Goal: Task Accomplishment & Management: Use online tool/utility

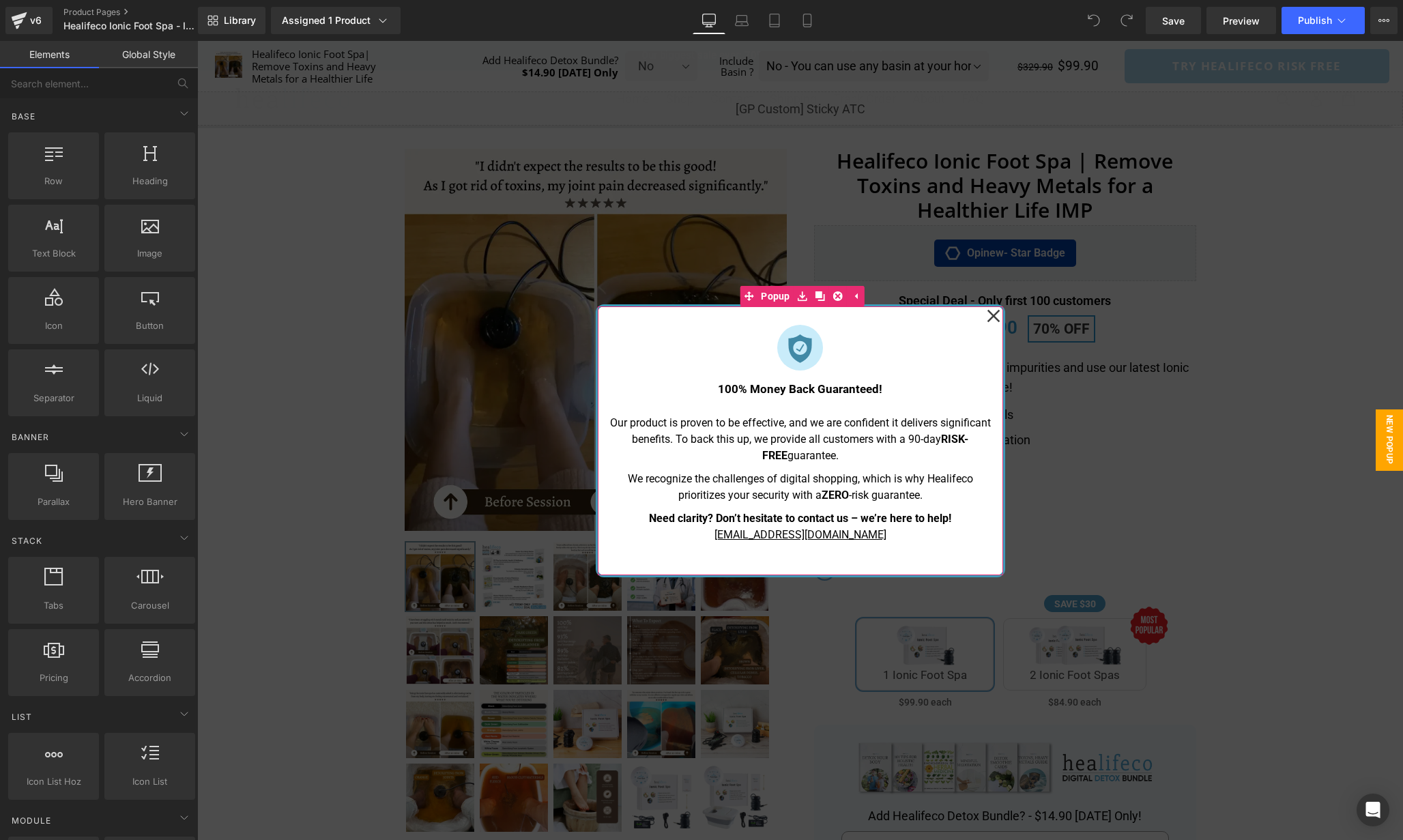
click at [995, 313] on icon at bounding box center [993, 315] width 13 height 13
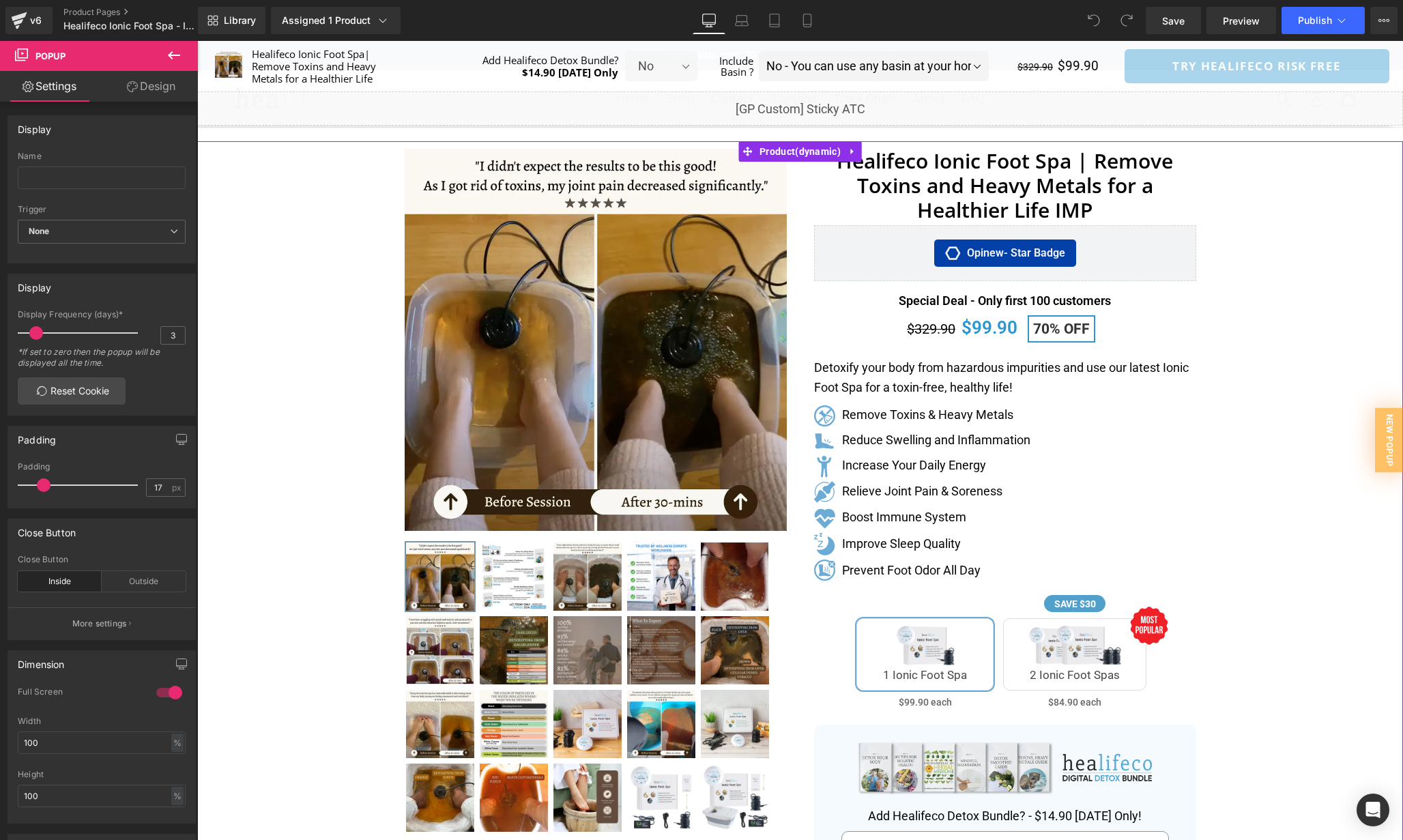
click at [1290, 552] on div "Separator" at bounding box center [801, 693] width 1206 height 1105
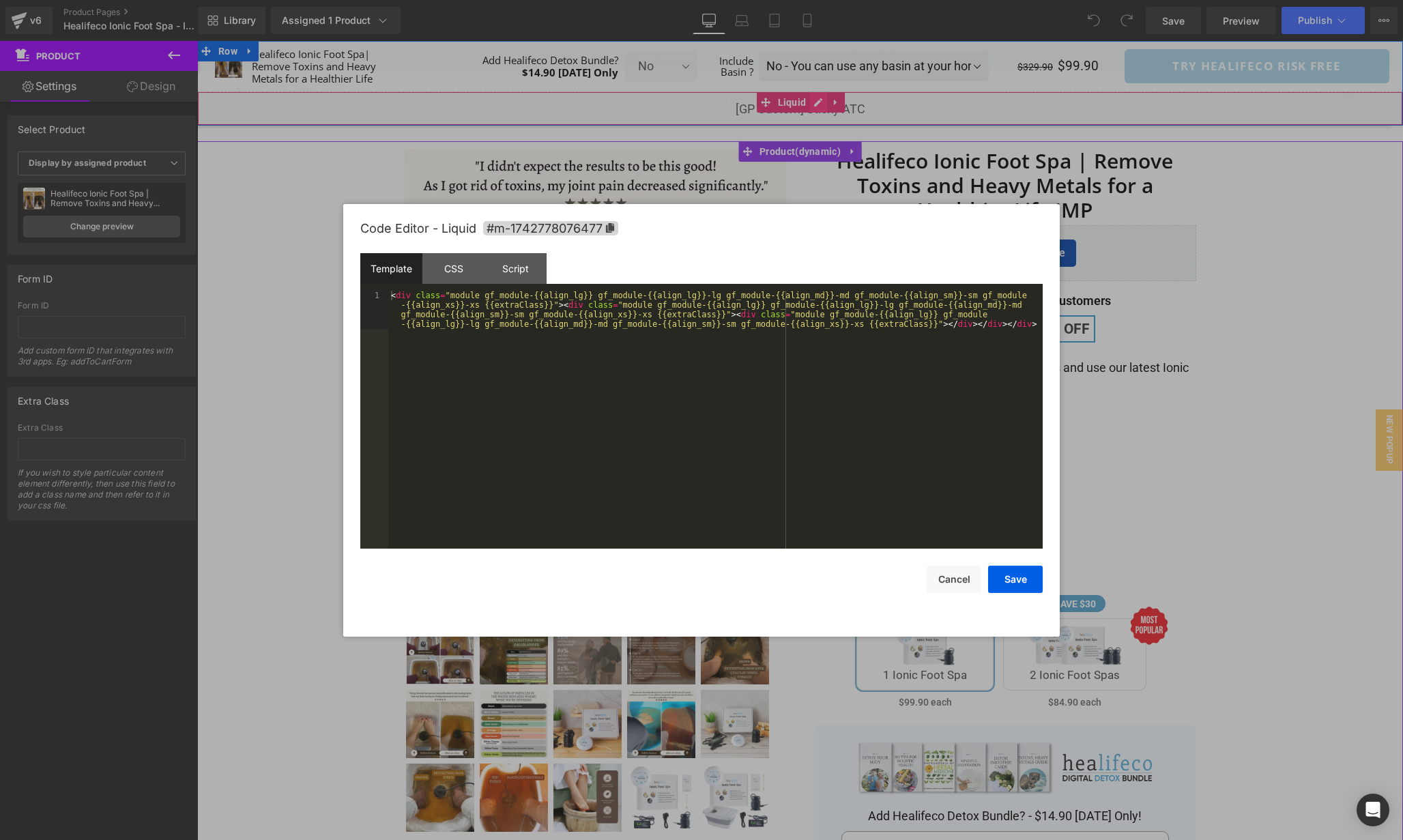
click at [817, 103] on div "Liquid" at bounding box center [801, 108] width 1206 height 34
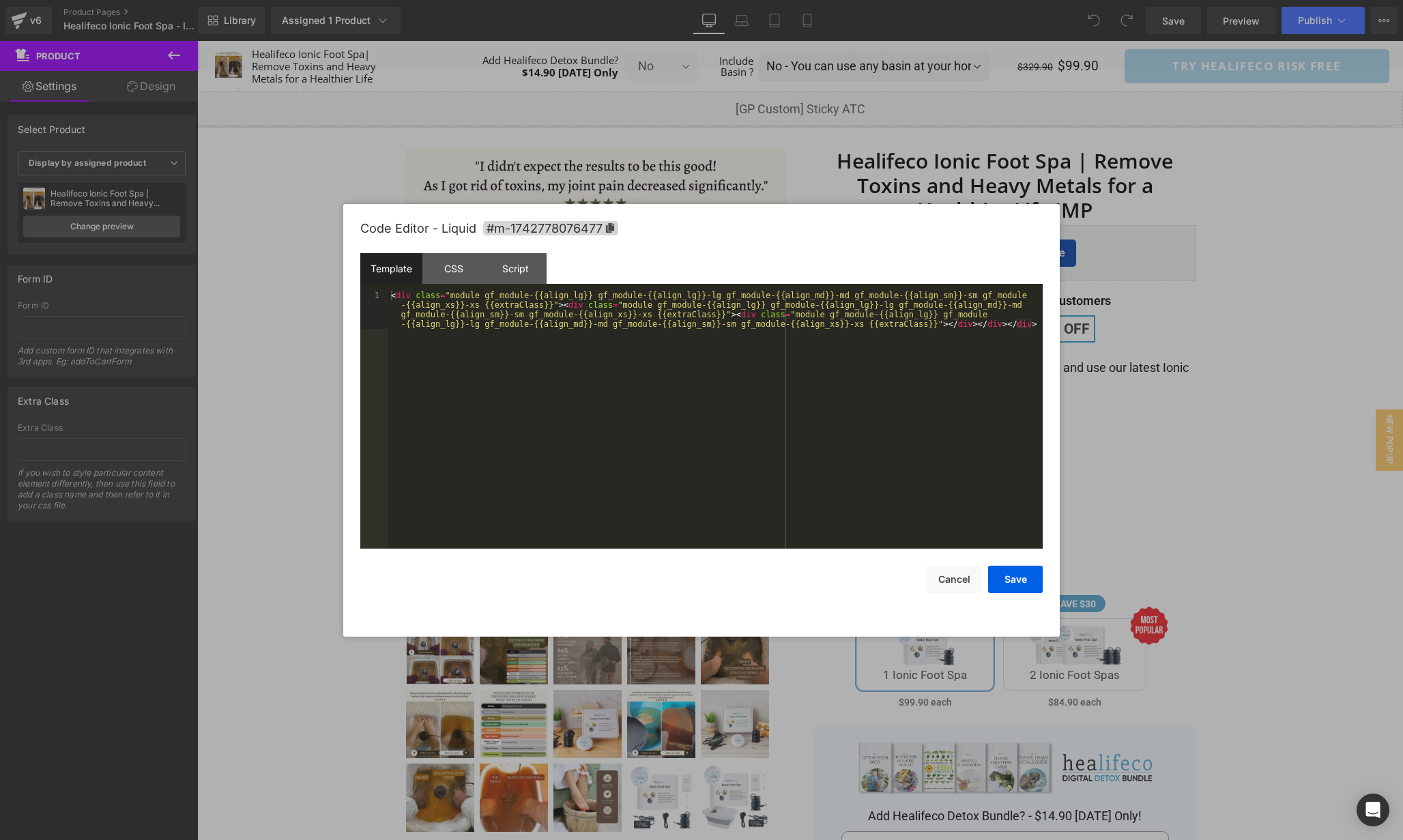
click at [697, 419] on div "< div class = "module gf_module-{{align_lg}} gf_module-{{align_lg}}-lg gf_modul…" at bounding box center [715, 458] width 654 height 334
click at [449, 273] on div "CSS" at bounding box center [454, 268] width 62 height 31
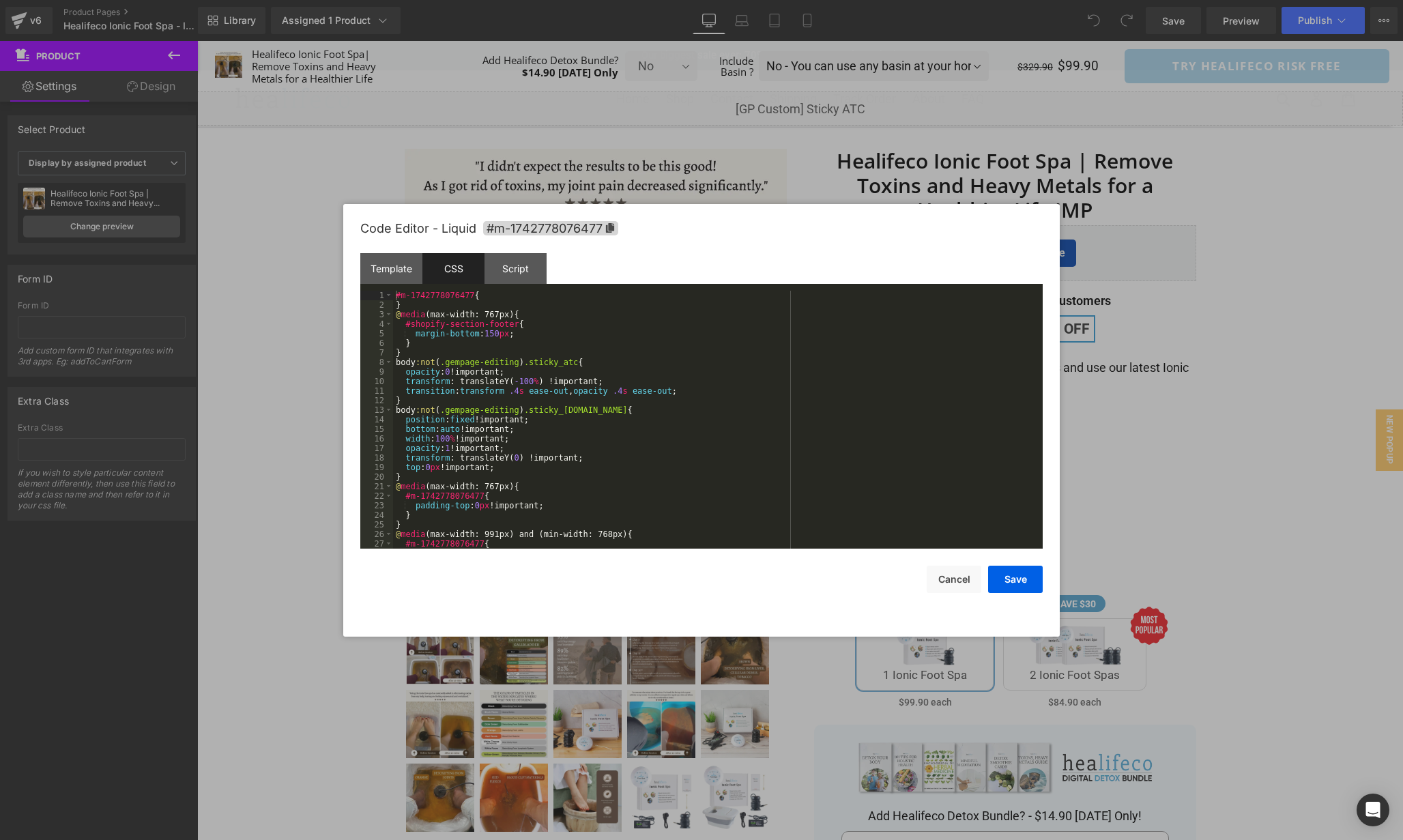
click at [857, 482] on div "#m-1742778076477 { } @ media (max-width: 767px) { #shopify-section-footer { mar…" at bounding box center [715, 429] width 644 height 277
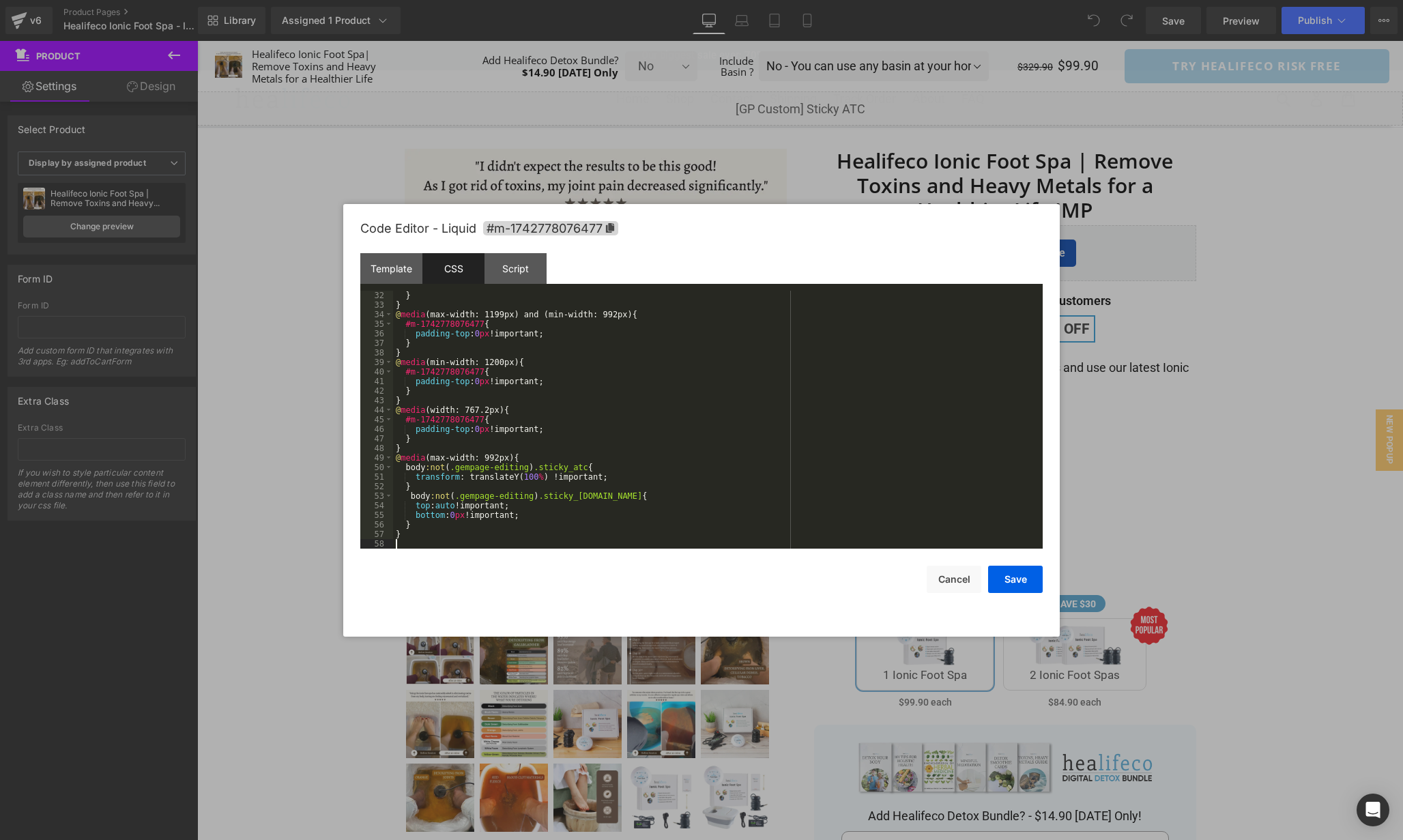
scroll to position [297, 0]
click at [517, 262] on div "Script" at bounding box center [516, 268] width 62 height 31
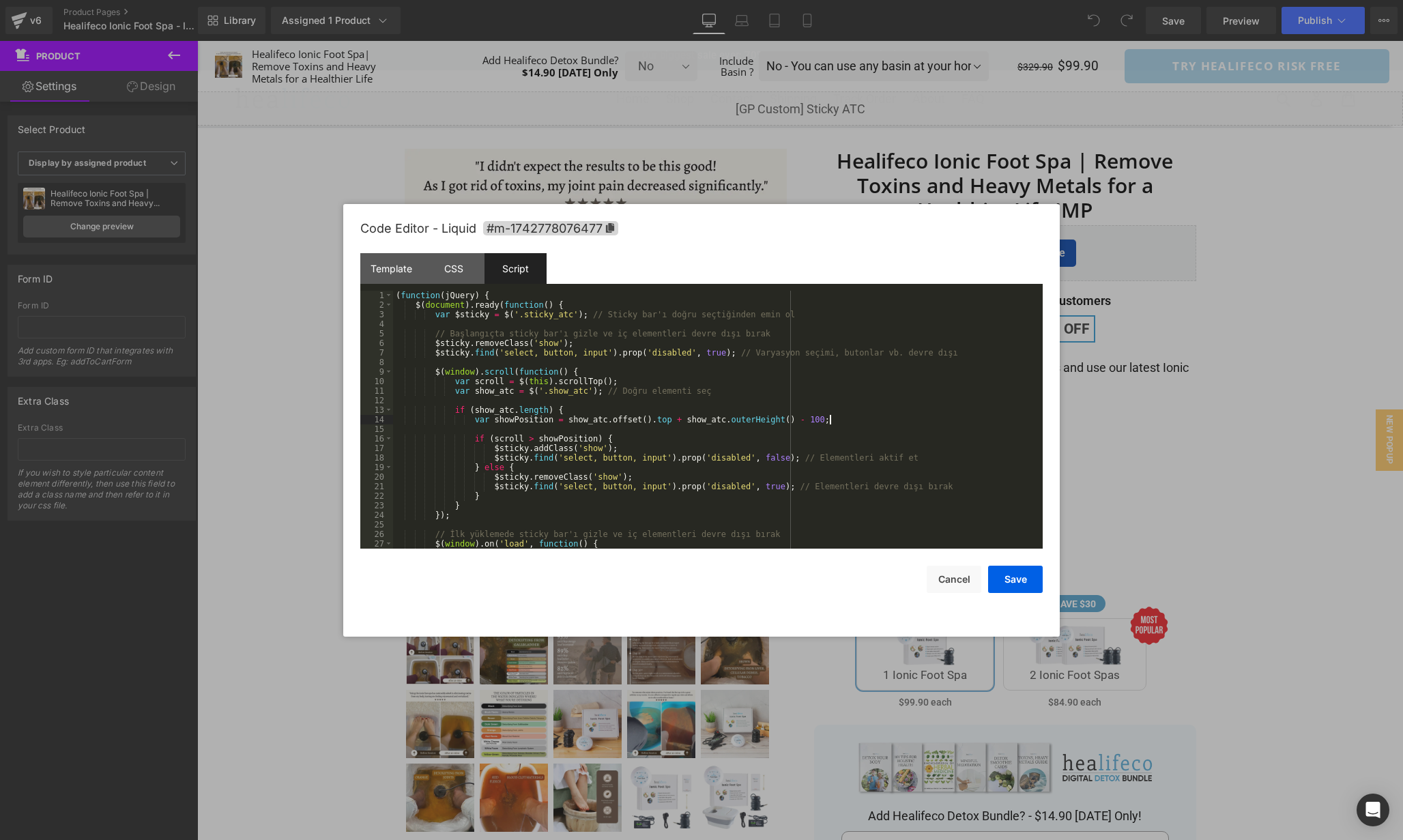
click at [939, 418] on div "( function ( jQuery ) { $ ( document ) . ready ( function ( ) { var $sticky = $…" at bounding box center [715, 429] width 644 height 277
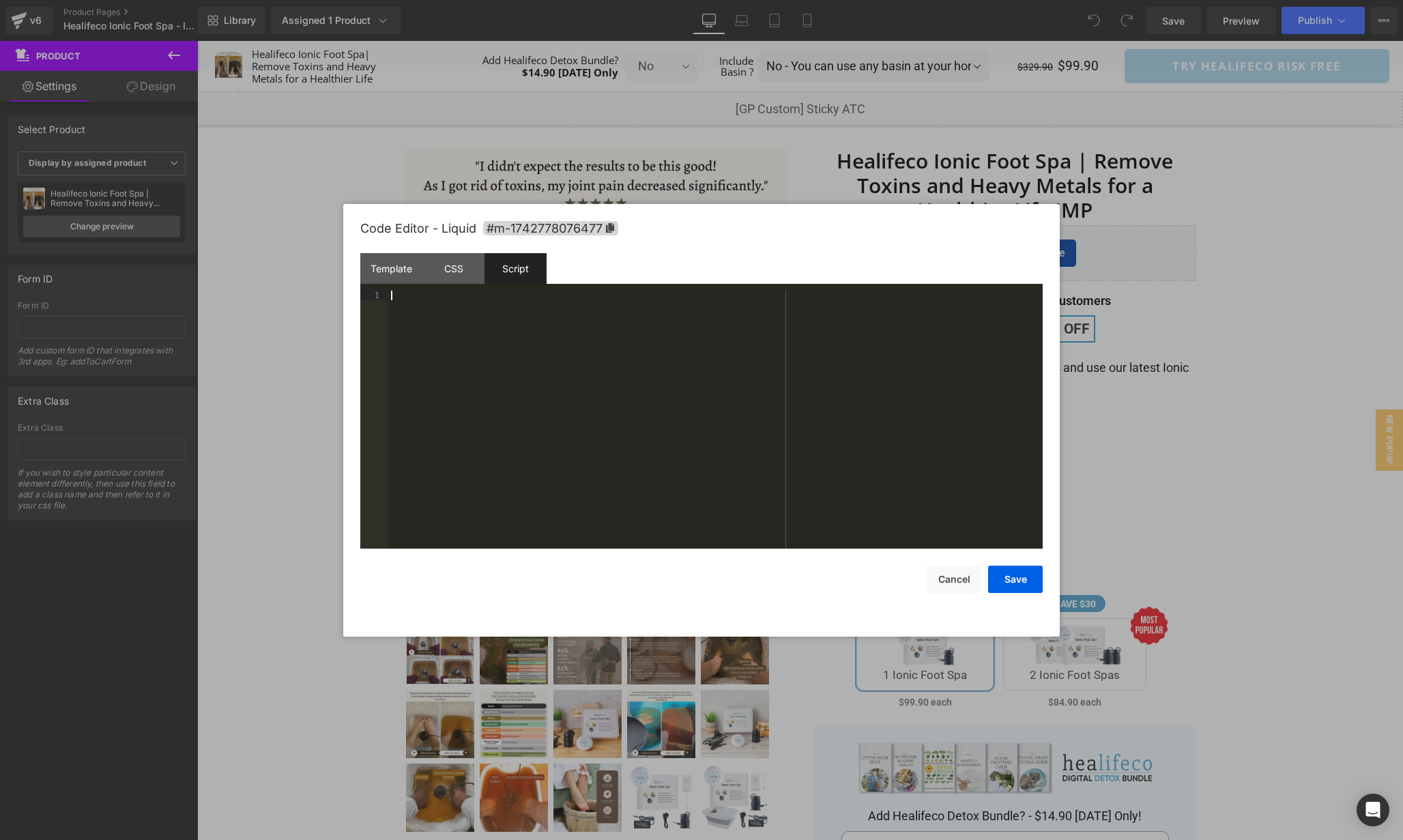
scroll to position [67, 0]
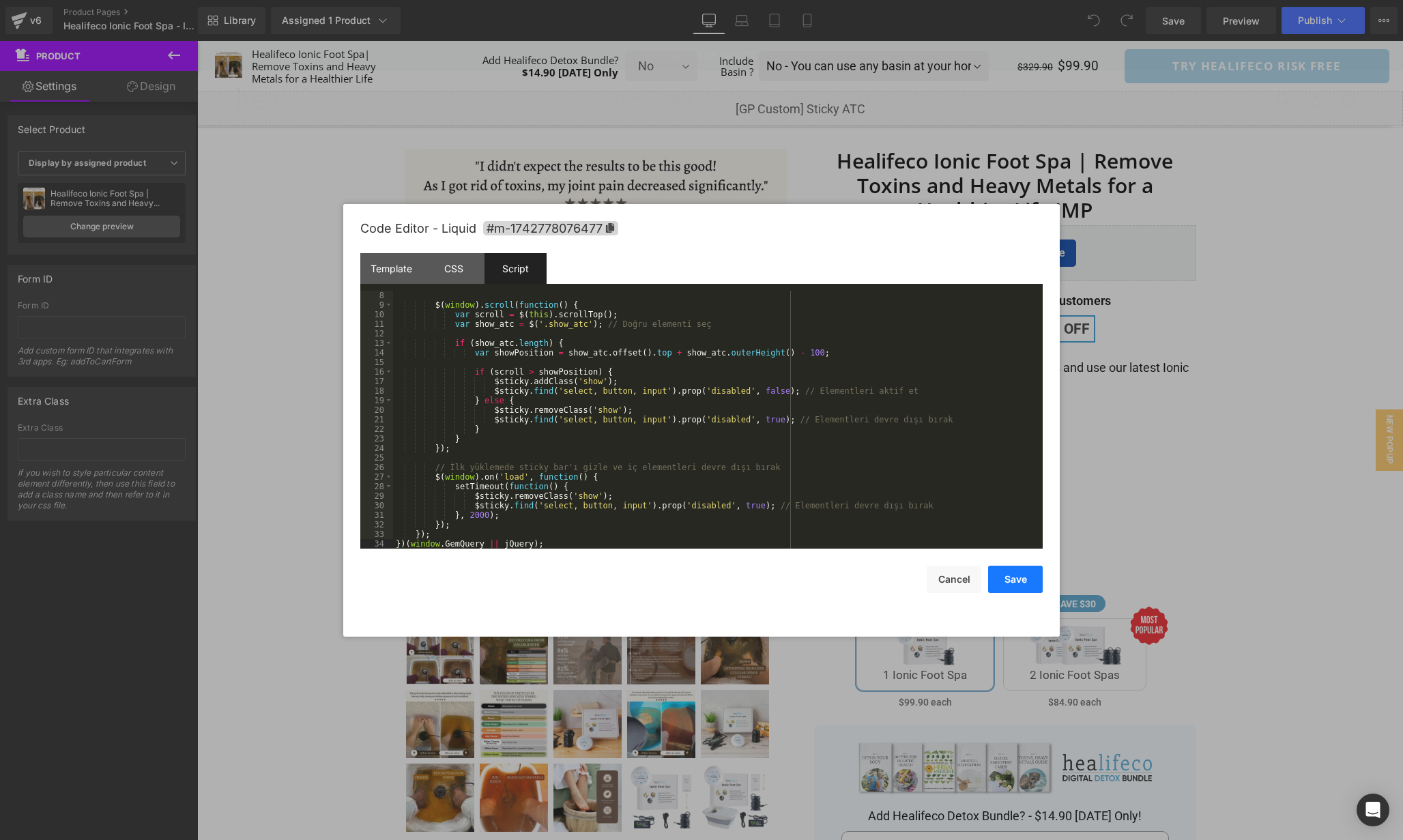
click at [1017, 585] on button "Save" at bounding box center [1015, 580] width 55 height 27
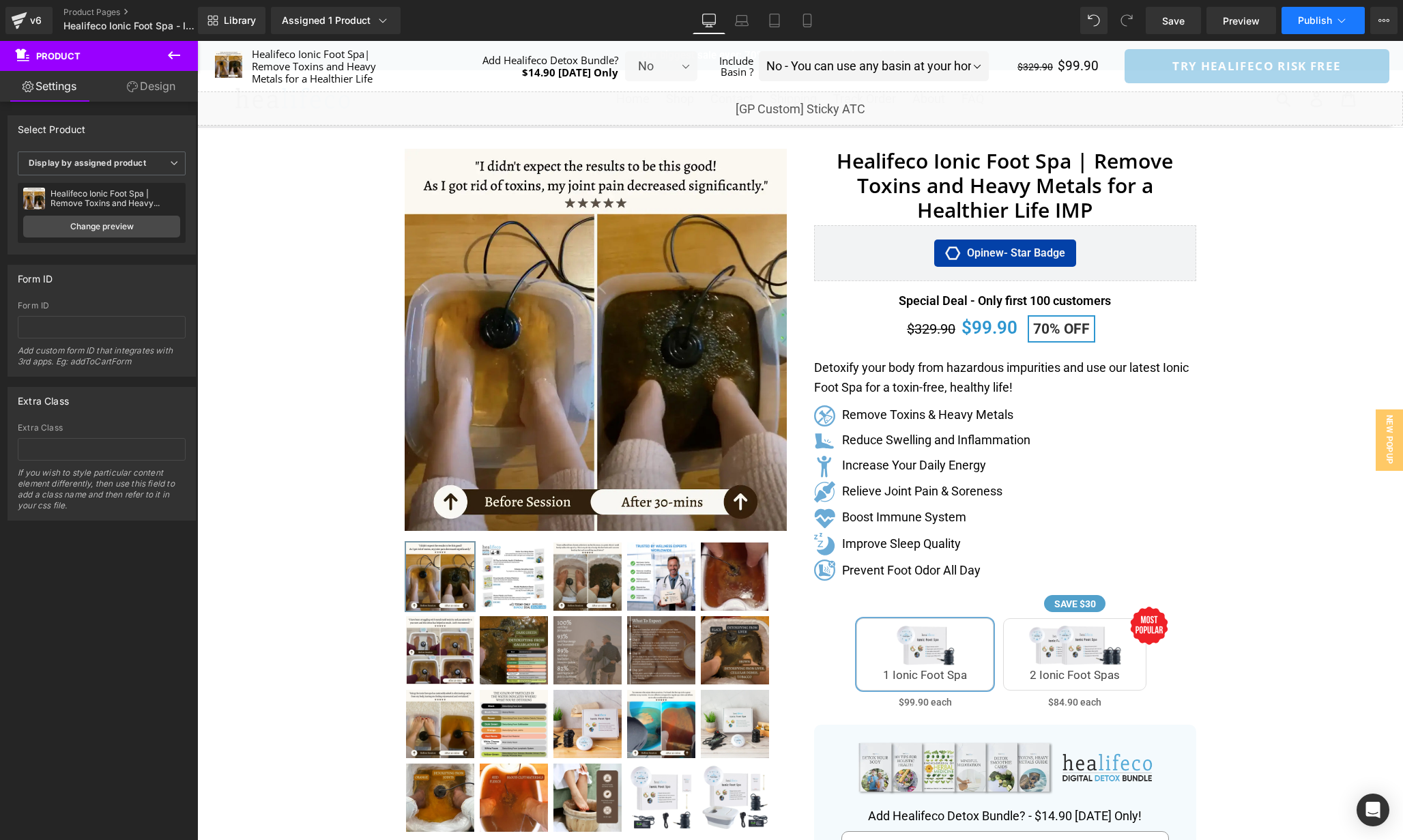
click at [1323, 15] on span "Publish" at bounding box center [1315, 20] width 34 height 11
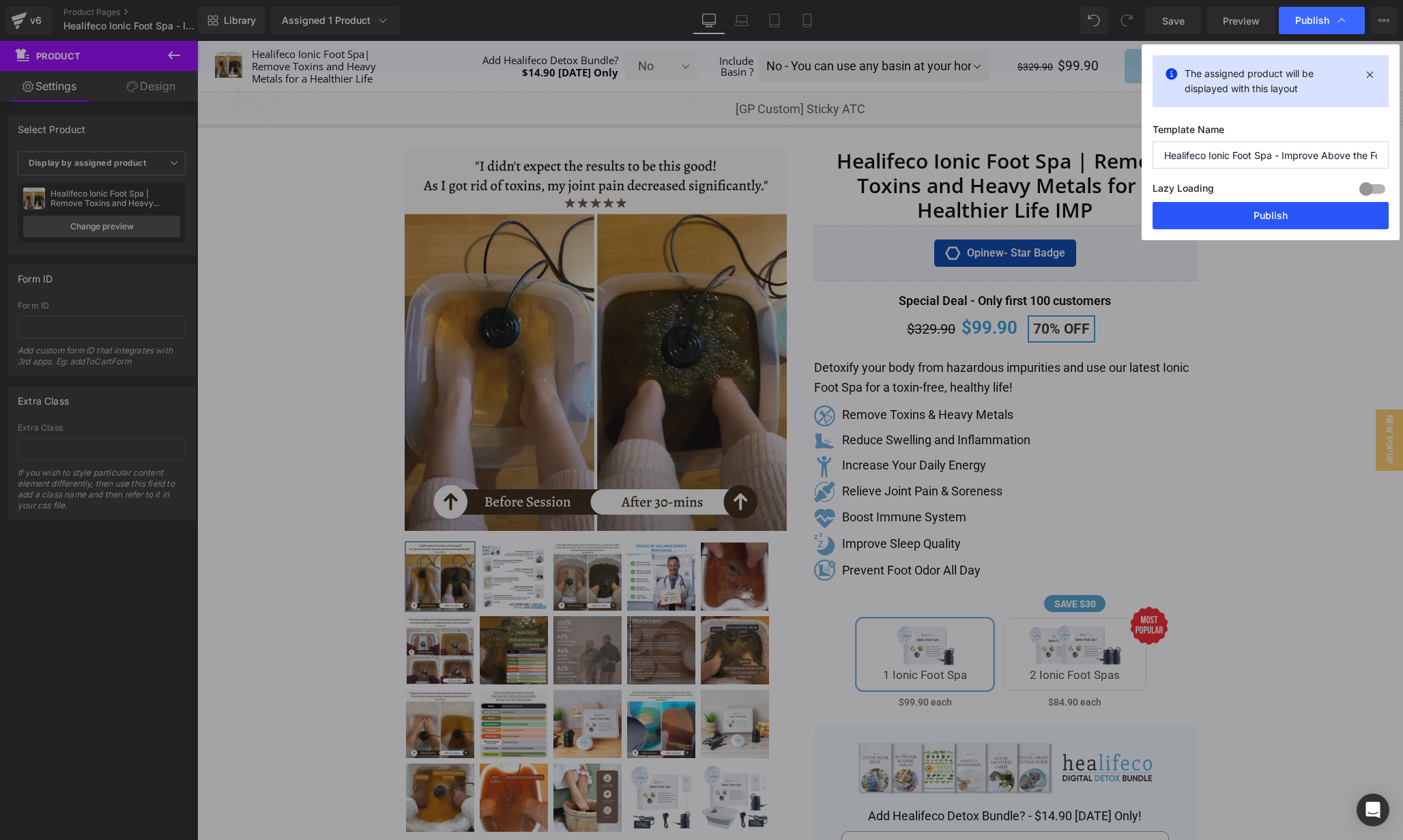
click at [1293, 215] on button "Publish" at bounding box center [1270, 215] width 236 height 27
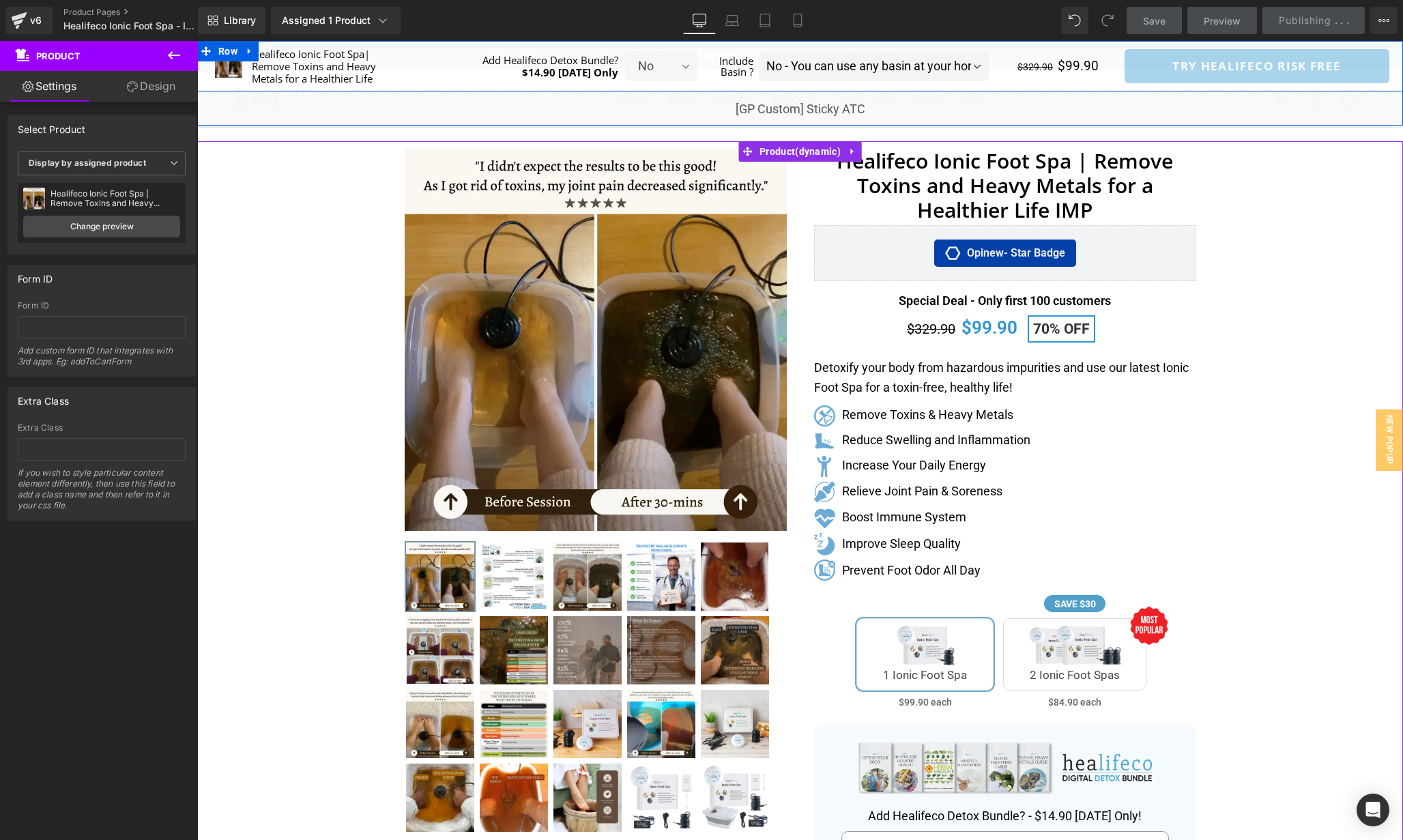
click at [408, 84] on div "Add Healifeco Detox Bundle $14.90 Today Only Heading No Yes No - You can use an…" at bounding box center [694, 66] width 596 height 37
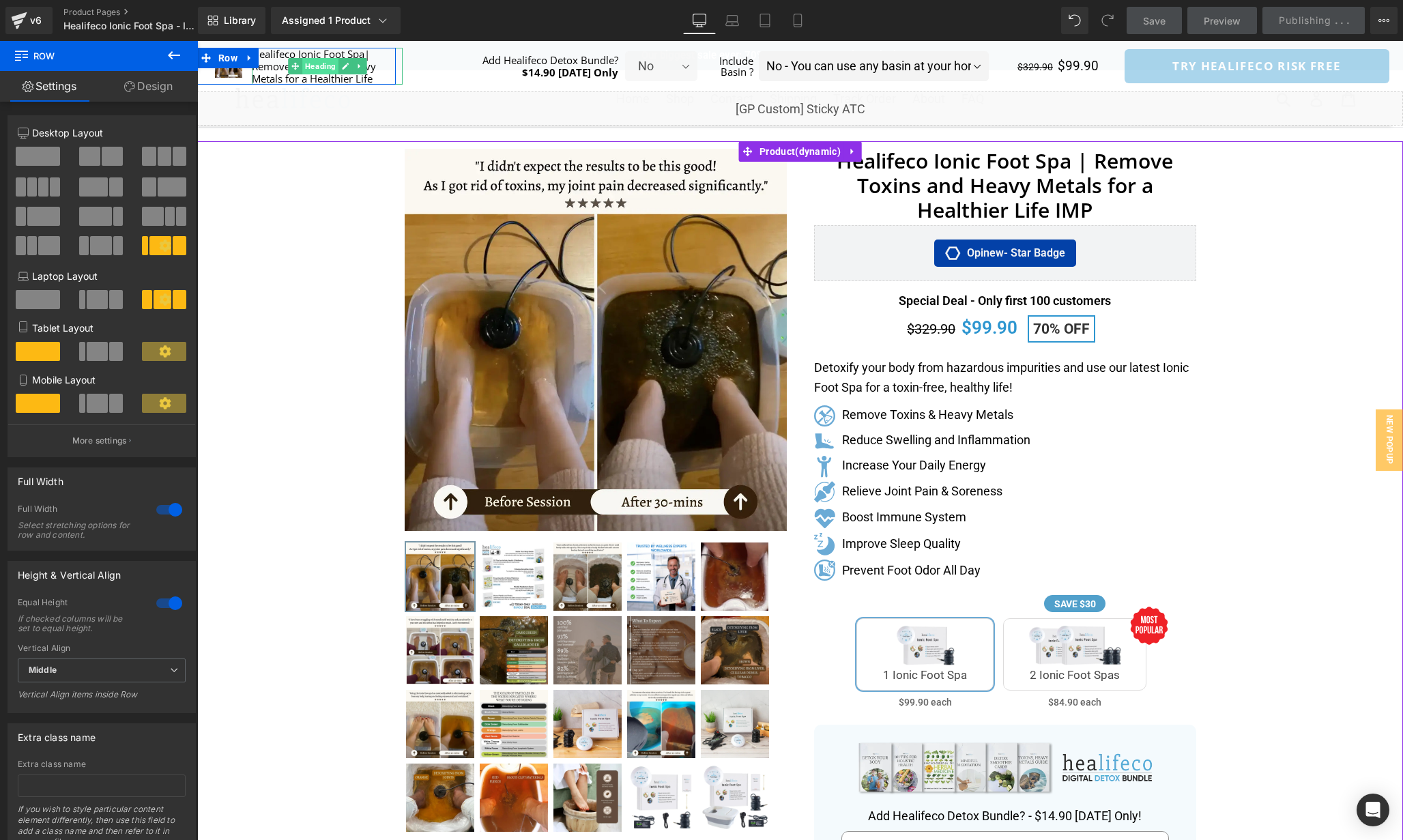
click at [322, 64] on span "Heading" at bounding box center [320, 66] width 36 height 16
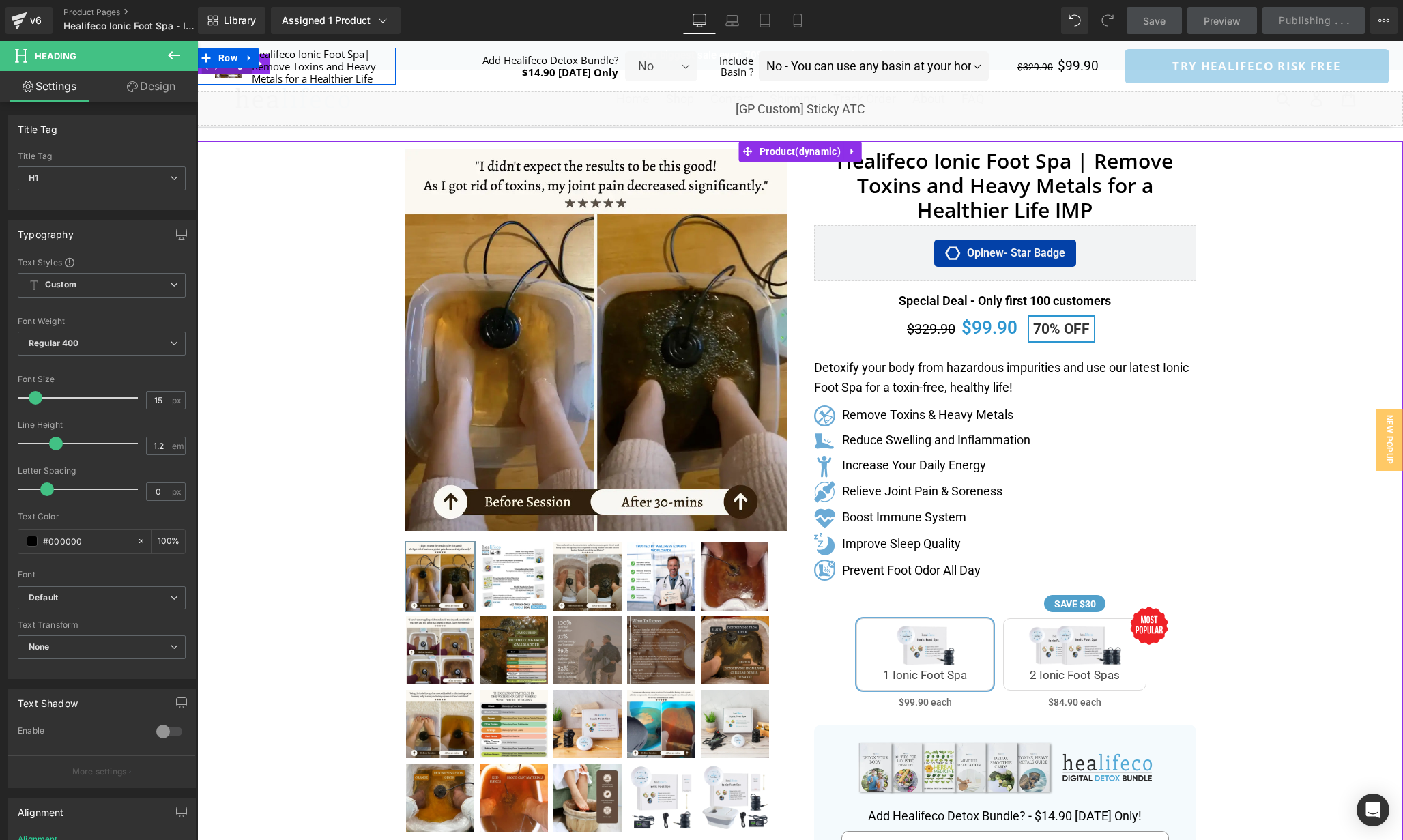
click at [232, 73] on span "(P) Image" at bounding box center [227, 64] width 51 height 20
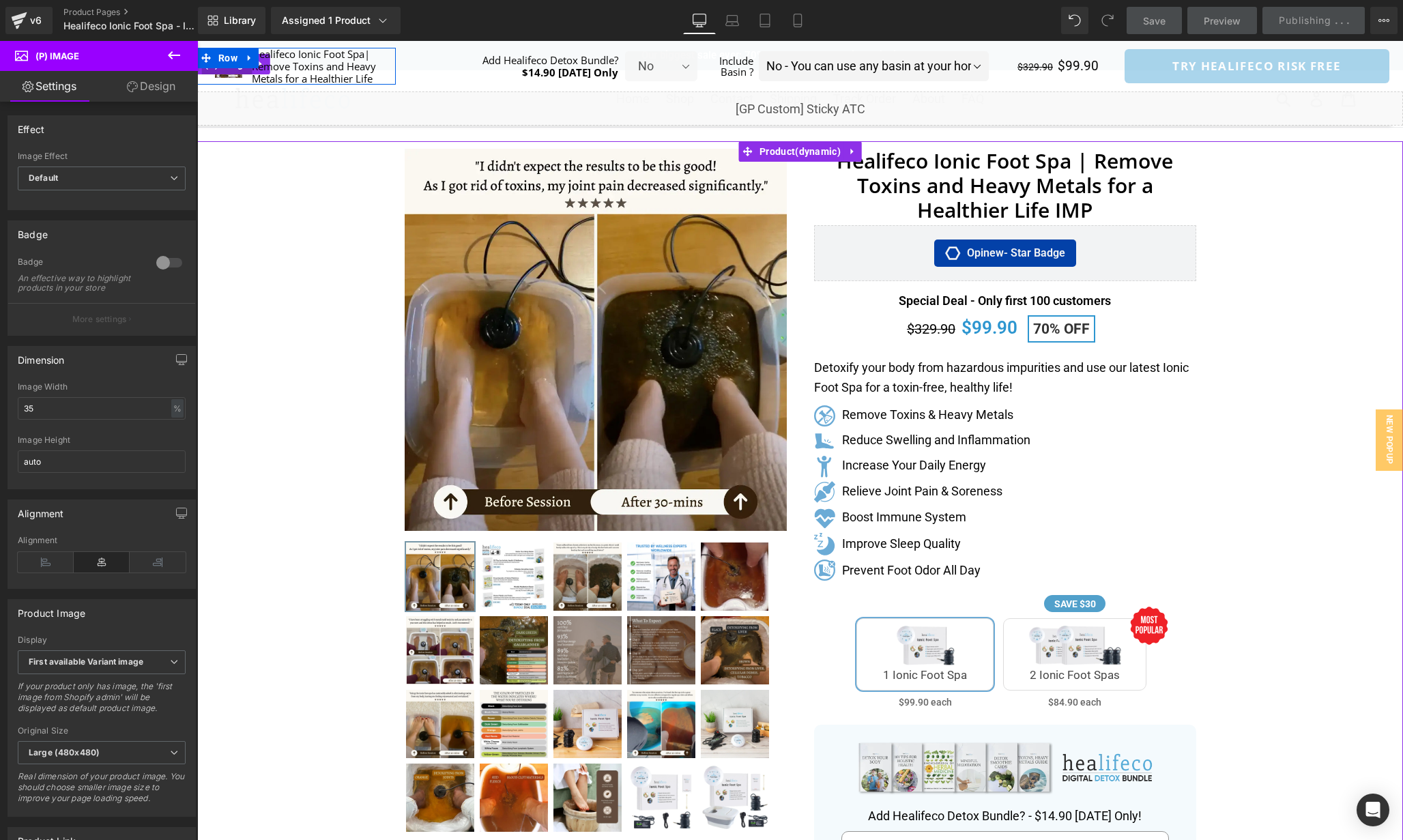
click at [234, 68] on span "(P) Image" at bounding box center [227, 64] width 51 height 20
click at [261, 210] on div "Separator" at bounding box center [801, 693] width 1206 height 1105
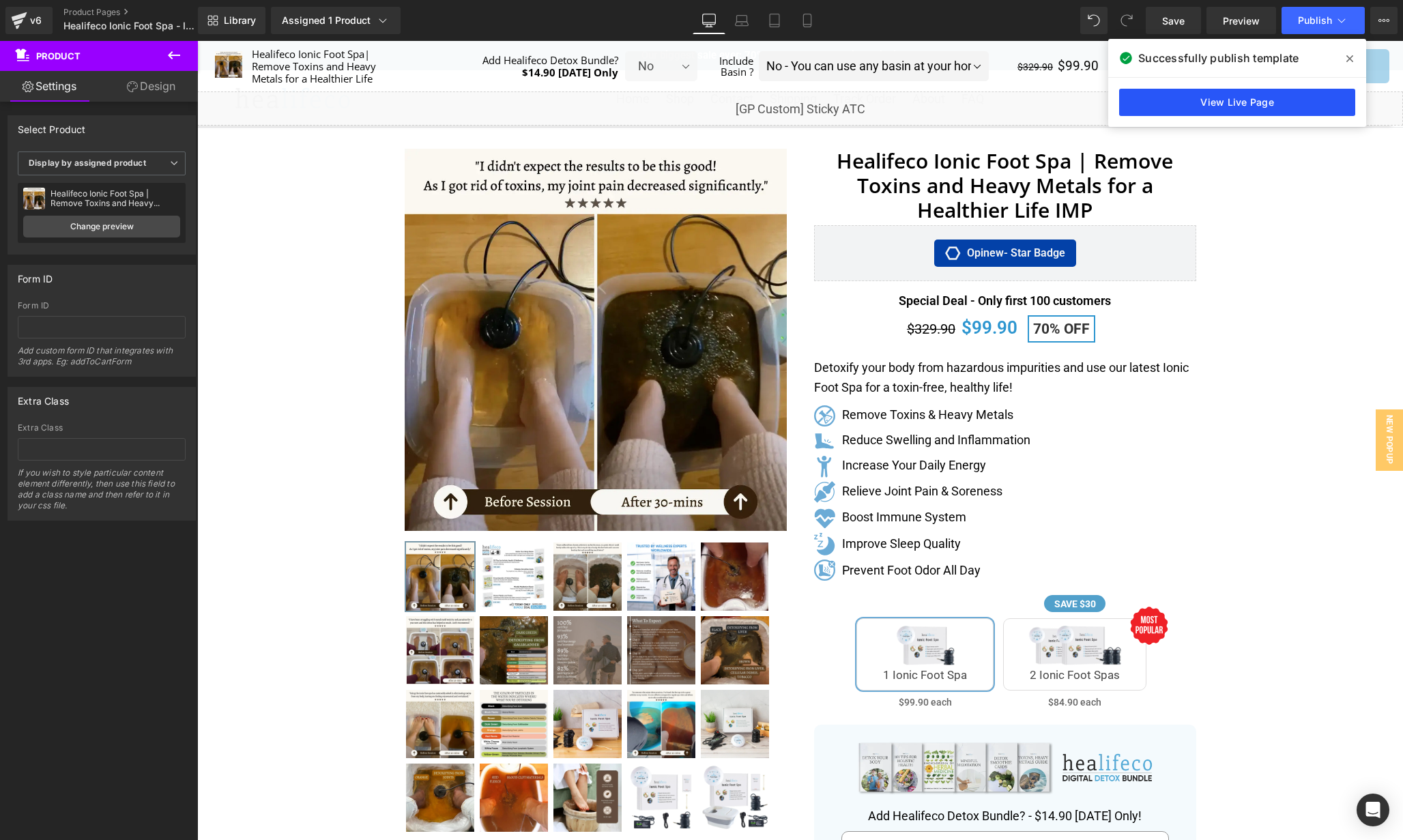
click at [1286, 102] on link "View Live Page" at bounding box center [1237, 102] width 236 height 27
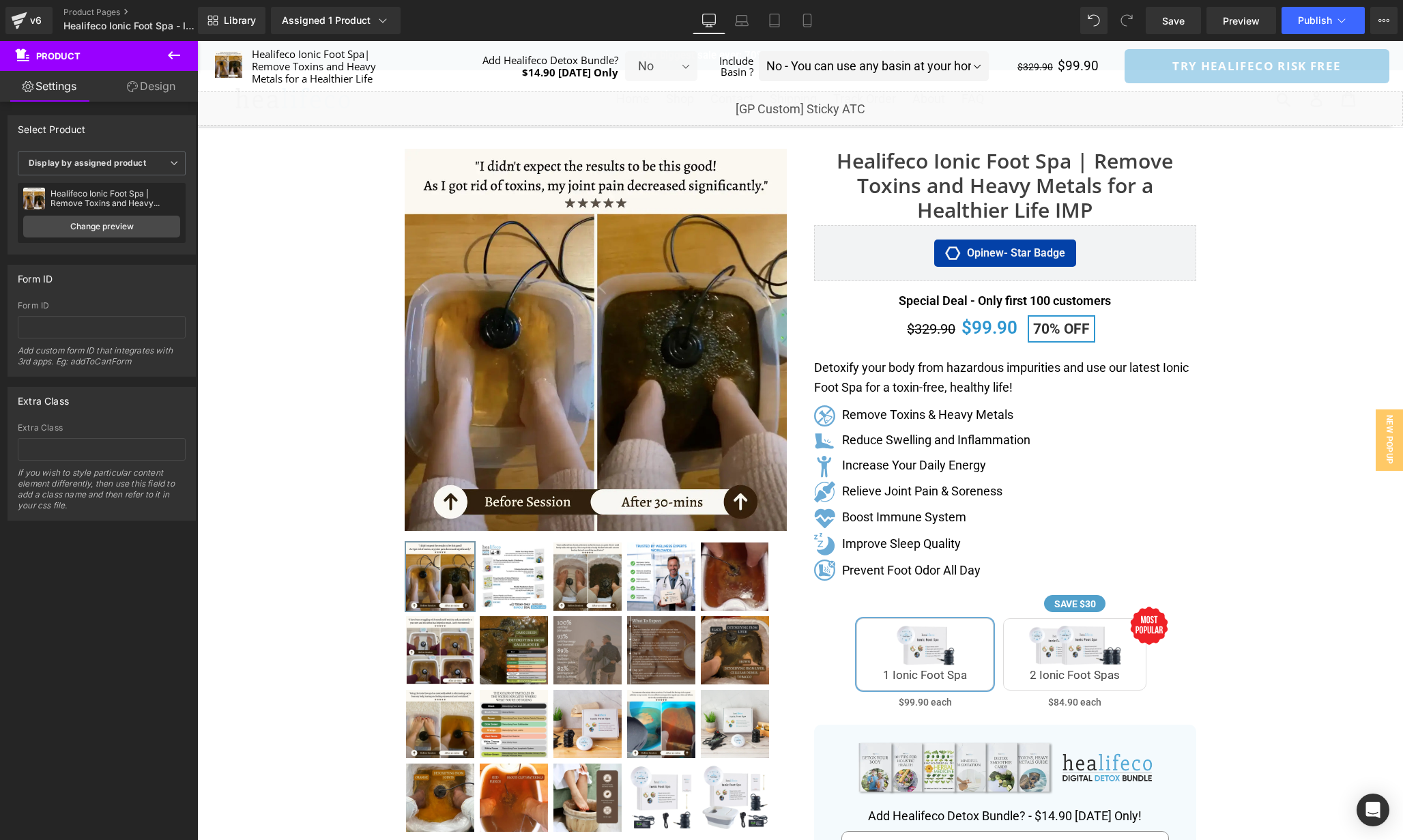
click at [1065, 194] on link "Healifeco Ionic Foot Spa | Remove Toxins and Heavy Metals for a Healthier Life …" at bounding box center [1005, 186] width 382 height 74
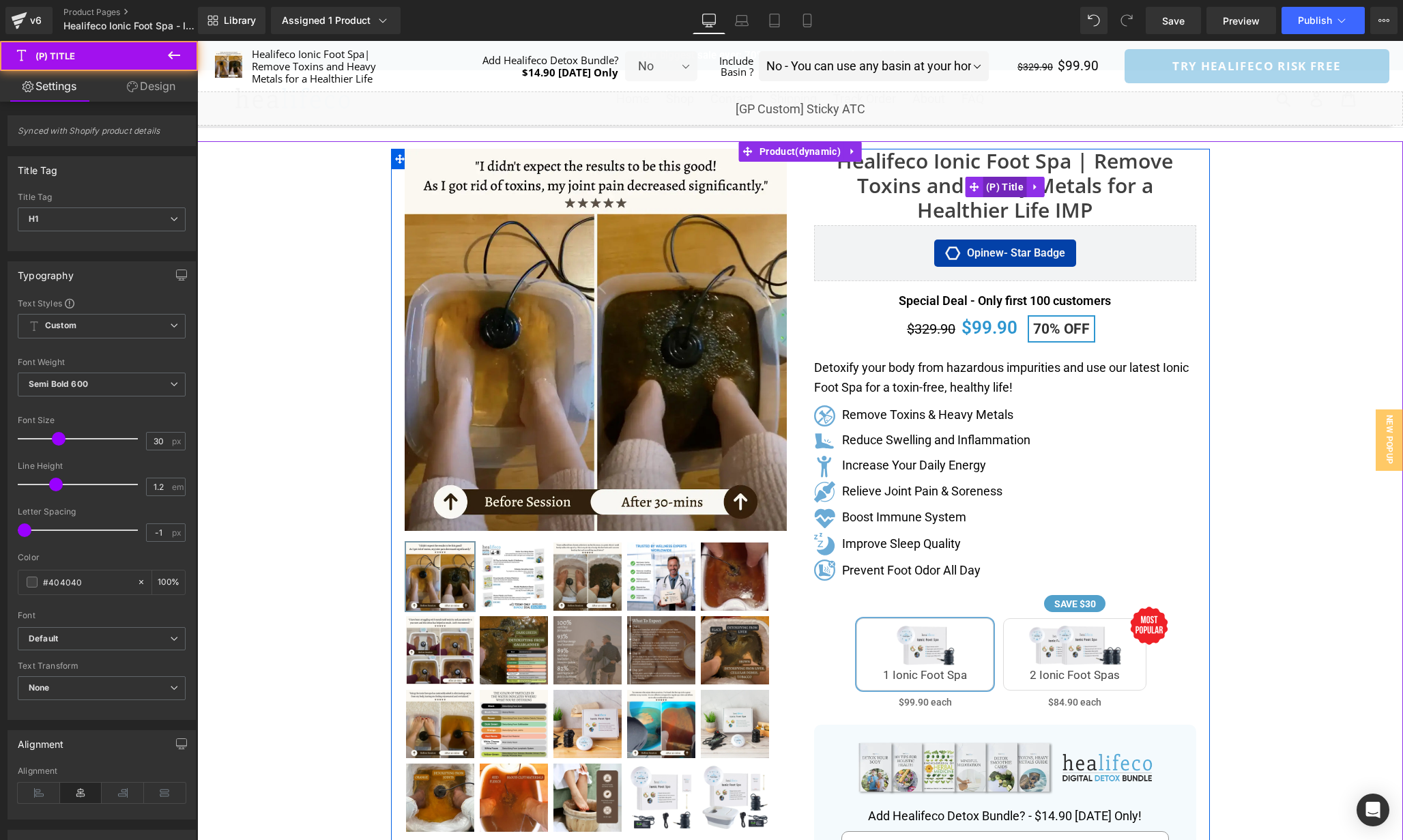
click at [1021, 194] on span "(P) Title" at bounding box center [1005, 186] width 45 height 20
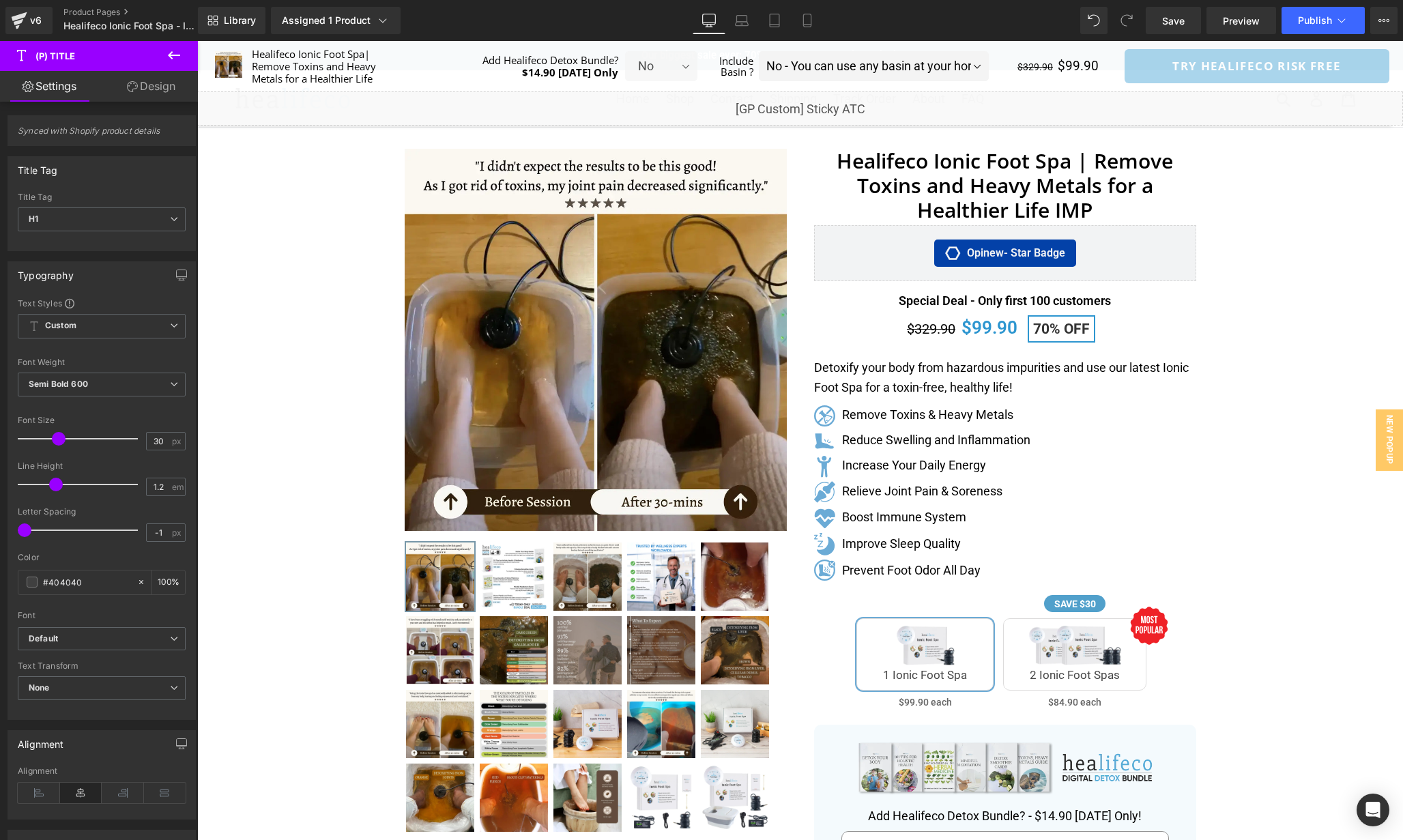
click at [178, 49] on icon at bounding box center [173, 55] width 16 height 16
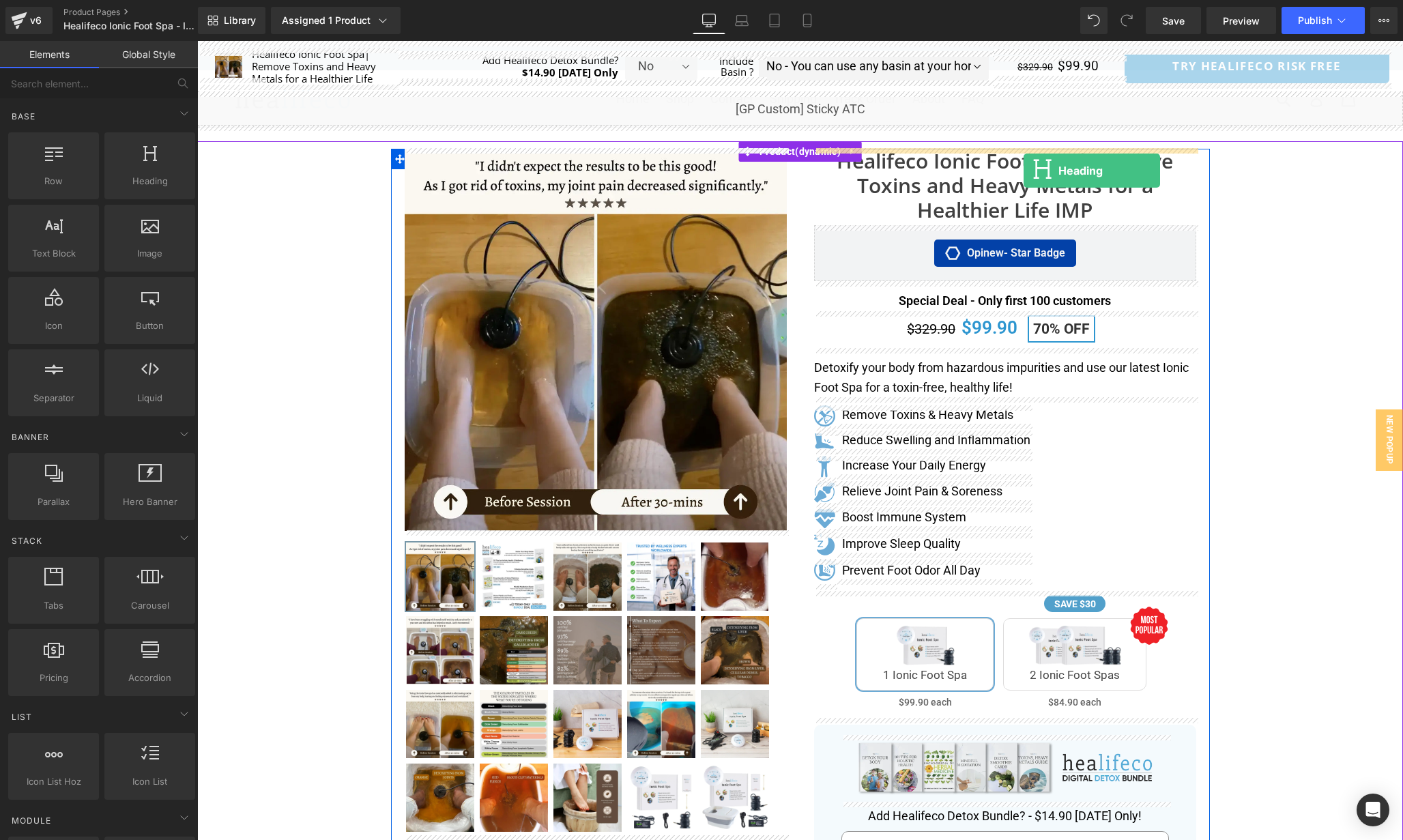
drag, startPoint x: 338, startPoint y: 213, endPoint x: 1024, endPoint y: 172, distance: 687.2
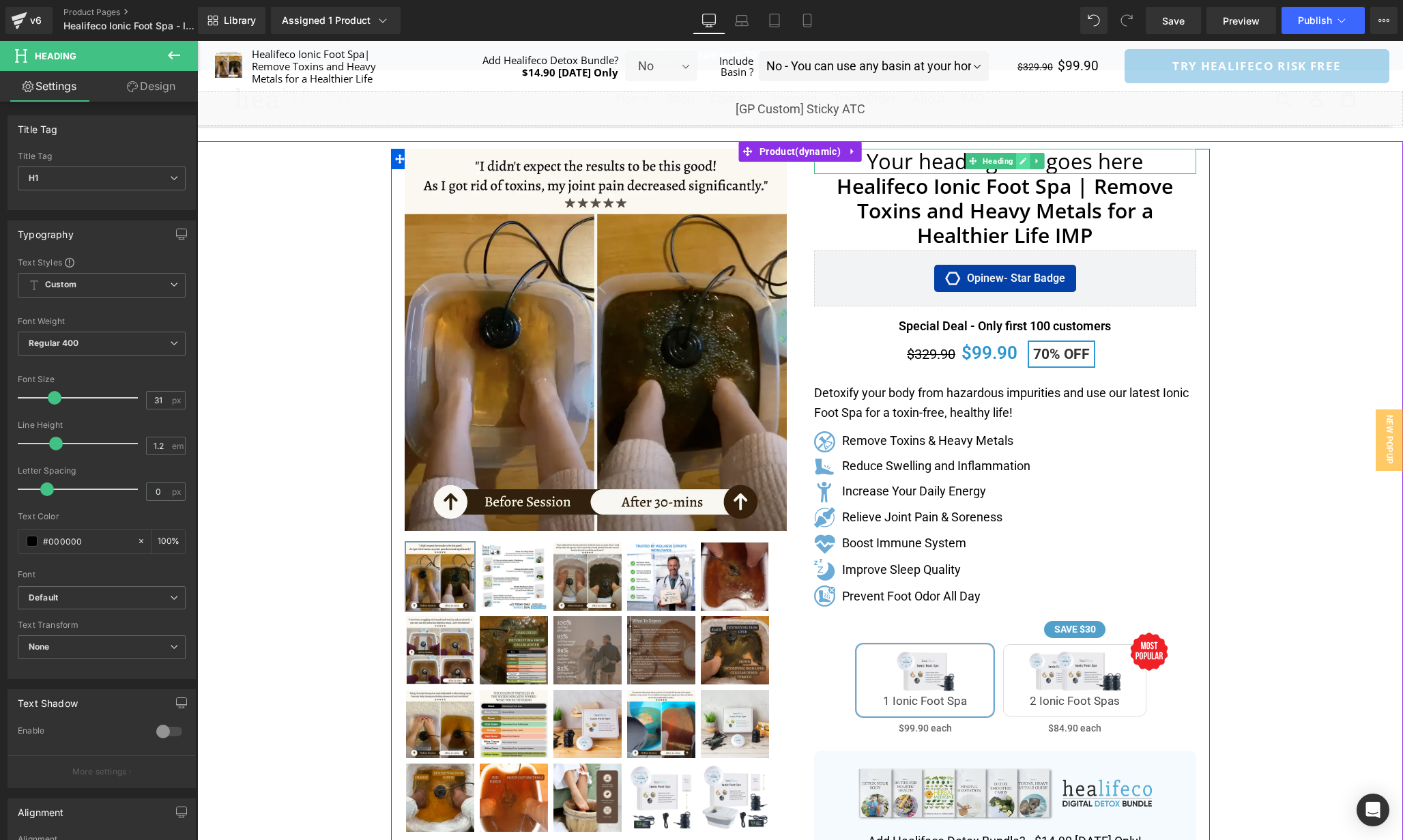
click at [1017, 162] on link at bounding box center [1023, 160] width 14 height 16
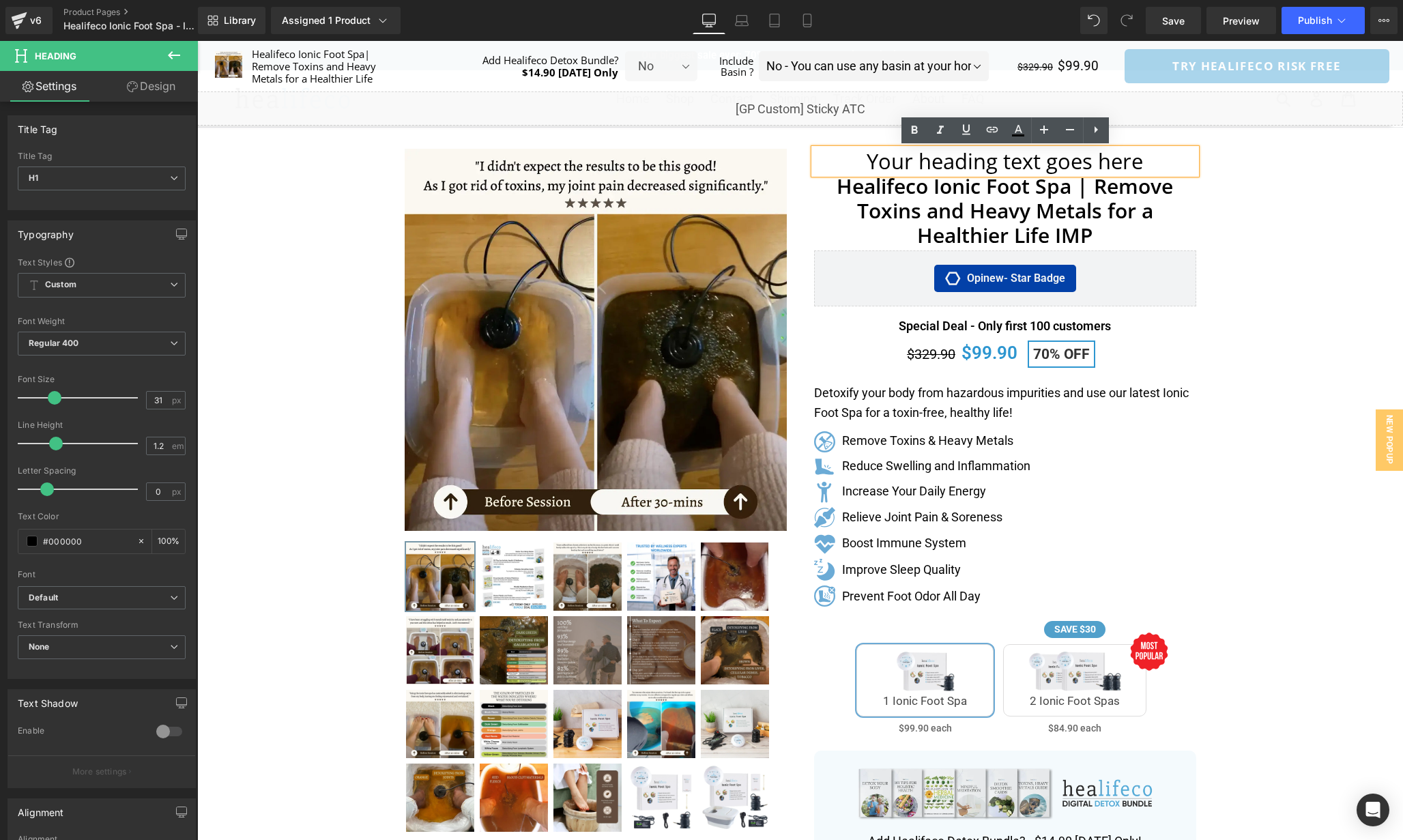
click at [1042, 162] on h1 "Your heading text goes here" at bounding box center [1005, 161] width 382 height 25
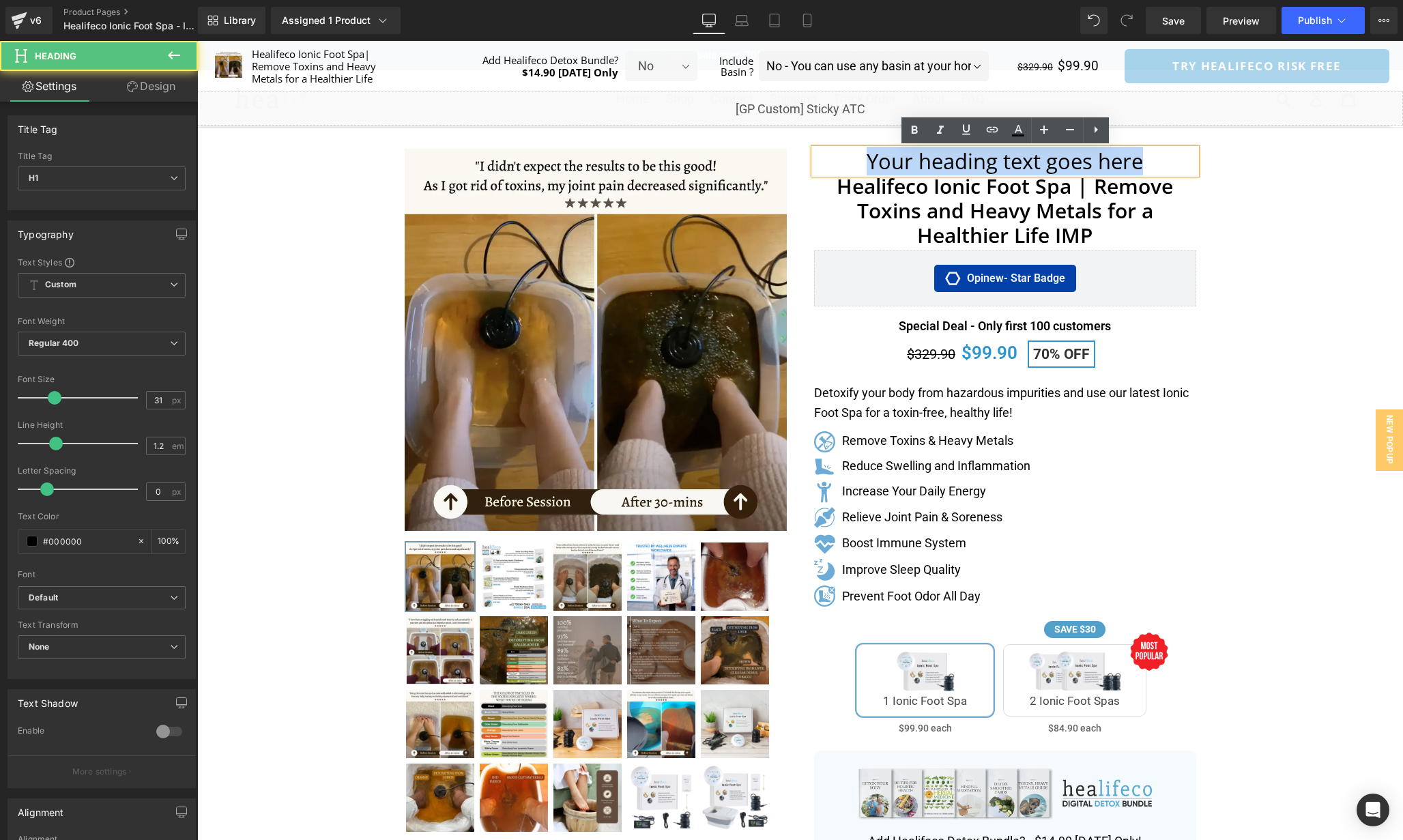
click at [1042, 162] on h1 "Your heading text goes here" at bounding box center [1005, 161] width 382 height 25
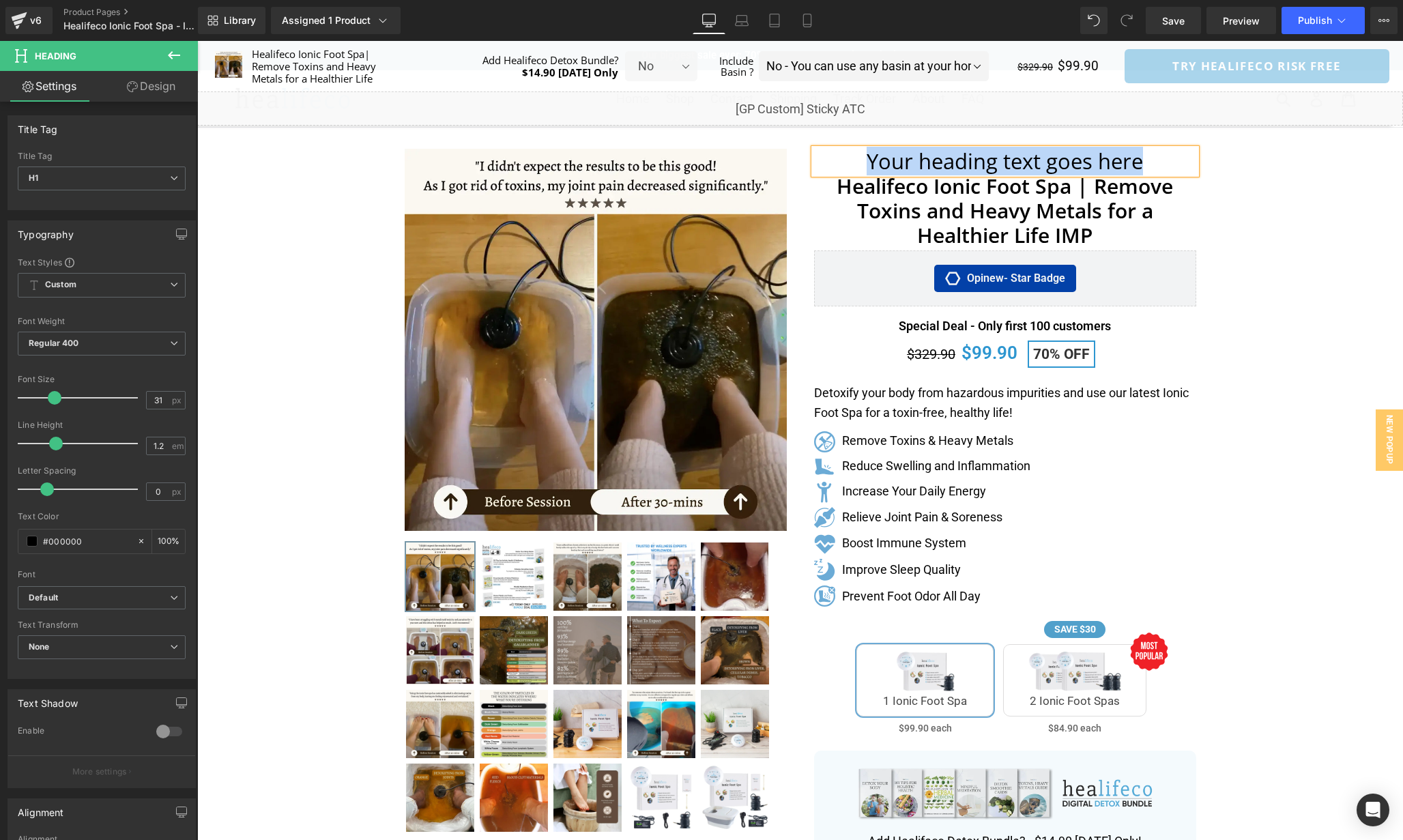
paste div
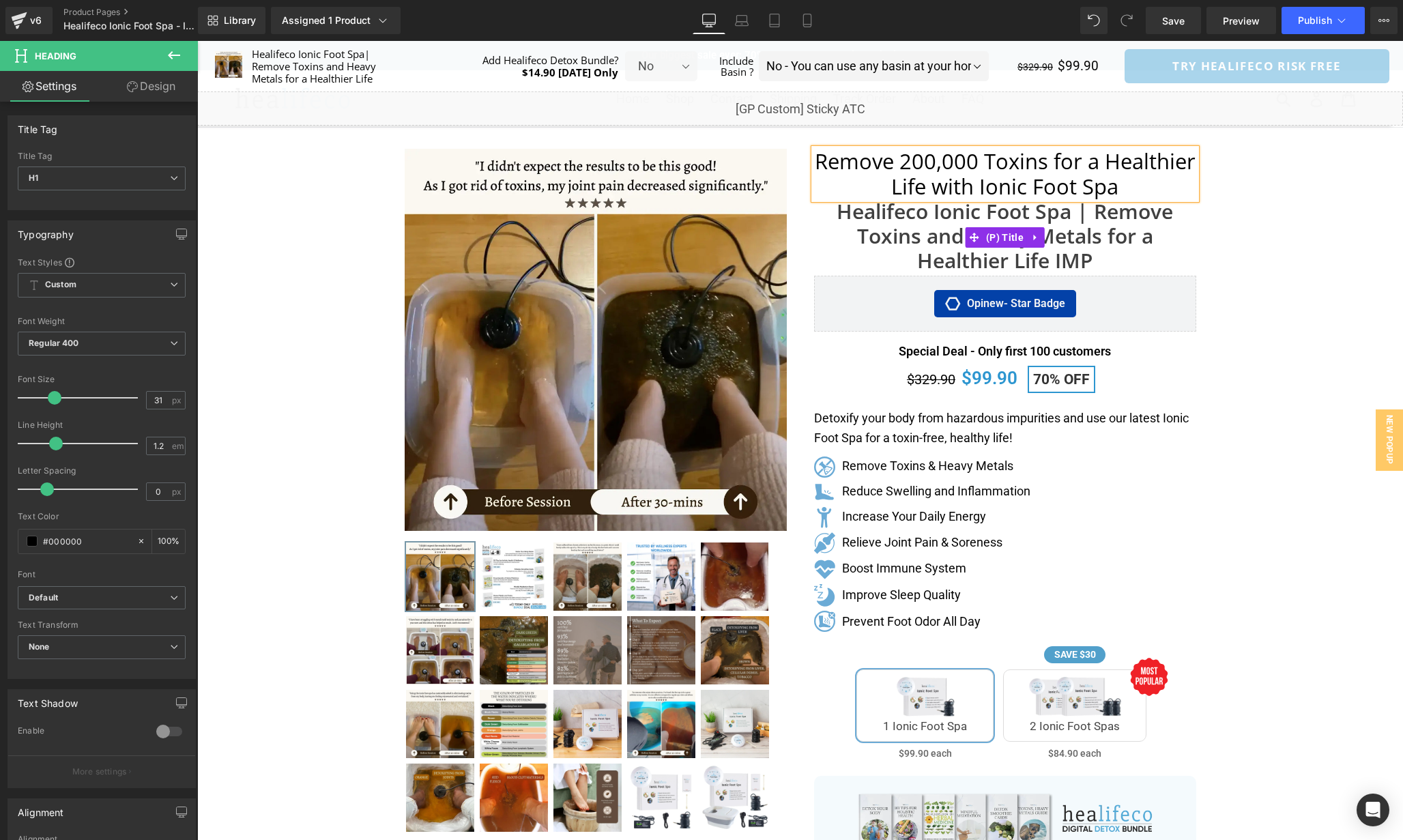
click at [1111, 237] on link "Healifeco Ionic Foot Spa | Remove Toxins and Heavy Metals for a Healthier Life …" at bounding box center [1005, 236] width 382 height 74
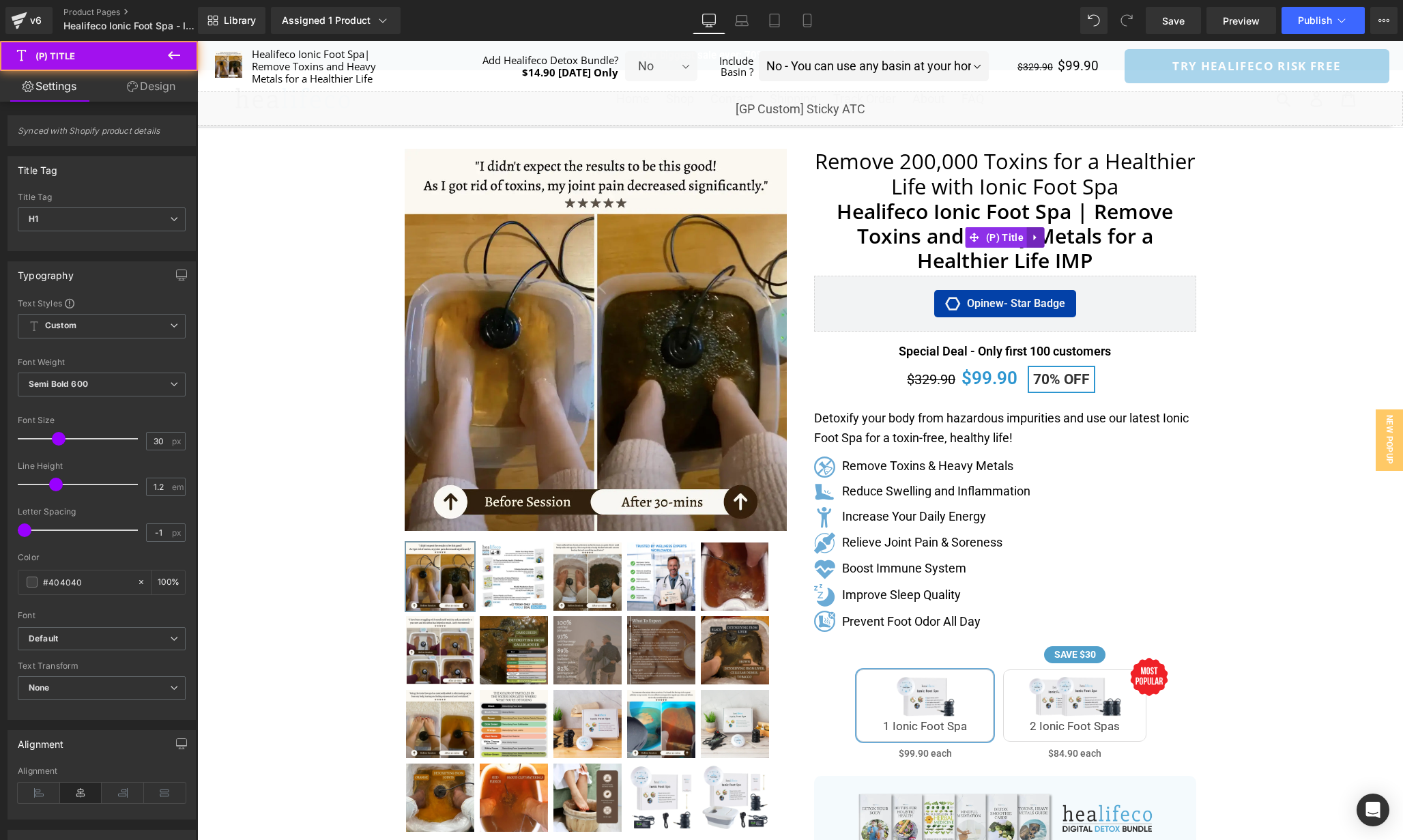
click at [1035, 240] on icon at bounding box center [1036, 238] width 9 height 10
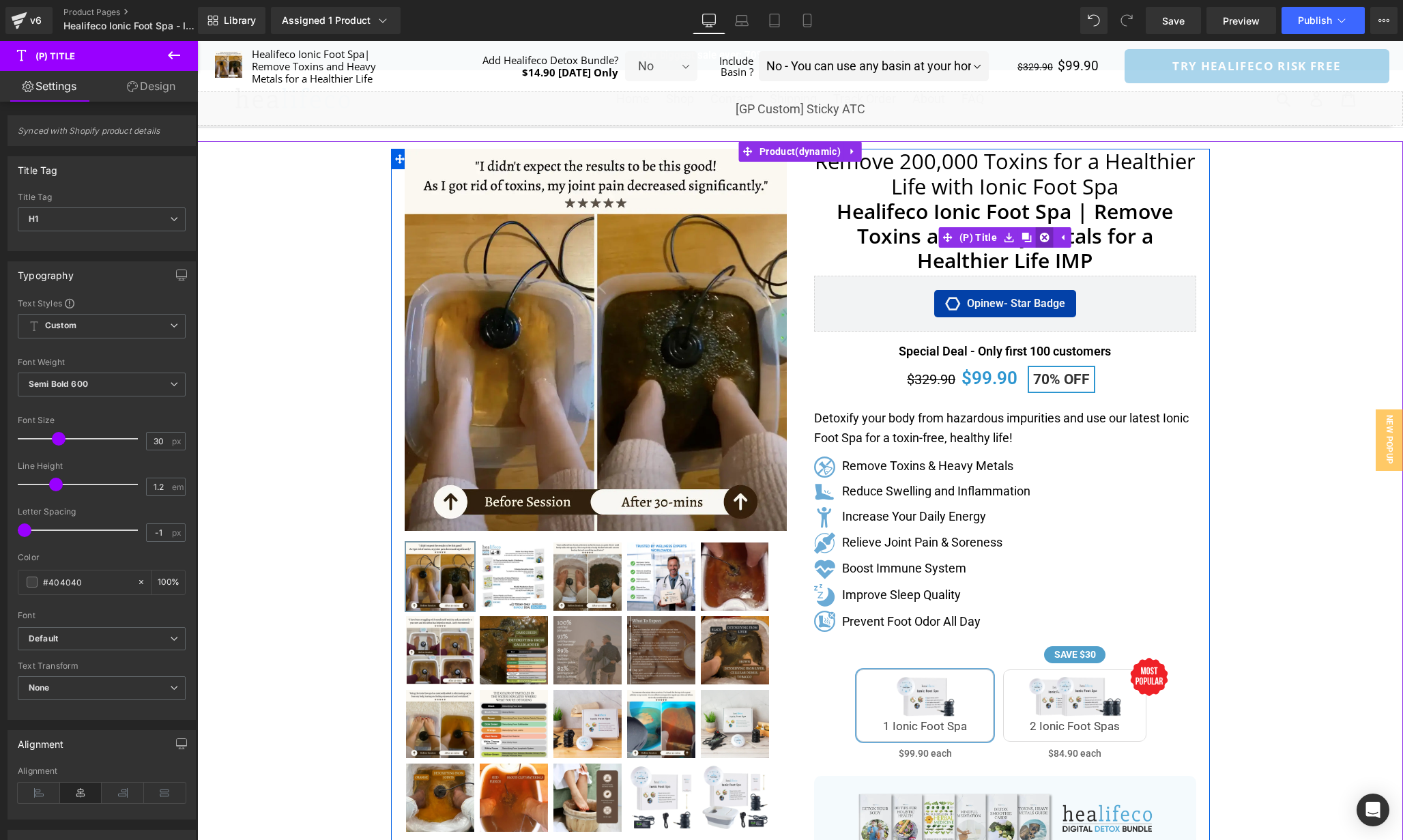
click at [1043, 239] on icon at bounding box center [1044, 237] width 9 height 9
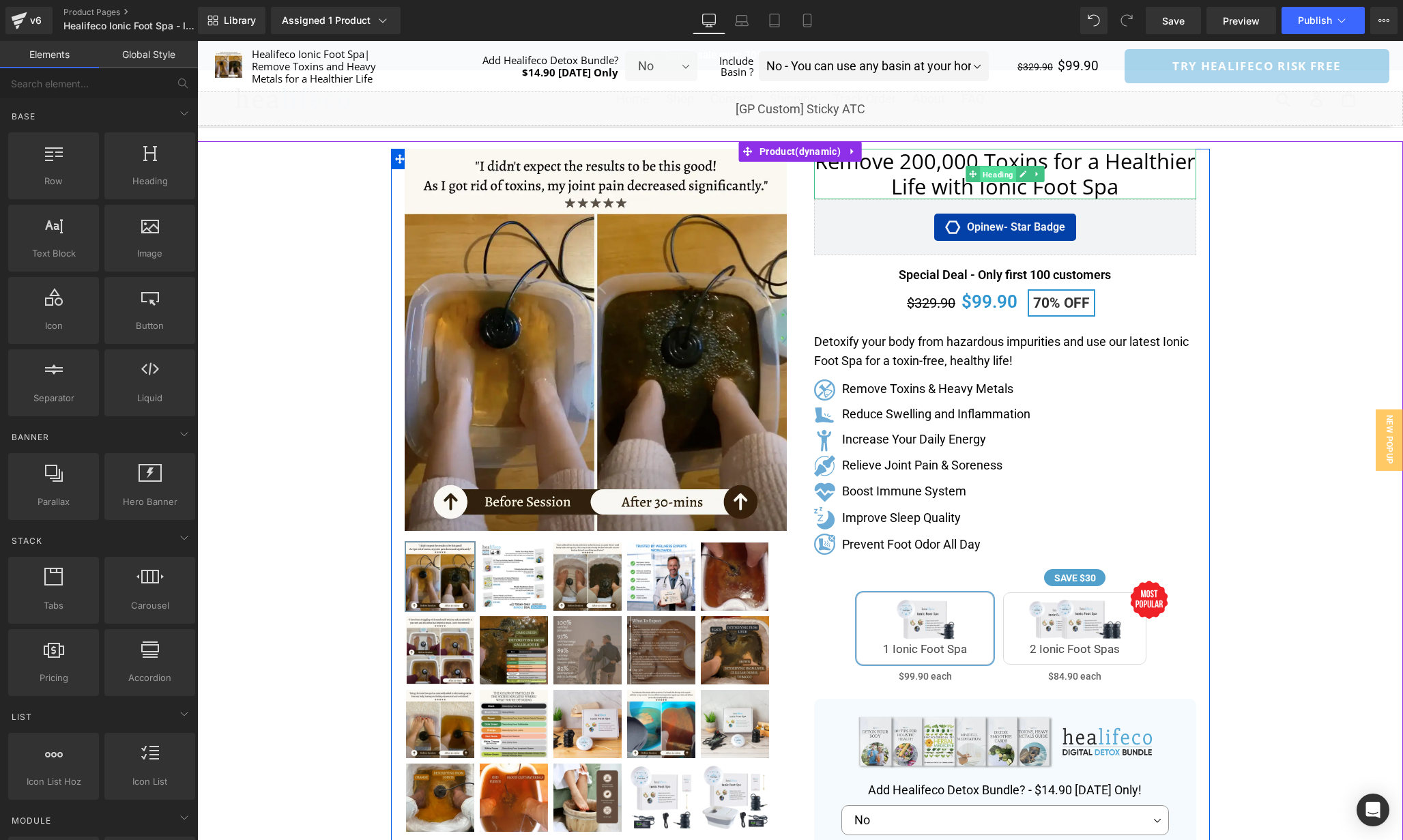
click at [986, 179] on span "Heading" at bounding box center [998, 173] width 36 height 16
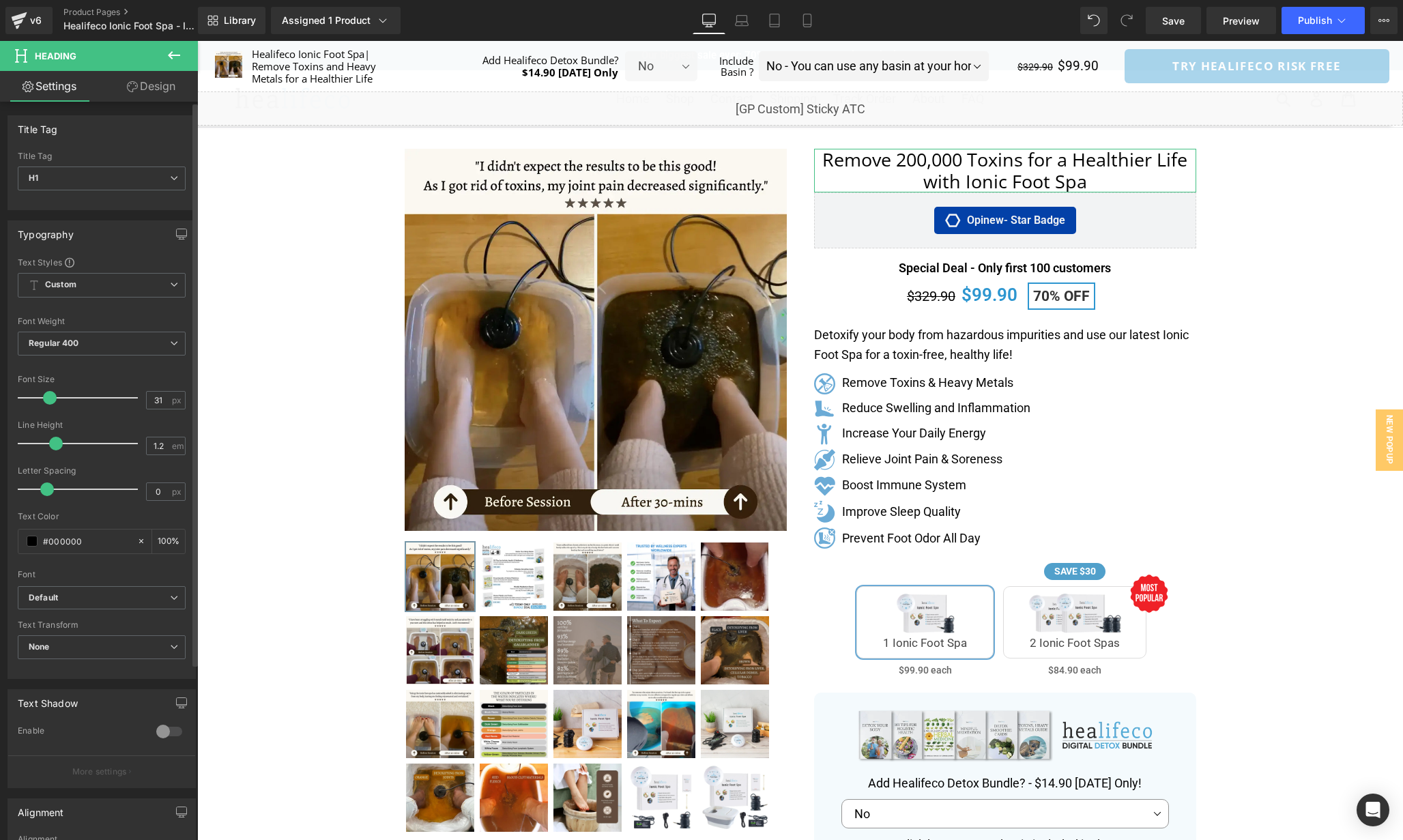
click at [47, 399] on span at bounding box center [50, 398] width 13 height 13
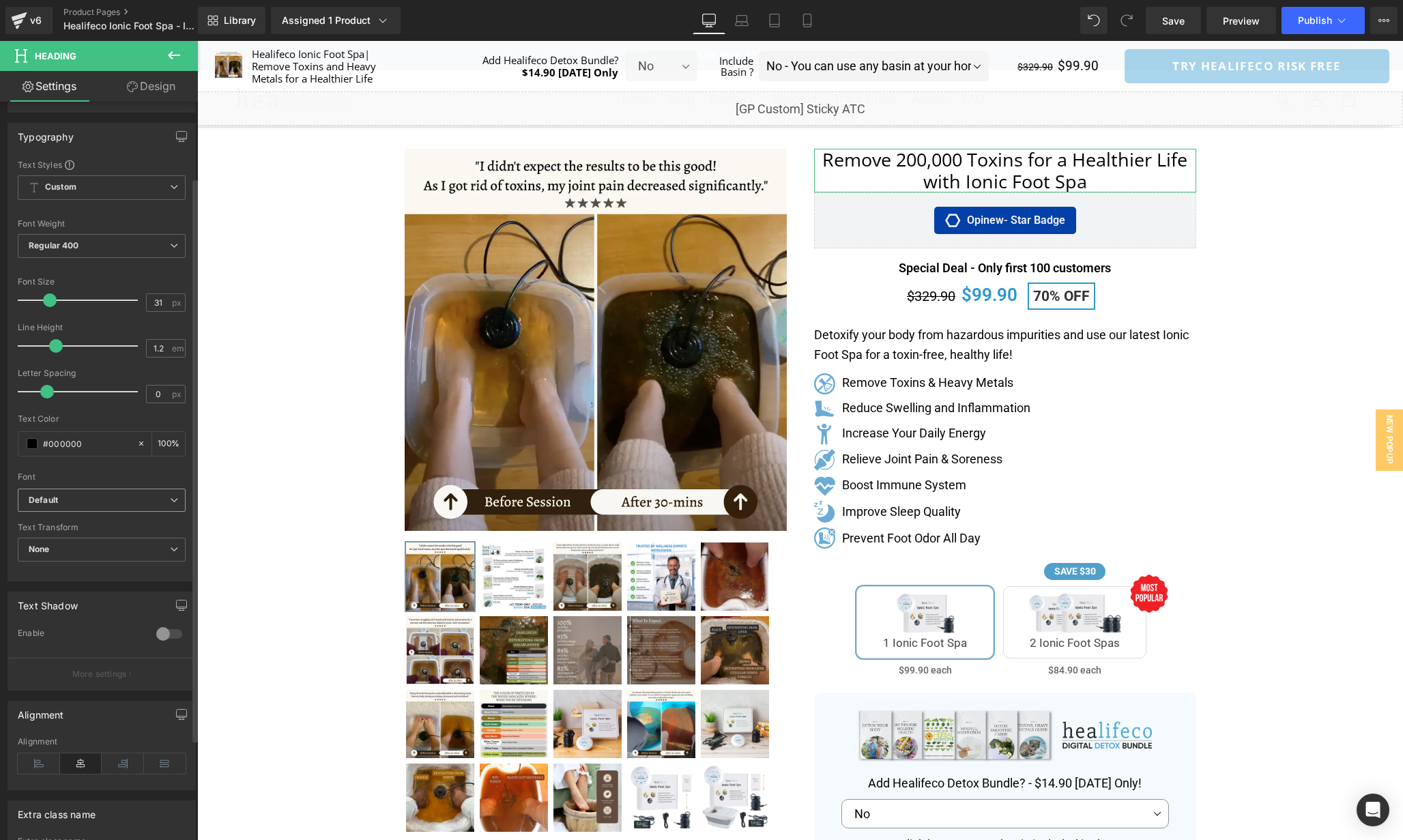
scroll to position [107, 0]
click at [147, 506] on div "Default Default Oxygen Roboto Open Sans Quicksand [] Open Font Manager" at bounding box center [102, 495] width 168 height 31
click at [150, 501] on span "Default" at bounding box center [102, 491] width 168 height 24
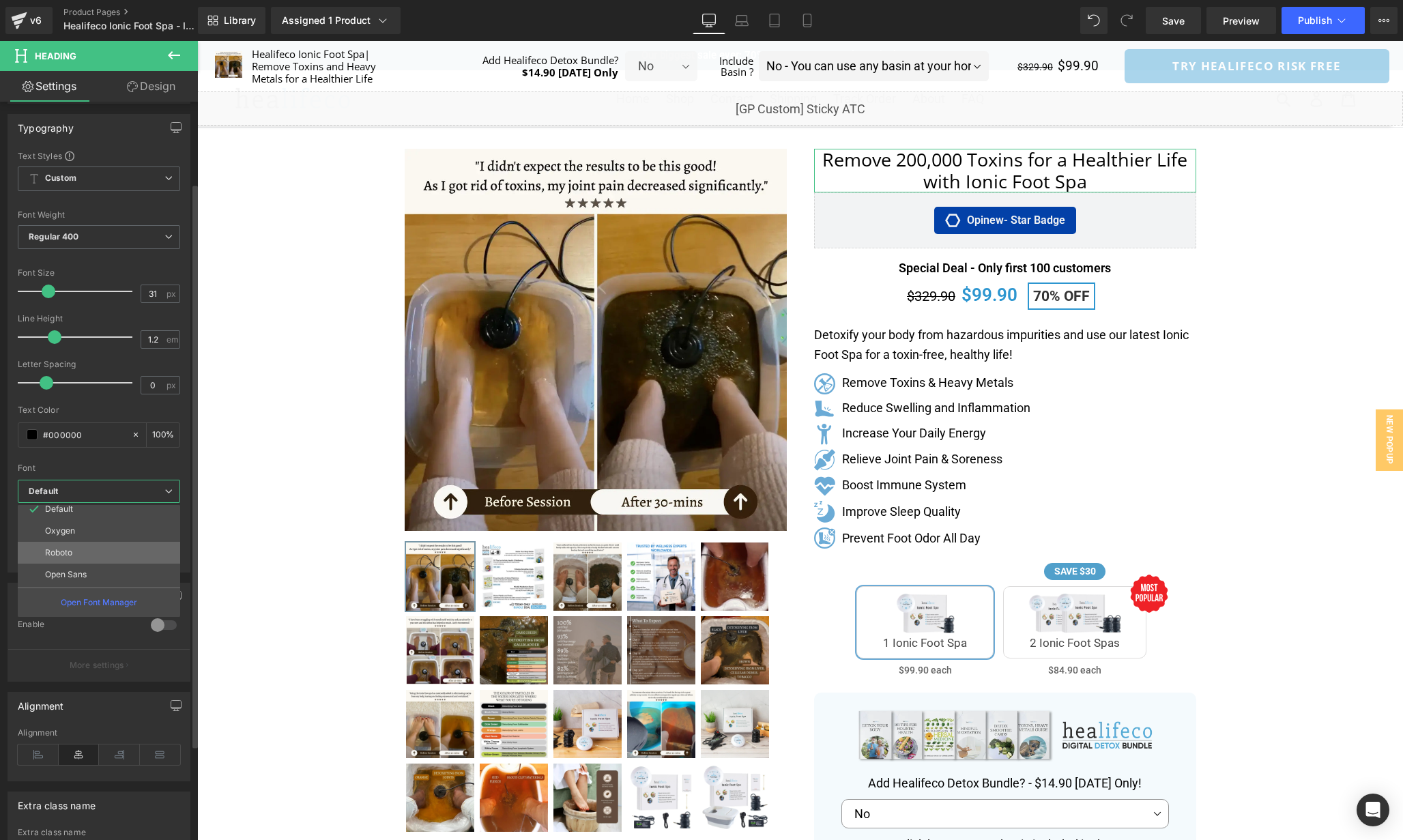
scroll to position [6, 0]
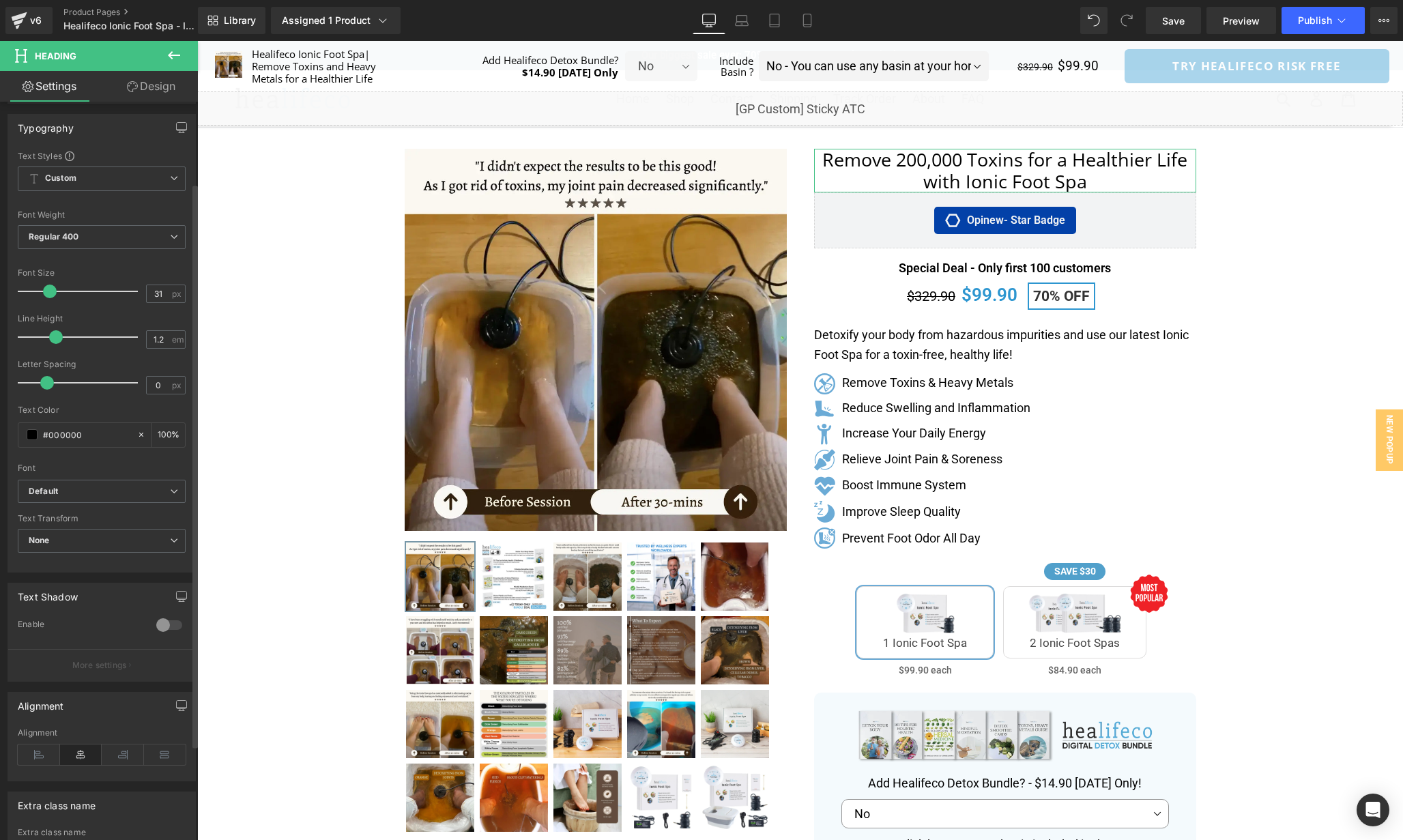
click at [123, 460] on div at bounding box center [102, 459] width 168 height 9
click at [118, 352] on span "Regular 400" at bounding box center [102, 344] width 168 height 24
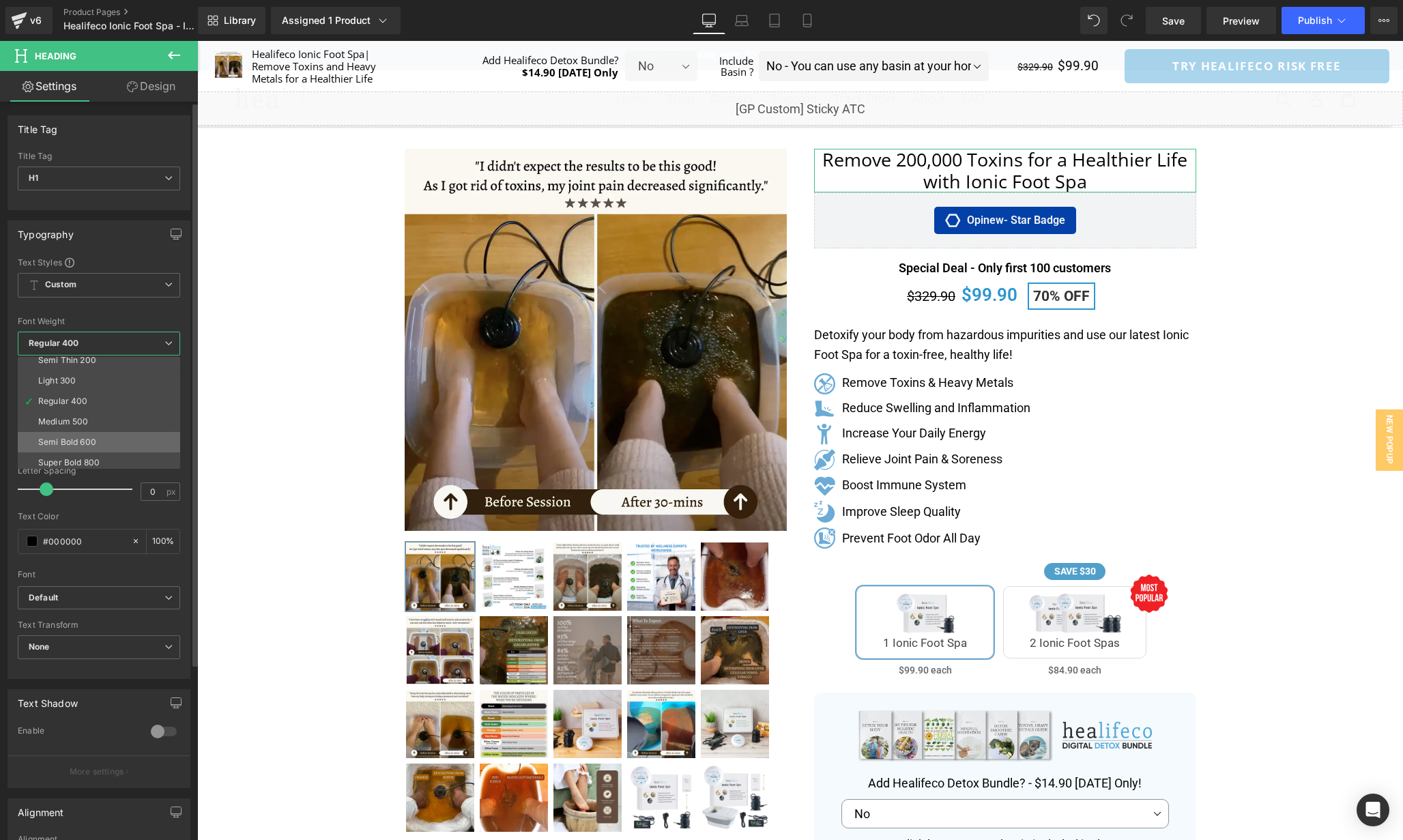
scroll to position [27, 0]
click at [102, 444] on li "Semi Bold 600" at bounding box center [102, 443] width 169 height 20
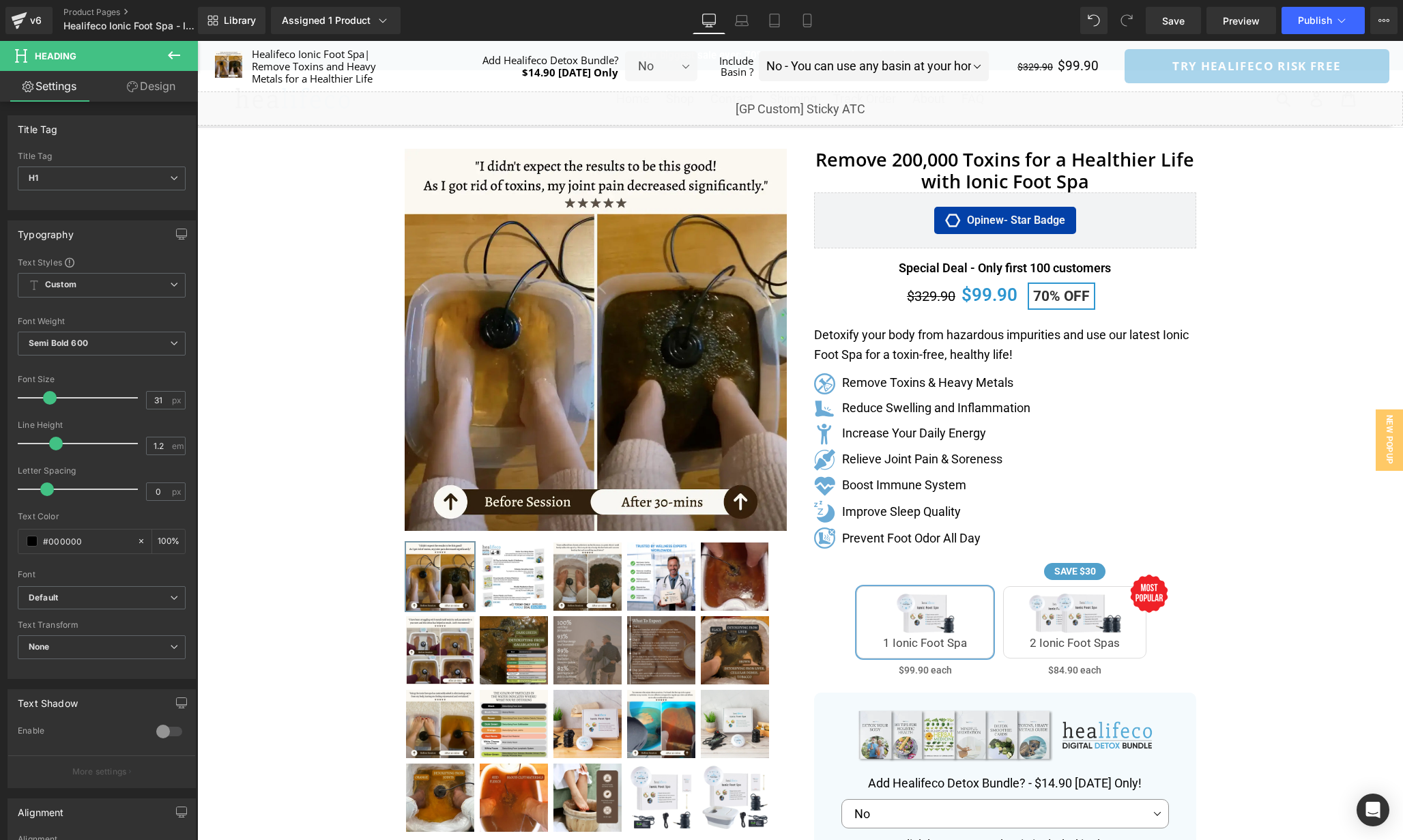
click at [1041, 268] on icon at bounding box center [1040, 269] width 2 height 5
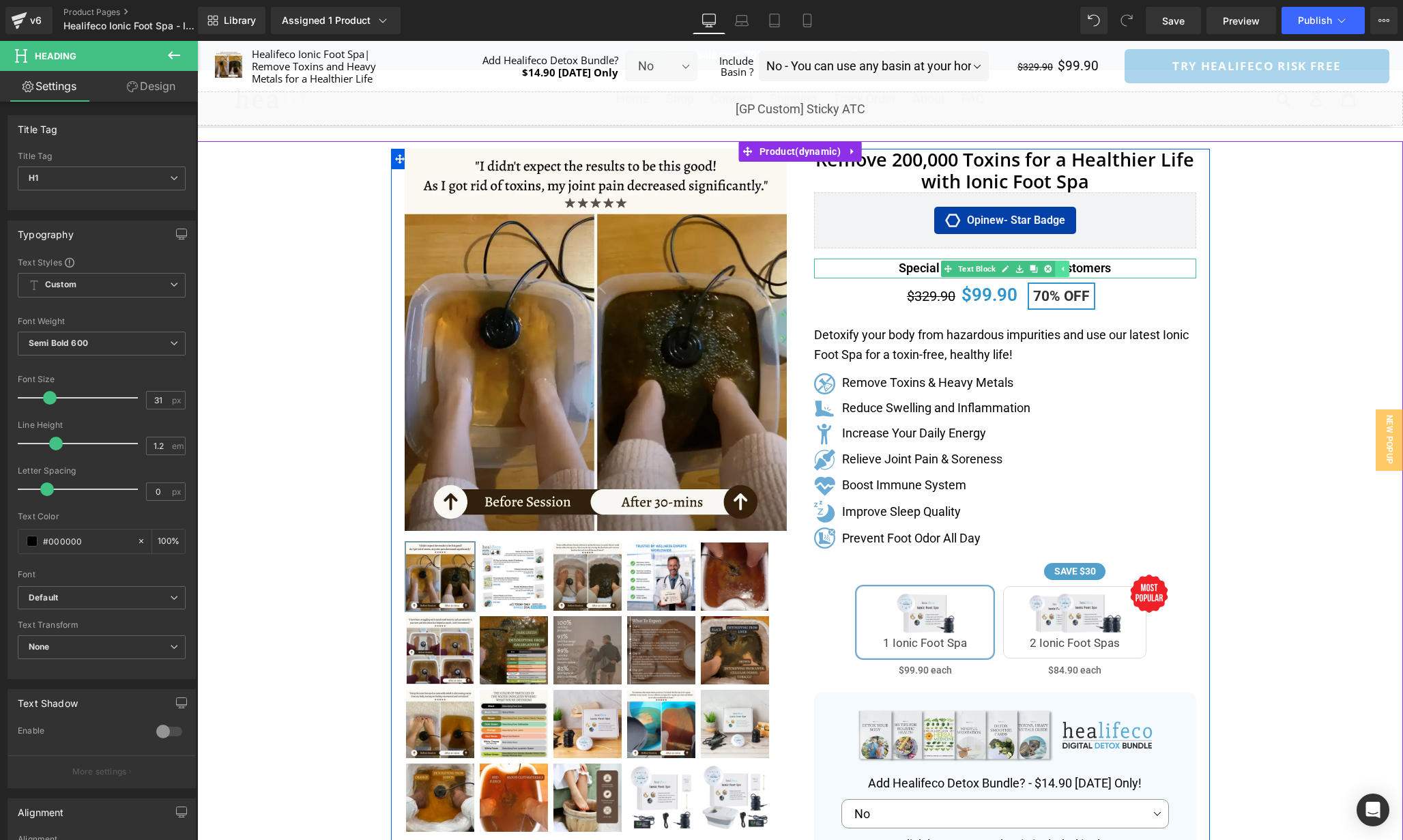
click at [1041, 268] on link at bounding box center [1048, 268] width 14 height 16
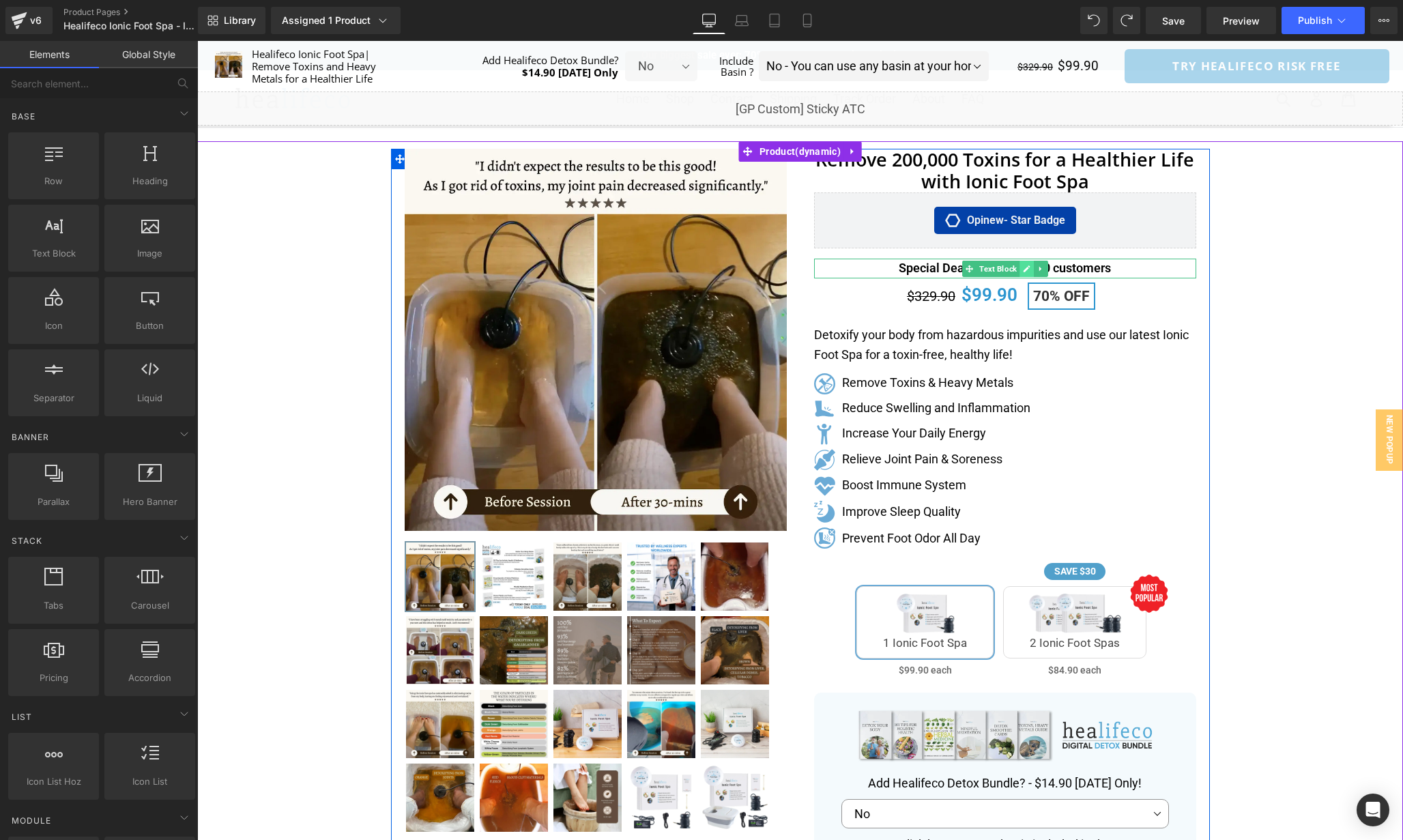
click at [1028, 270] on icon at bounding box center [1027, 269] width 8 height 8
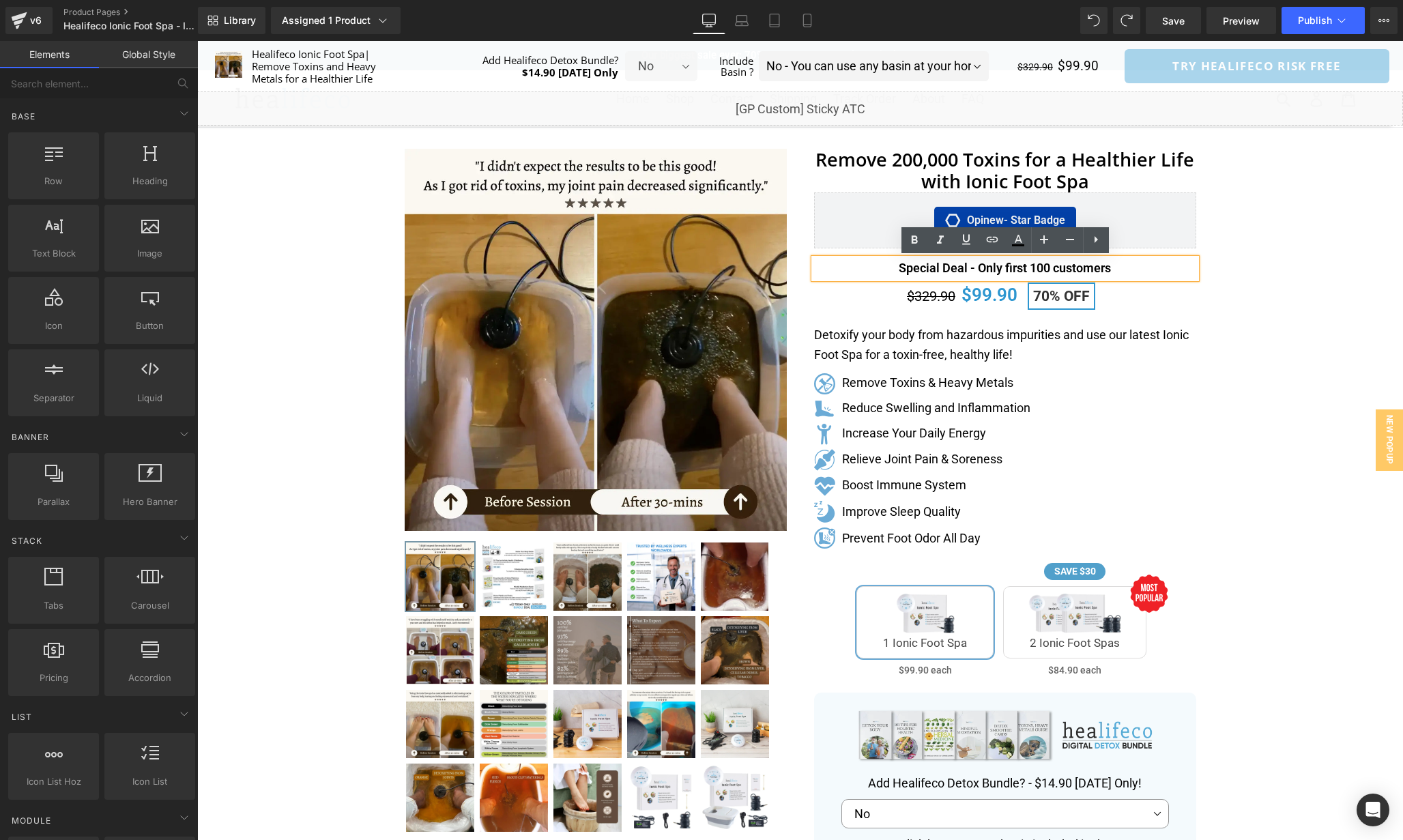
click at [1038, 269] on p "Special Deal - Only first 100 customers" at bounding box center [1005, 269] width 382 height 20
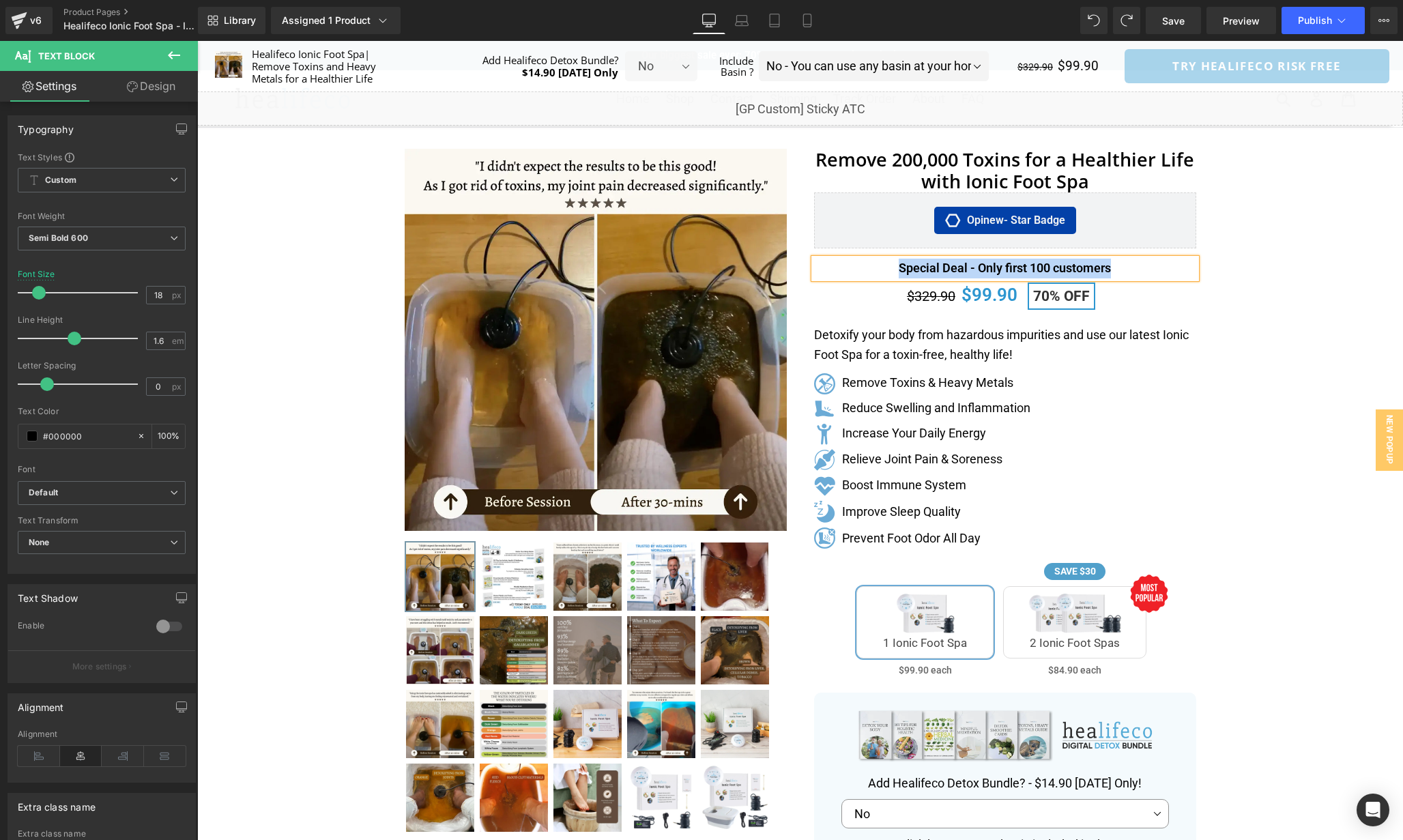
paste div
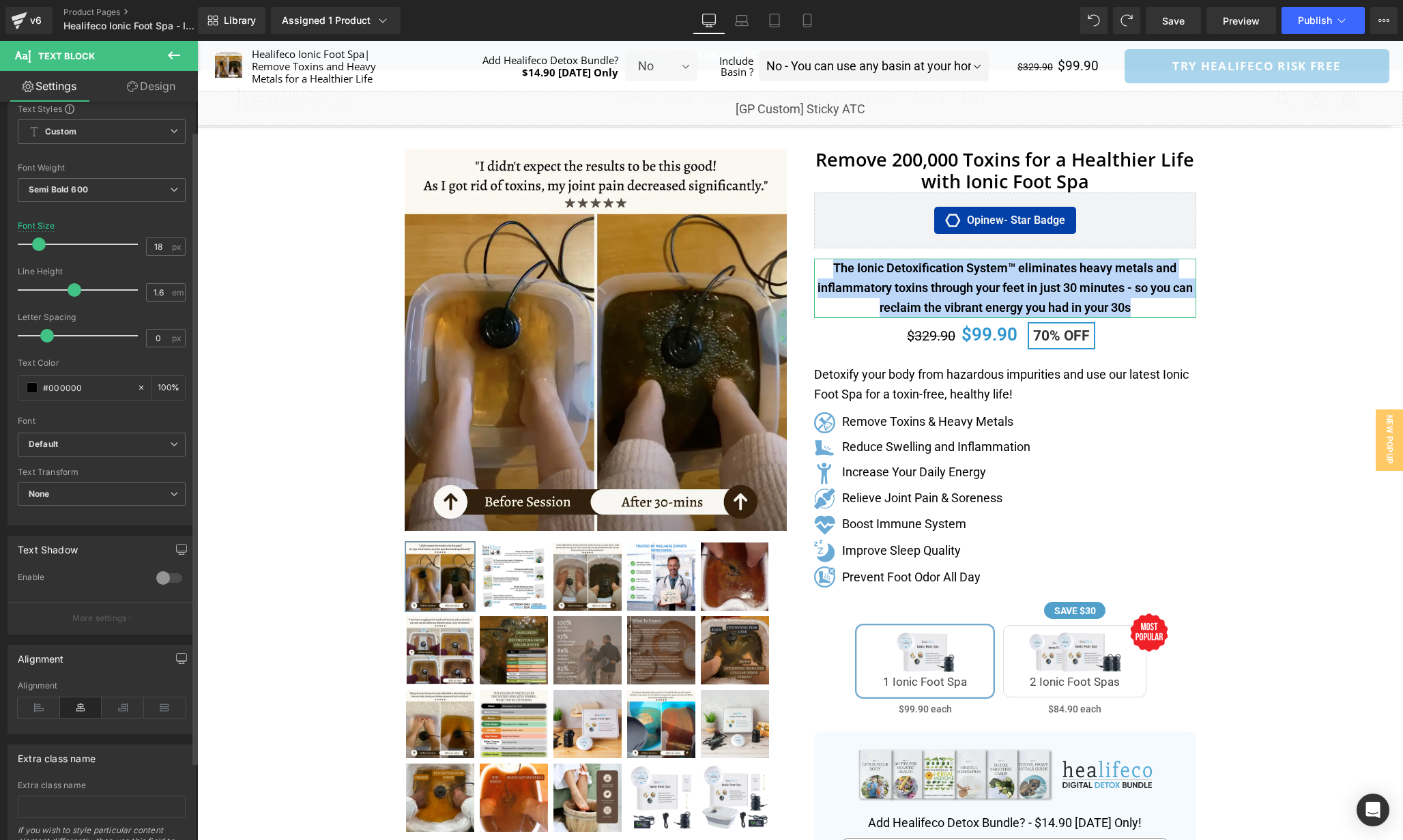
scroll to position [0, 0]
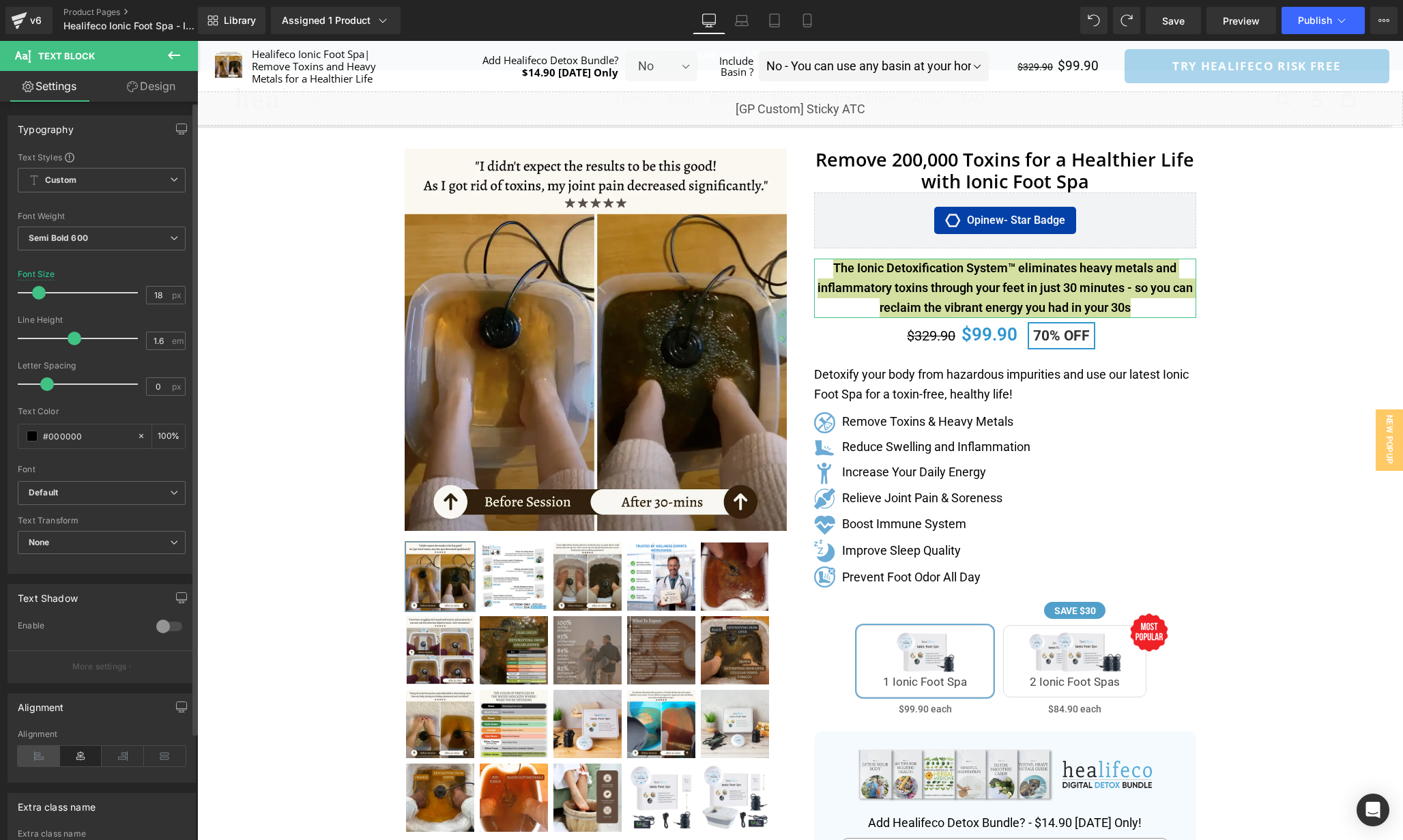
click at [52, 759] on icon at bounding box center [39, 756] width 42 height 20
click at [81, 755] on icon at bounding box center [81, 756] width 42 height 20
click at [33, 757] on icon at bounding box center [39, 756] width 42 height 20
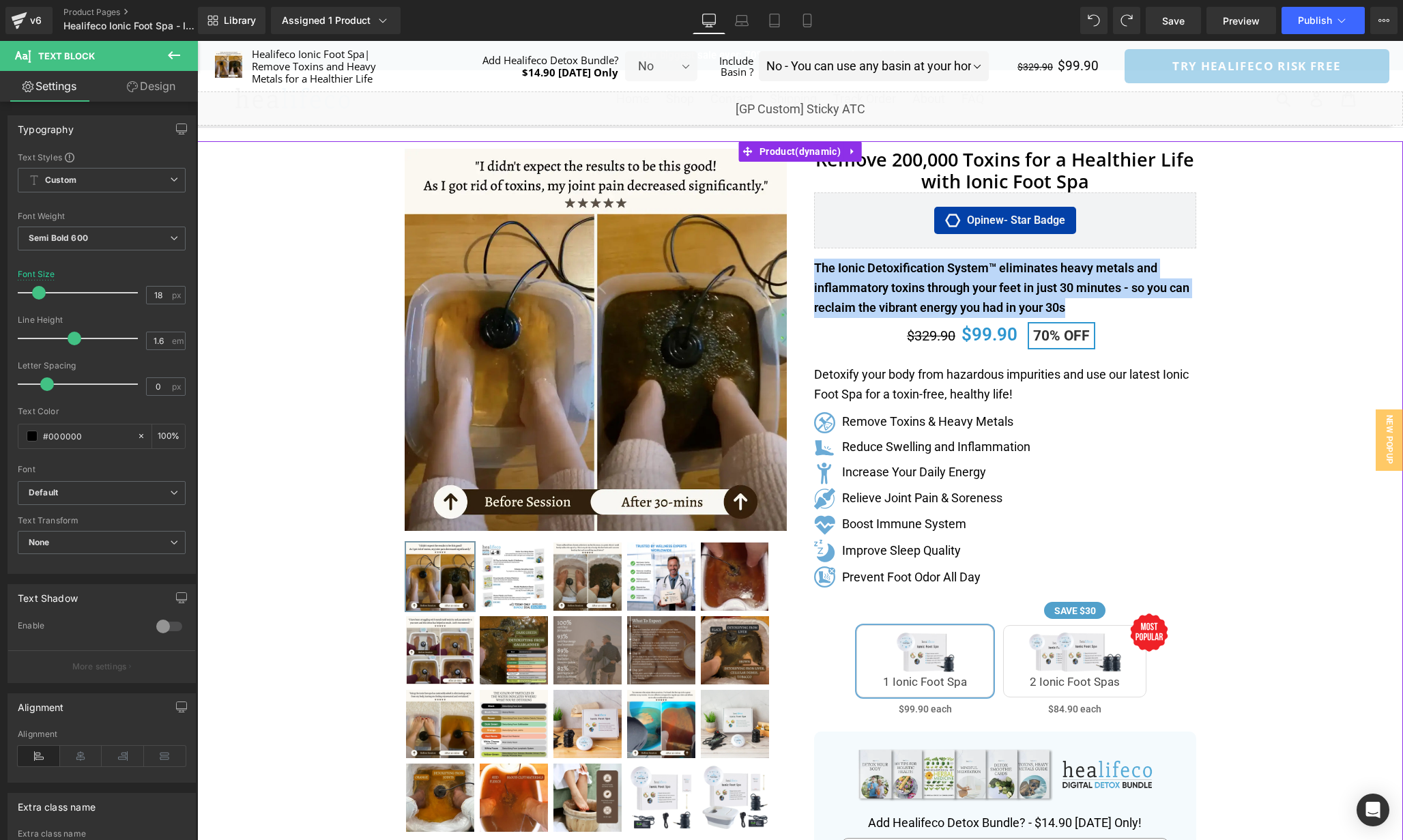
click at [1246, 283] on div "Separator" at bounding box center [801, 696] width 1206 height 1111
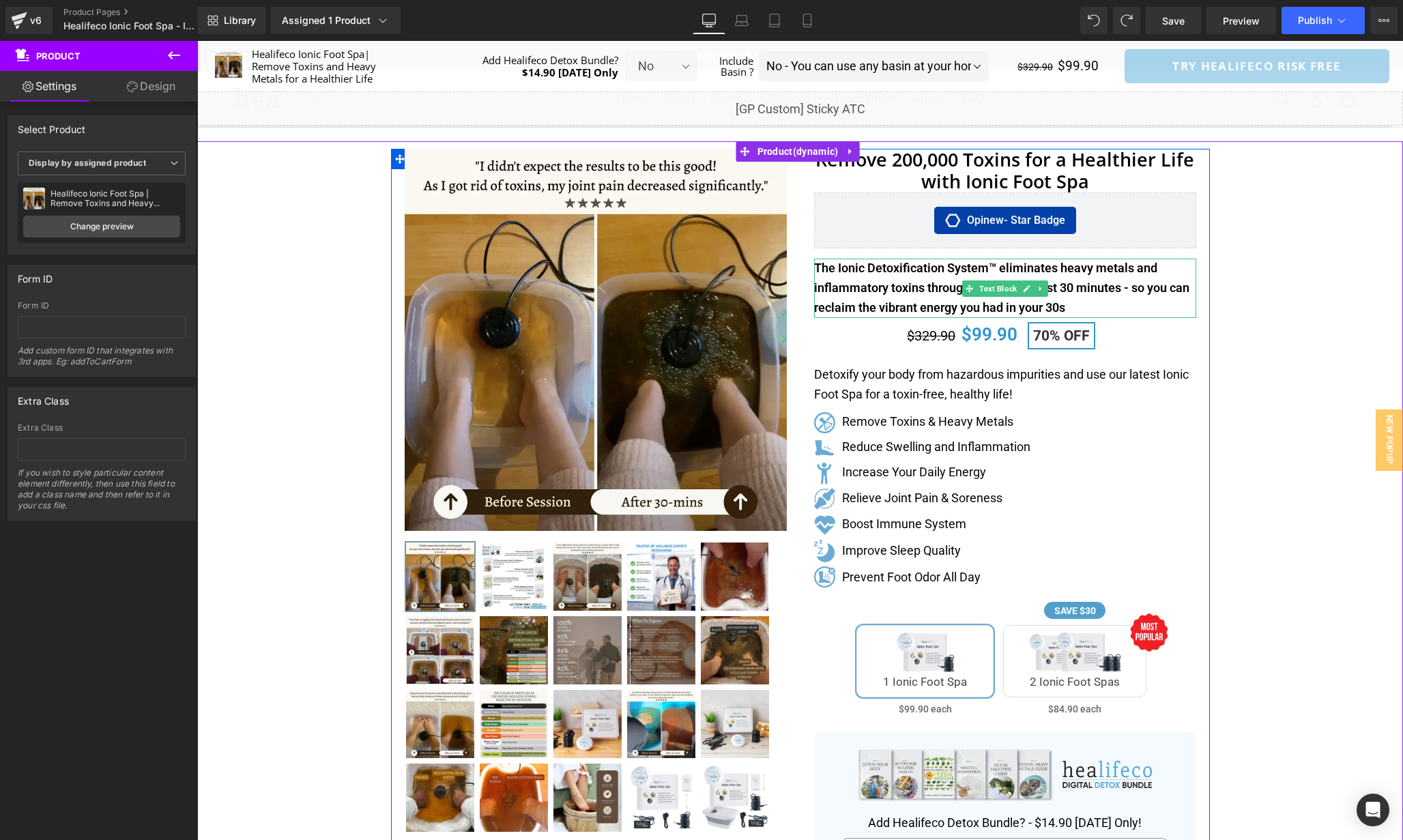
click at [1139, 294] on p "The Ionic Detoxification System™ eliminates heavy metals and inflammatory toxin…" at bounding box center [1005, 288] width 382 height 59
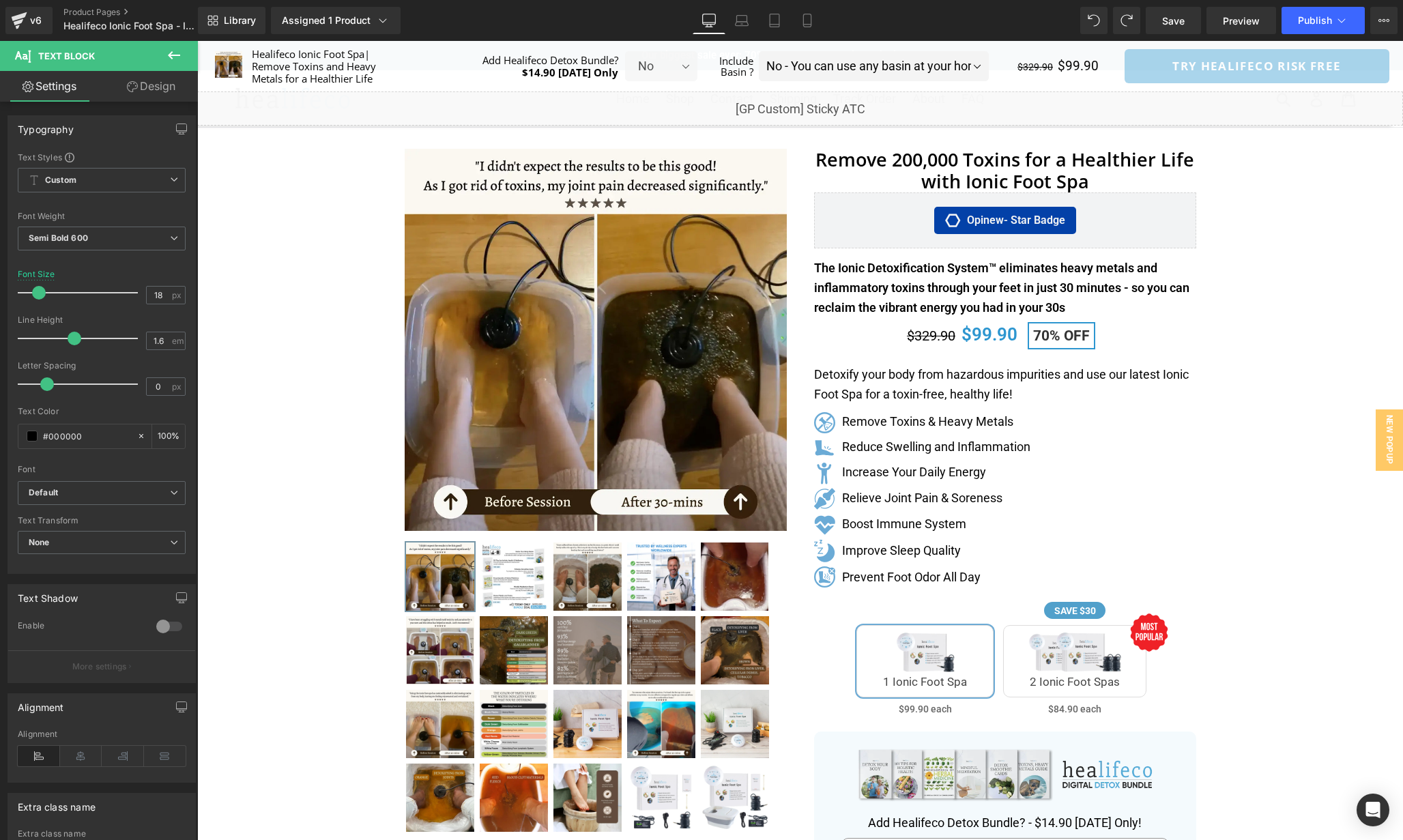
click at [144, 92] on link "Design" at bounding box center [151, 86] width 99 height 31
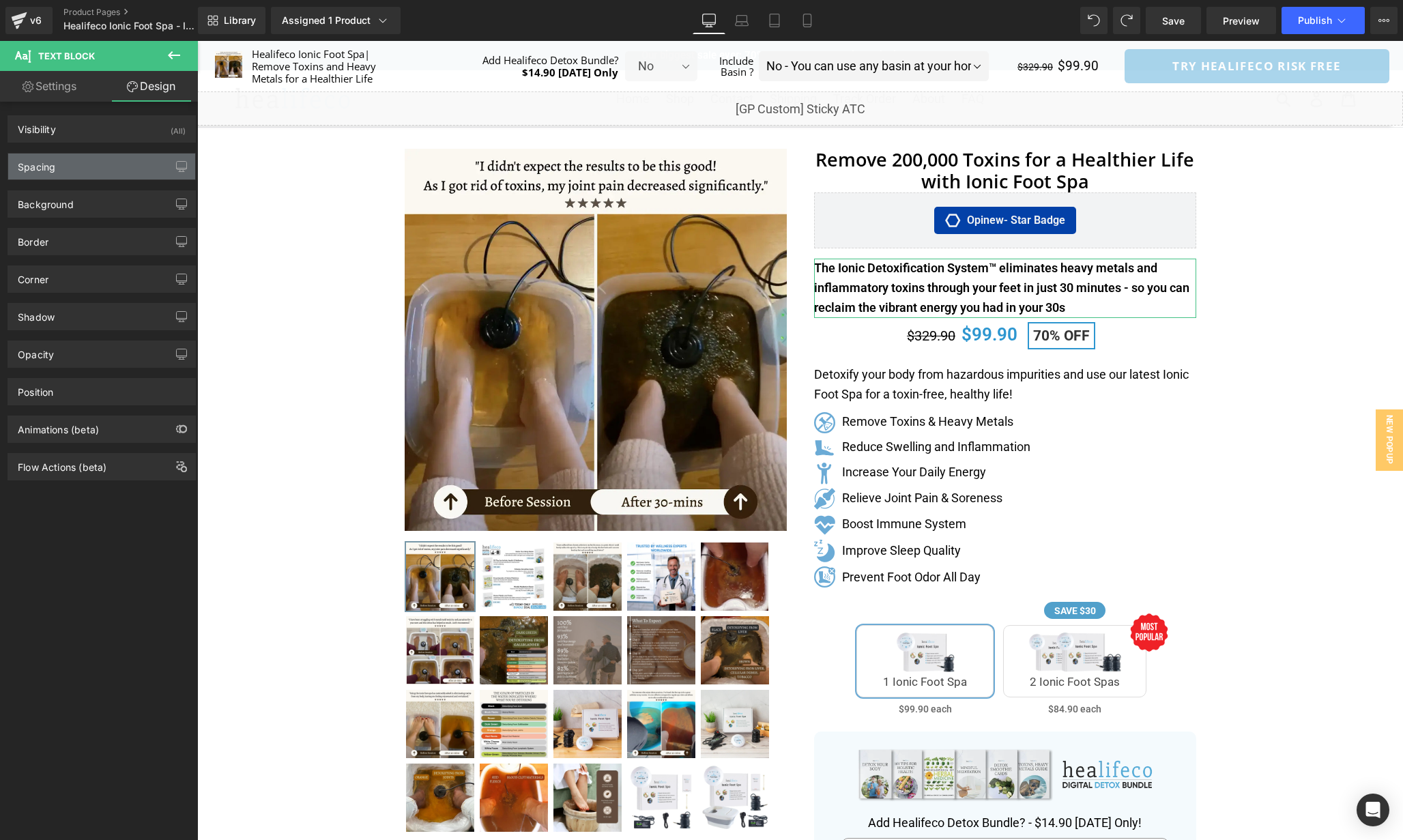
click at [96, 167] on div "Spacing" at bounding box center [102, 166] width 187 height 26
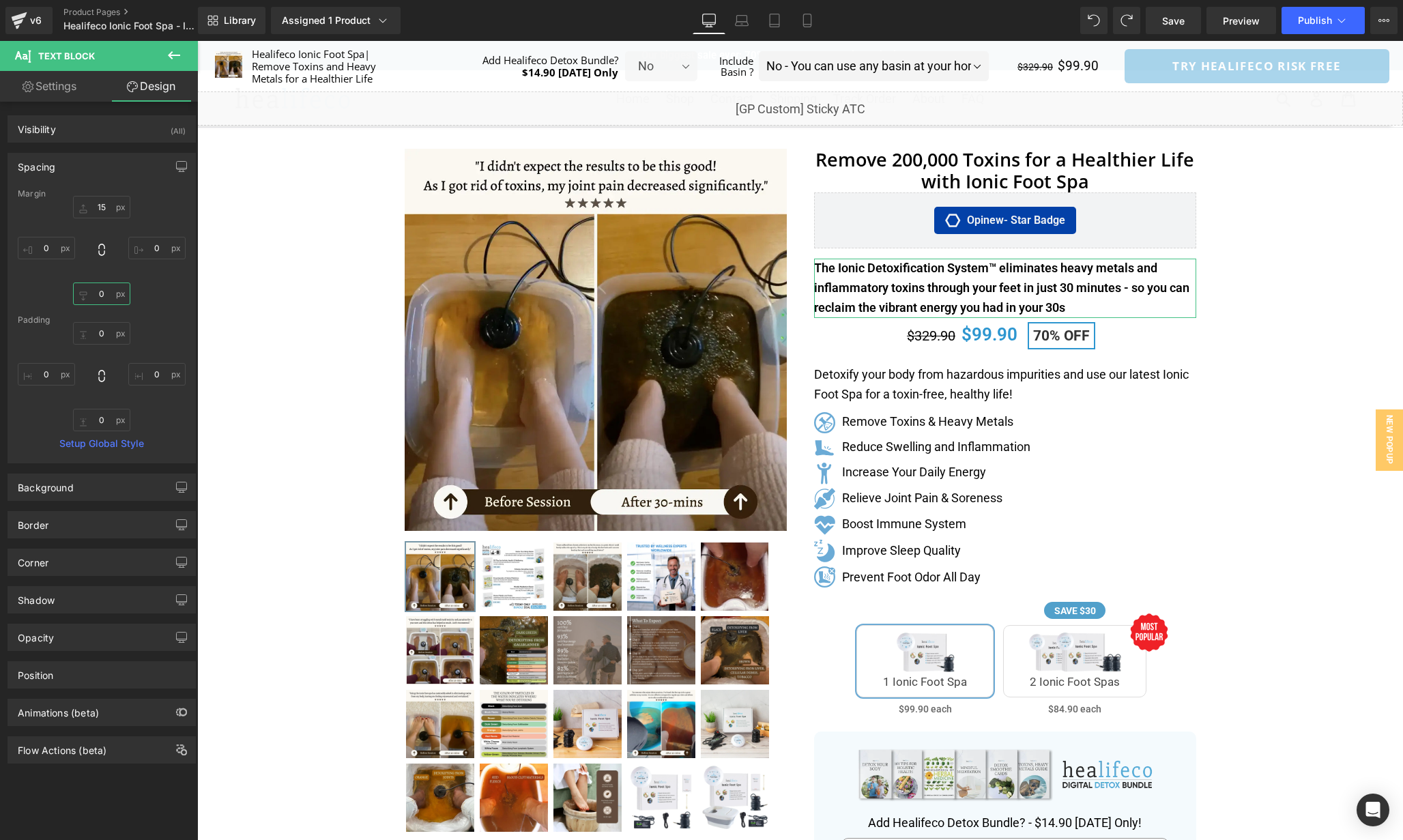
click at [106, 293] on input "text" at bounding box center [102, 293] width 57 height 23
type input "12"
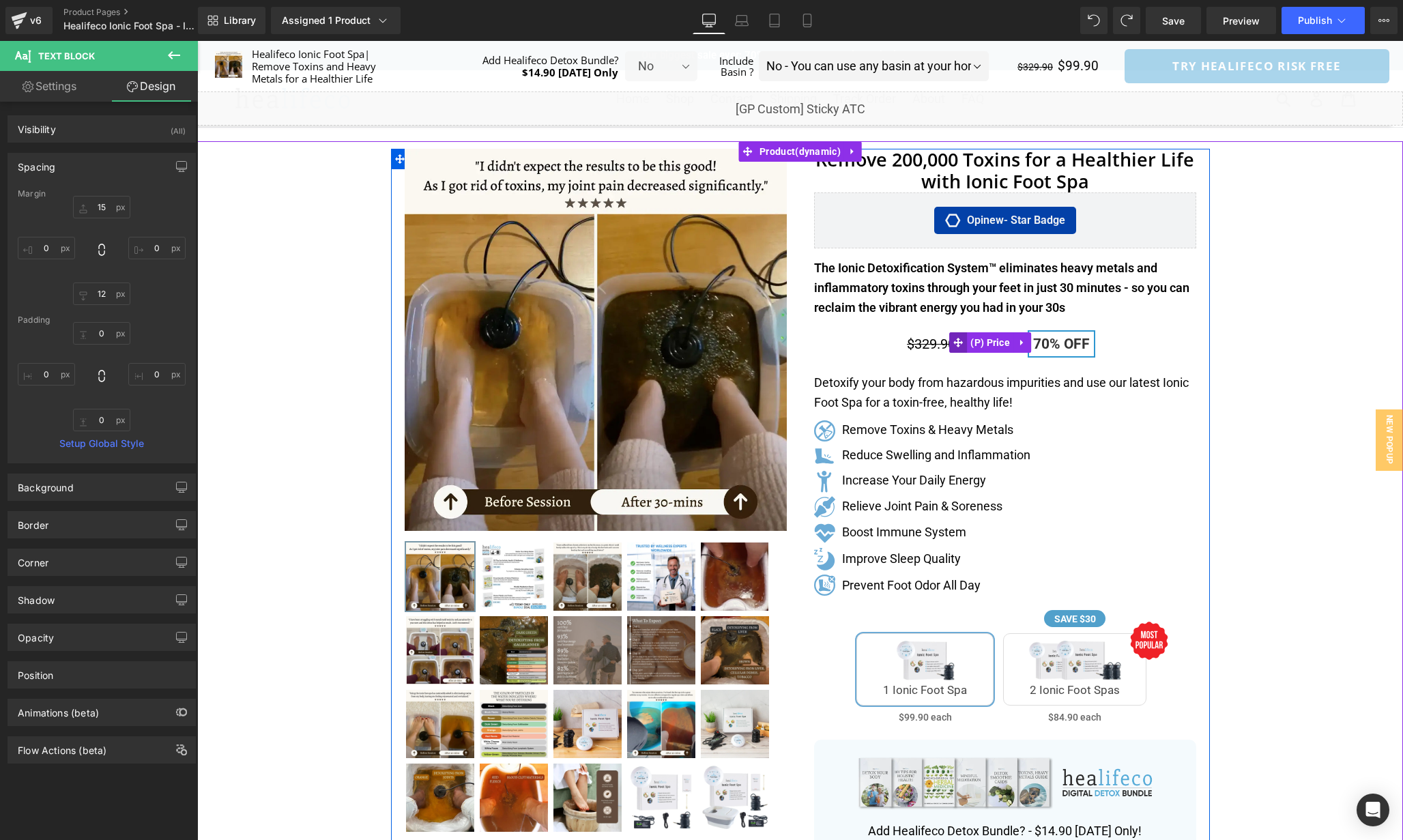
click at [957, 341] on icon at bounding box center [958, 342] width 9 height 9
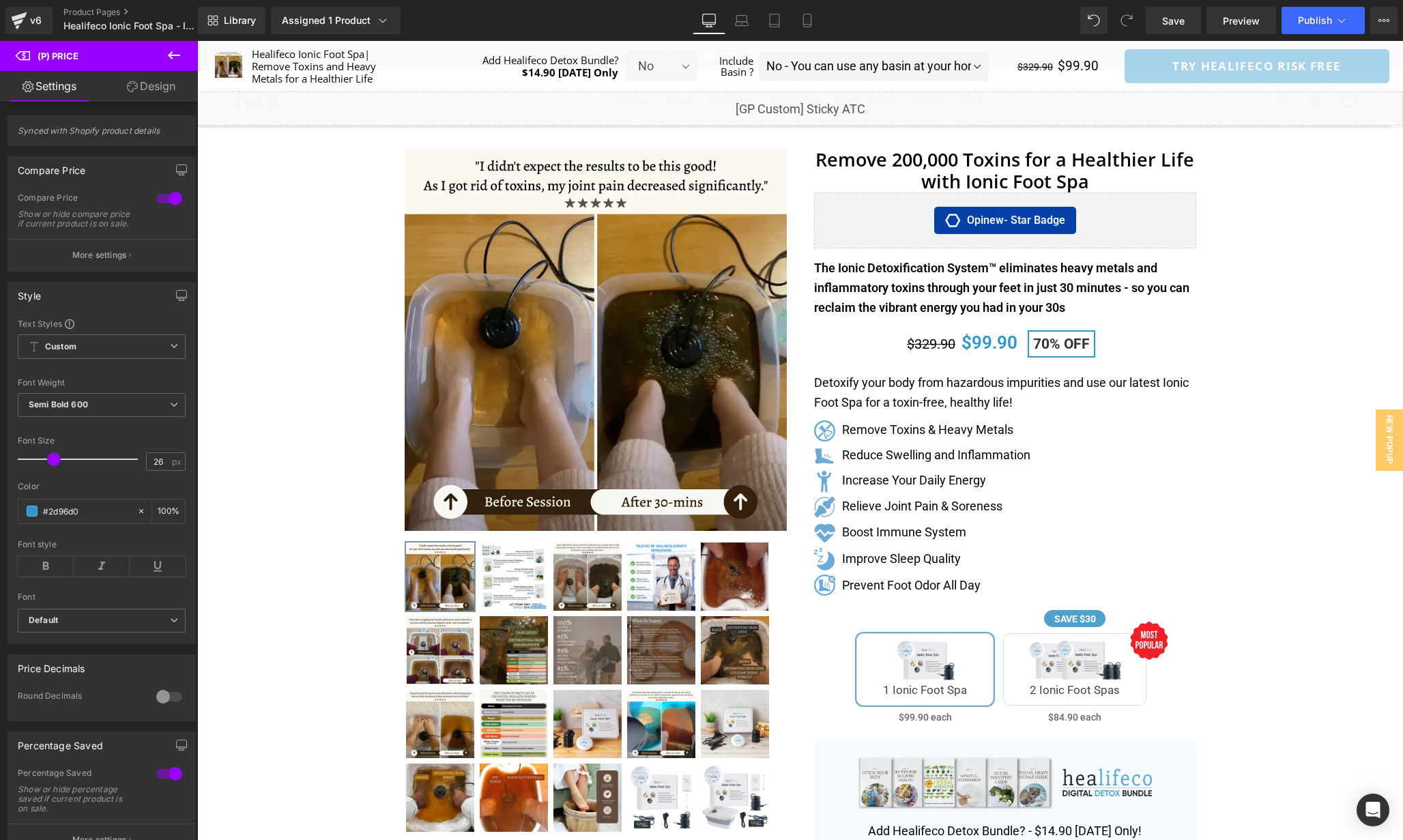
click at [140, 87] on link "Design" at bounding box center [151, 86] width 99 height 31
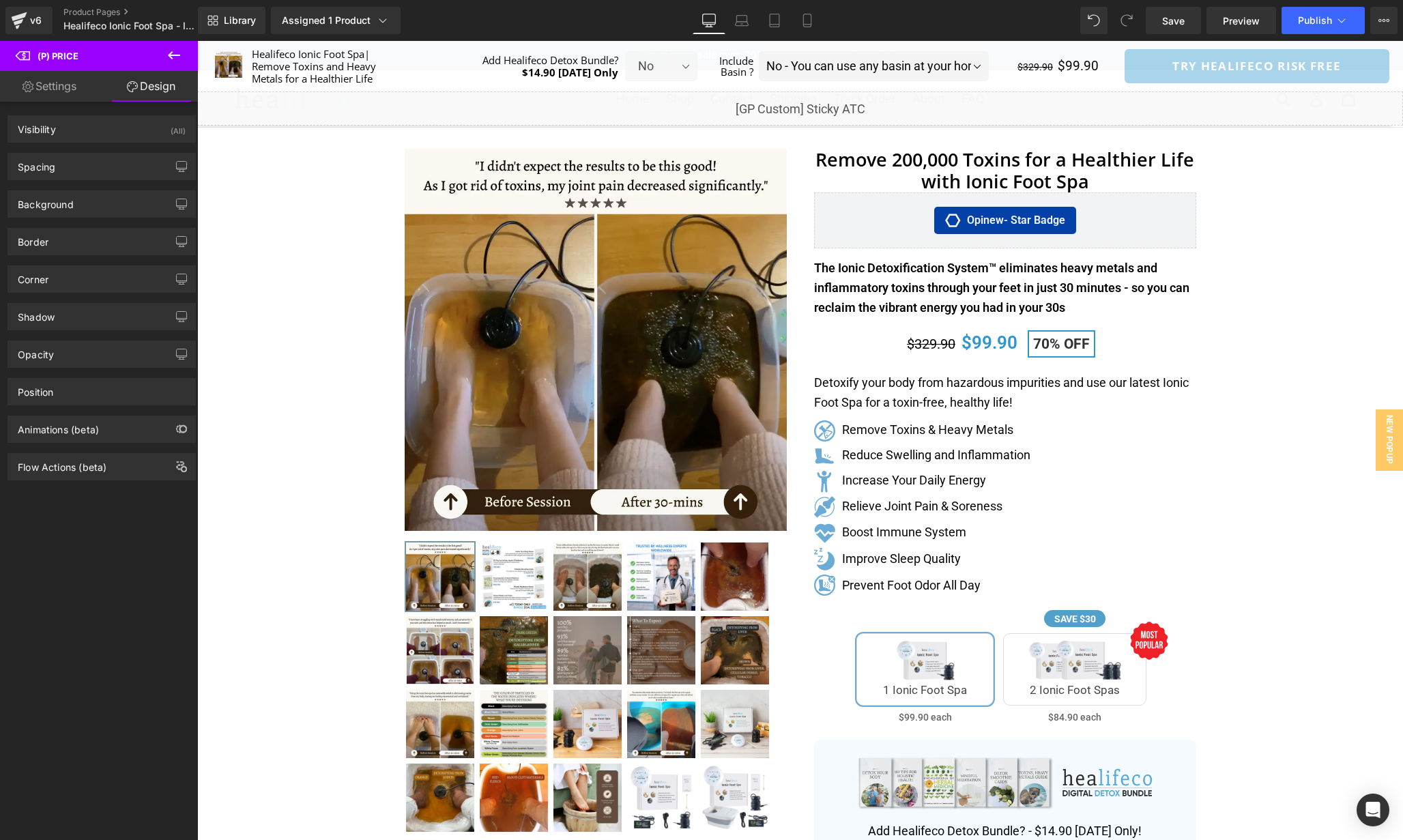
click at [87, 185] on div "Background Color & Image color Color % Image Replace Image Upload image or Brow…" at bounding box center [102, 198] width 204 height 38
click at [85, 167] on div "Spacing" at bounding box center [102, 166] width 187 height 26
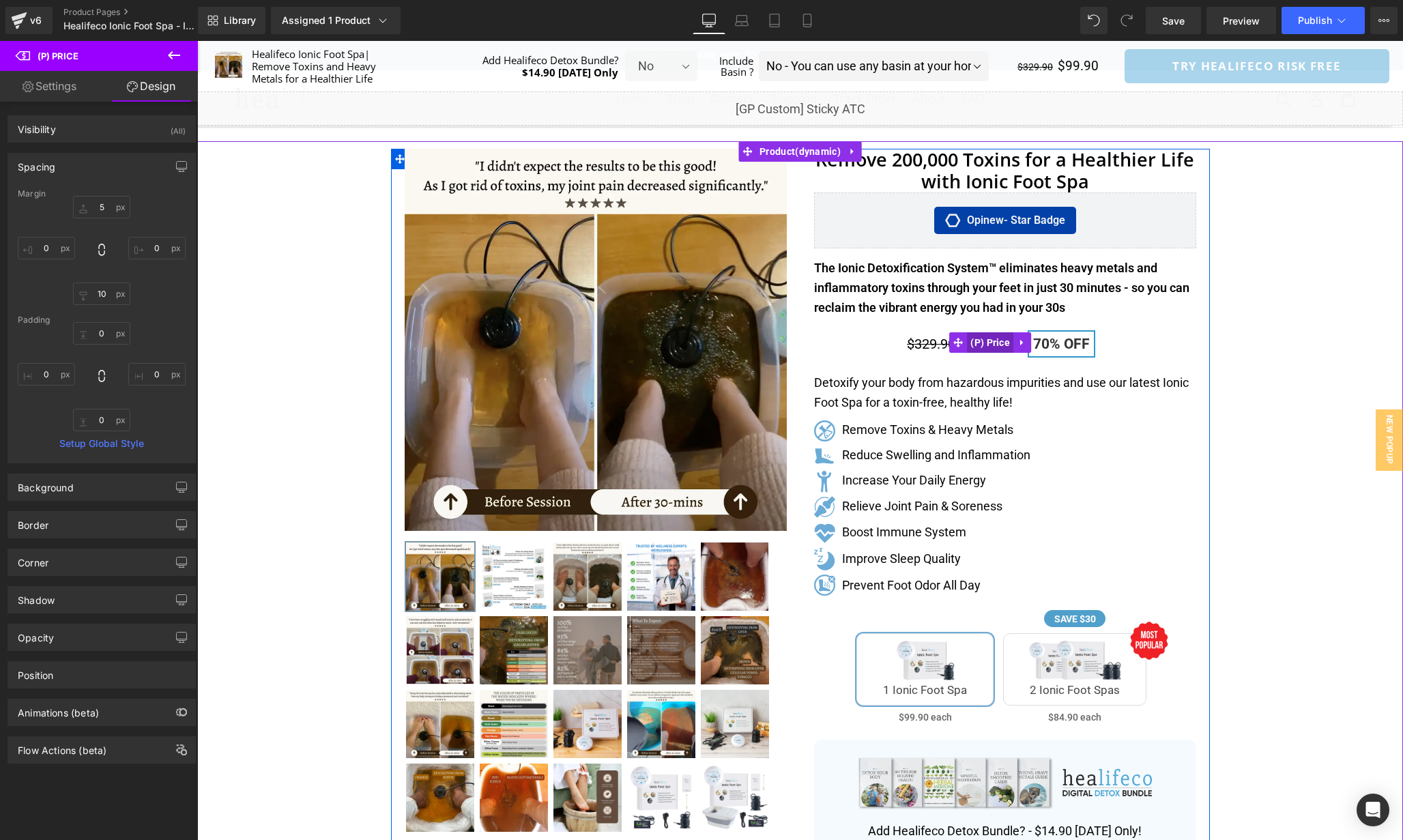
click at [1004, 342] on span "(P) Price" at bounding box center [990, 343] width 46 height 20
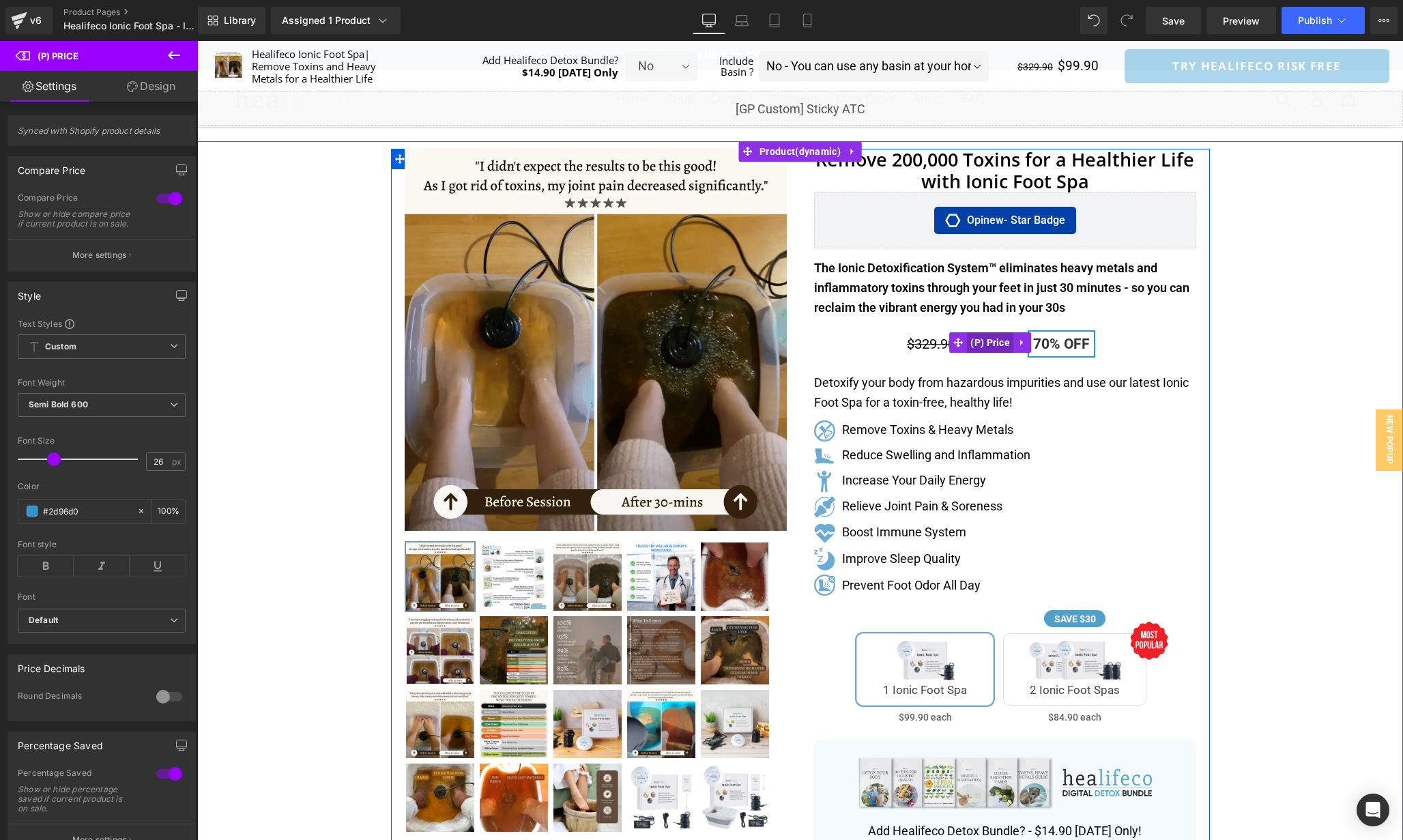
click at [996, 340] on span "(P) Price" at bounding box center [990, 343] width 46 height 20
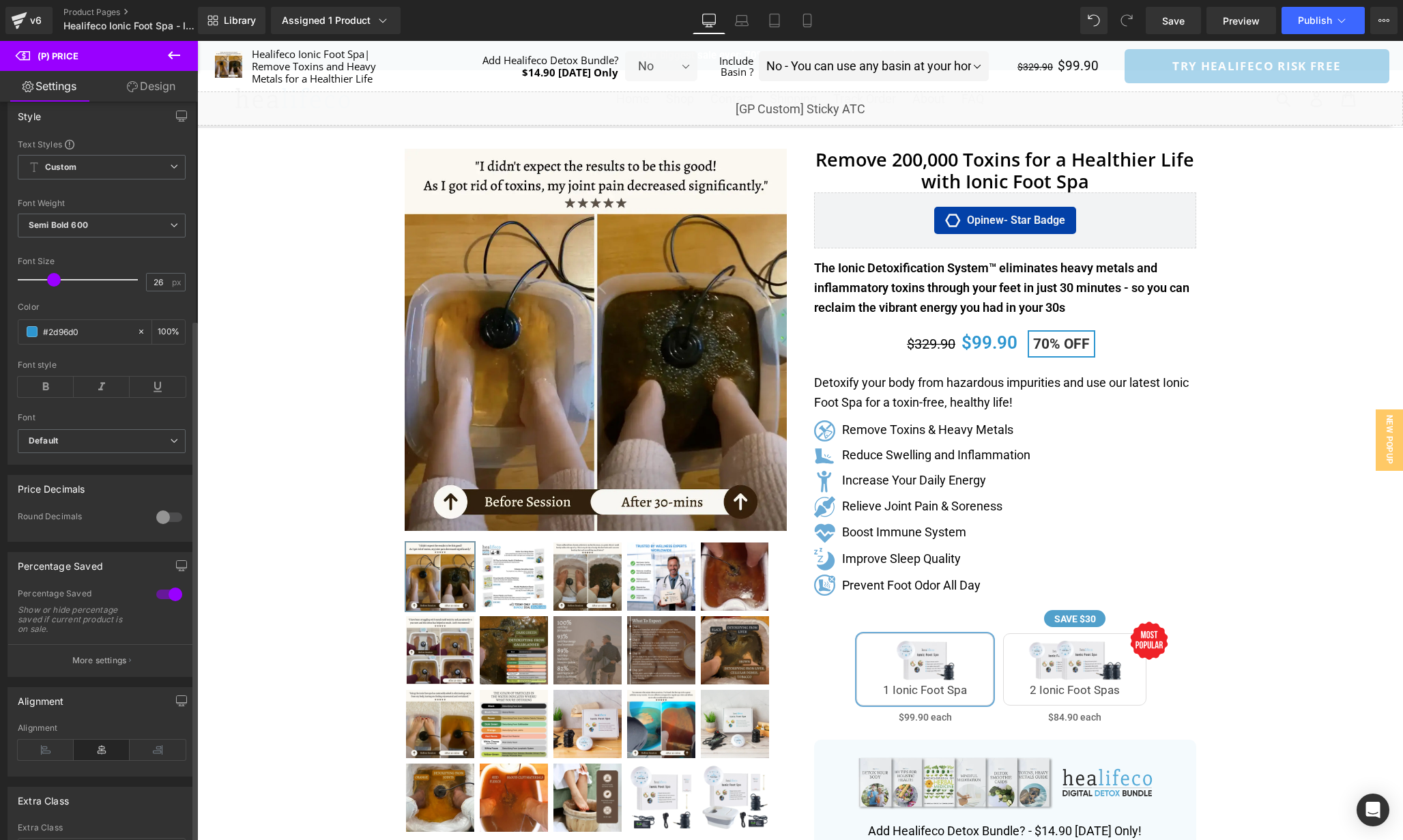
scroll to position [307, 0]
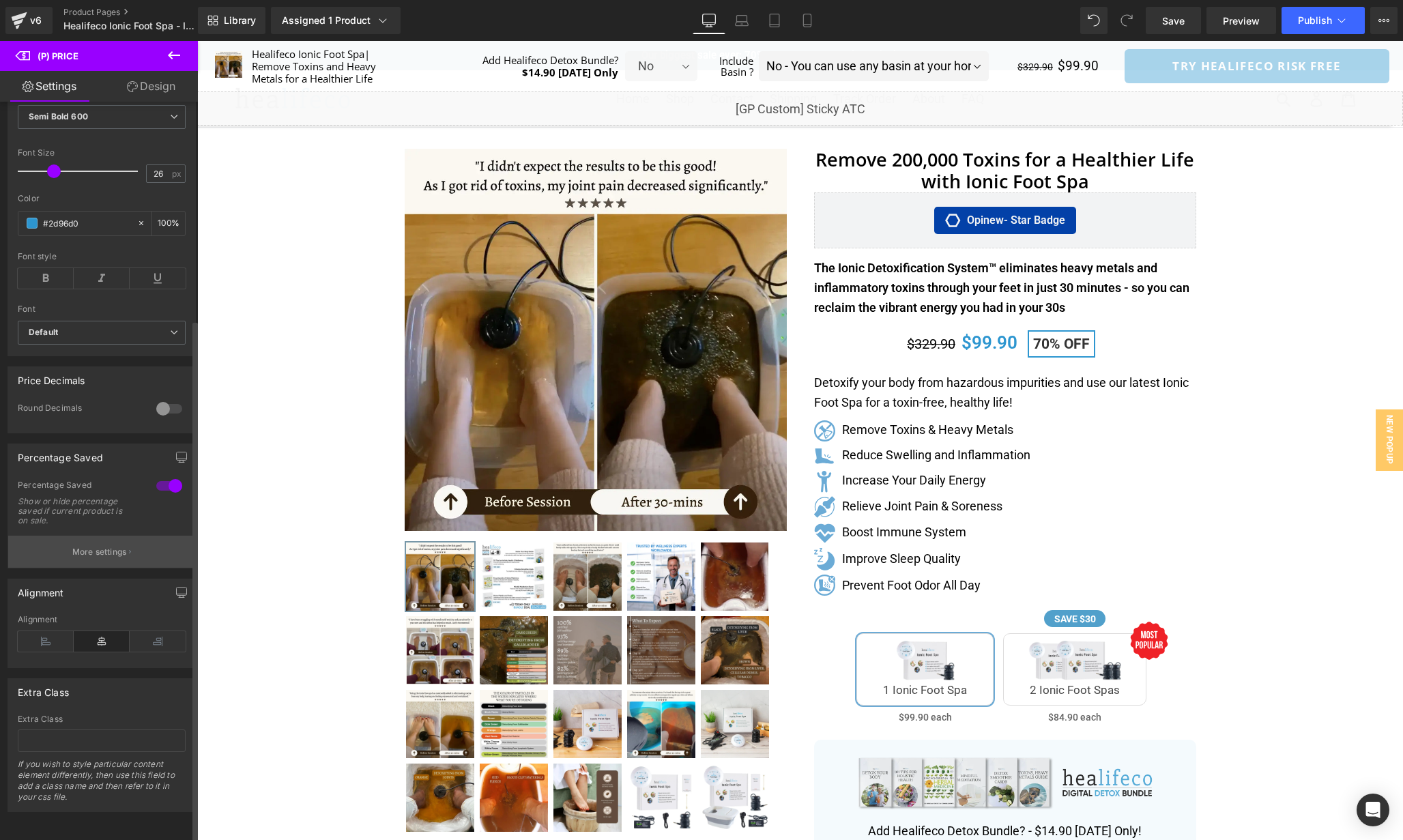
click at [101, 548] on button "More settings" at bounding box center [102, 552] width 187 height 32
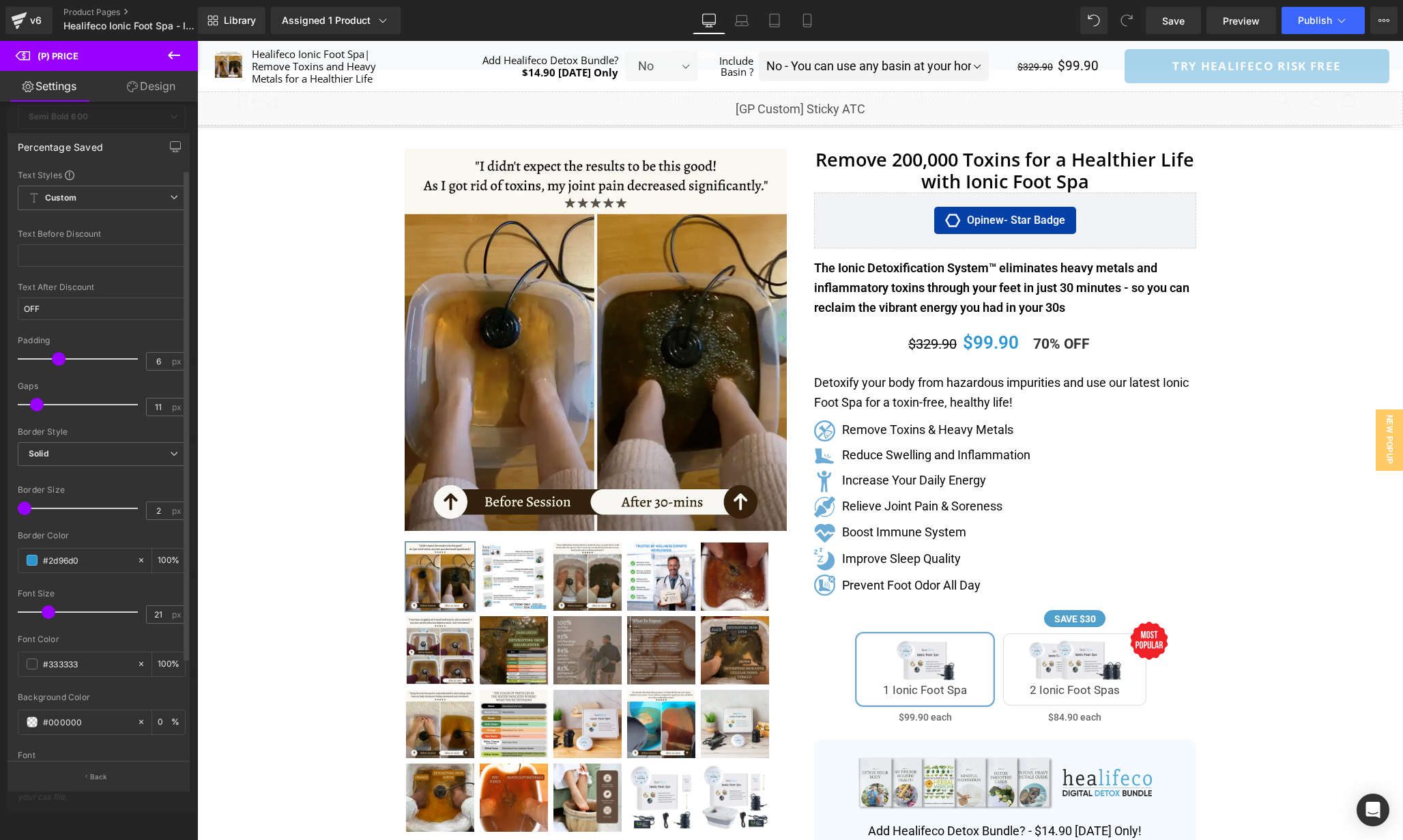
drag, startPoint x: 45, startPoint y: 510, endPoint x: 9, endPoint y: 510, distance: 36.0
click at [9, 510] on div "Text Styles Custom Custom Setup Global Style Custom Setup Global Style Text Bef…" at bounding box center [102, 465] width 187 height 592
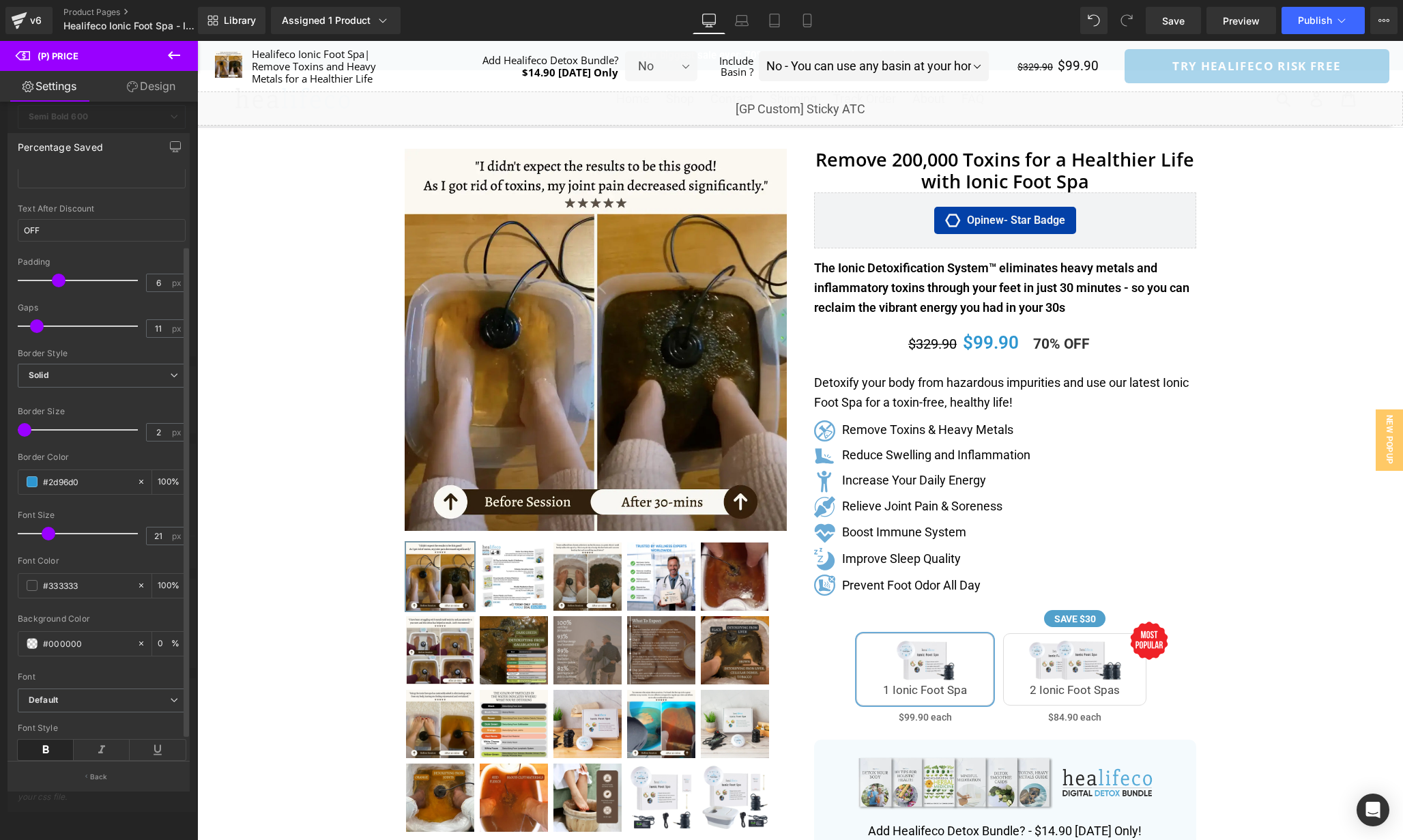
scroll to position [116, 0]
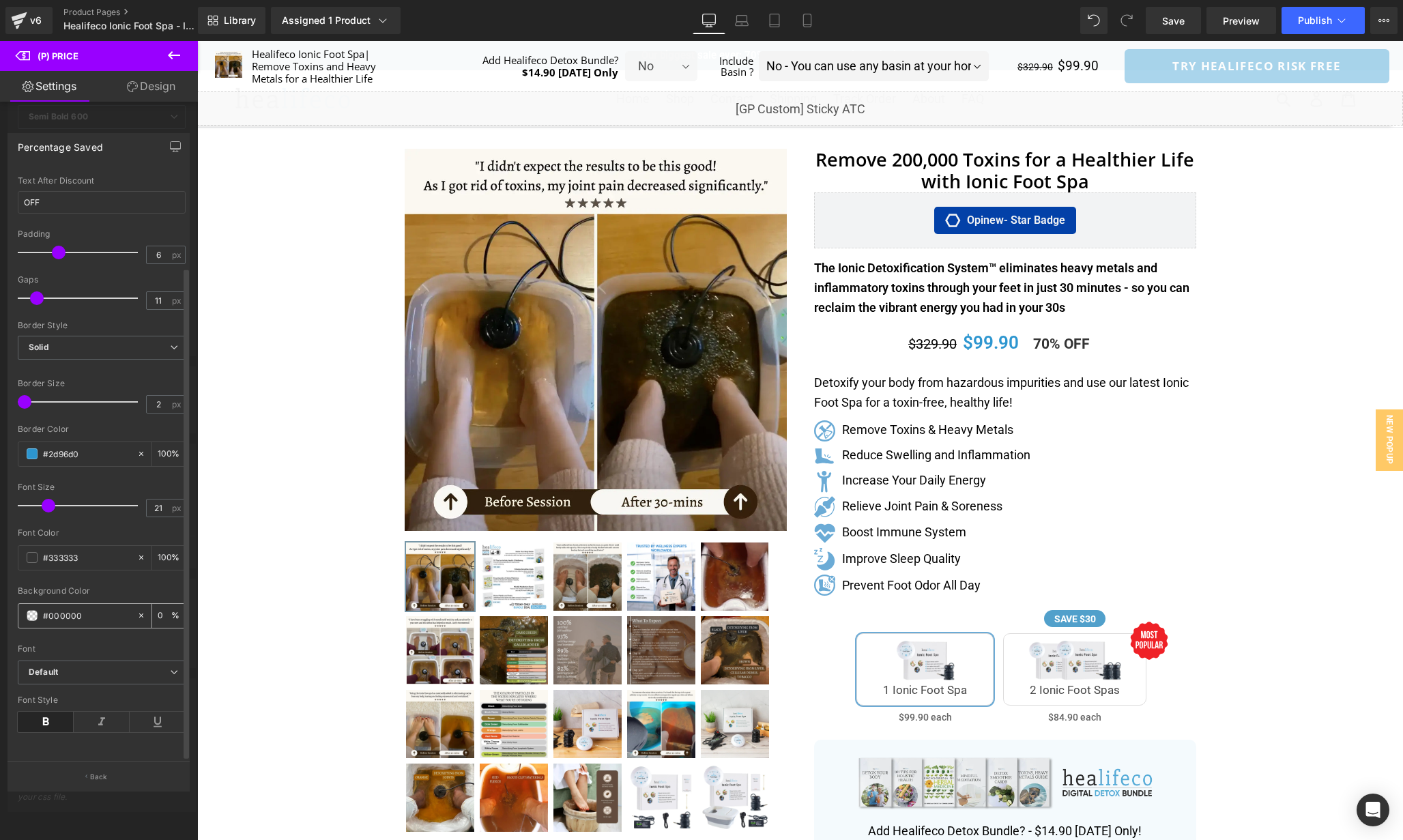
click at [31, 610] on span at bounding box center [32, 615] width 11 height 11
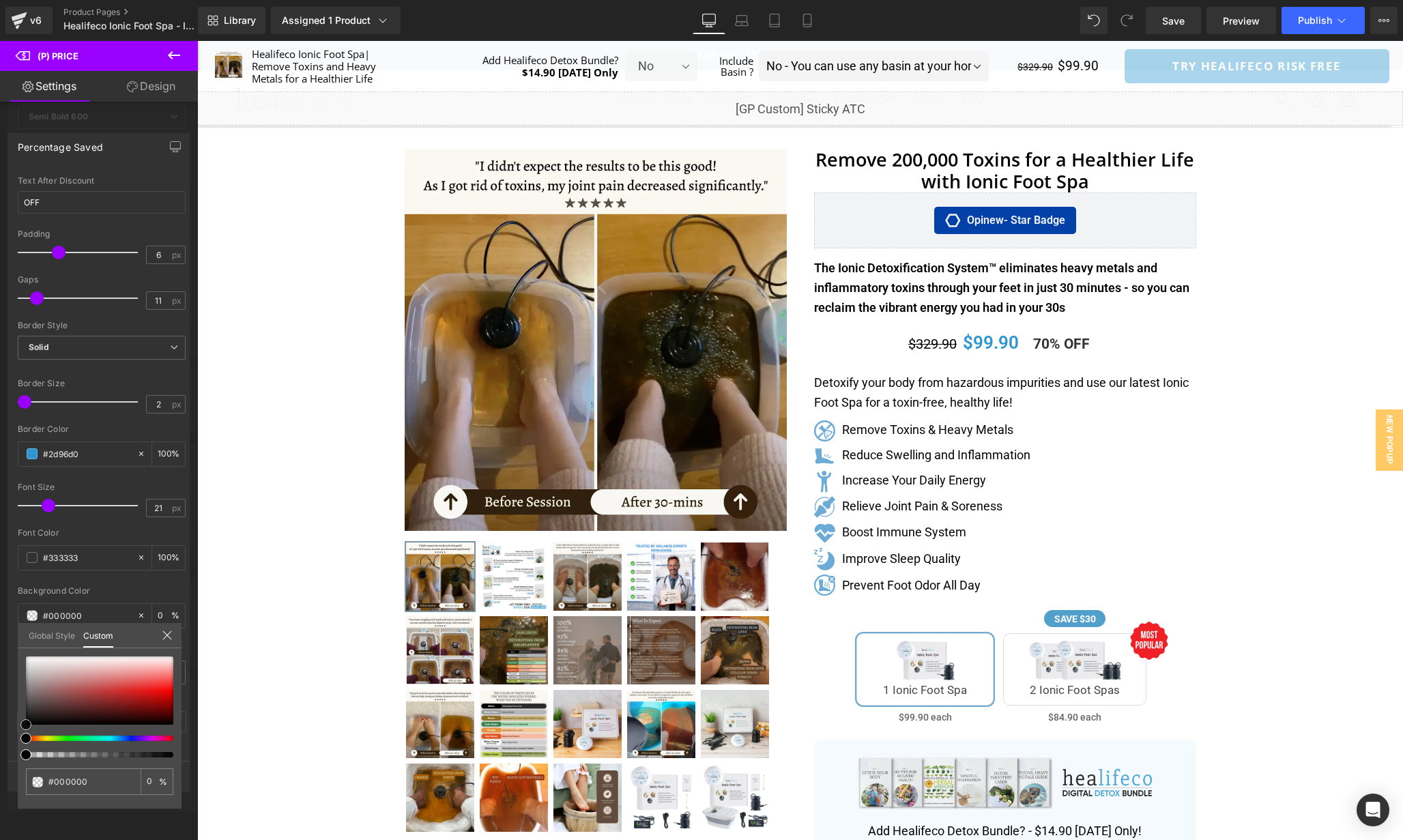
click at [103, 691] on div at bounding box center [99, 690] width 147 height 68
click at [134, 680] on div at bounding box center [99, 690] width 147 height 68
drag, startPoint x: 270, startPoint y: 795, endPoint x: 220, endPoint y: 753, distance: 65.3
click at [87, 786] on input "#000000" at bounding box center [92, 781] width 87 height 14
click at [87, 786] on input "#000000" at bounding box center [85, 781] width 72 height 14
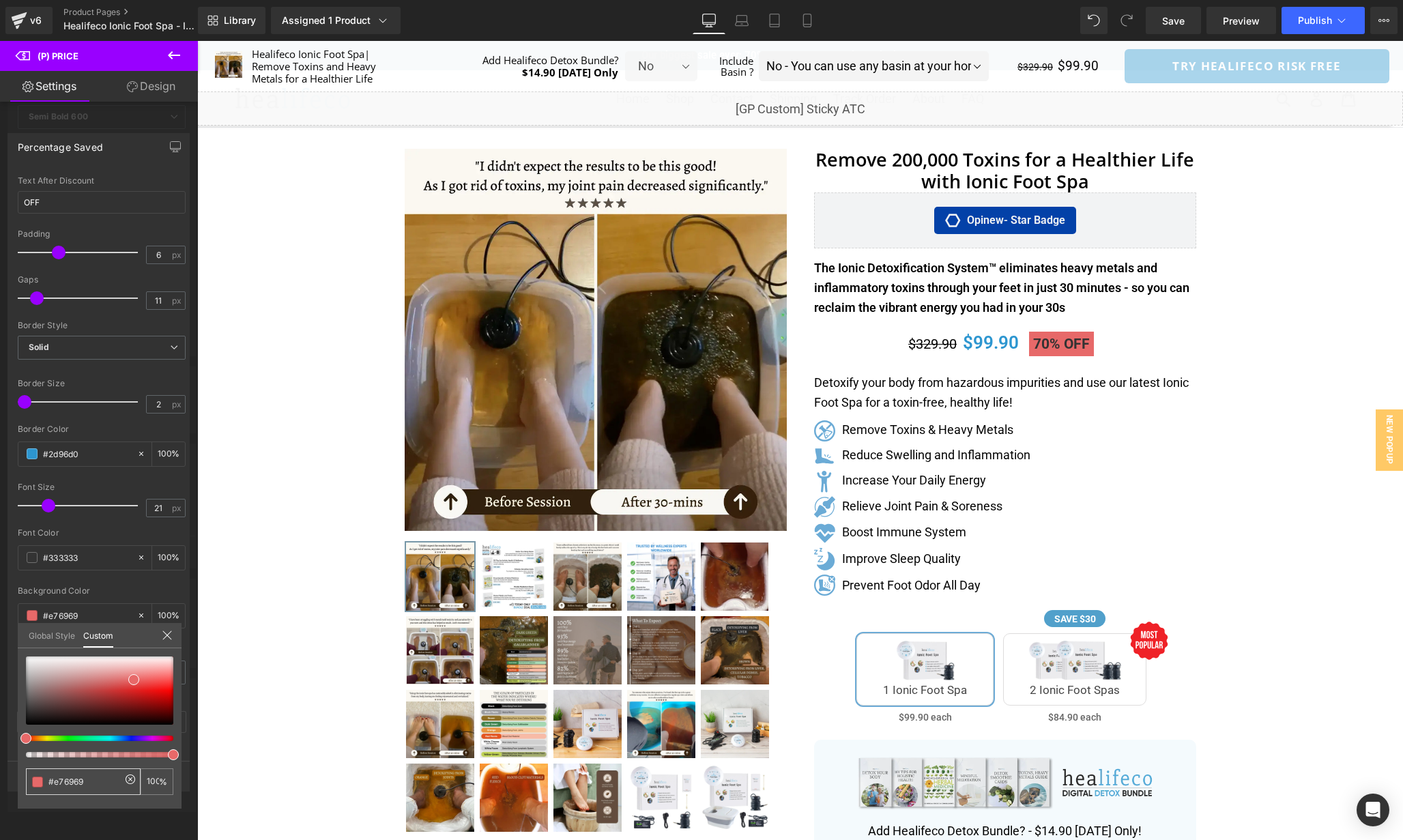
paste input "EF2127"
type input "#EF2127"
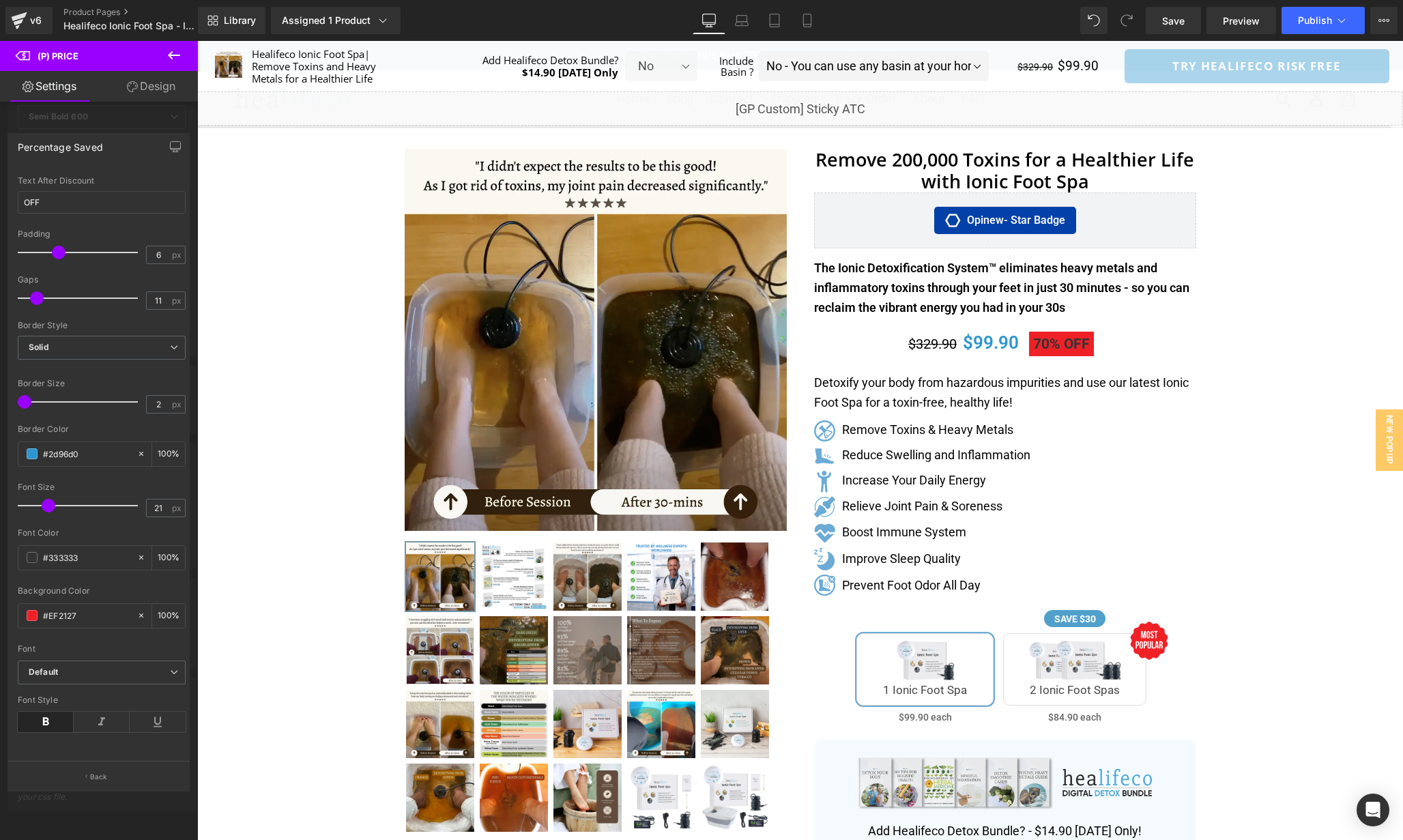
scroll to position [112, 0]
click at [33, 554] on span at bounding box center [32, 557] width 11 height 11
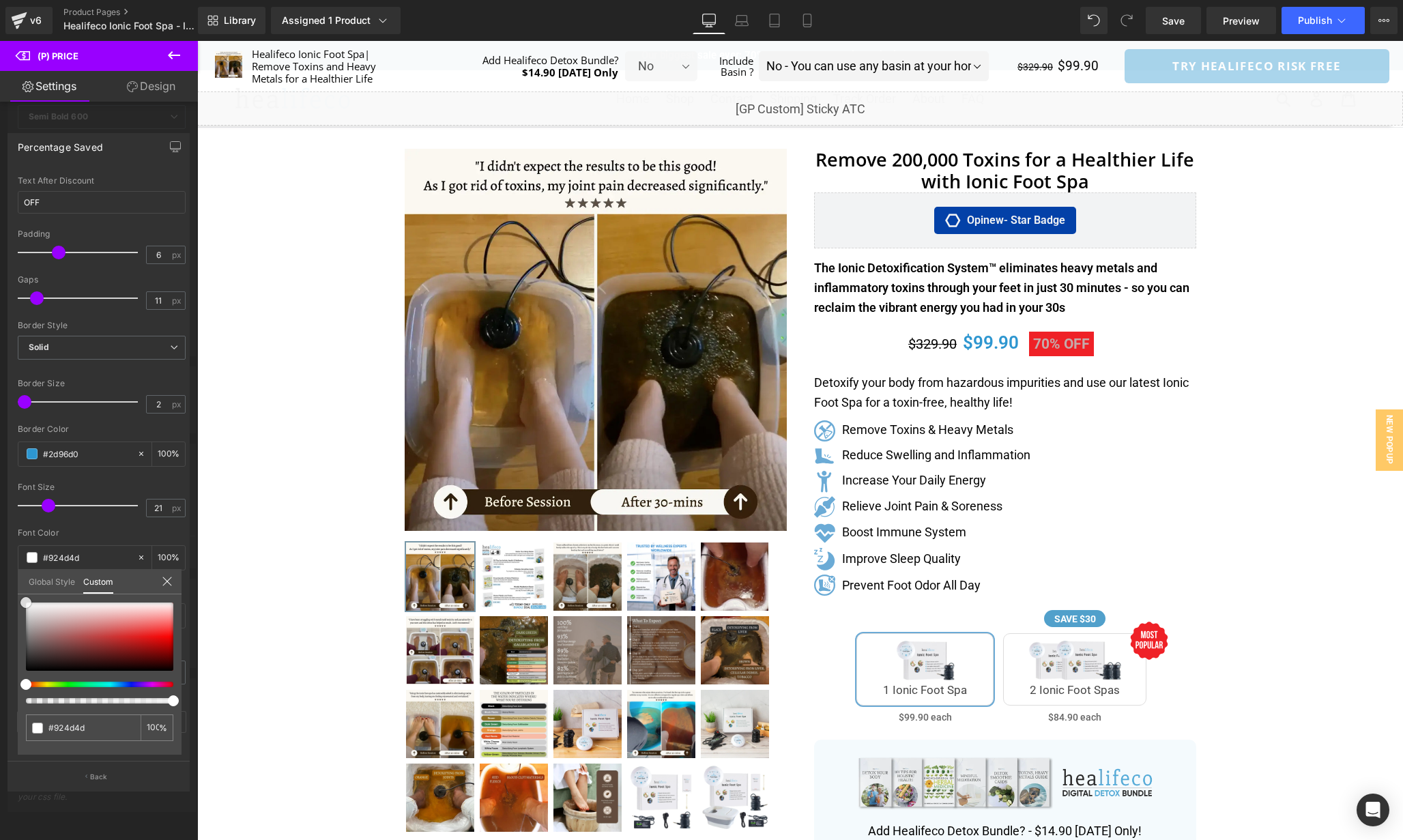
drag, startPoint x: 72, startPoint y: 641, endPoint x: -9, endPoint y: 549, distance: 122.6
click at [0, 549] on html "(P) Price You are previewing how the will restyle your page. You can not edit E…" at bounding box center [702, 420] width 1403 height 840
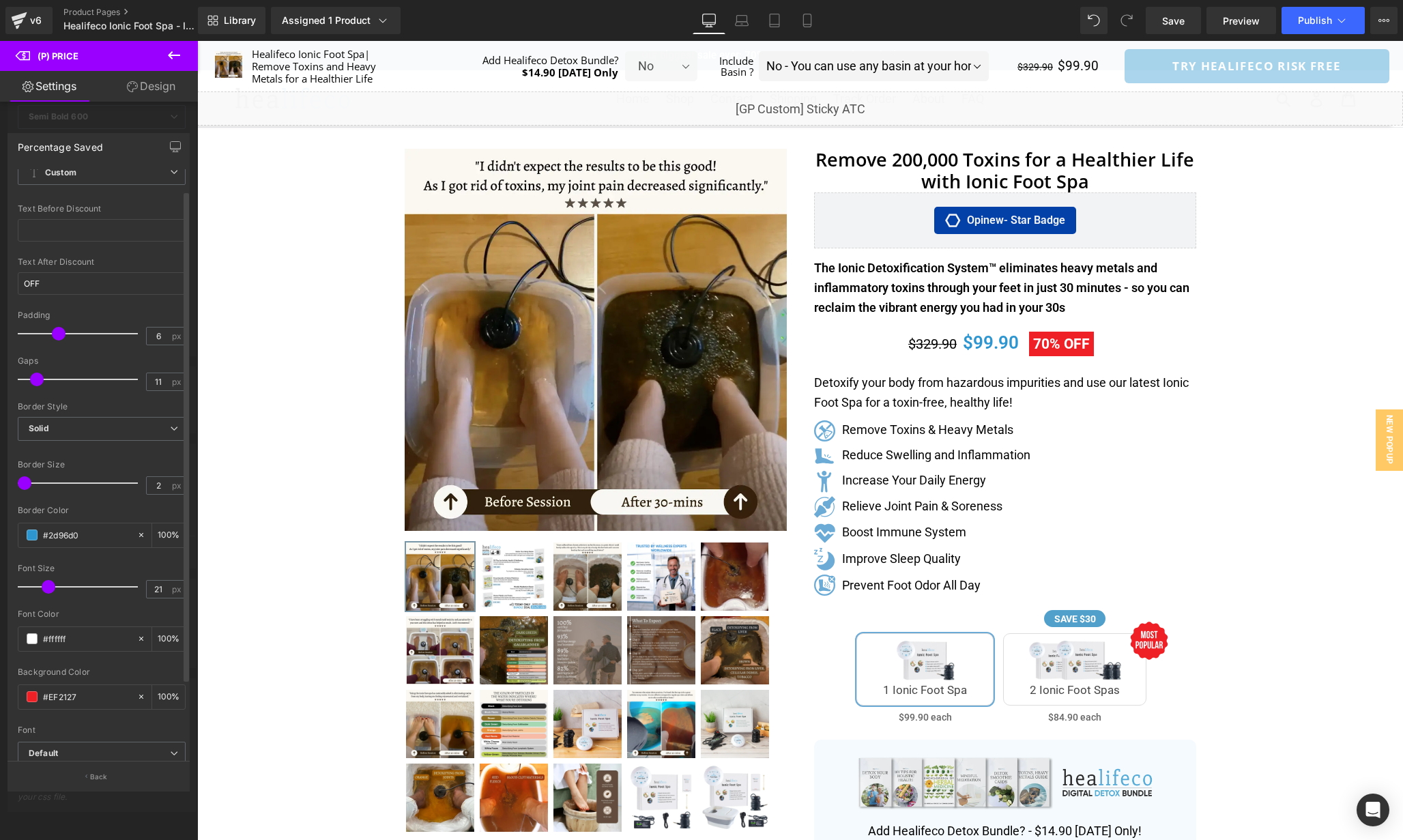
scroll to position [28, 0]
click at [123, 404] on div "Border Style" at bounding box center [102, 403] width 168 height 9
click at [123, 417] on span "Solid" at bounding box center [102, 426] width 168 height 24
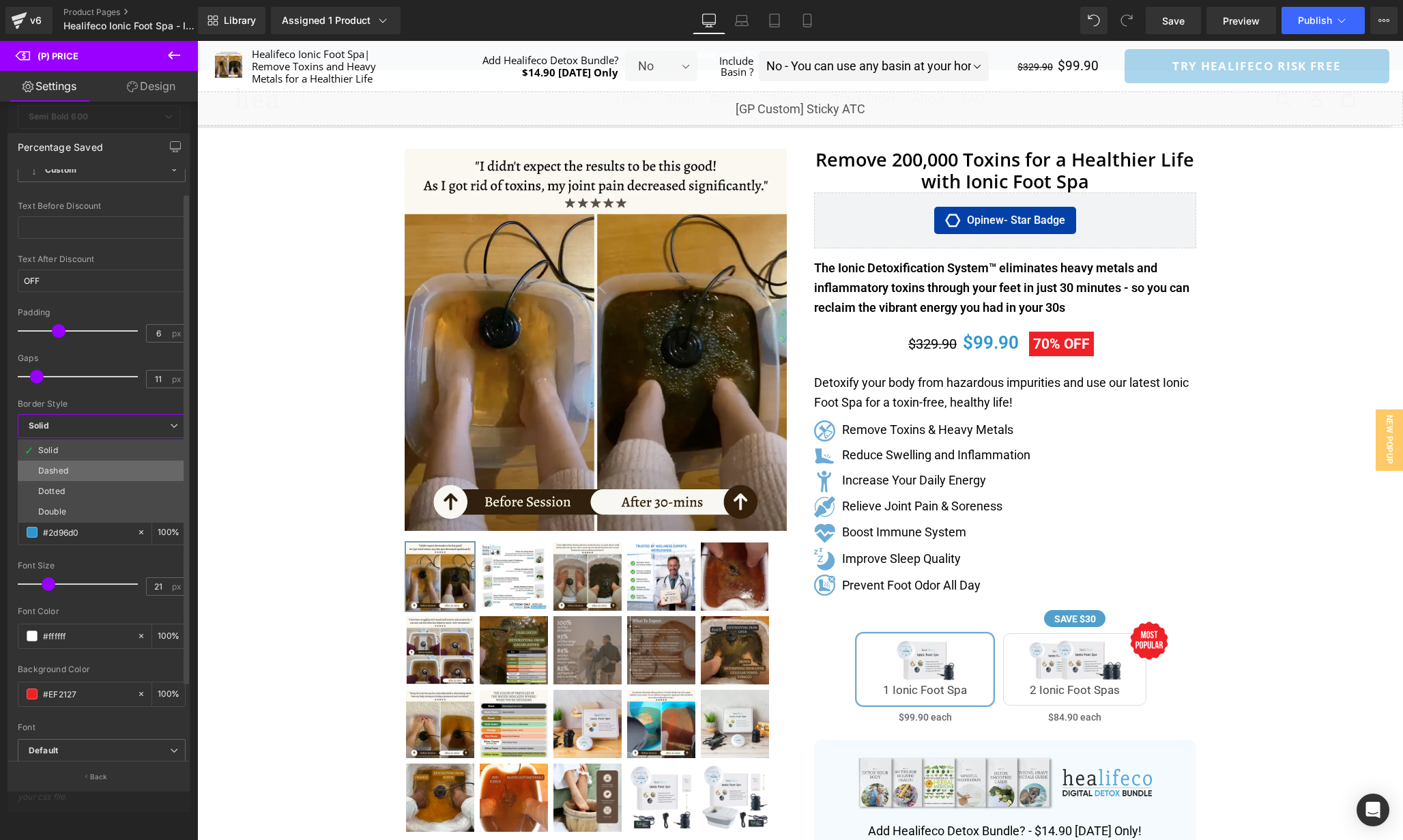
click at [110, 464] on li "Dashed" at bounding box center [102, 470] width 168 height 20
click at [110, 433] on span "Dashed" at bounding box center [102, 426] width 168 height 24
click at [73, 462] on li "Dashed" at bounding box center [102, 470] width 168 height 20
click at [73, 462] on div "Border Size" at bounding box center [102, 461] width 168 height 9
click at [72, 440] on div "Dashed Solid Dashed Dotted Double" at bounding box center [102, 429] width 168 height 31
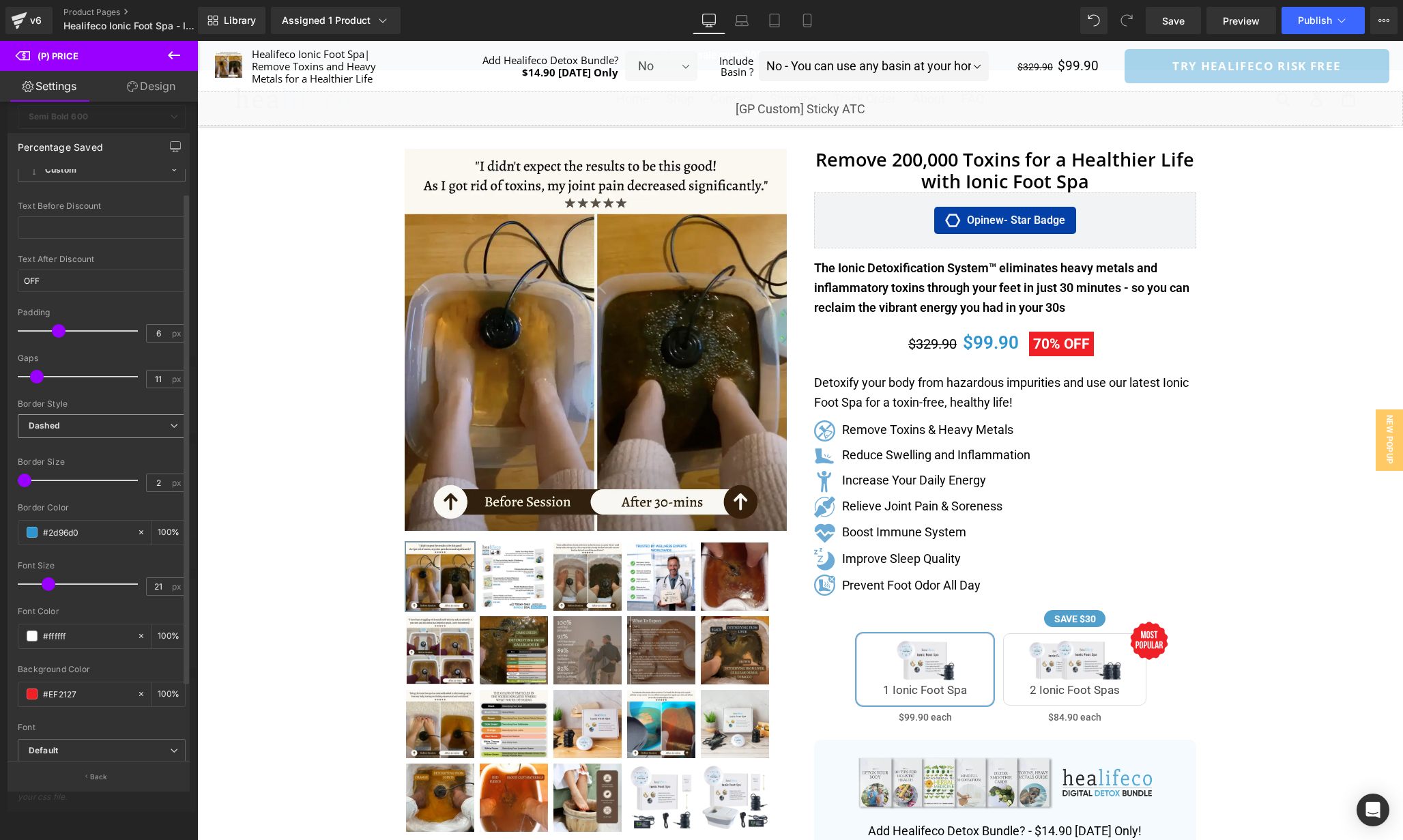
click at [71, 428] on span "Dashed" at bounding box center [102, 426] width 168 height 24
click at [71, 445] on li "Solid" at bounding box center [102, 450] width 168 height 20
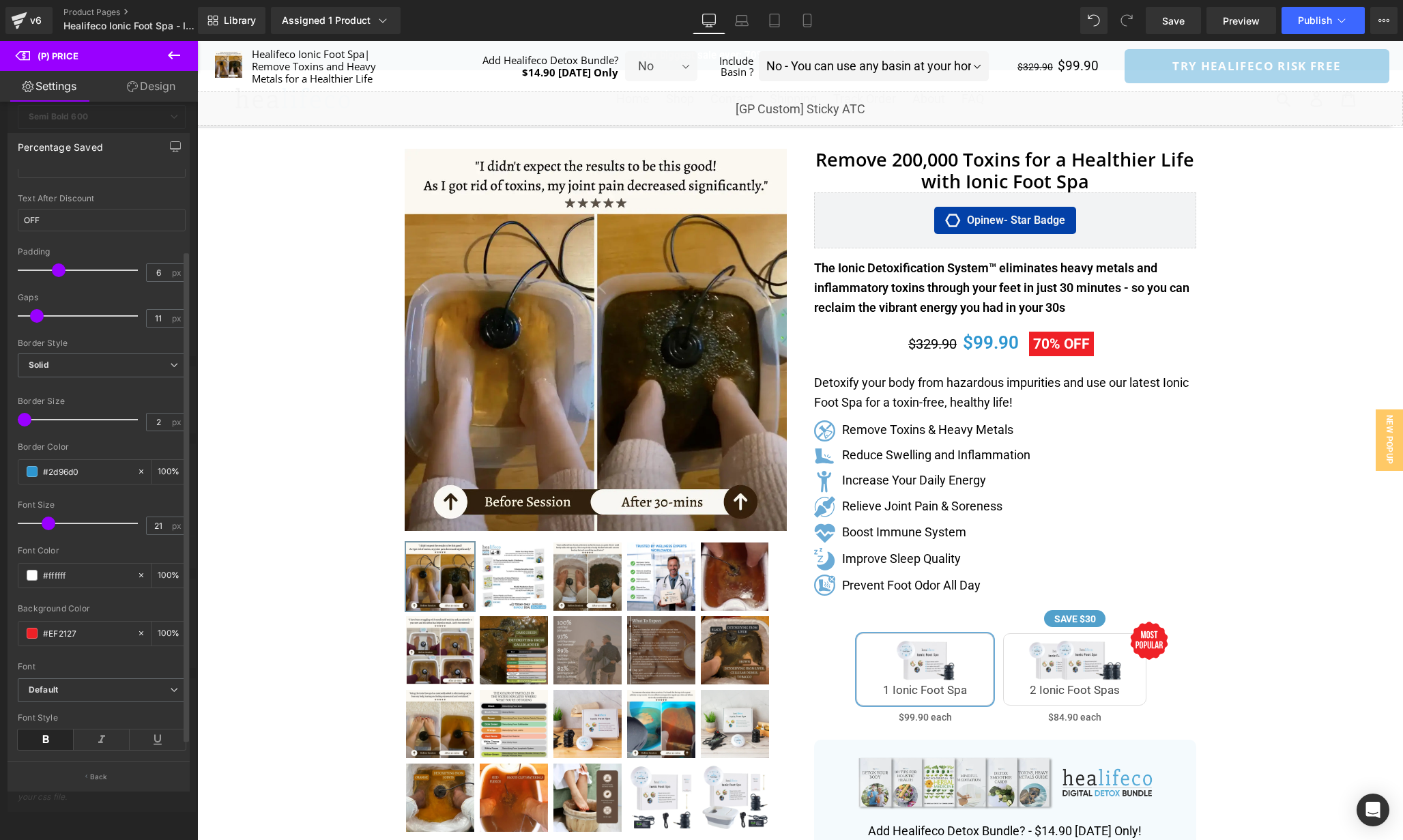
scroll to position [116, 0]
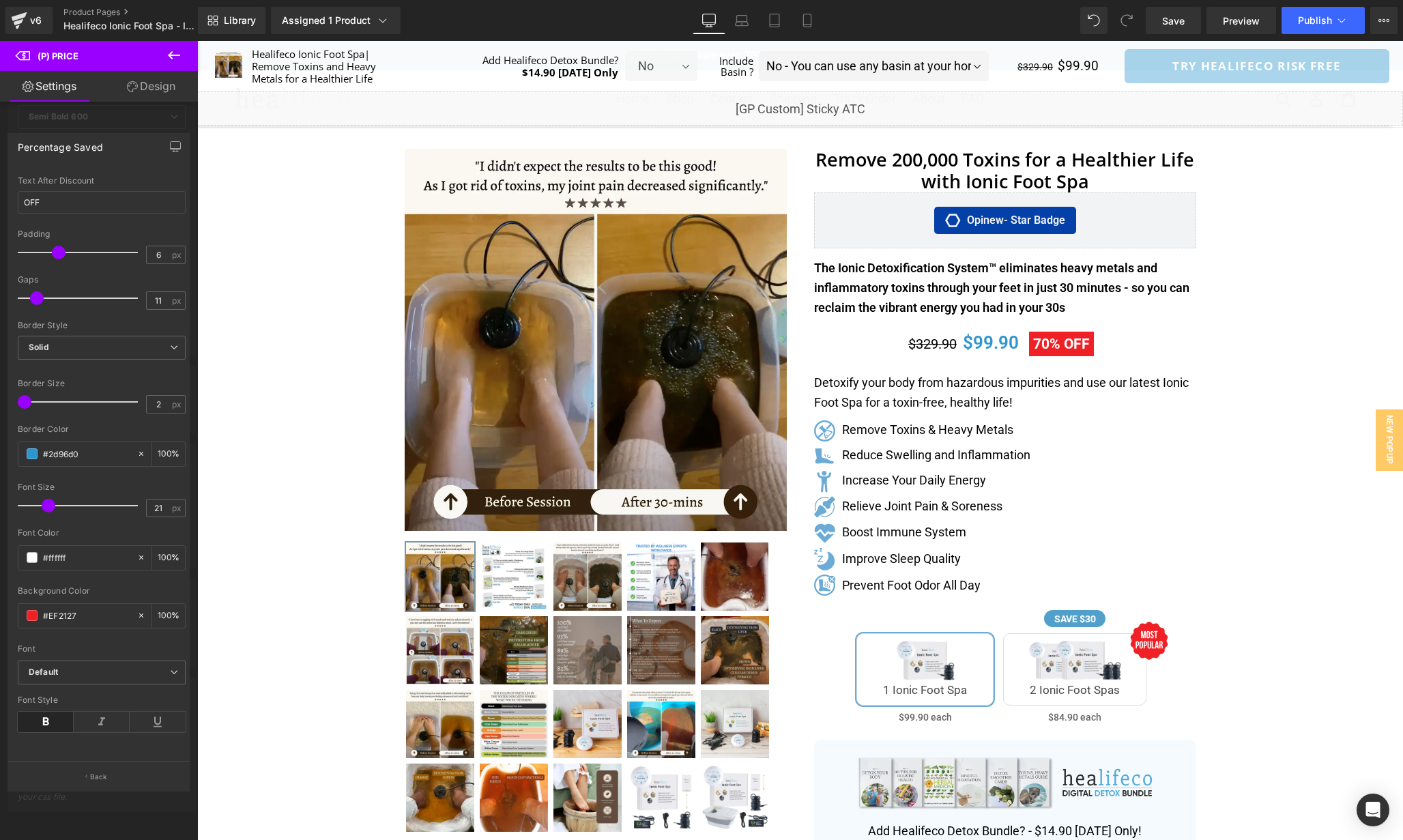
click at [108, 125] on div at bounding box center [99, 444] width 198 height 806
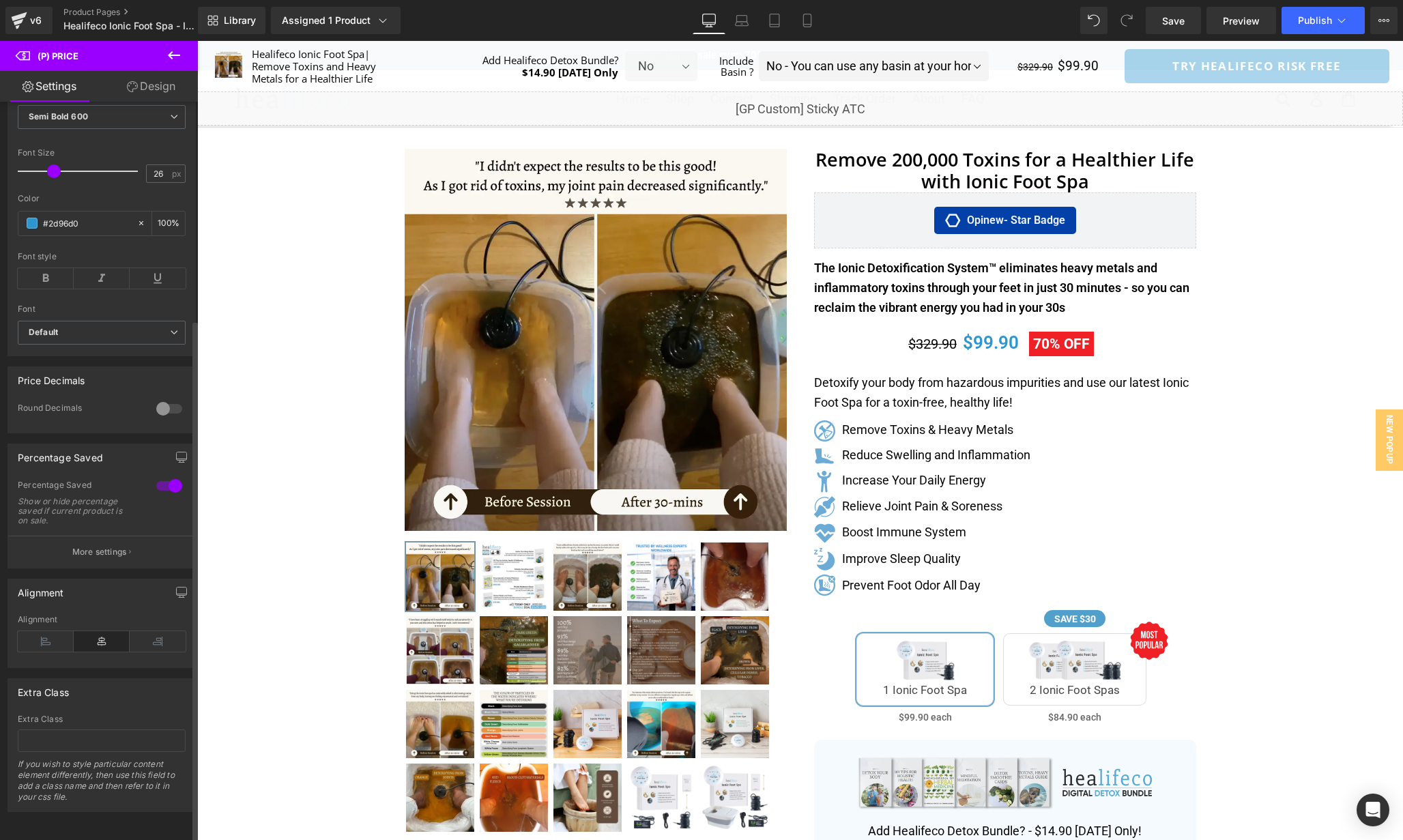
scroll to position [307, 0]
click at [149, 76] on link "Design" at bounding box center [151, 86] width 99 height 31
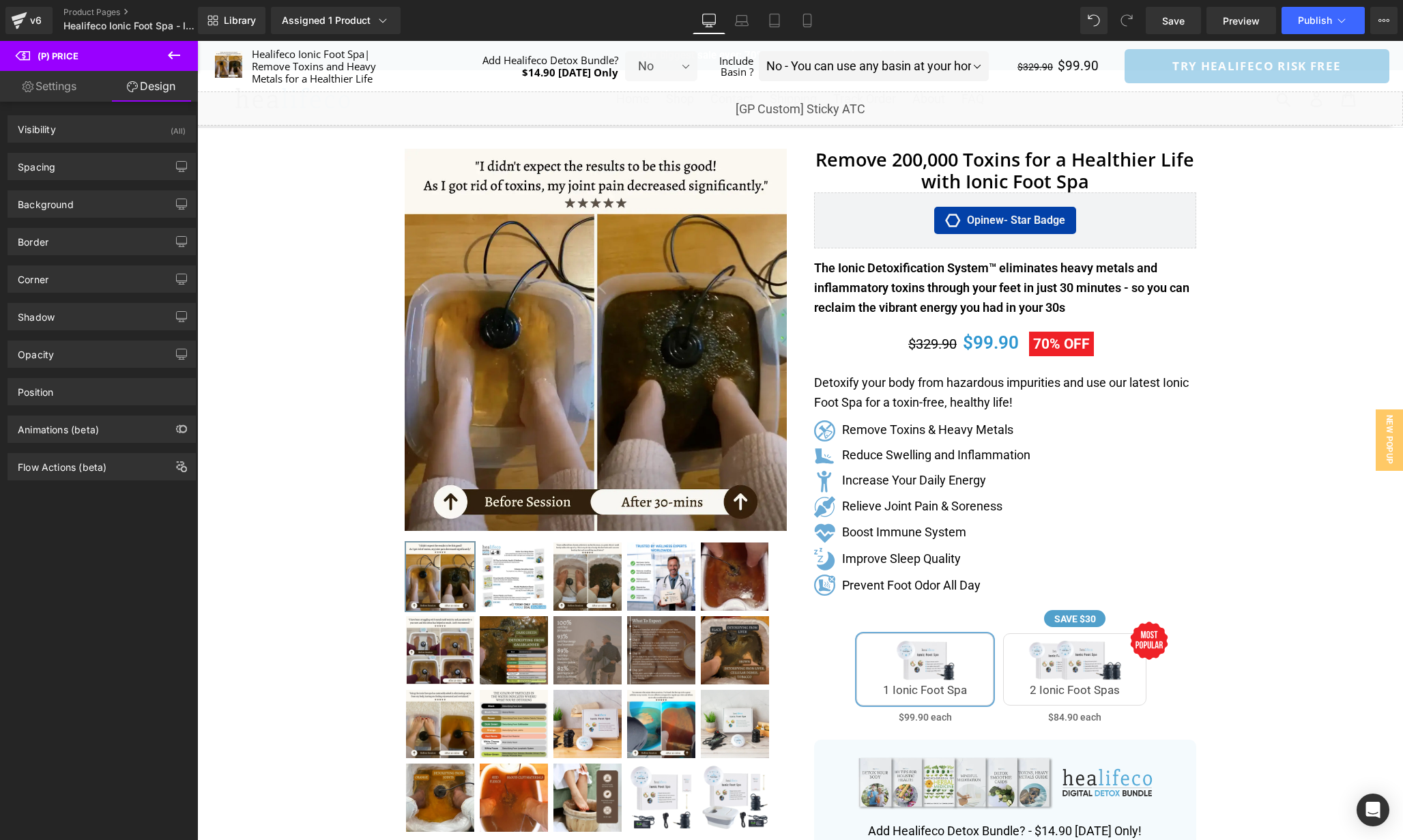
click at [123, 301] on div "Shadow Shadow Style Drop Shadow Outer Shadow Shadow Color % More settings" at bounding box center [102, 312] width 204 height 38
click at [118, 278] on div "Corner" at bounding box center [102, 279] width 187 height 26
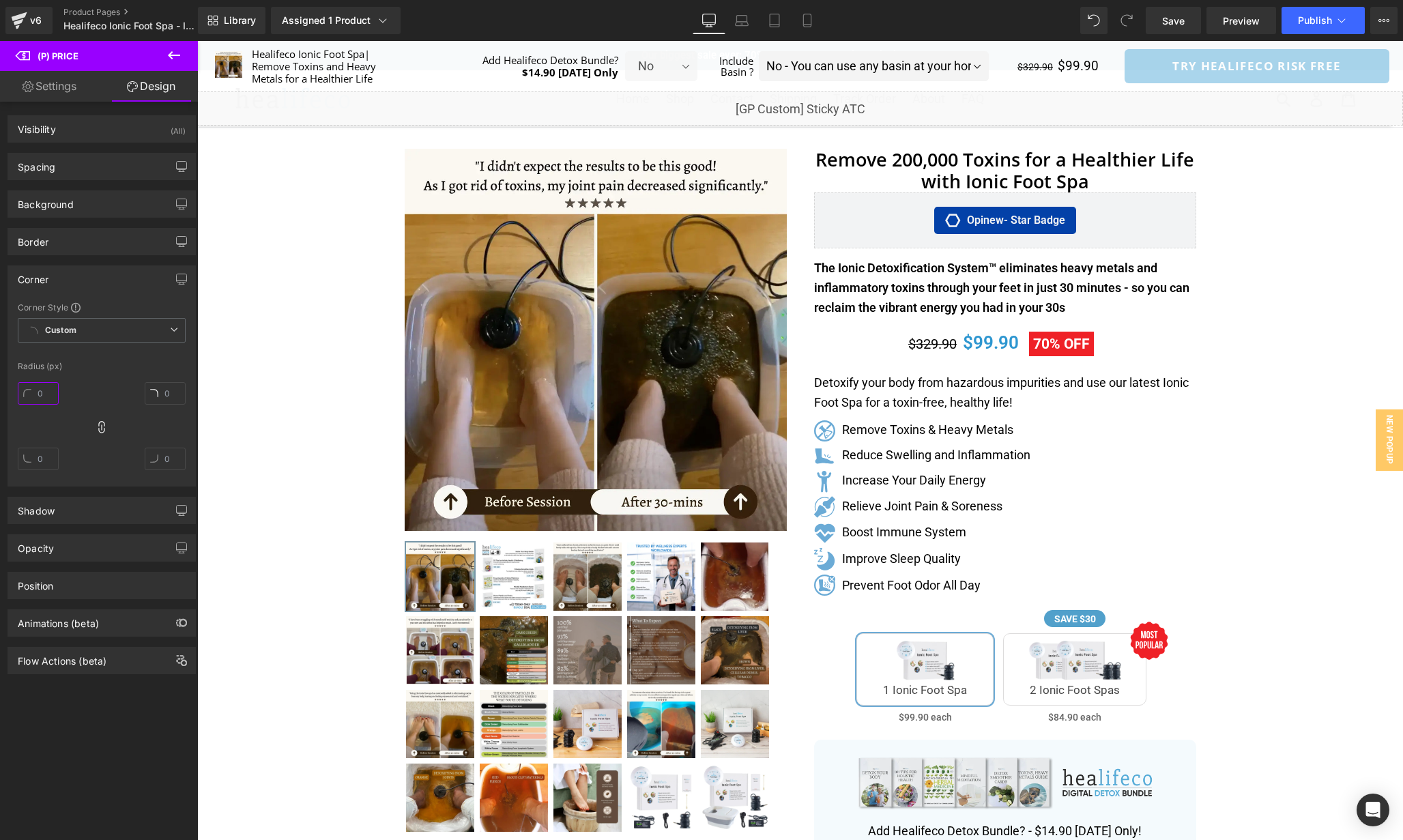
click at [49, 400] on input "text" at bounding box center [38, 393] width 41 height 23
type input "2"
type input "1"
type input "0"
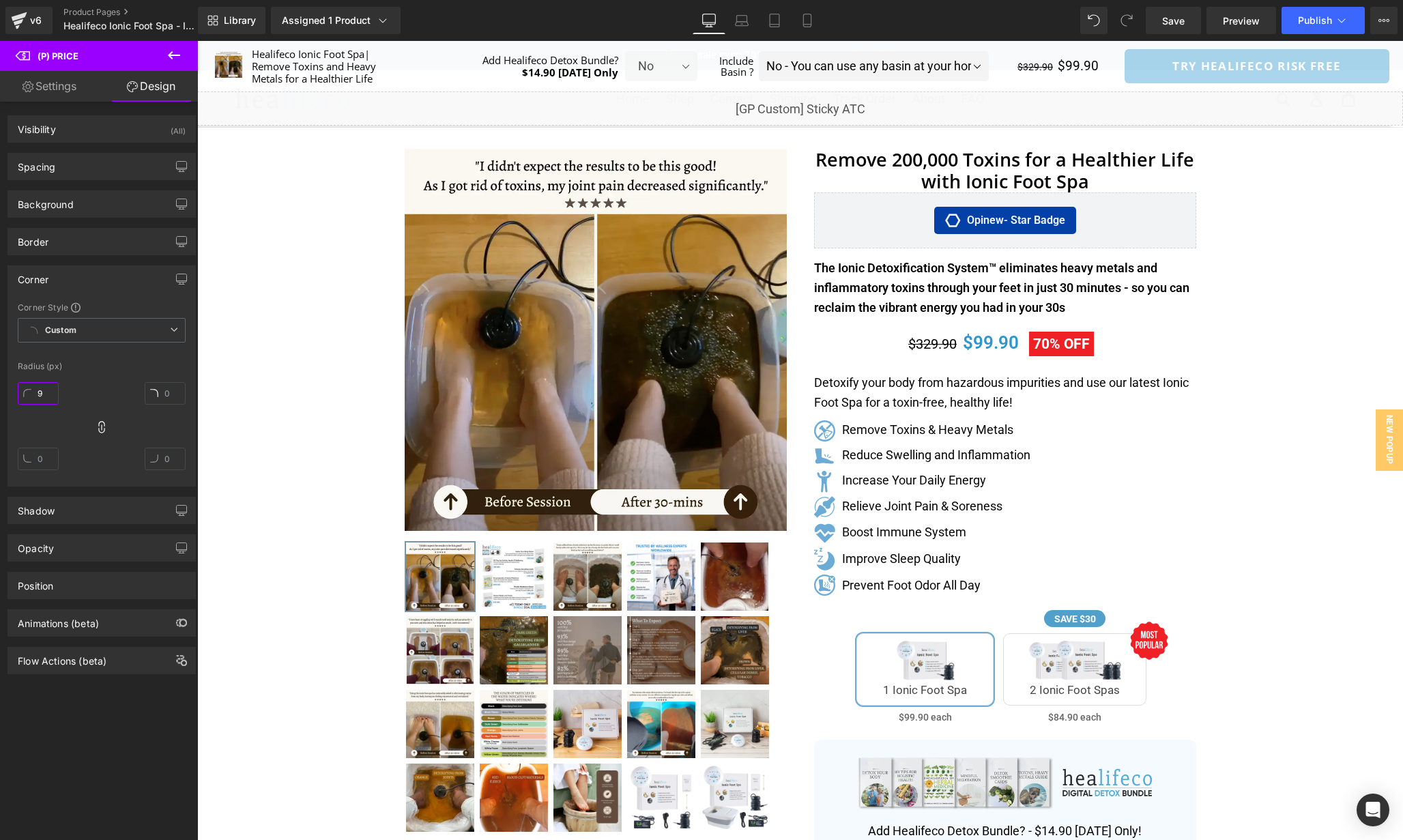
click at [49, 400] on input "9" at bounding box center [38, 393] width 41 height 23
paste input "9"
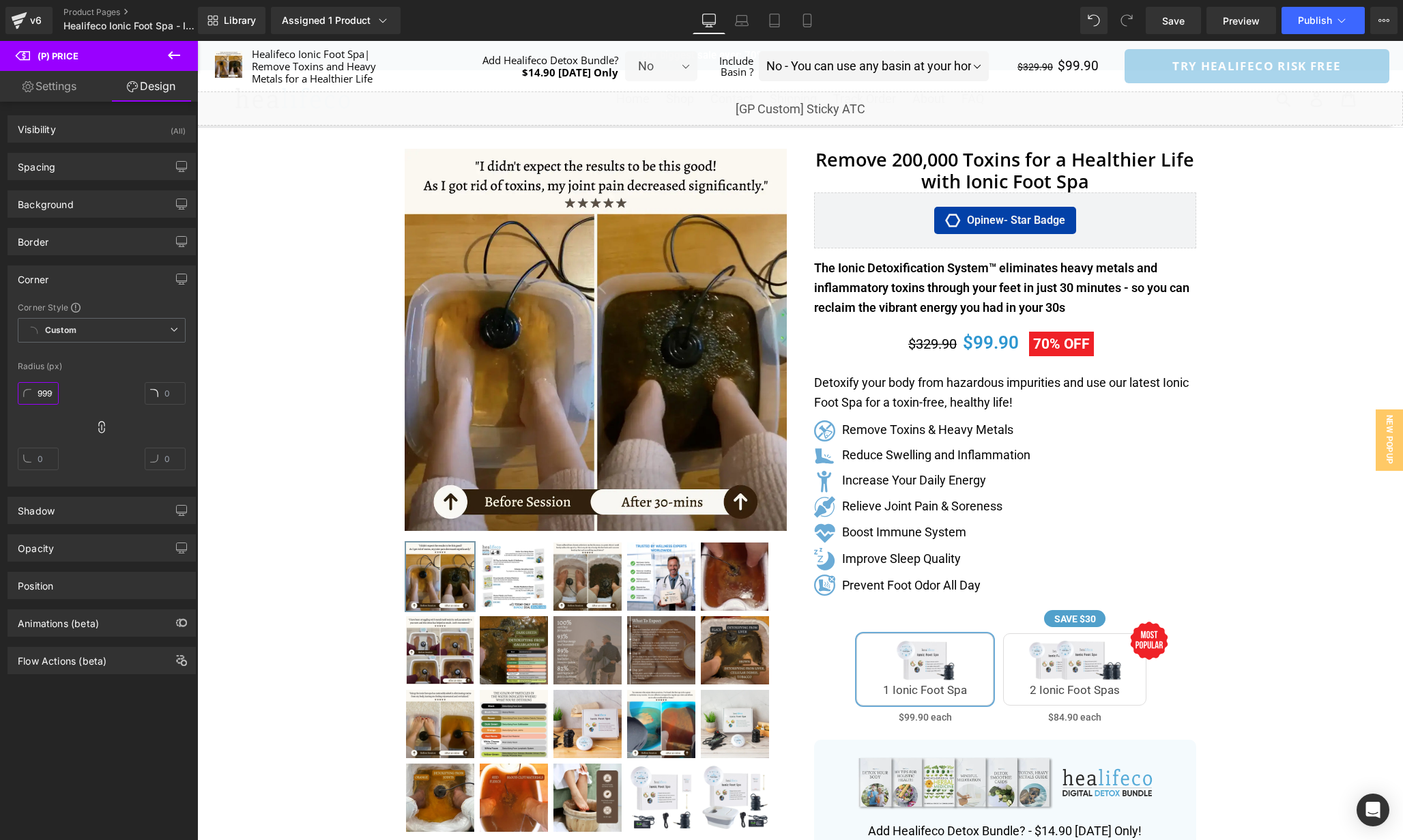
paste input "9"
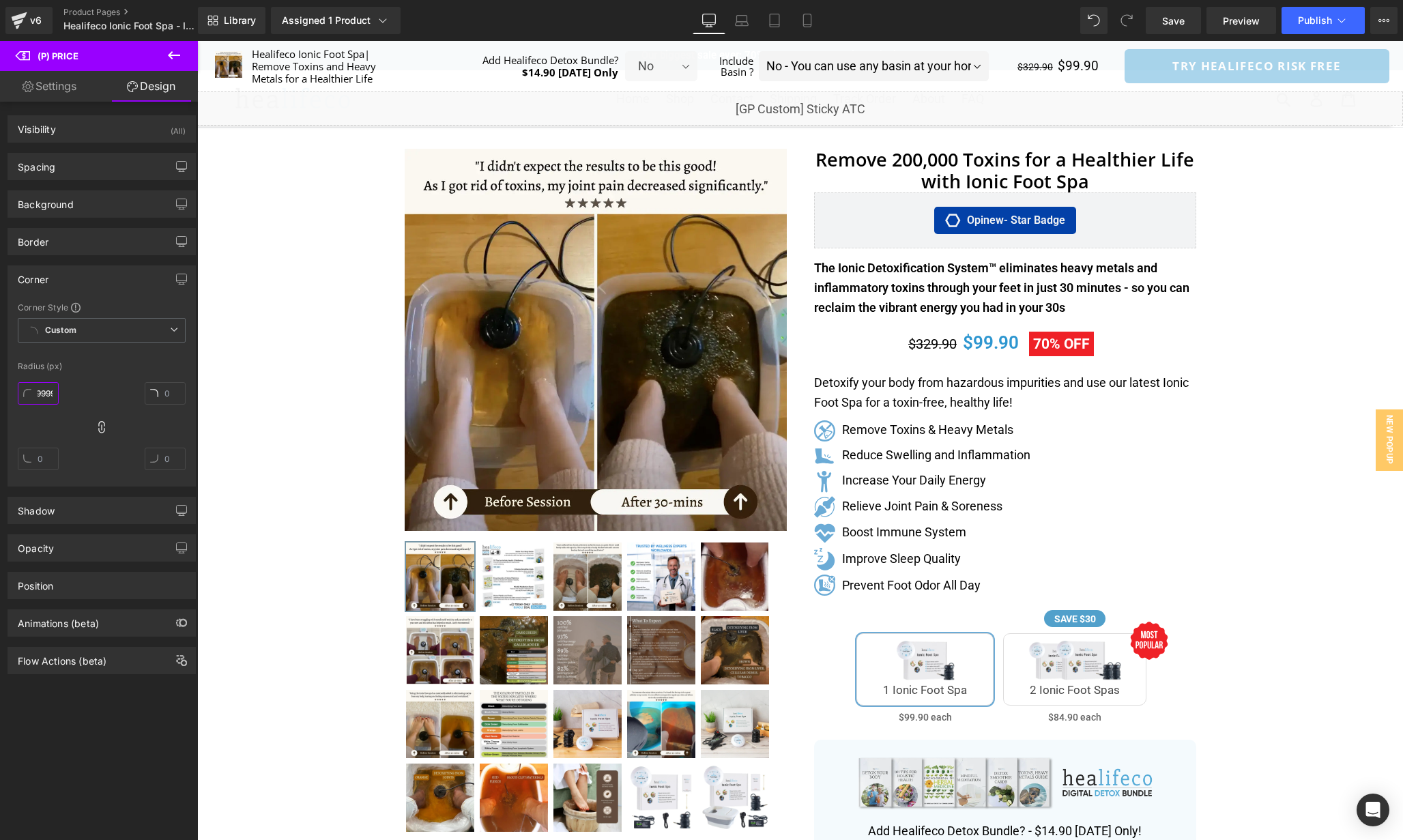
paste input "9"
type input "99999999999"
click at [114, 355] on div at bounding box center [102, 354] width 168 height 9
click at [51, 82] on link "Settings" at bounding box center [50, 86] width 99 height 31
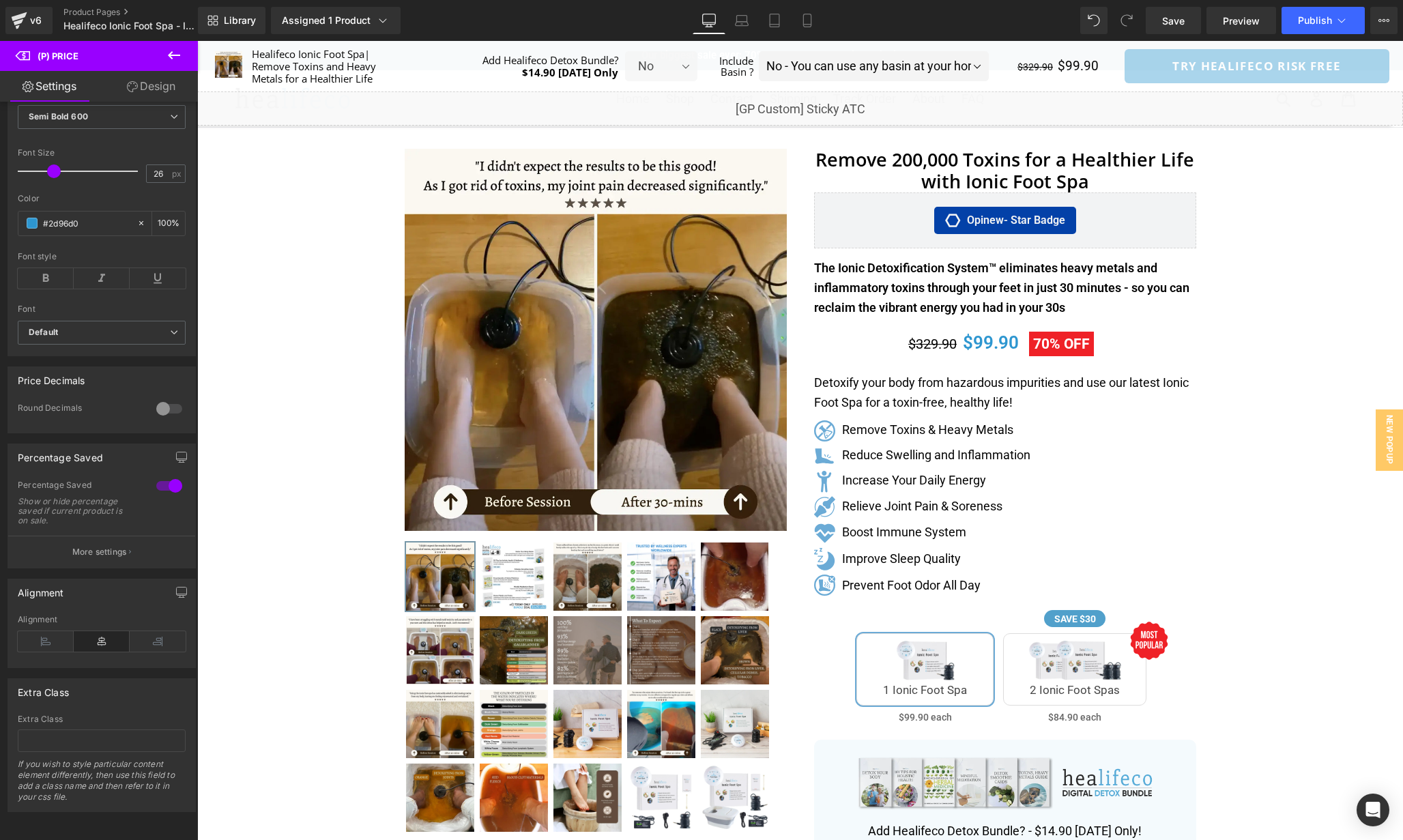
scroll to position [307, 0]
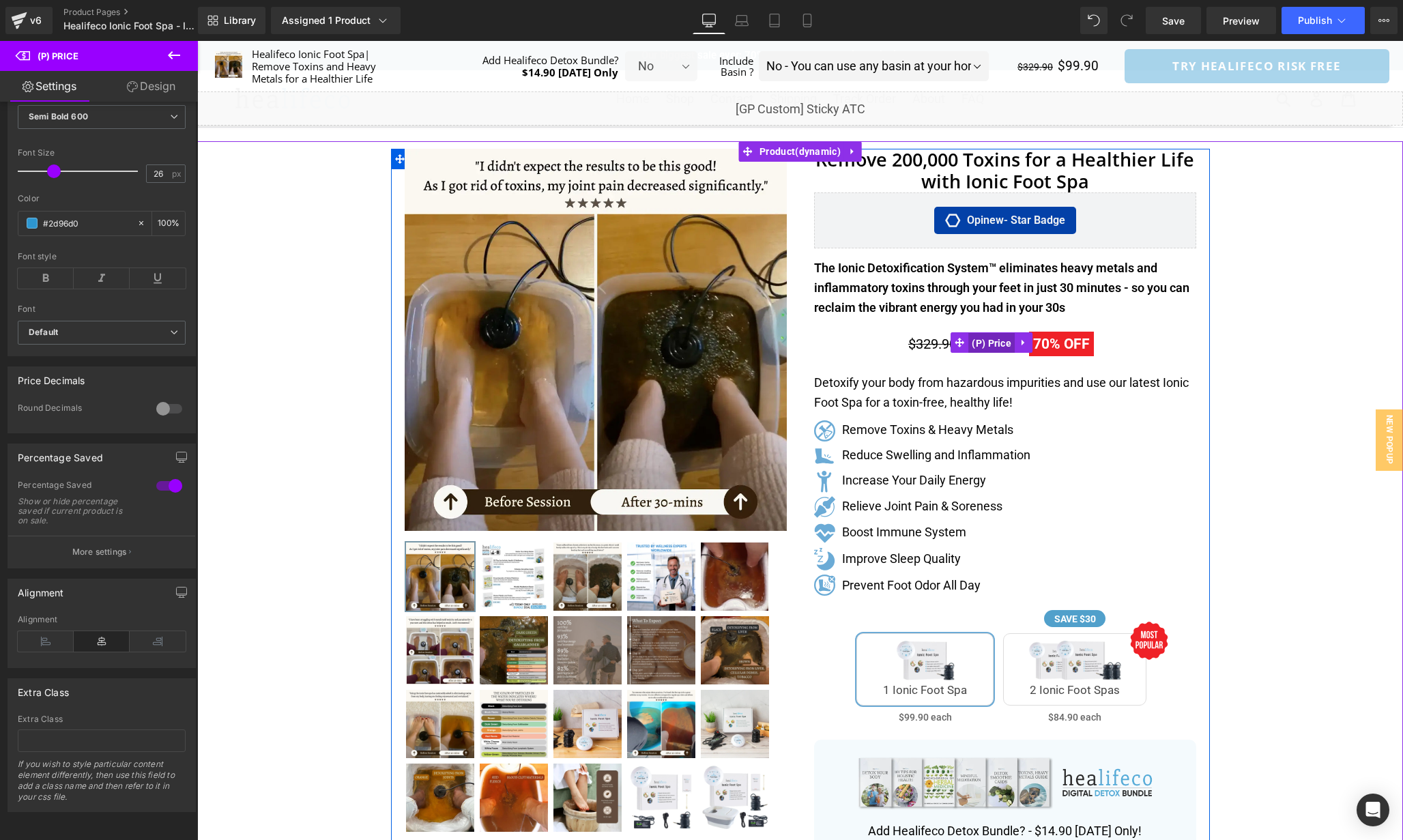
click at [986, 338] on span "(P) Price" at bounding box center [991, 343] width 46 height 20
click at [1000, 344] on span "(P) Price" at bounding box center [991, 343] width 46 height 20
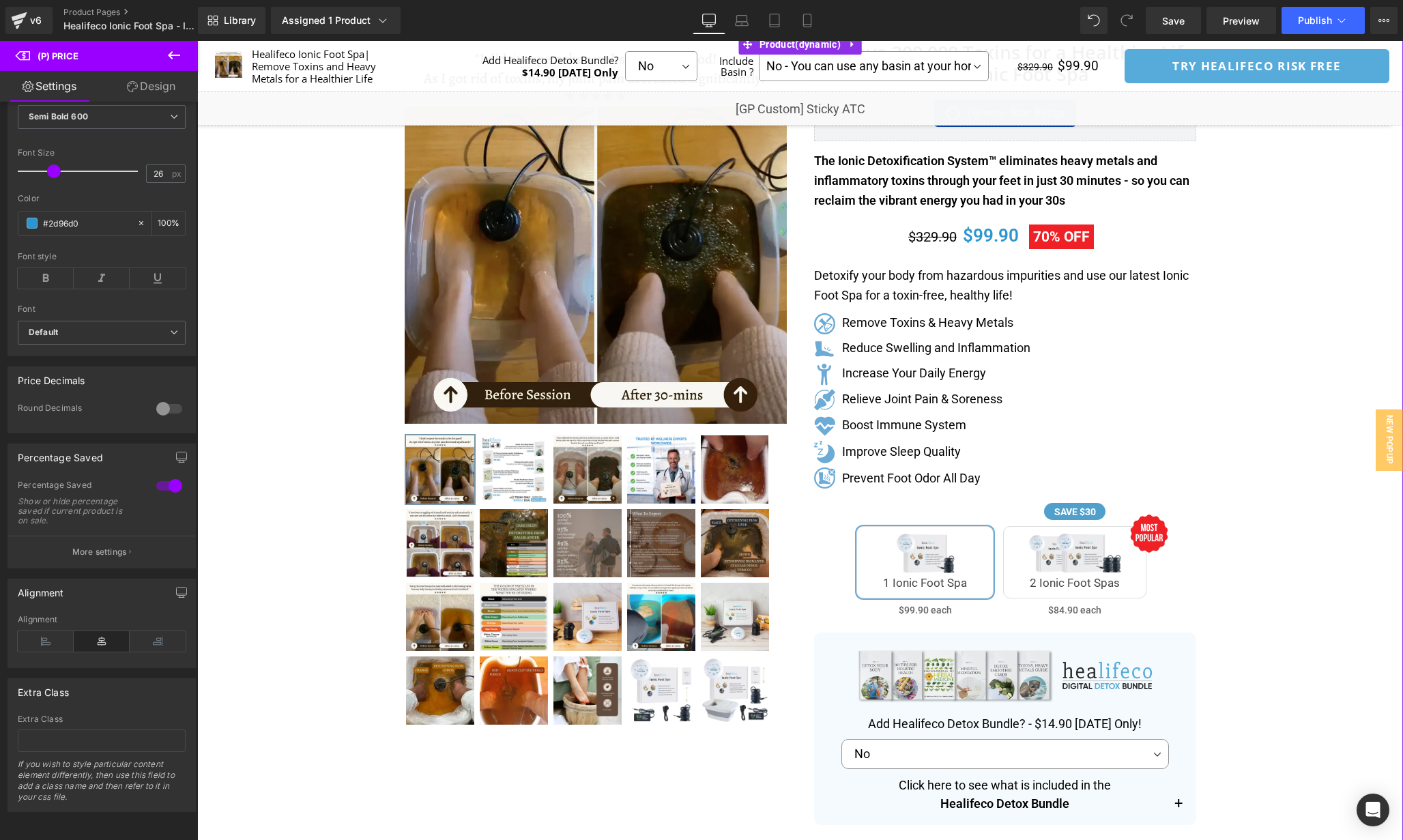
scroll to position [0, 0]
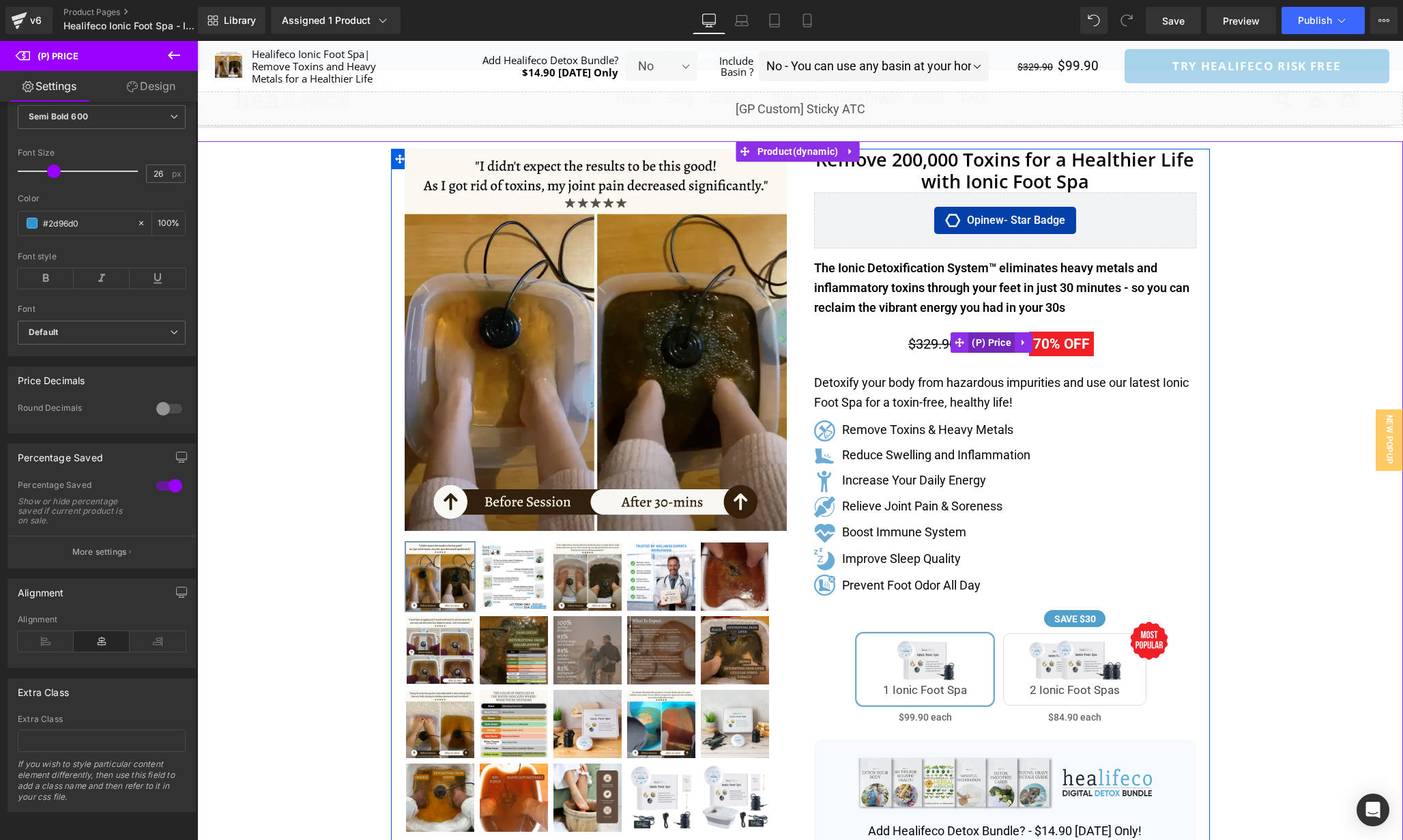
click at [1002, 344] on span "(P) Price" at bounding box center [991, 343] width 46 height 20
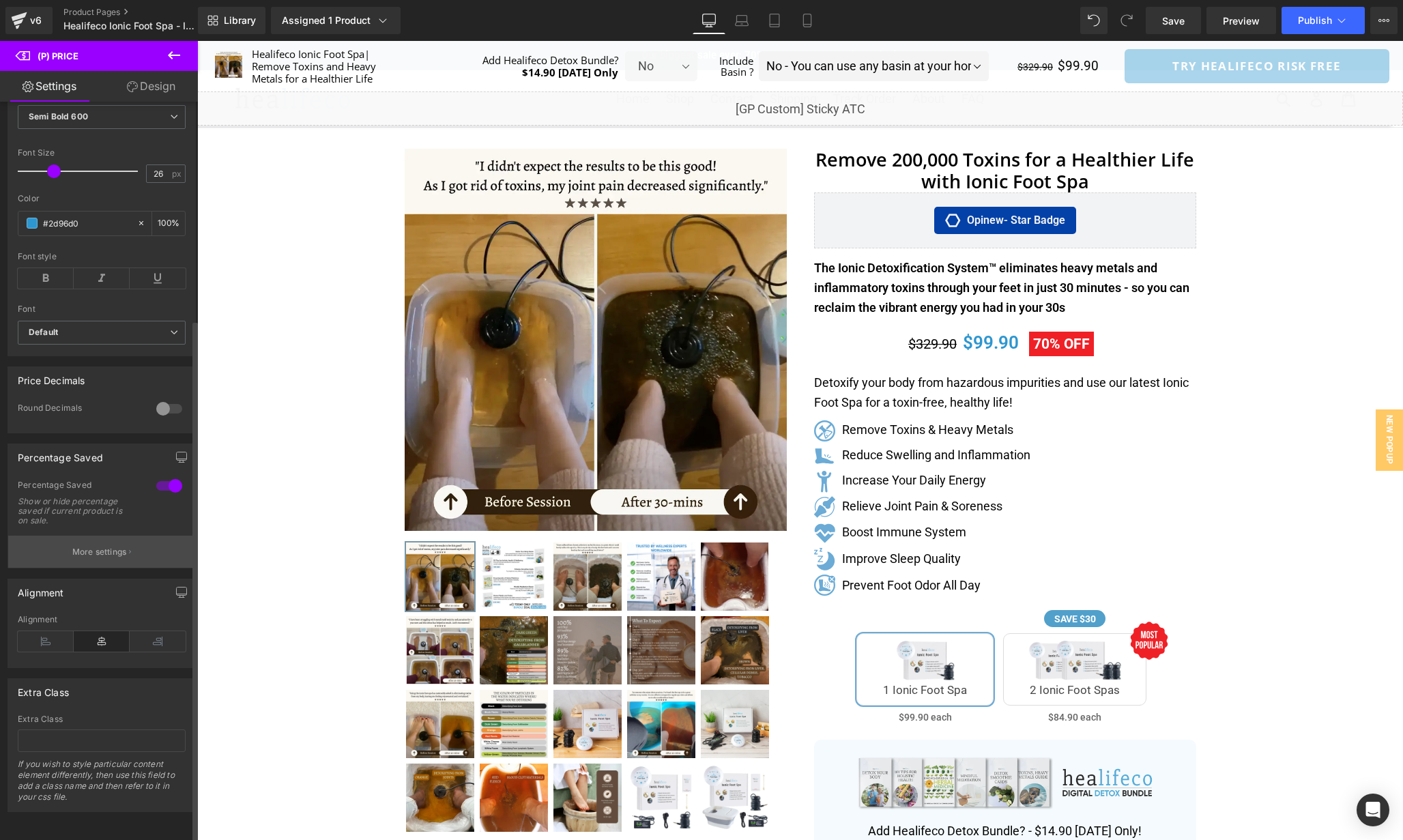
click at [150, 543] on button "More settings" at bounding box center [102, 552] width 187 height 32
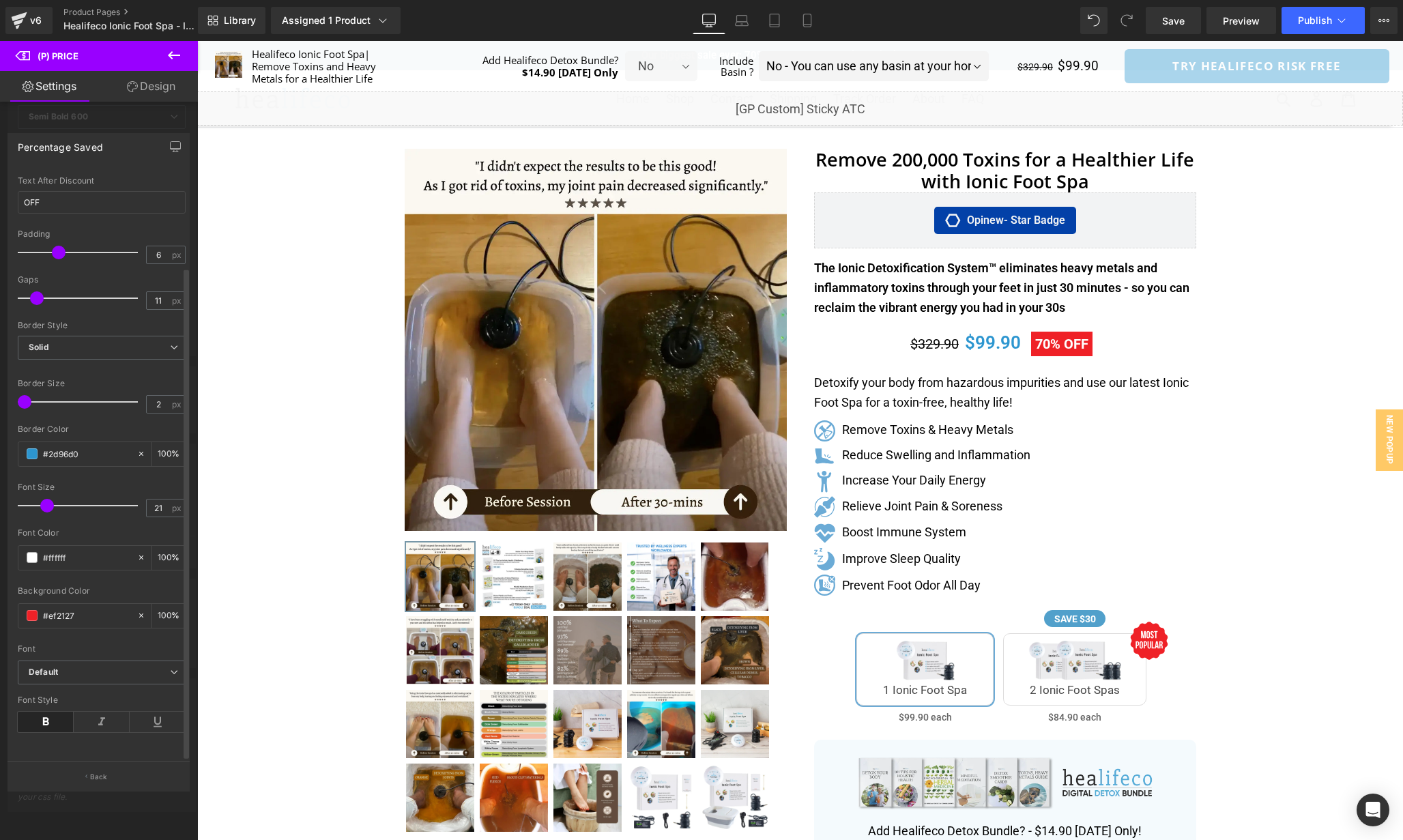
click at [45, 499] on span at bounding box center [47, 506] width 13 height 13
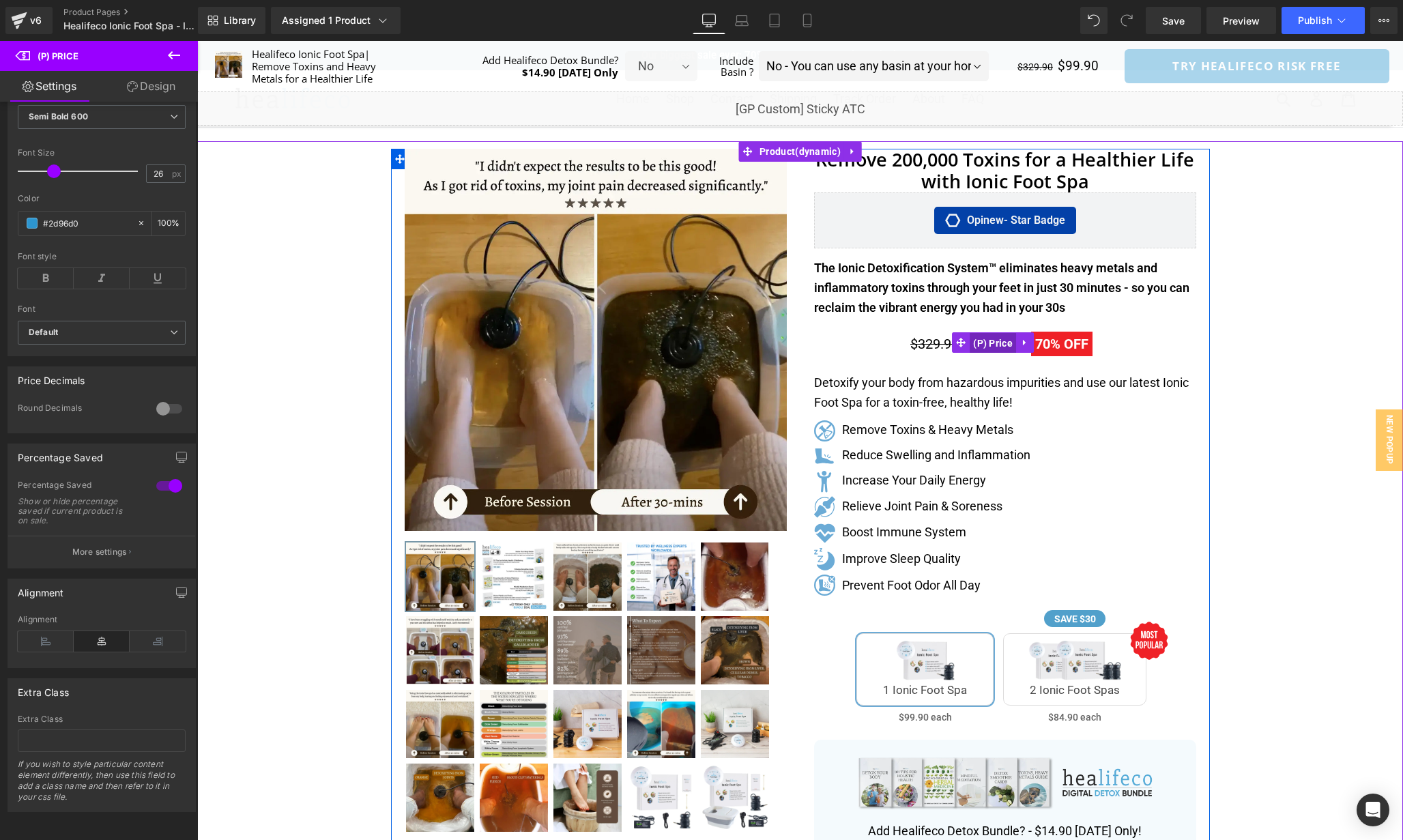
click at [982, 346] on span "(P) Price" at bounding box center [992, 343] width 46 height 20
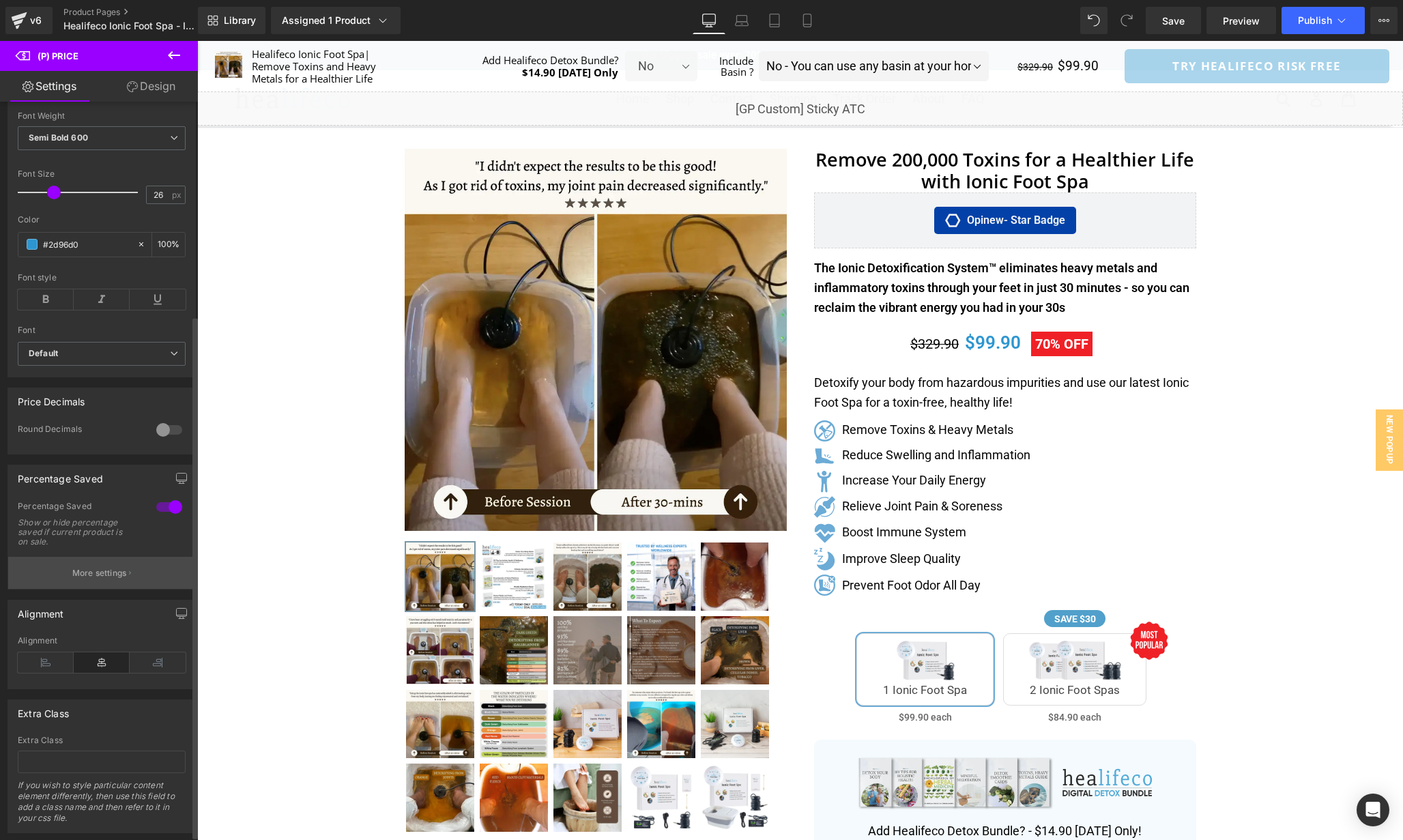
scroll to position [264, 0]
click at [169, 440] on div at bounding box center [169, 433] width 33 height 22
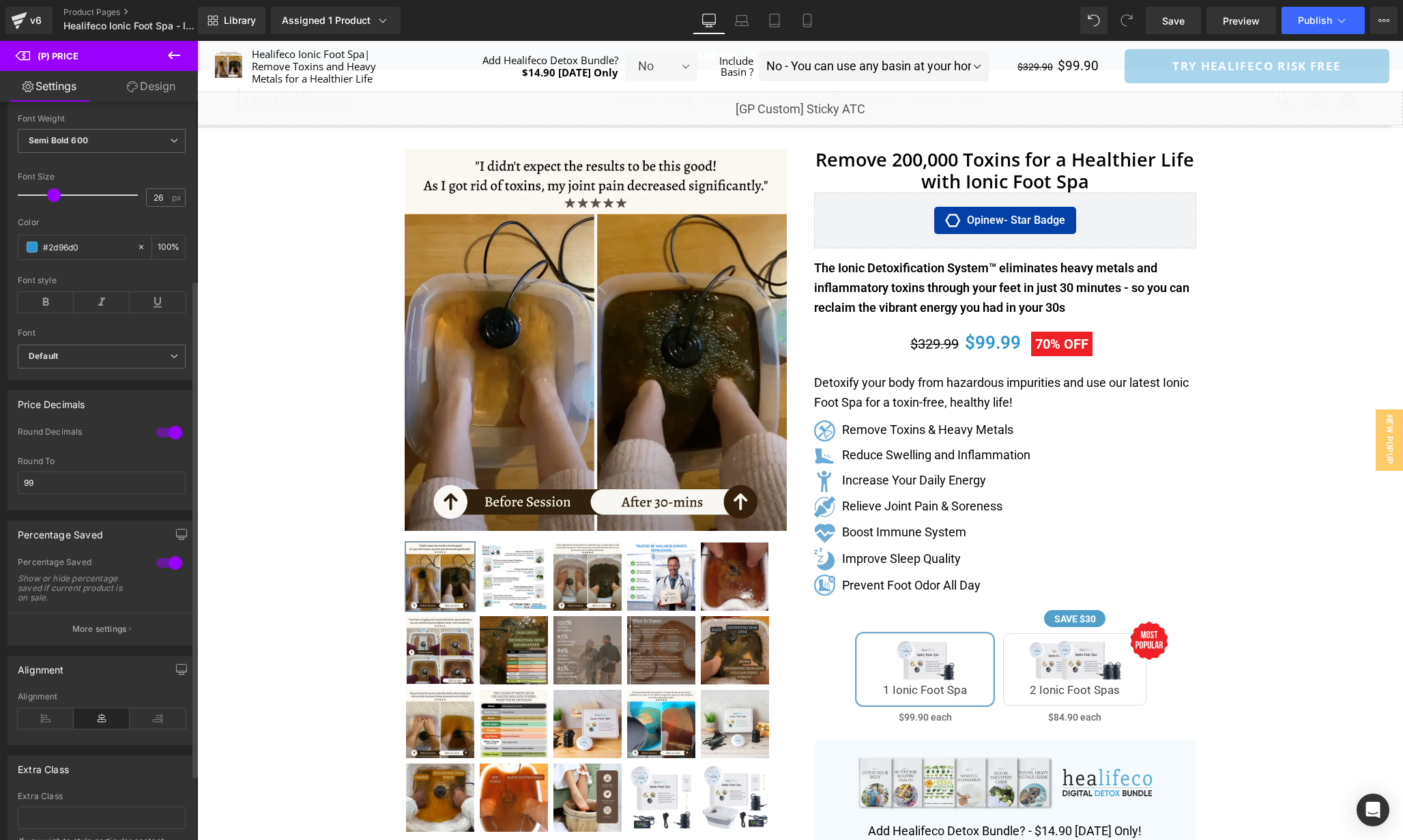
click at [169, 443] on div at bounding box center [169, 433] width 33 height 22
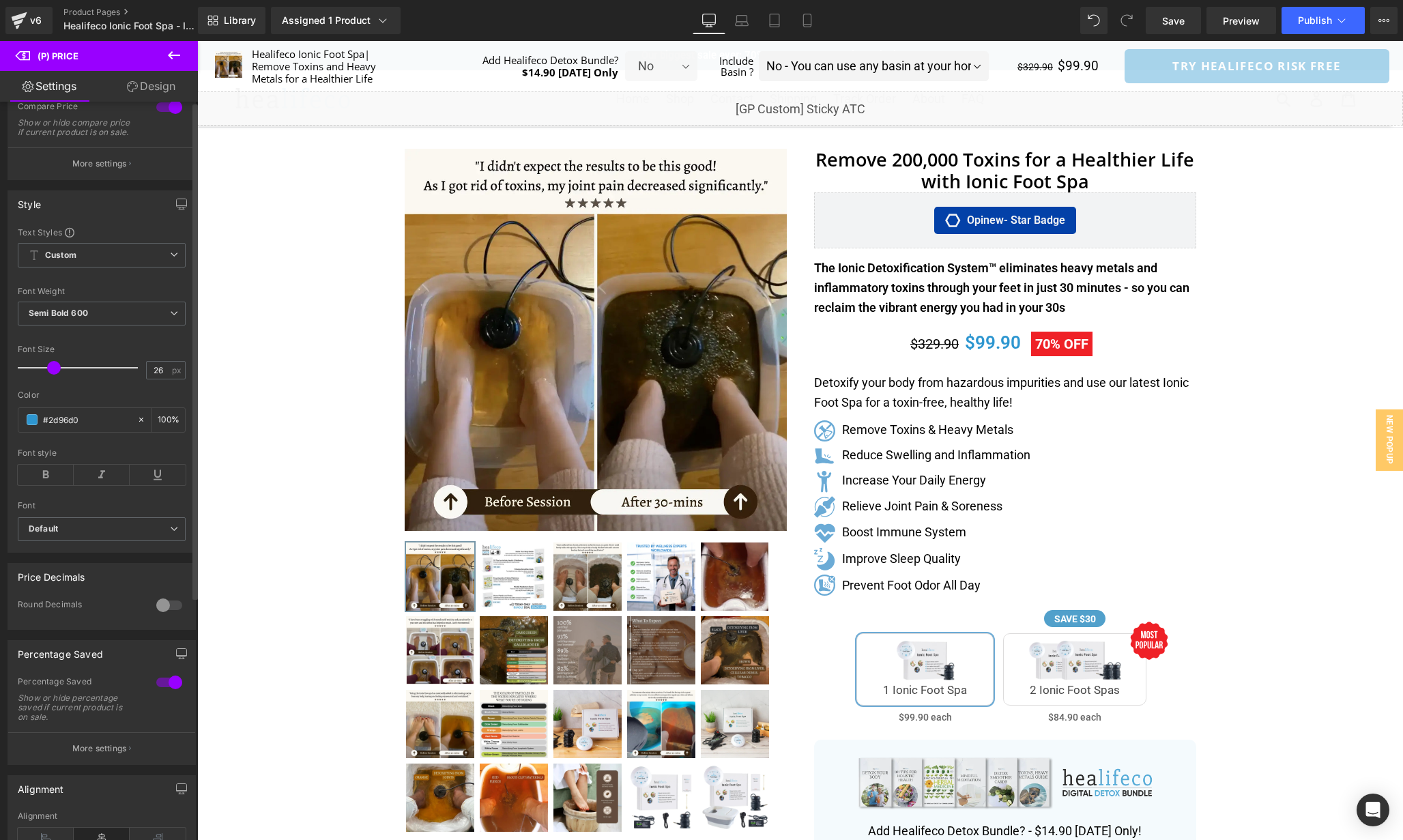
scroll to position [0, 0]
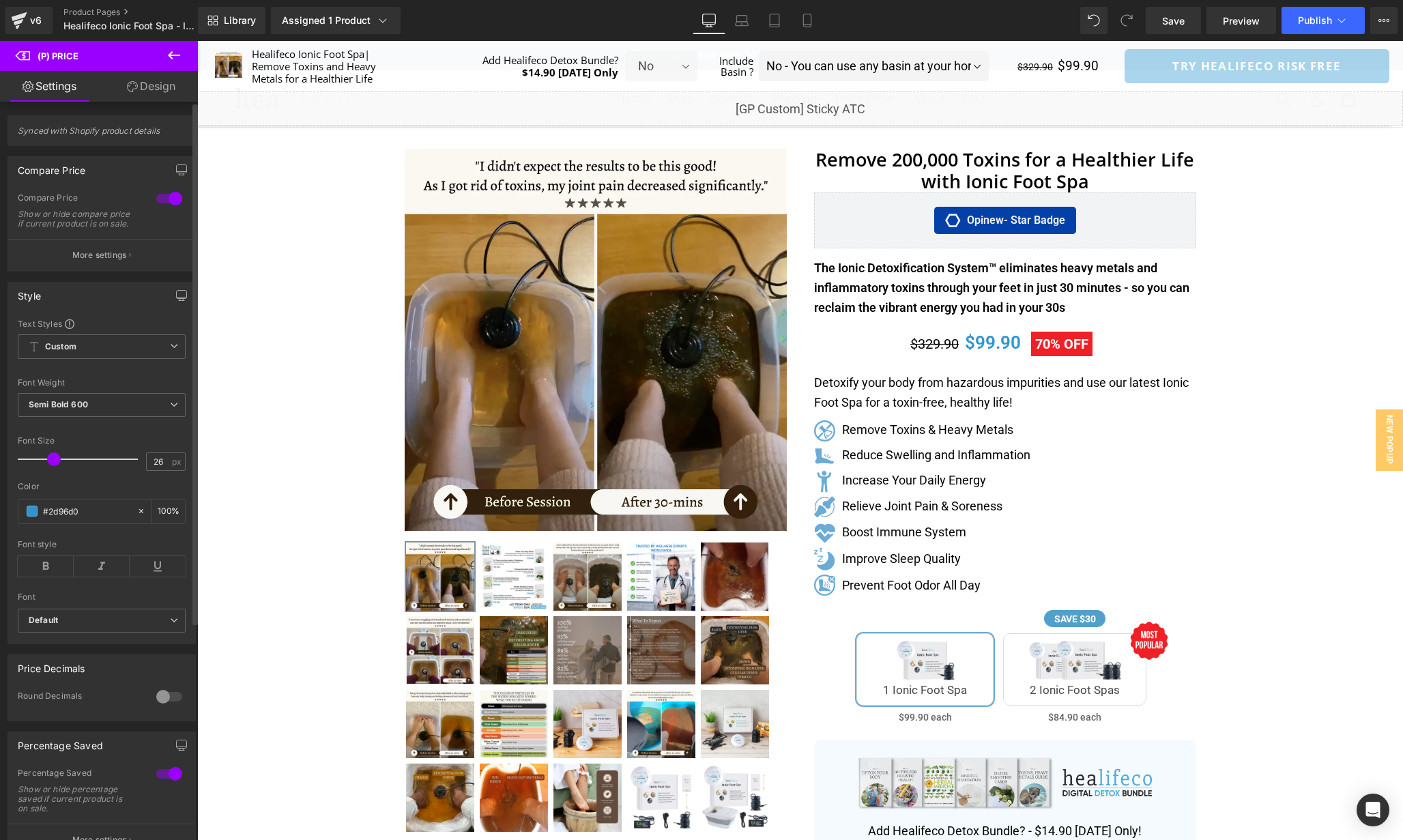
click at [47, 466] on span at bounding box center [54, 459] width 13 height 13
click at [140, 92] on link "Design" at bounding box center [151, 86] width 99 height 31
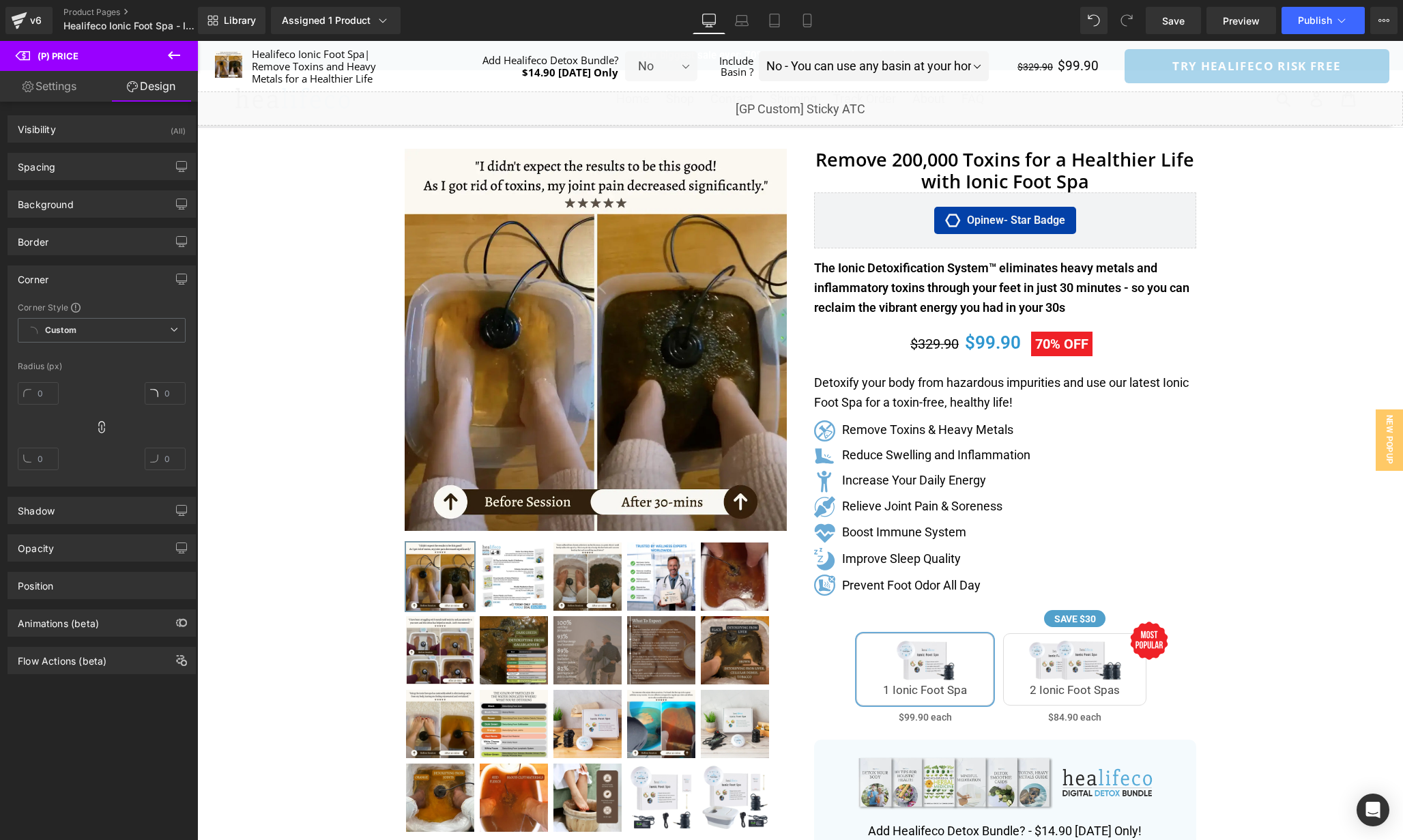
click at [63, 84] on link "Settings" at bounding box center [50, 86] width 99 height 31
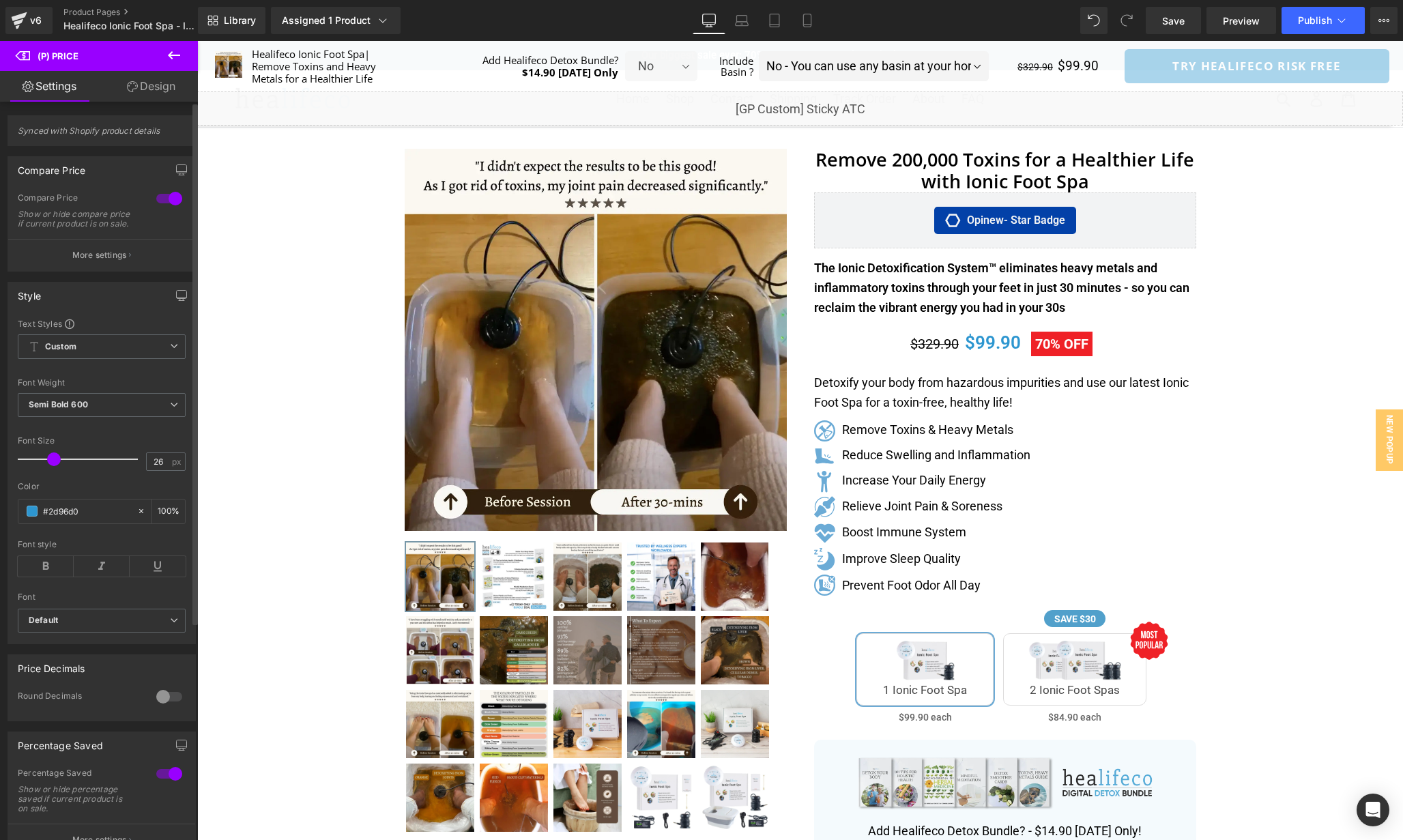
click at [159, 198] on div at bounding box center [169, 198] width 33 height 22
click at [160, 199] on div at bounding box center [169, 198] width 33 height 22
click at [184, 50] on button at bounding box center [174, 56] width 48 height 30
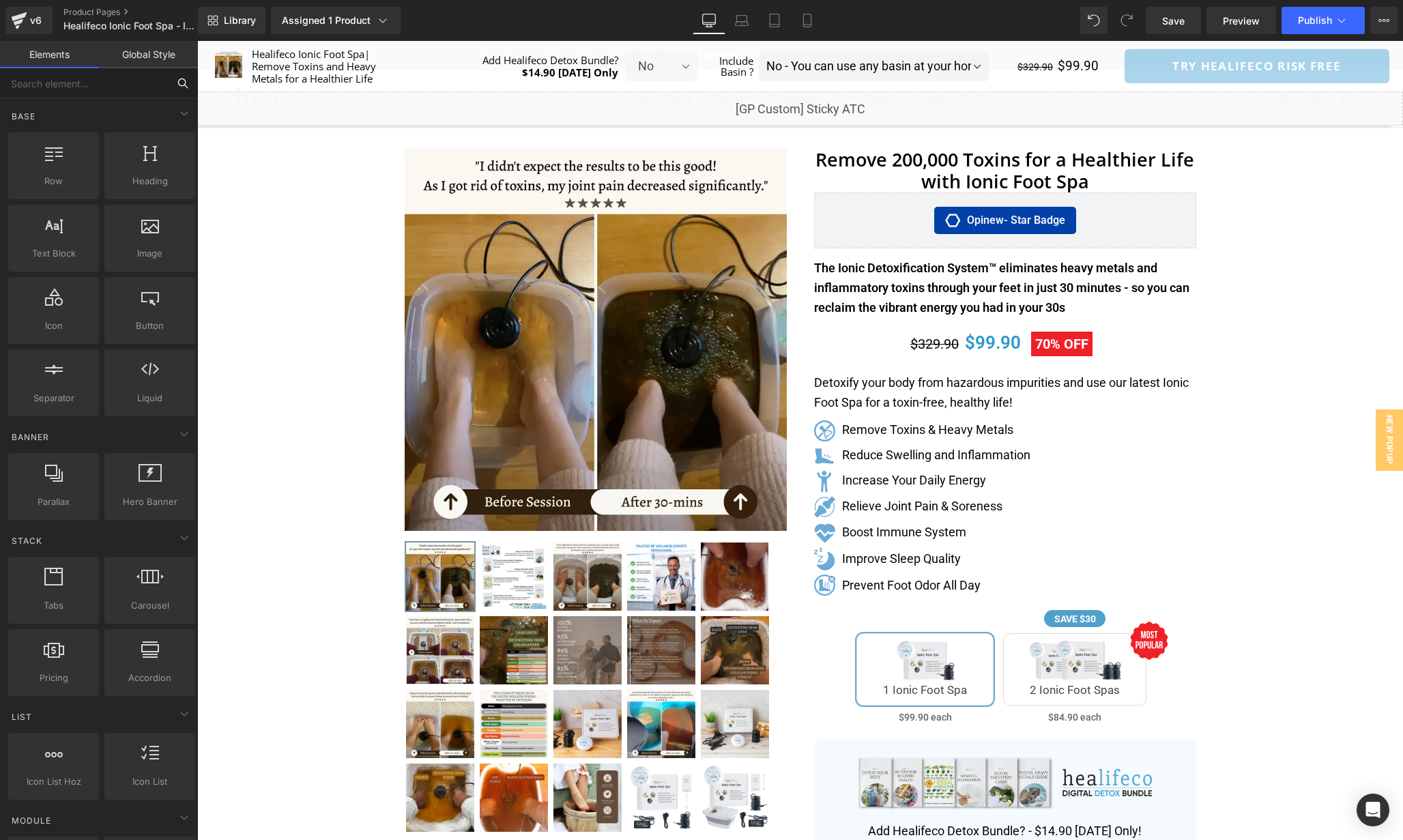
click at [115, 86] on input "text" at bounding box center [84, 83] width 168 height 30
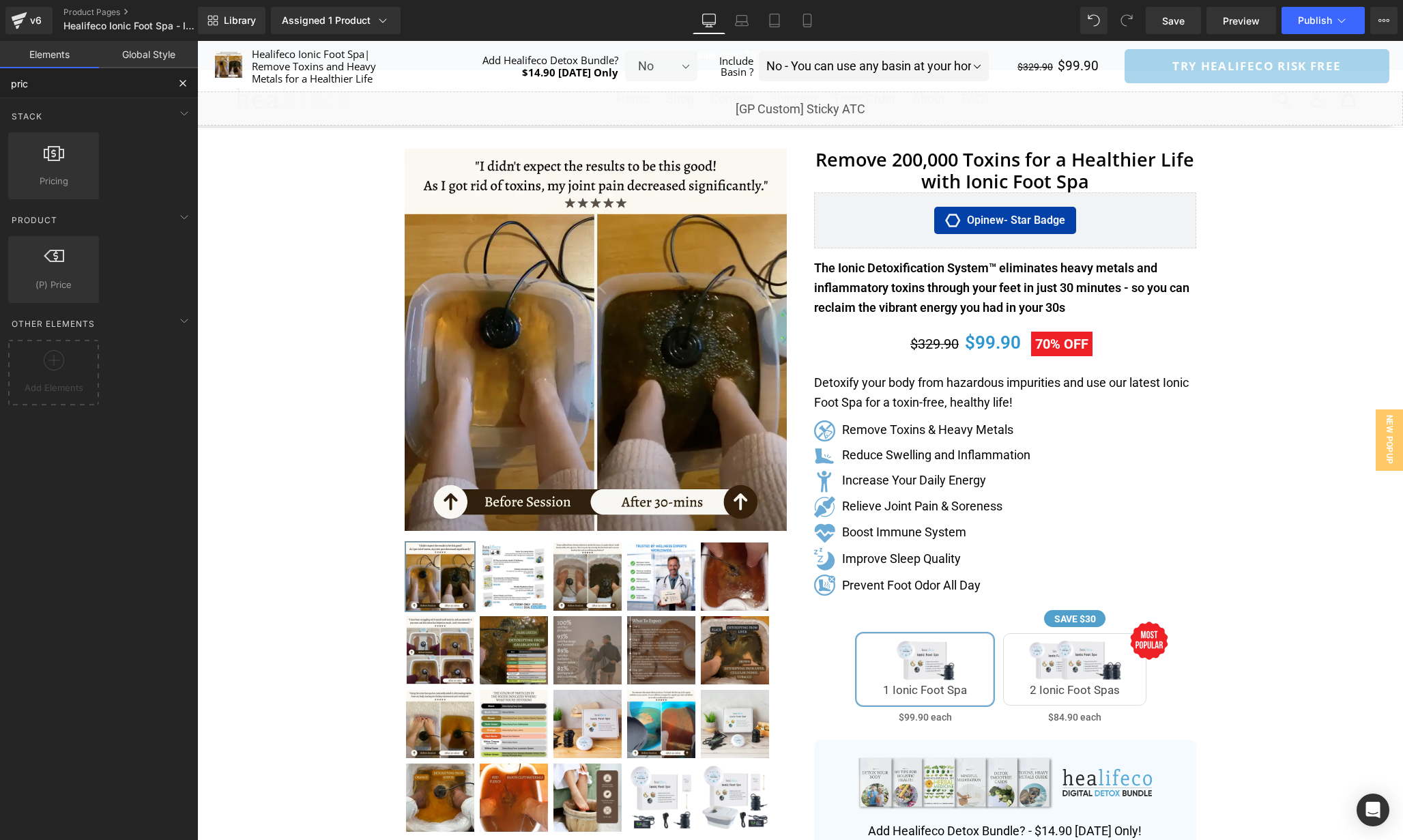
type input "price"
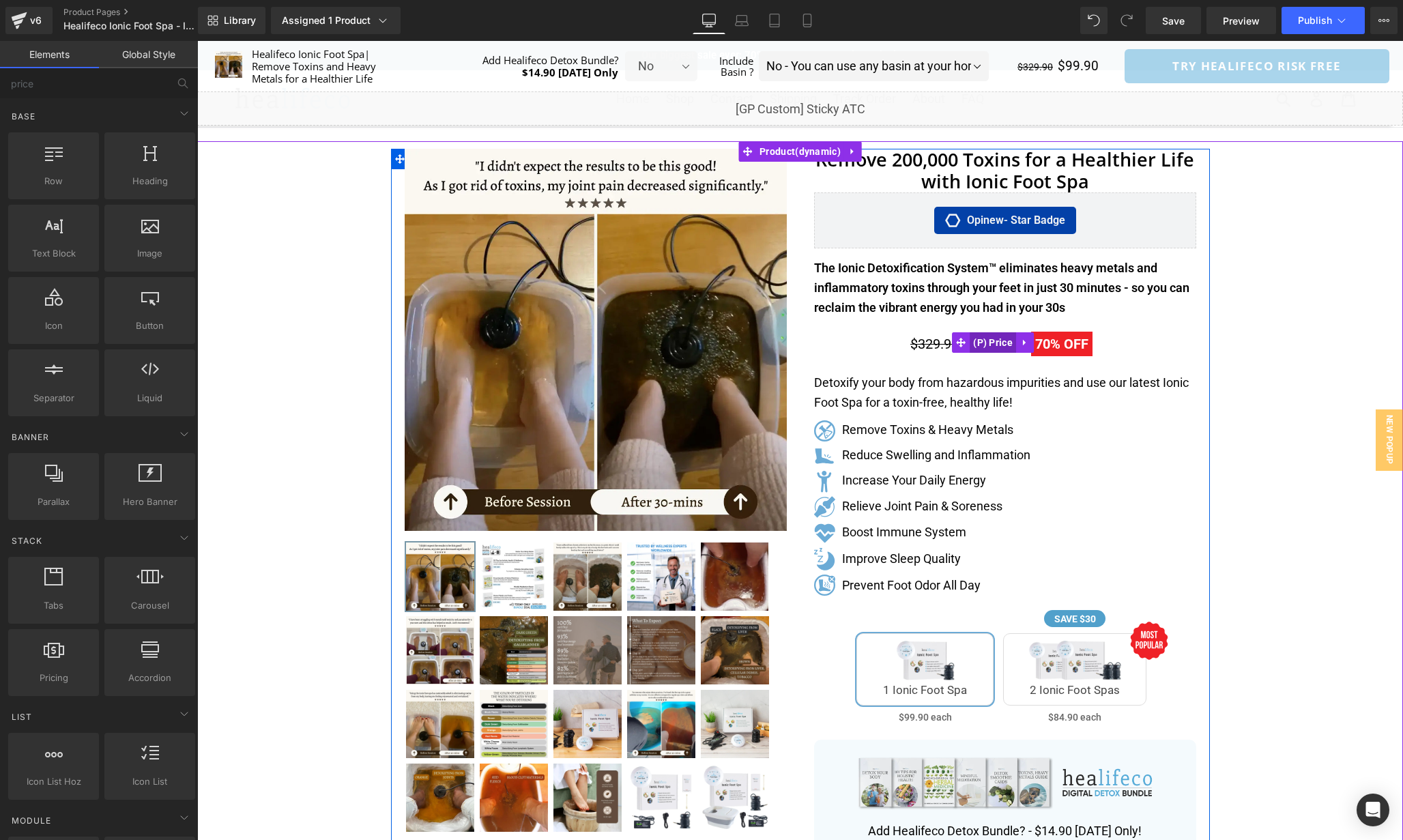
click at [996, 343] on span "(P) Price" at bounding box center [992, 343] width 46 height 20
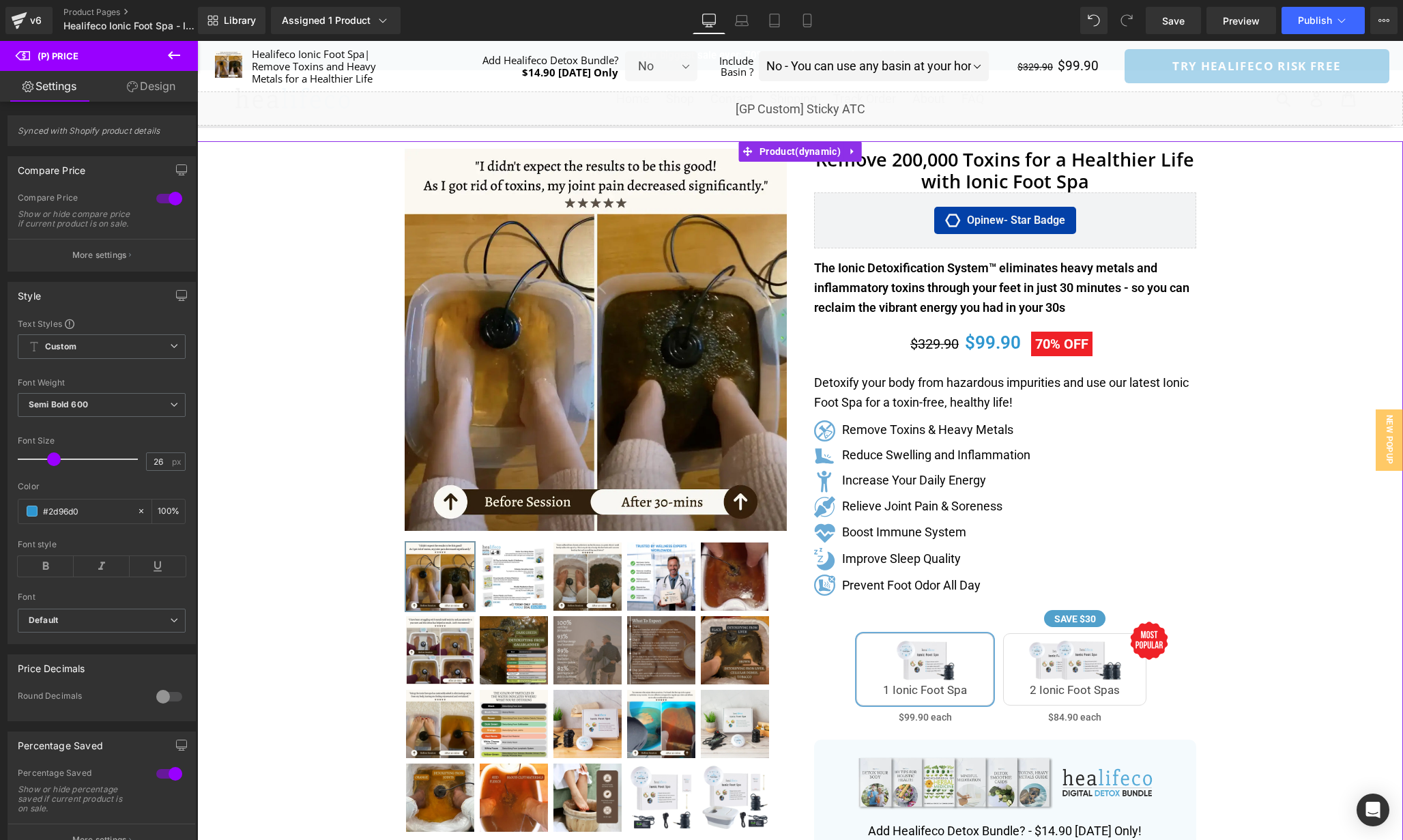
click at [1275, 379] on div "Separator" at bounding box center [801, 701] width 1206 height 1119
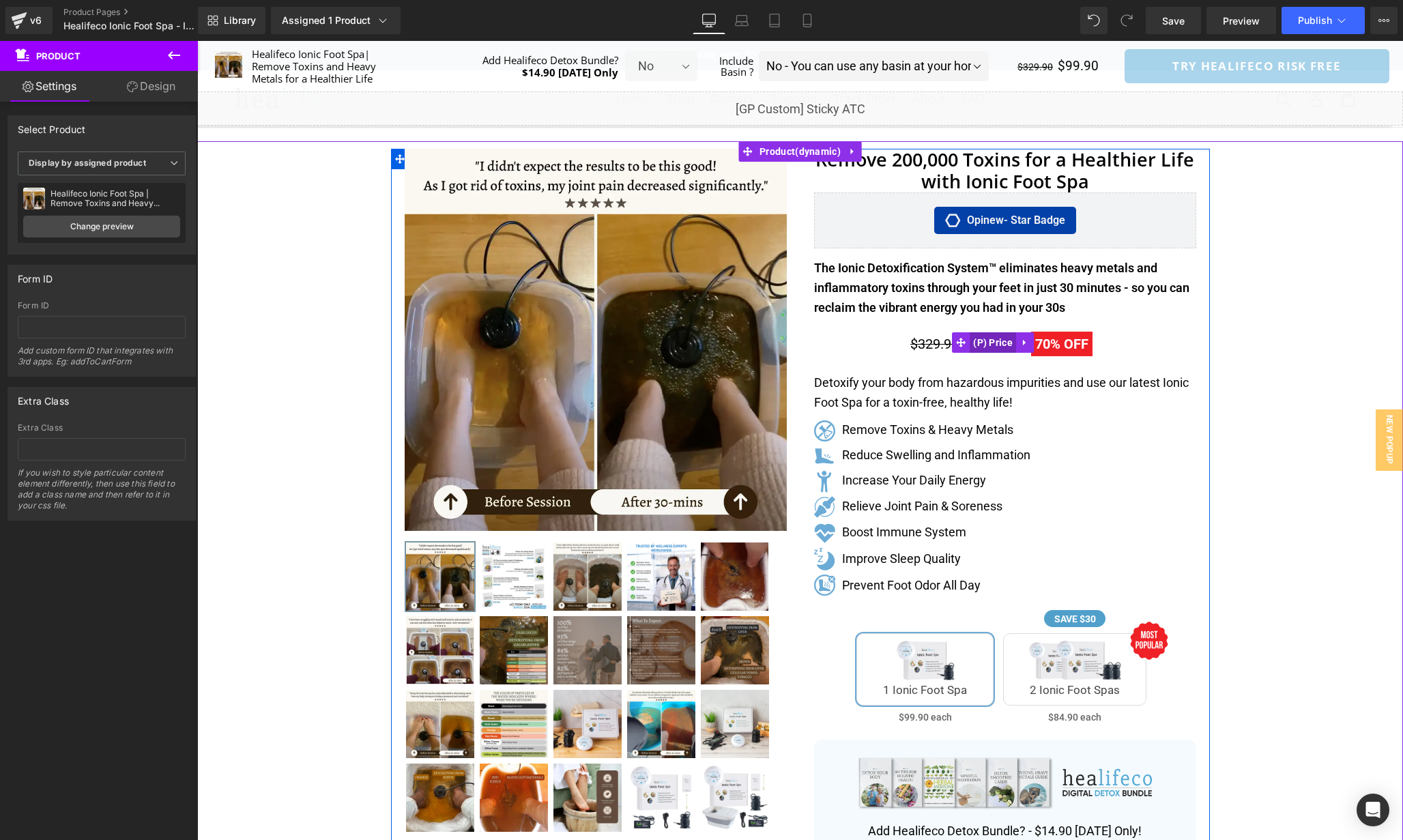
click at [991, 345] on span "(P) Price" at bounding box center [992, 343] width 46 height 20
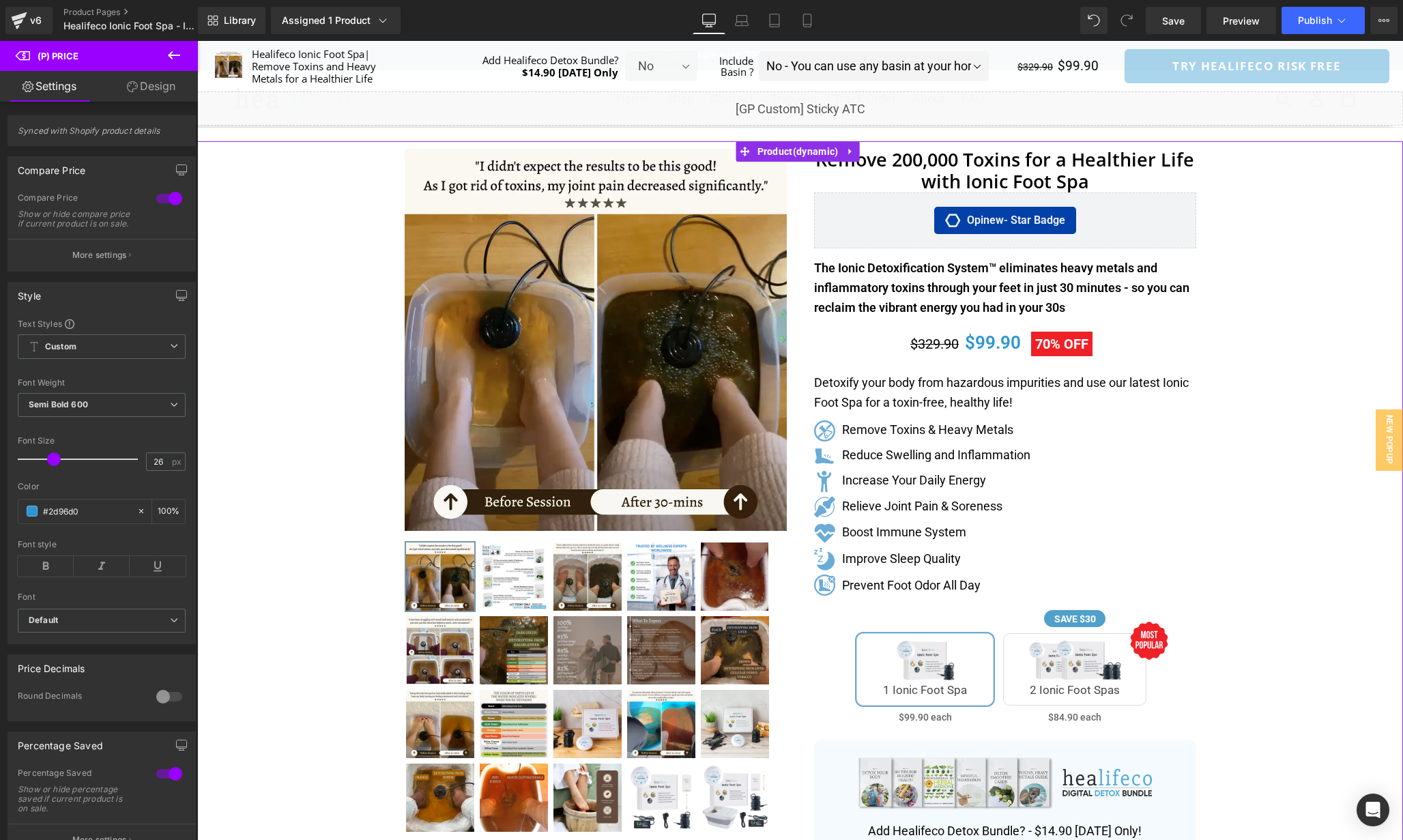
click at [1255, 394] on div "Separator" at bounding box center [801, 701] width 1206 height 1119
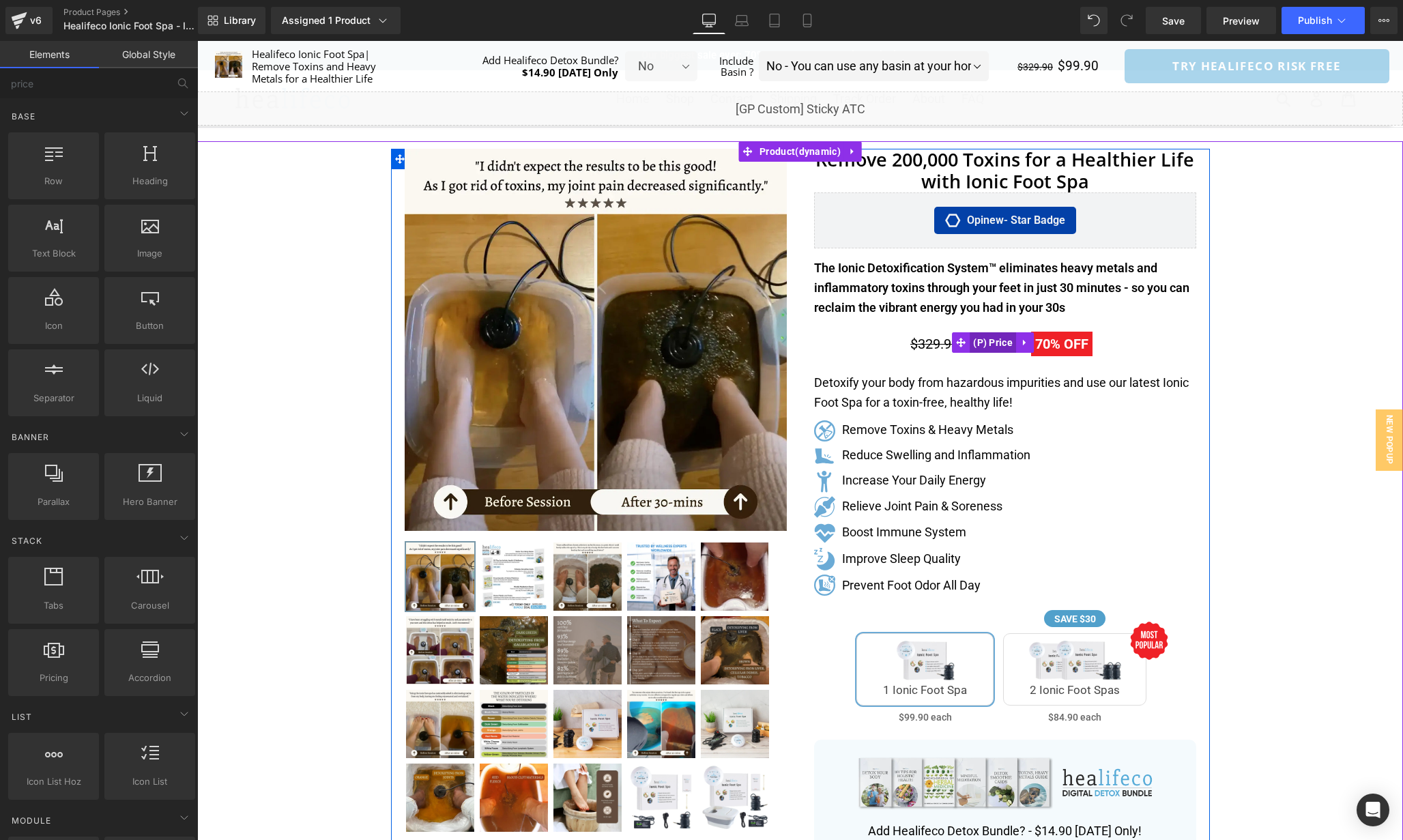
click at [1006, 343] on span "(P) Price" at bounding box center [992, 343] width 46 height 20
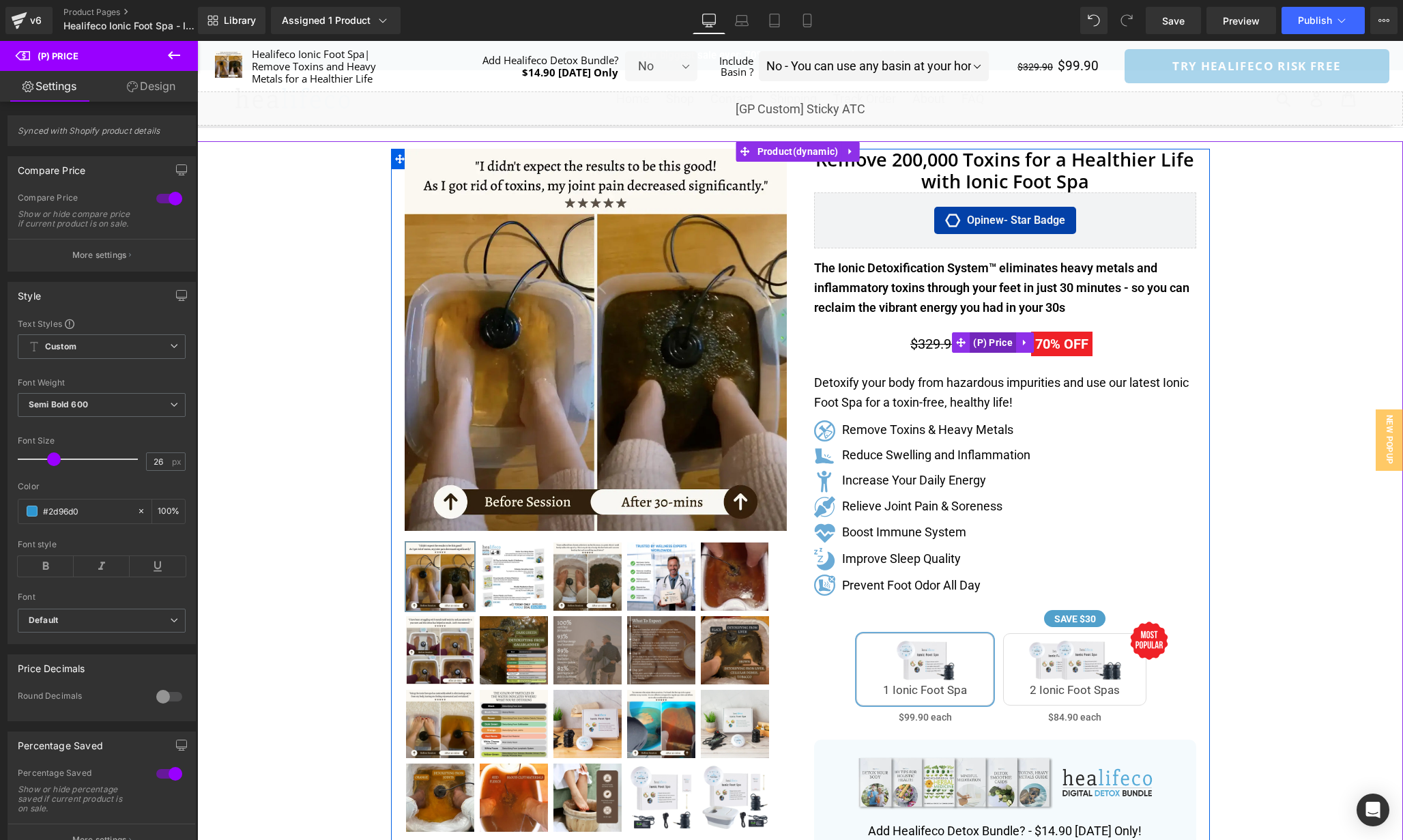
click at [1000, 344] on span "(P) Price" at bounding box center [992, 343] width 46 height 20
click at [1010, 343] on span "(P) Price" at bounding box center [992, 343] width 46 height 20
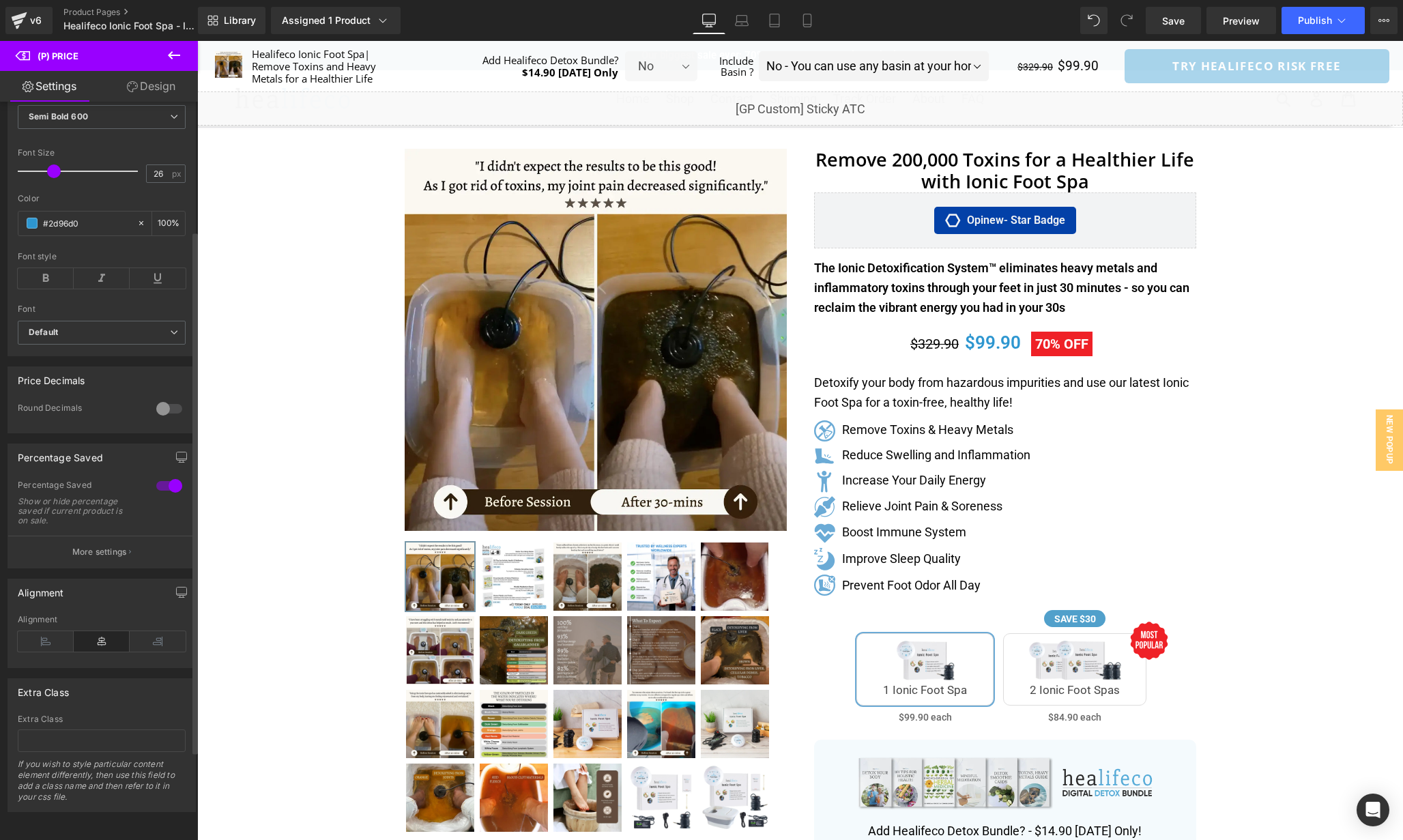
scroll to position [307, 0]
click at [91, 550] on button "More settings" at bounding box center [102, 552] width 187 height 32
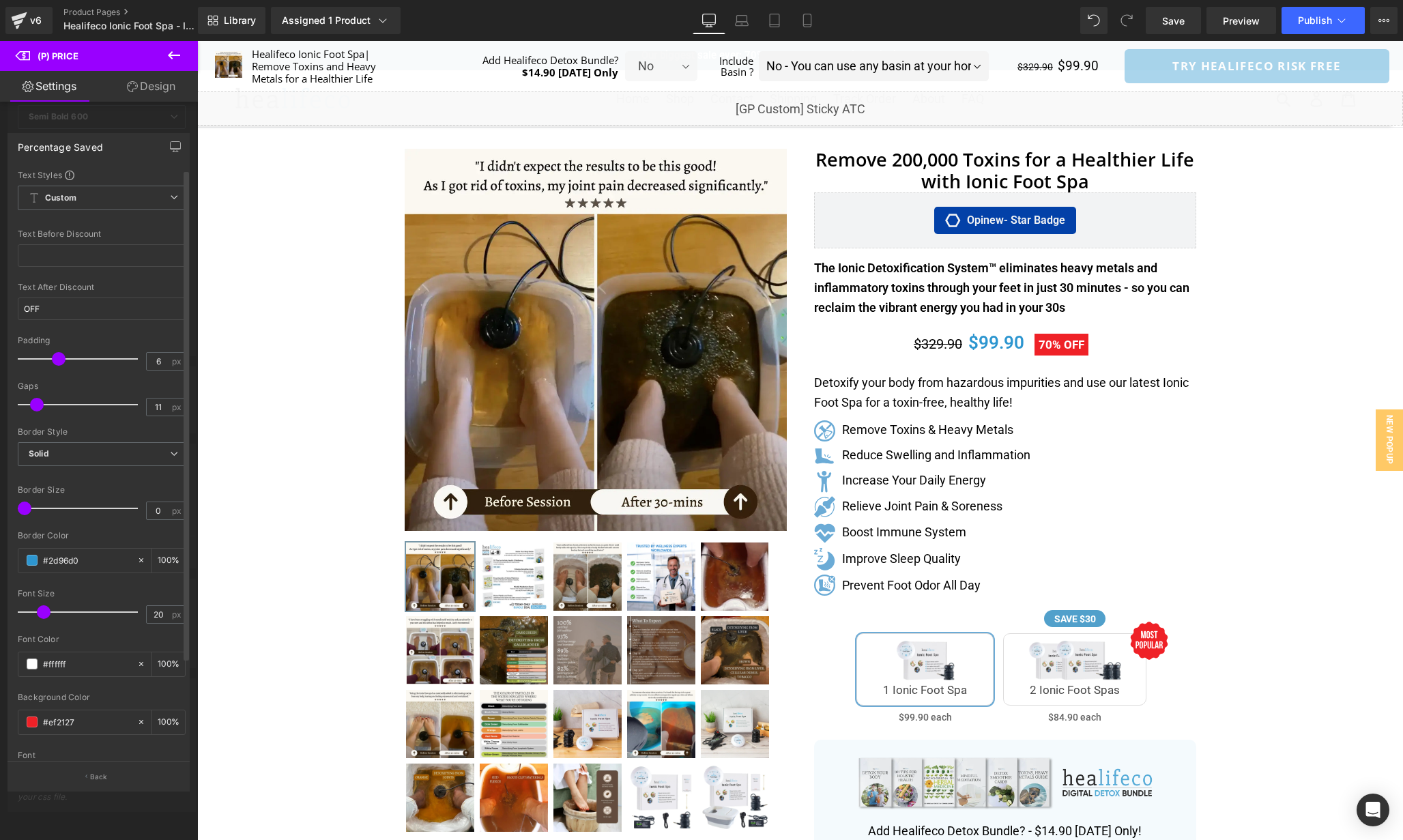
click at [42, 613] on span at bounding box center [44, 612] width 13 height 13
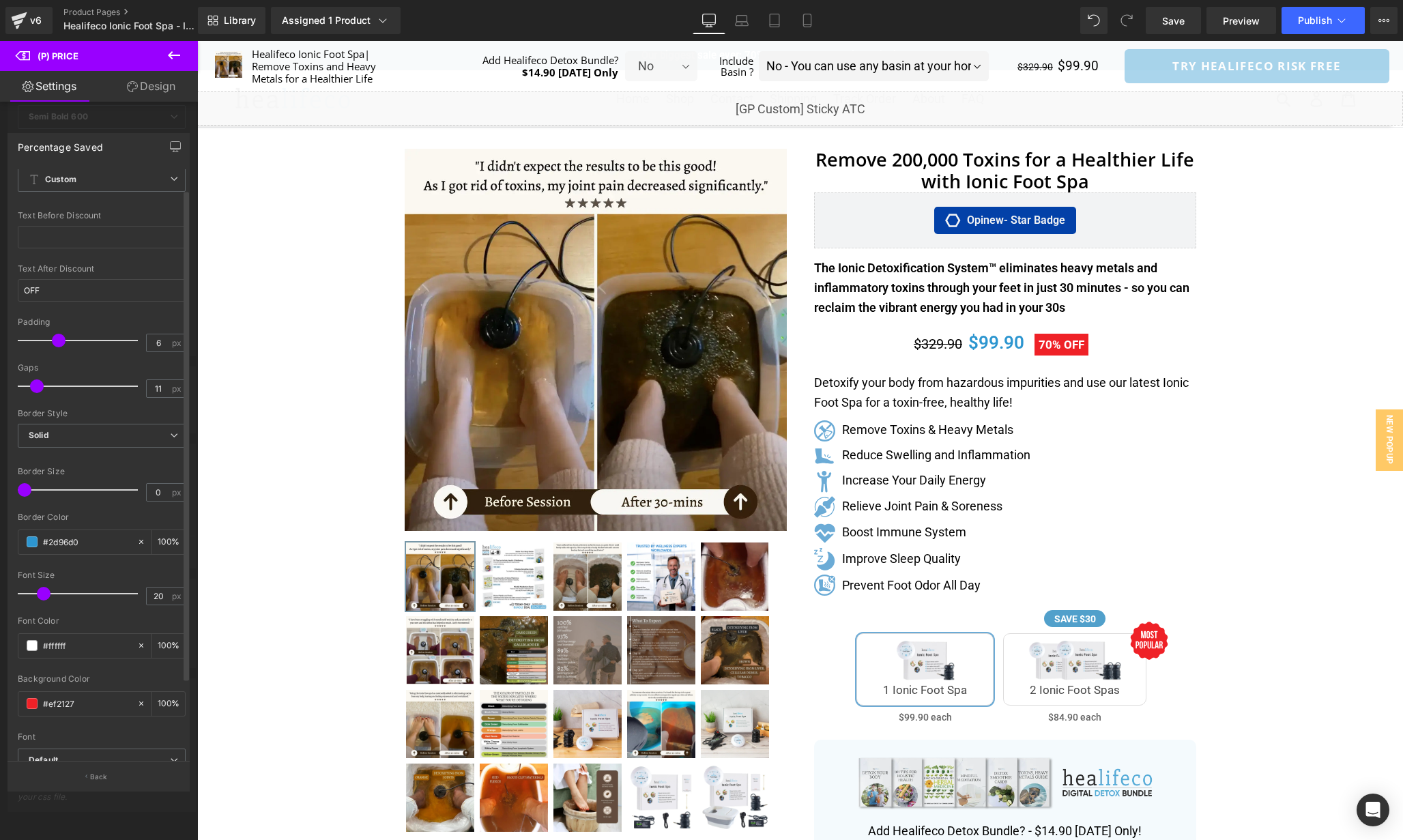
scroll to position [27, 0]
click at [33, 376] on span at bounding box center [33, 377] width 13 height 13
click at [57, 333] on span at bounding box center [59, 332] width 13 height 13
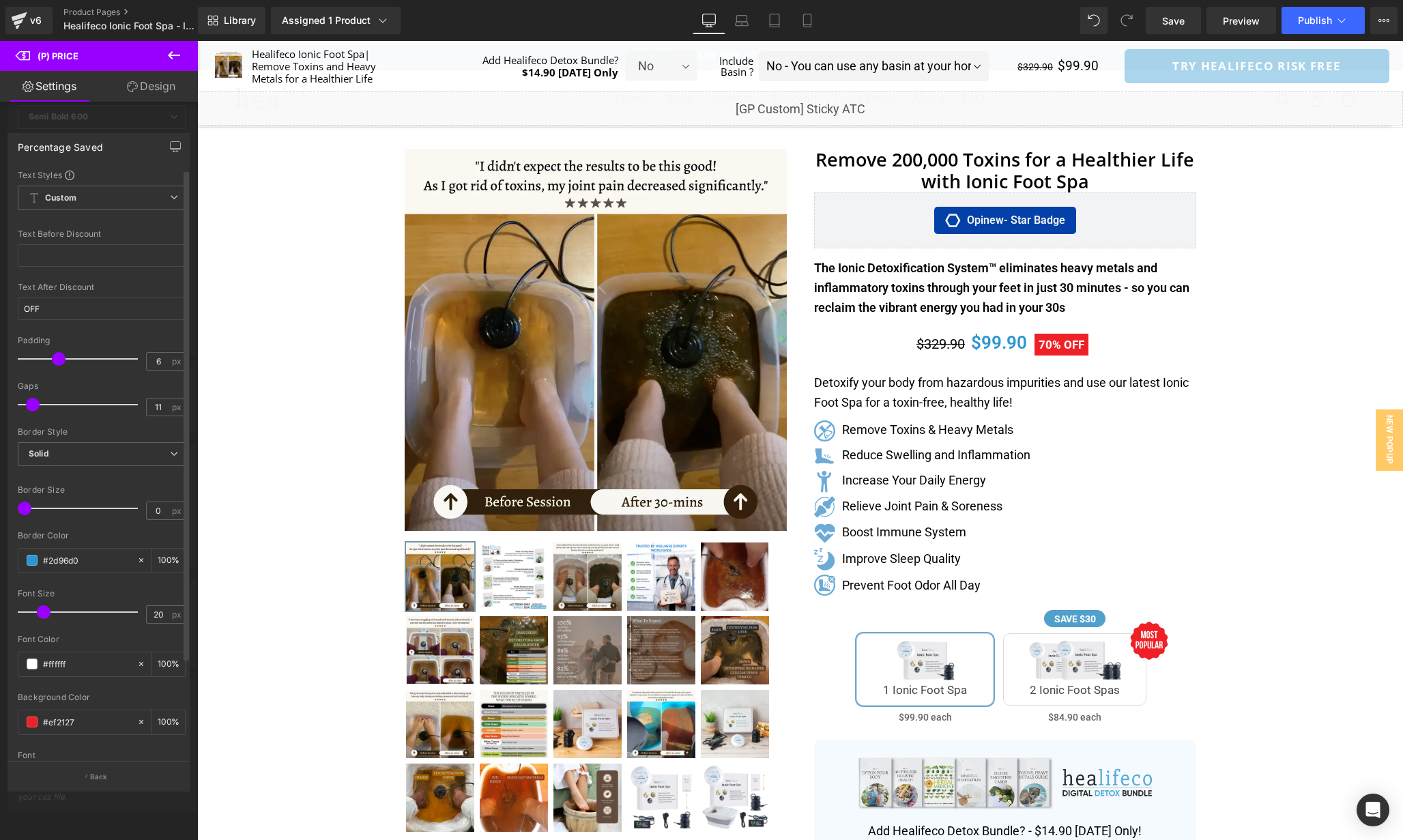
click at [108, 224] on div at bounding box center [102, 221] width 168 height 9
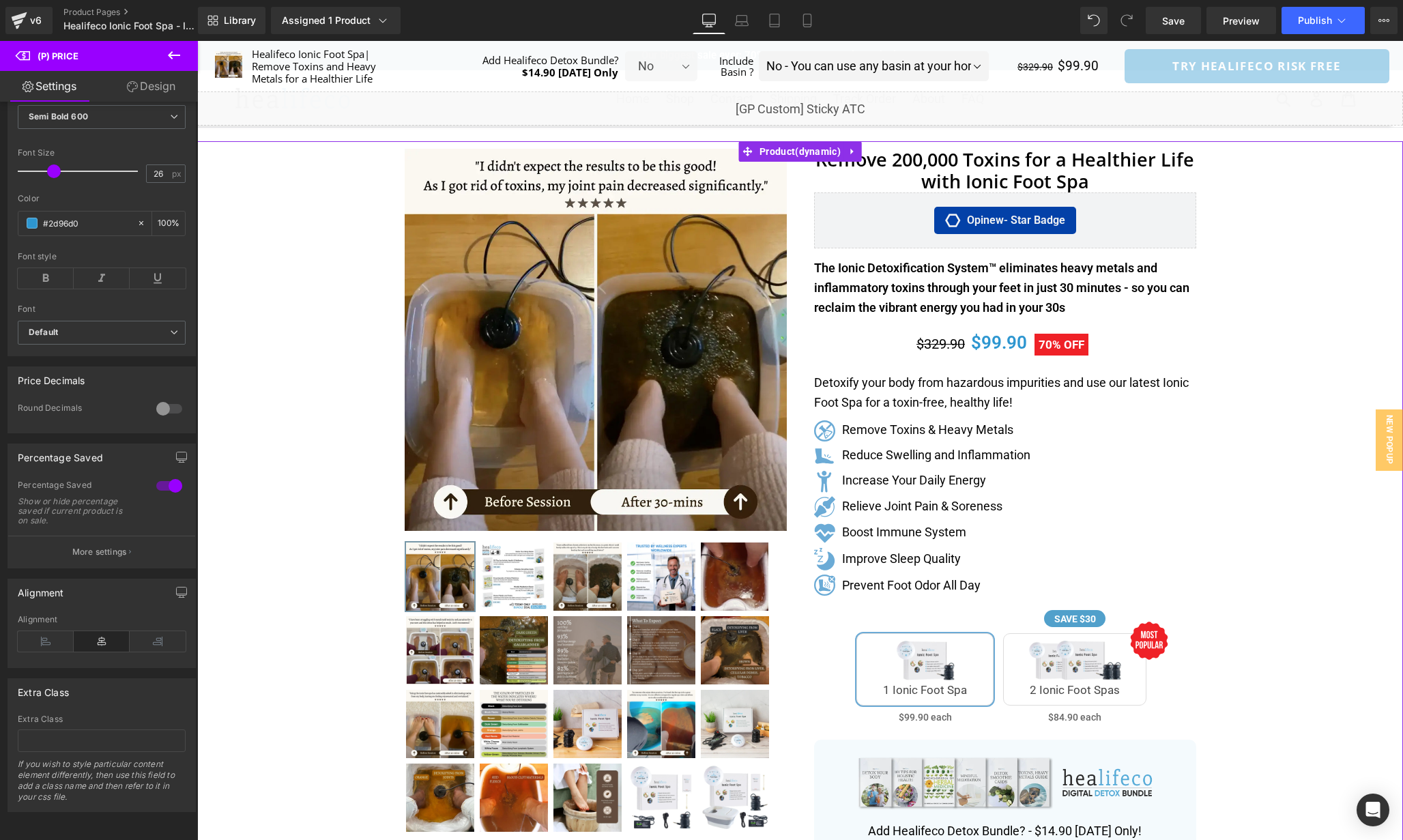
click at [1269, 526] on div "Separator" at bounding box center [801, 701] width 1206 height 1119
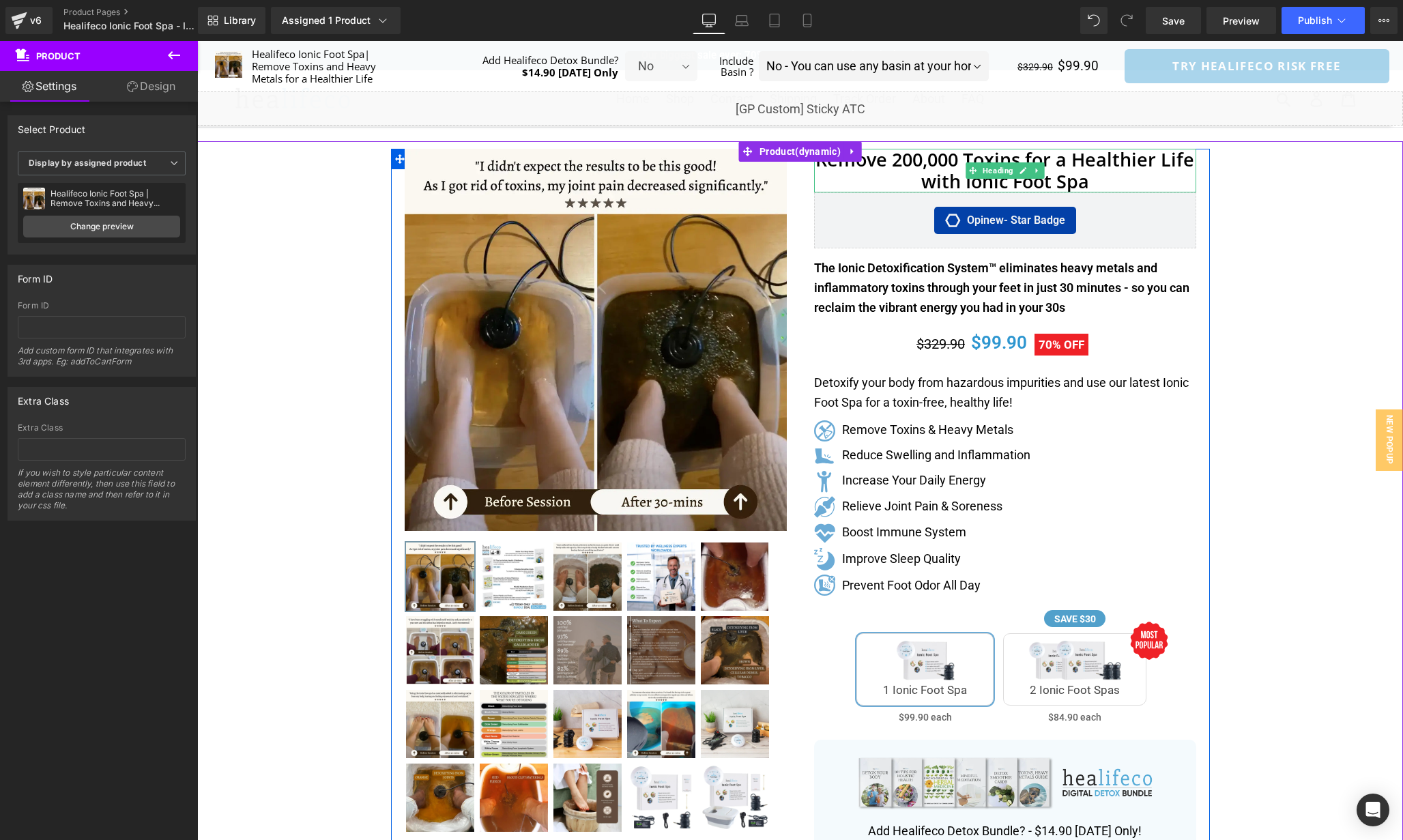
click at [1132, 184] on h1 "Remove 200,000 Toxins for a Healthier Life with Ionic Foot Spa" at bounding box center [1005, 171] width 382 height 45
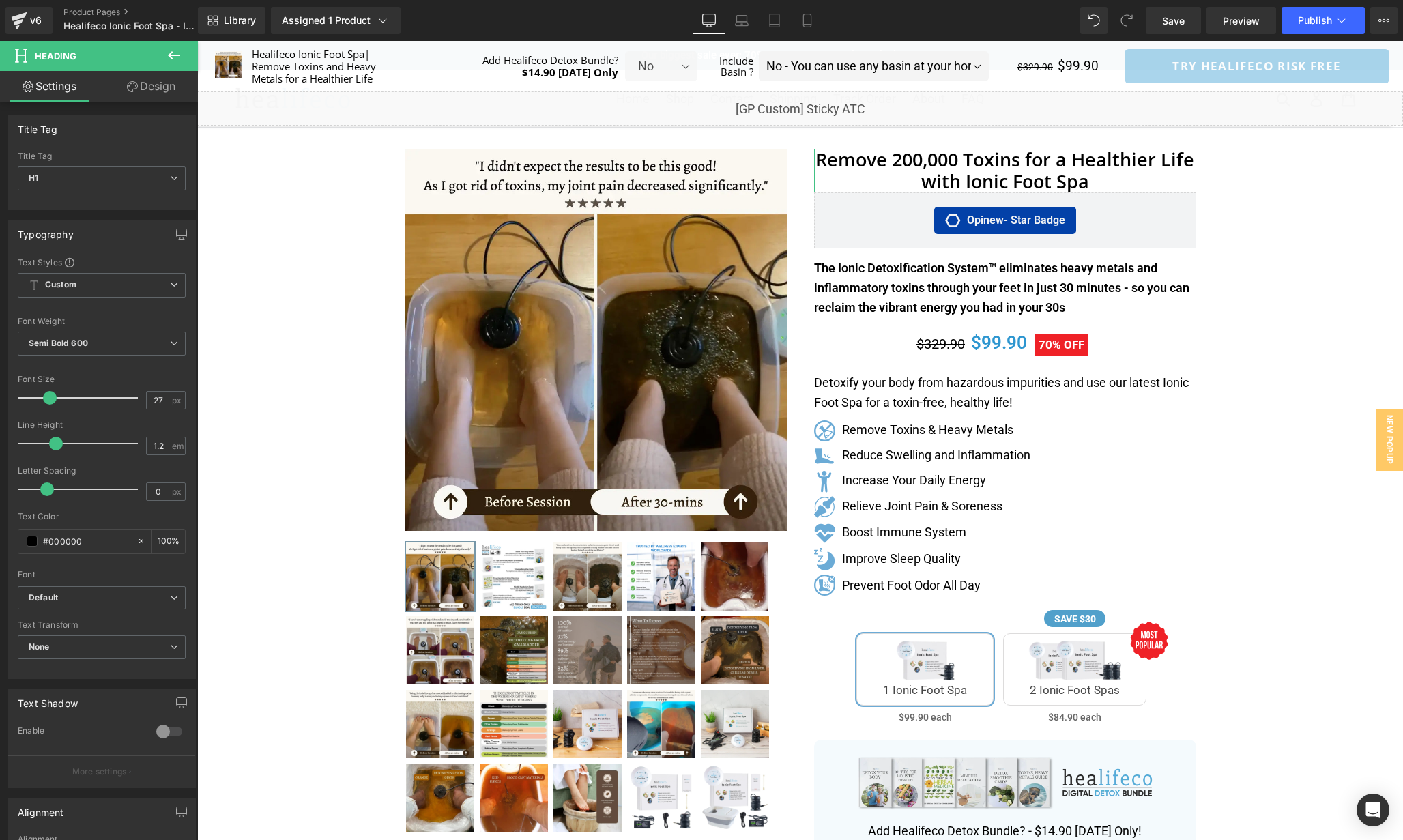
click at [133, 101] on link "Design" at bounding box center [151, 86] width 99 height 31
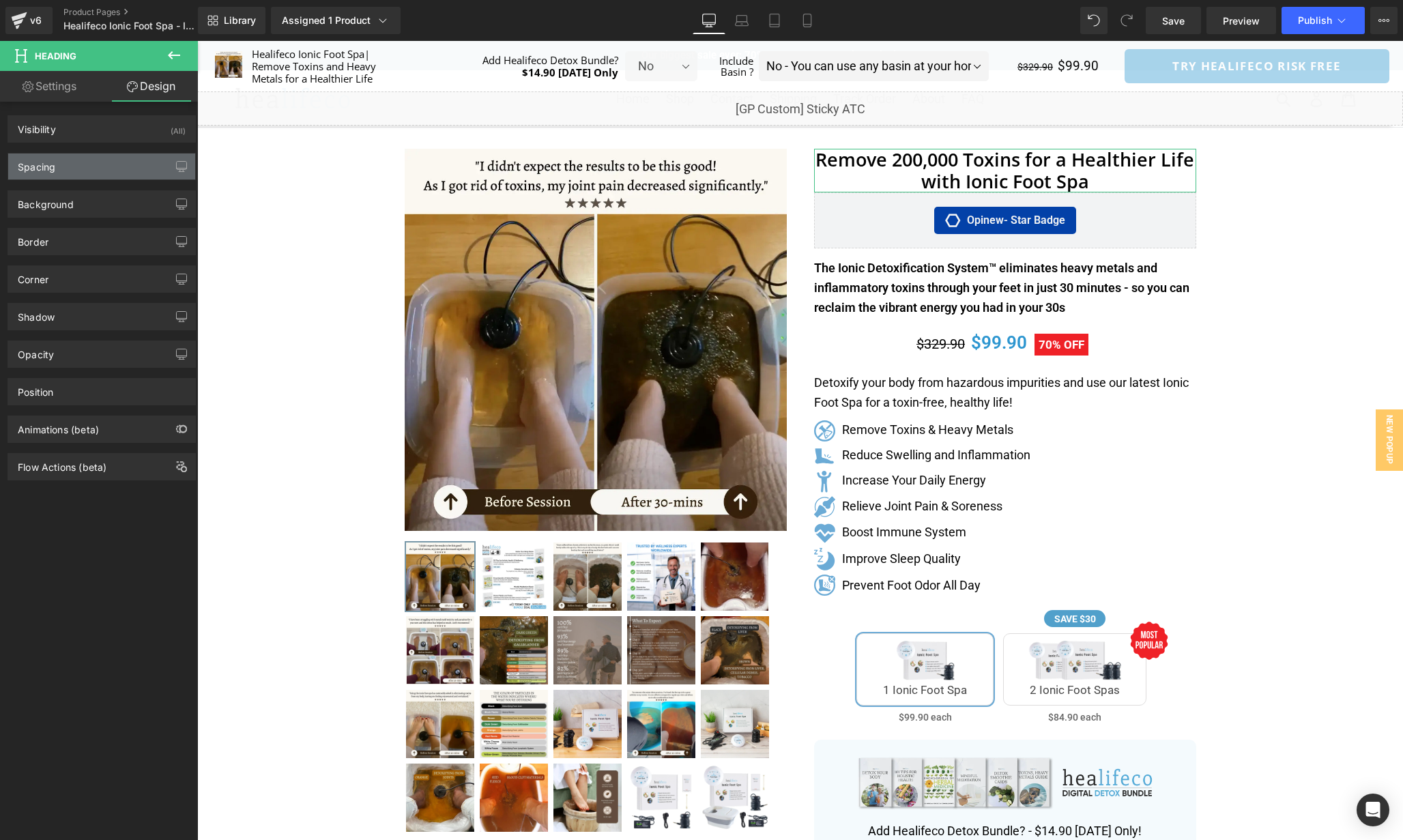
click at [107, 168] on div "Spacing" at bounding box center [102, 166] width 187 height 26
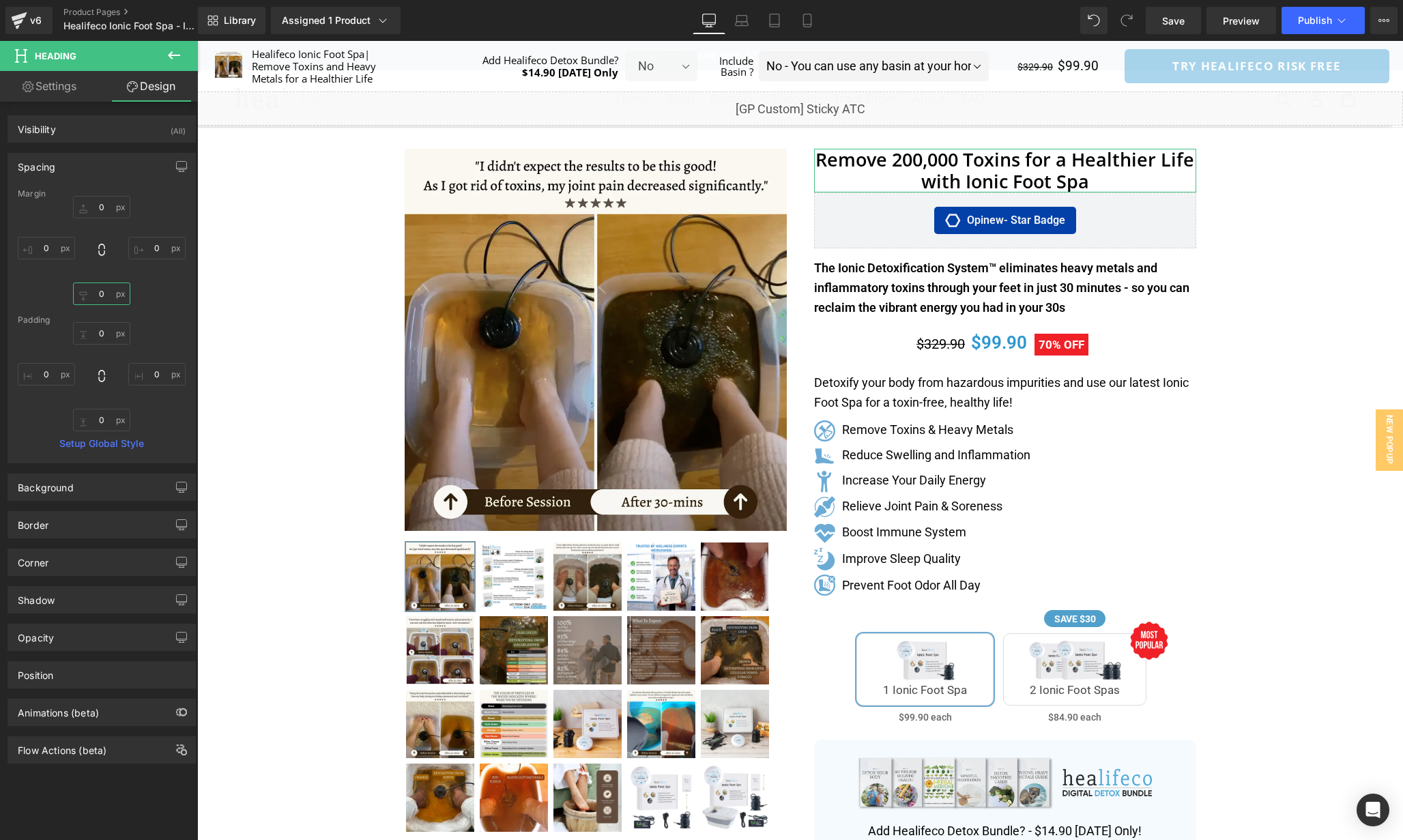
click at [102, 296] on input "text" at bounding box center [102, 293] width 57 height 23
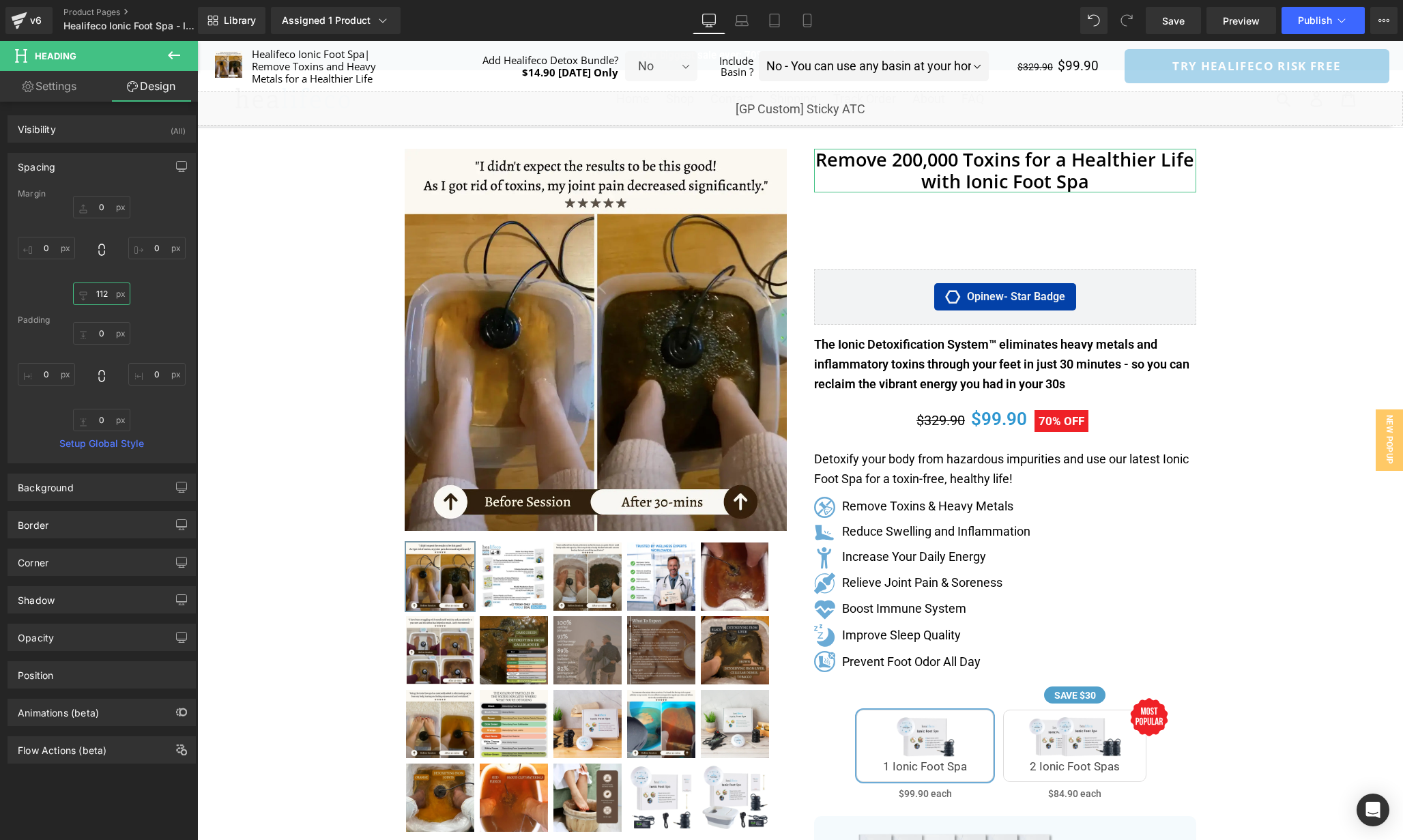
click at [105, 293] on input "112" at bounding box center [102, 293] width 57 height 23
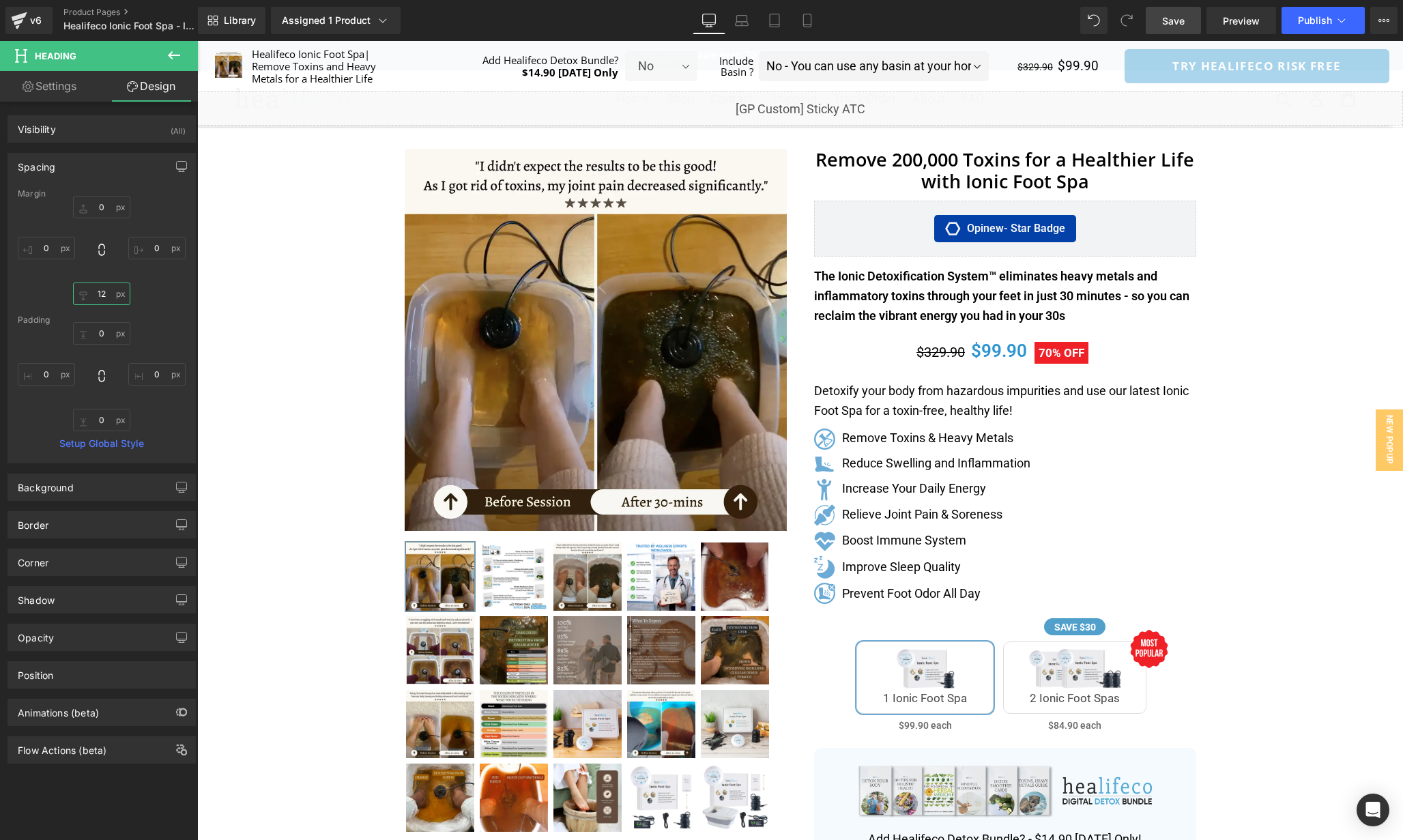
type input "12"
click at [1168, 19] on span "Save" at bounding box center [1174, 20] width 23 height 14
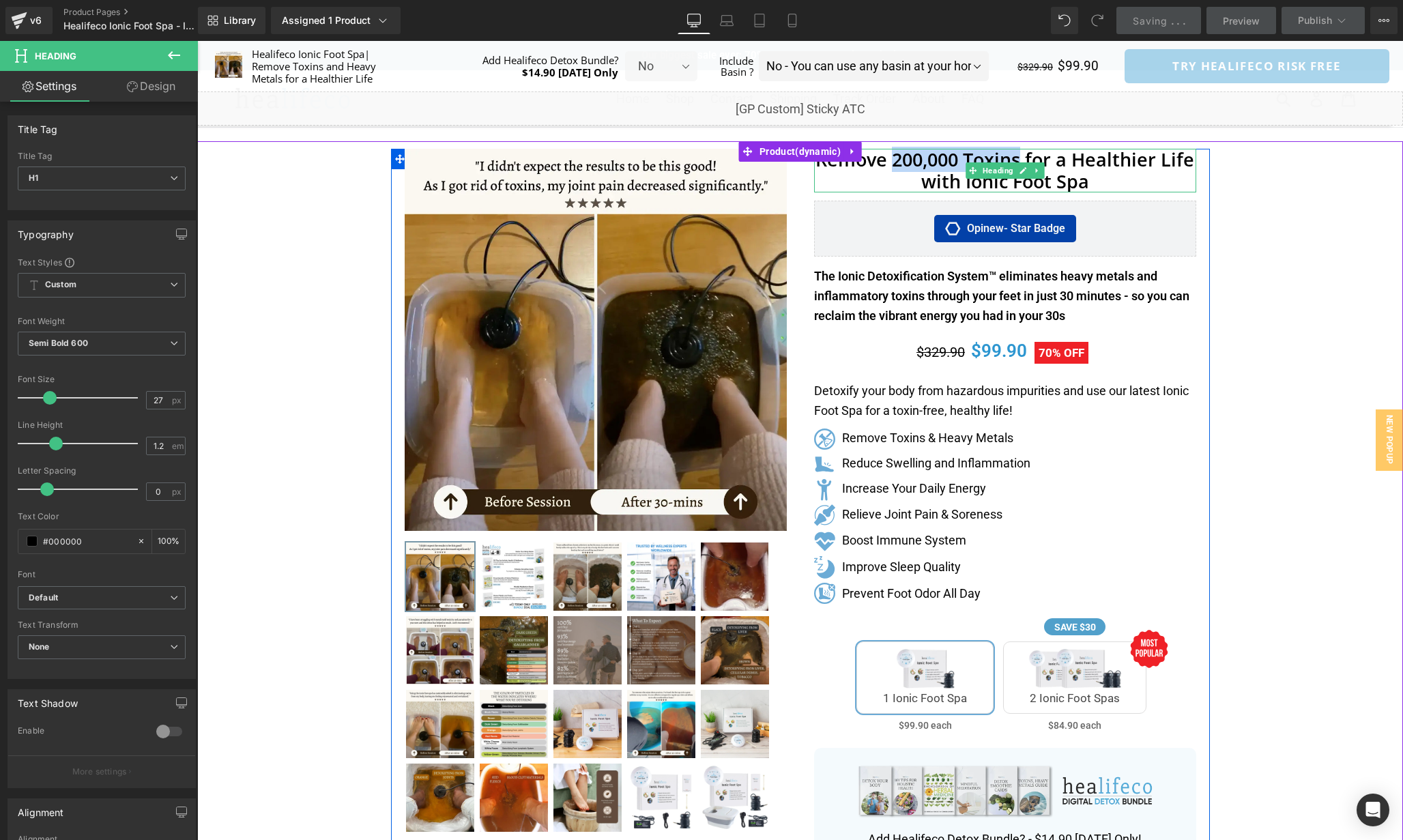
drag, startPoint x: 975, startPoint y: 158, endPoint x: 1020, endPoint y: 160, distance: 45.0
click at [1020, 160] on h1 "Remove 200,000 Toxins for a Healthier Life with Ionic Foot Spa" at bounding box center [1005, 171] width 382 height 45
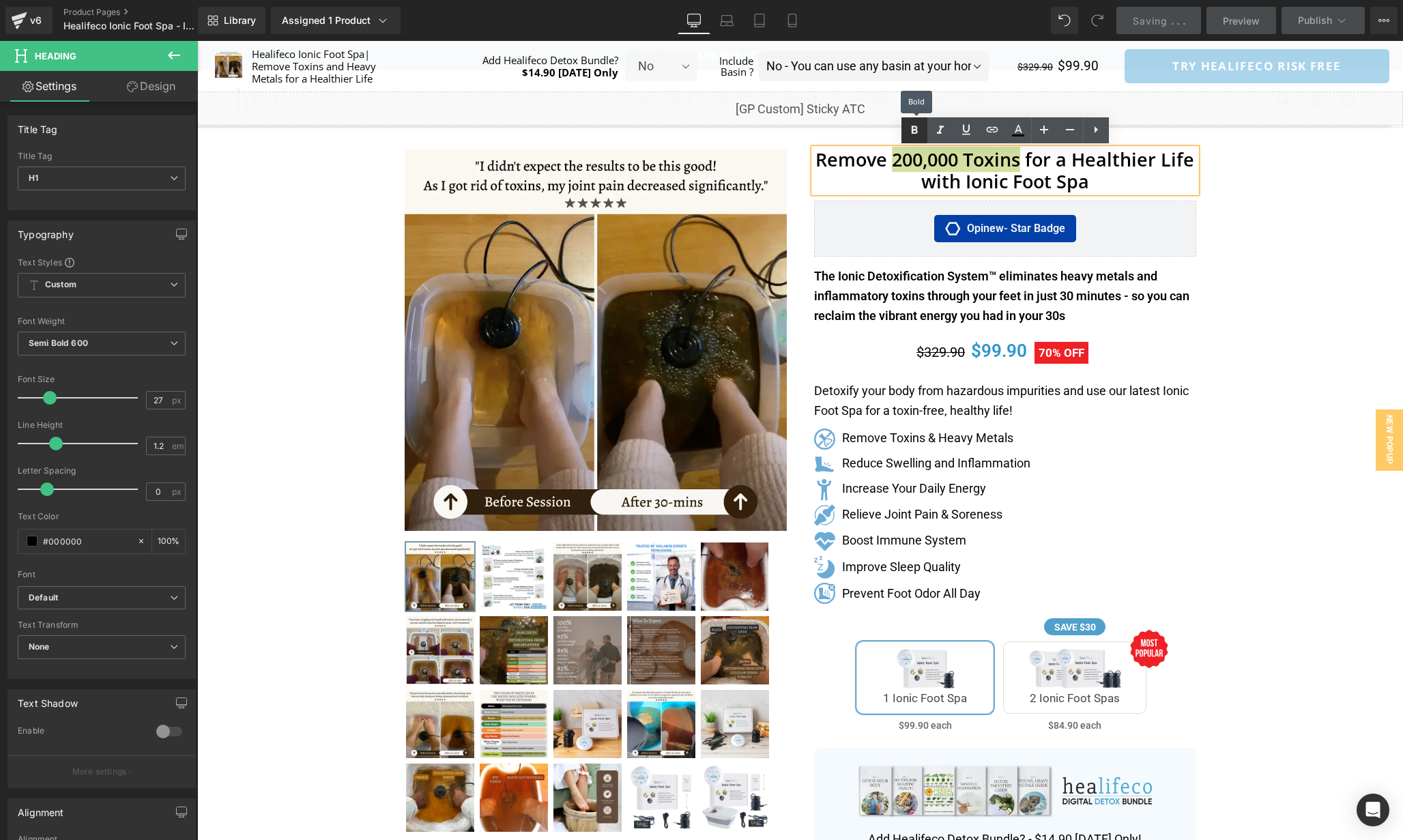
click at [912, 129] on icon at bounding box center [914, 129] width 6 height 8
click at [1306, 257] on div "Separator" at bounding box center [801, 705] width 1206 height 1127
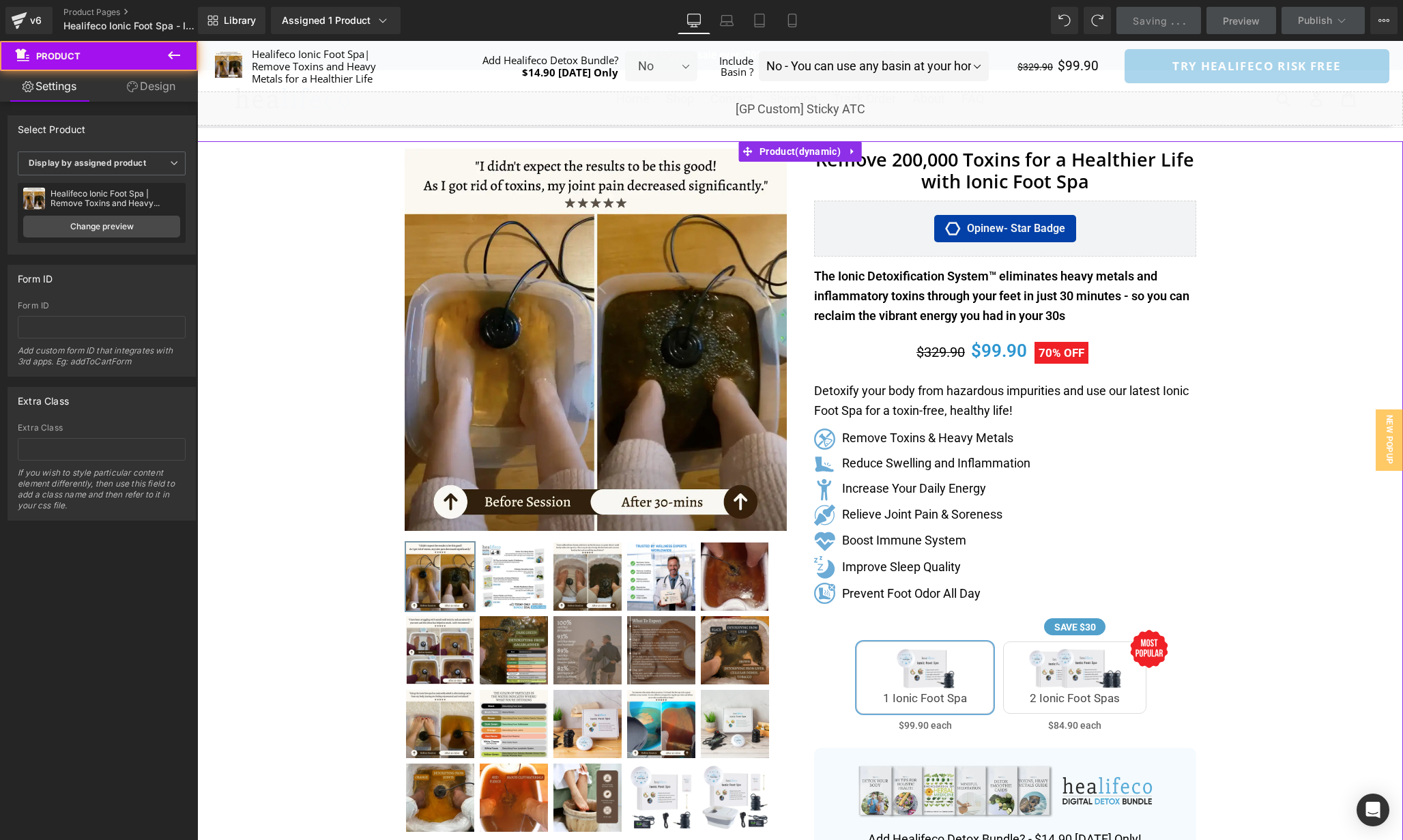
click at [1261, 198] on div "Separator" at bounding box center [801, 705] width 1206 height 1127
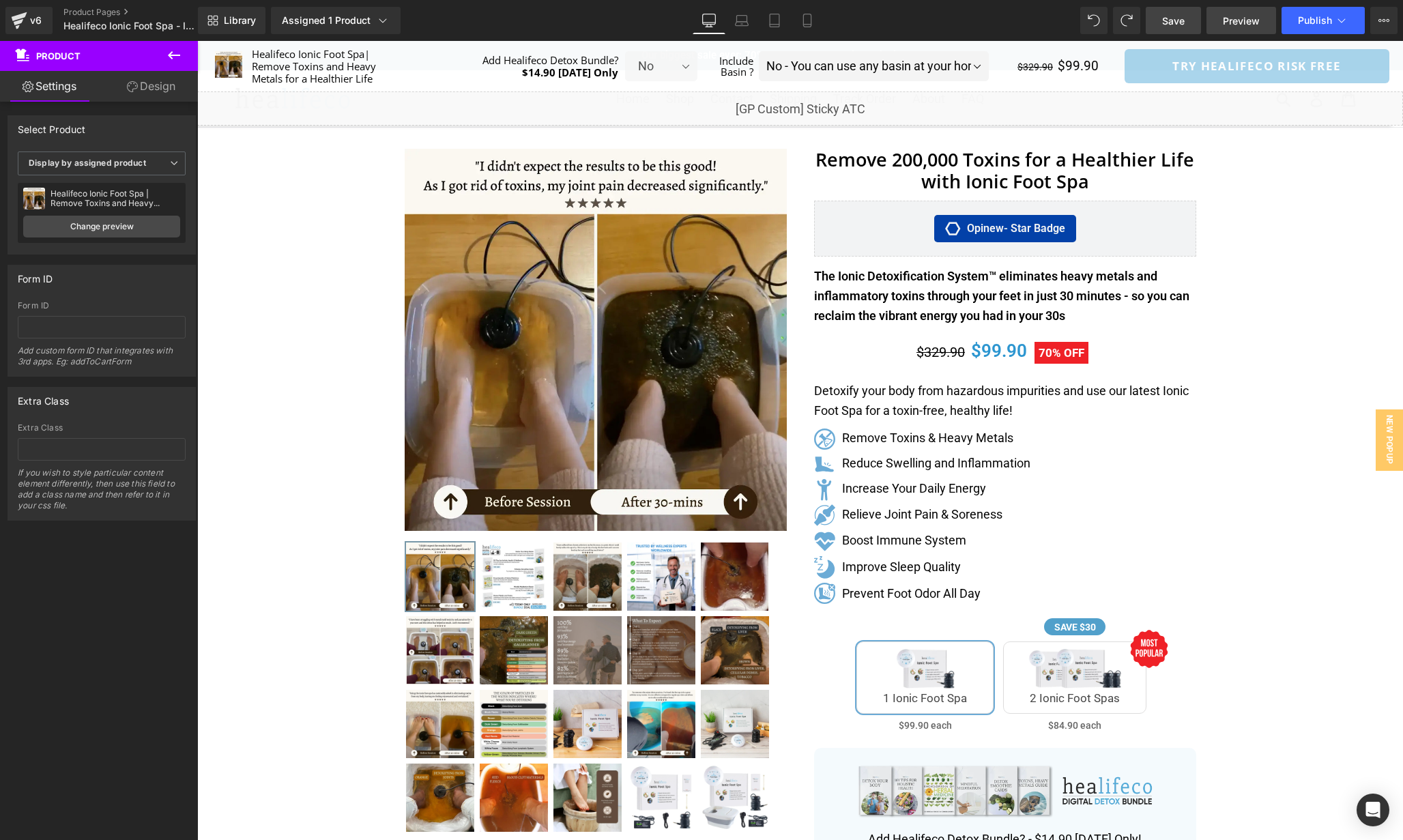
click at [1228, 24] on span "Preview" at bounding box center [1242, 20] width 37 height 14
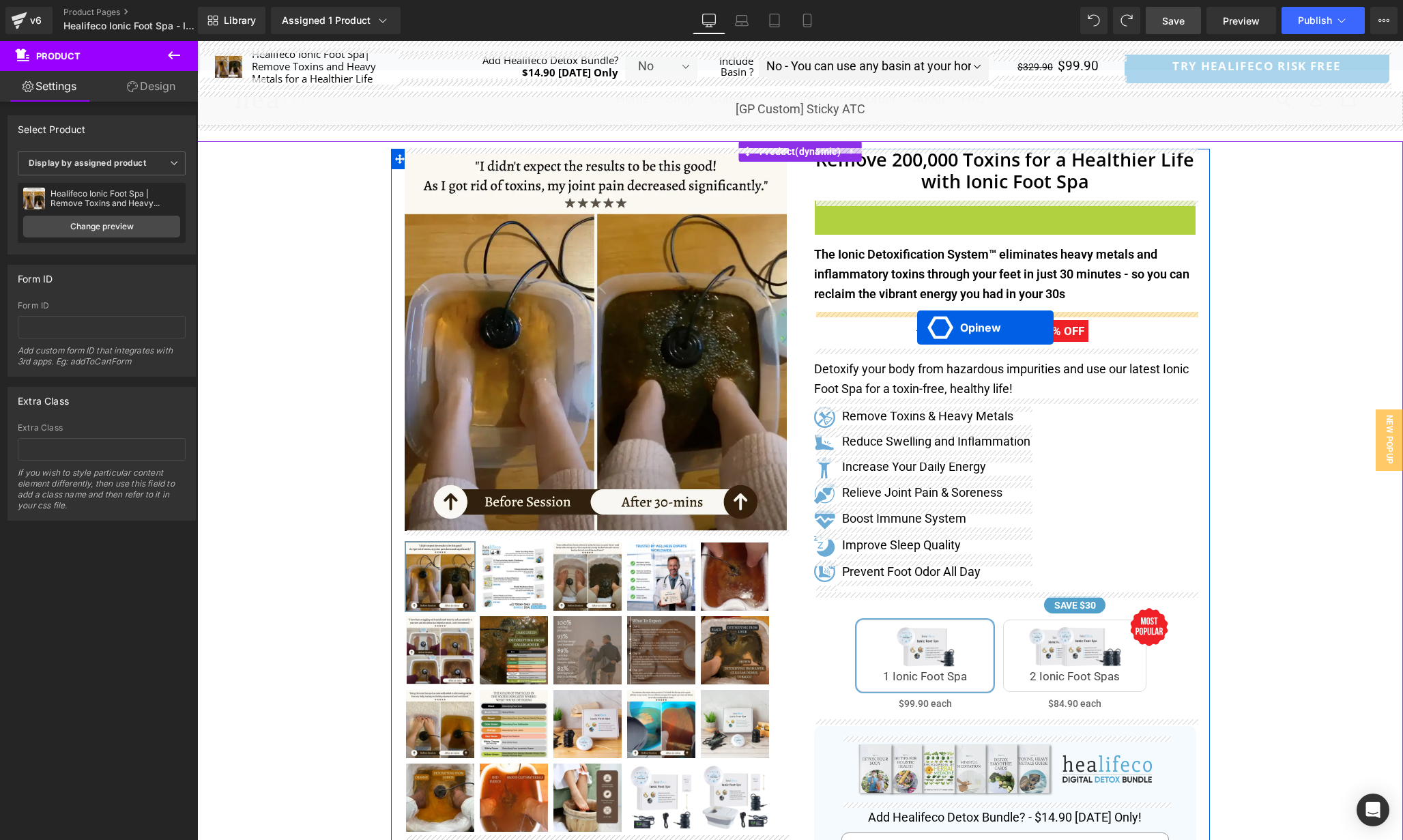
drag, startPoint x: 969, startPoint y: 212, endPoint x: 917, endPoint y: 328, distance: 127.1
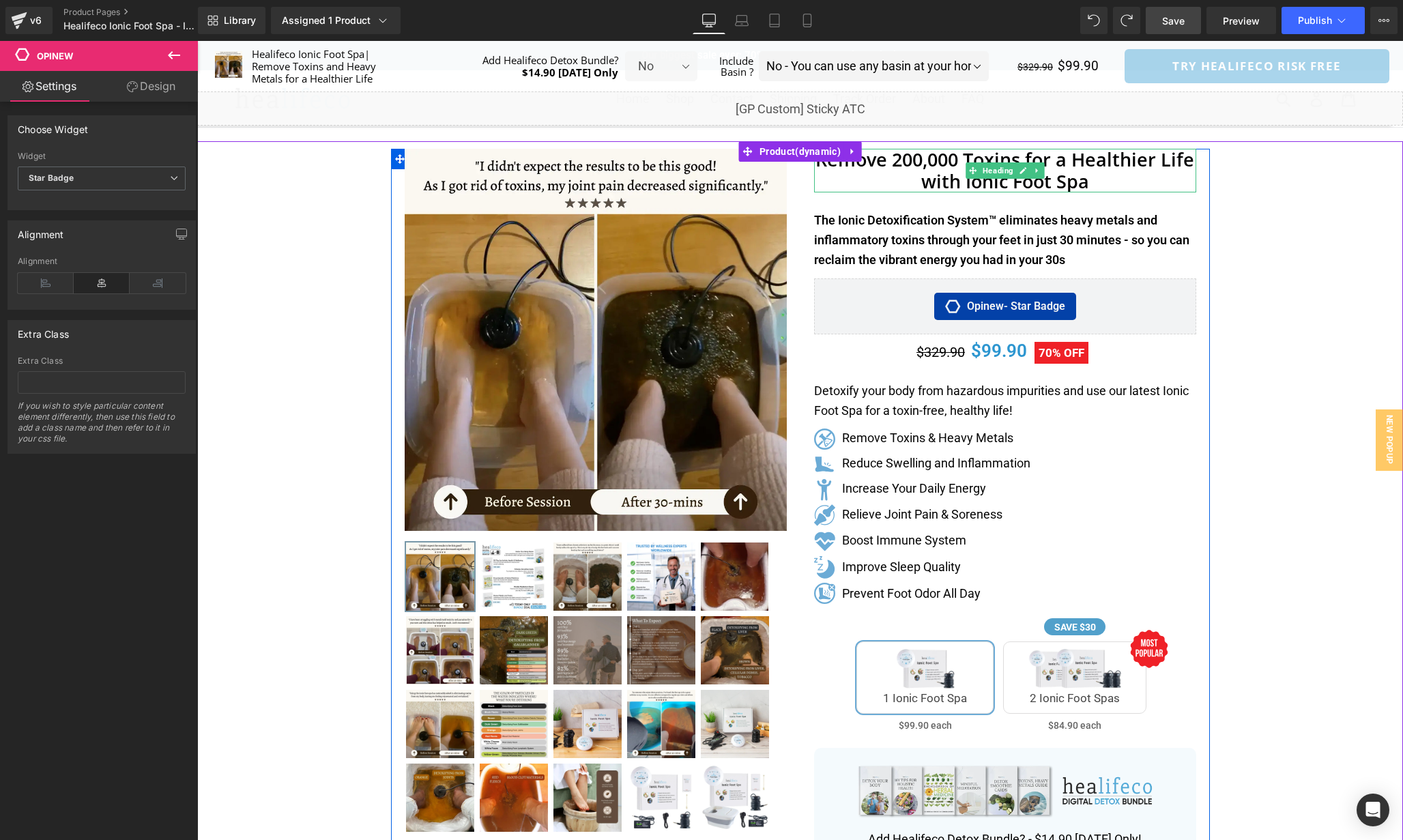
click at [1109, 187] on h1 "Remove 200,000 Toxins for a Healthier Life with Ionic Foot Spa" at bounding box center [1005, 171] width 382 height 45
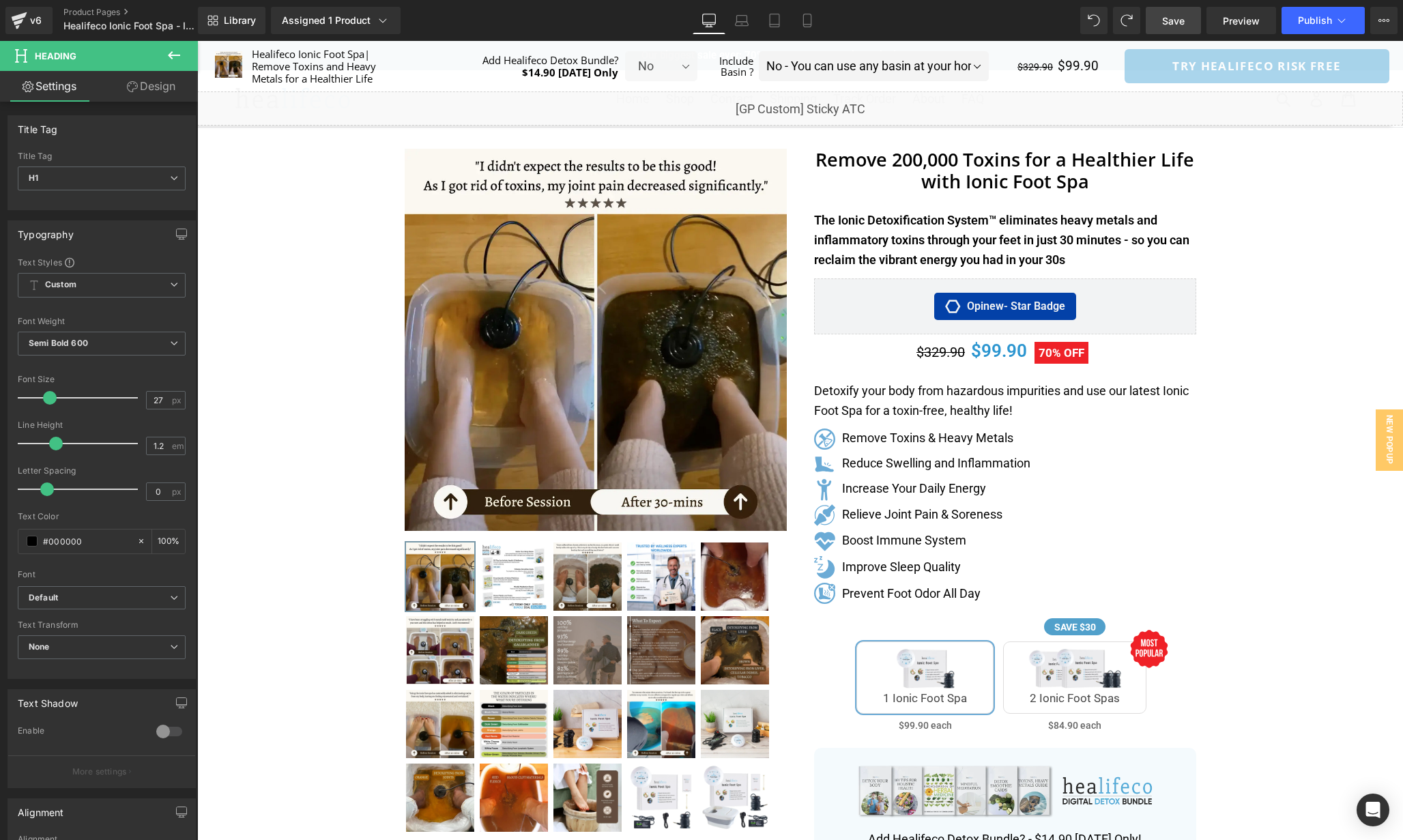
click at [167, 88] on link "Design" at bounding box center [151, 86] width 99 height 31
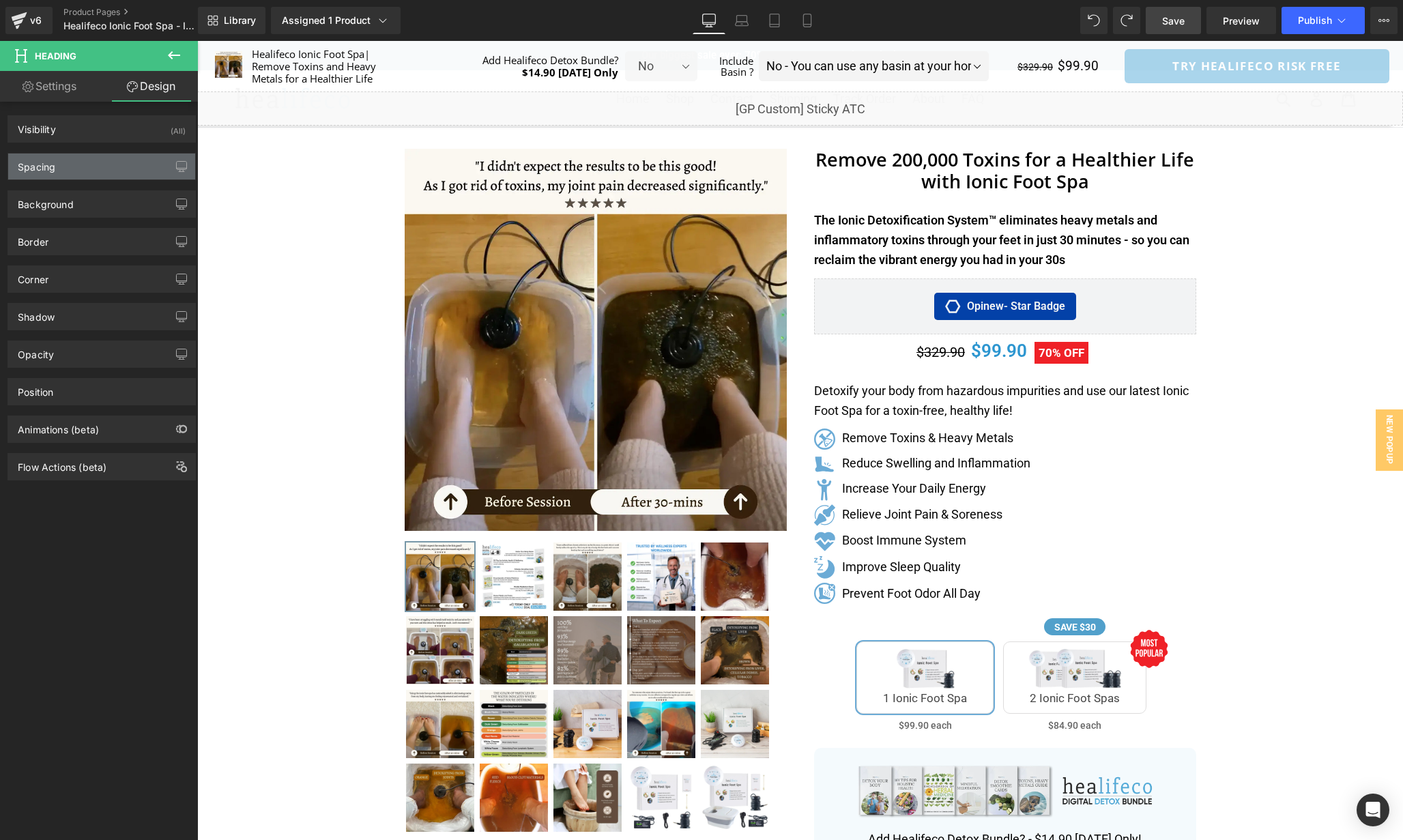
click at [102, 166] on div "Spacing" at bounding box center [102, 166] width 187 height 26
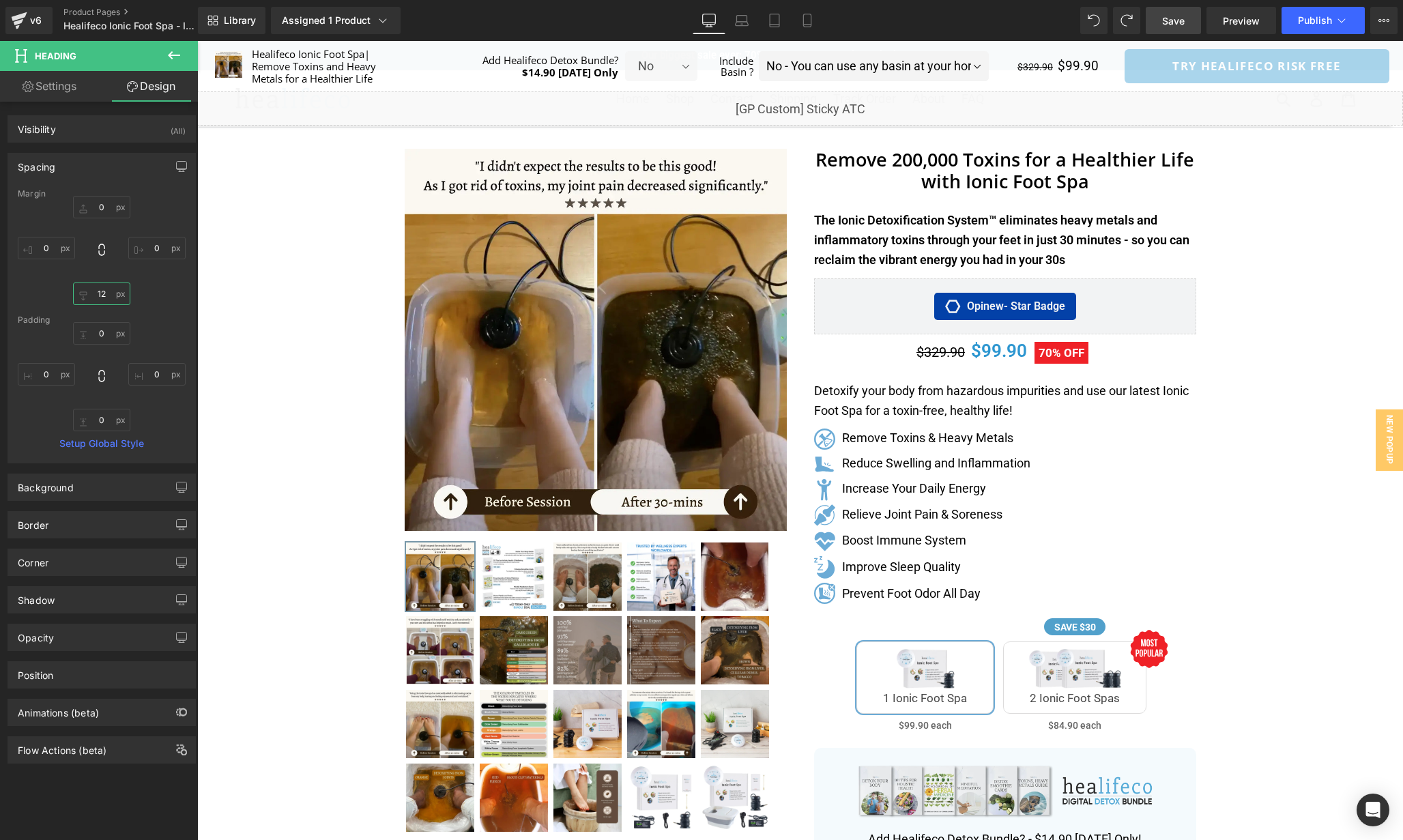
click at [106, 288] on input "text" at bounding box center [102, 293] width 57 height 23
click at [107, 293] on input "text" at bounding box center [102, 293] width 57 height 23
type input "5"
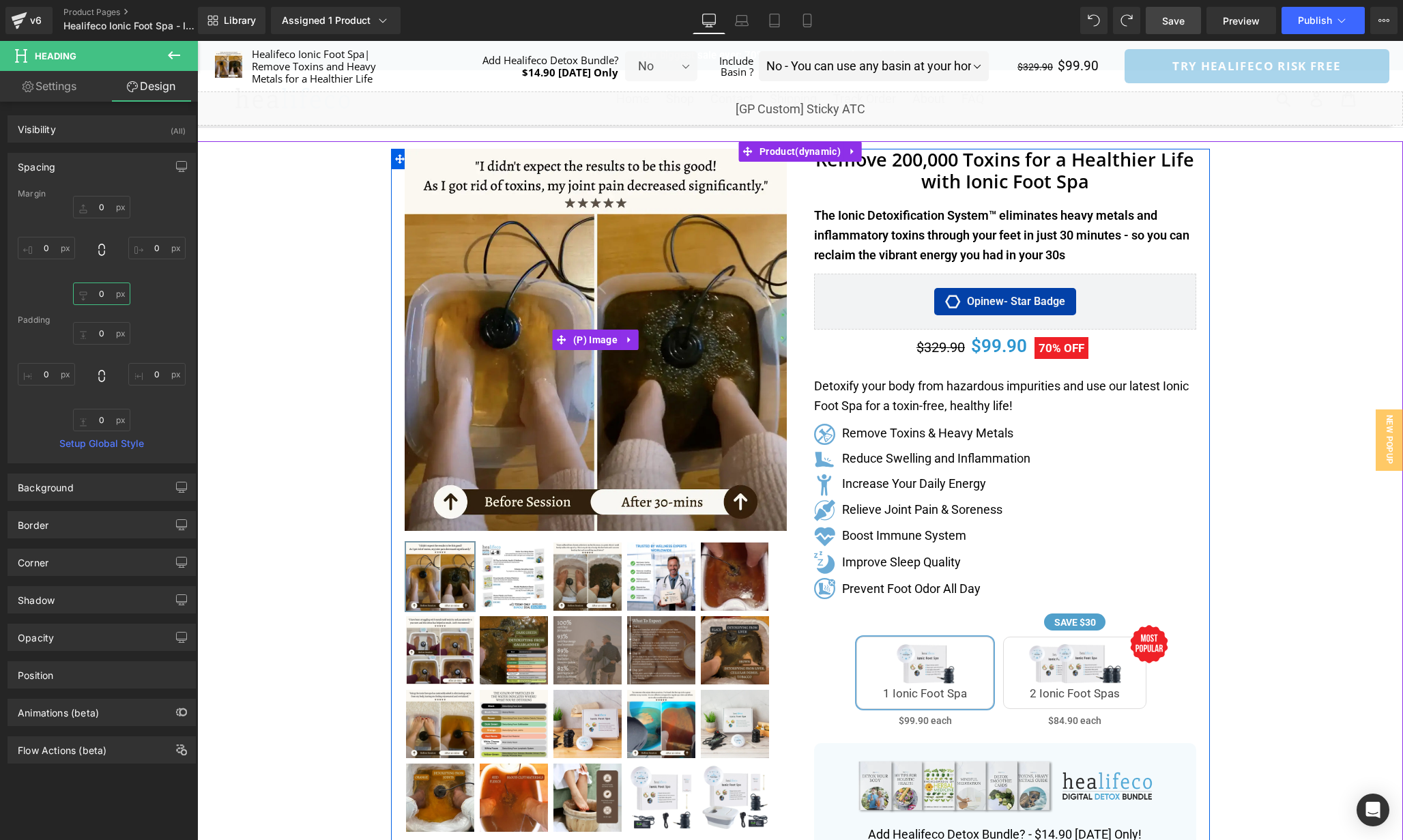
type input "6"
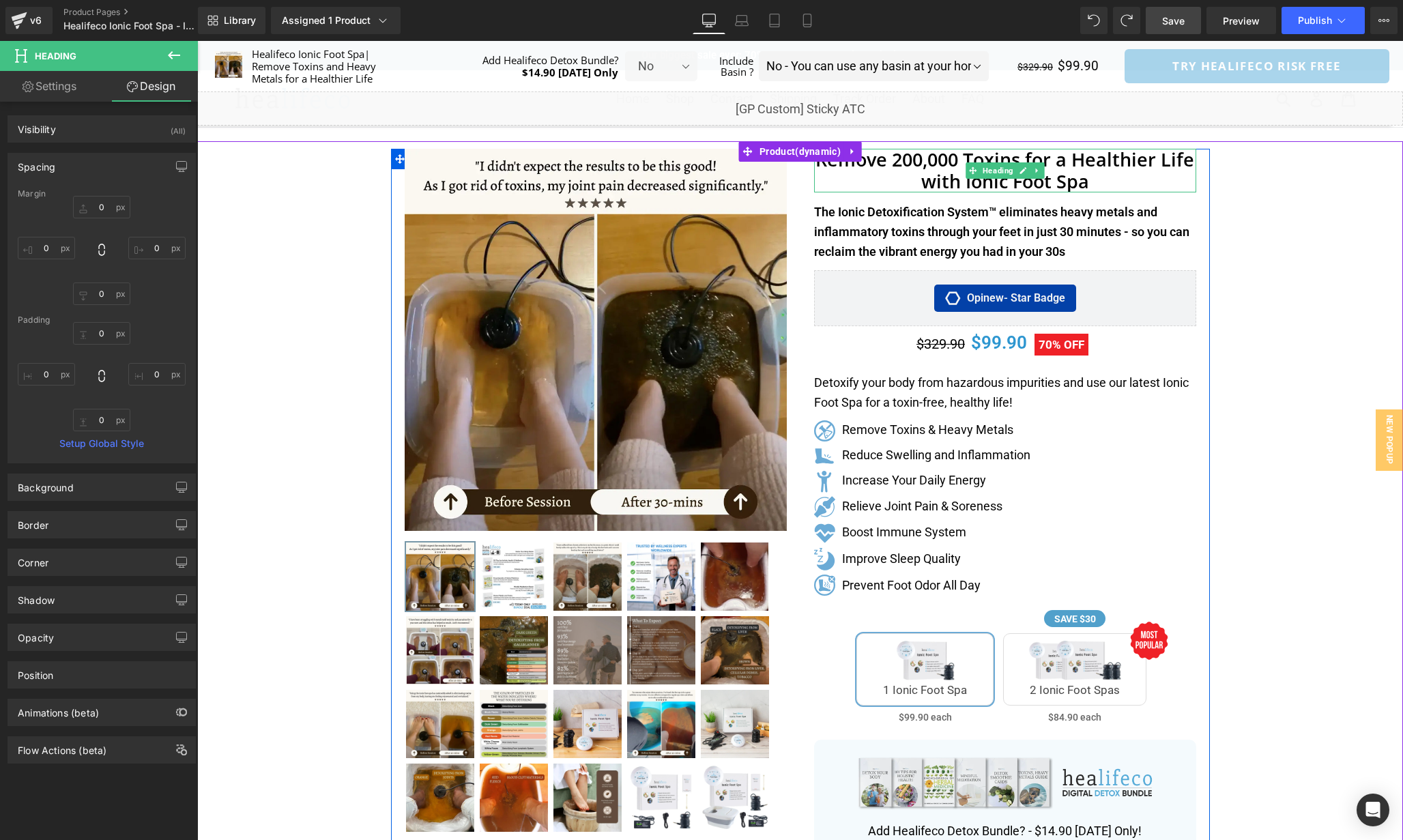
click at [998, 186] on h1 "Remove 200,000 Toxins for a Healthier Life with Ionic Foot Spa" at bounding box center [1005, 171] width 382 height 45
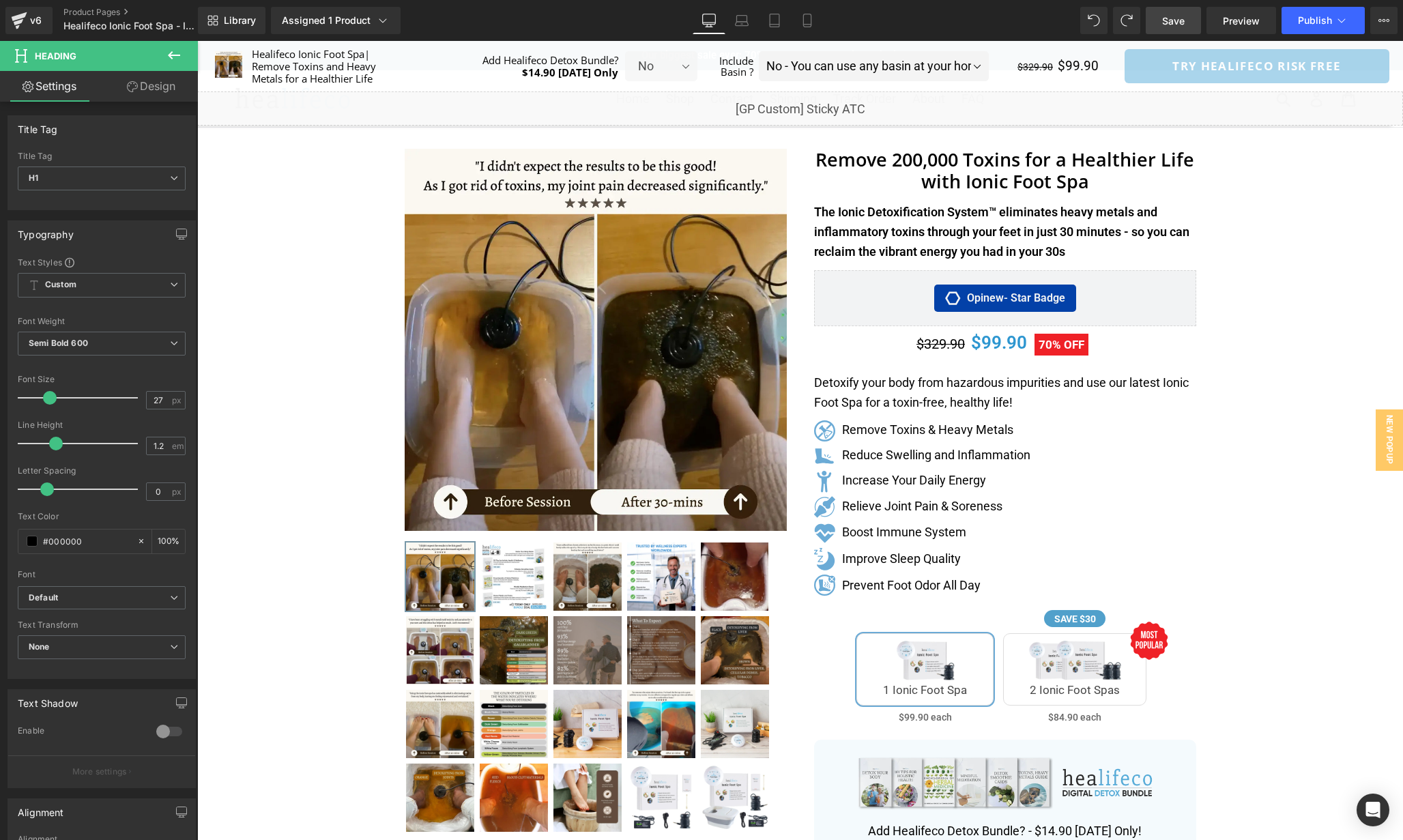
click at [1225, 276] on div "Separator" at bounding box center [801, 701] width 1206 height 1119
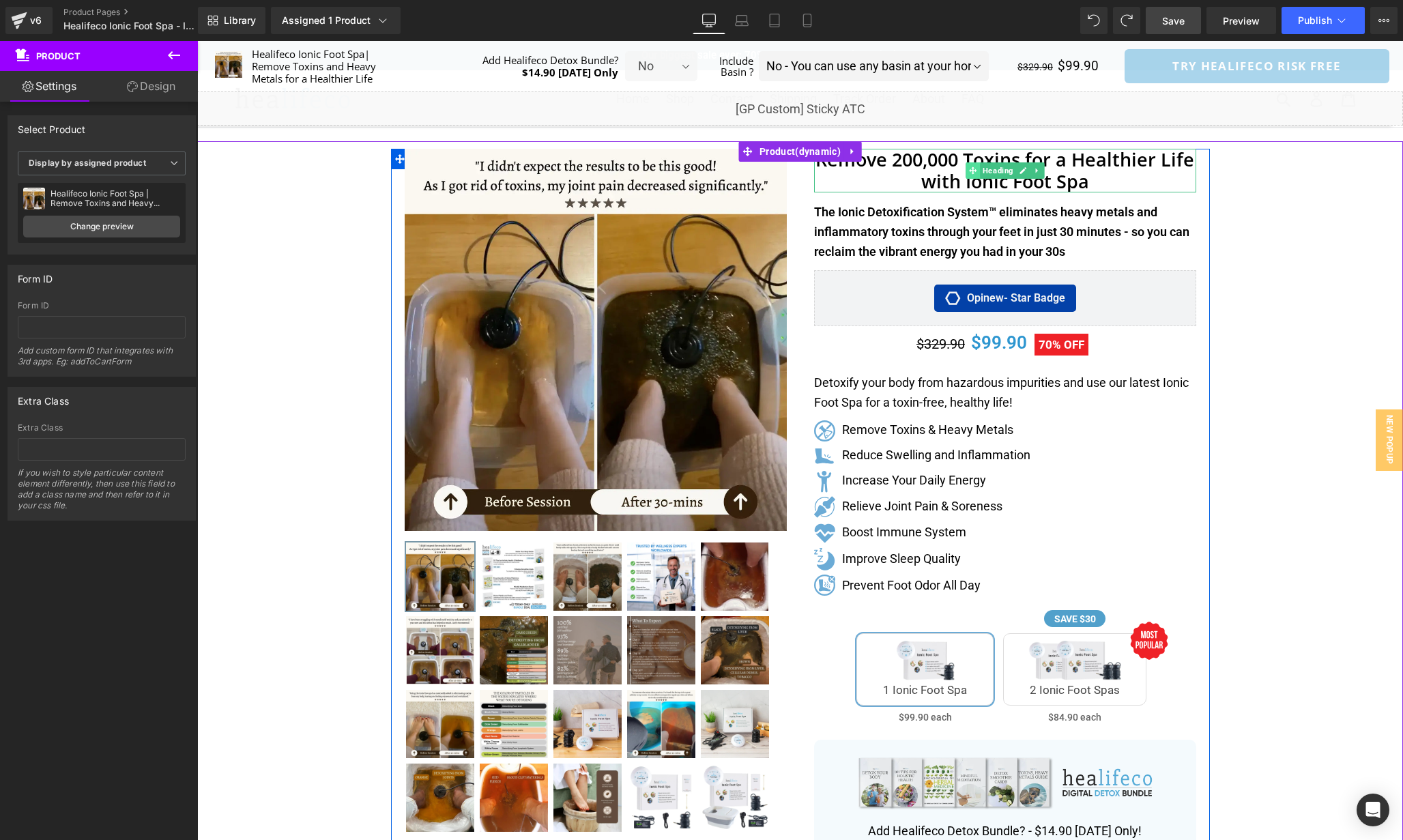
click at [969, 173] on icon at bounding box center [973, 171] width 8 height 8
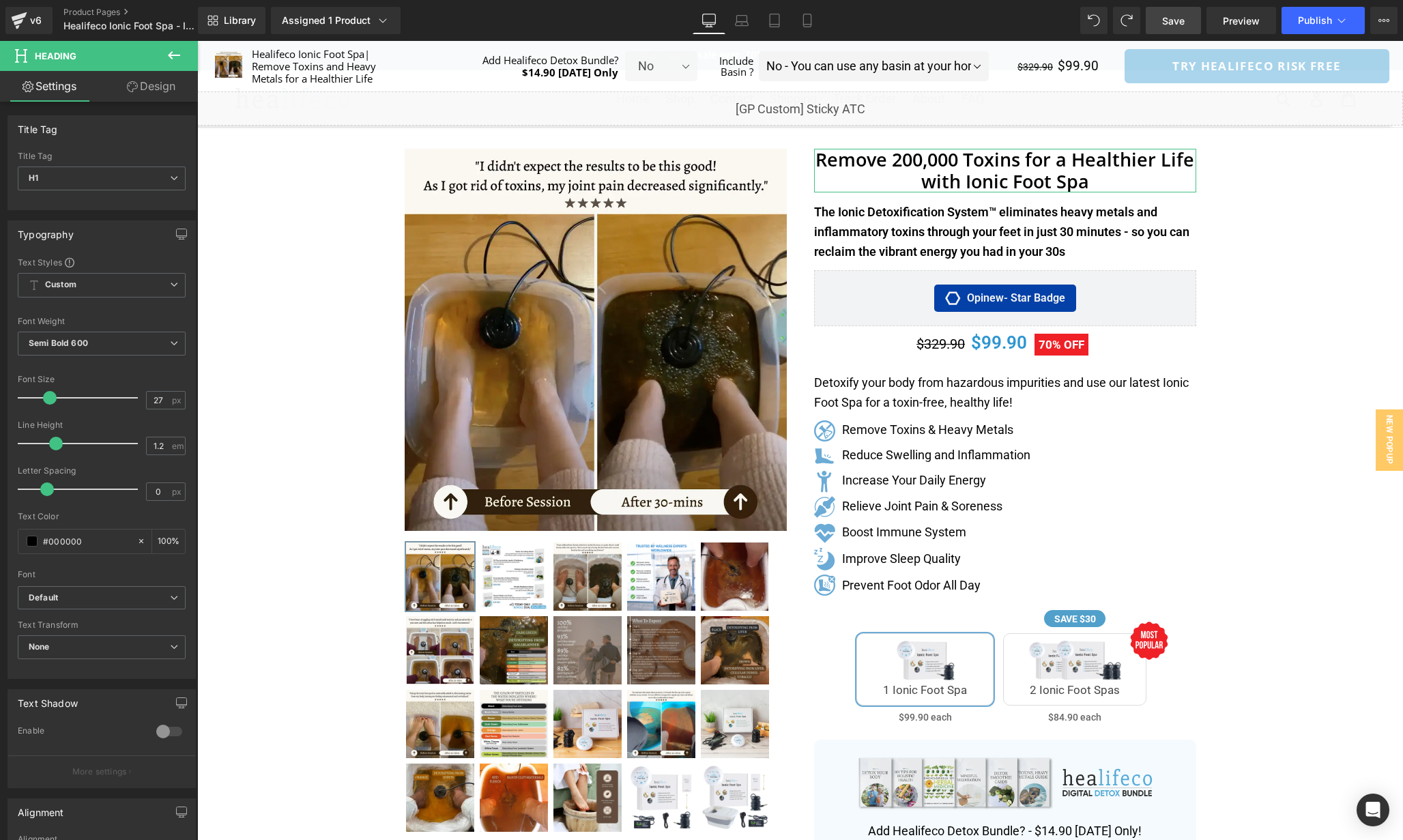
click at [136, 100] on link "Design" at bounding box center [151, 86] width 99 height 31
click at [0, 0] on div "Spacing" at bounding box center [0, 0] width 0 height 0
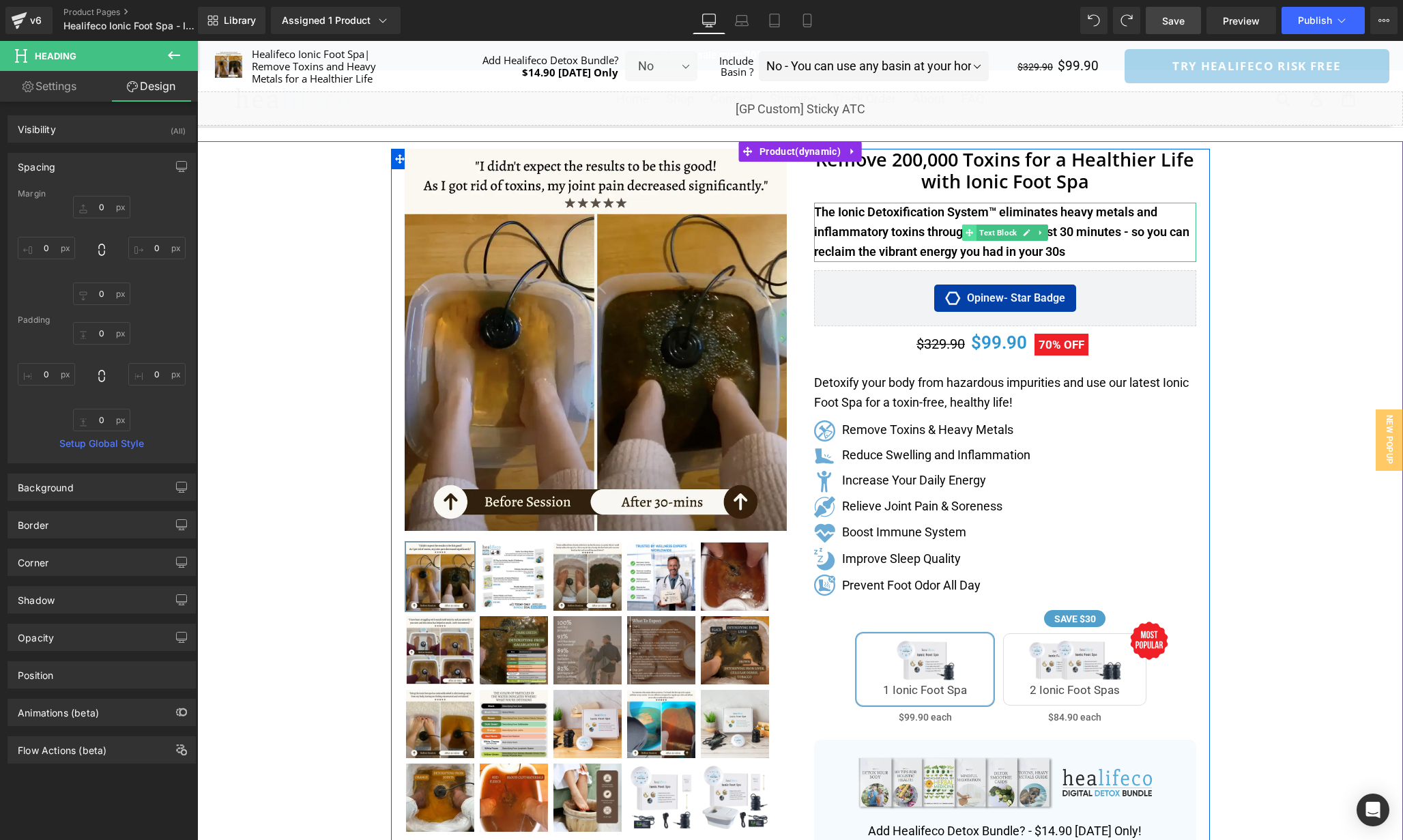
click at [966, 233] on icon at bounding box center [969, 233] width 8 height 8
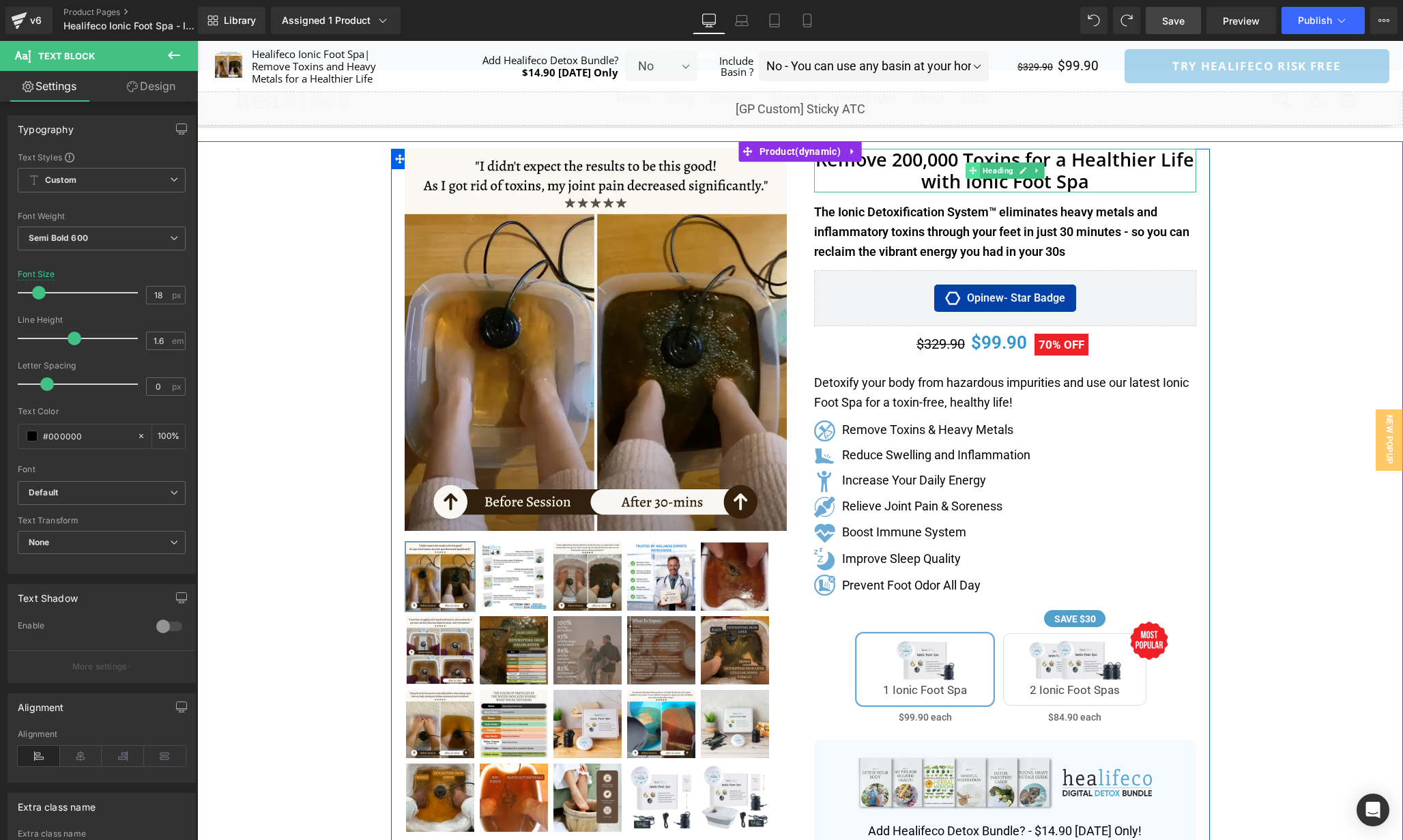
click at [978, 169] on span at bounding box center [973, 170] width 14 height 16
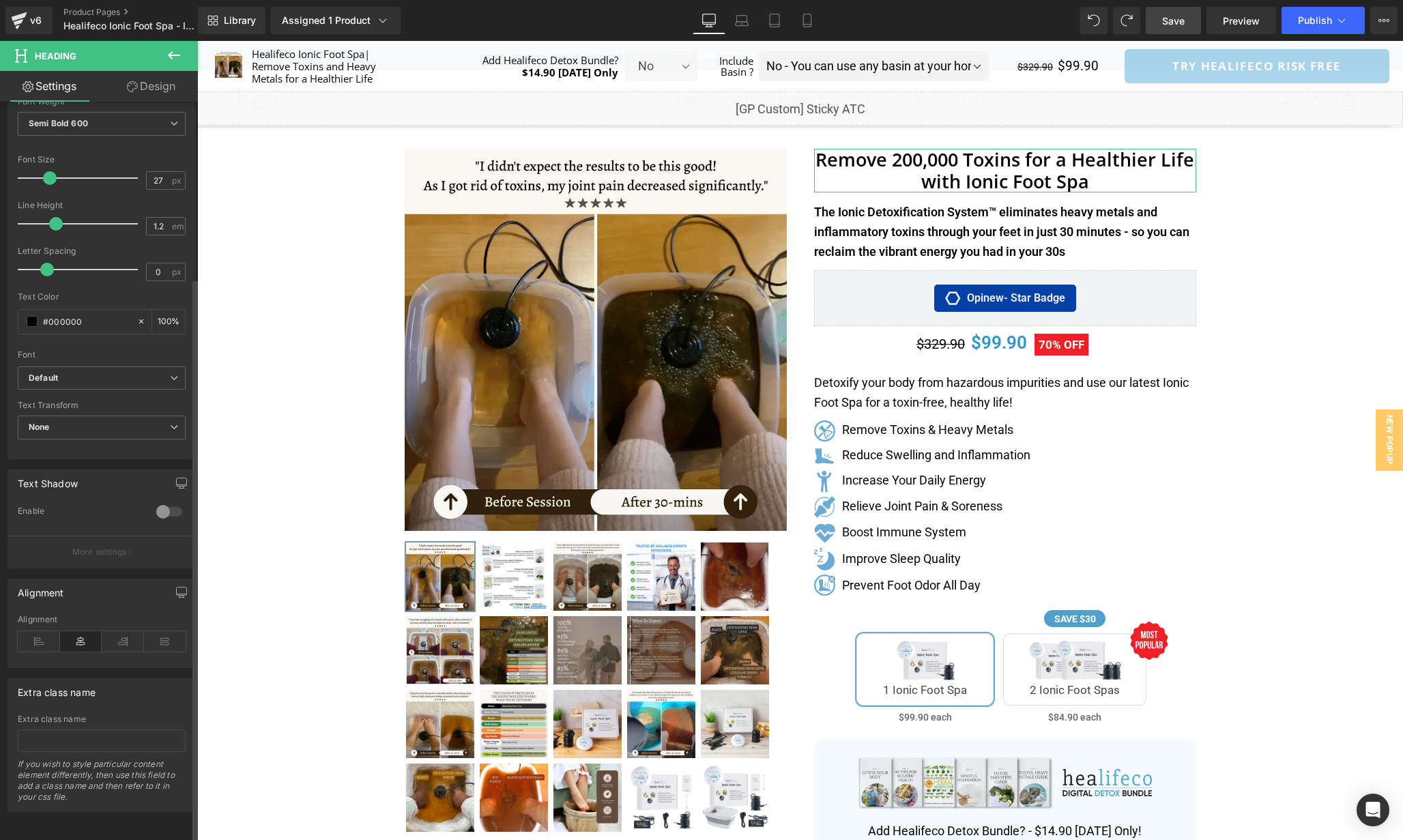
scroll to position [230, 0]
click at [34, 632] on icon at bounding box center [39, 642] width 42 height 20
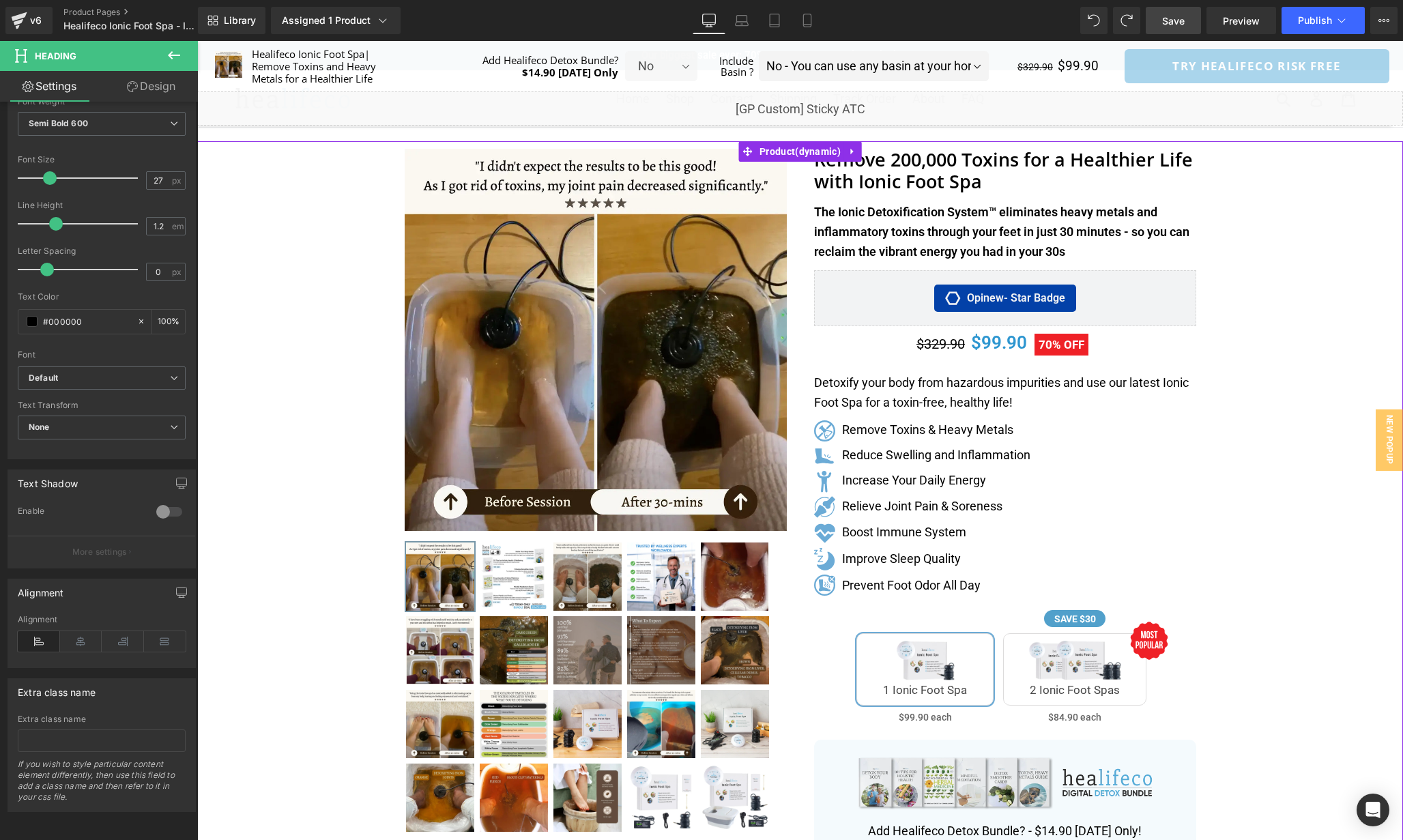
click at [1248, 310] on div "Separator" at bounding box center [801, 701] width 1206 height 1119
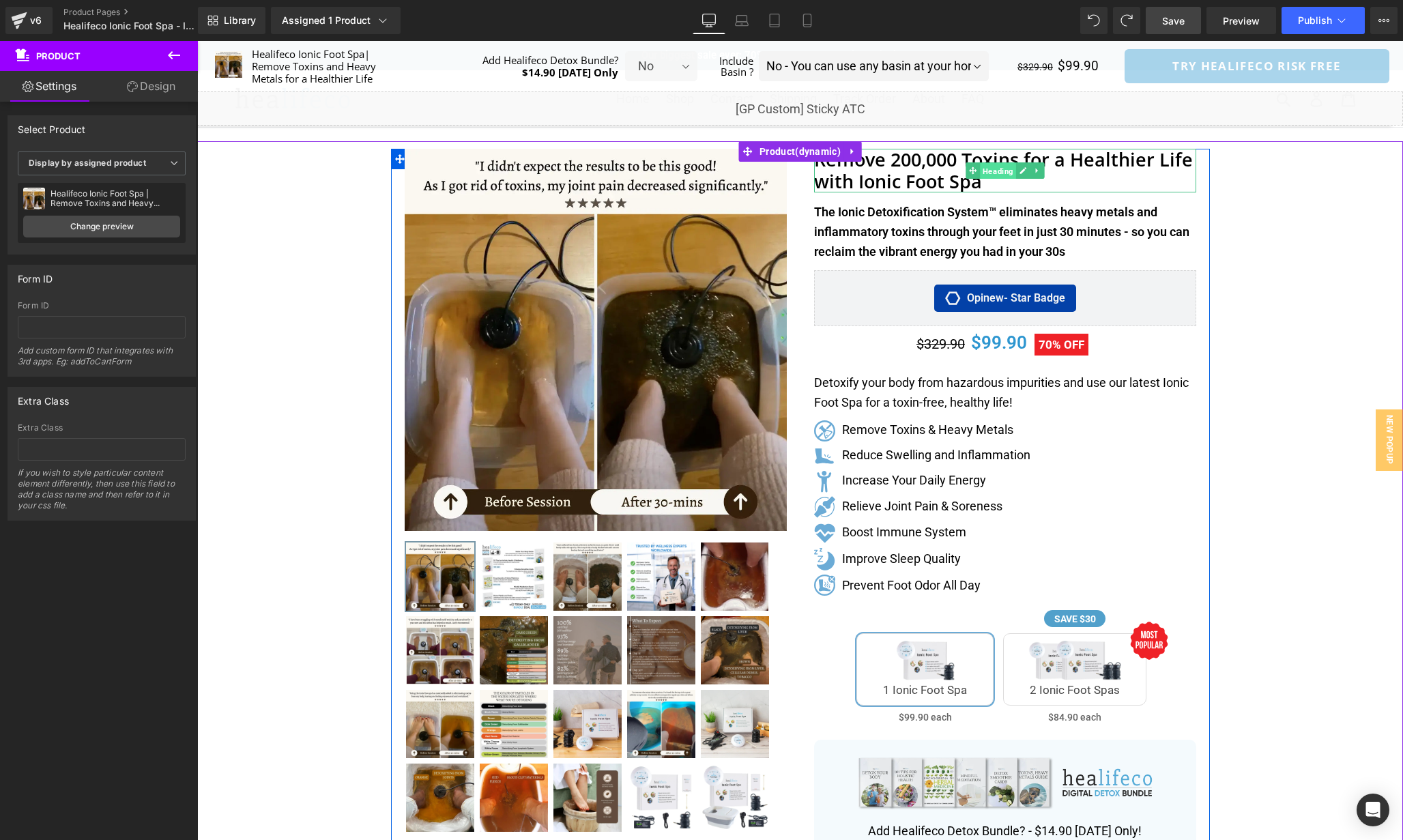
click at [992, 171] on span "Heading" at bounding box center [998, 171] width 36 height 16
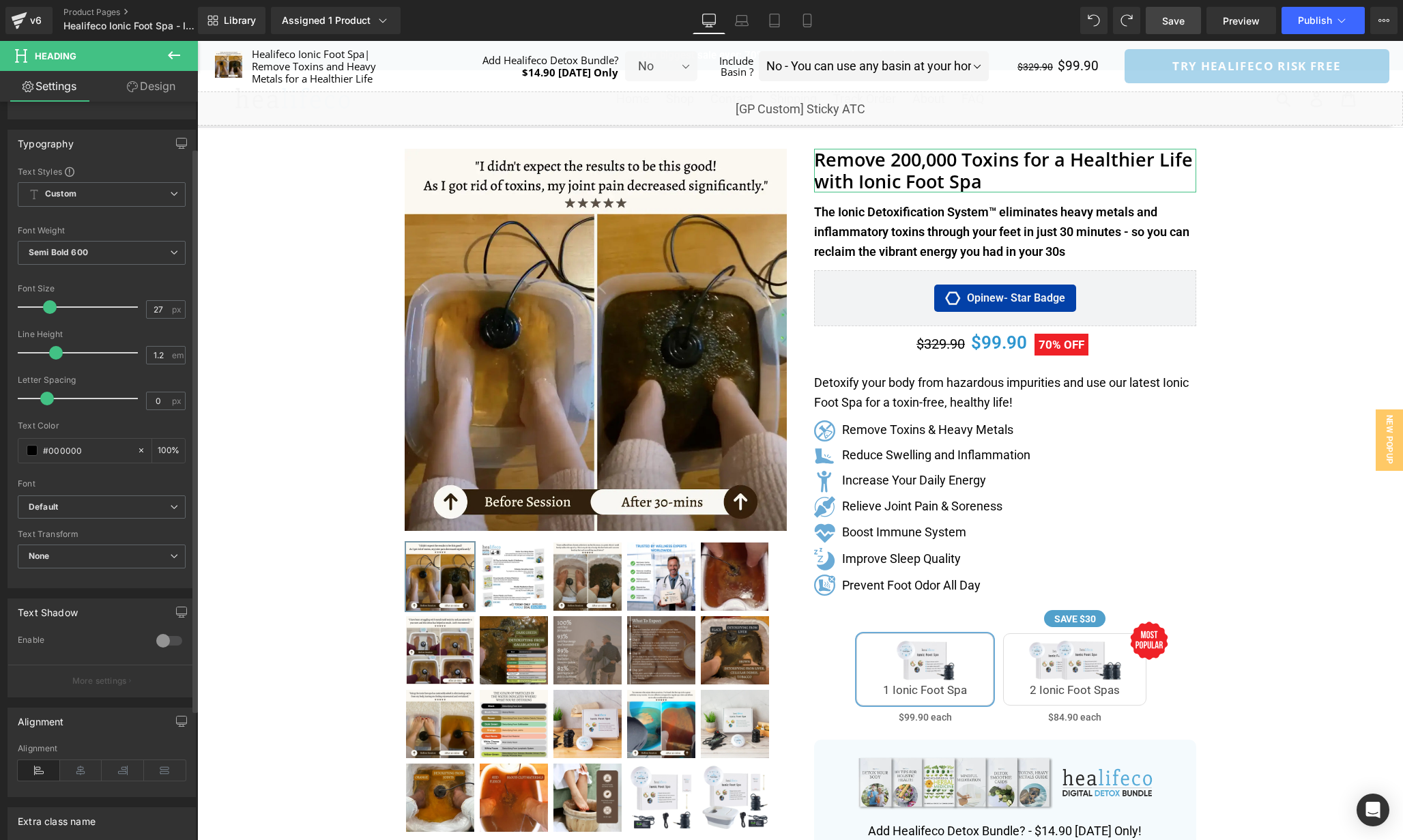
scroll to position [0, 0]
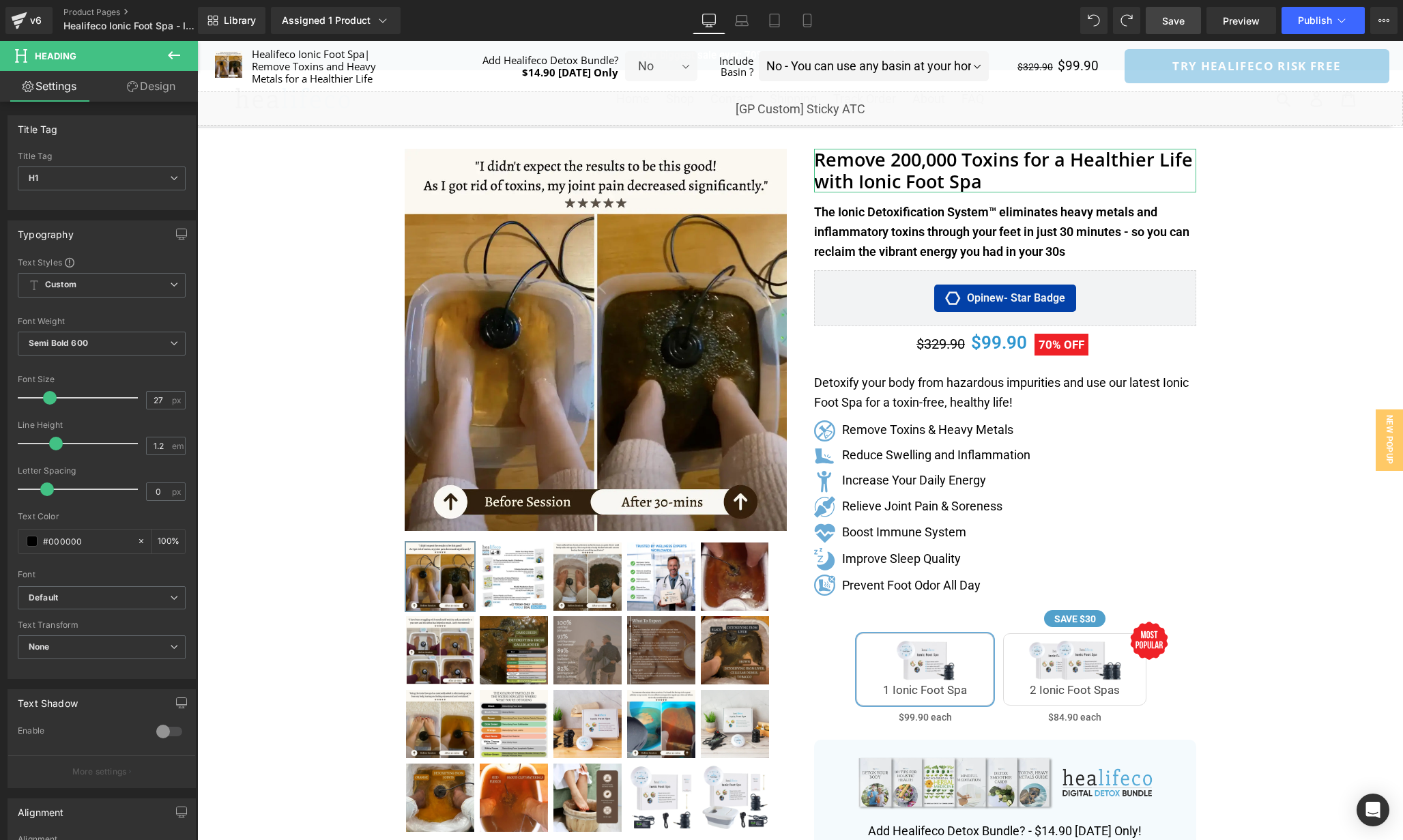
click at [144, 79] on link "Design" at bounding box center [151, 86] width 99 height 31
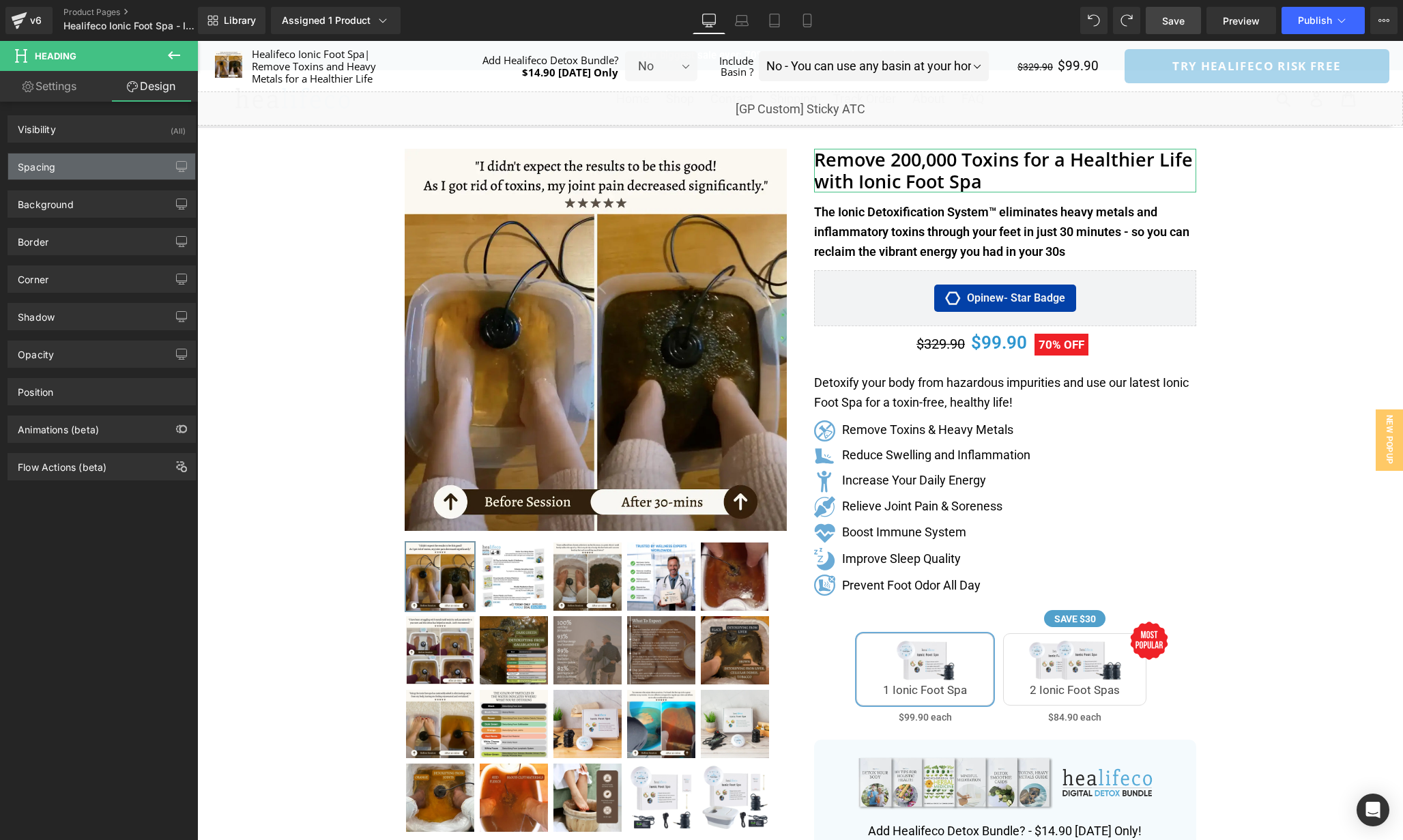
click at [84, 165] on div "Spacing" at bounding box center [102, 166] width 187 height 26
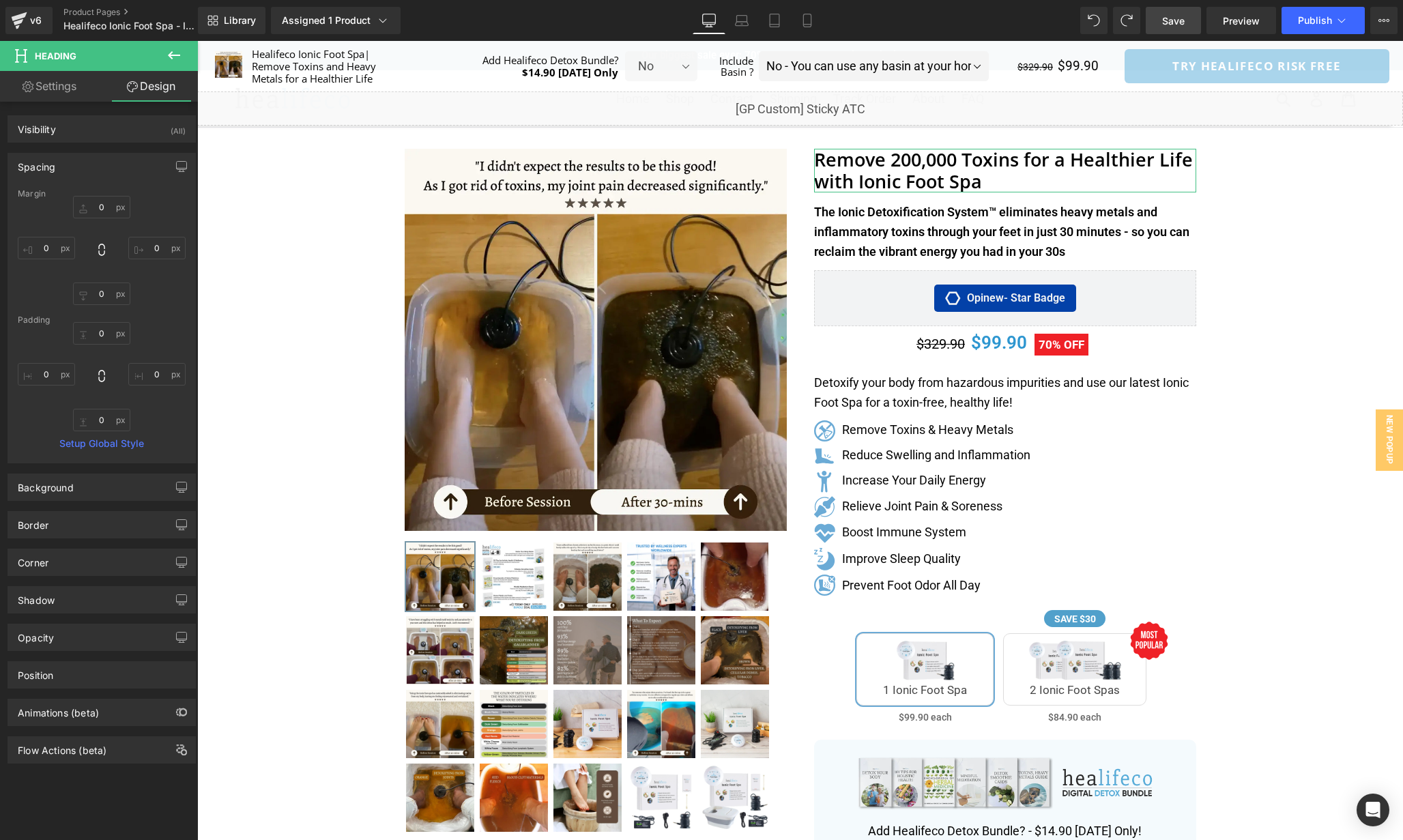
click at [84, 165] on div "Spacing" at bounding box center [102, 166] width 187 height 26
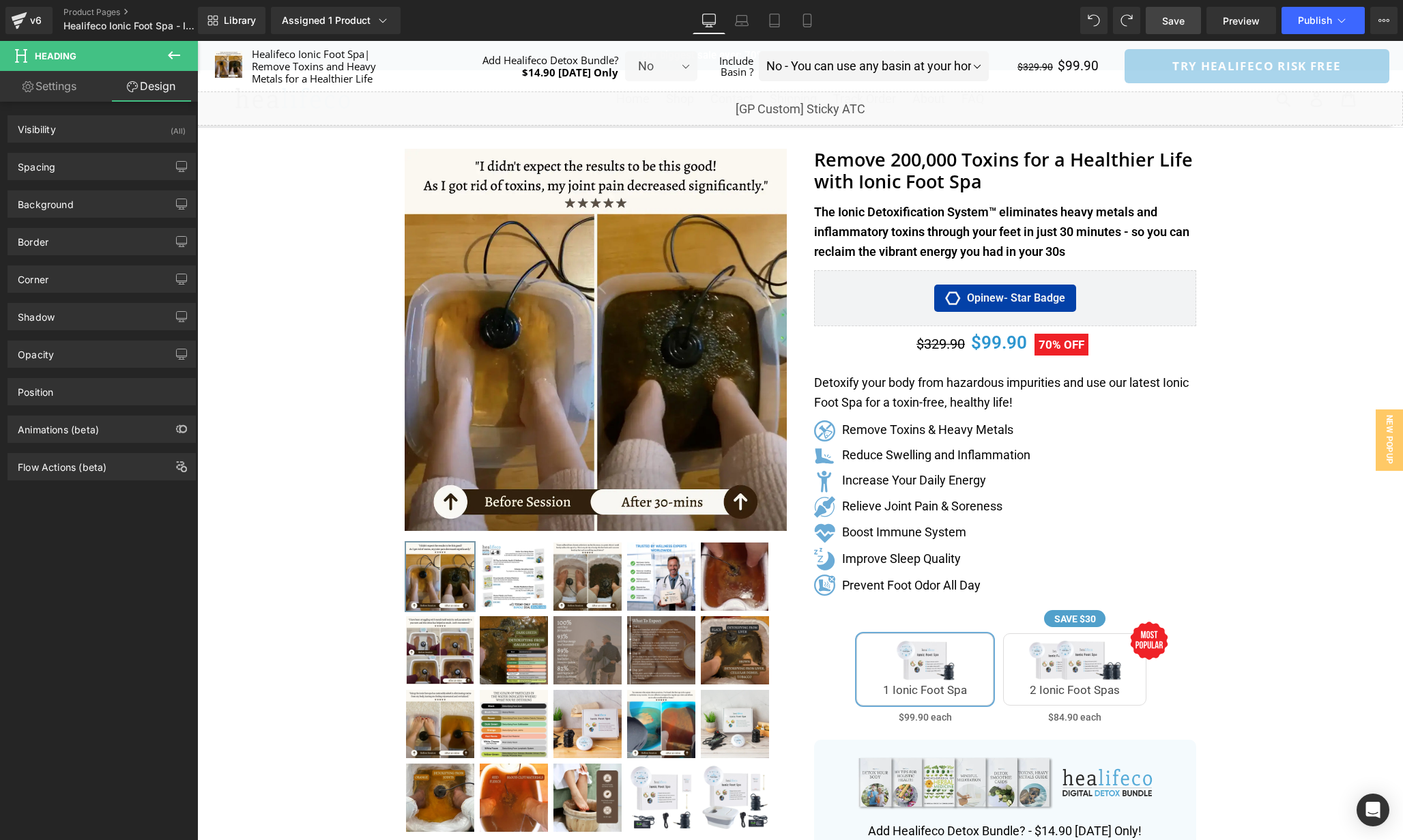
click at [1180, 20] on span "Save" at bounding box center [1174, 20] width 23 height 14
click at [1245, 20] on span "Preview" at bounding box center [1242, 20] width 37 height 14
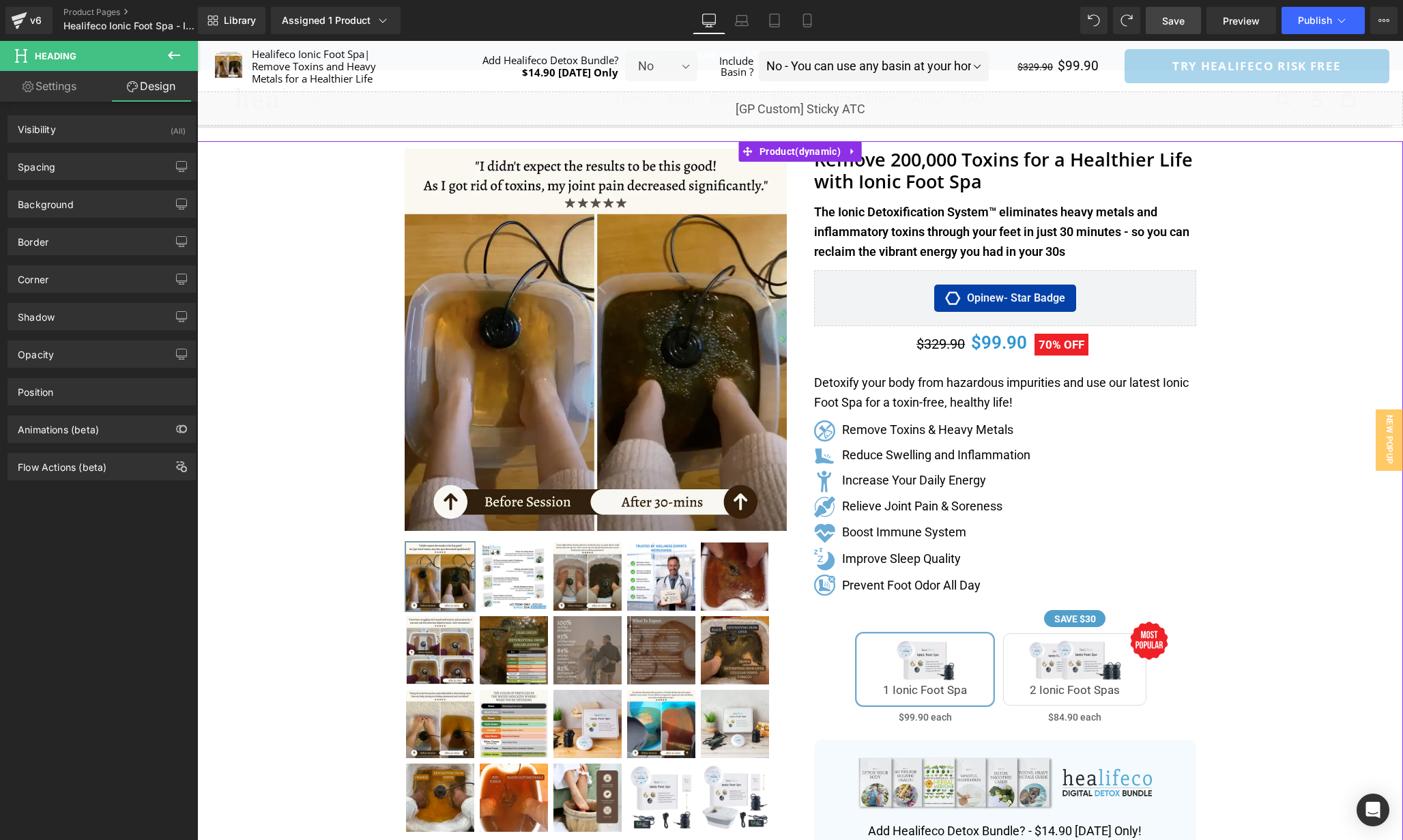
click at [1252, 343] on div "Separator" at bounding box center [801, 701] width 1206 height 1119
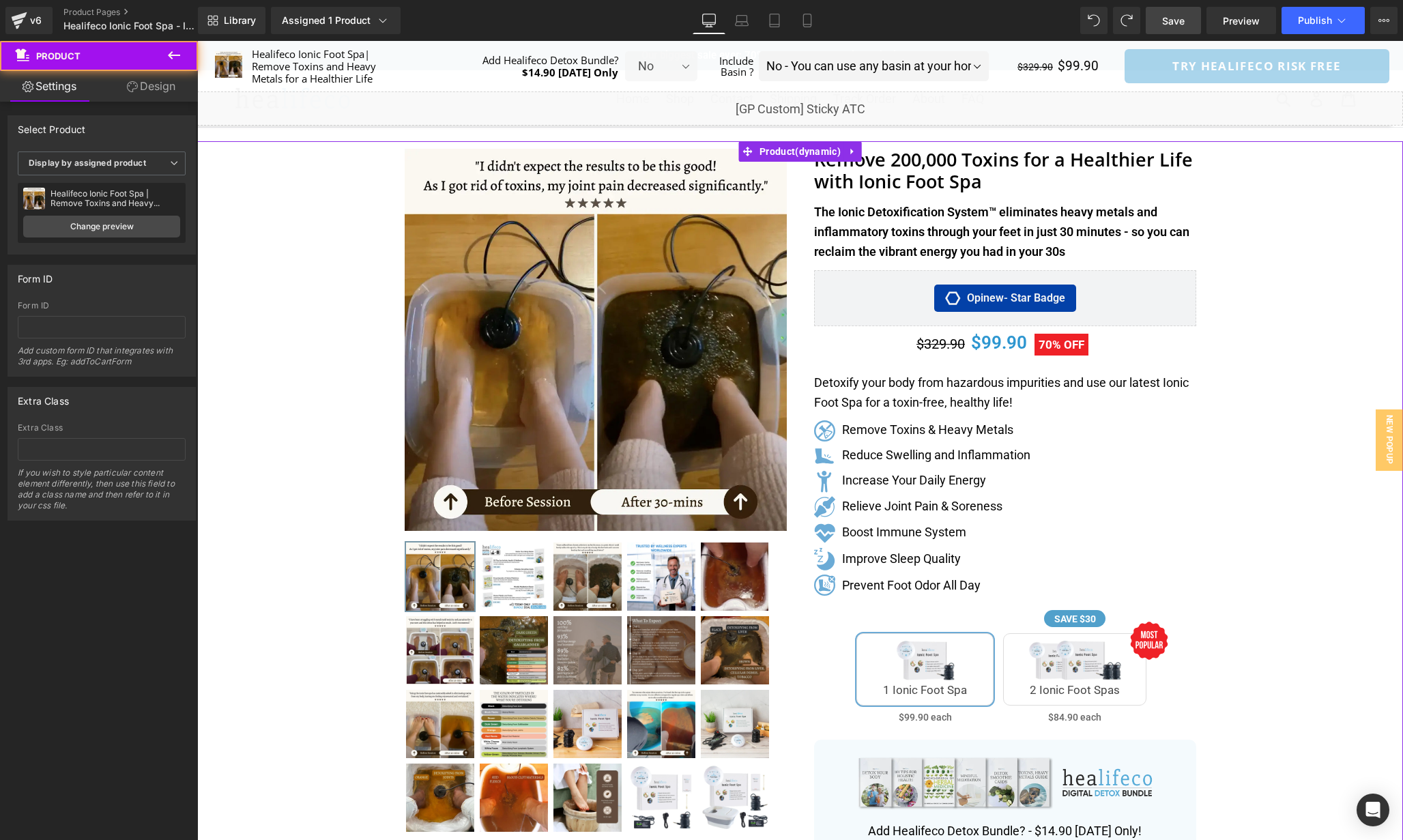
click at [1179, 300] on div "Opinew - Star Badge" at bounding box center [1005, 298] width 354 height 27
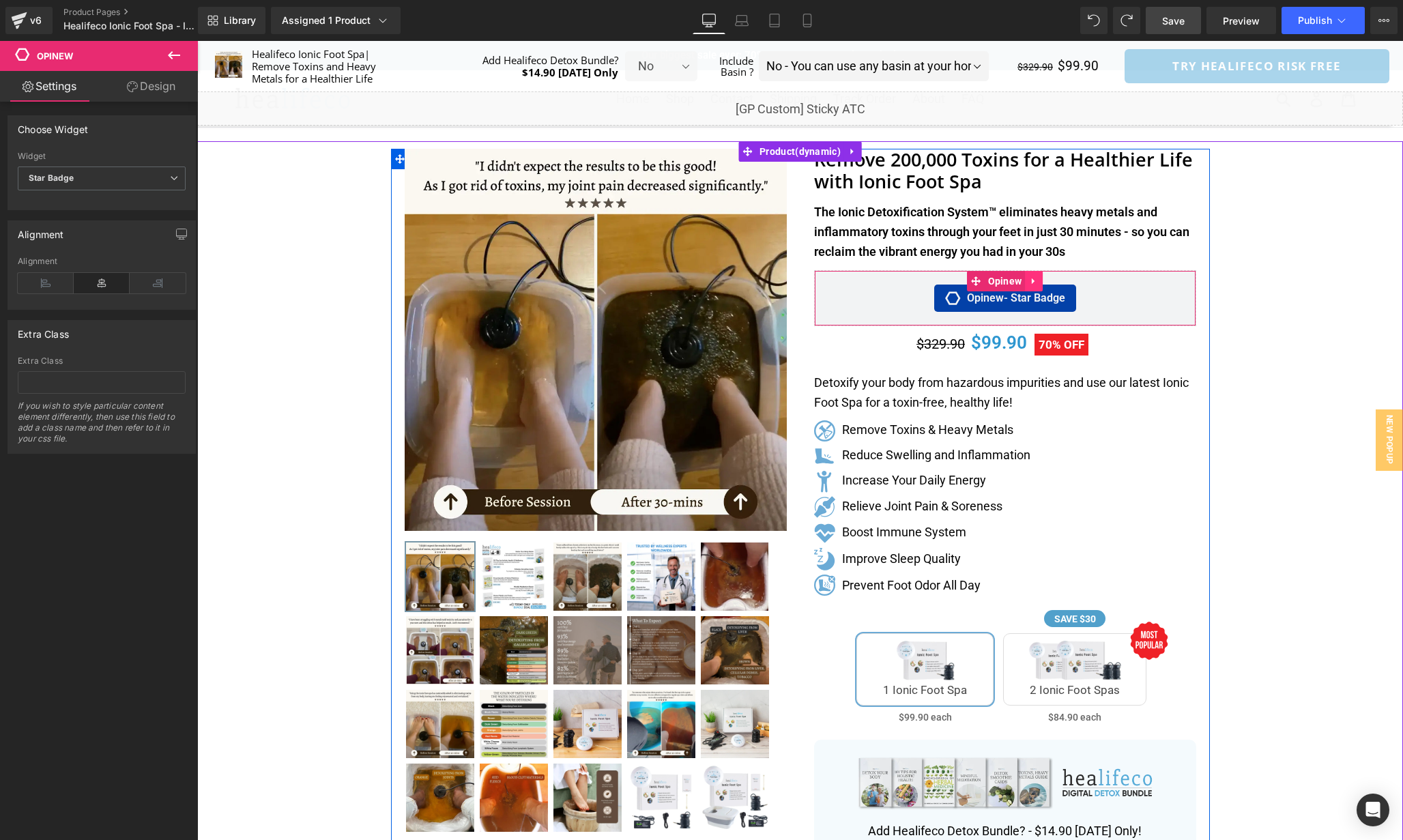
click at [1035, 282] on icon at bounding box center [1033, 281] width 9 height 10
click at [1040, 281] on icon at bounding box center [1043, 281] width 9 height 9
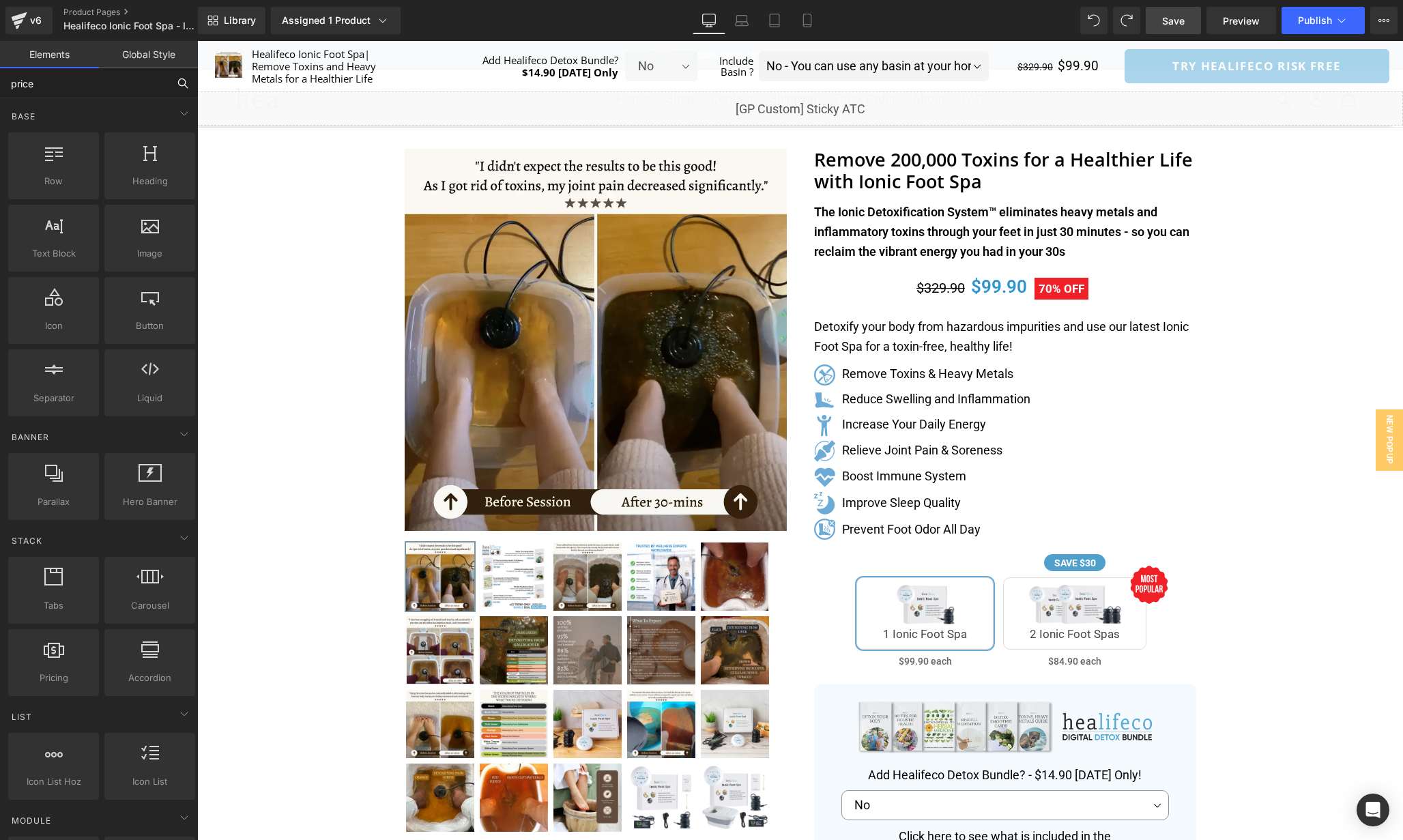
click at [58, 81] on input "price" at bounding box center [84, 83] width 168 height 30
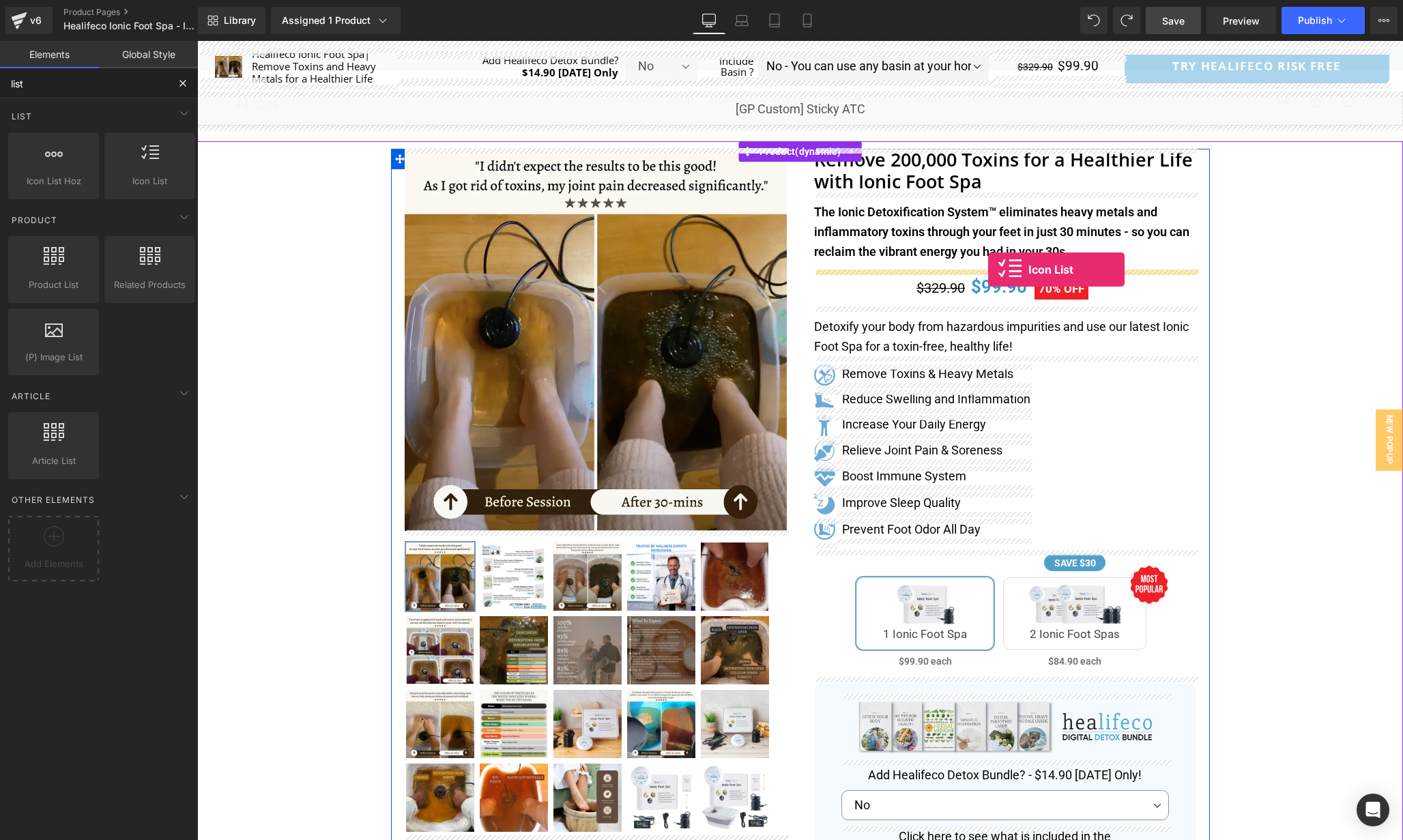
drag, startPoint x: 343, startPoint y: 202, endPoint x: 988, endPoint y: 270, distance: 648.6
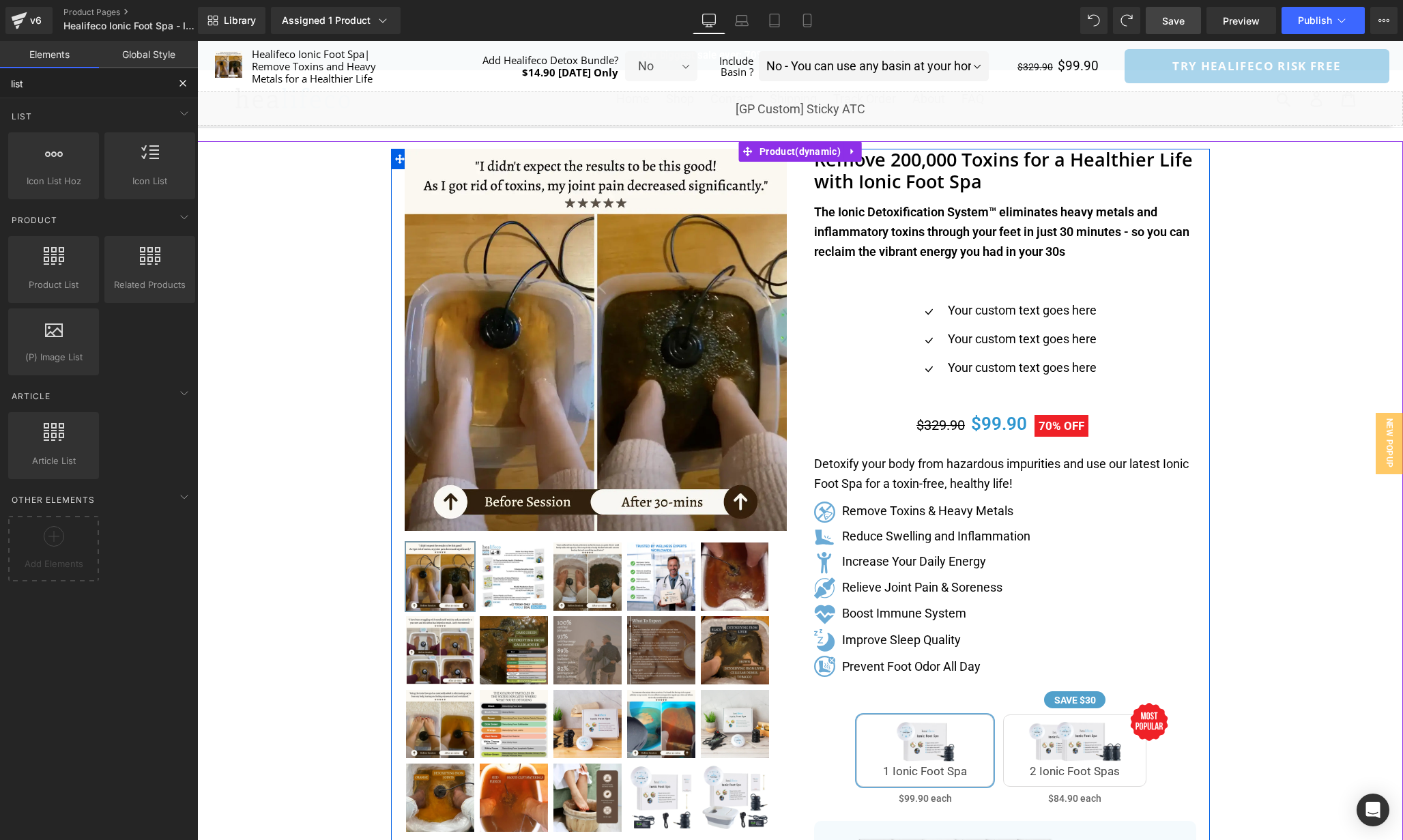
type input "list"
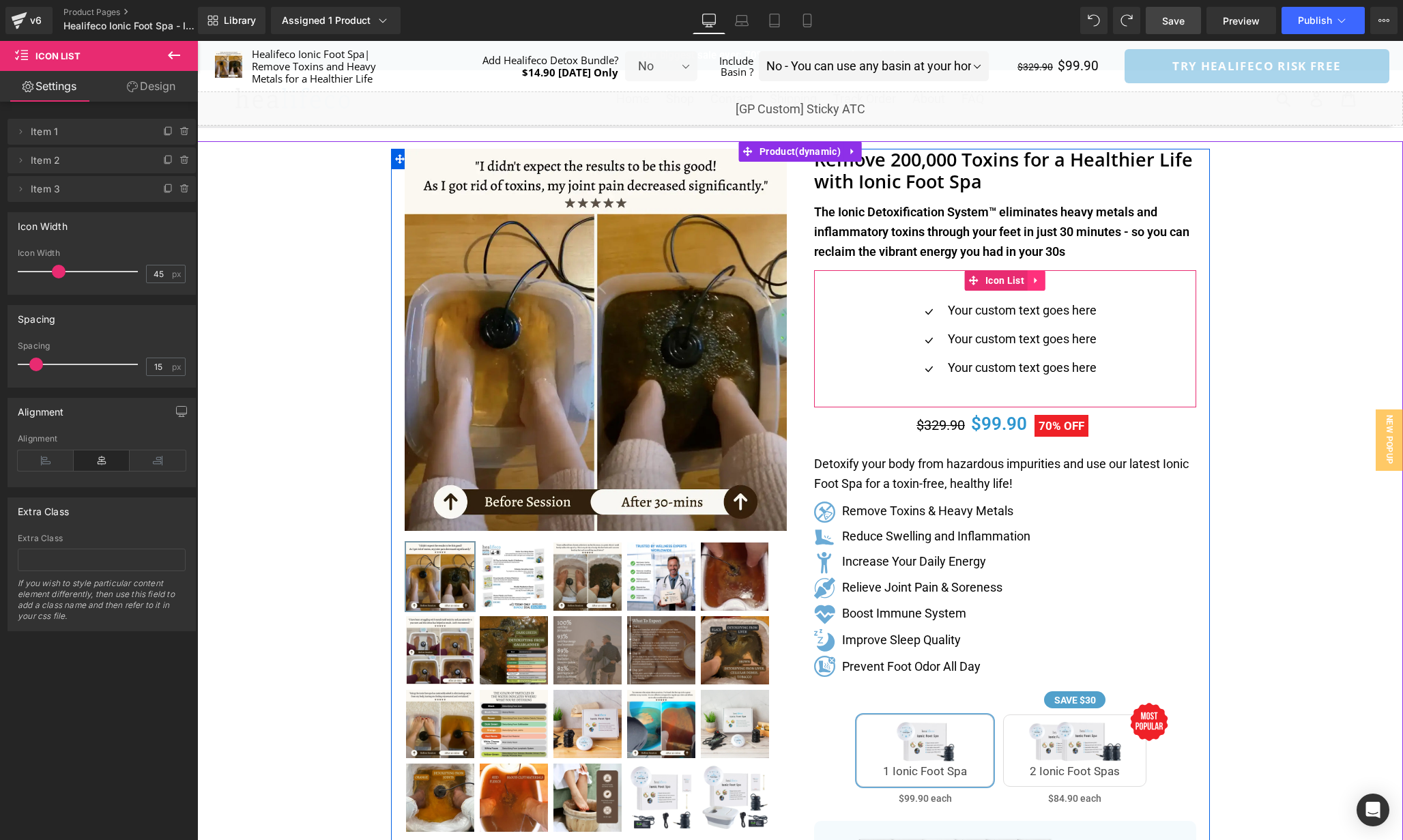
click at [1043, 285] on link at bounding box center [1037, 281] width 18 height 20
click at [1047, 282] on icon at bounding box center [1045, 280] width 9 height 9
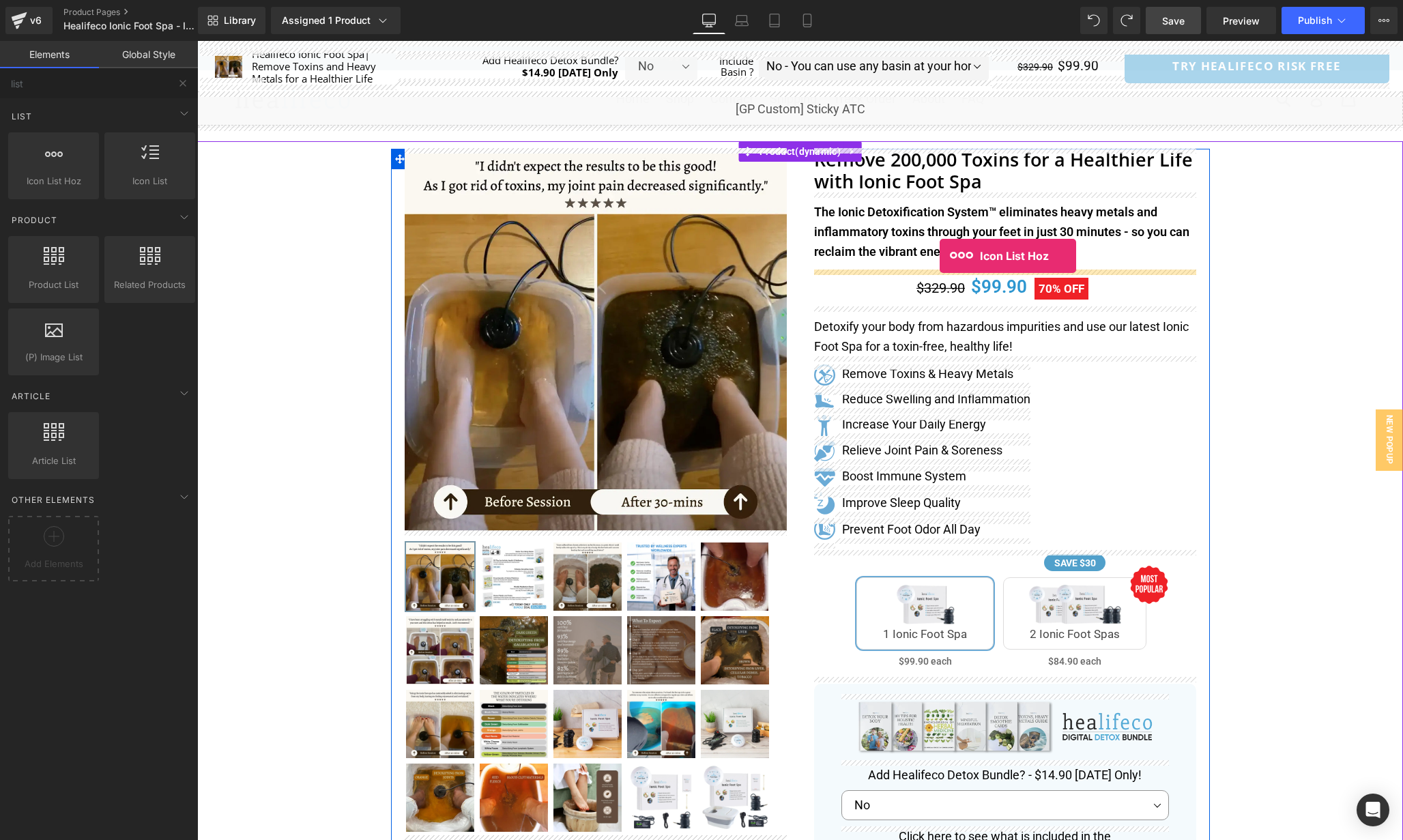
drag, startPoint x: 247, startPoint y: 204, endPoint x: 938, endPoint y: 259, distance: 693.2
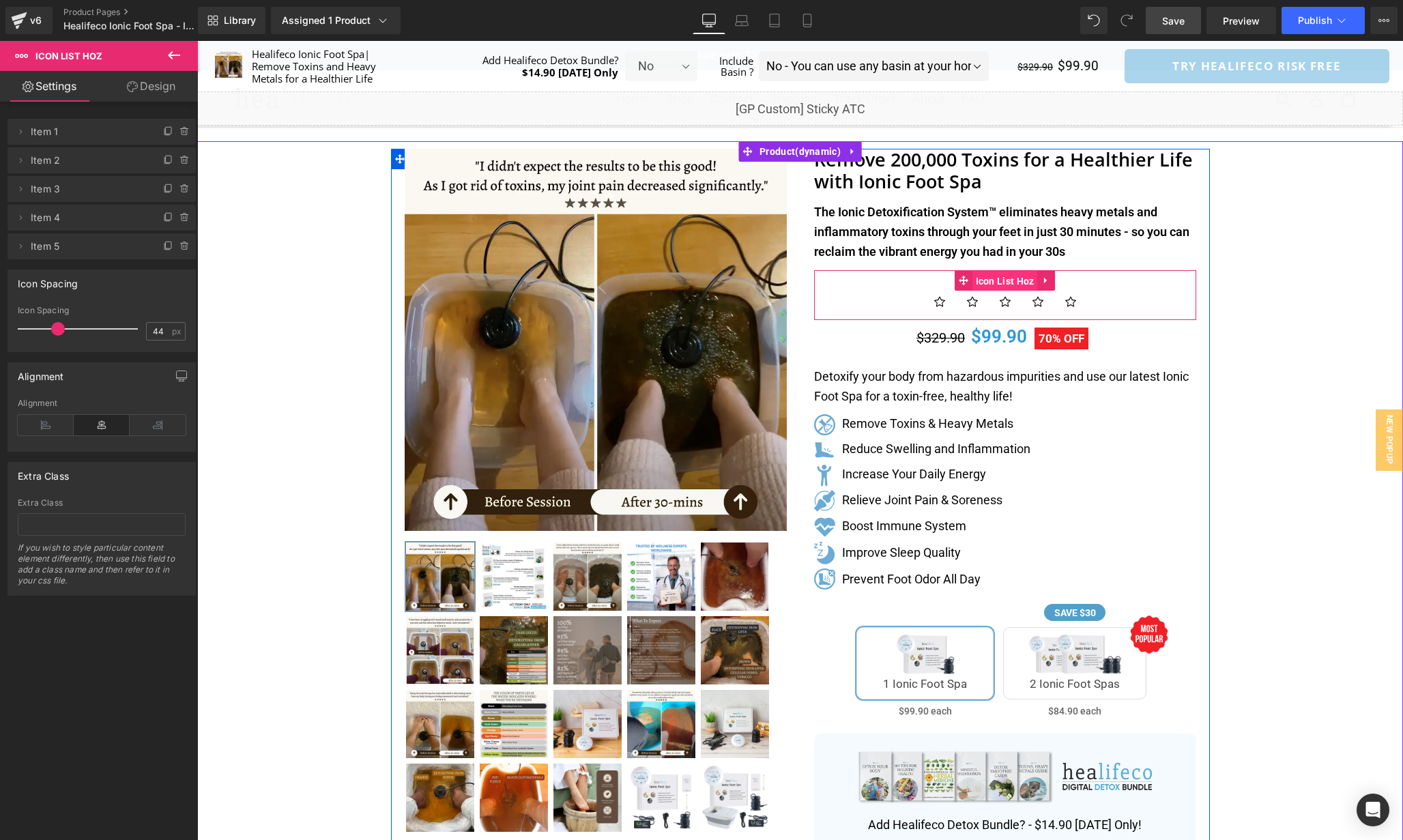
click at [1015, 279] on span "Icon List Hoz" at bounding box center [1006, 281] width 66 height 20
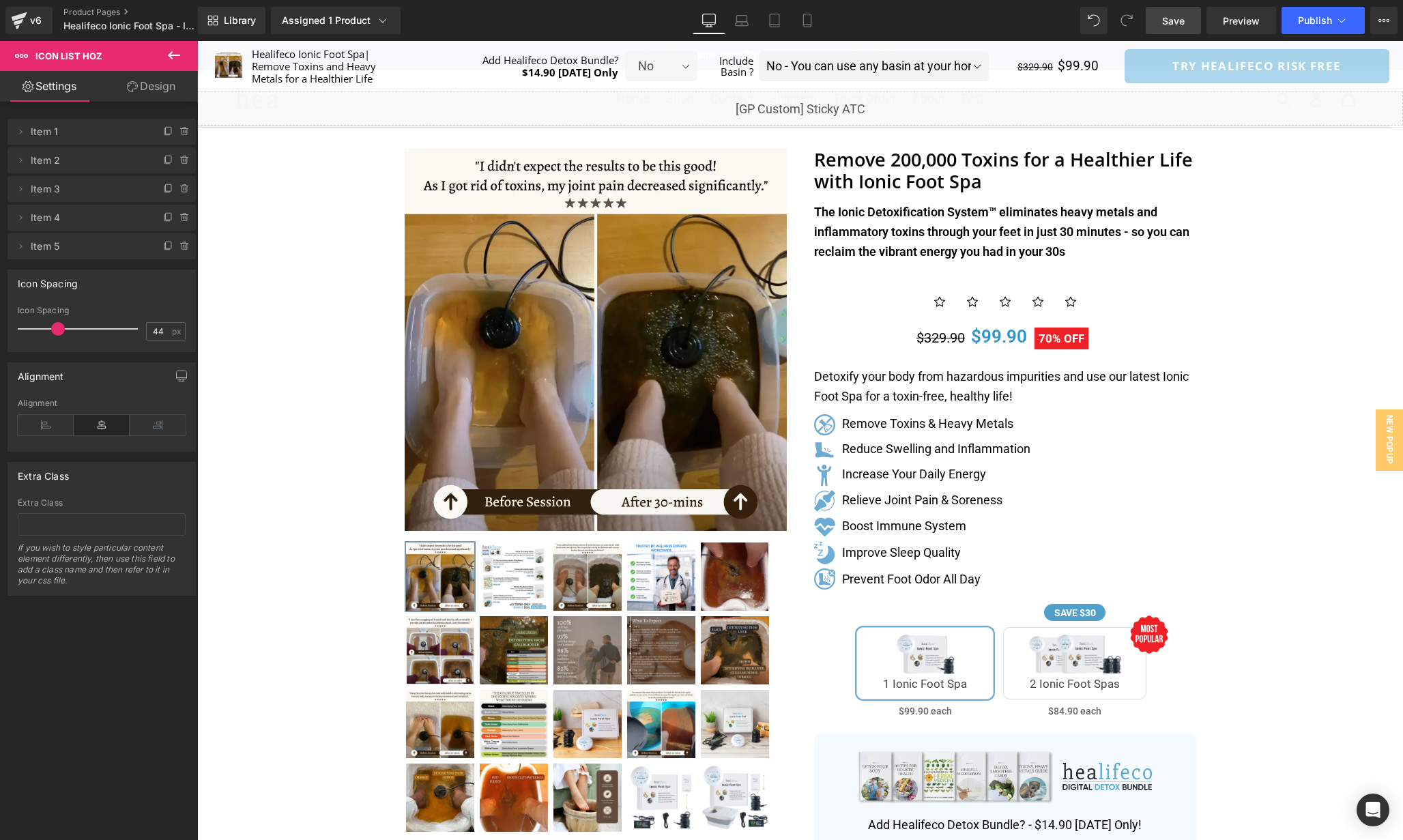
click at [176, 55] on icon at bounding box center [174, 55] width 13 height 8
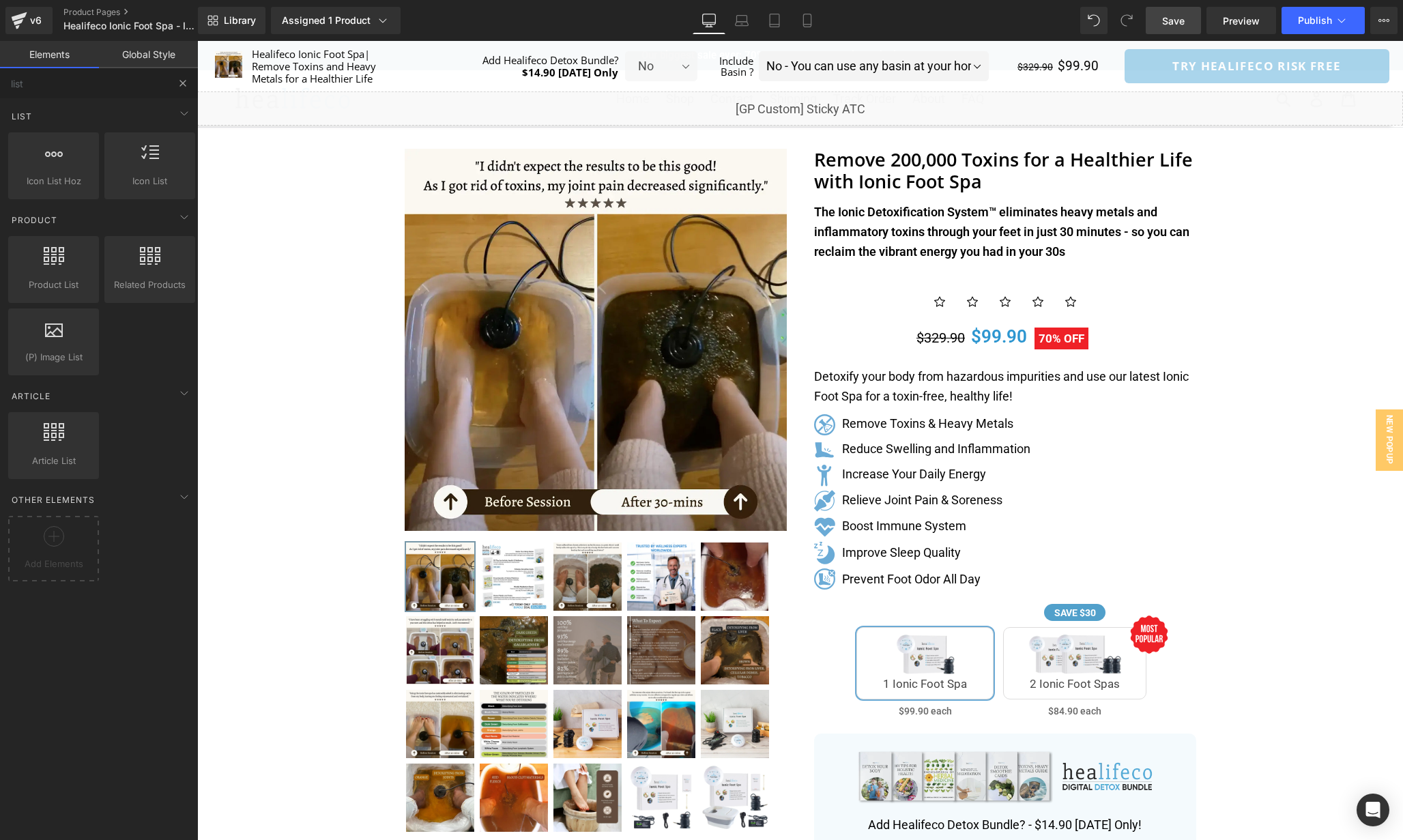
click at [190, 84] on button at bounding box center [183, 83] width 30 height 30
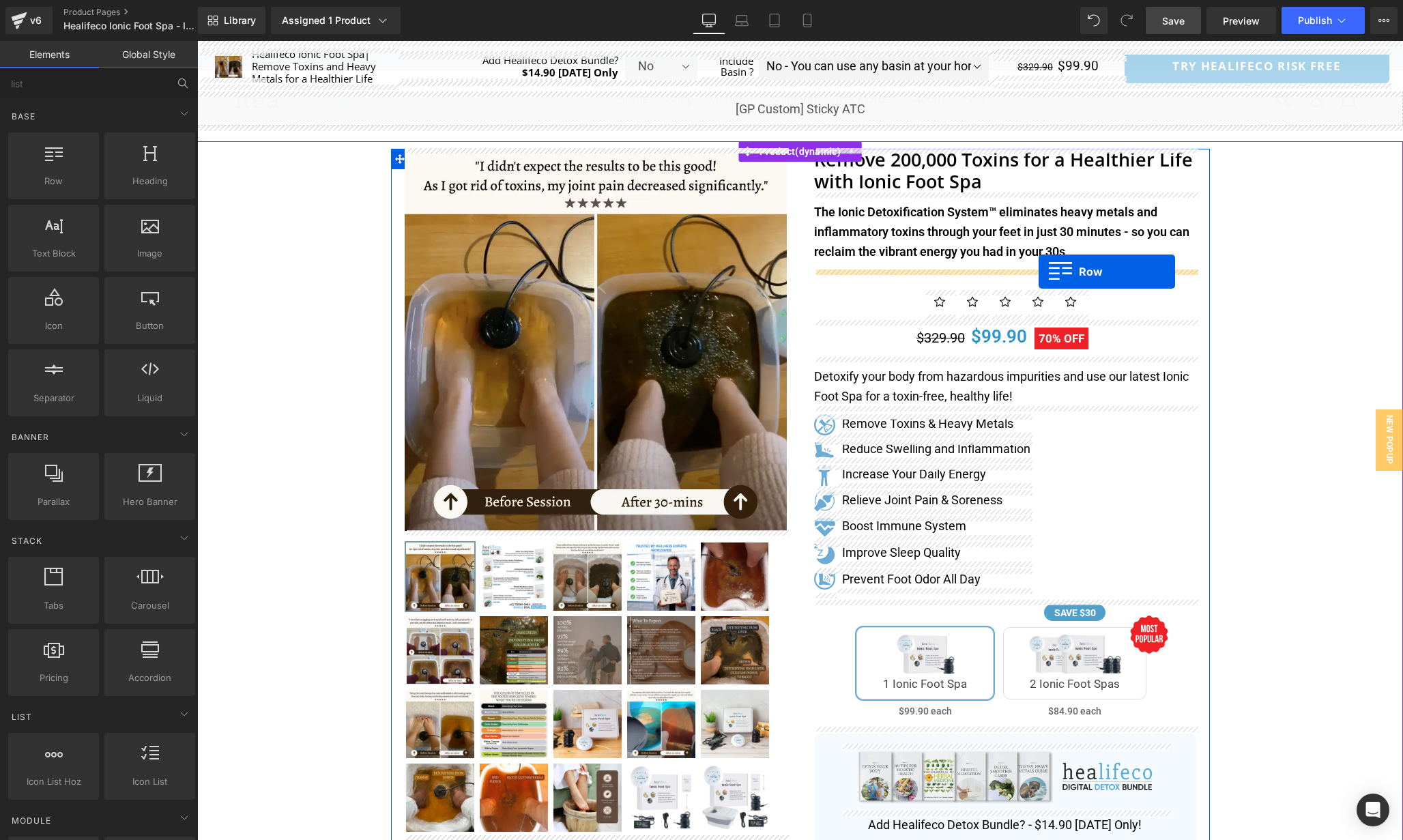
drag, startPoint x: 257, startPoint y: 202, endPoint x: 1039, endPoint y: 271, distance: 785.0
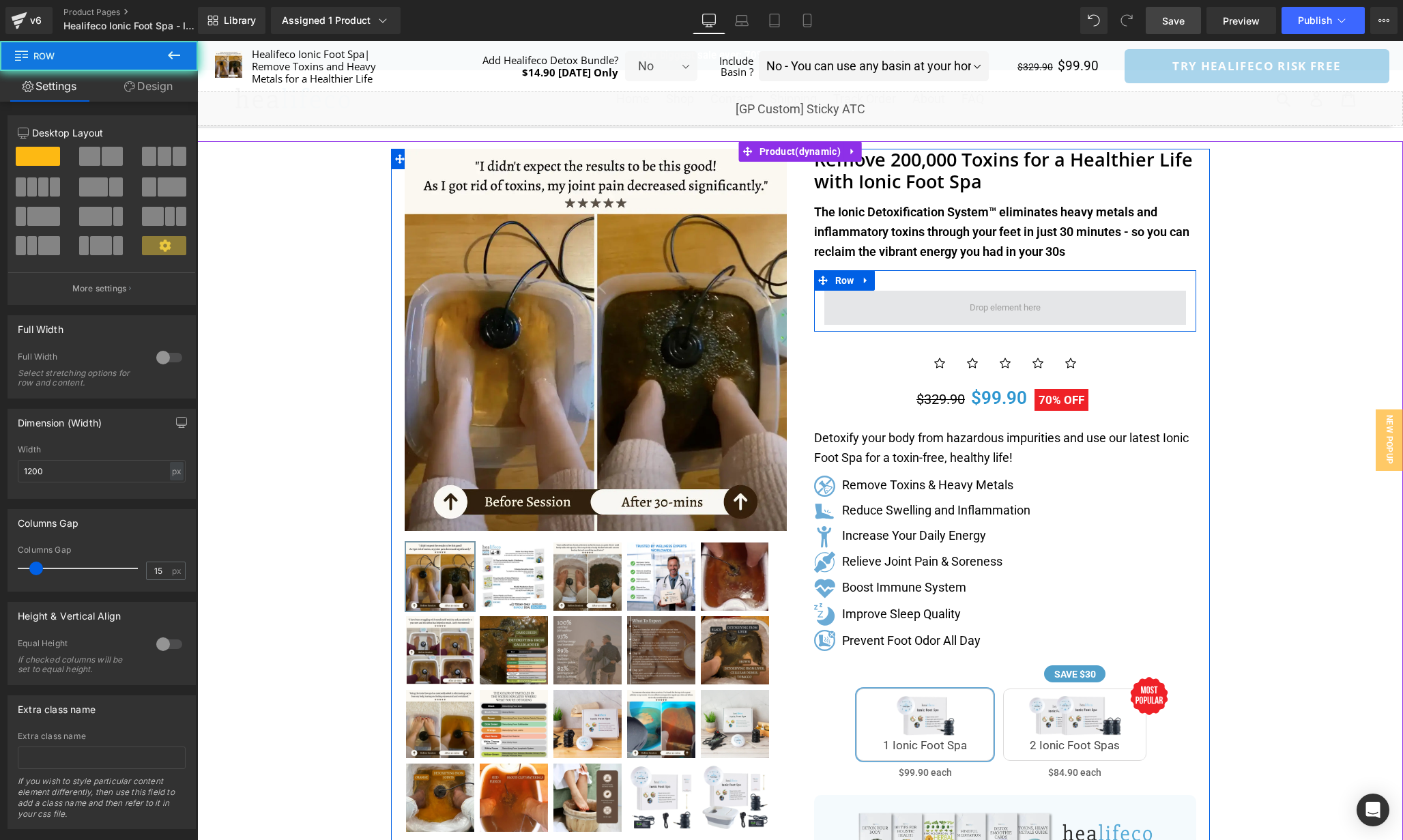
click at [1064, 297] on span at bounding box center [1005, 307] width 362 height 34
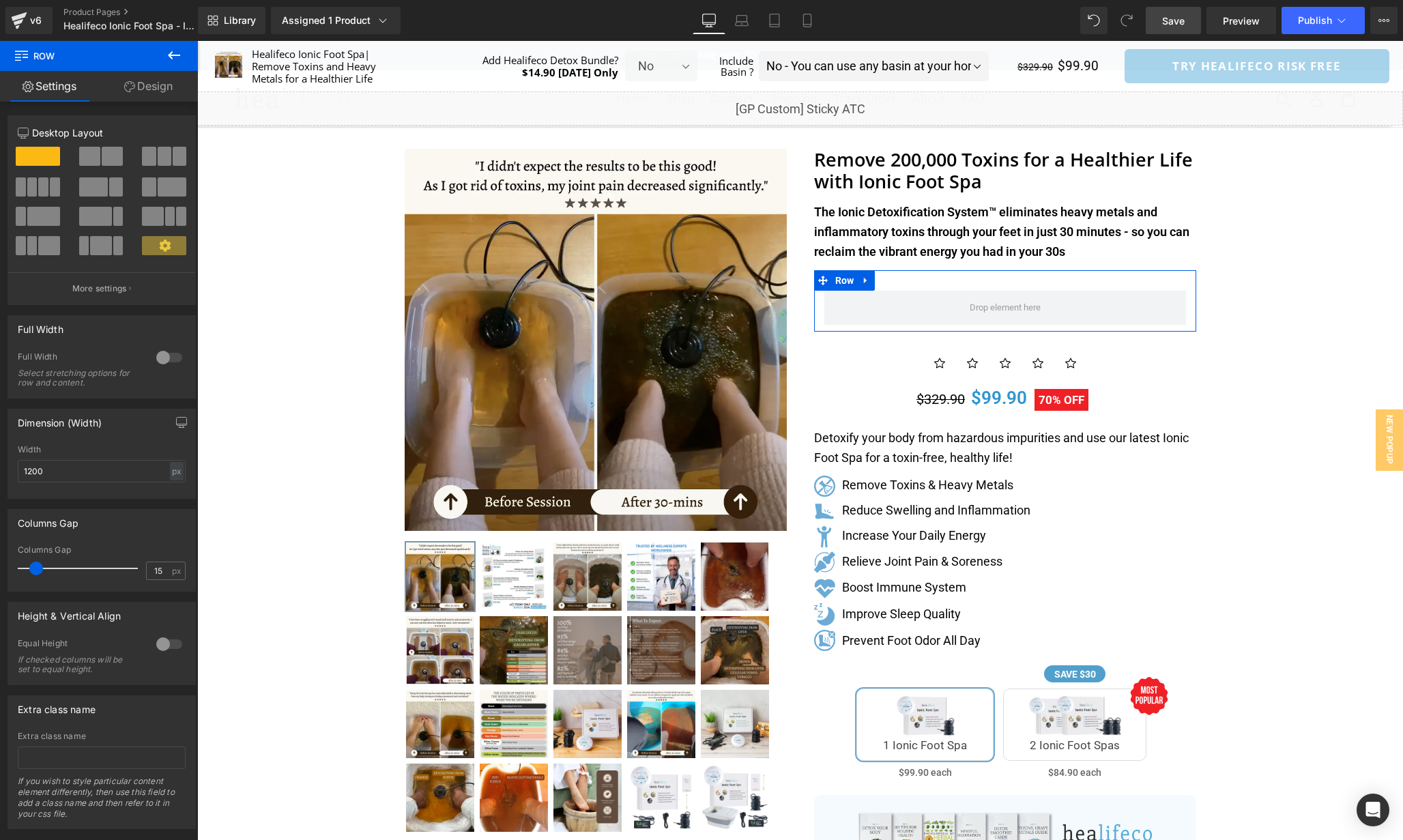
click at [87, 152] on span at bounding box center [89, 156] width 21 height 19
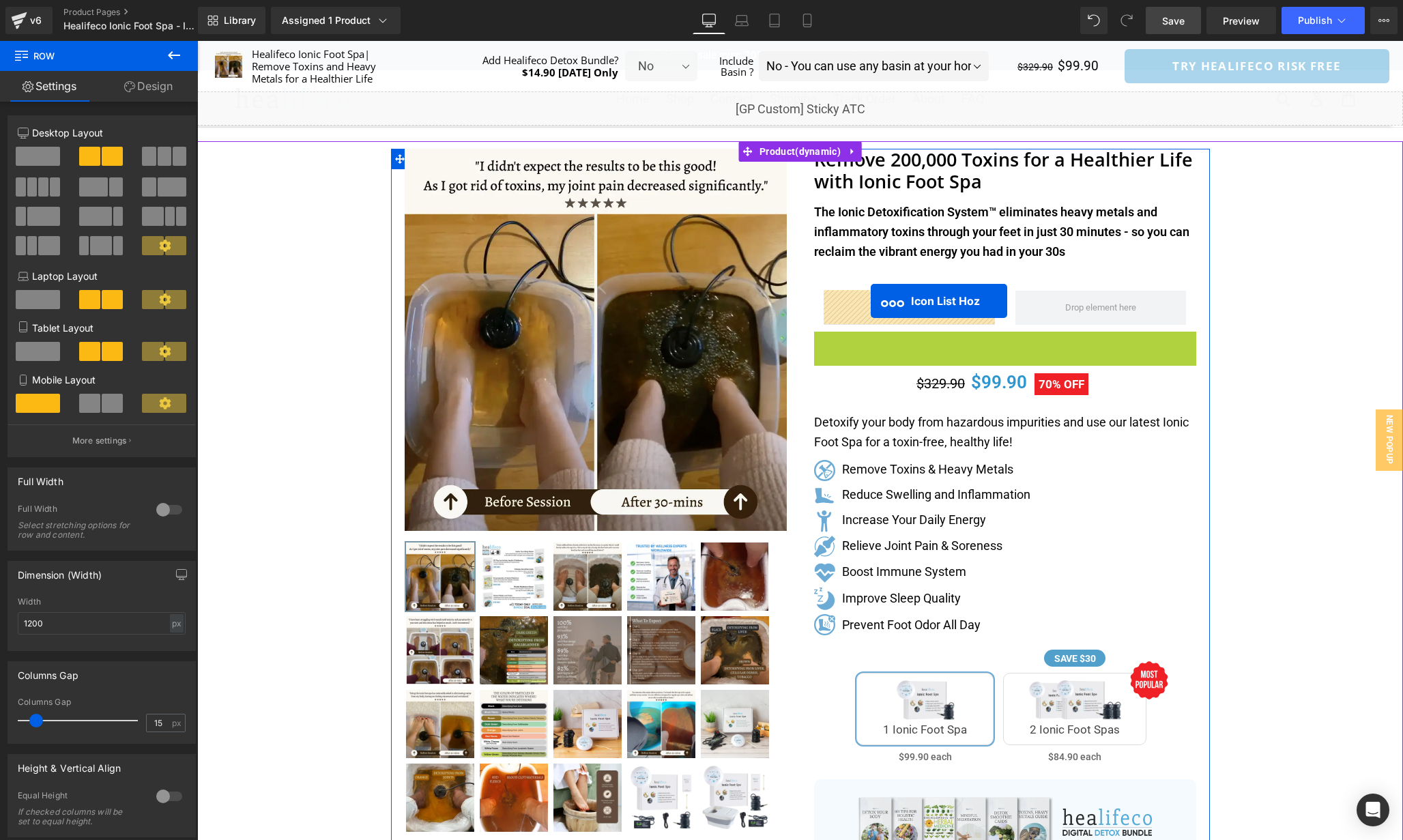
drag, startPoint x: 957, startPoint y: 339, endPoint x: 871, endPoint y: 301, distance: 94.0
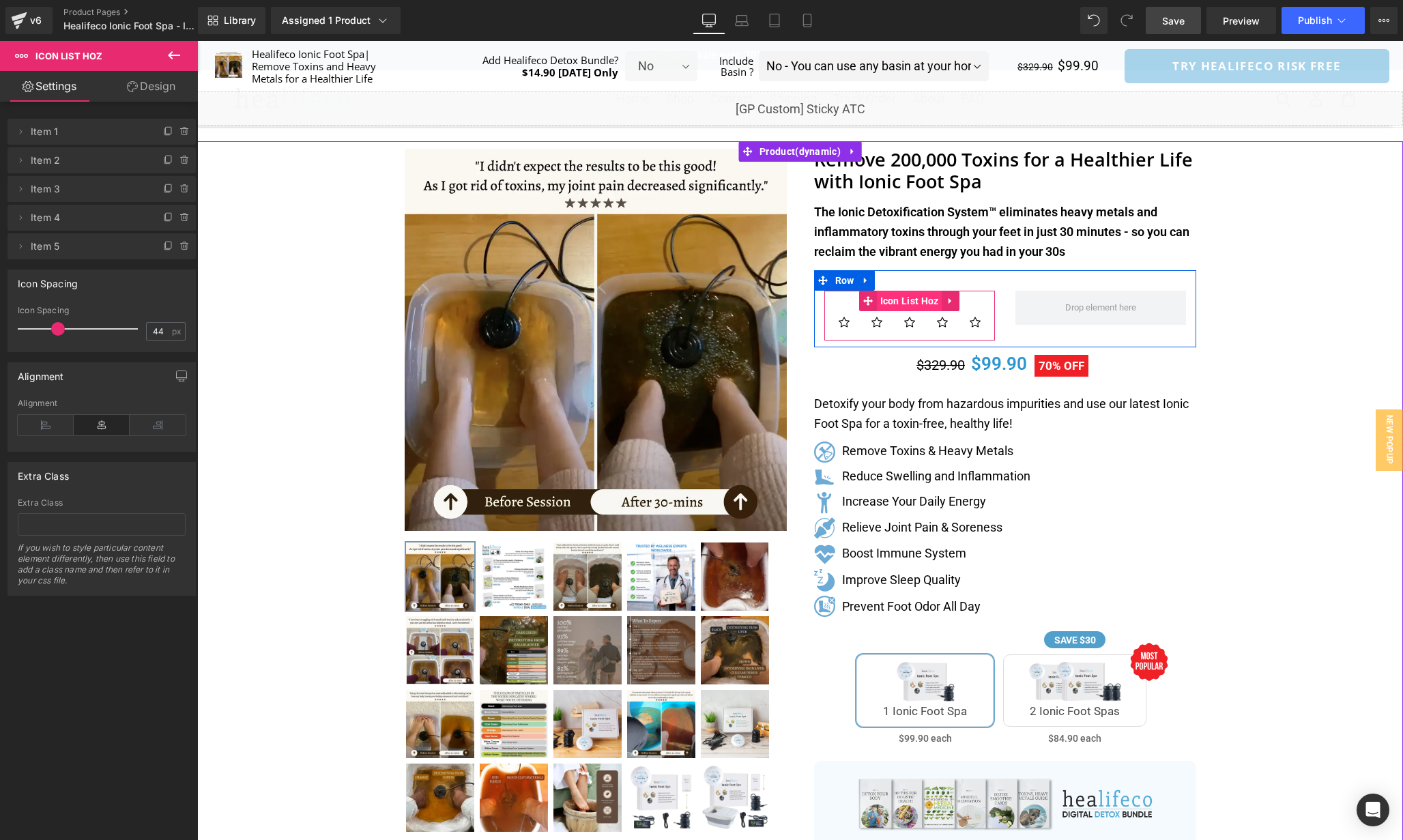
click at [928, 300] on span "Icon List Hoz" at bounding box center [910, 301] width 66 height 20
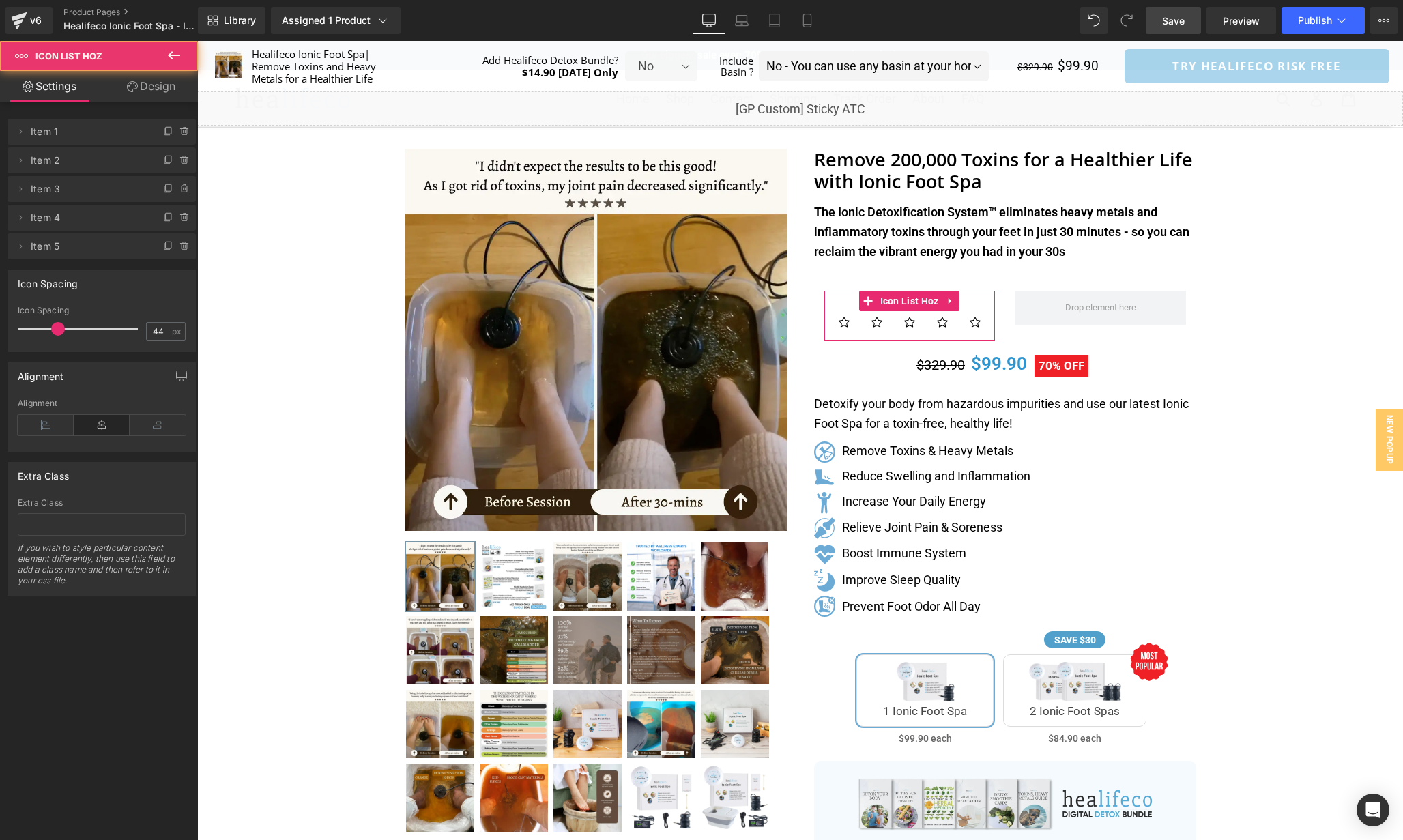
click at [122, 93] on link "Design" at bounding box center [151, 86] width 99 height 31
click at [0, 0] on div "Spacing Margin Padding" at bounding box center [0, 0] width 0 height 0
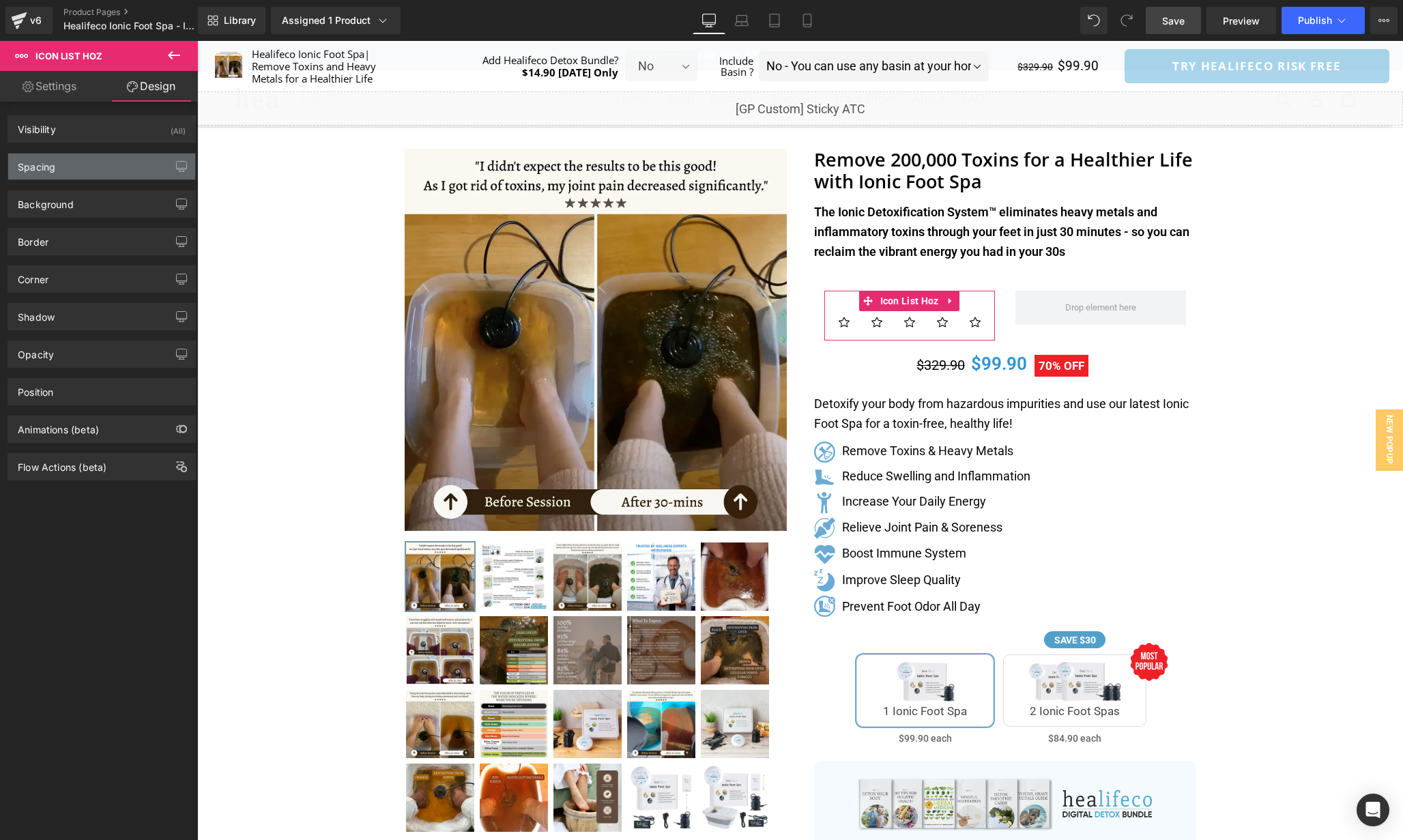
click at [87, 171] on div "Spacing" at bounding box center [102, 166] width 187 height 26
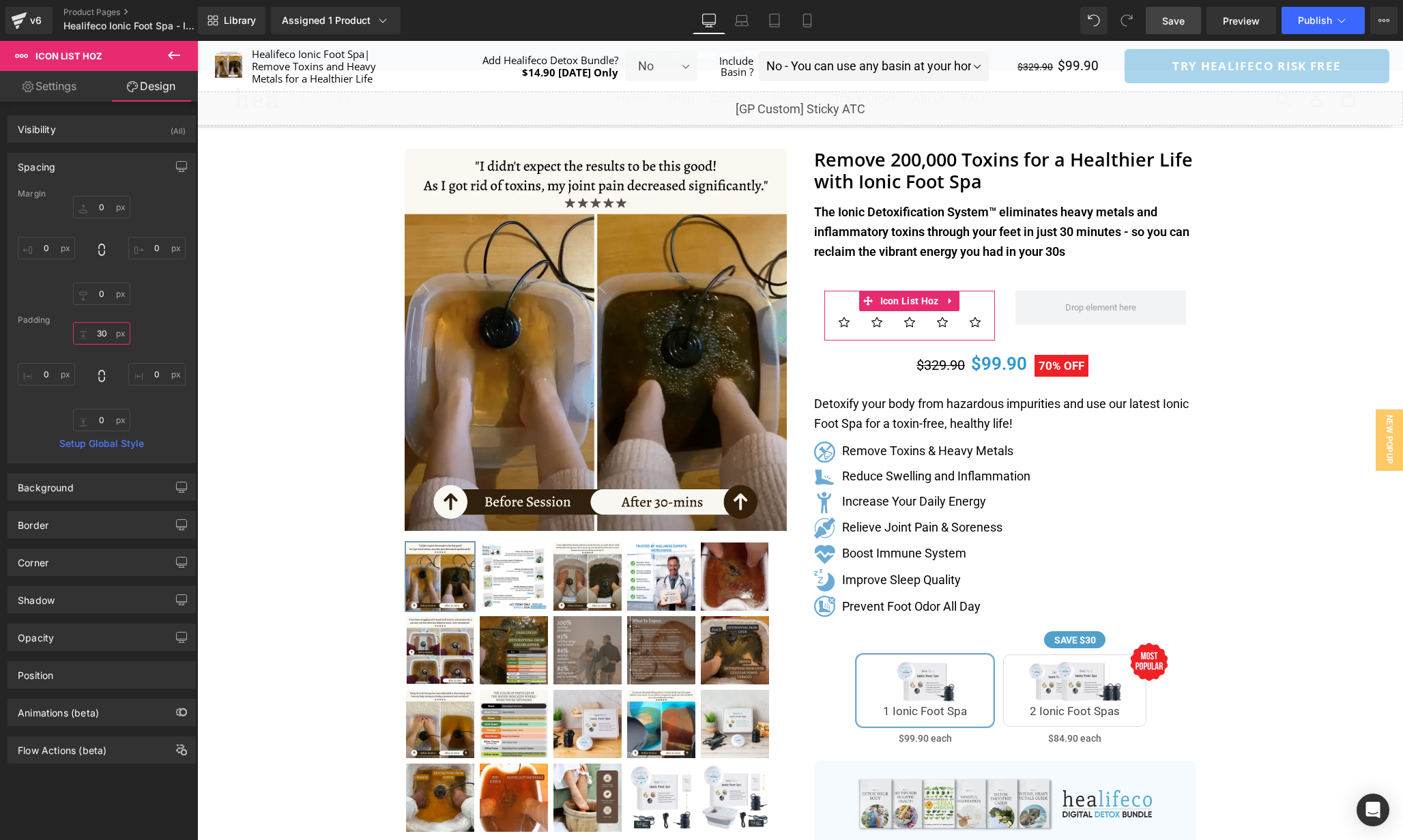
click at [111, 336] on input "text" at bounding box center [102, 333] width 57 height 23
type input "0"
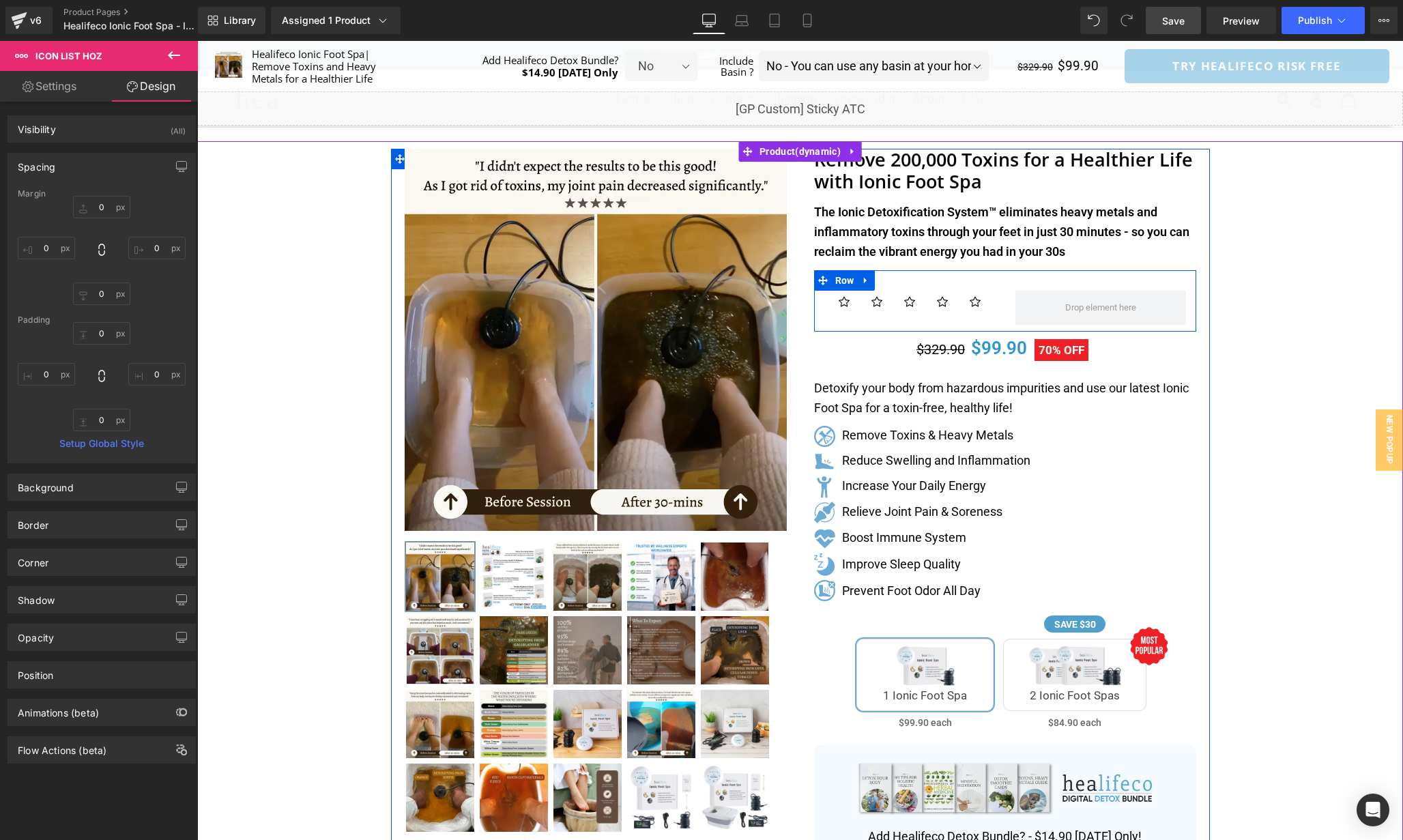
click at [1003, 302] on div "Icon Icon Icon Icon Icon Icon List Hoz" at bounding box center [909, 305] width 191 height 29
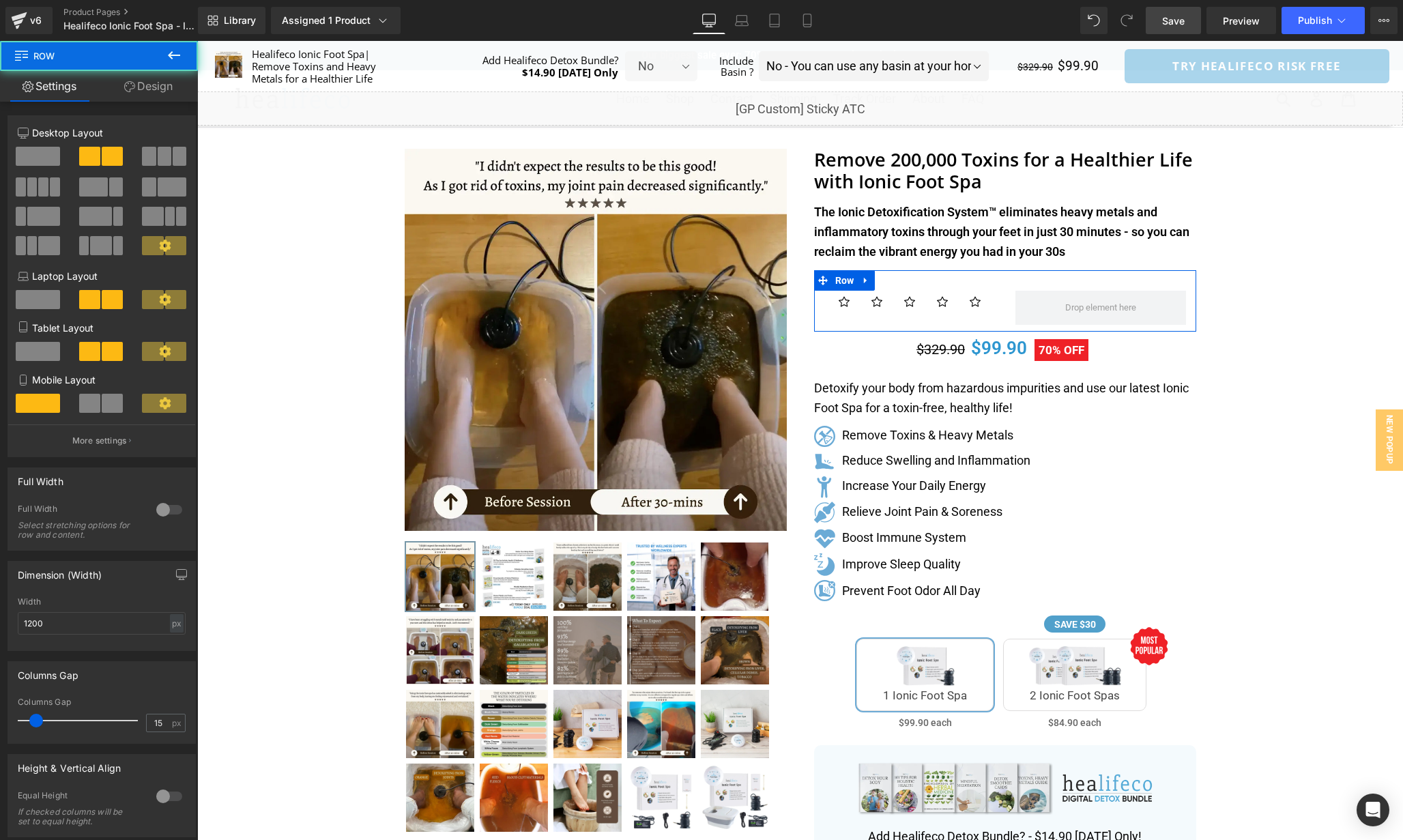
click at [141, 81] on link "Design" at bounding box center [149, 86] width 99 height 31
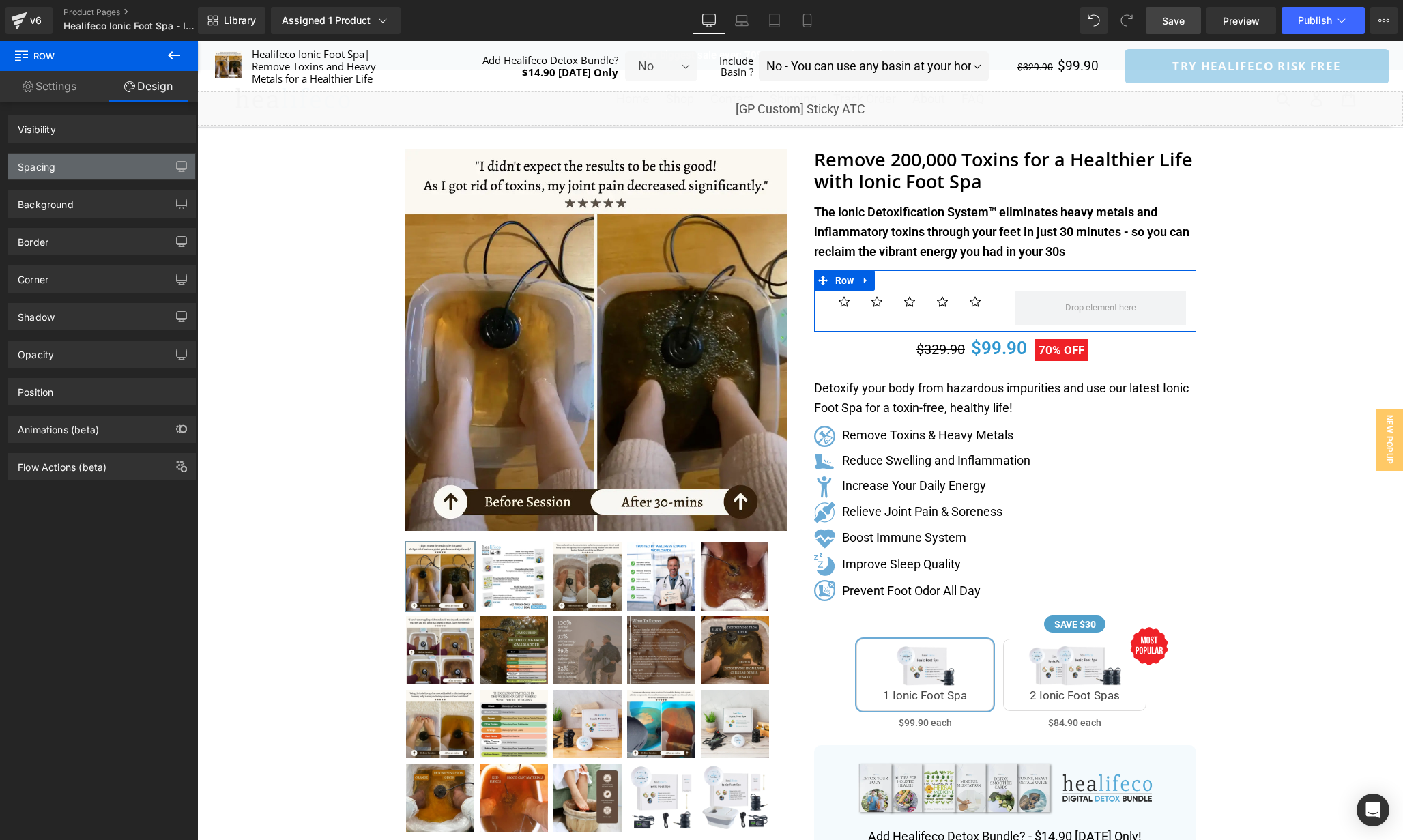
click at [92, 158] on div "Spacing" at bounding box center [102, 166] width 187 height 26
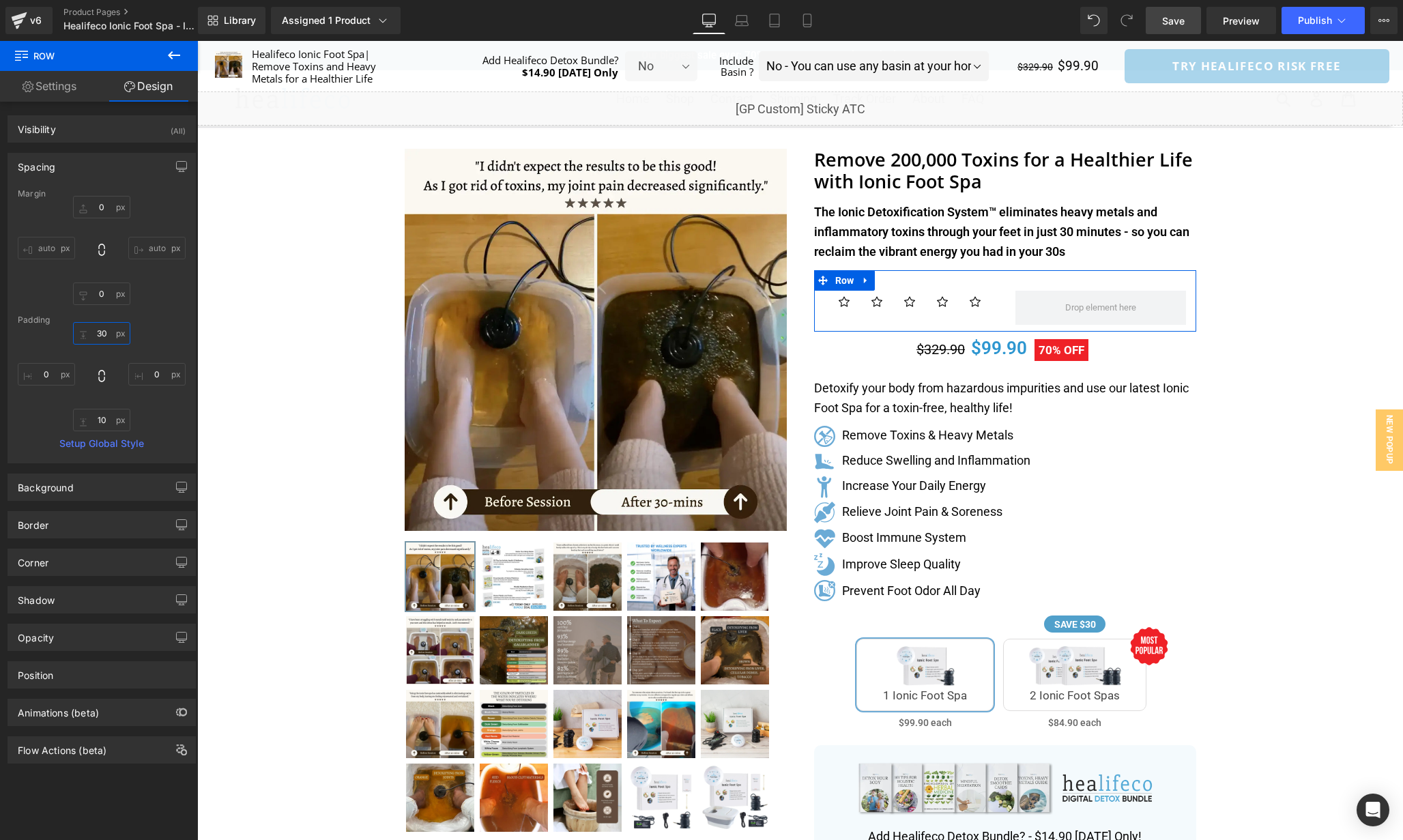
click at [108, 340] on input "text" at bounding box center [102, 333] width 57 height 23
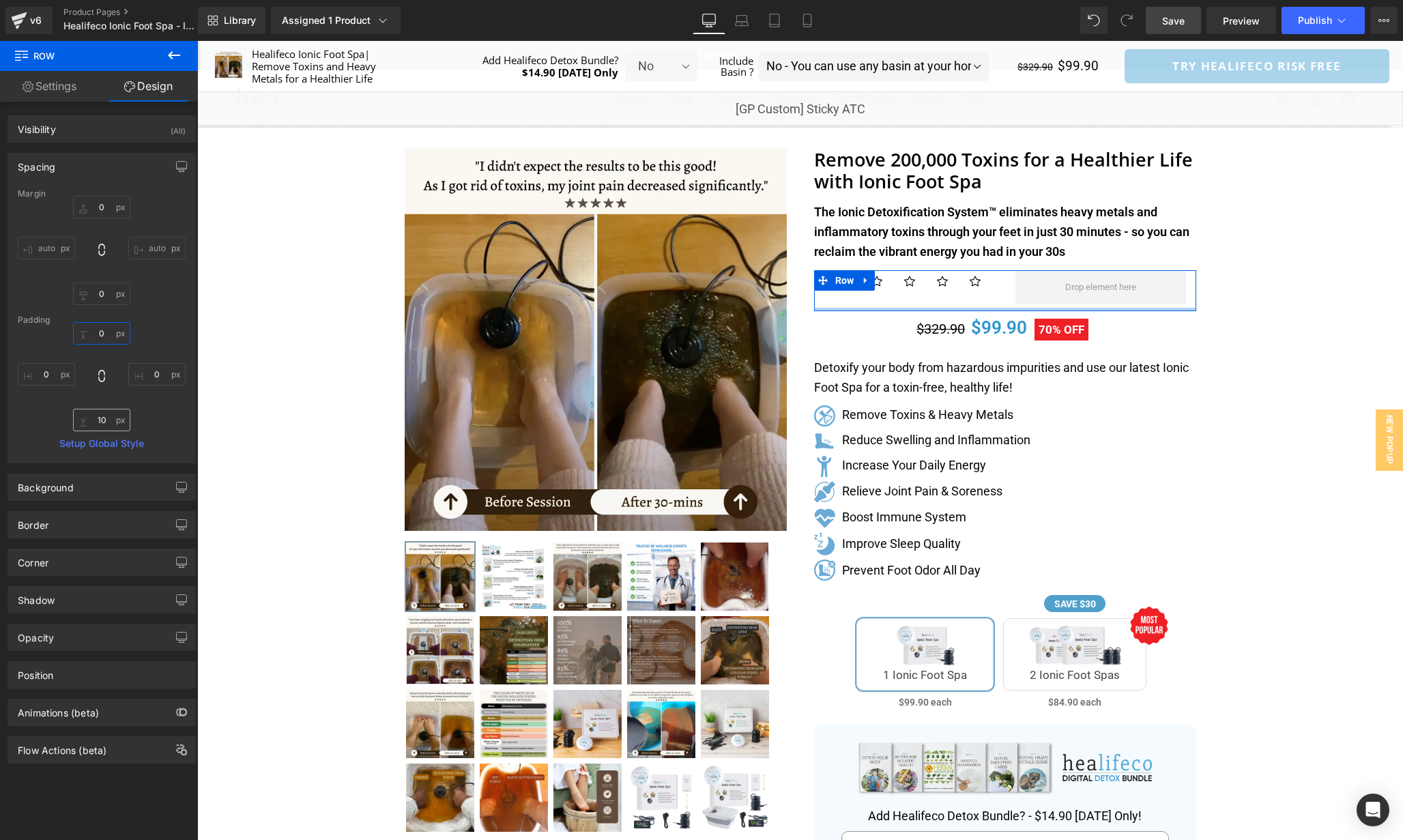
type input "0"
click at [107, 424] on input "text" at bounding box center [102, 420] width 57 height 23
type input "0"
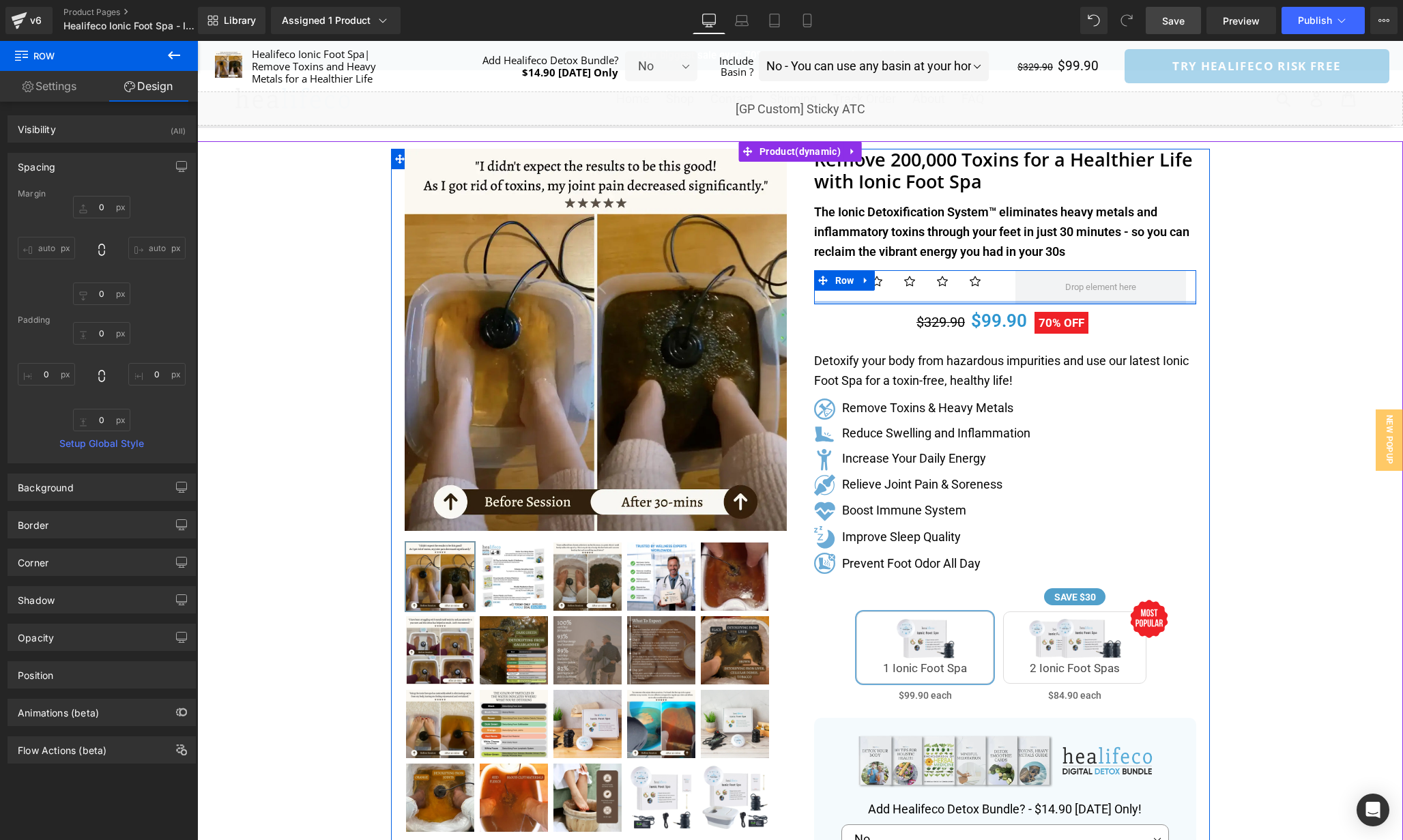
click at [197, 41] on div at bounding box center [197, 41] width 0 height 0
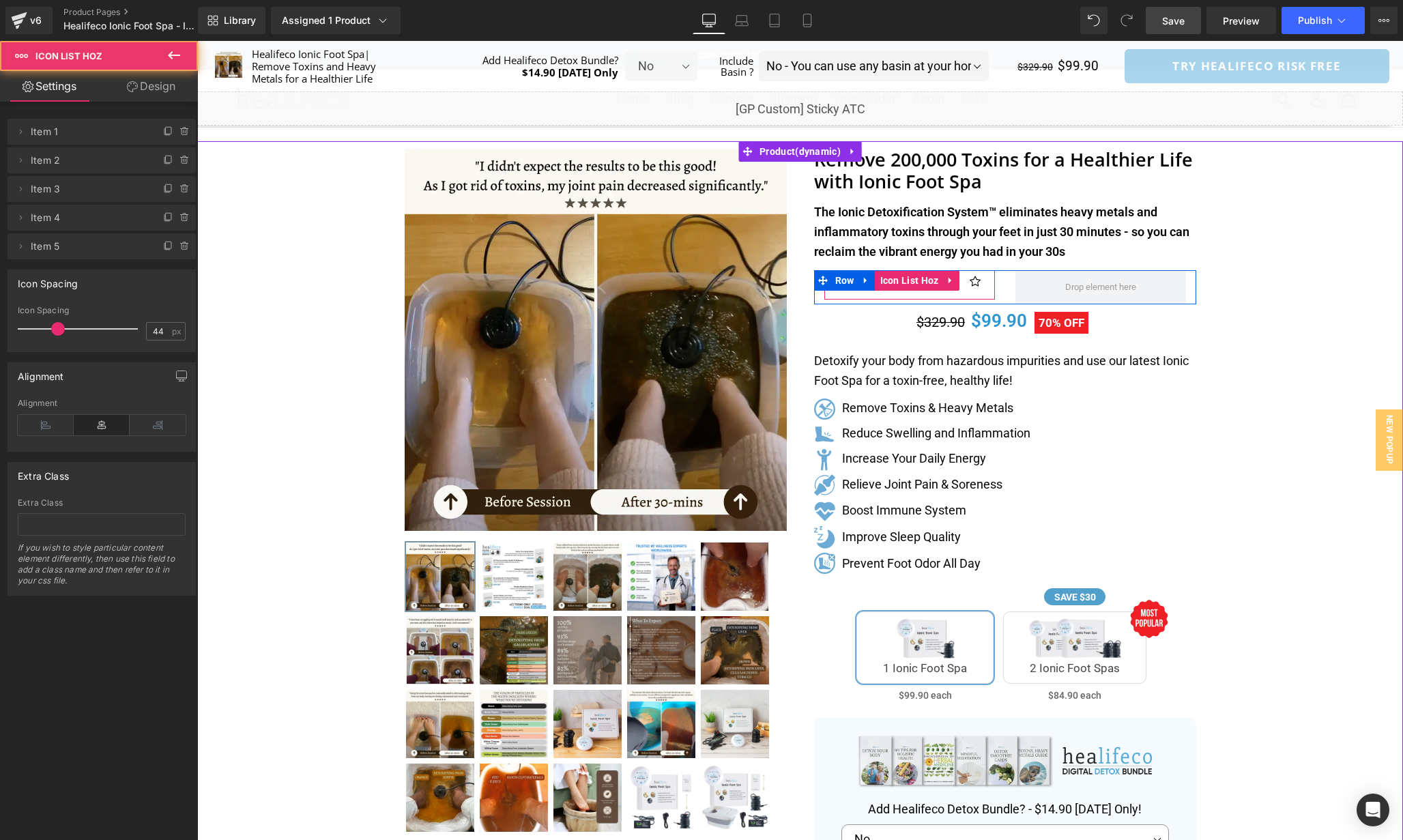
click at [997, 289] on div "Icon Icon Icon Icon Icon Icon List Hoz" at bounding box center [909, 285] width 191 height 29
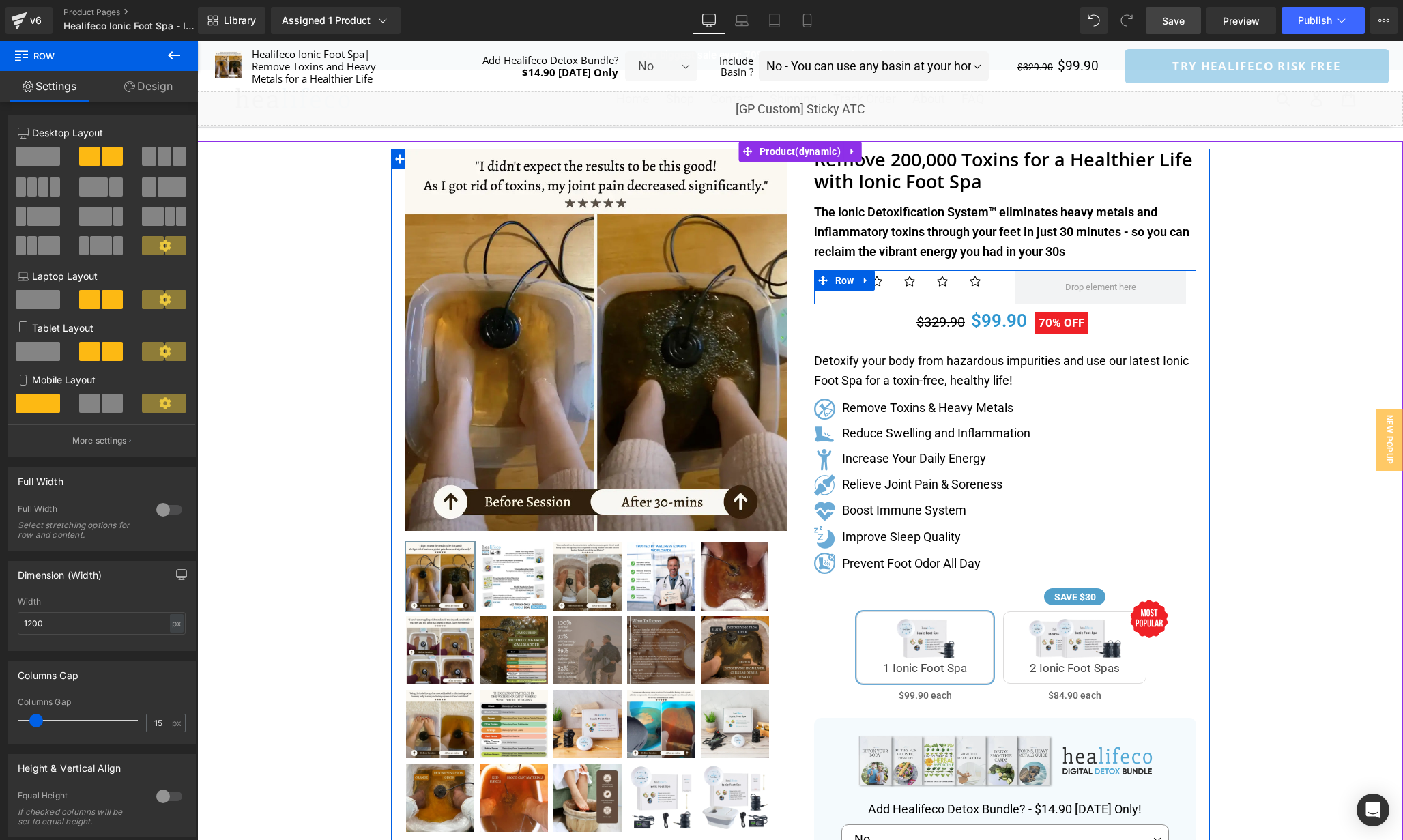
click at [997, 291] on div "Icon Icon Icon Icon Icon Icon List Hoz" at bounding box center [909, 285] width 191 height 29
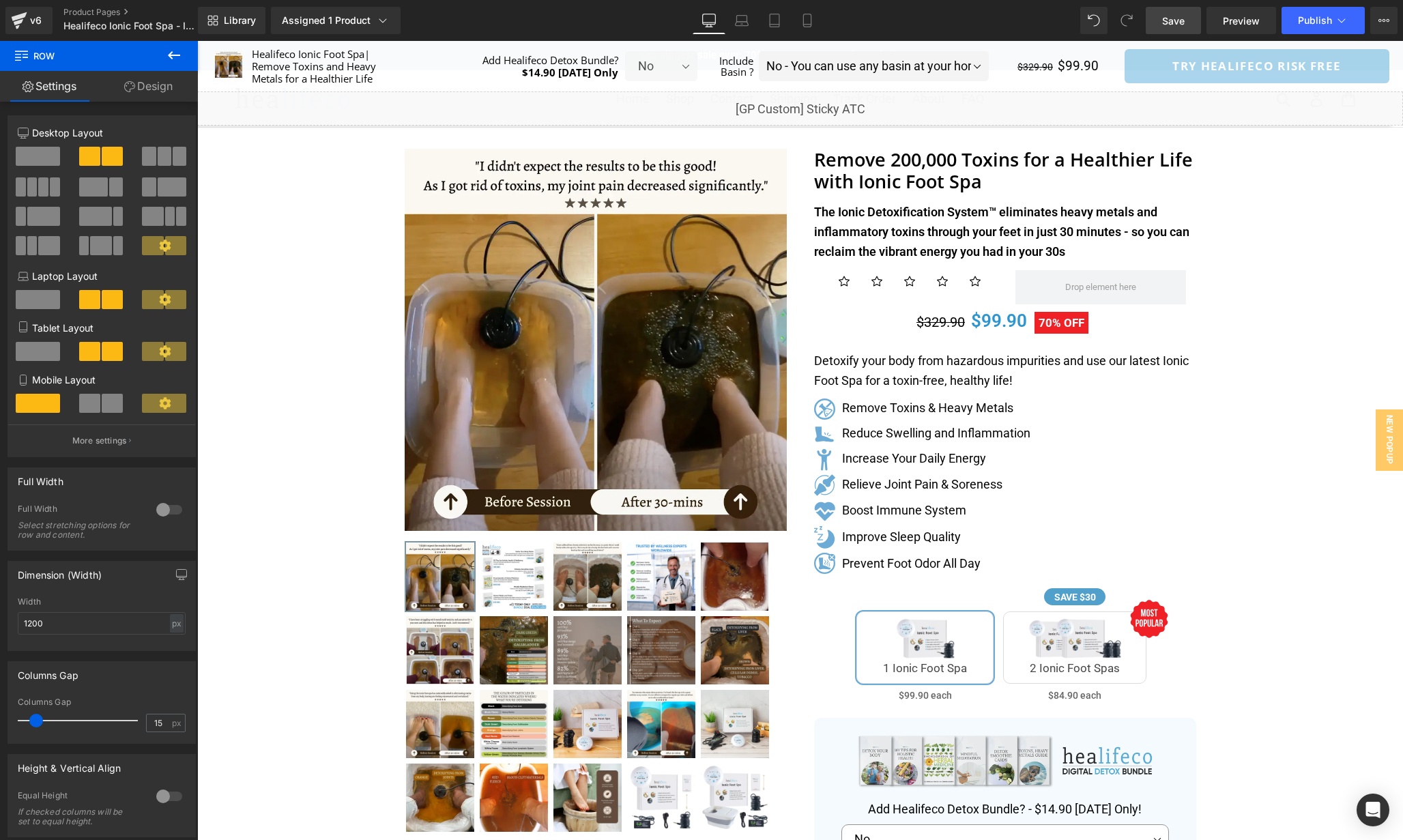
click at [169, 51] on icon at bounding box center [173, 55] width 16 height 16
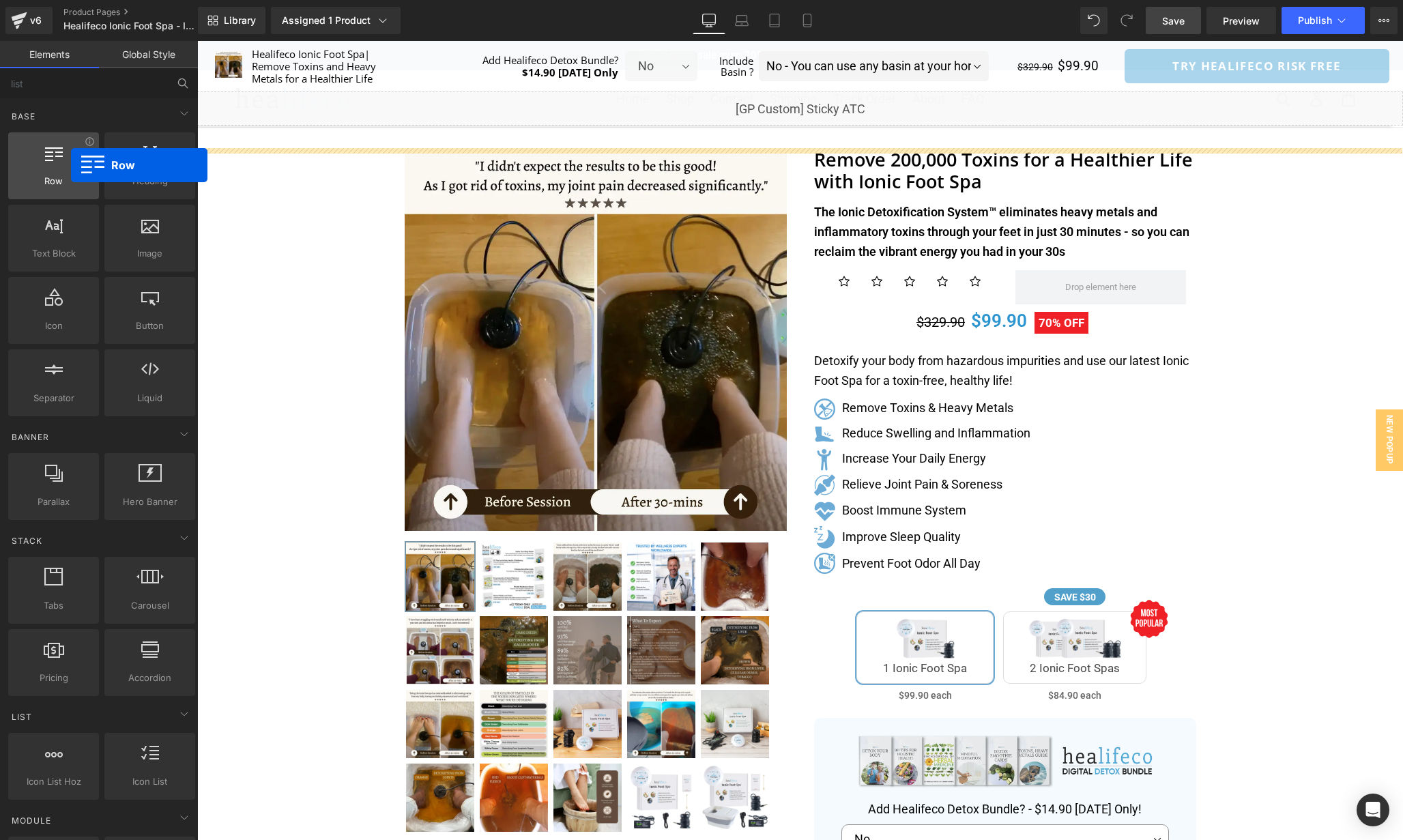
click at [64, 165] on div at bounding box center [54, 159] width 82 height 31
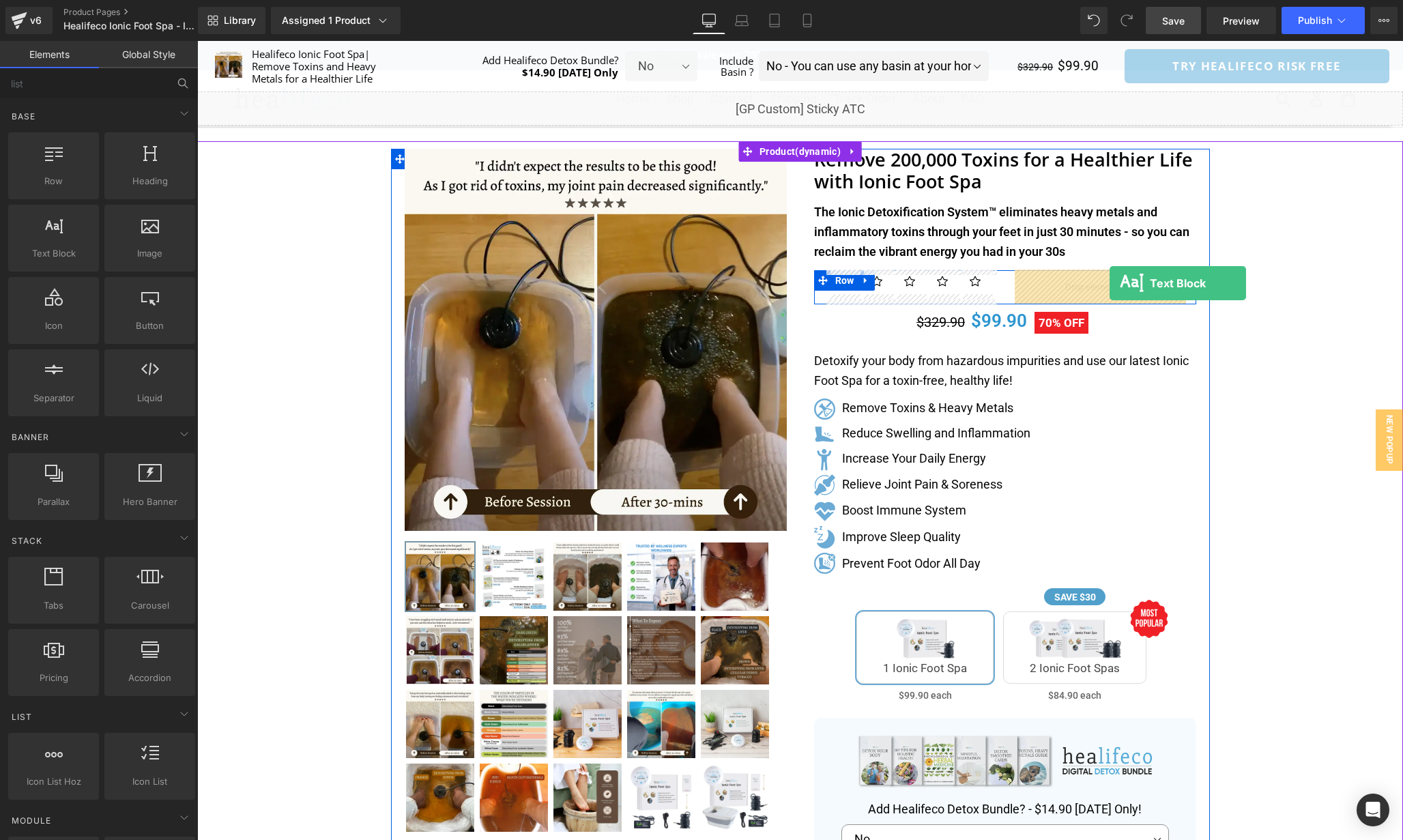
drag, startPoint x: 280, startPoint y: 286, endPoint x: 1110, endPoint y: 284, distance: 830.0
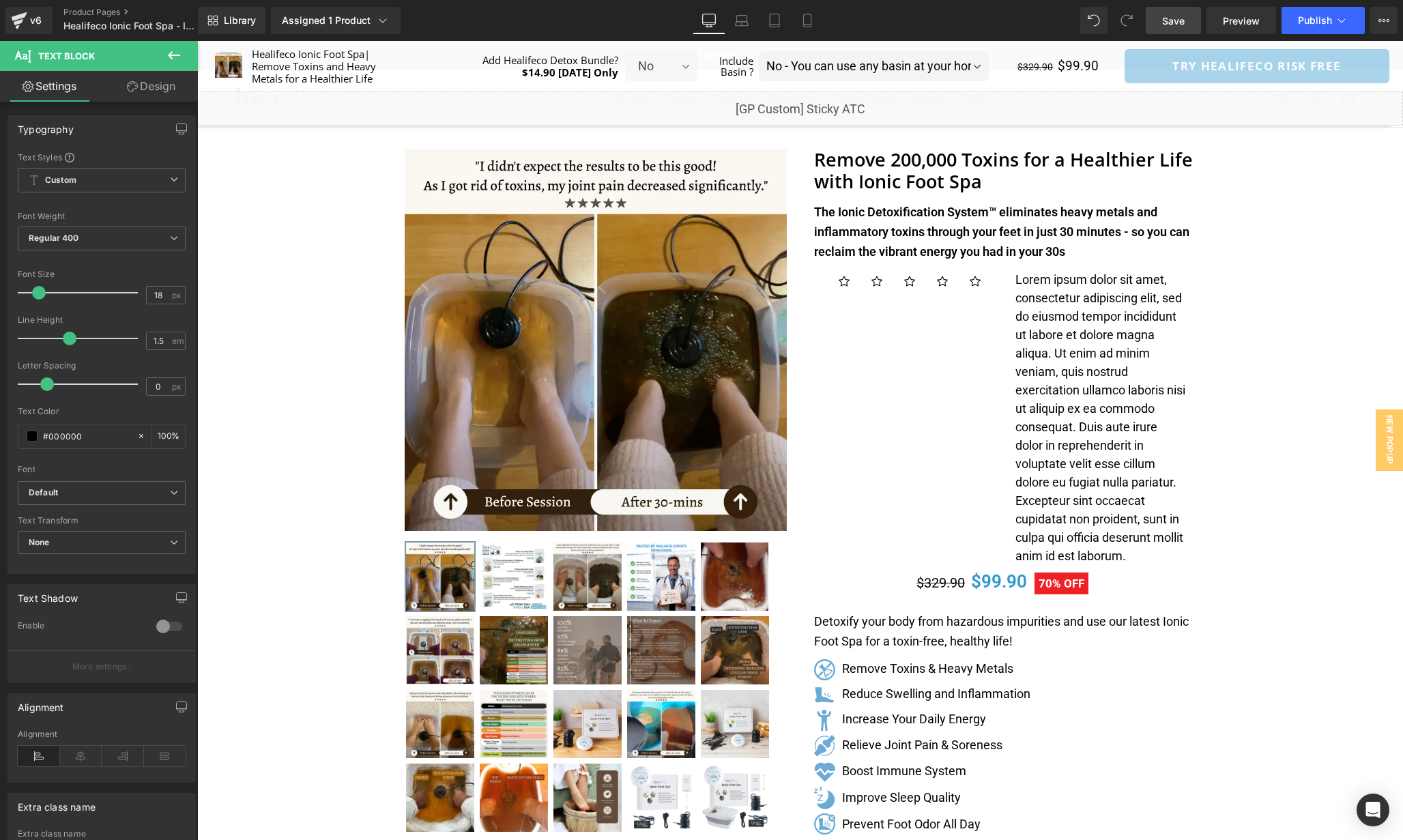
click at [1093, 365] on p "Lorem ipsum dolor sit amet, consectetur adipiscing elit, sed do eiusmod tempor …" at bounding box center [1101, 417] width 171 height 295
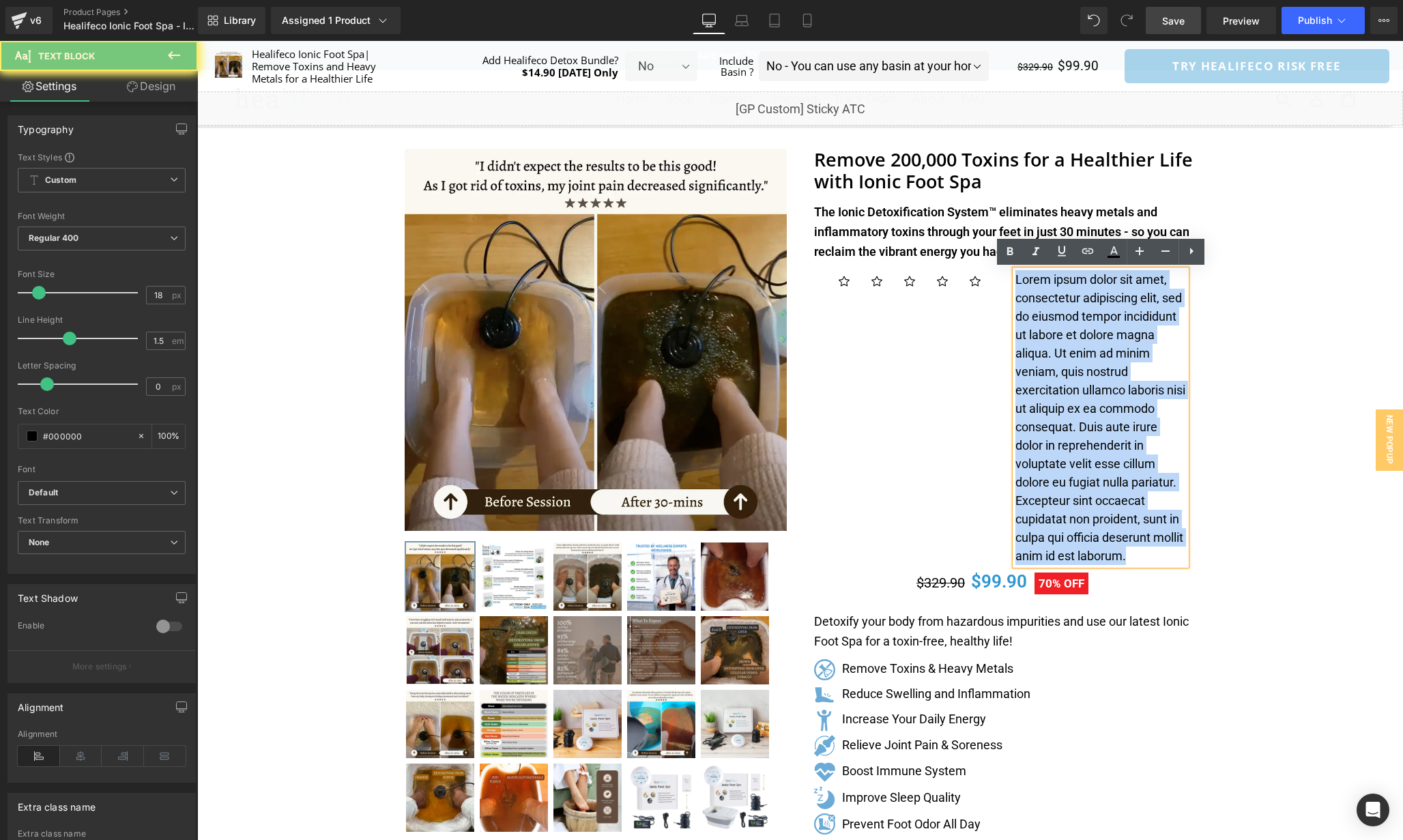
click at [1093, 365] on p "Lorem ipsum dolor sit amet, consectetur adipiscing elit, sed do eiusmod tempor …" at bounding box center [1101, 417] width 171 height 295
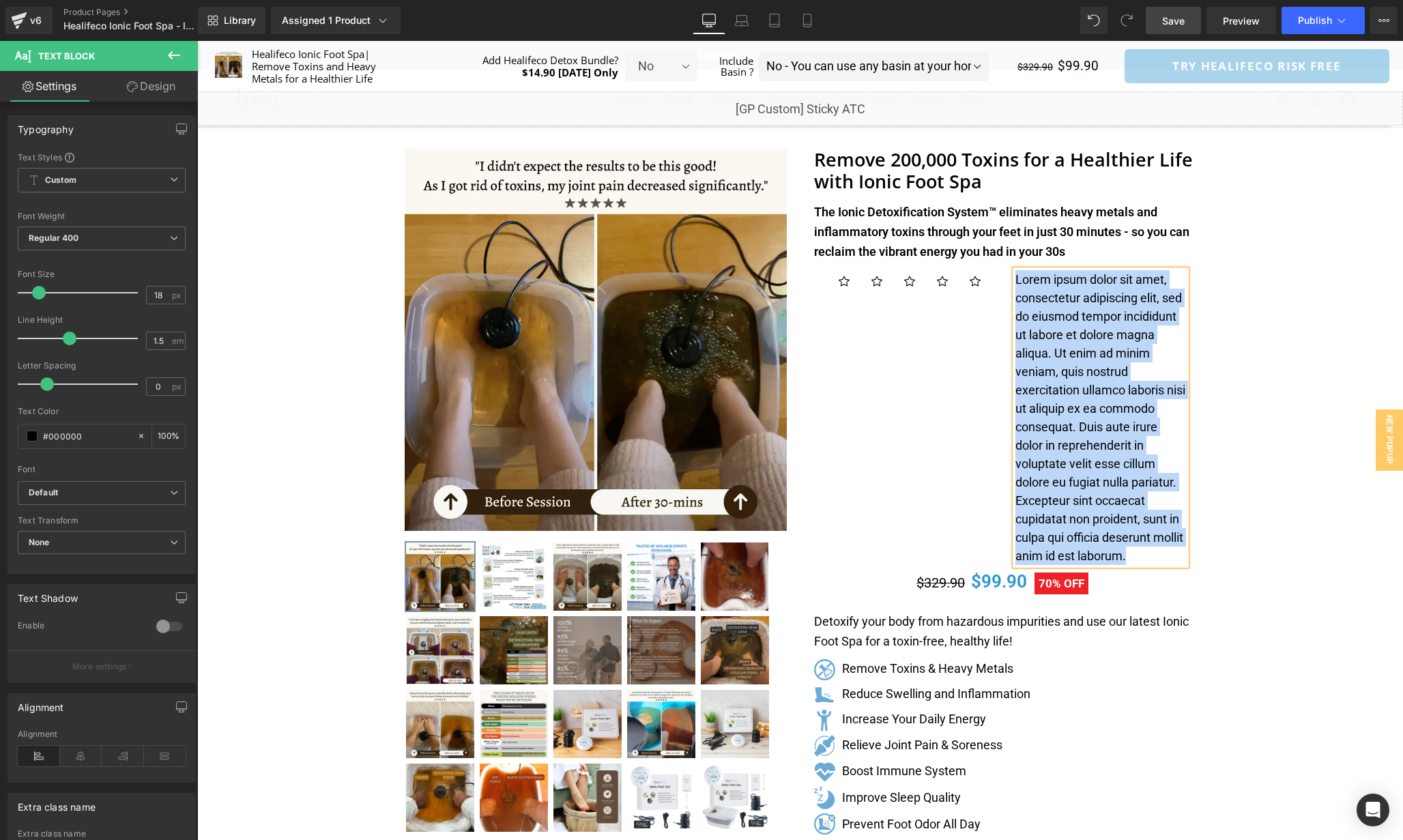
paste div
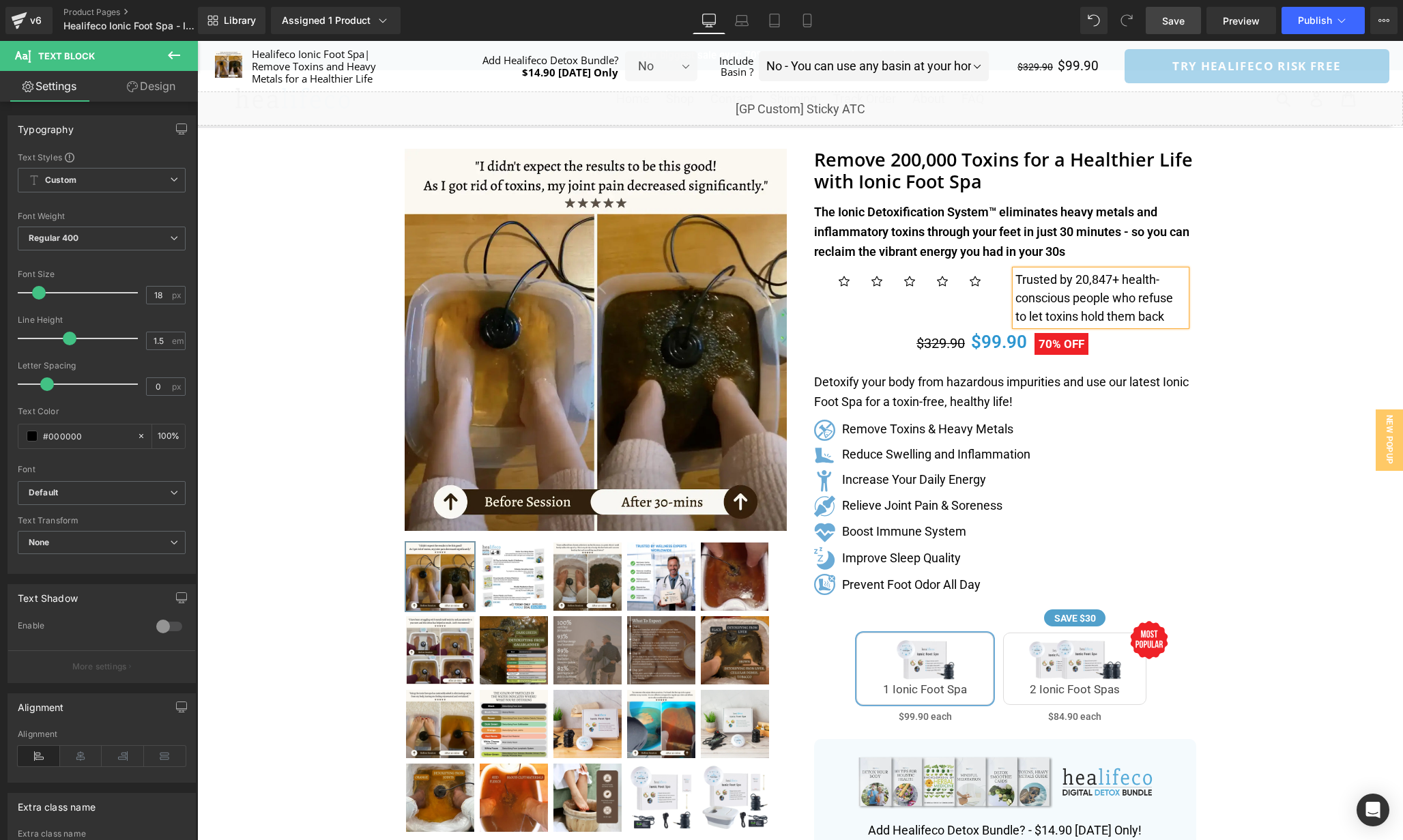
click at [1006, 290] on div "Trusted by 20,847+ health-conscious people who refuse to let toxins hold them b…" at bounding box center [1101, 298] width 191 height 55
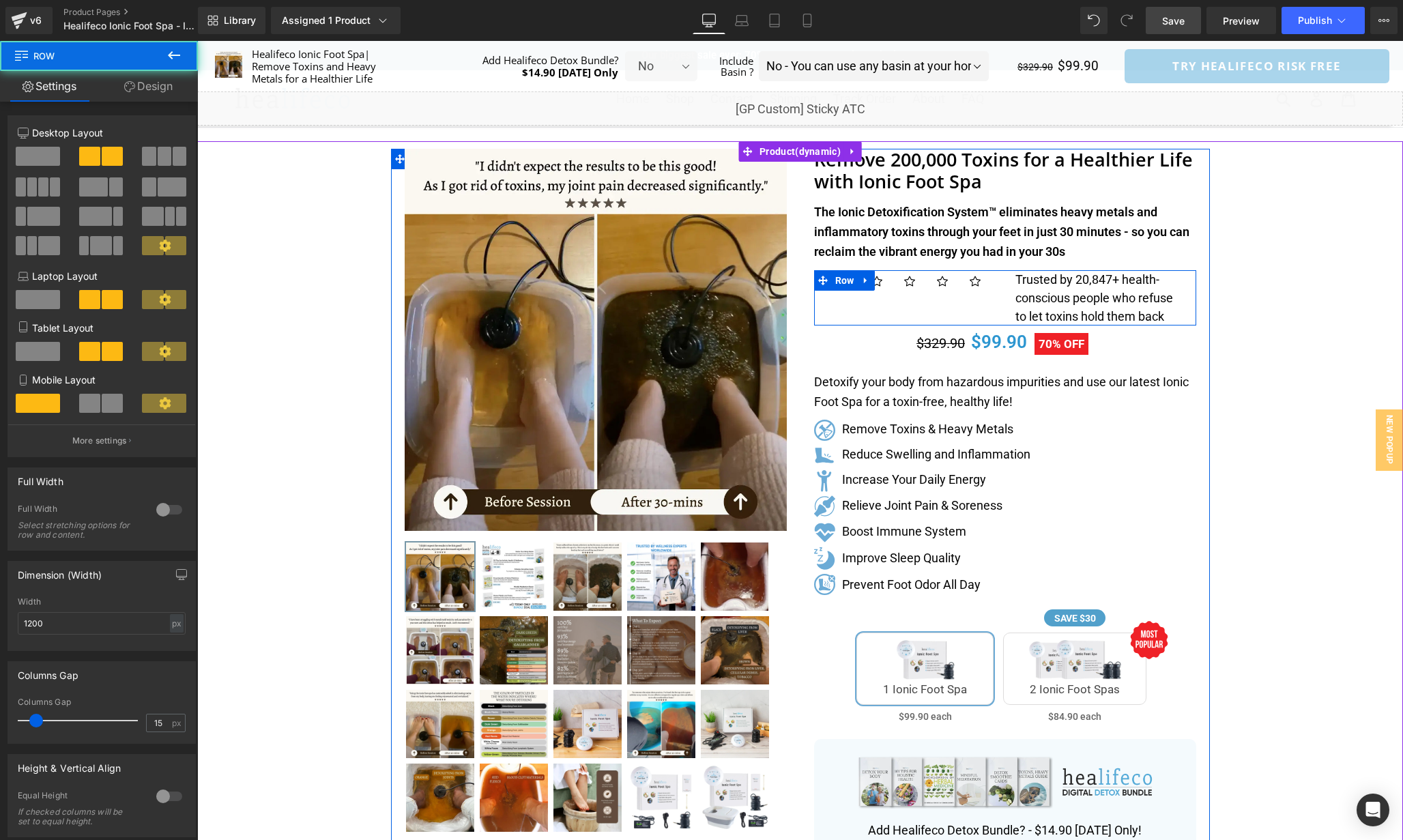
click at [1006, 297] on div "Trusted by 20,847+ health-conscious people who refuse to let toxins hold them b…" at bounding box center [1101, 298] width 191 height 55
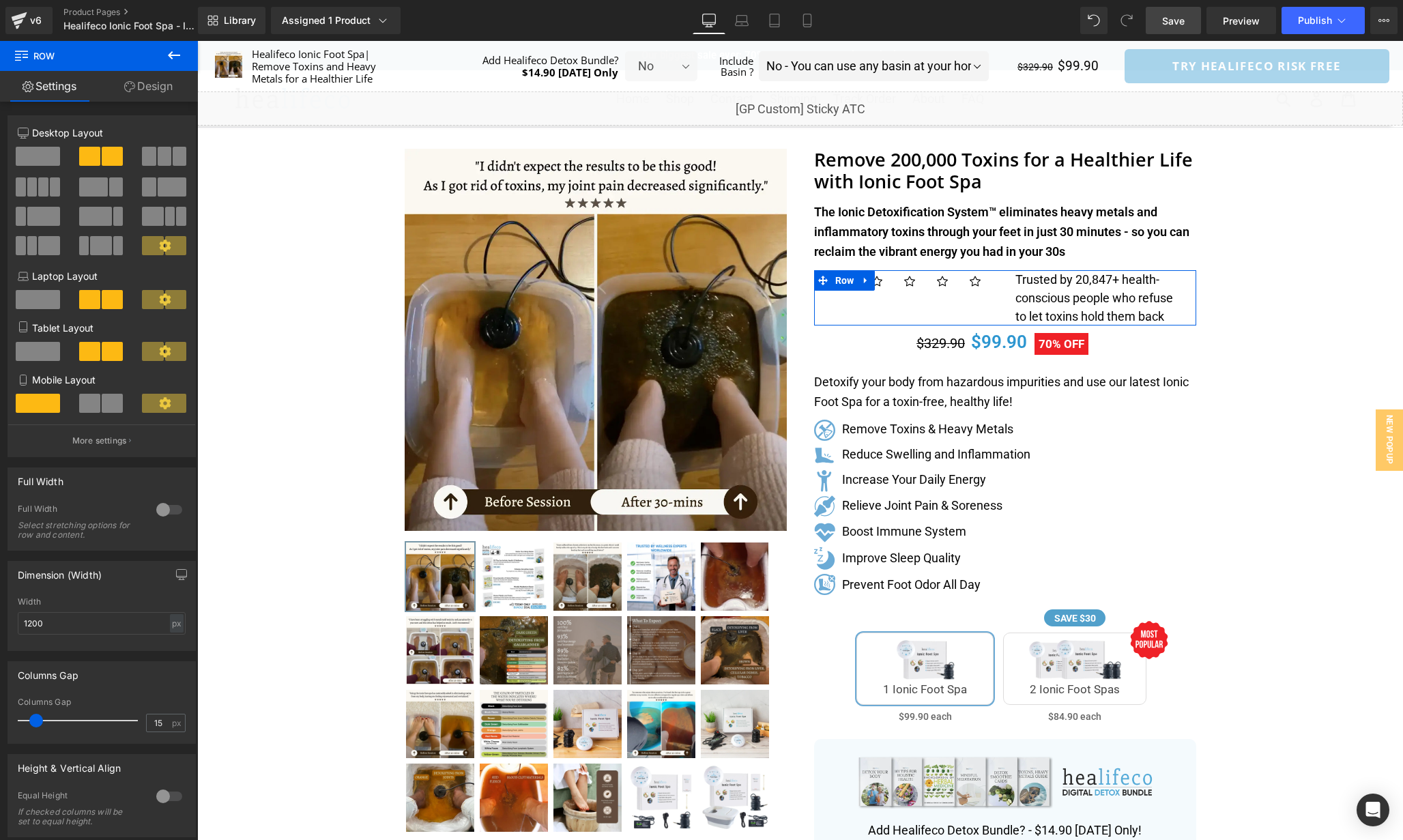
click at [158, 515] on div at bounding box center [169, 510] width 33 height 22
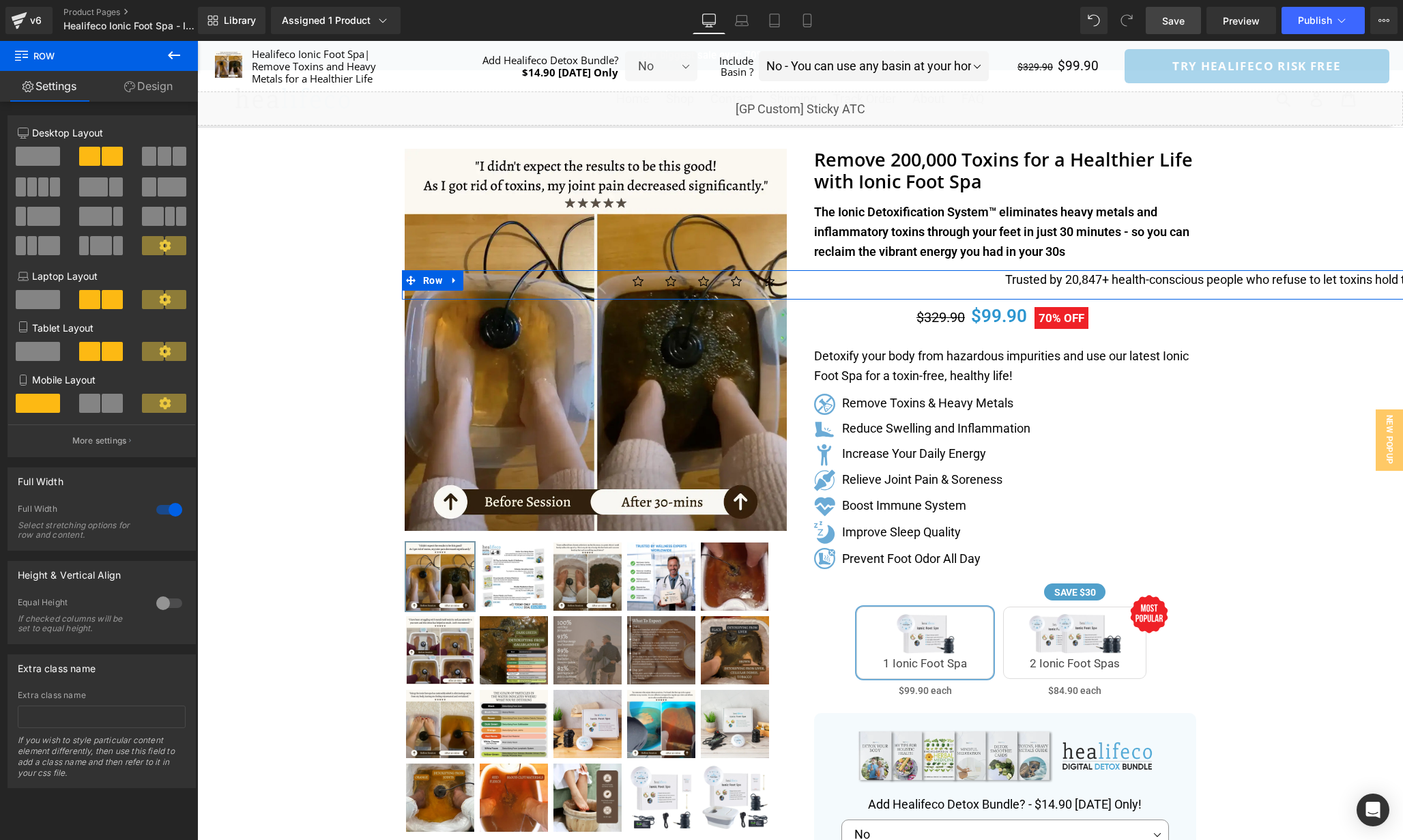
click at [171, 512] on div at bounding box center [169, 510] width 33 height 22
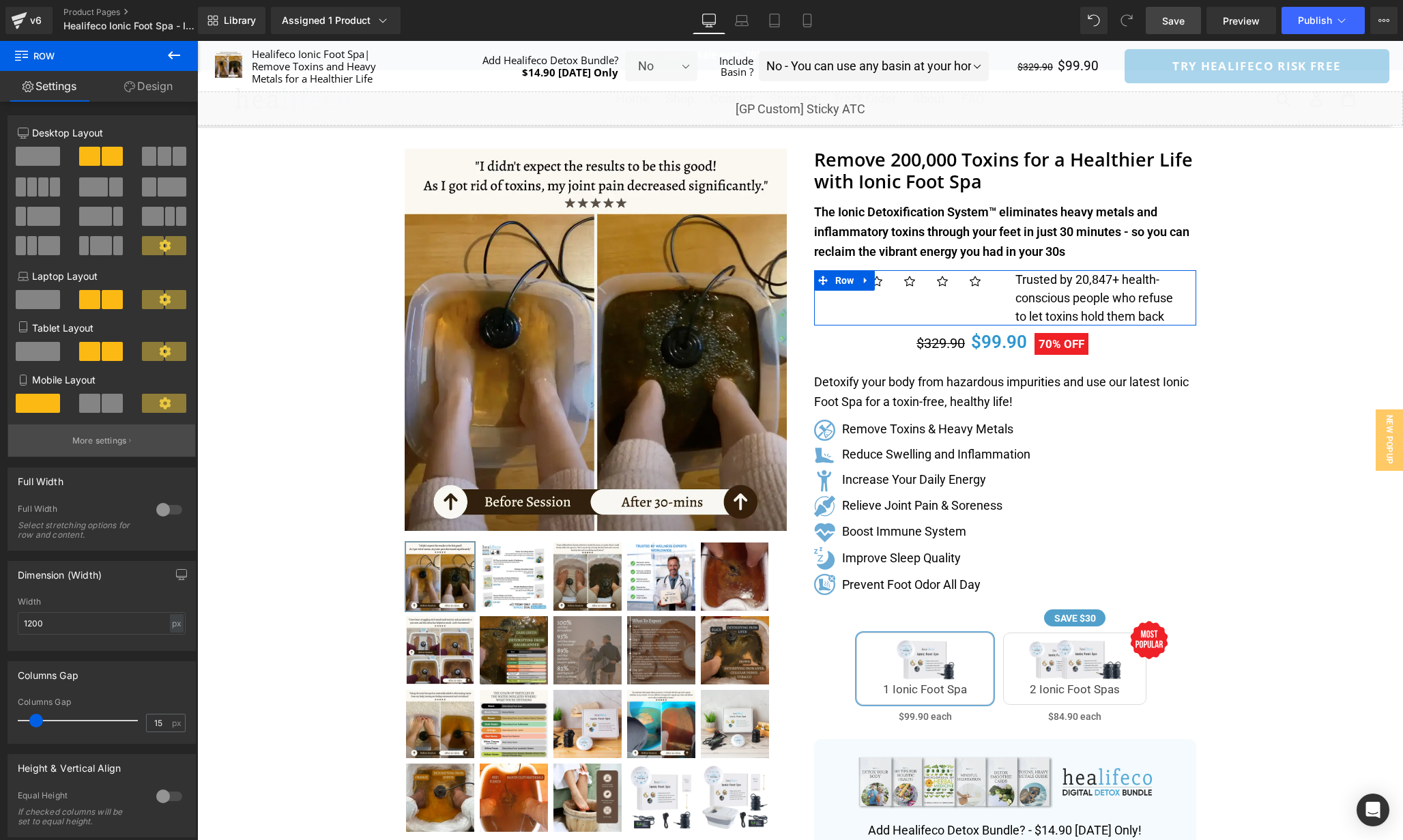
click at [89, 441] on p "More settings" at bounding box center [99, 441] width 55 height 13
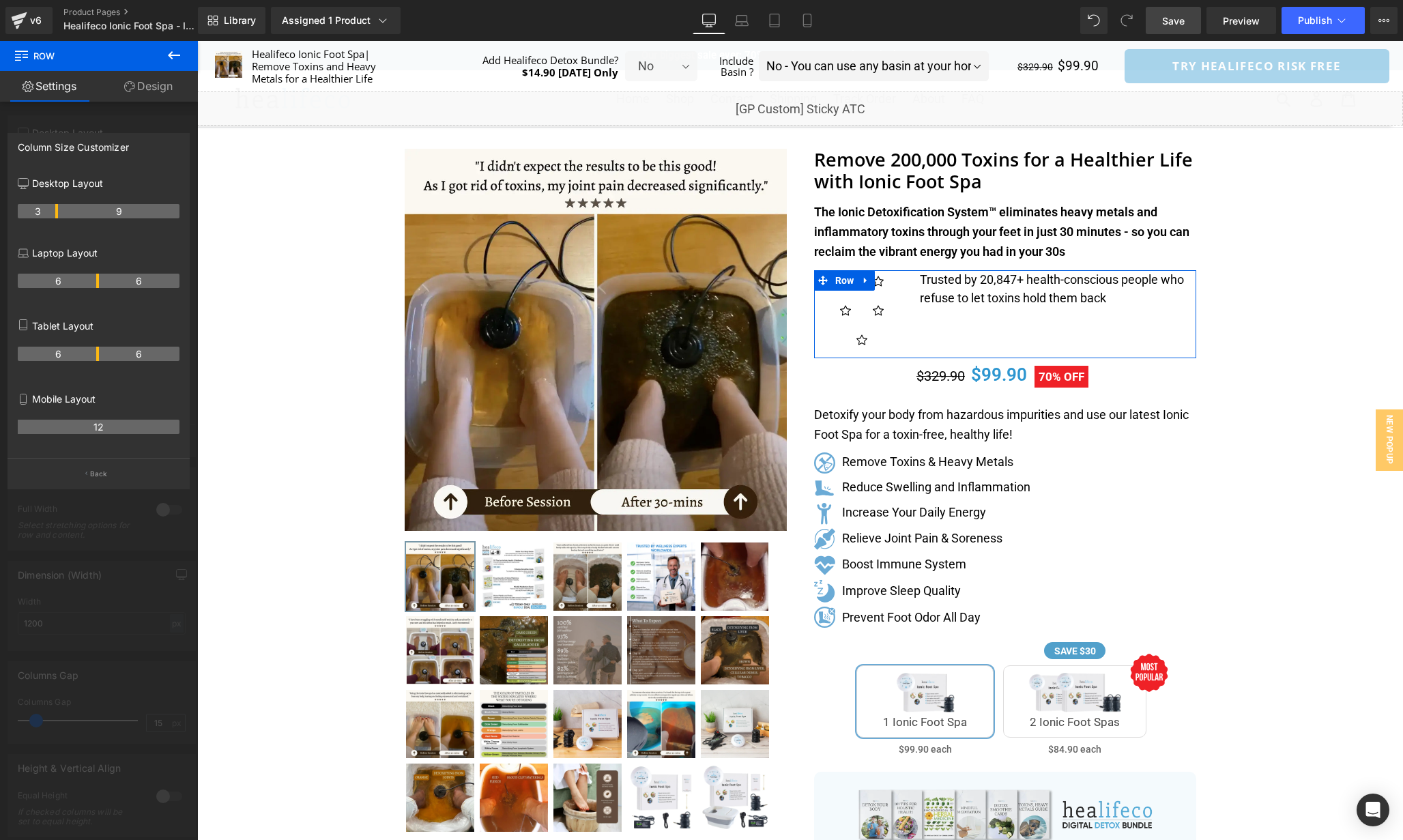
drag, startPoint x: 97, startPoint y: 213, endPoint x: 56, endPoint y: 213, distance: 41.0
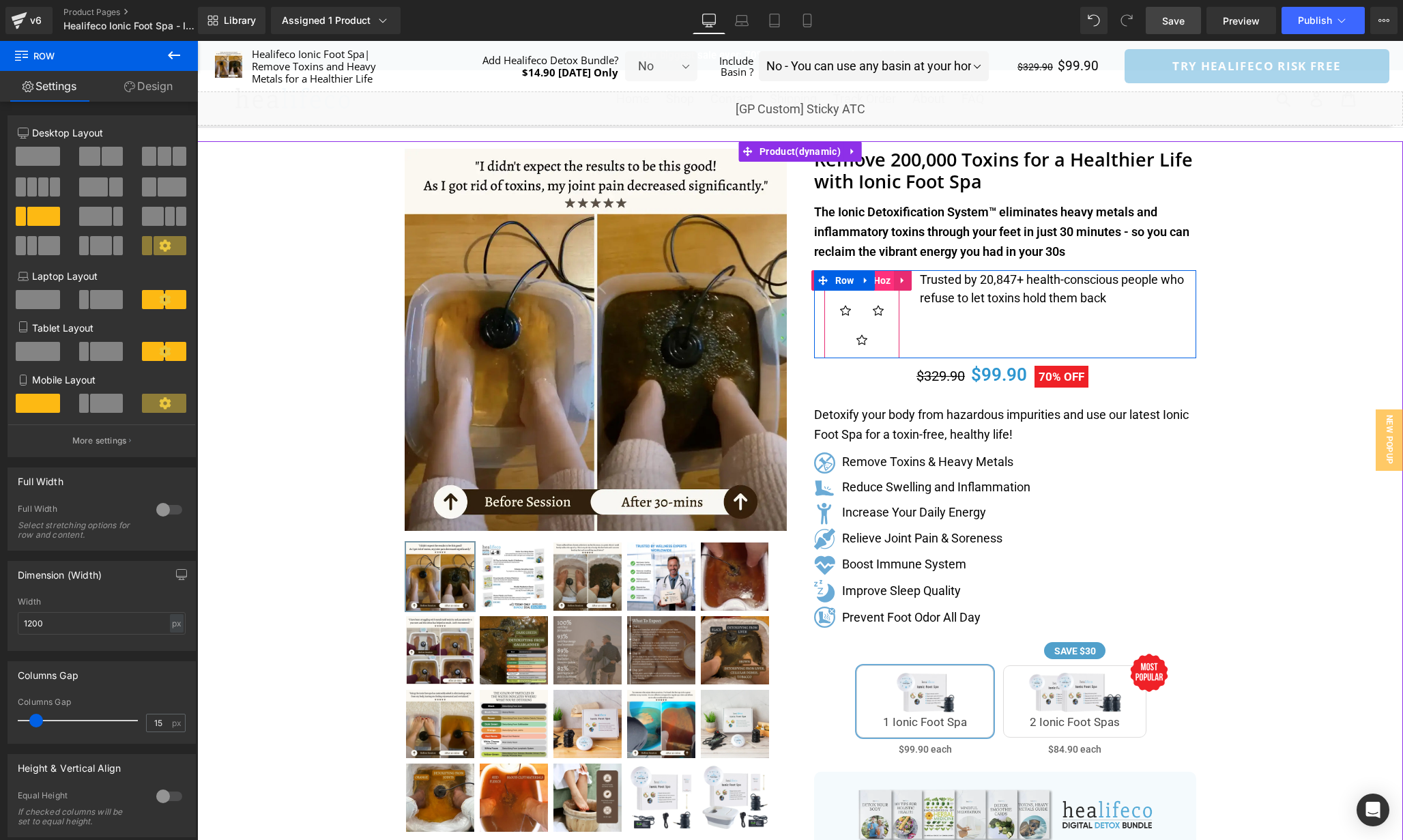
click at [891, 284] on span "Icon List Hoz" at bounding box center [862, 281] width 66 height 20
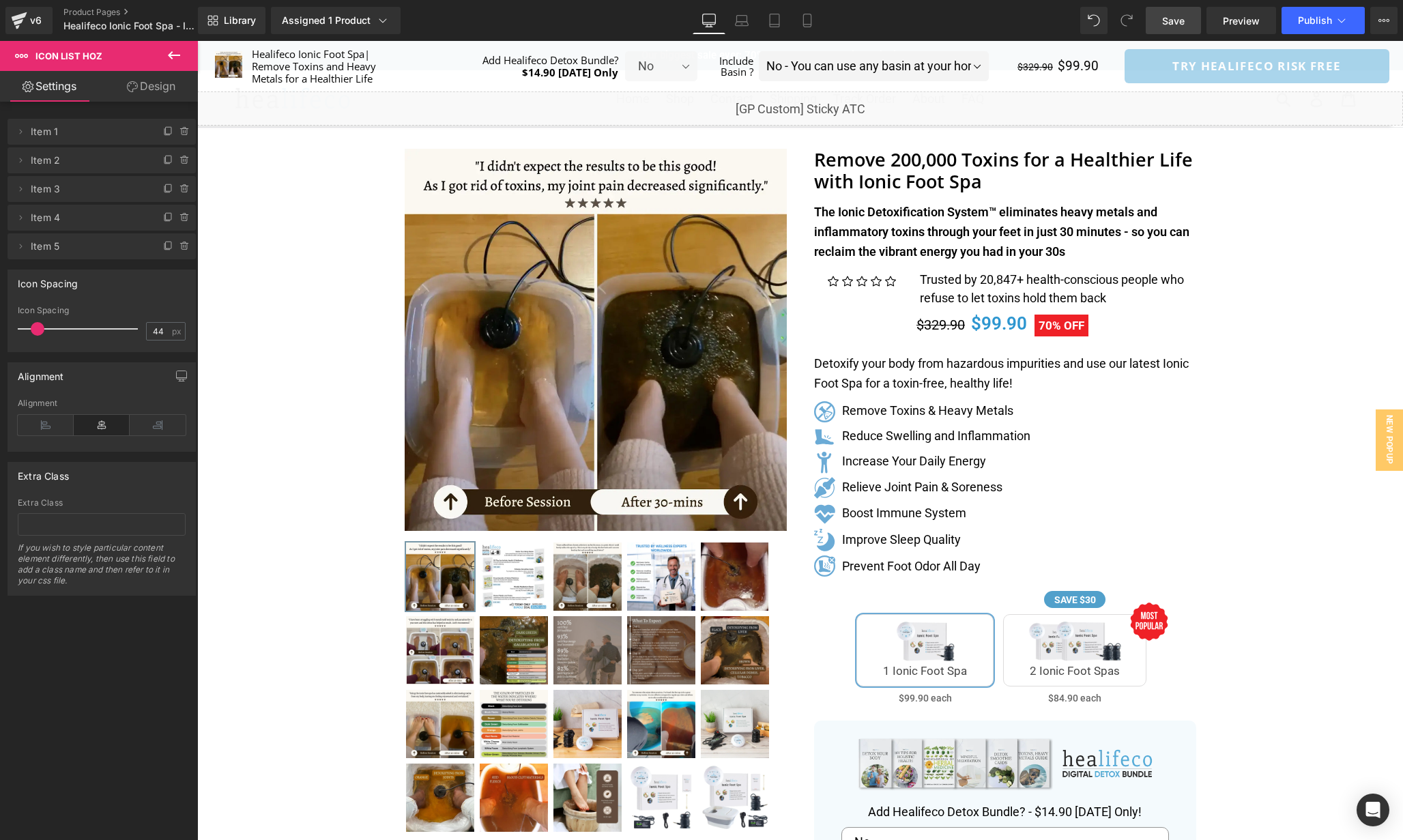
drag, startPoint x: 54, startPoint y: 329, endPoint x: 34, endPoint y: 327, distance: 20.1
click at [34, 327] on span at bounding box center [38, 328] width 13 height 13
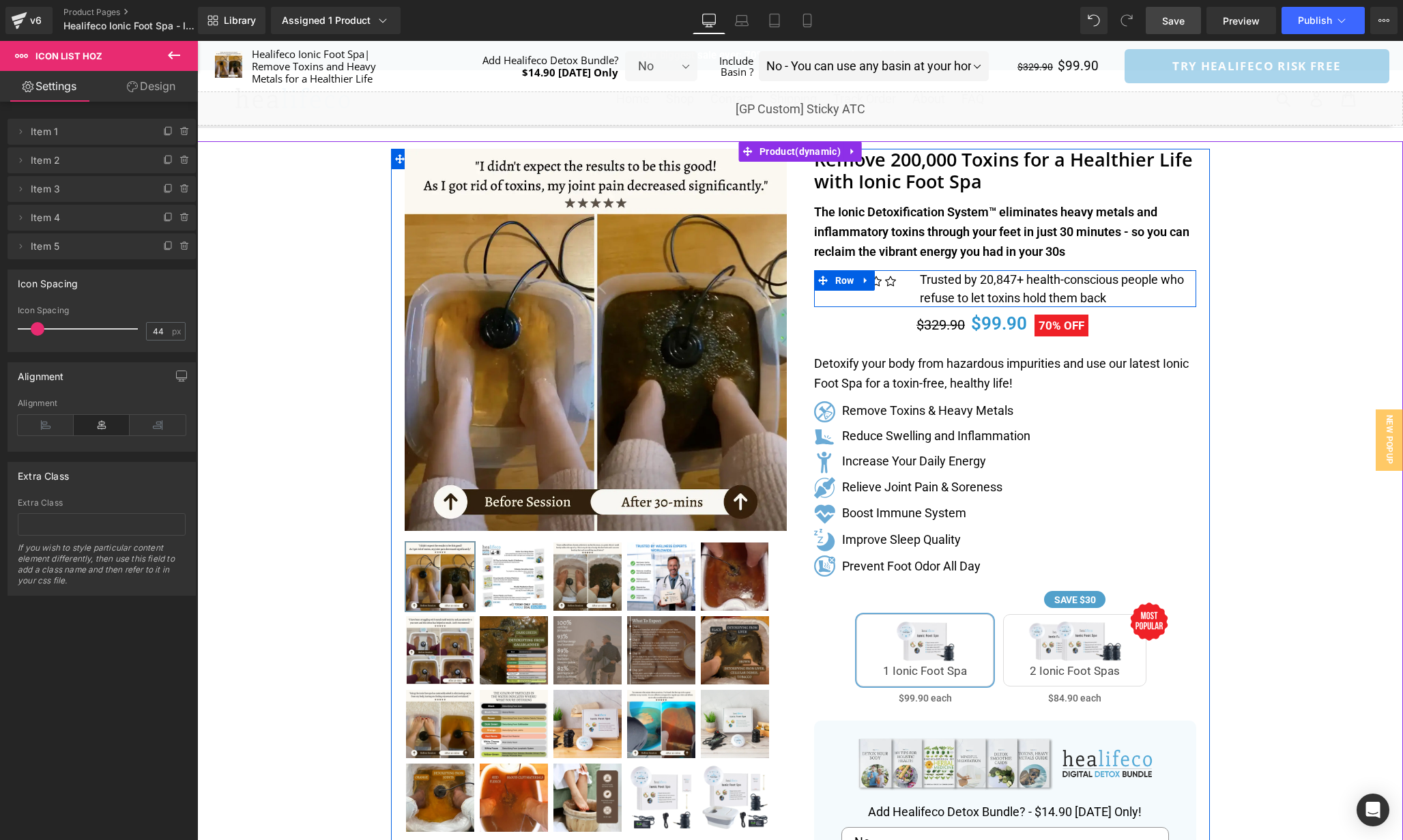
click at [913, 289] on div "Trusted by 20,847+ health-conscious people who refuse to let toxins hold them b…" at bounding box center [1053, 289] width 286 height 37
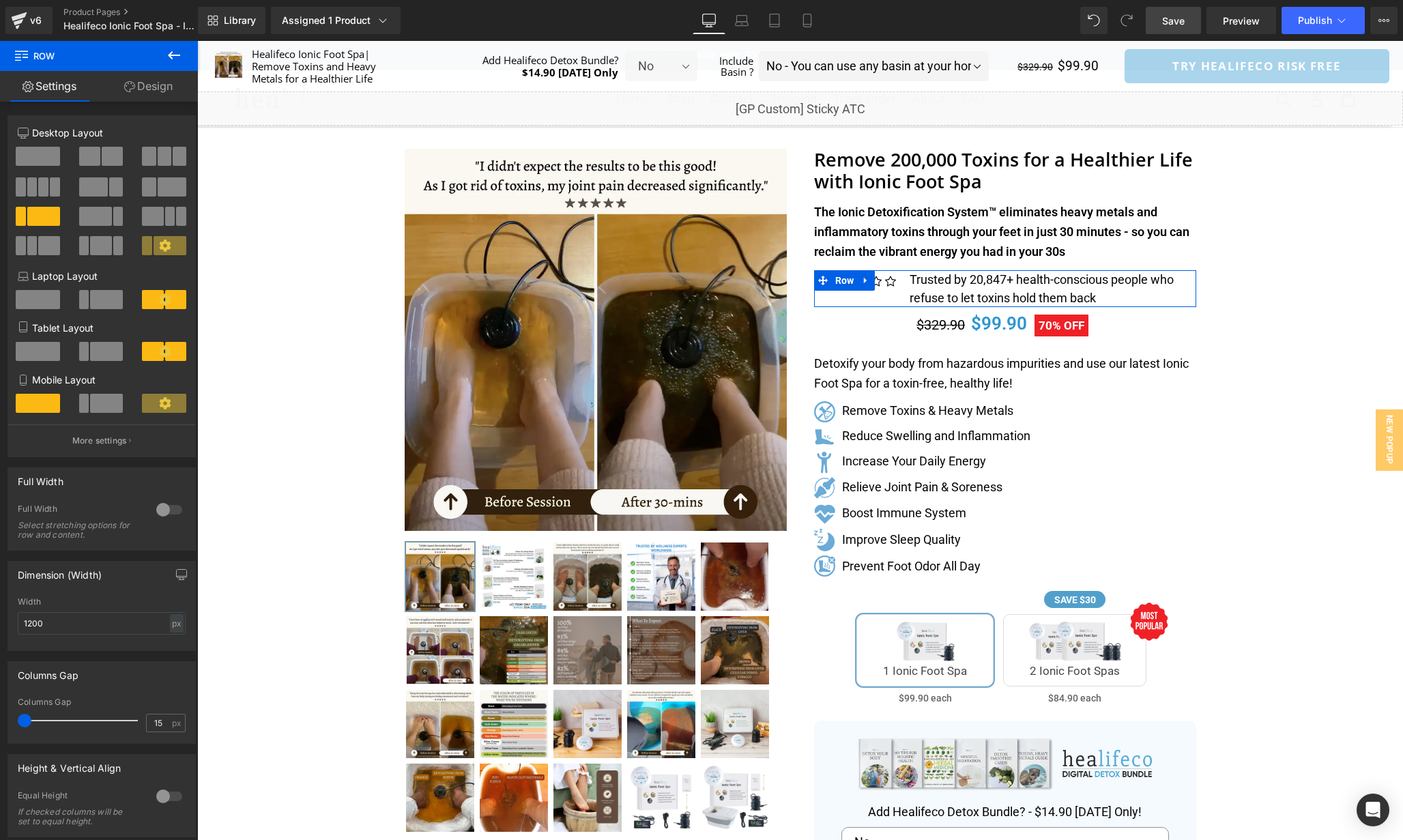
drag, startPoint x: 34, startPoint y: 723, endPoint x: 15, endPoint y: 722, distance: 19.0
click at [15, 722] on div "15px Columns Gap 15 px" at bounding box center [102, 720] width 187 height 45
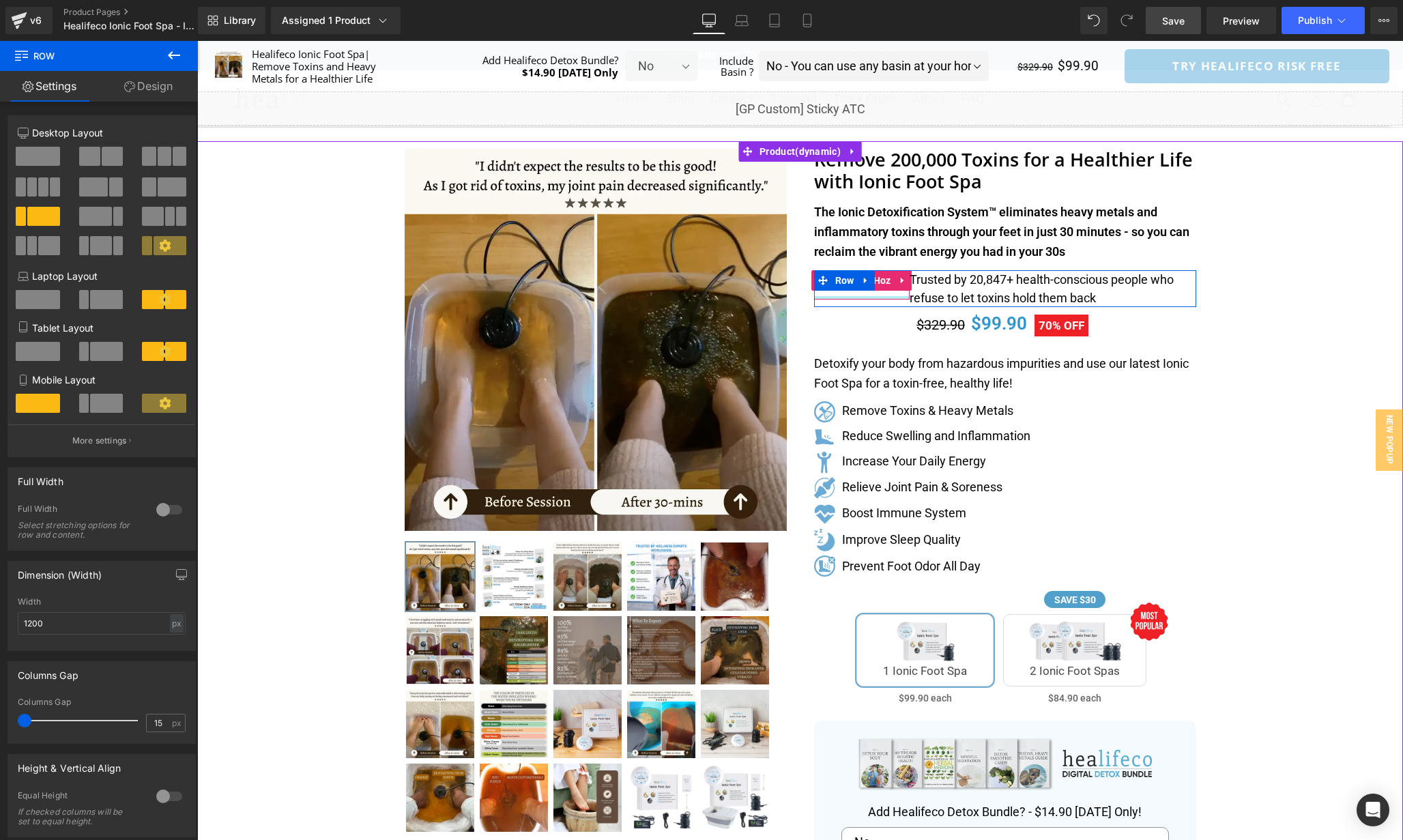
click at [903, 299] on div at bounding box center [862, 298] width 96 height 3
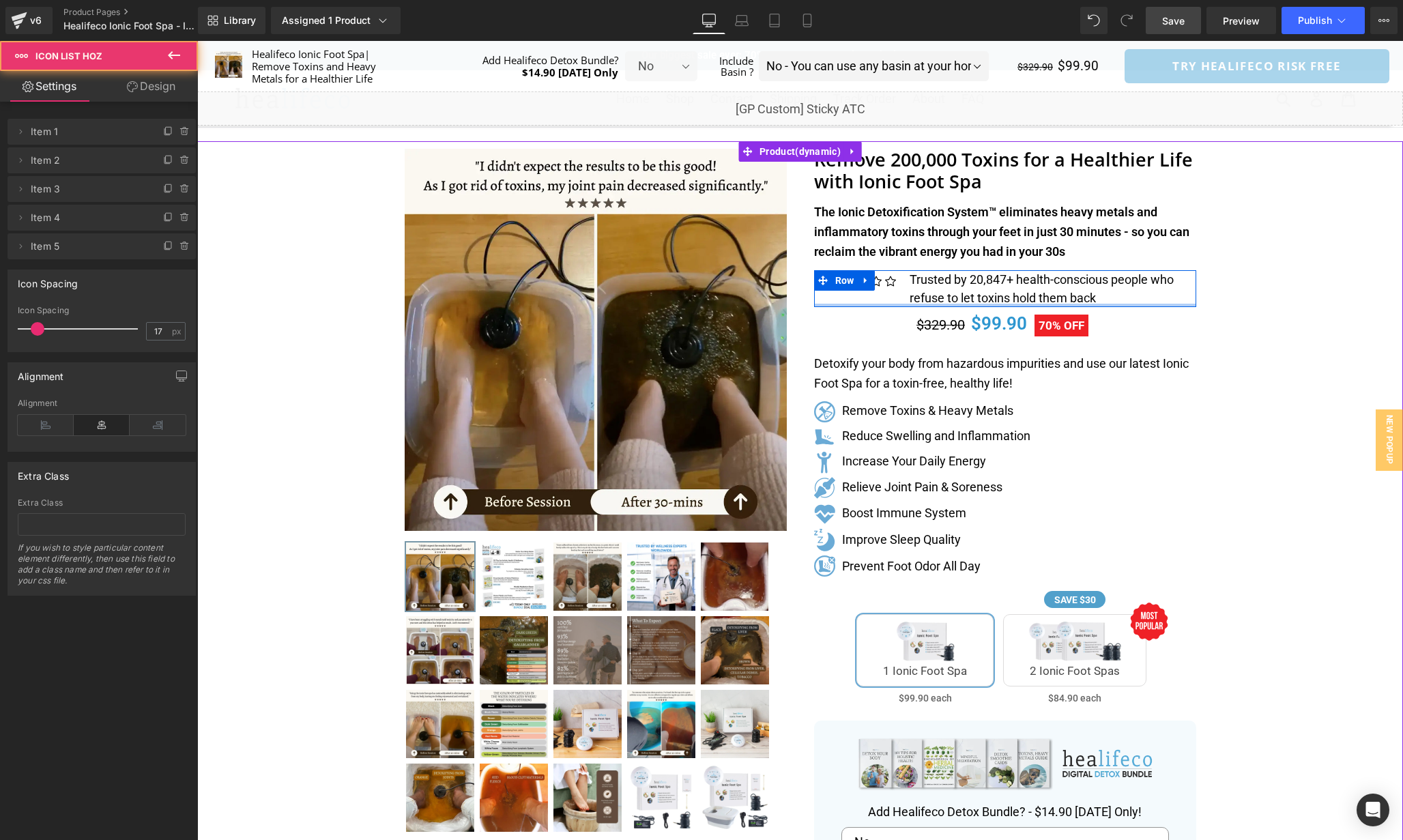
click at [904, 304] on div at bounding box center [1005, 306] width 382 height 3
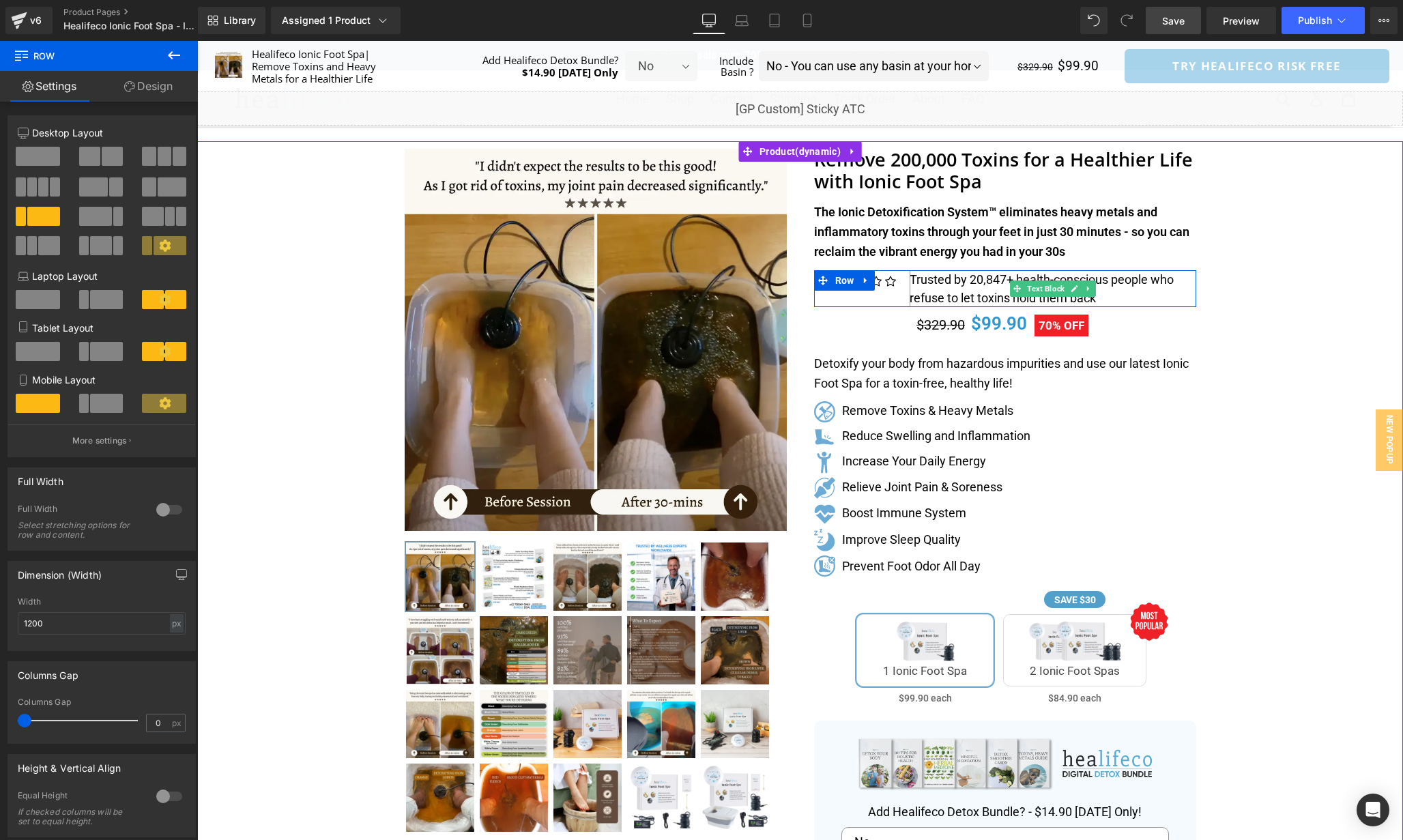
click at [1164, 302] on p "Trusted by 20,847+ health-conscious people who refuse to let toxins hold them b…" at bounding box center [1053, 289] width 286 height 37
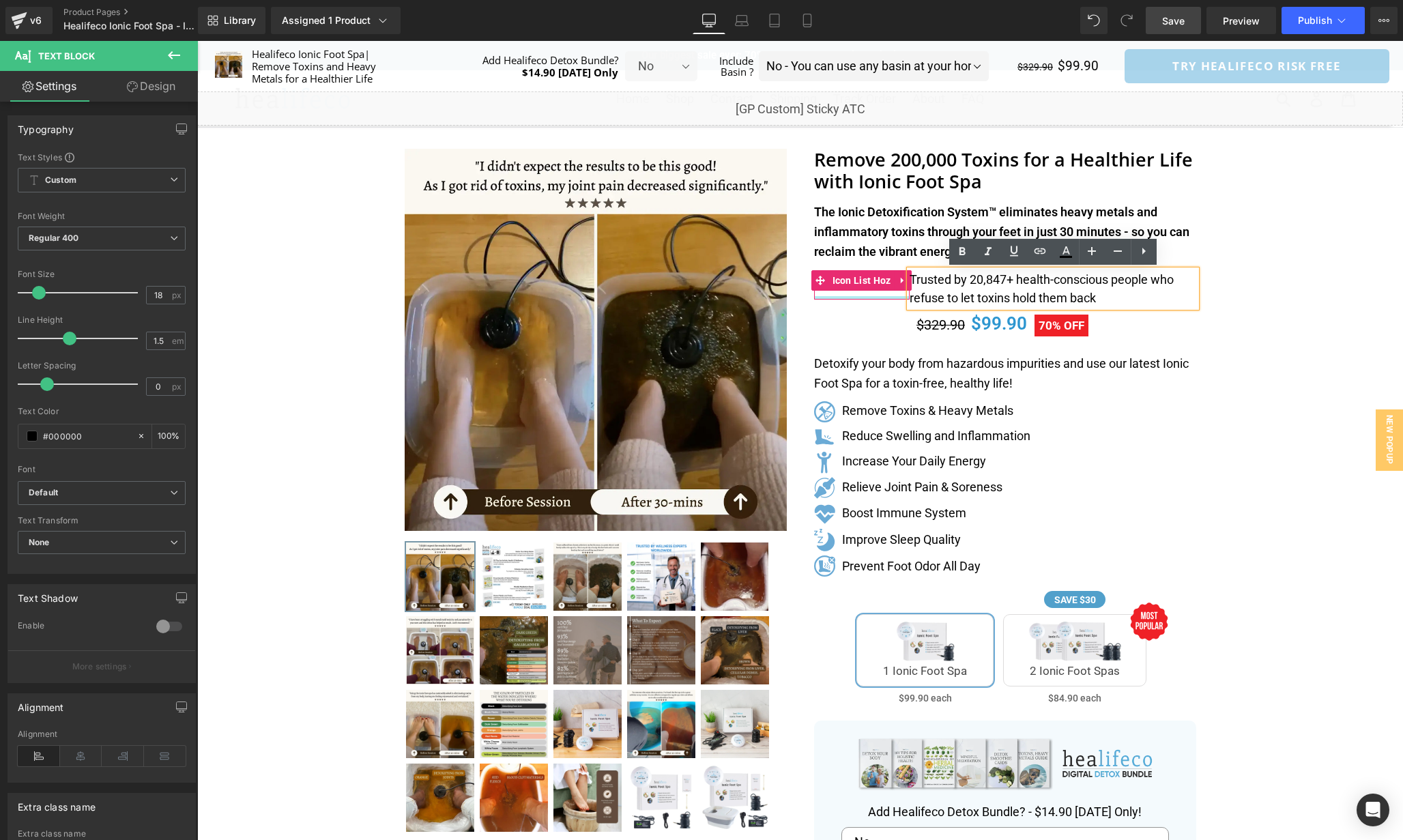
click at [910, 299] on div "Trusted by 20,847+ health-conscious people who refuse to let toxins hold them b…" at bounding box center [1053, 289] width 286 height 37
click at [896, 304] on div "Icon Icon Icon Icon Icon Icon List Hoz Trusted by 20,847+ health-conscious peop…" at bounding box center [1005, 289] width 382 height 37
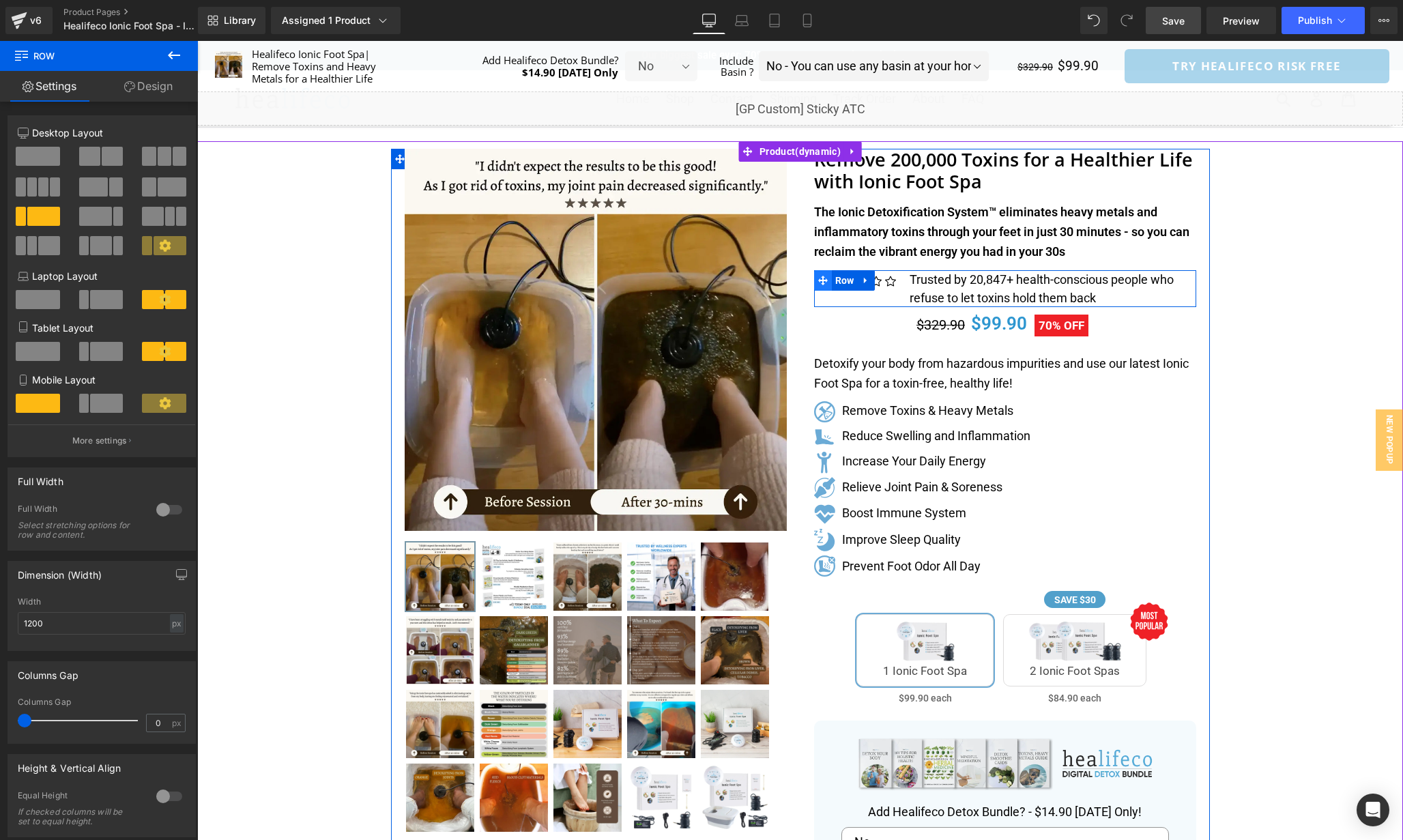
click at [821, 280] on icon at bounding box center [822, 280] width 9 height 9
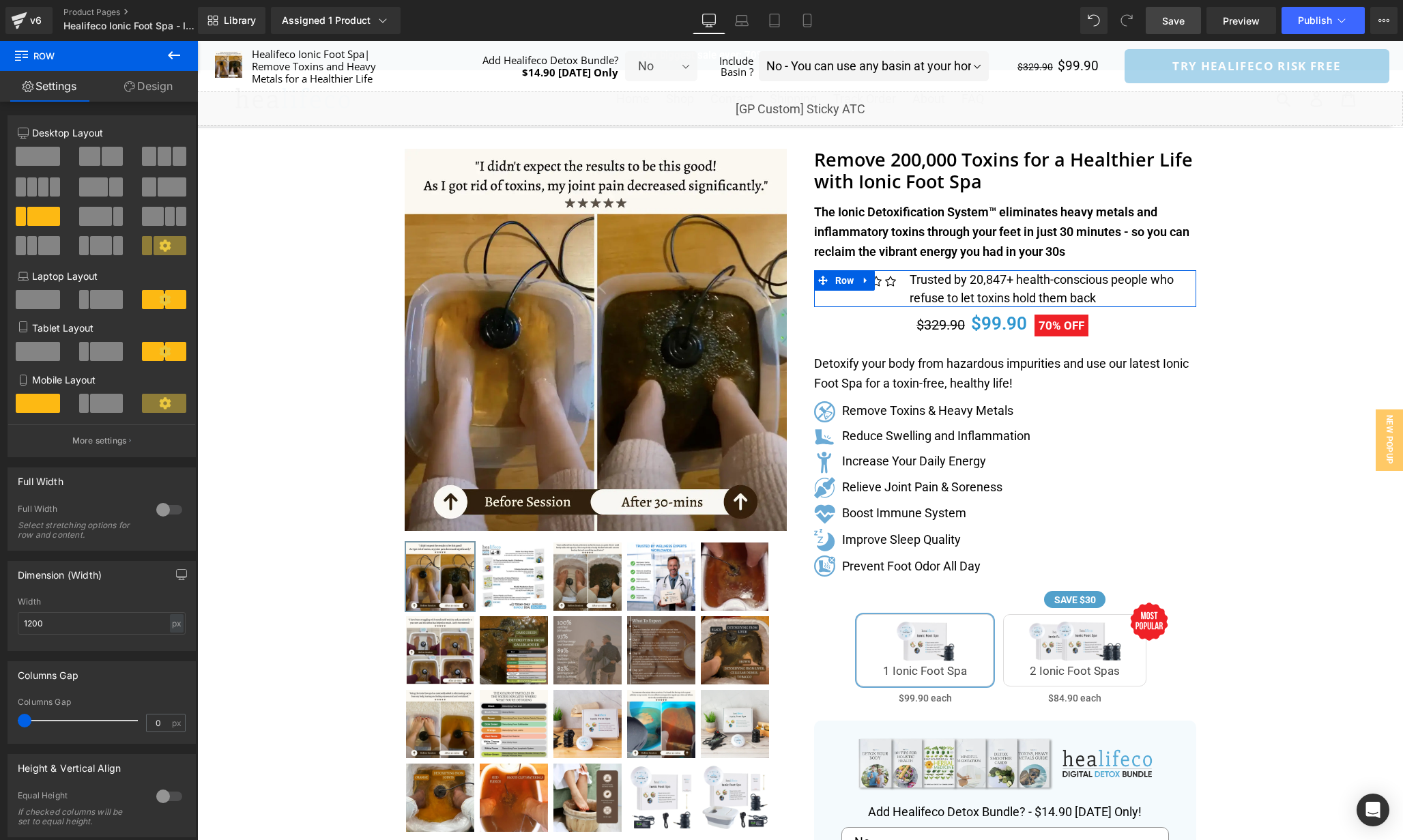
click at [160, 89] on link "Design" at bounding box center [149, 86] width 99 height 31
click at [60, 87] on link "Settings" at bounding box center [50, 86] width 99 height 31
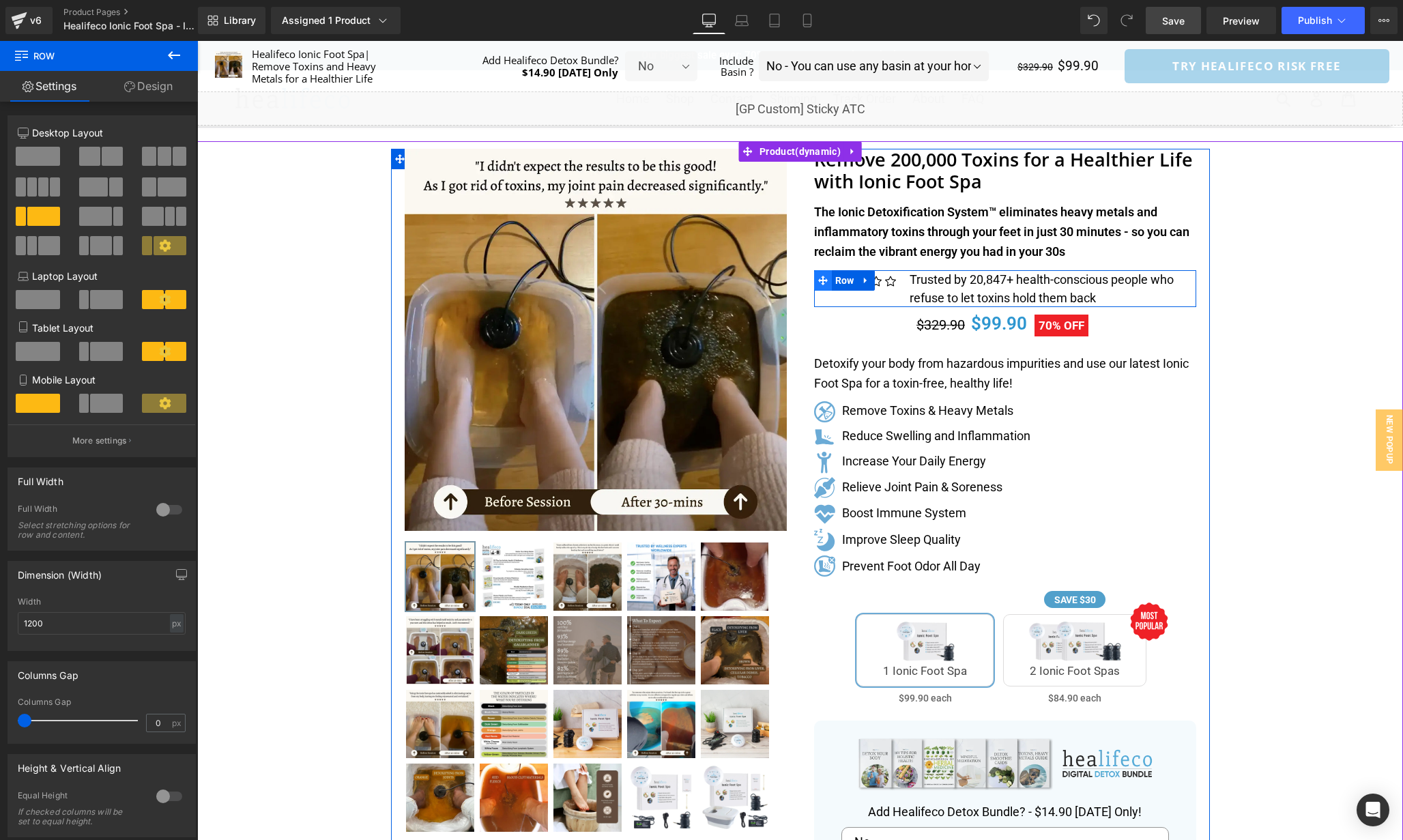
click at [828, 281] on span at bounding box center [822, 281] width 18 height 20
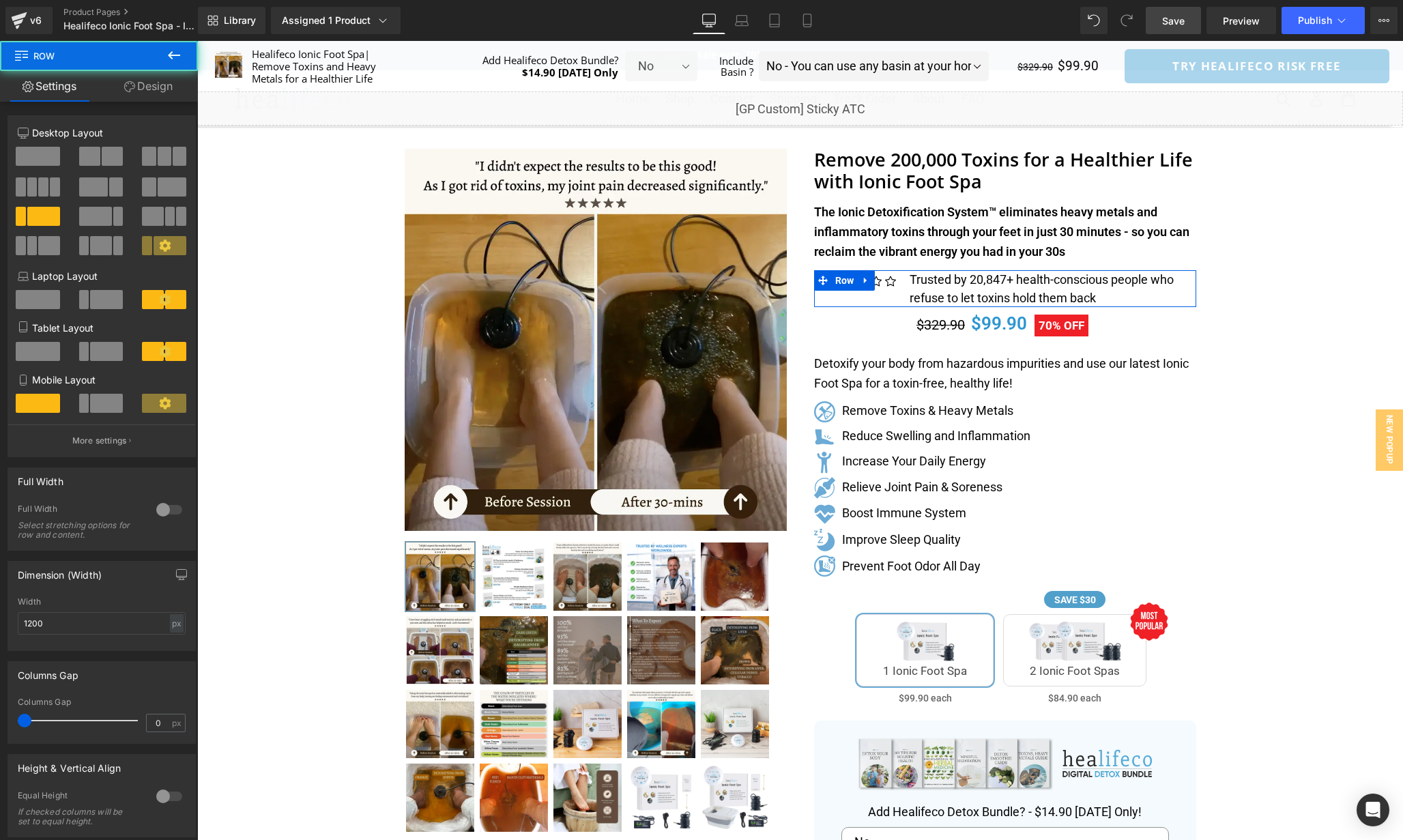
click at [136, 92] on link "Design" at bounding box center [149, 86] width 99 height 31
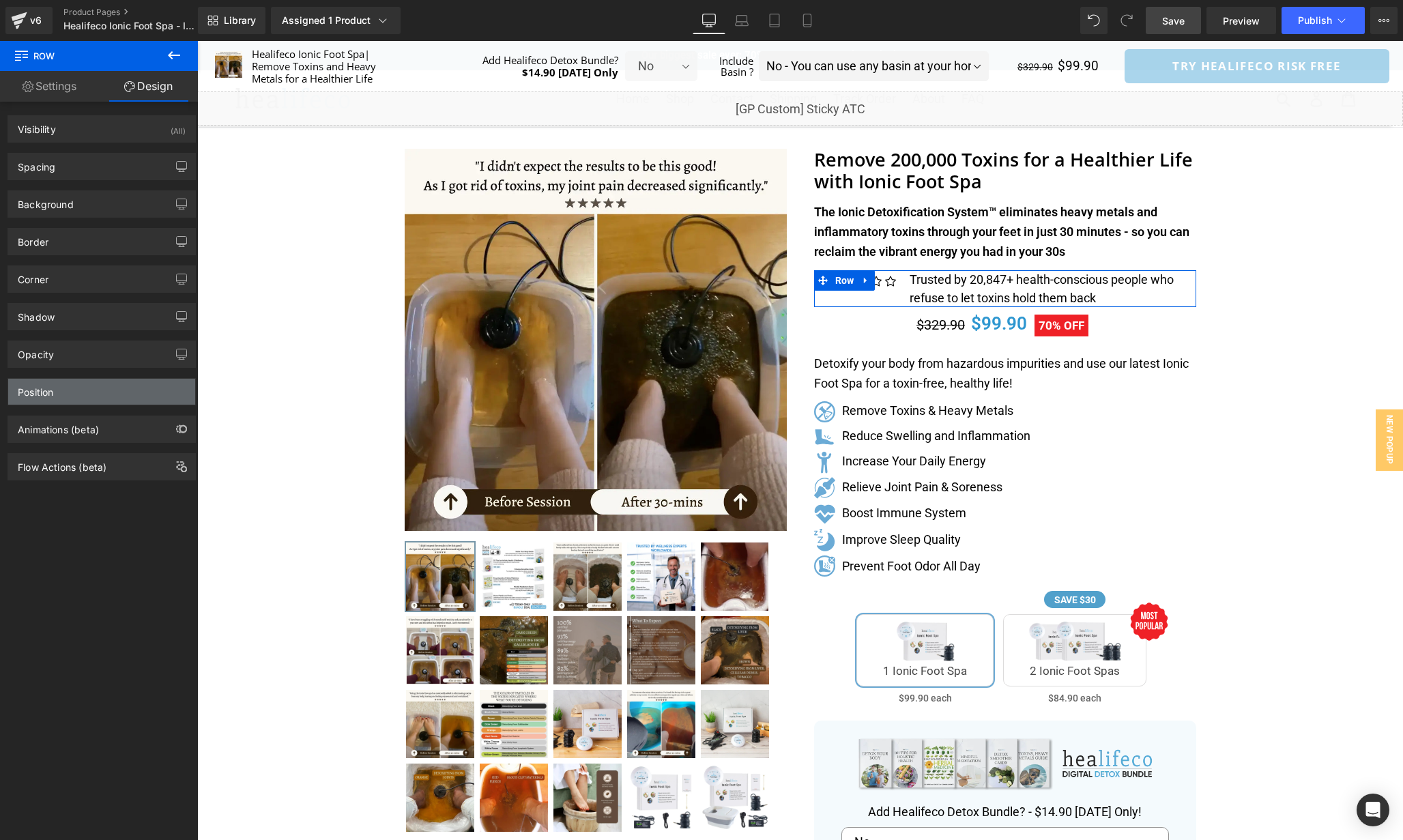
click at [110, 389] on div "Position" at bounding box center [102, 391] width 187 height 26
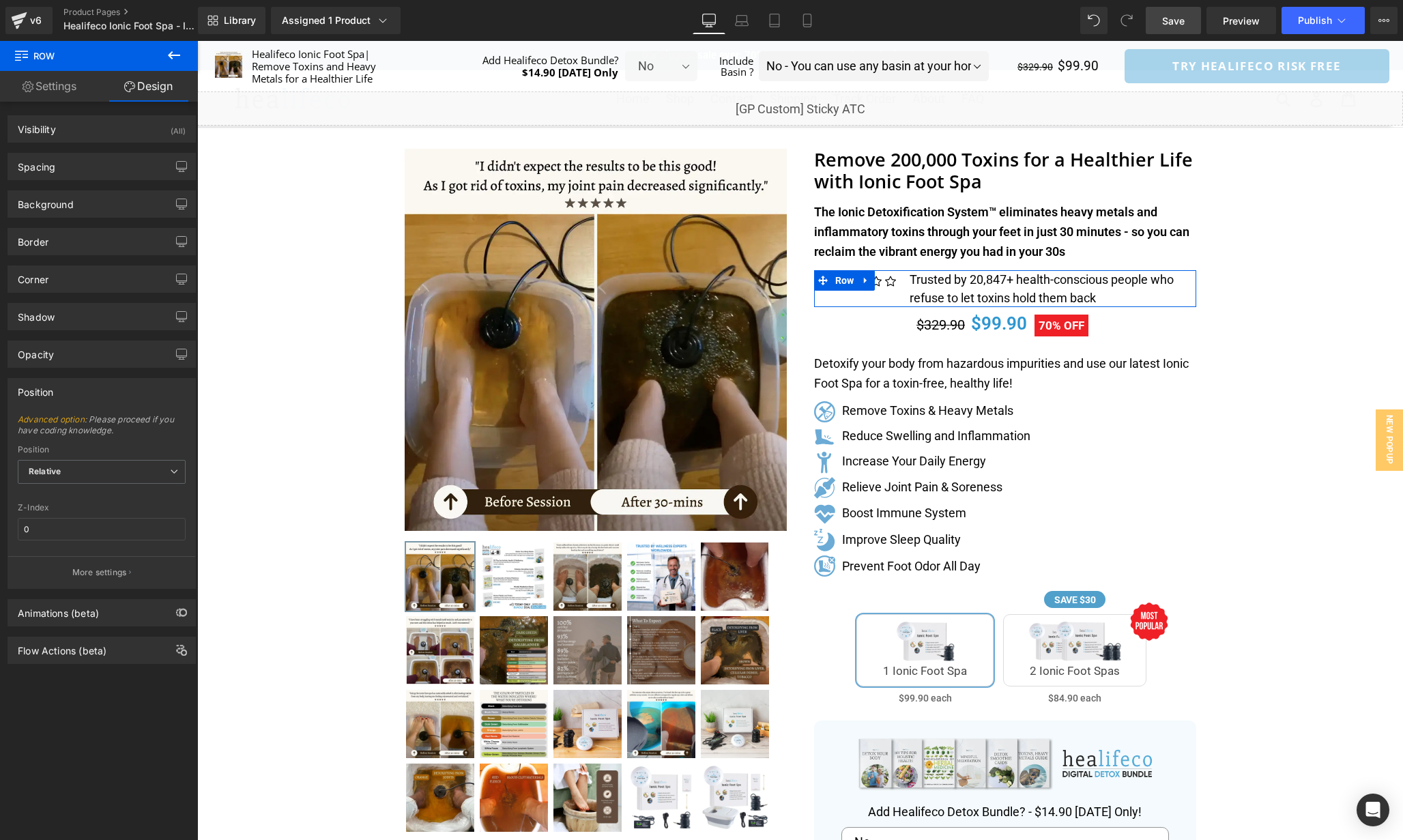
click at [67, 86] on link "Settings" at bounding box center [50, 86] width 99 height 31
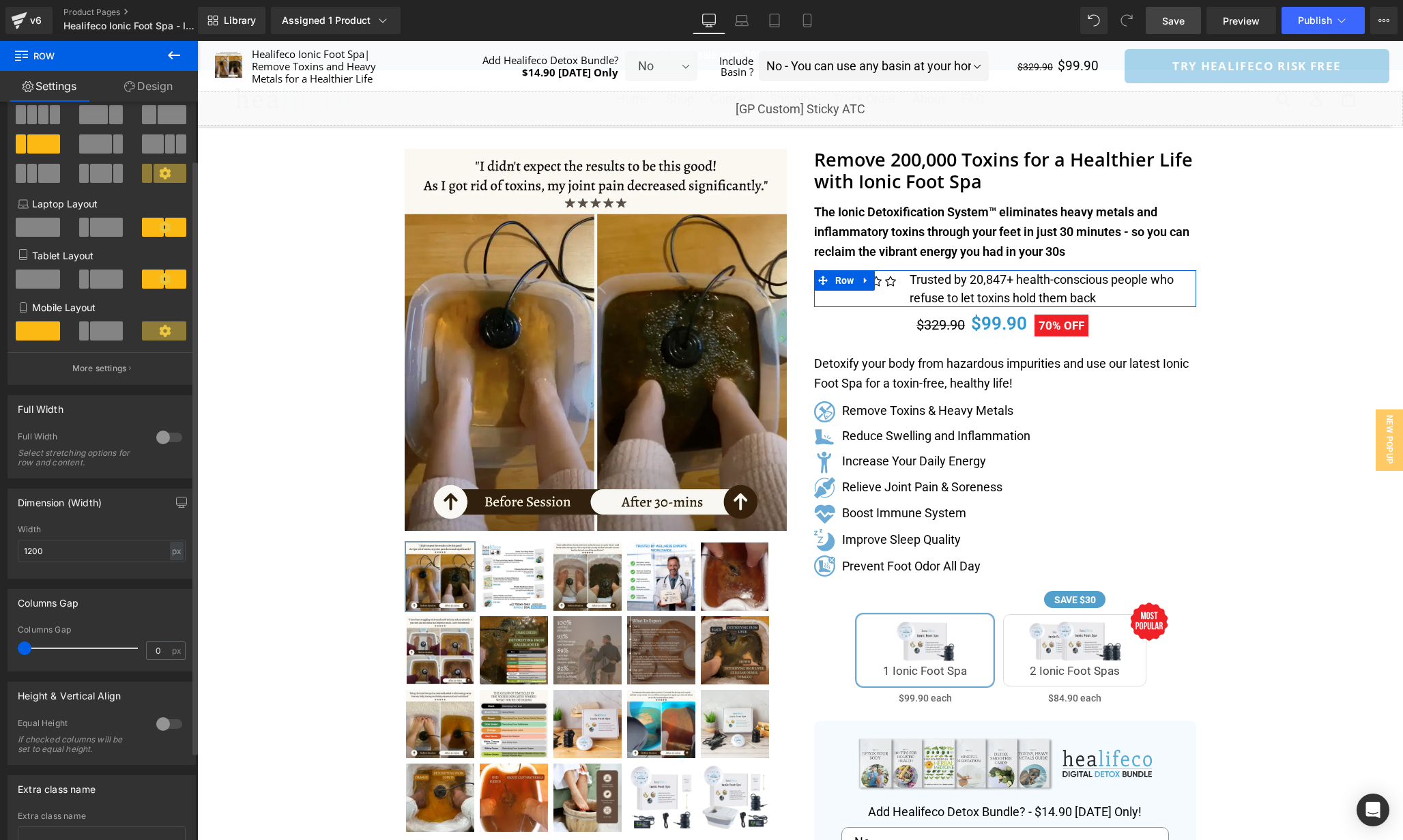
scroll to position [182, 0]
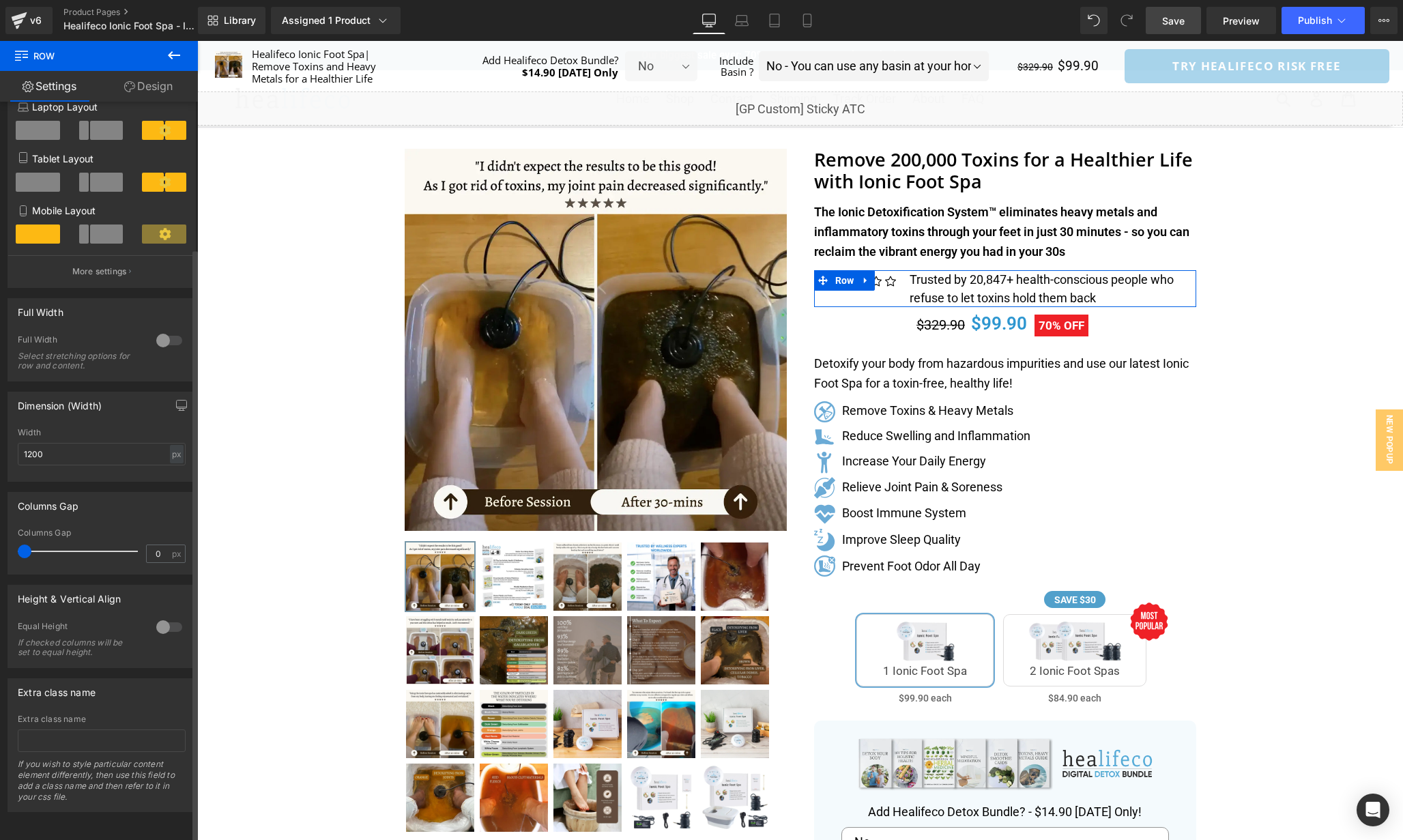
click at [158, 621] on div at bounding box center [169, 627] width 33 height 22
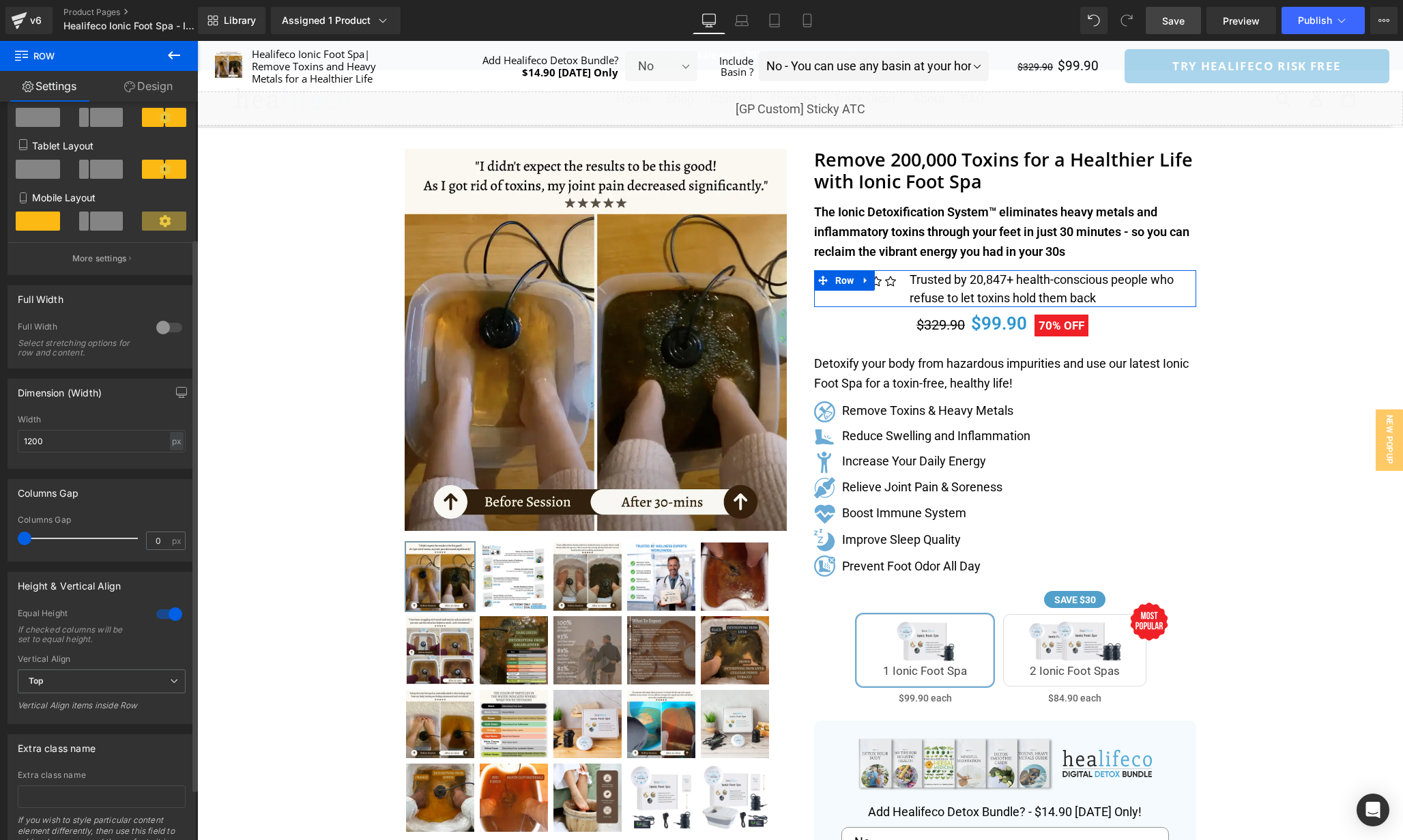
scroll to position [198, 0]
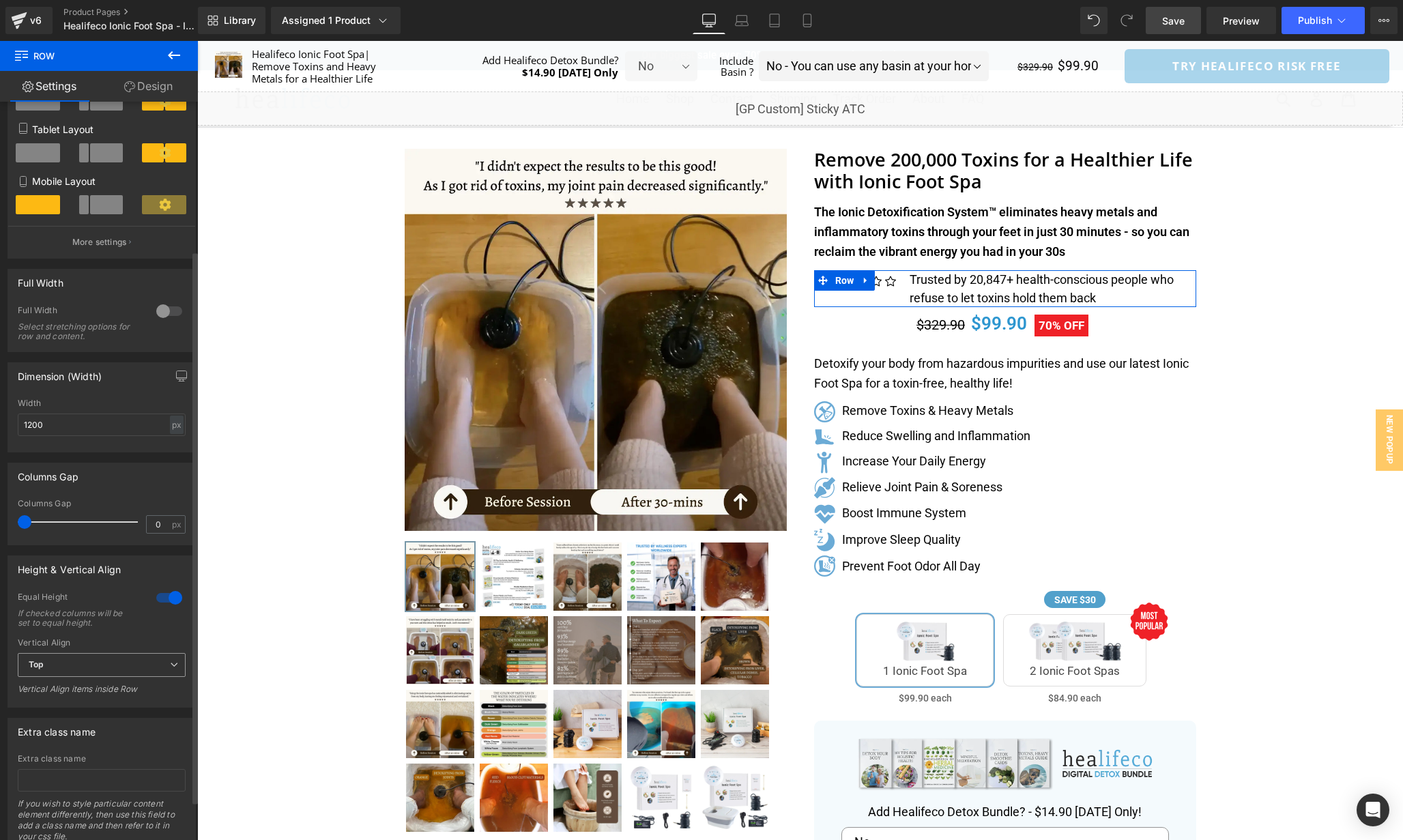
click at [137, 670] on span "Top" at bounding box center [102, 665] width 168 height 24
click at [129, 709] on li "Middle" at bounding box center [98, 710] width 162 height 20
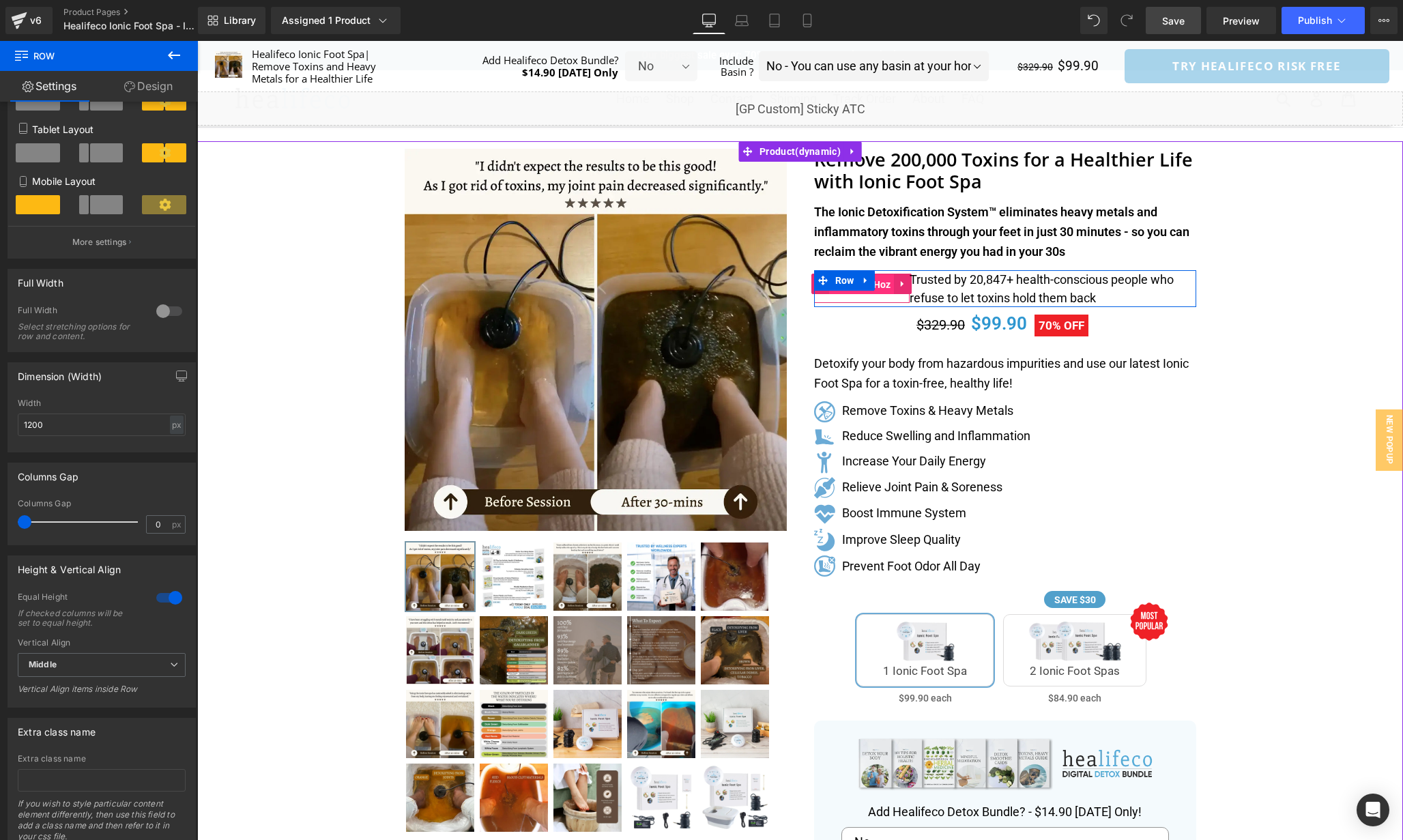
click at [885, 289] on span "Icon List Hoz" at bounding box center [862, 285] width 66 height 20
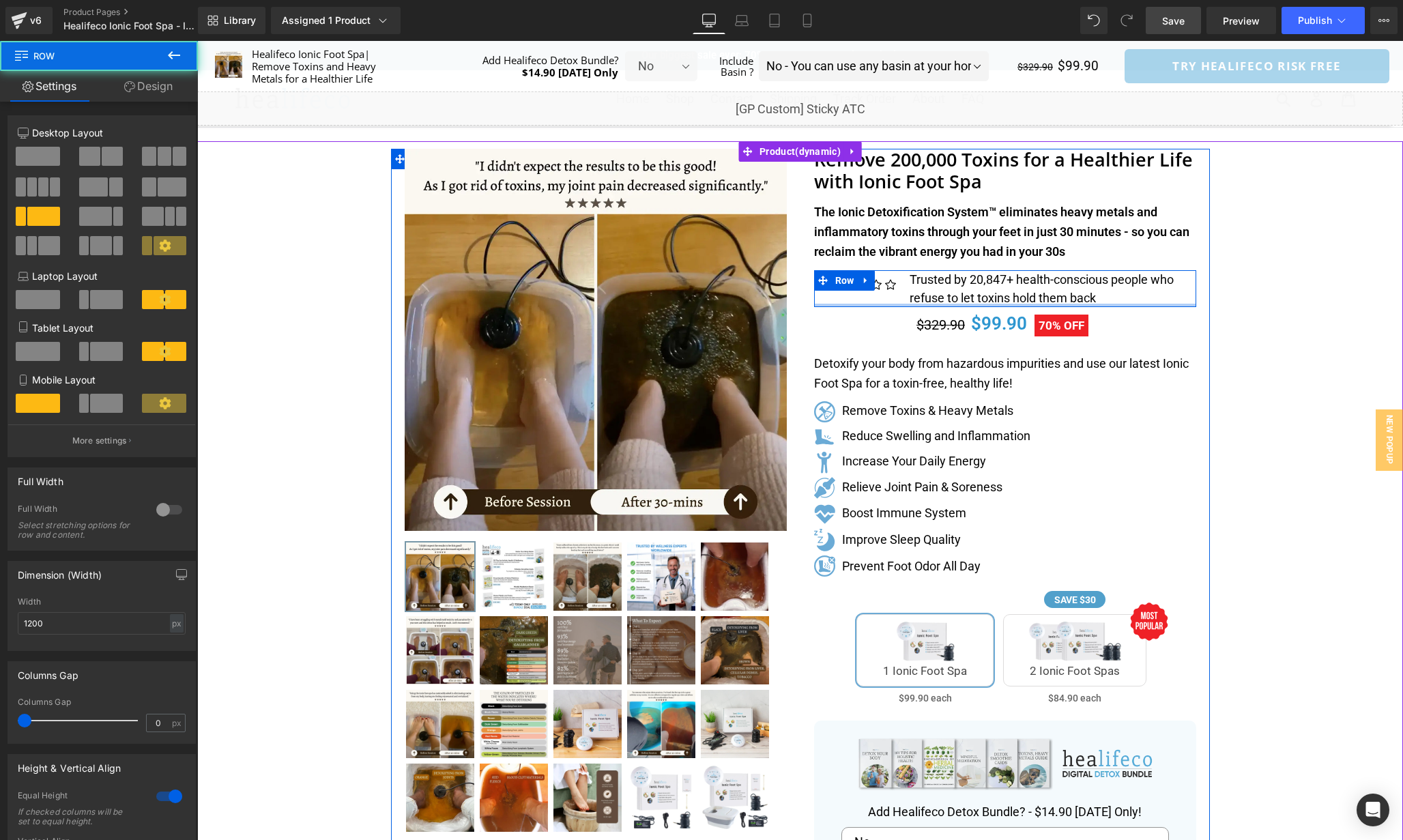
click at [879, 297] on div "Icon Icon Icon Icon Icon Icon List Hoz Trusted by 20,847+ health-conscious peop…" at bounding box center [1005, 289] width 382 height 37
click at [885, 297] on ul "Icon Icon Icon Icon Icon" at bounding box center [862, 288] width 96 height 29
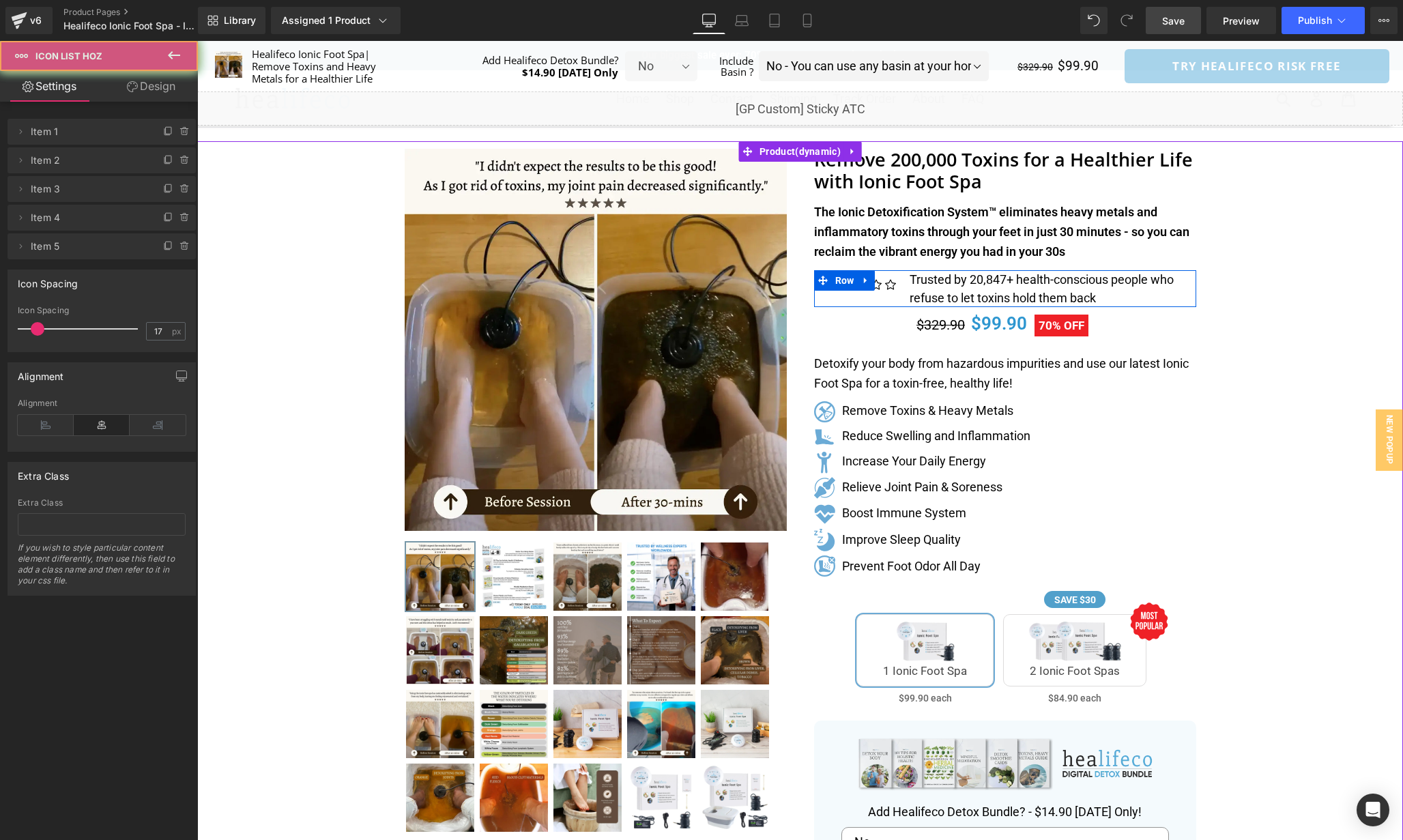
click at [922, 297] on p "Trusted by 20,847+ health-conscious people who refuse to let toxins hold them b…" at bounding box center [1053, 289] width 286 height 37
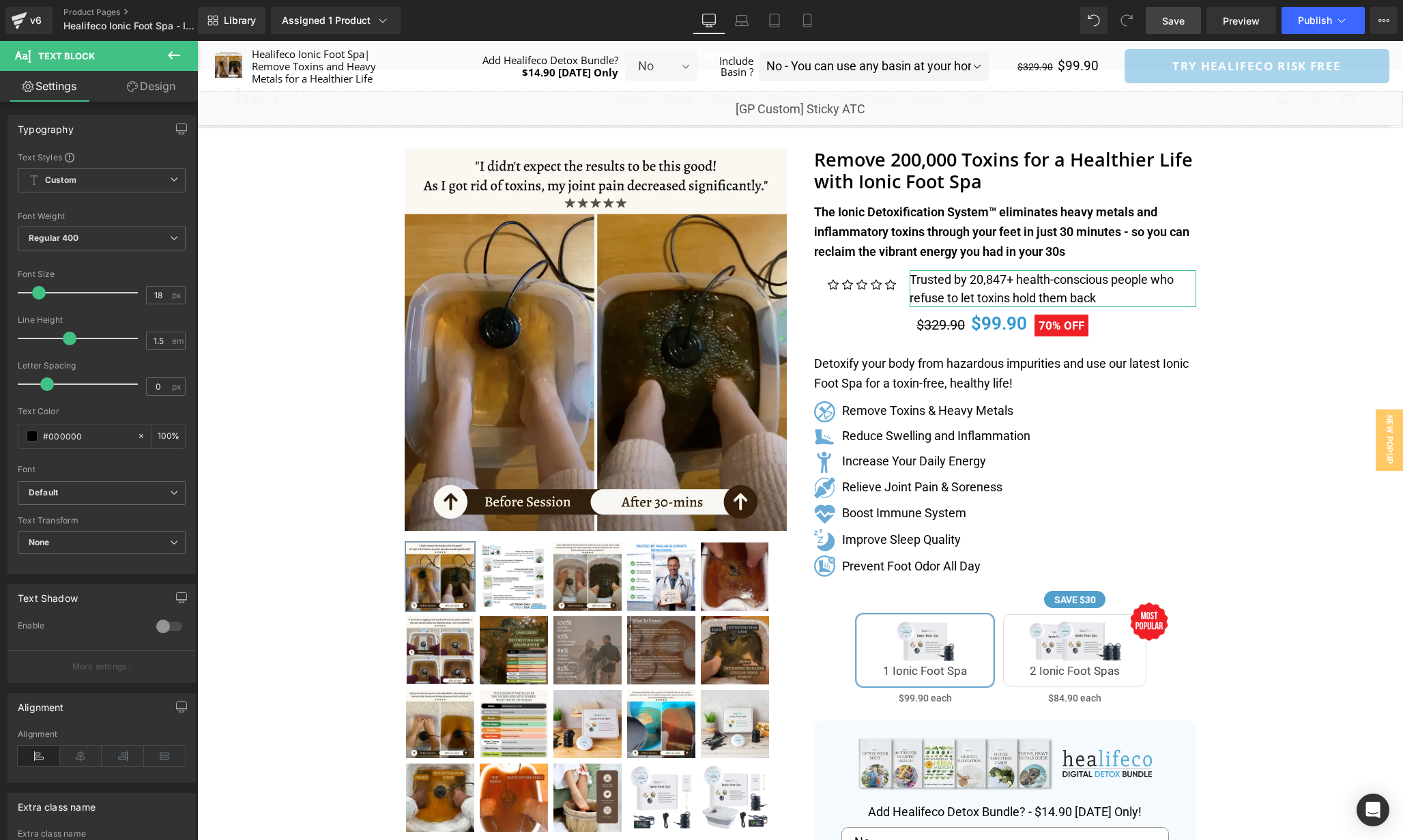
click at [128, 81] on icon at bounding box center [132, 87] width 11 height 11
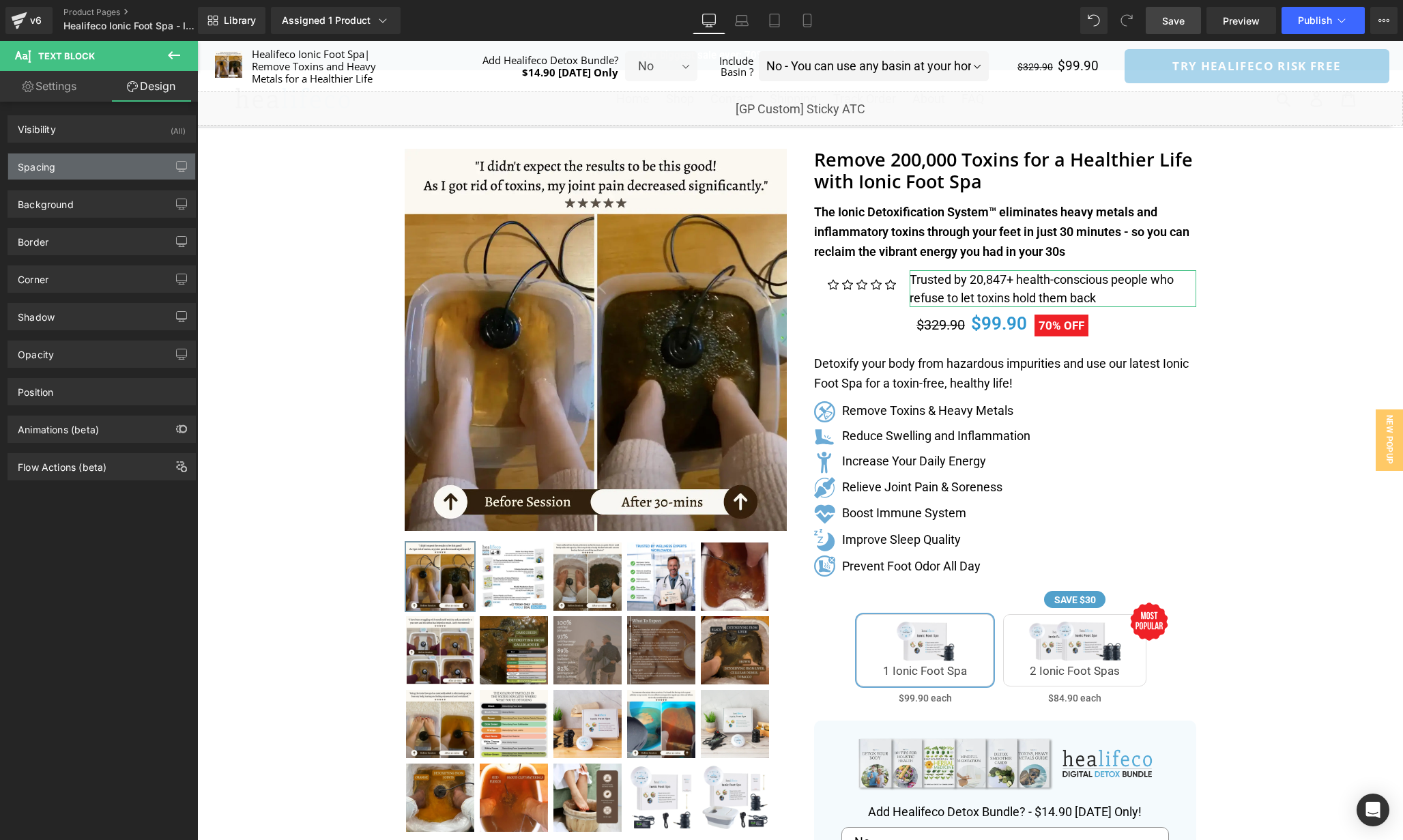
click at [81, 166] on div "Spacing" at bounding box center [102, 166] width 187 height 26
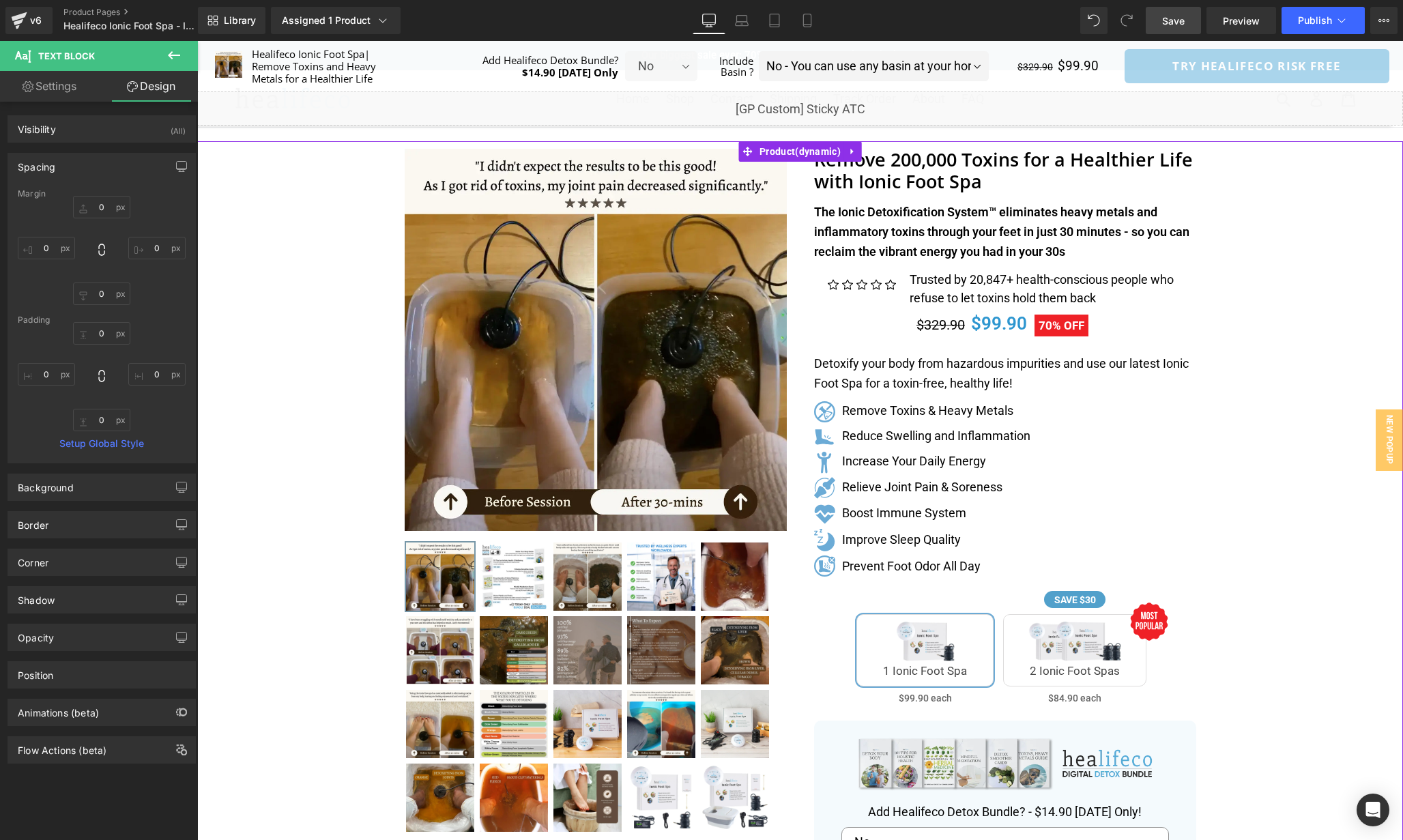
click at [1363, 351] on div "Separator" at bounding box center [801, 691] width 1206 height 1100
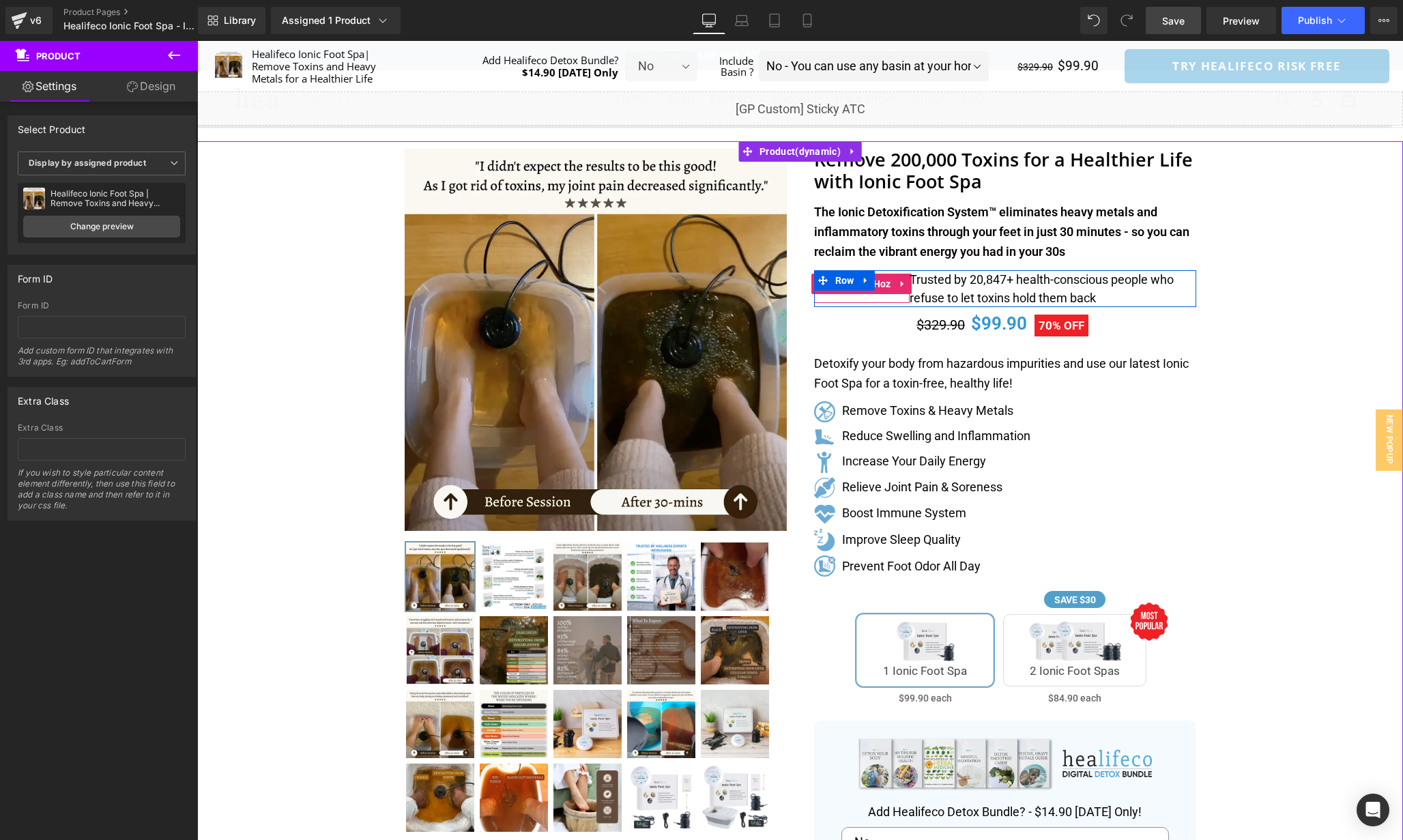
click at [893, 298] on ul "Icon Icon Icon Icon Icon" at bounding box center [862, 288] width 96 height 29
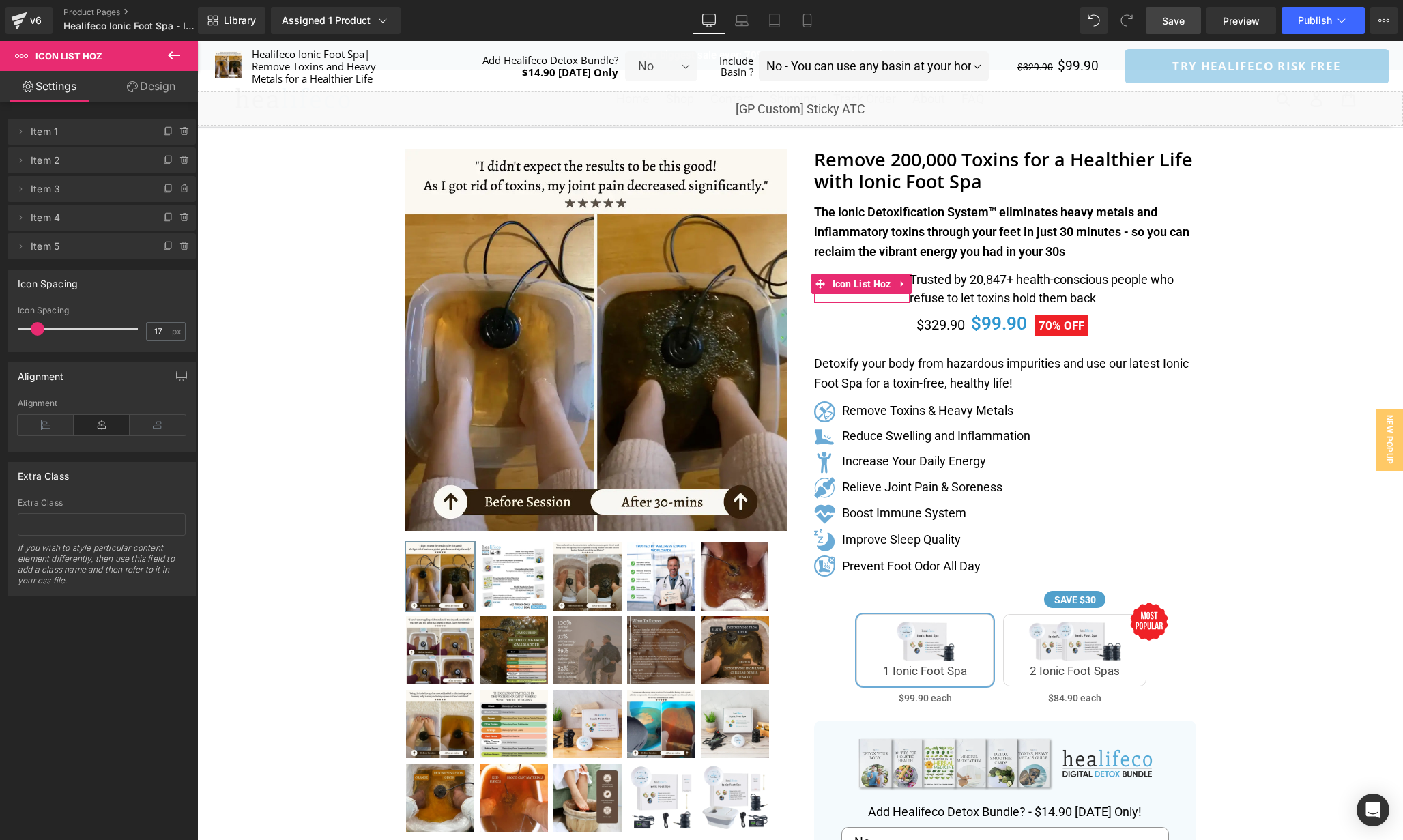
click at [144, 90] on link "Design" at bounding box center [151, 86] width 99 height 31
click at [0, 0] on div "Spacing" at bounding box center [0, 0] width 0 height 0
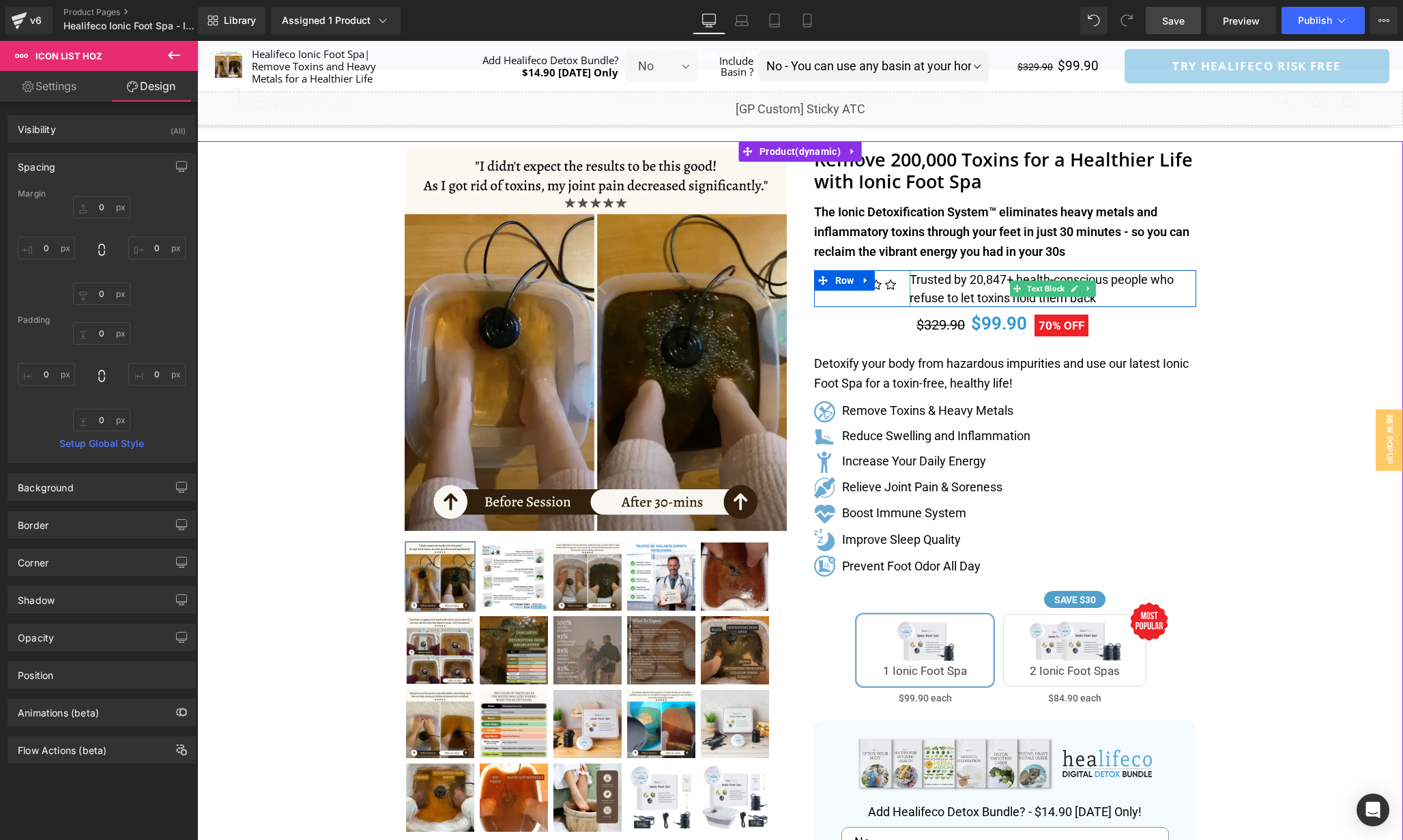
click at [1271, 289] on div "Separator" at bounding box center [801, 691] width 1206 height 1100
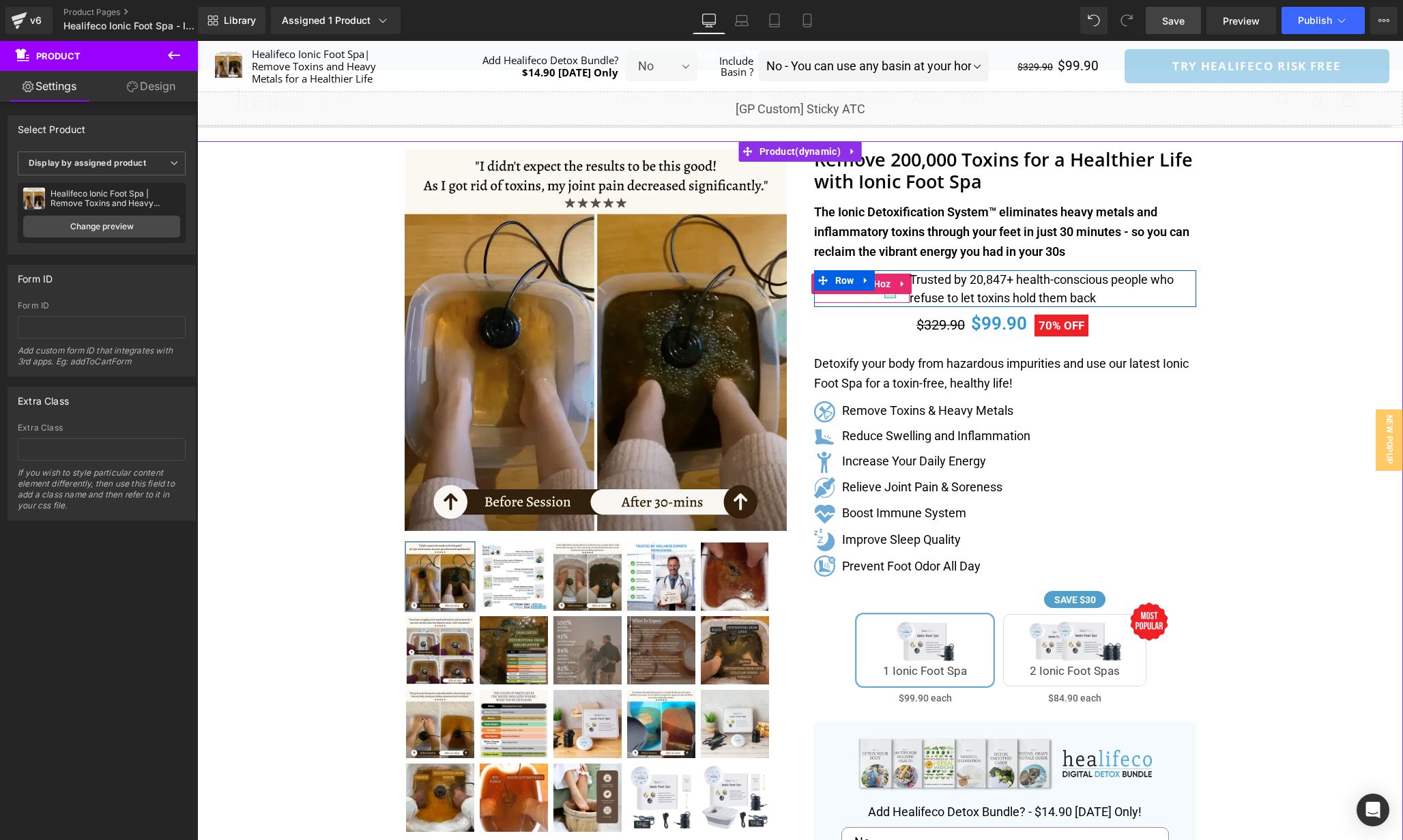
click at [891, 295] on div at bounding box center [891, 297] width 12 height 3
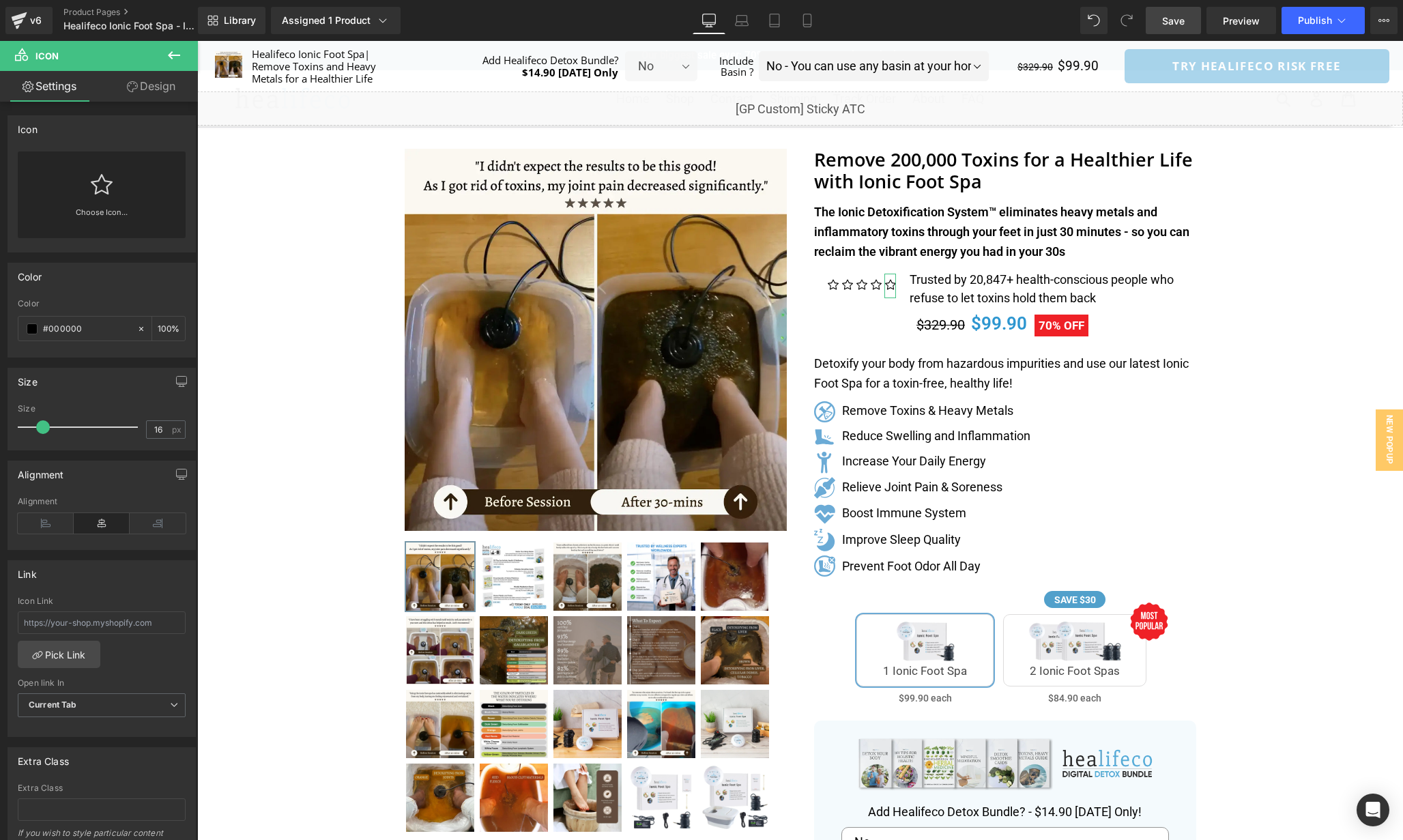
click at [124, 89] on link "Design" at bounding box center [151, 86] width 99 height 31
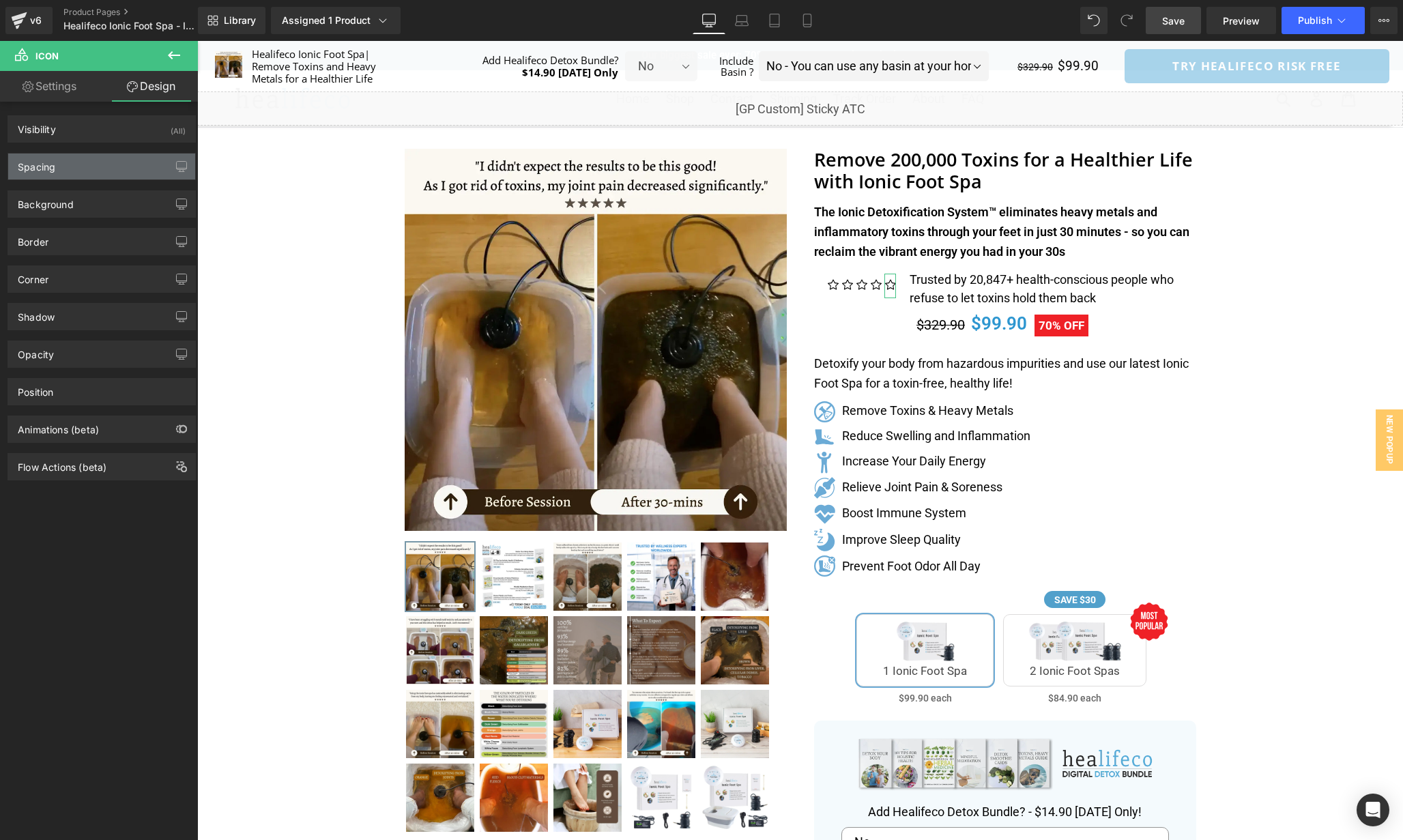
click at [90, 163] on div "Spacing" at bounding box center [102, 166] width 187 height 26
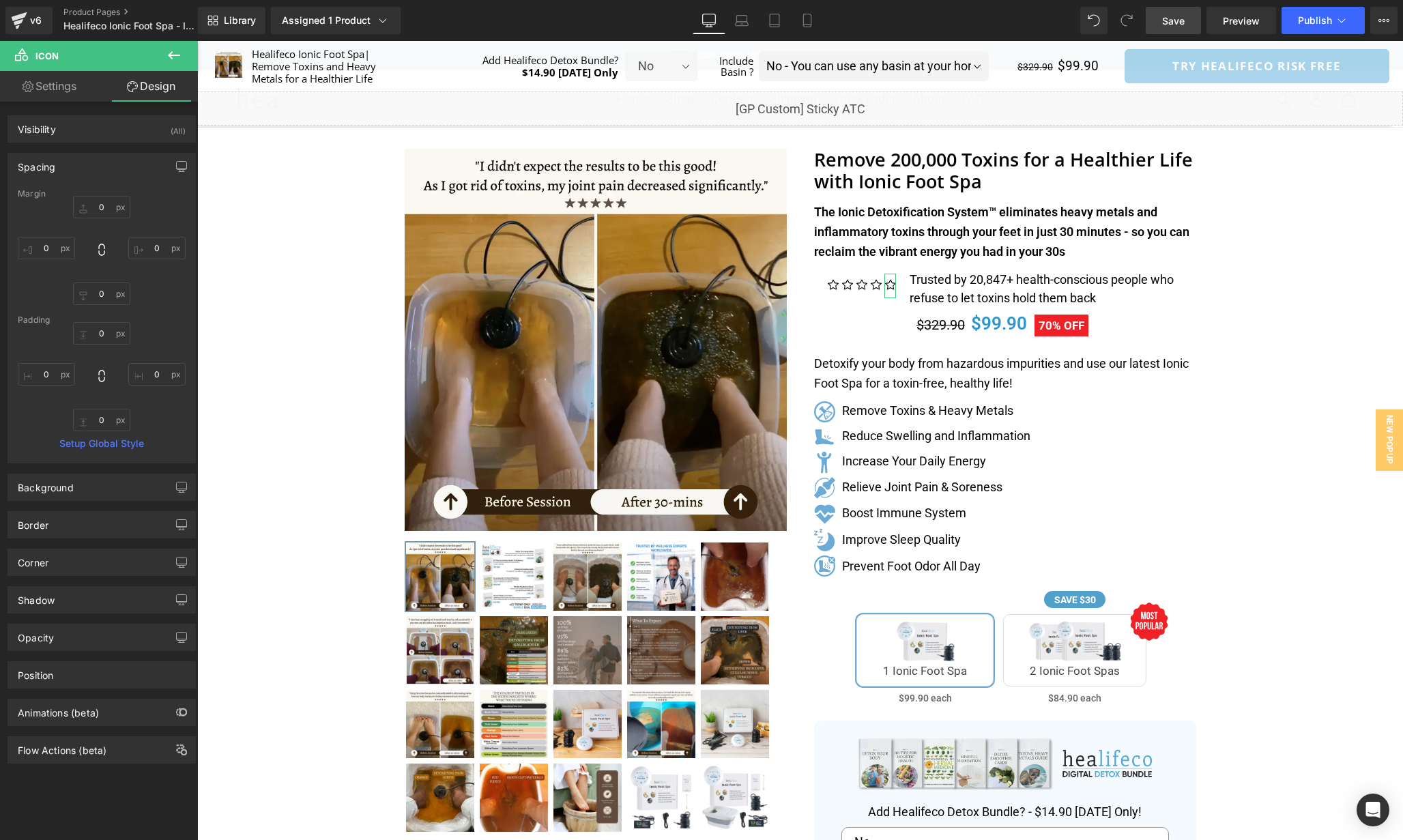
click at [84, 98] on link "Settings" at bounding box center [50, 86] width 99 height 31
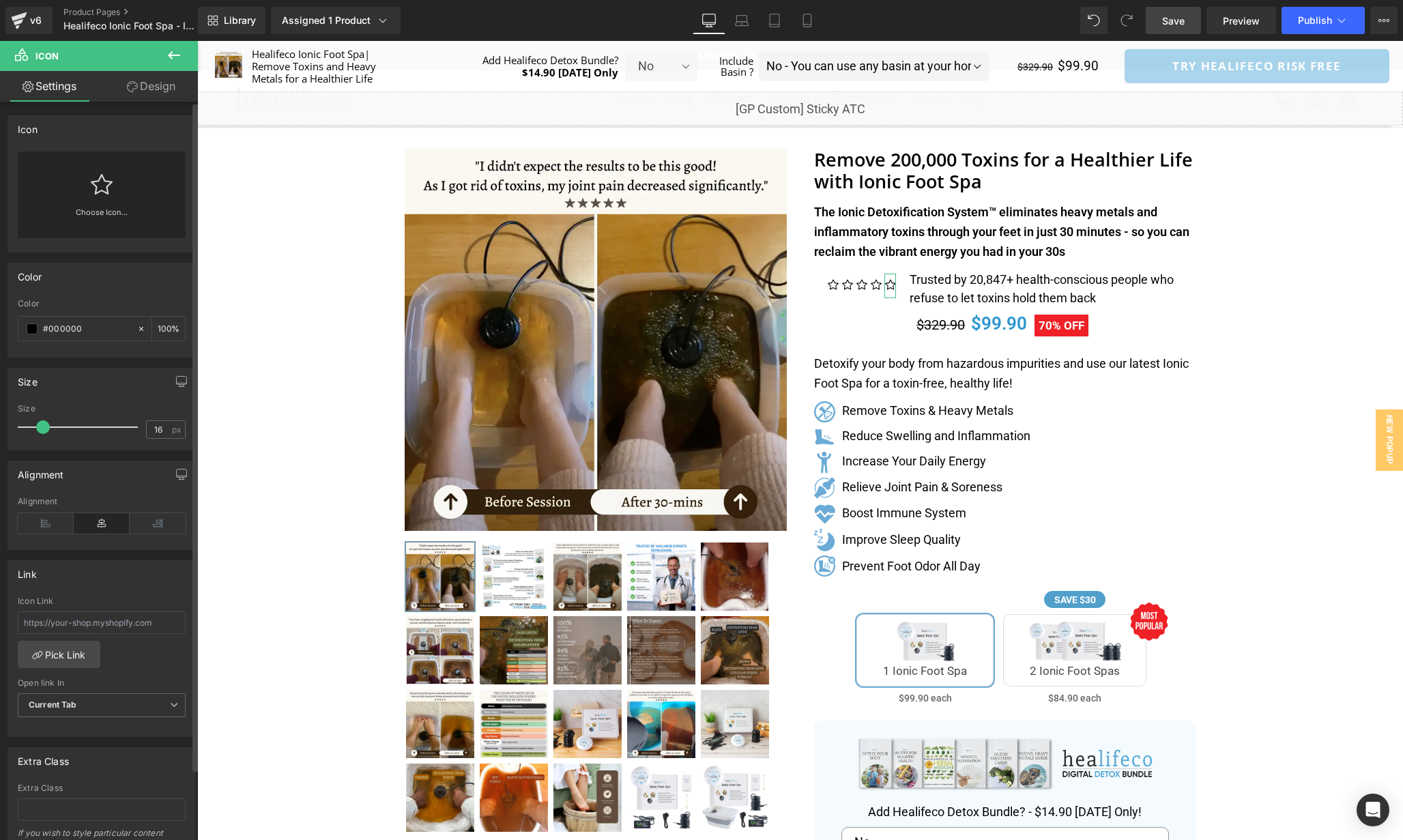
click at [133, 193] on div "Choose Icon..." at bounding box center [102, 194] width 168 height 87
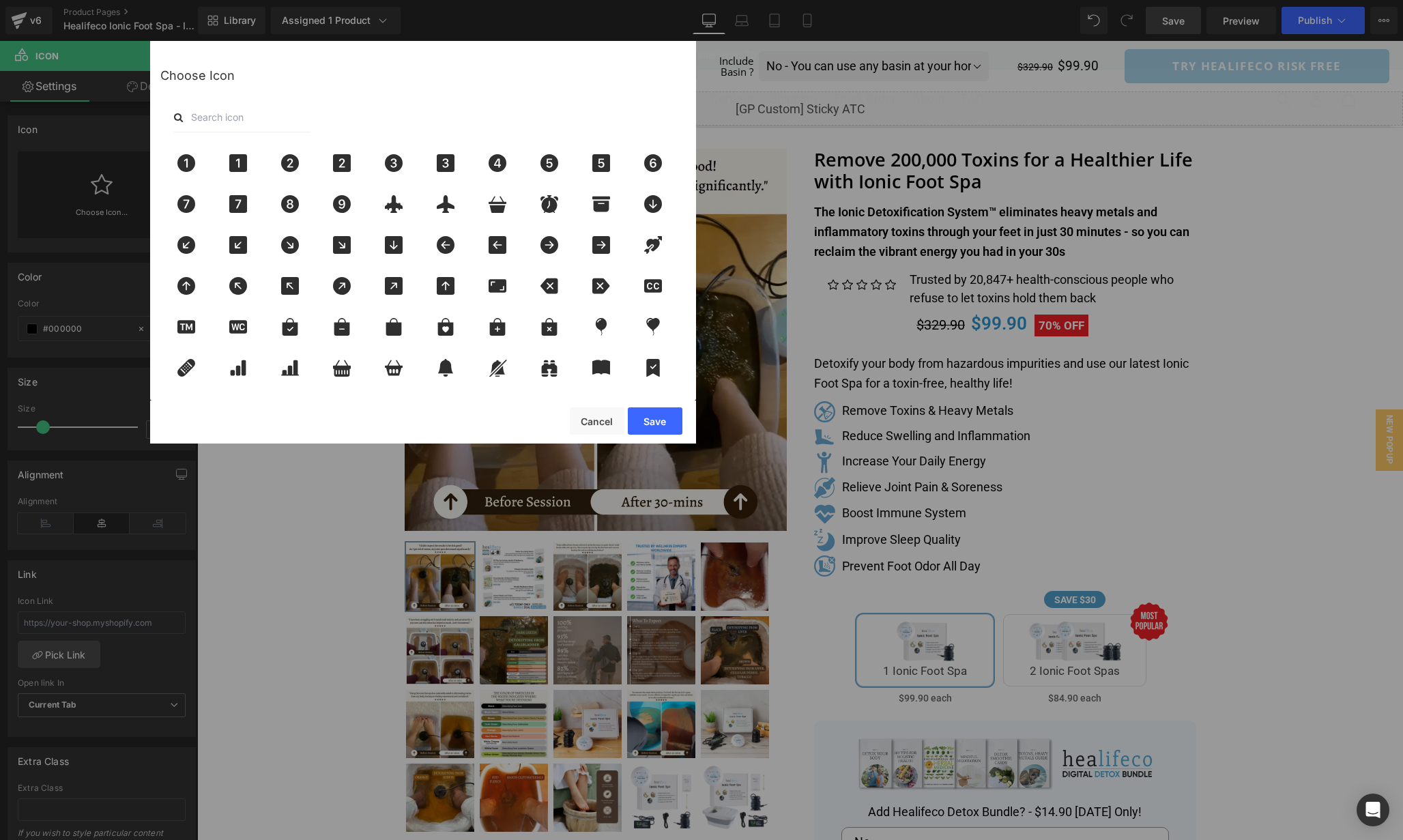
click at [215, 109] on input "text" at bounding box center [242, 118] width 136 height 30
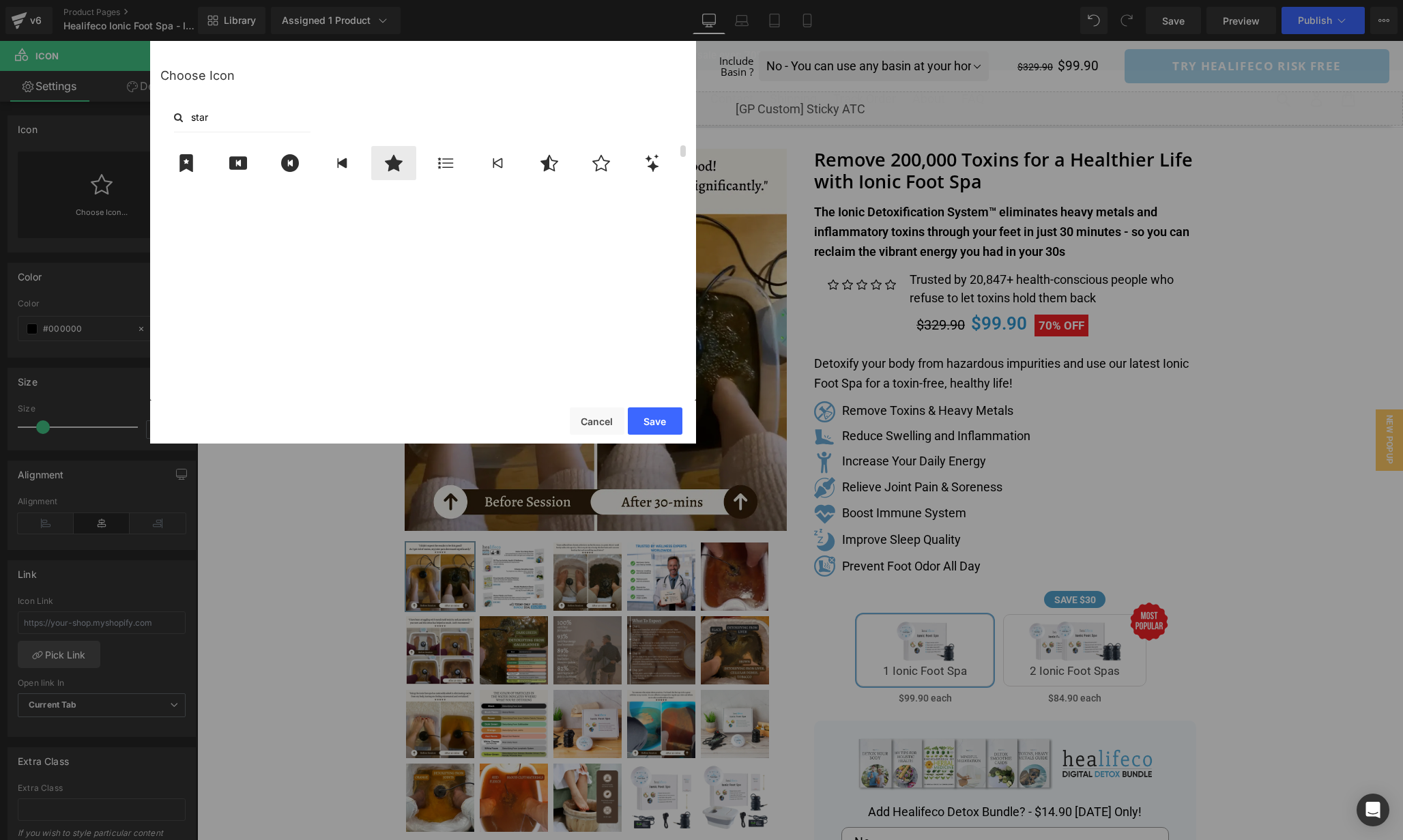
type input "star"
click at [383, 171] on icon at bounding box center [394, 163] width 29 height 18
click at [657, 420] on button "Save" at bounding box center [654, 421] width 55 height 27
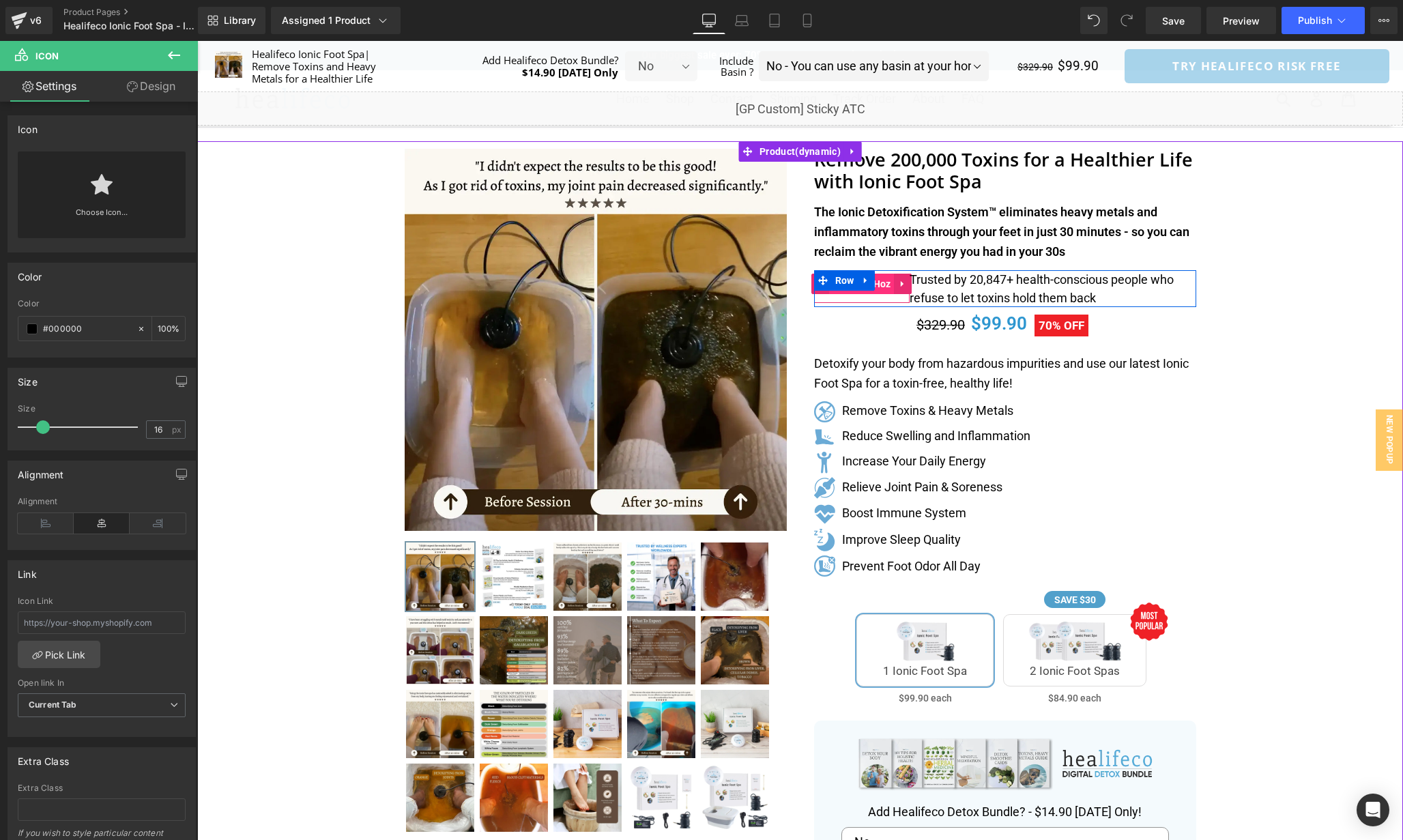
click at [887, 287] on span "Icon List Hoz" at bounding box center [862, 284] width 66 height 20
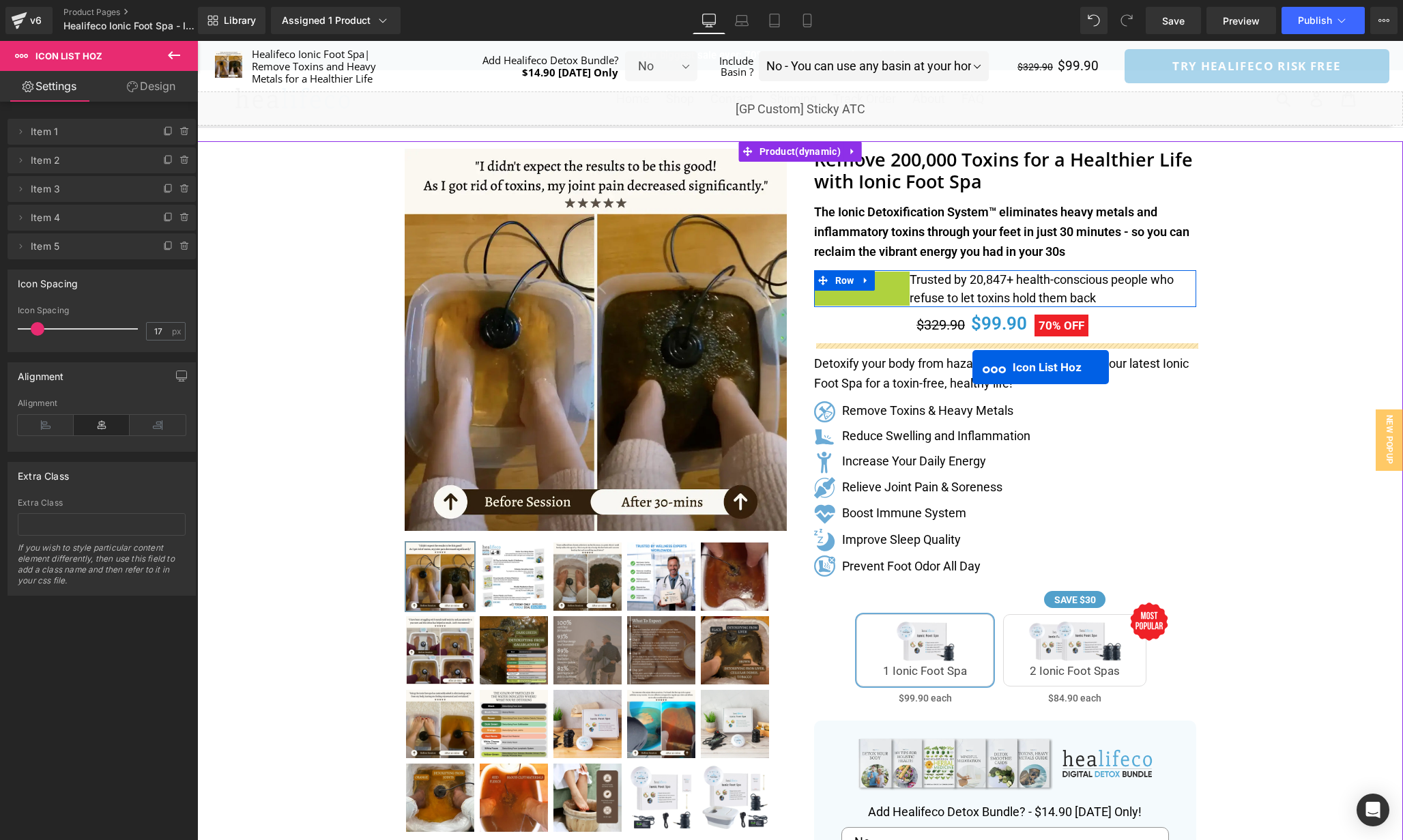
drag, startPoint x: 882, startPoint y: 287, endPoint x: 973, endPoint y: 367, distance: 121.2
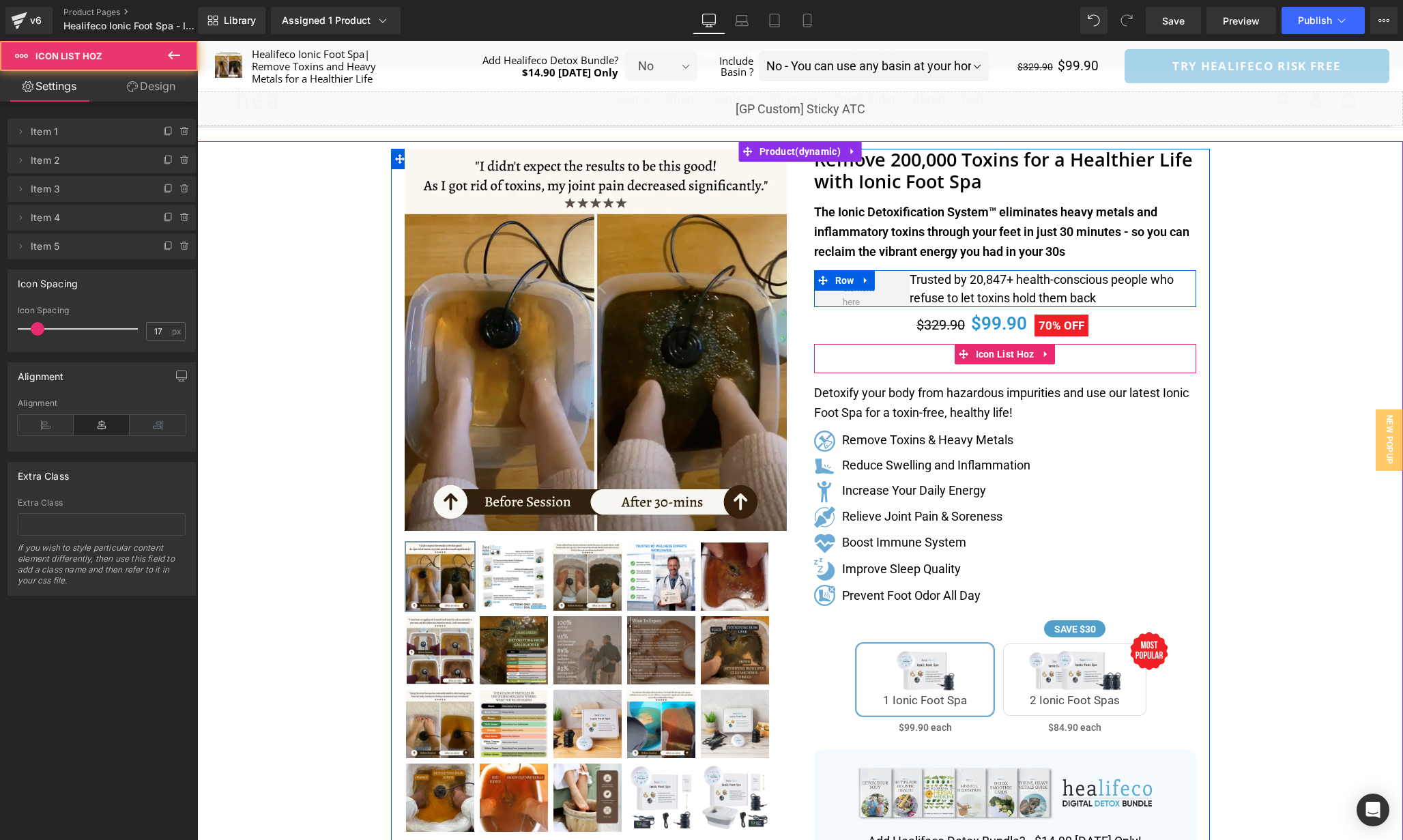
click at [941, 358] on ul "Icon Icon Icon Icon Icon" at bounding box center [1005, 358] width 382 height 29
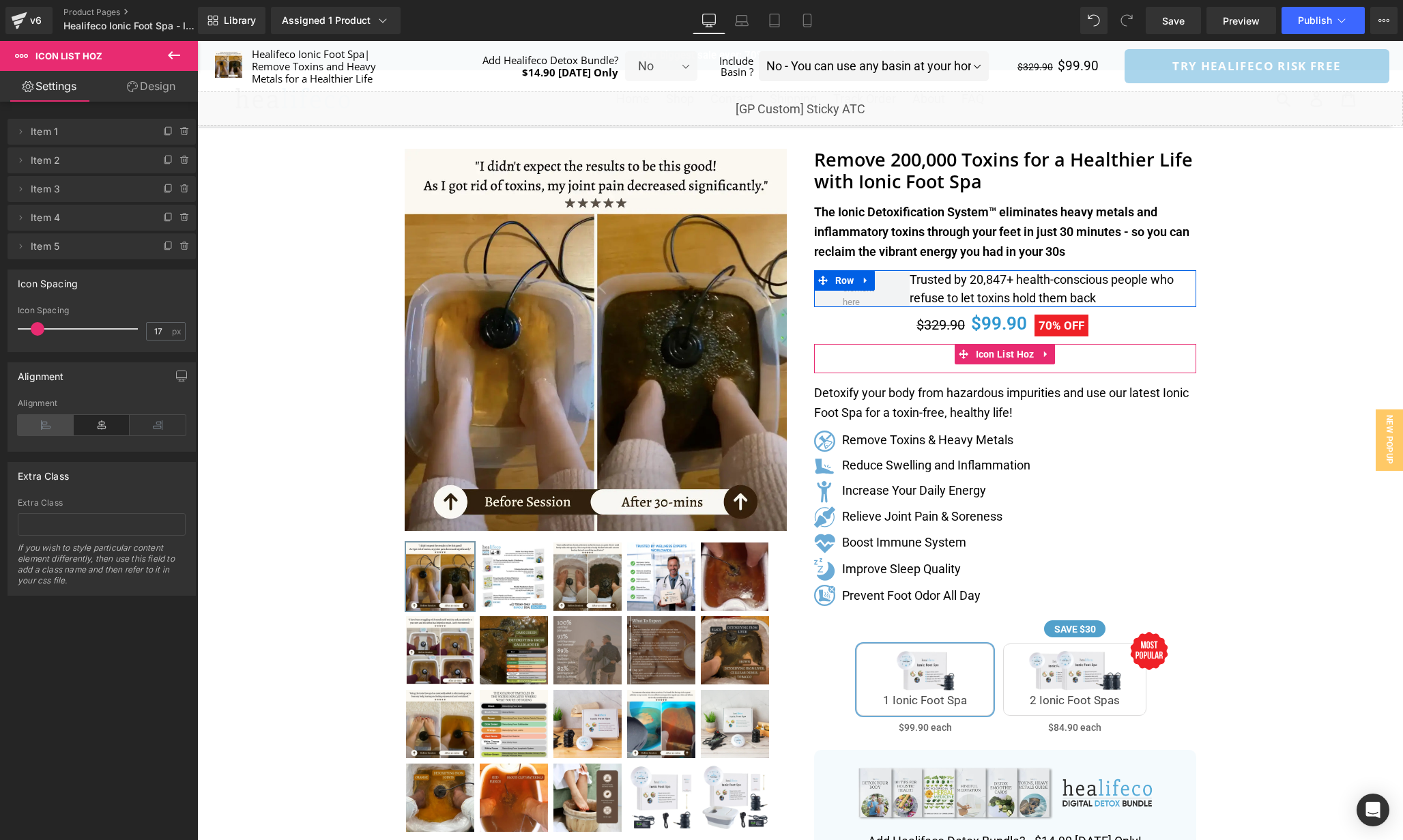
click at [45, 420] on icon at bounding box center [45, 425] width 56 height 20
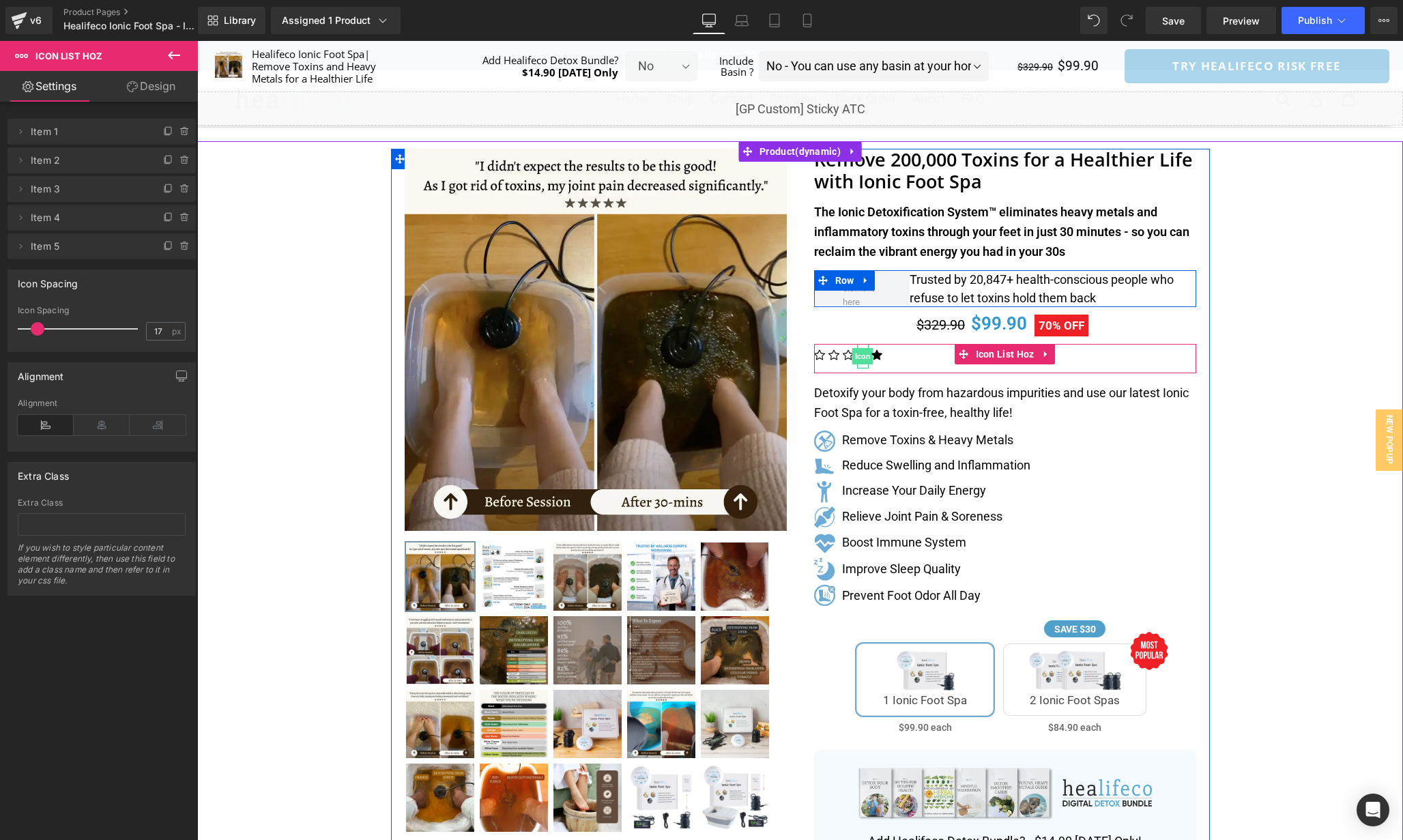
click at [864, 359] on span "Icon" at bounding box center [863, 355] width 21 height 16
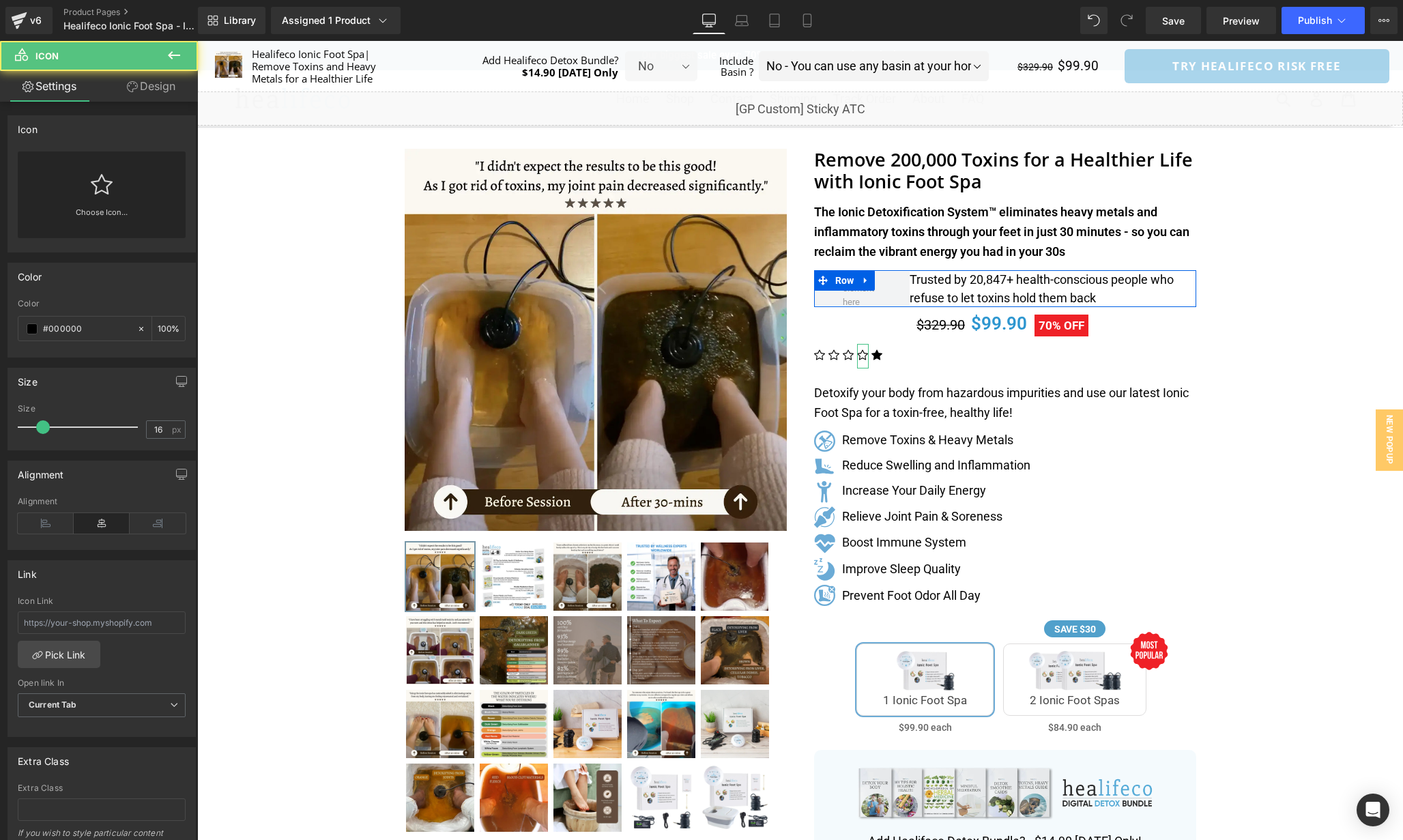
click at [128, 194] on div "Choose Icon..." at bounding box center [102, 194] width 168 height 87
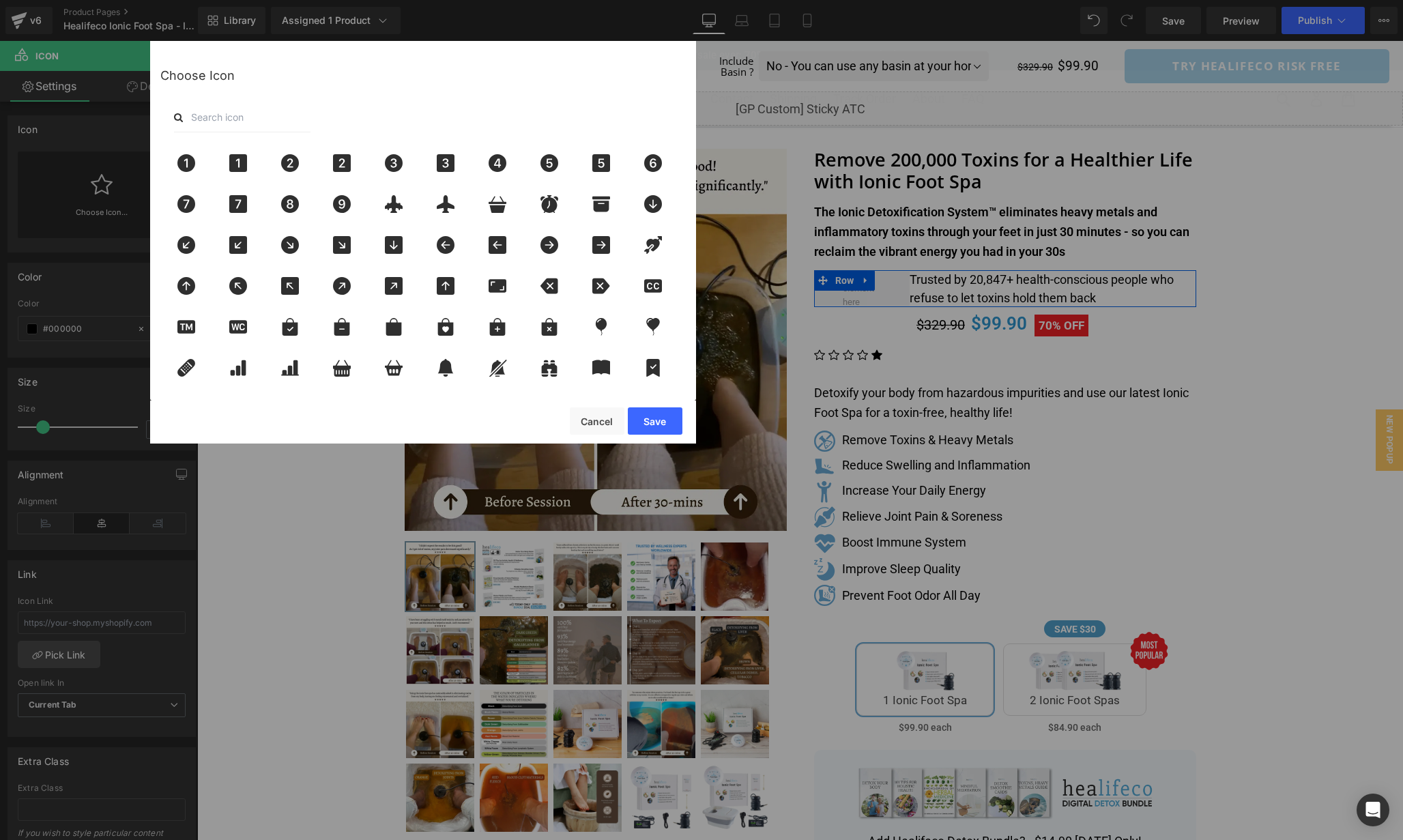
click at [251, 121] on input "text" at bounding box center [242, 118] width 136 height 30
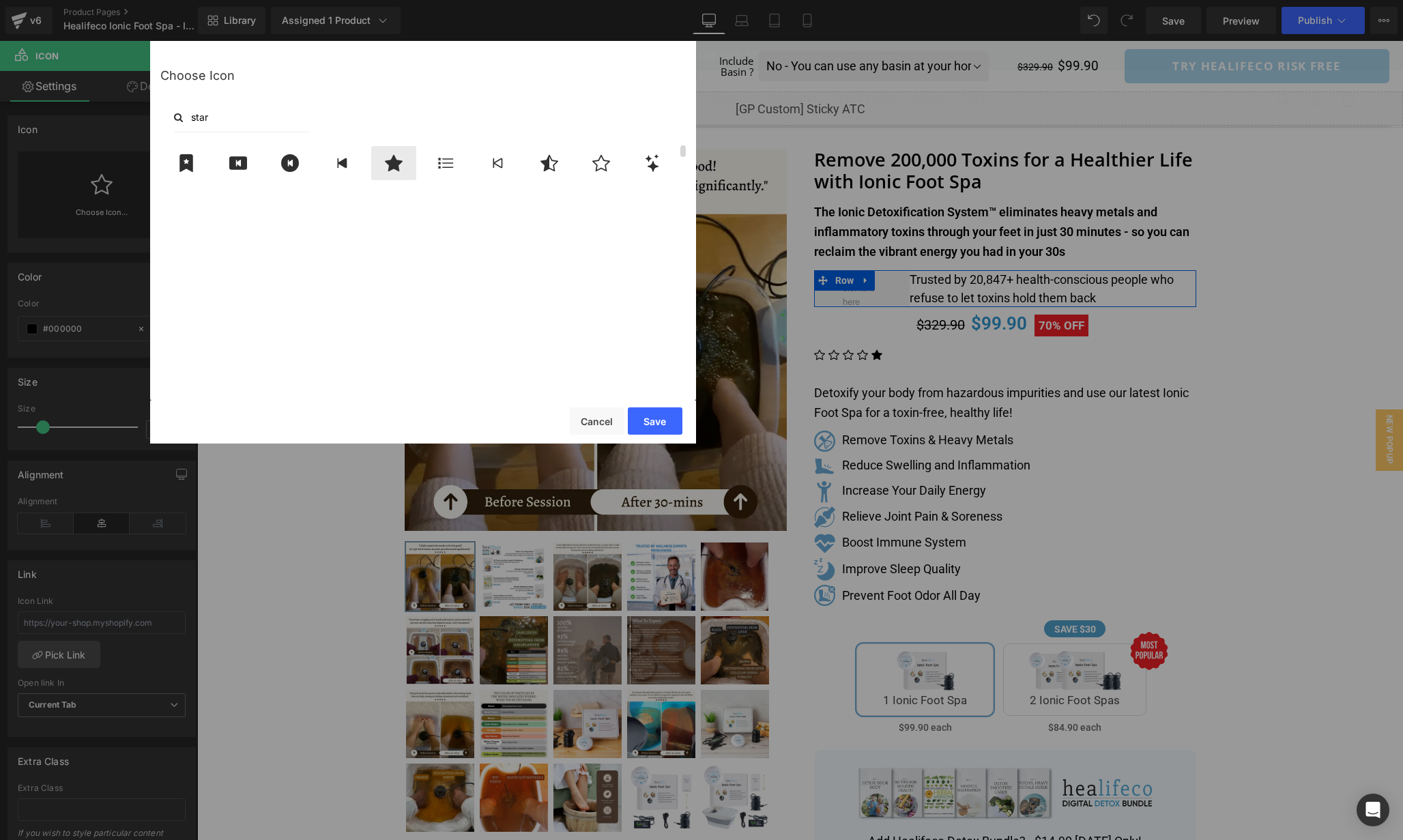
type input "star"
click at [387, 165] on icon at bounding box center [394, 163] width 29 height 18
click at [667, 414] on button "Save" at bounding box center [654, 421] width 55 height 27
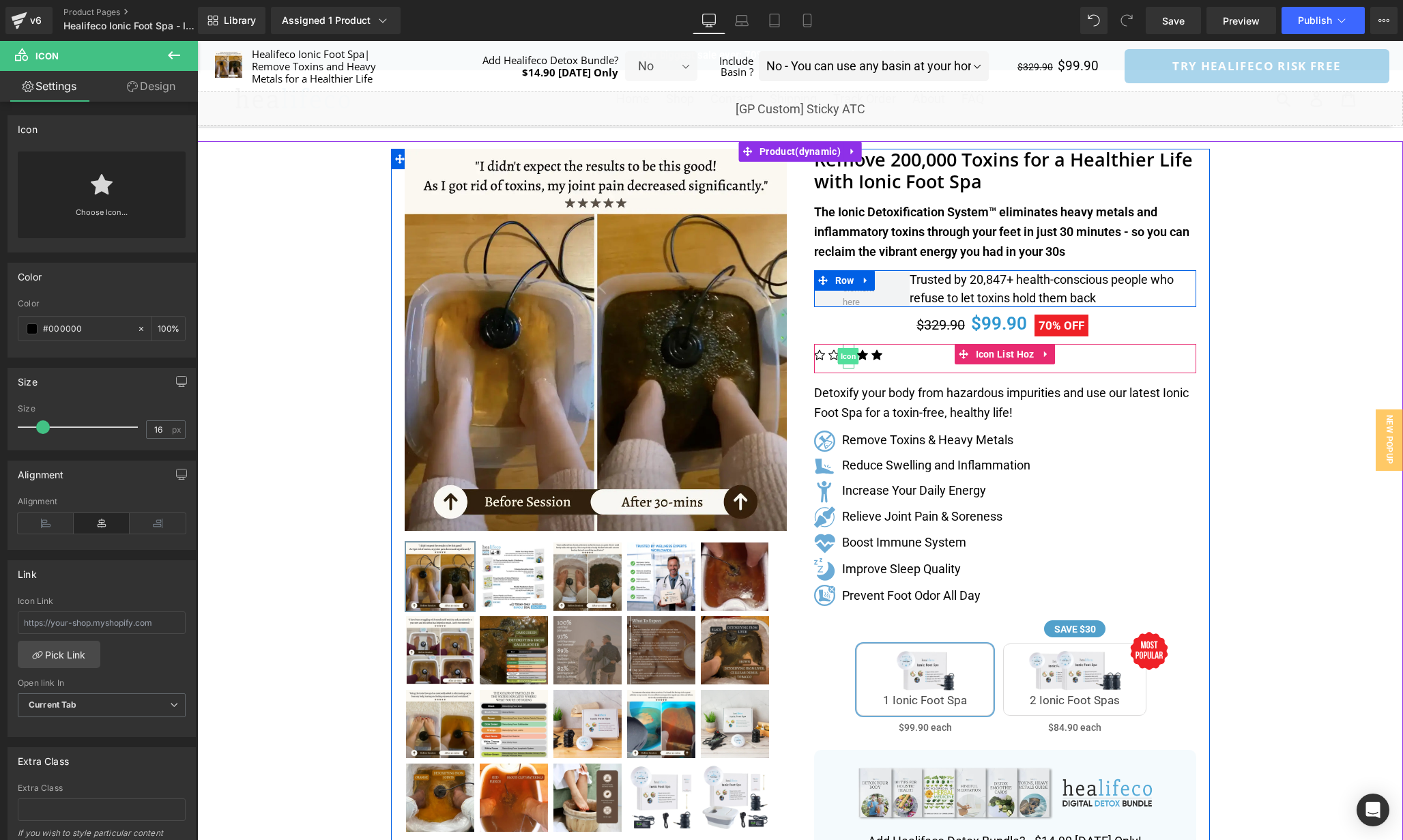
click at [851, 360] on span "Icon" at bounding box center [849, 355] width 21 height 16
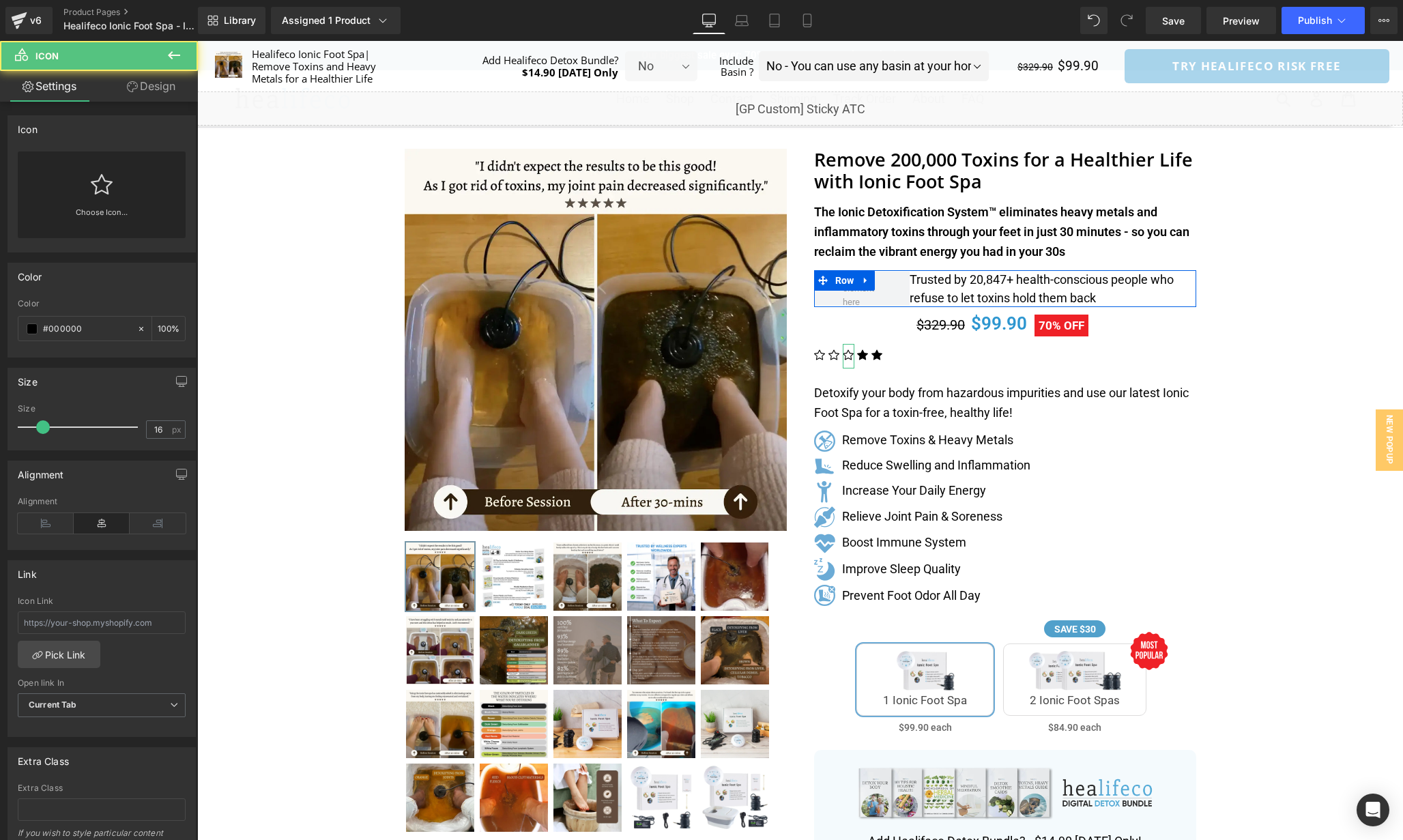
click at [100, 200] on link at bounding box center [102, 178] width 22 height 55
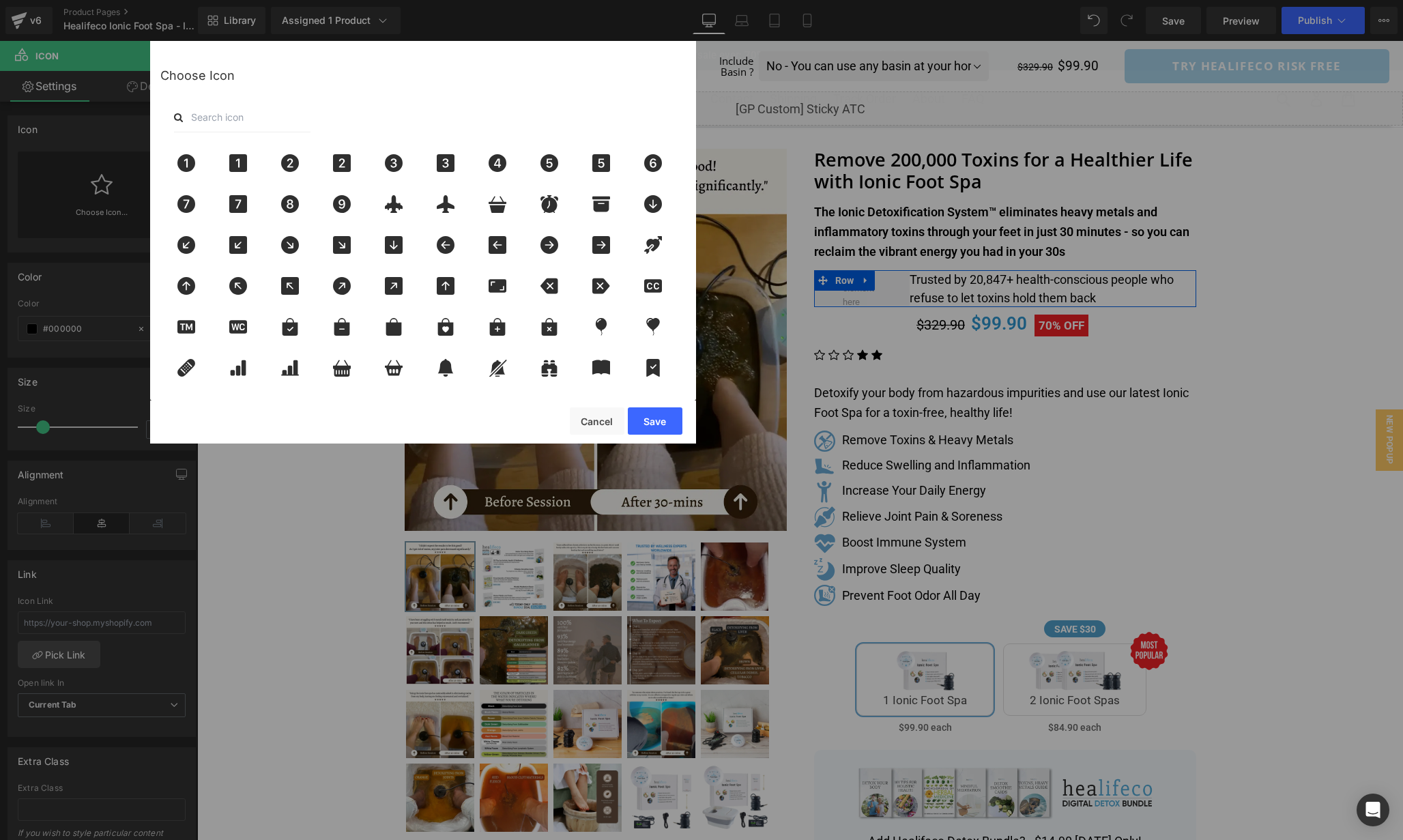
click at [361, 113] on div at bounding box center [423, 118] width 526 height 30
click at [289, 119] on input "text" at bounding box center [242, 118] width 136 height 30
paste input "star"
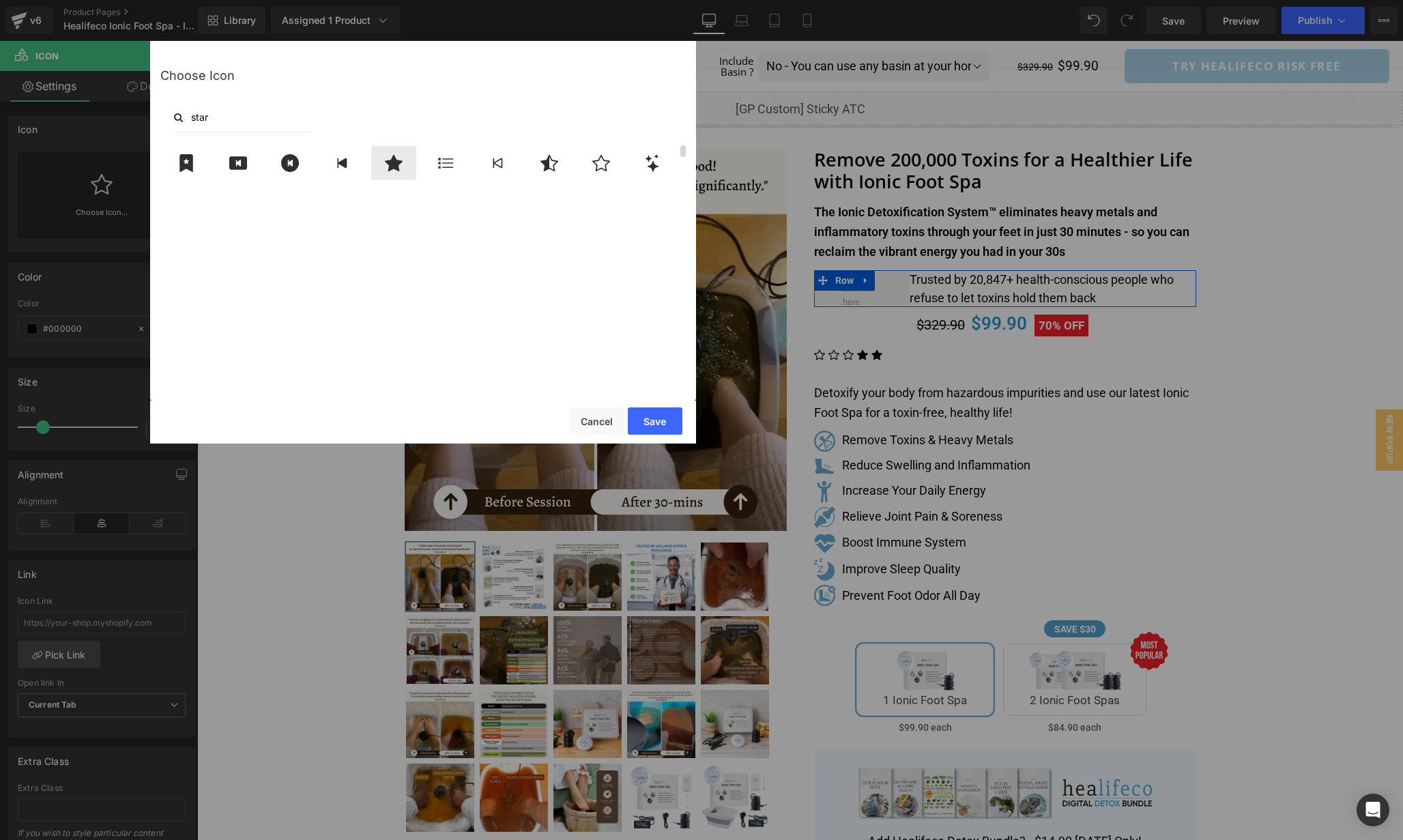
type input "star"
click at [397, 165] on icon at bounding box center [393, 162] width 18 height 16
click at [637, 419] on button "Save" at bounding box center [654, 421] width 55 height 27
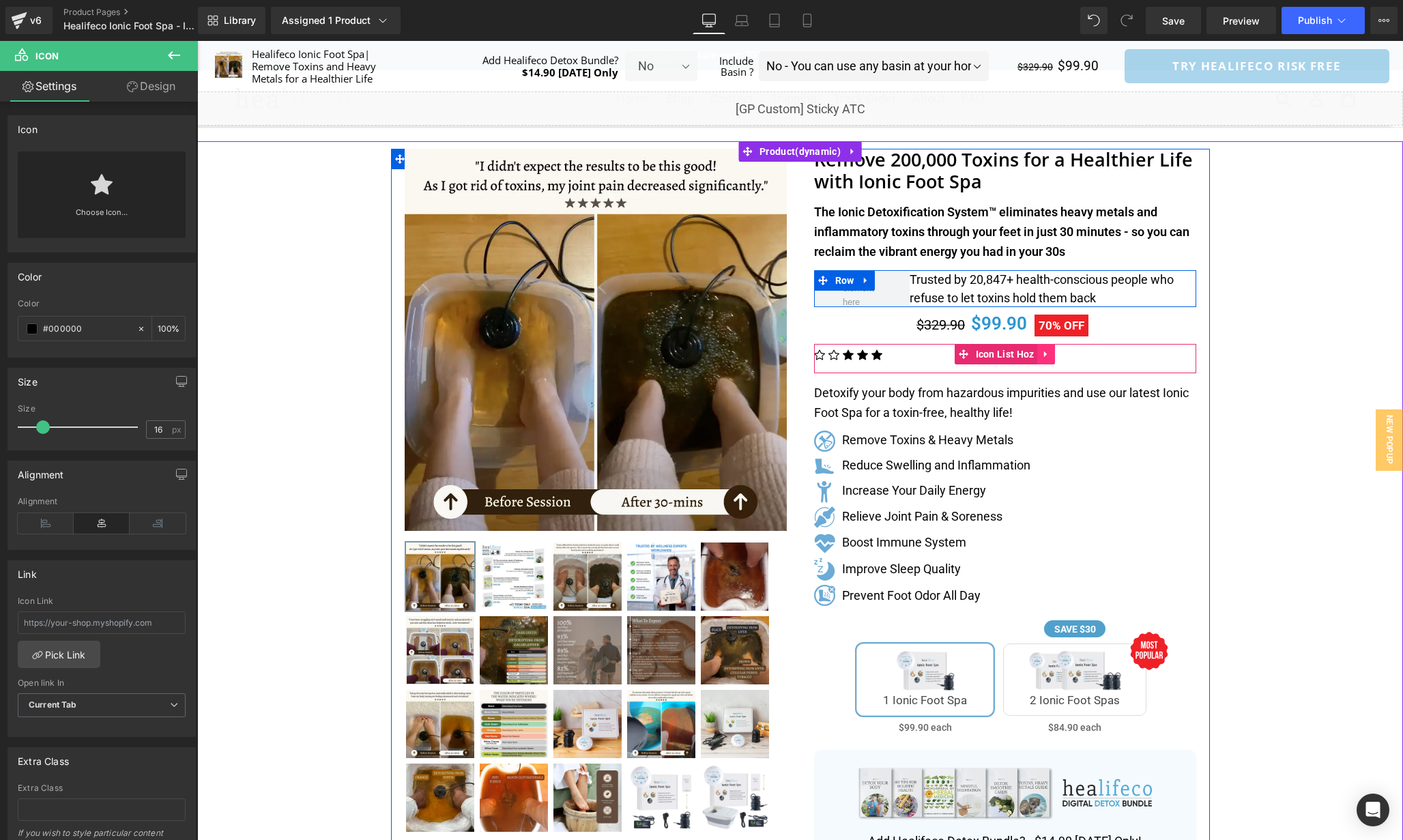
click at [1054, 354] on link at bounding box center [1046, 354] width 18 height 20
click at [1060, 355] on link at bounding box center [1054, 354] width 18 height 20
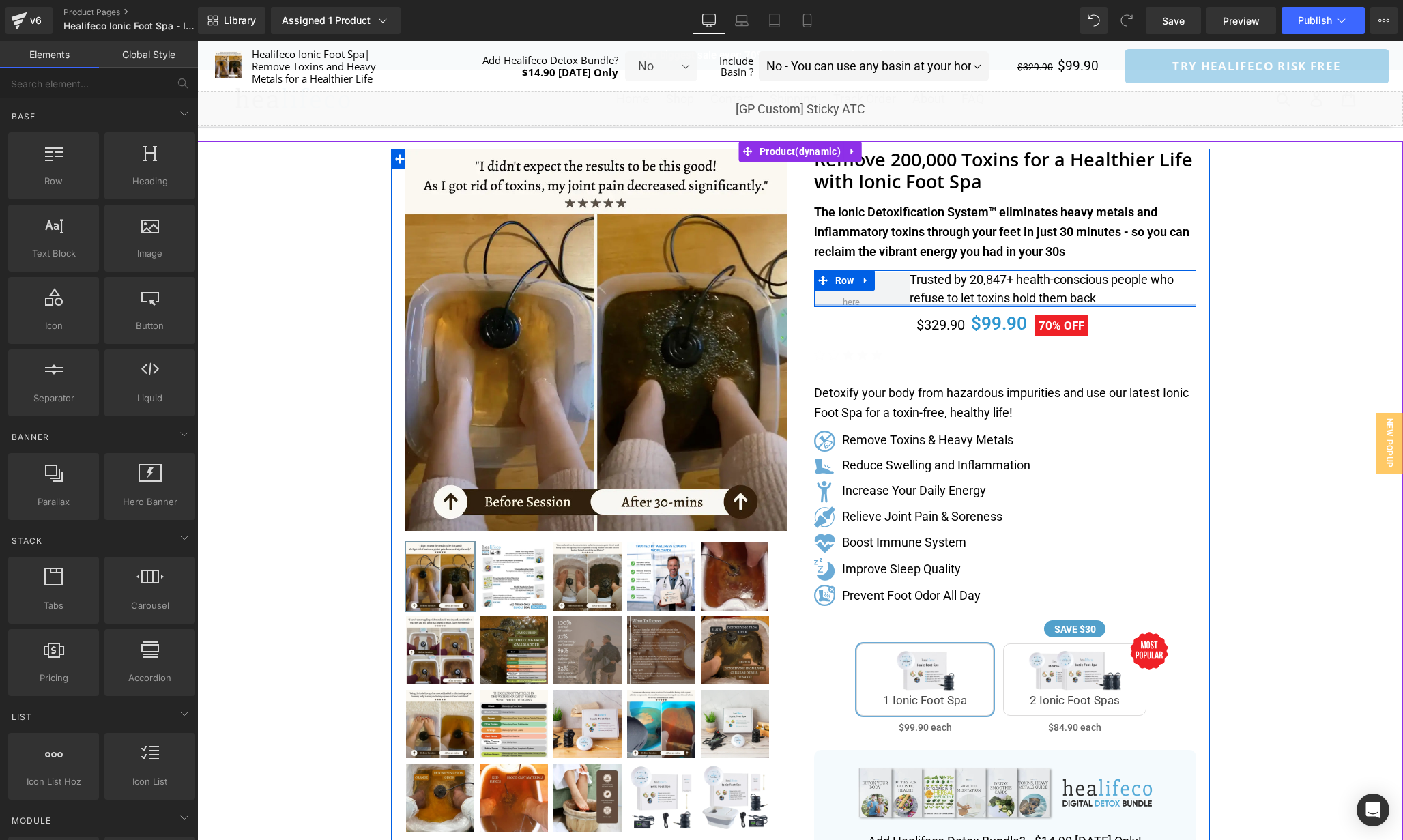
click at [1159, 304] on div at bounding box center [1005, 306] width 382 height 3
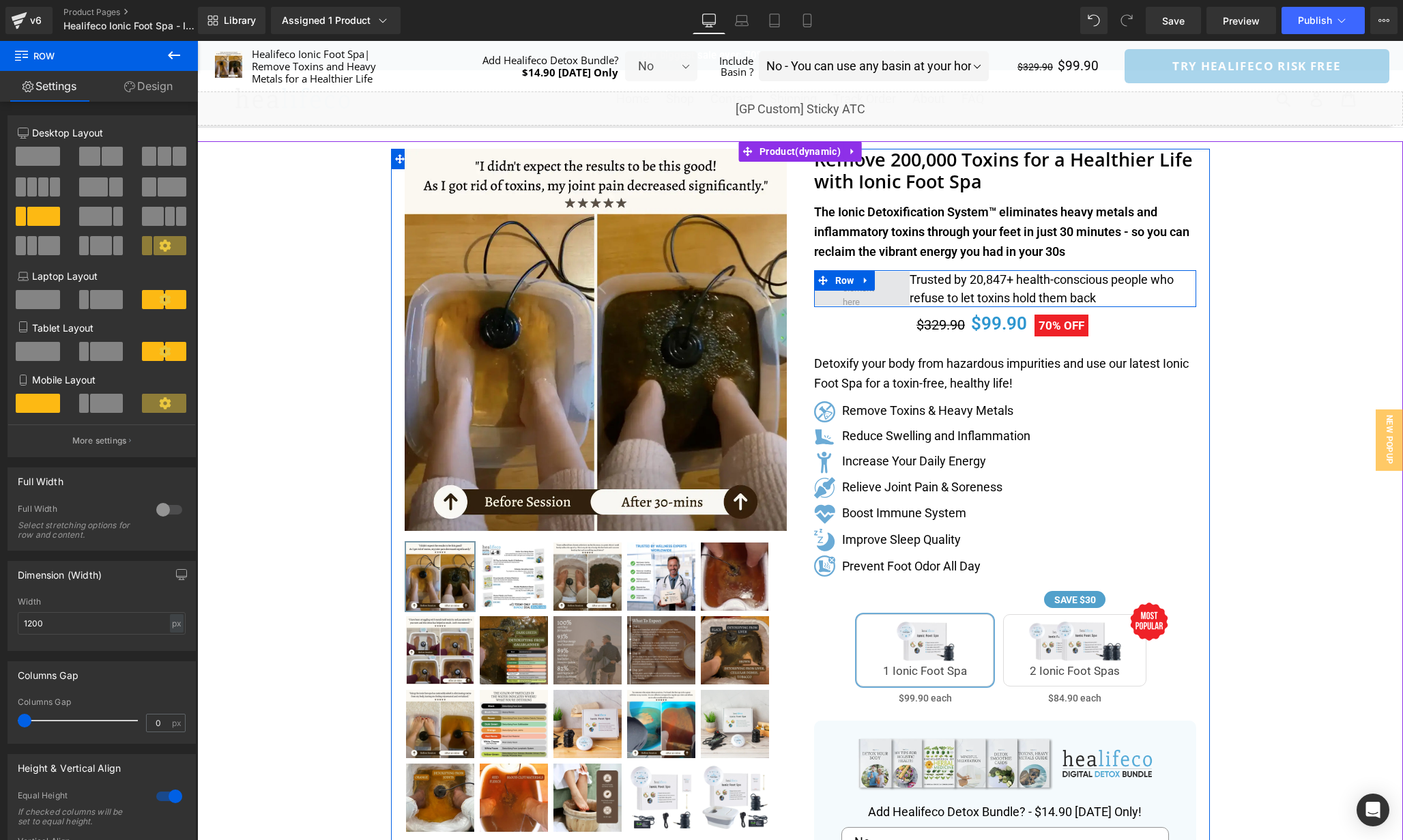
click at [889, 282] on span at bounding box center [862, 288] width 96 height 34
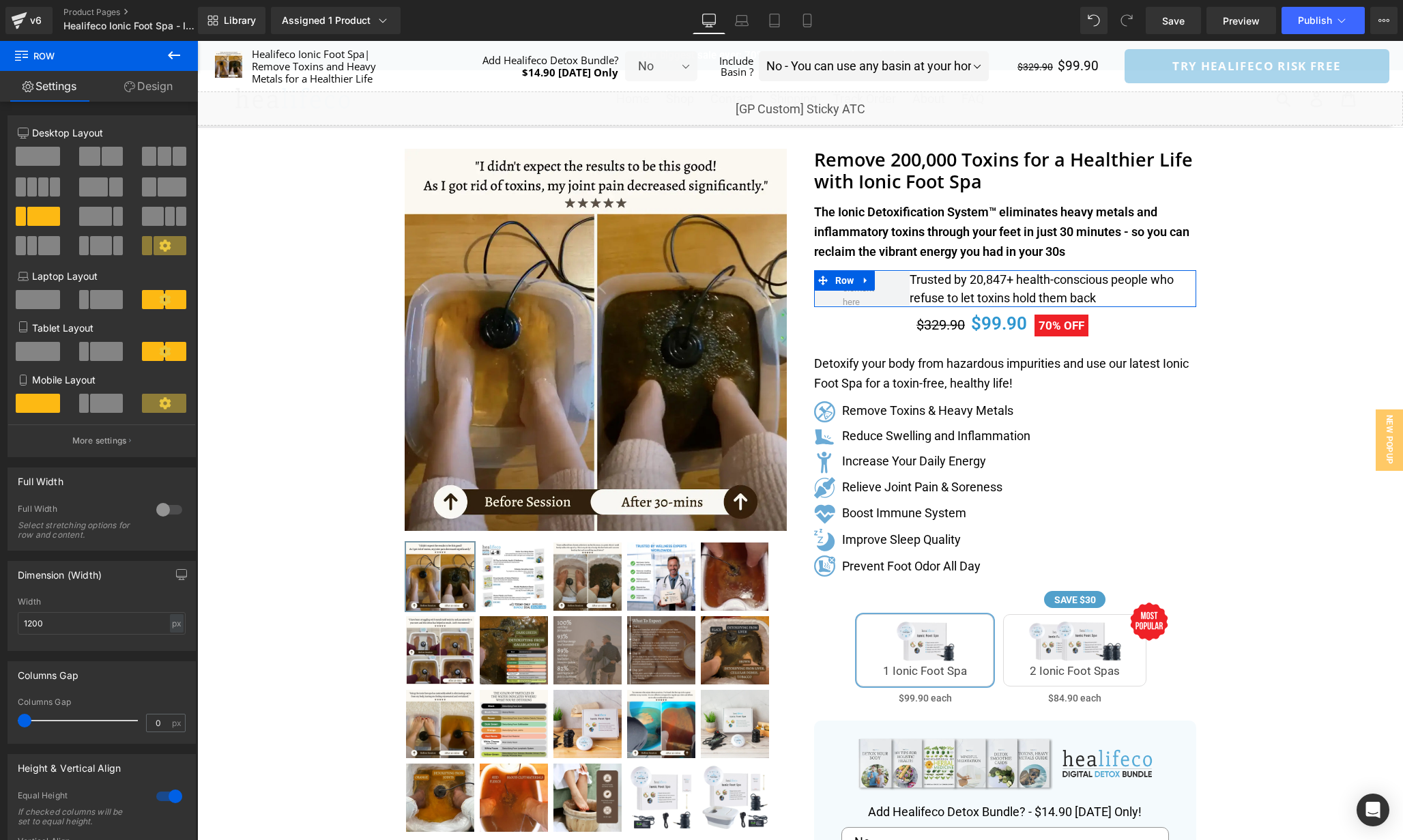
click at [49, 159] on span at bounding box center [38, 156] width 45 height 19
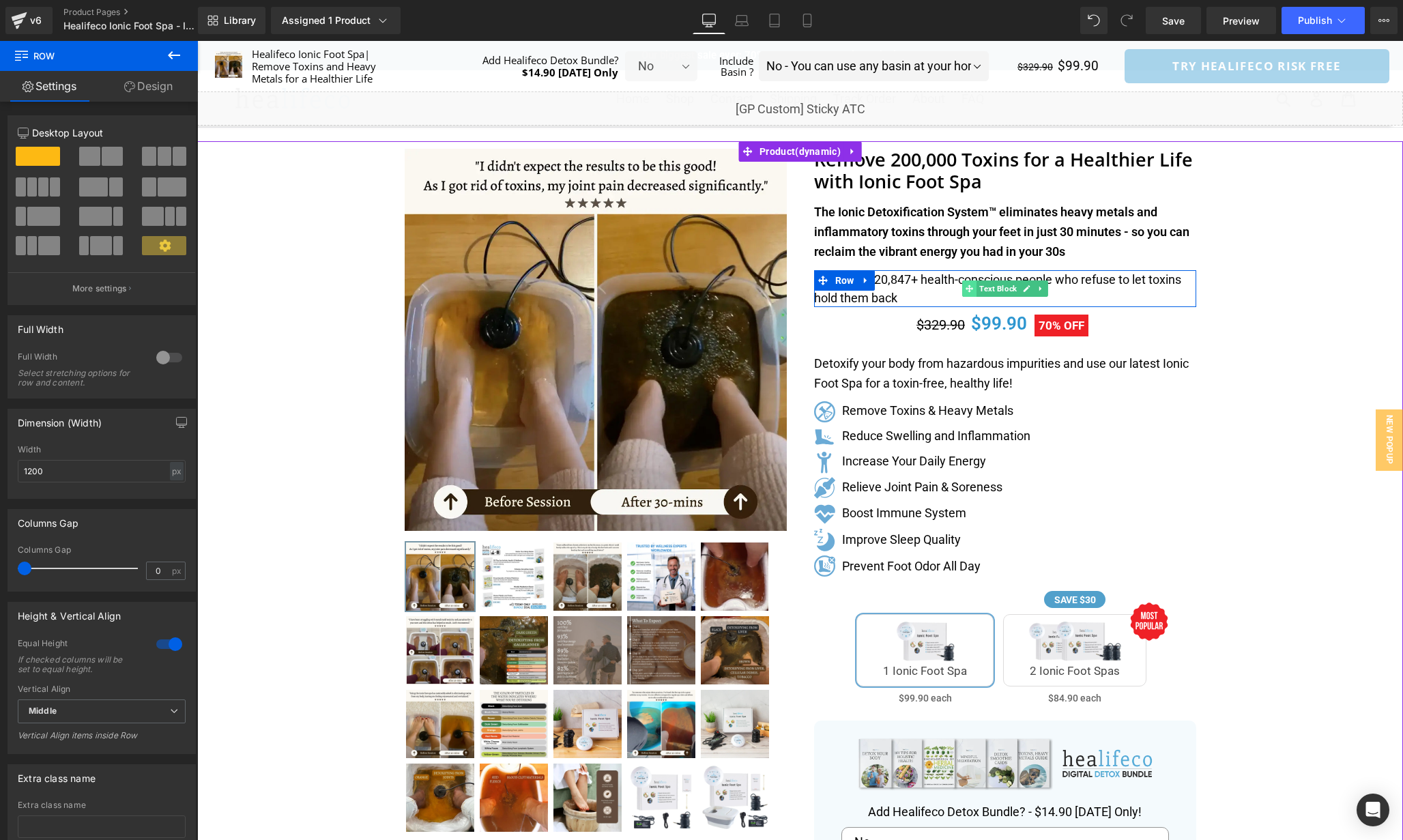
click at [965, 293] on span at bounding box center [969, 288] width 14 height 16
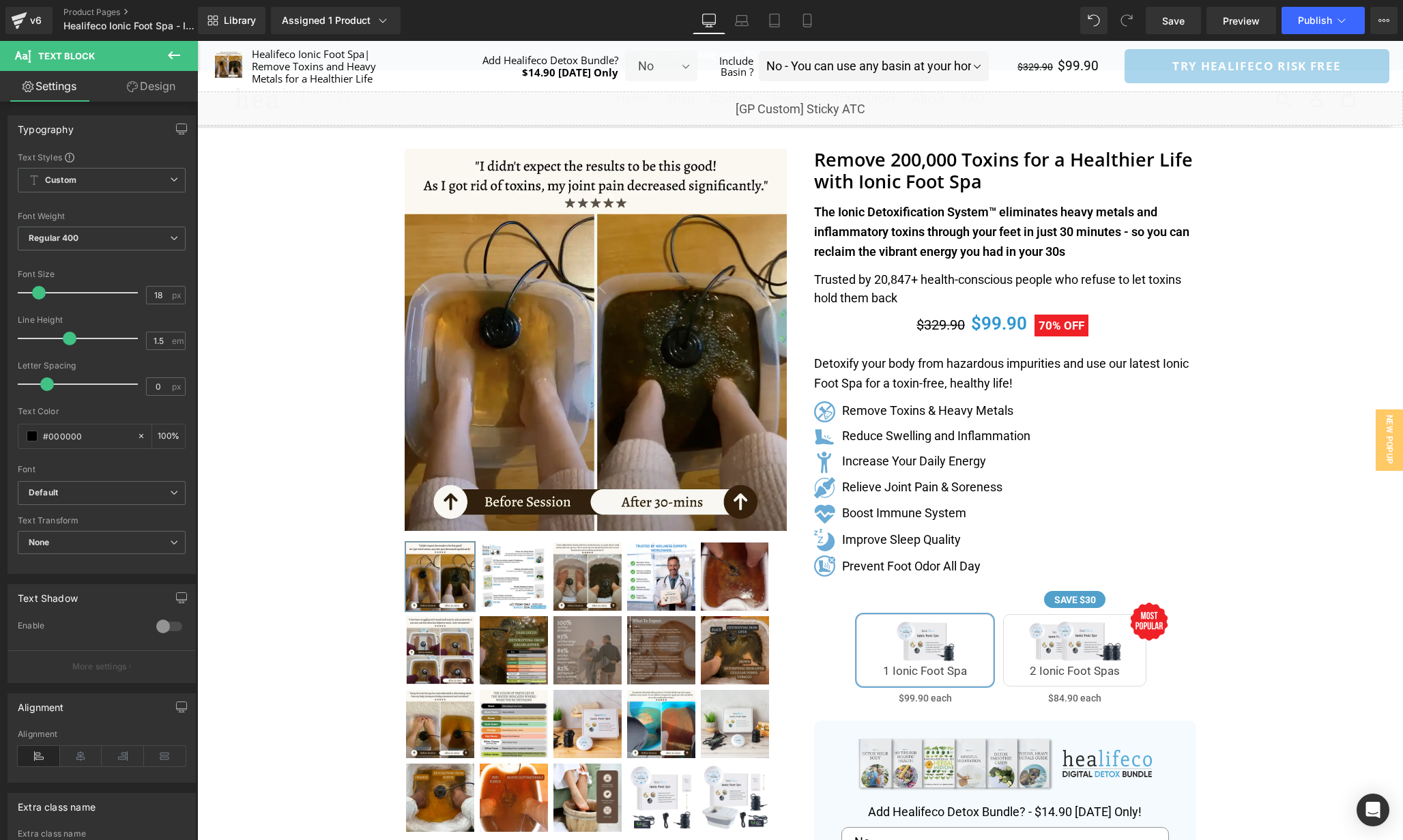
click at [174, 54] on icon at bounding box center [173, 55] width 16 height 16
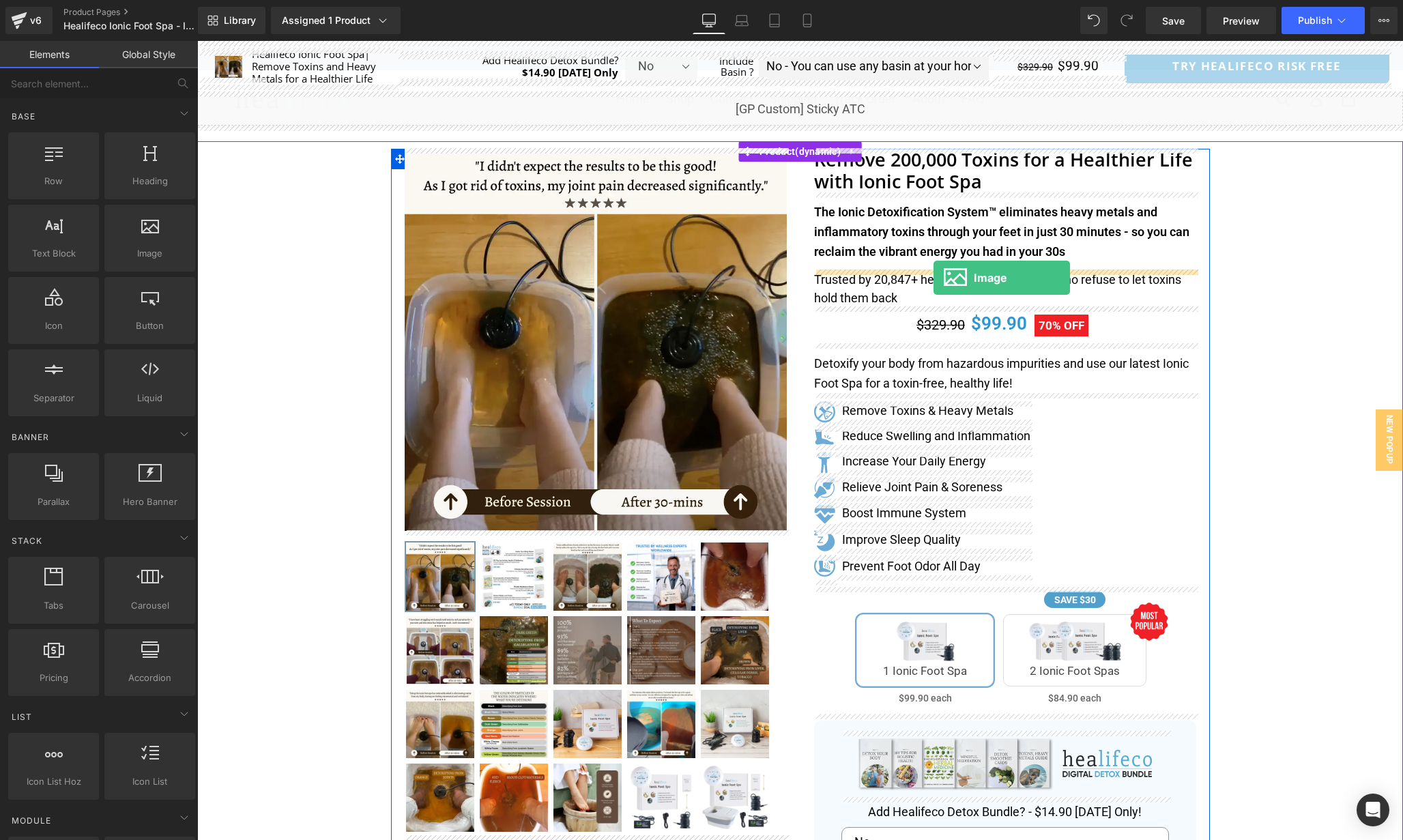
drag, startPoint x: 326, startPoint y: 287, endPoint x: 933, endPoint y: 278, distance: 607.1
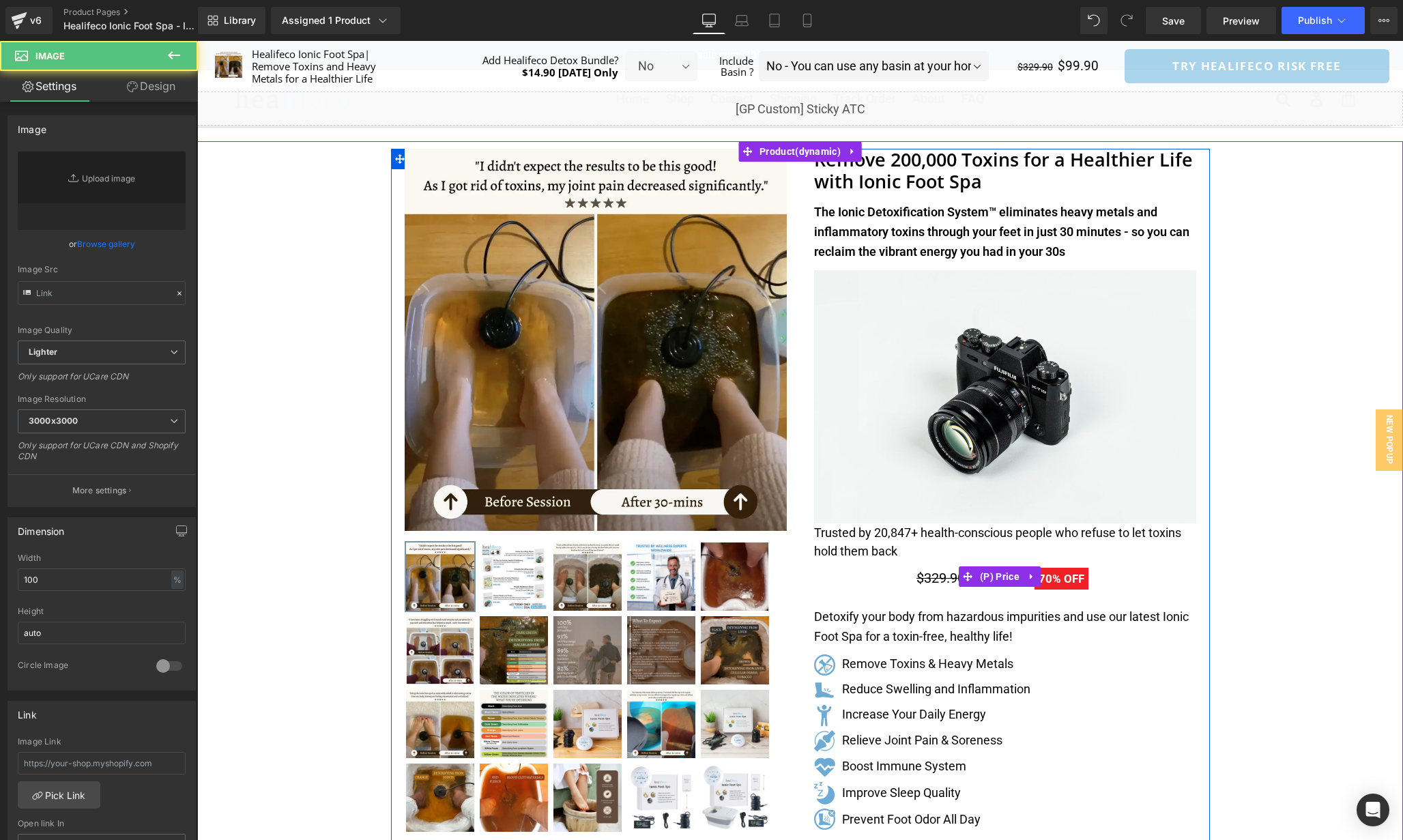
type input "//[DOMAIN_NAME][URL]"
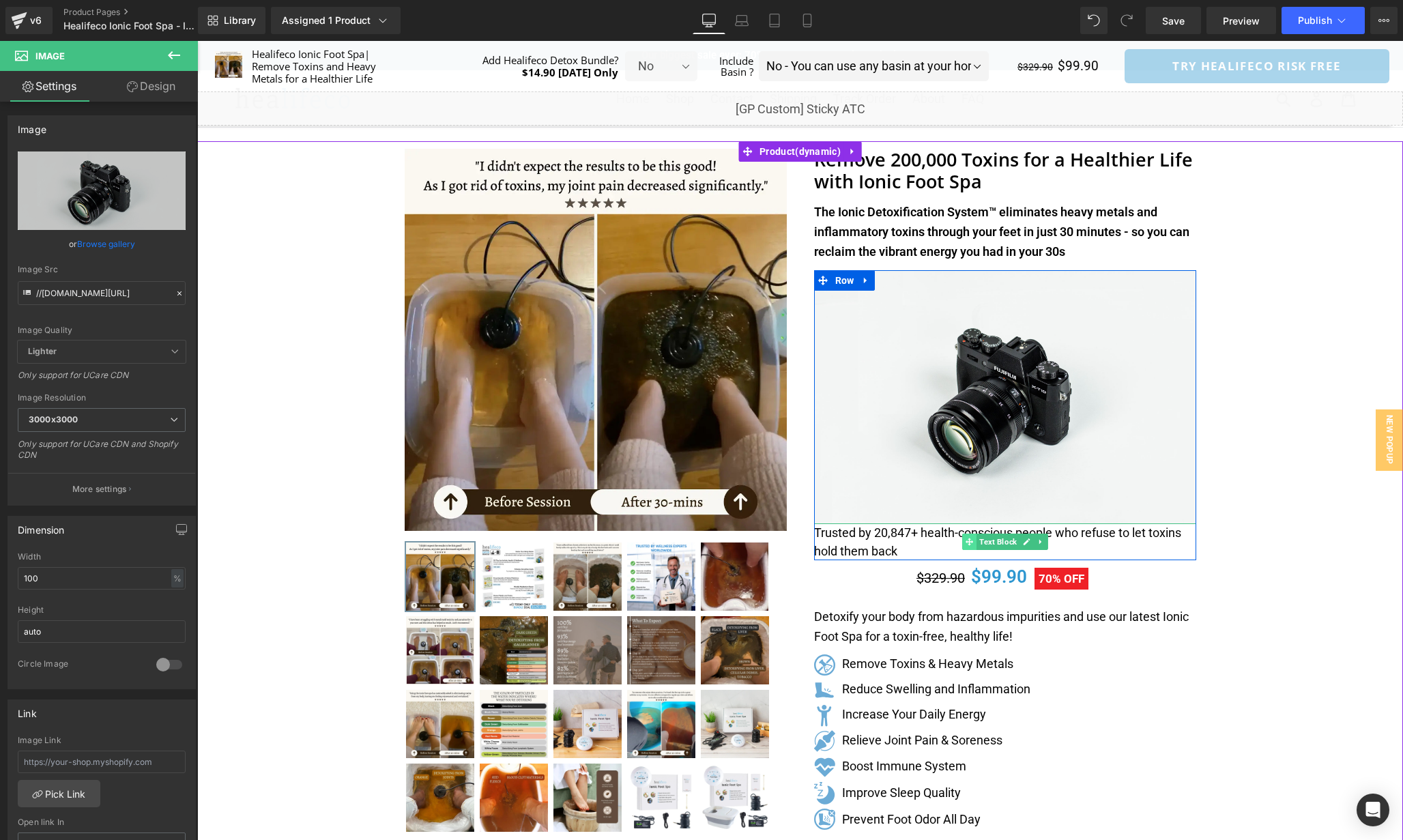
click at [963, 540] on span at bounding box center [969, 541] width 14 height 16
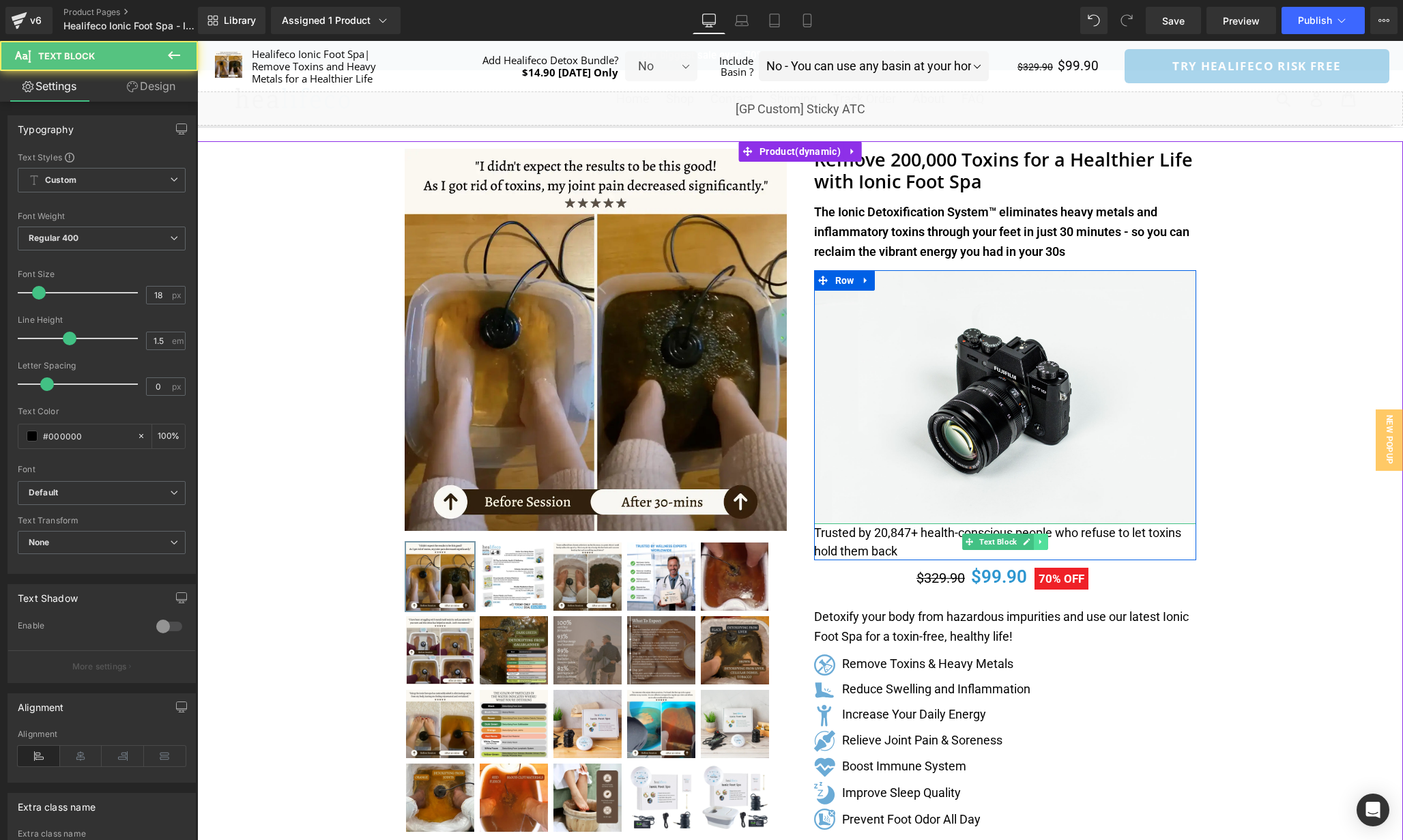
click at [1043, 540] on icon at bounding box center [1040, 542] width 8 height 8
click at [1053, 540] on link at bounding box center [1048, 541] width 14 height 16
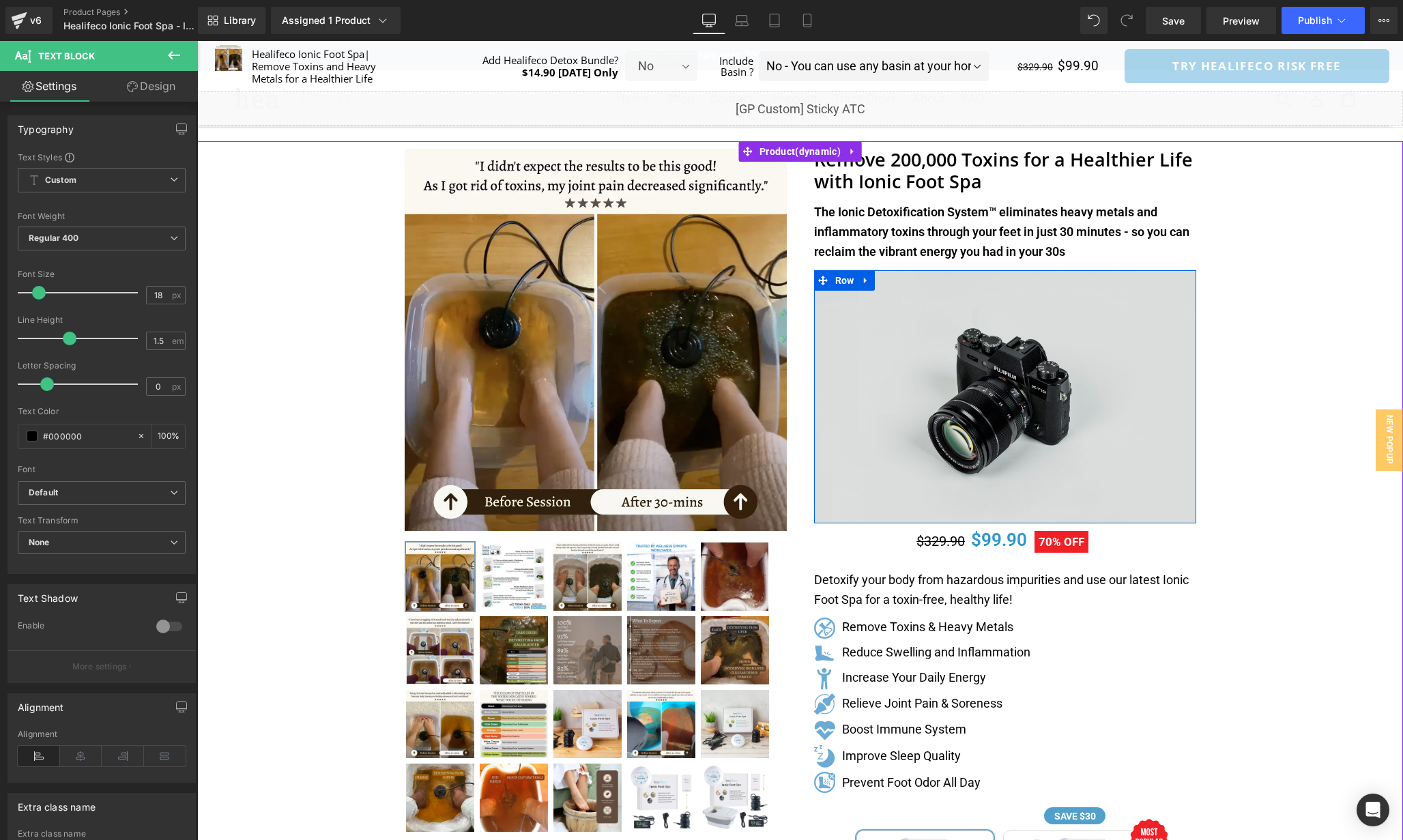
click at [1032, 346] on img at bounding box center [1005, 396] width 382 height 253
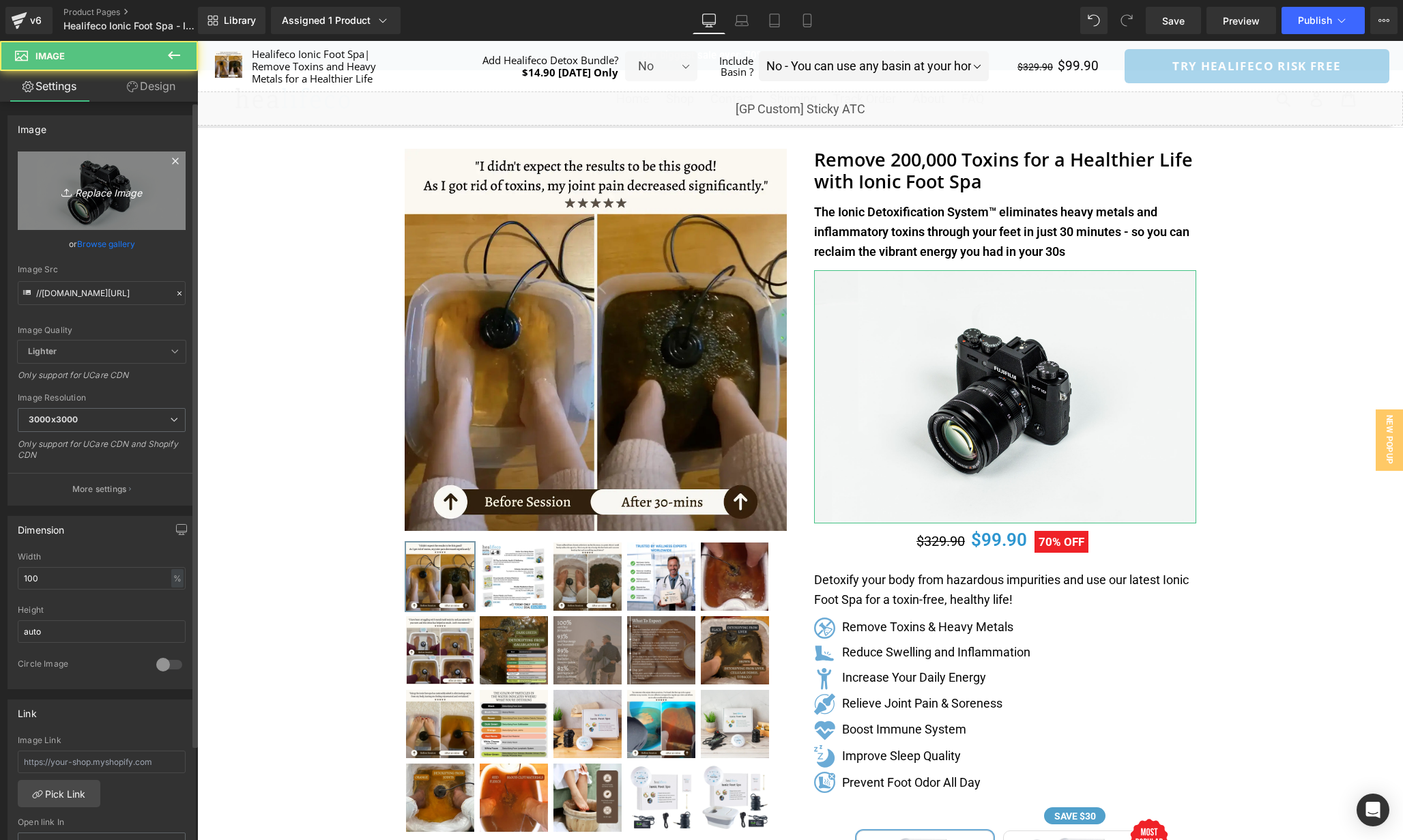
click at [136, 188] on icon "Replace Image" at bounding box center [102, 191] width 109 height 17
type input "C:\fakepath\sp_element_53254.svg"
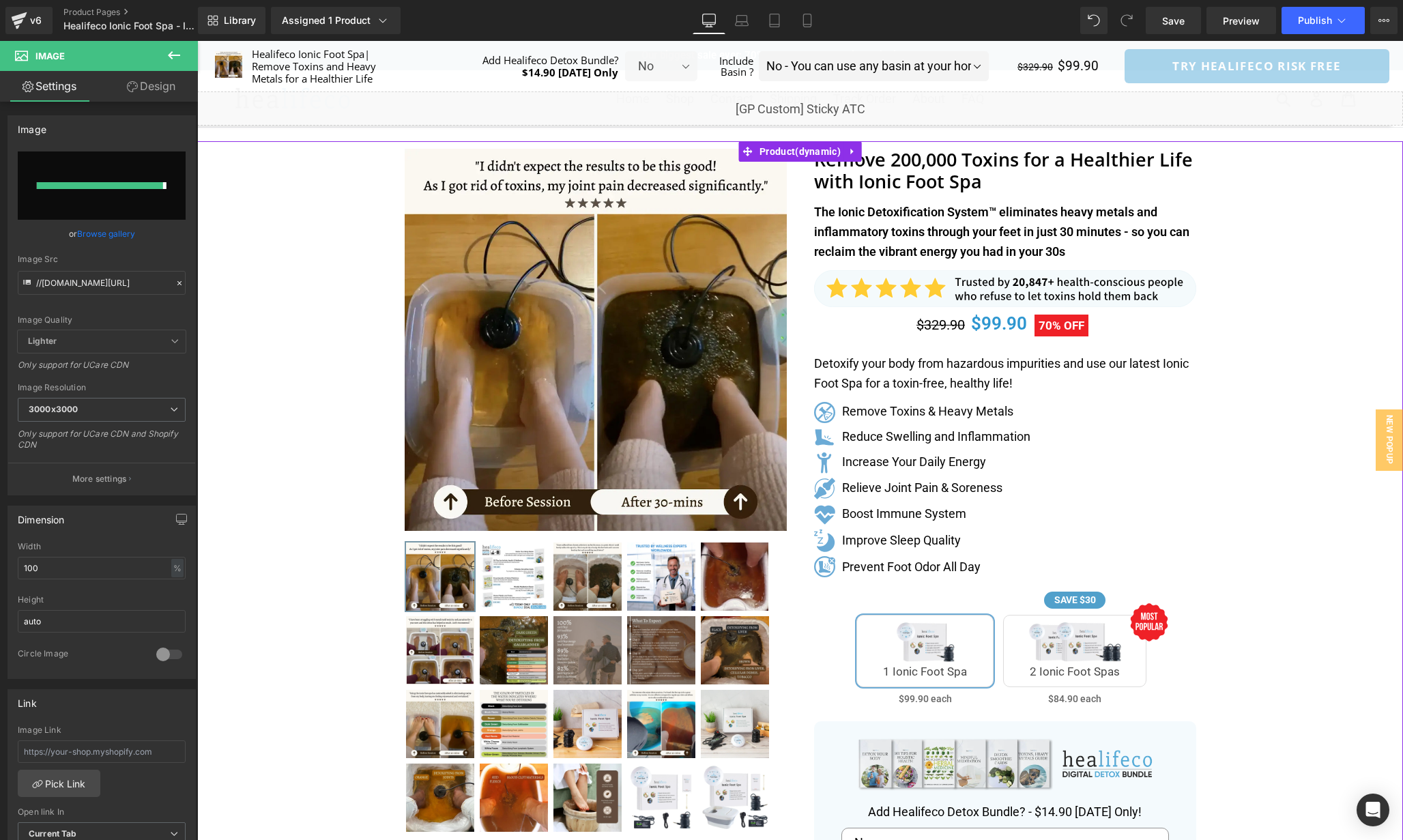
type input "[URL][DOMAIN_NAME]"
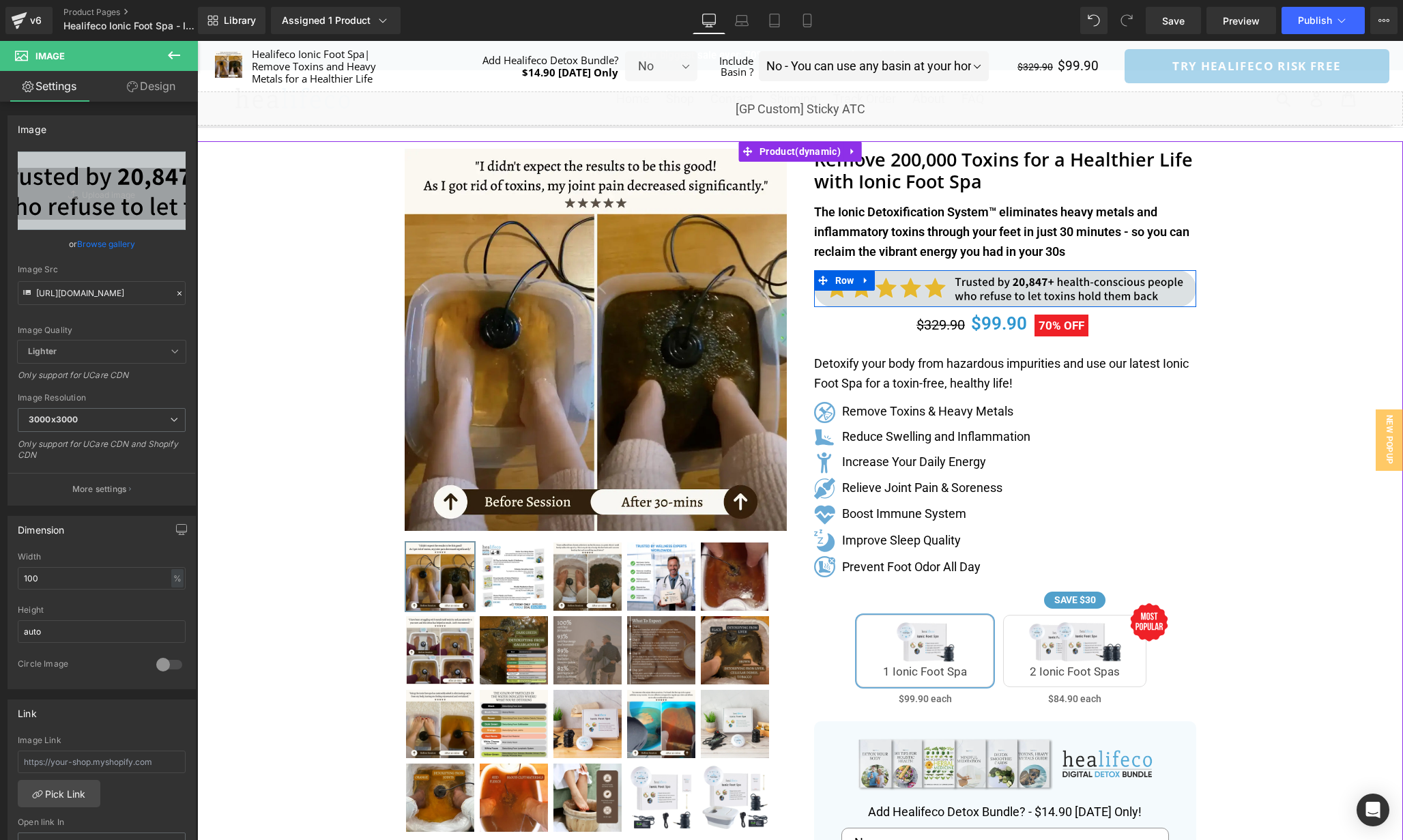
click at [1127, 281] on img at bounding box center [1005, 289] width 382 height 37
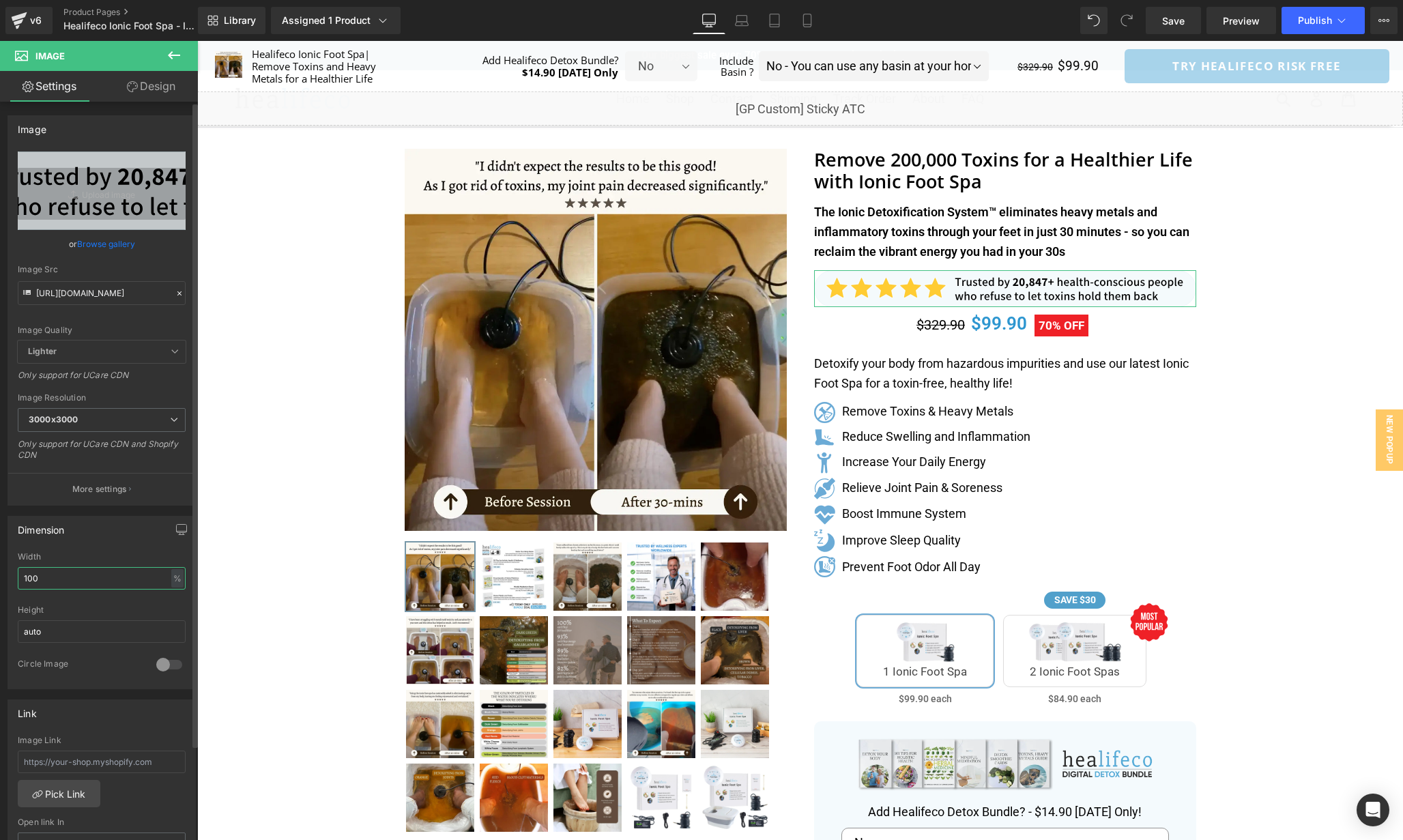
click at [80, 576] on input "100" at bounding box center [102, 578] width 168 height 23
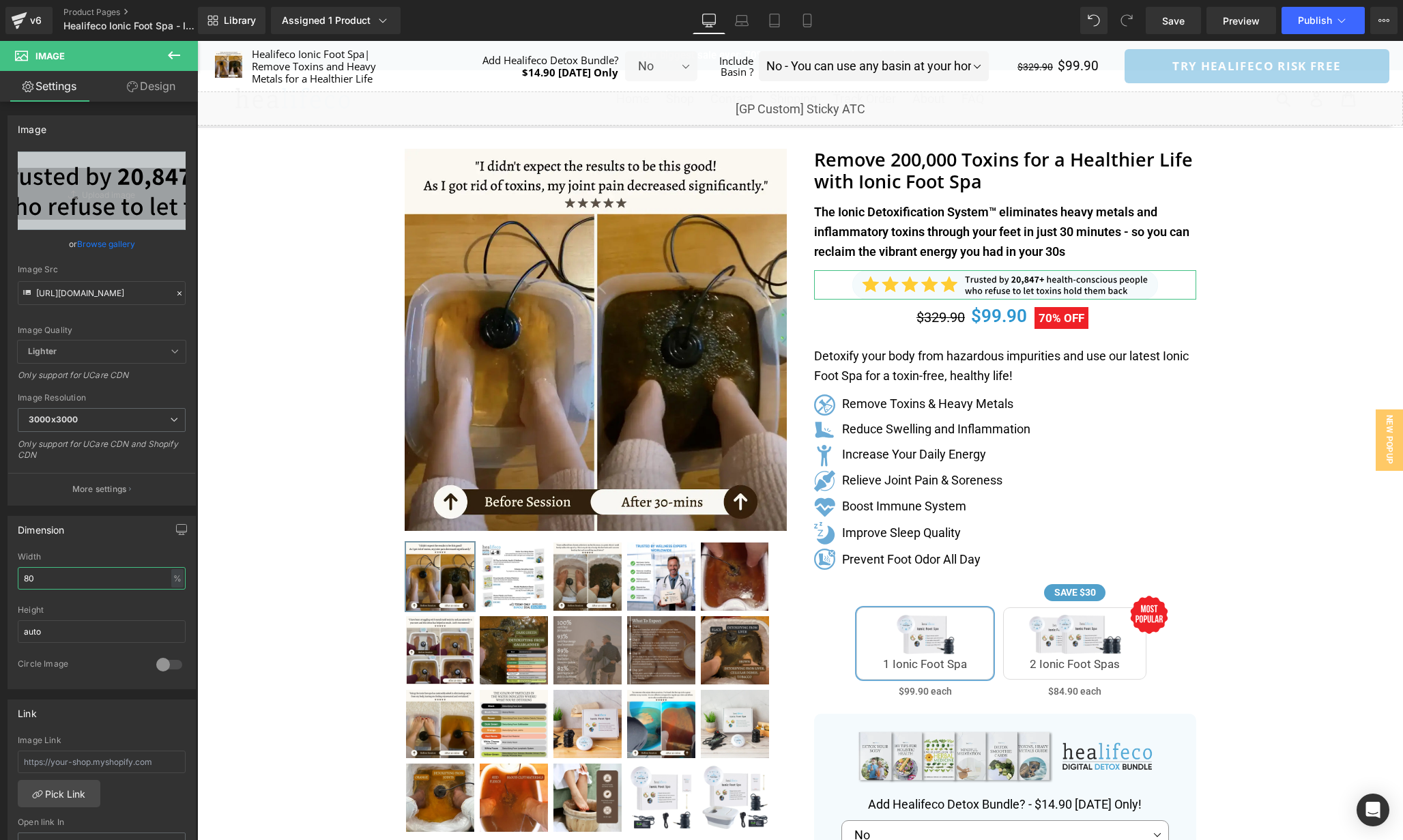
drag, startPoint x: 82, startPoint y: 580, endPoint x: -72, endPoint y: 579, distance: 154.0
click at [0, 579] on html "Text Block You are previewing how the will restyle your page. You can not edit …" at bounding box center [702, 420] width 1403 height 840
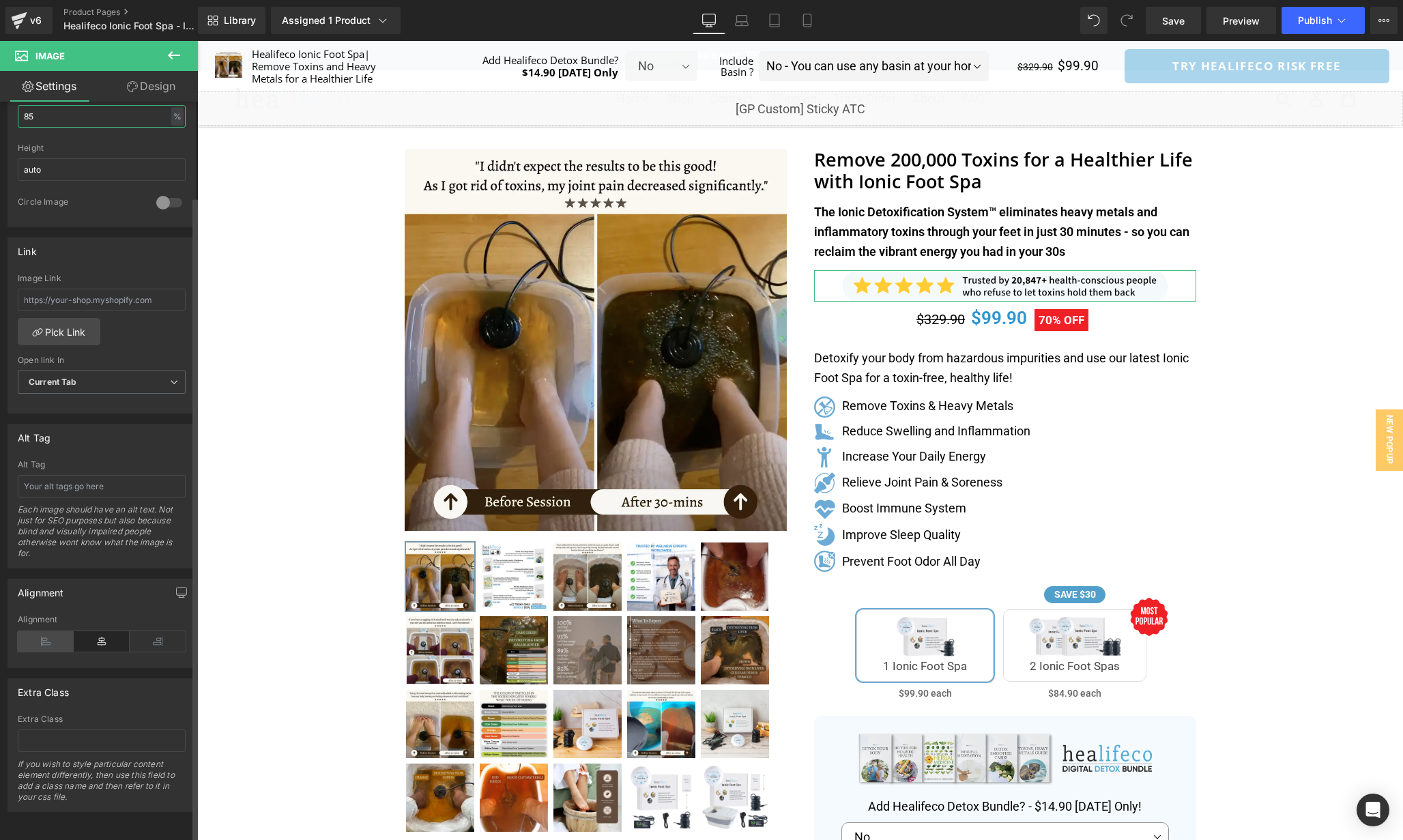
type input "85"
click at [65, 632] on icon at bounding box center [45, 642] width 56 height 20
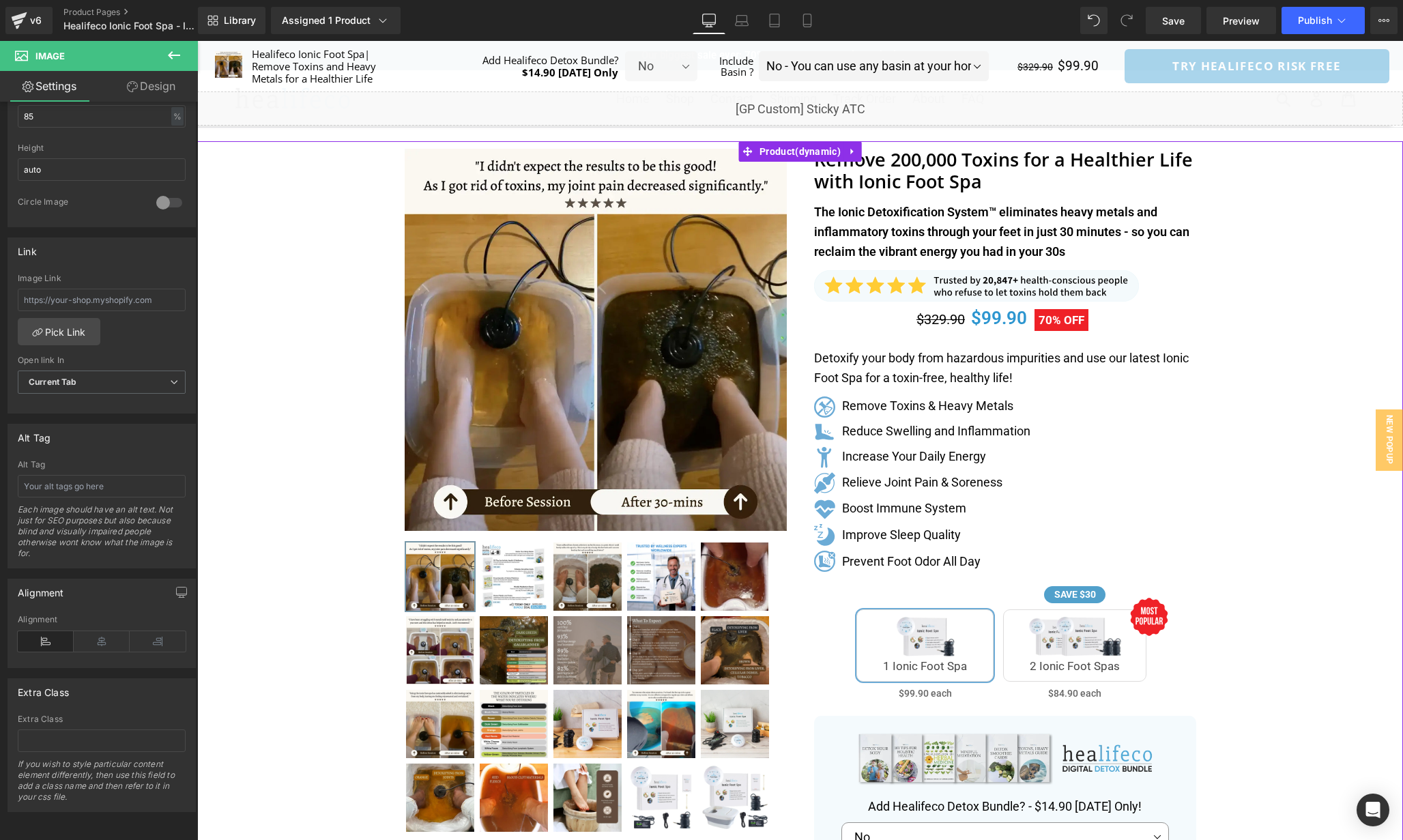
click at [1308, 387] on div "Separator" at bounding box center [801, 688] width 1206 height 1095
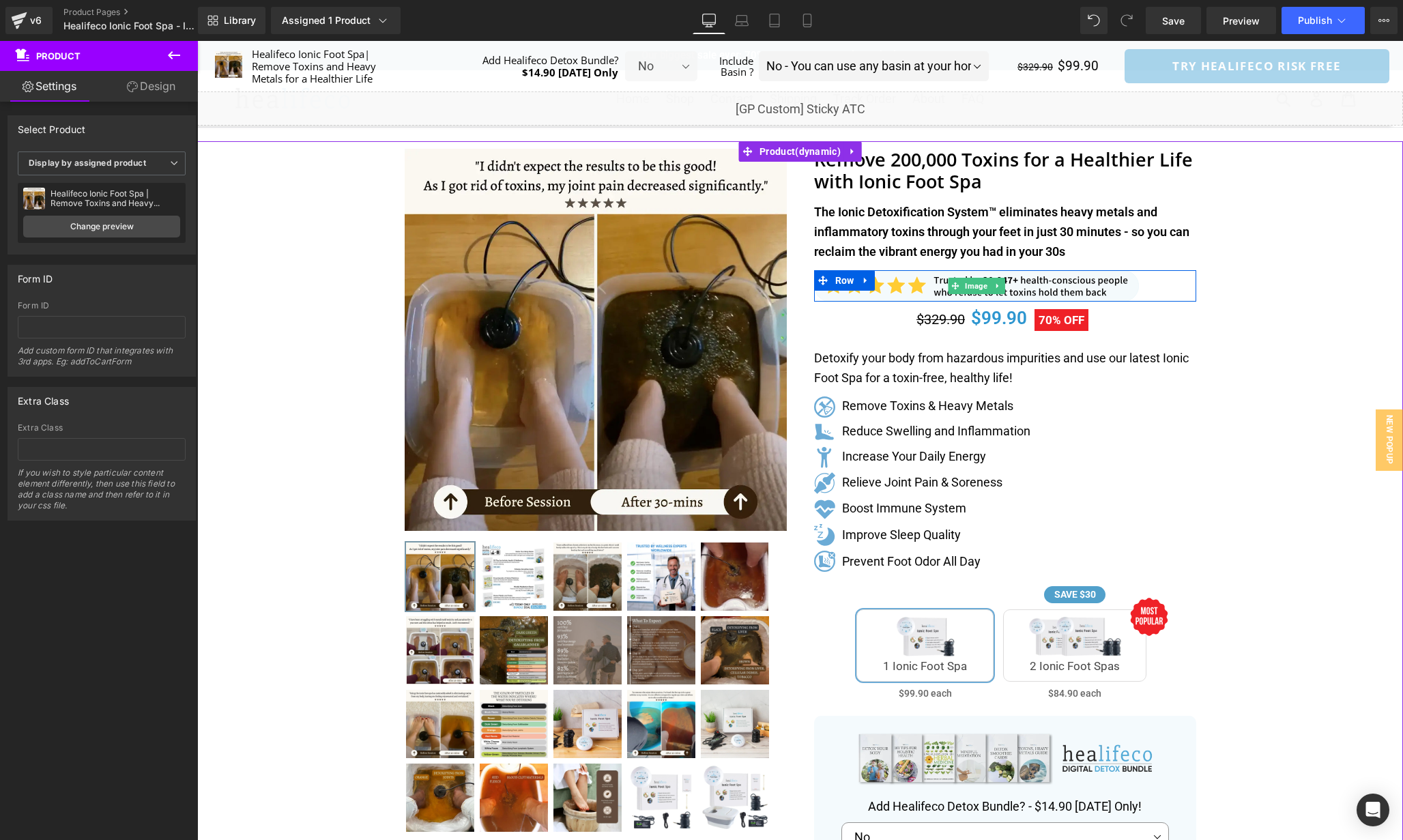
click at [1156, 279] on div at bounding box center [1005, 286] width 382 height 31
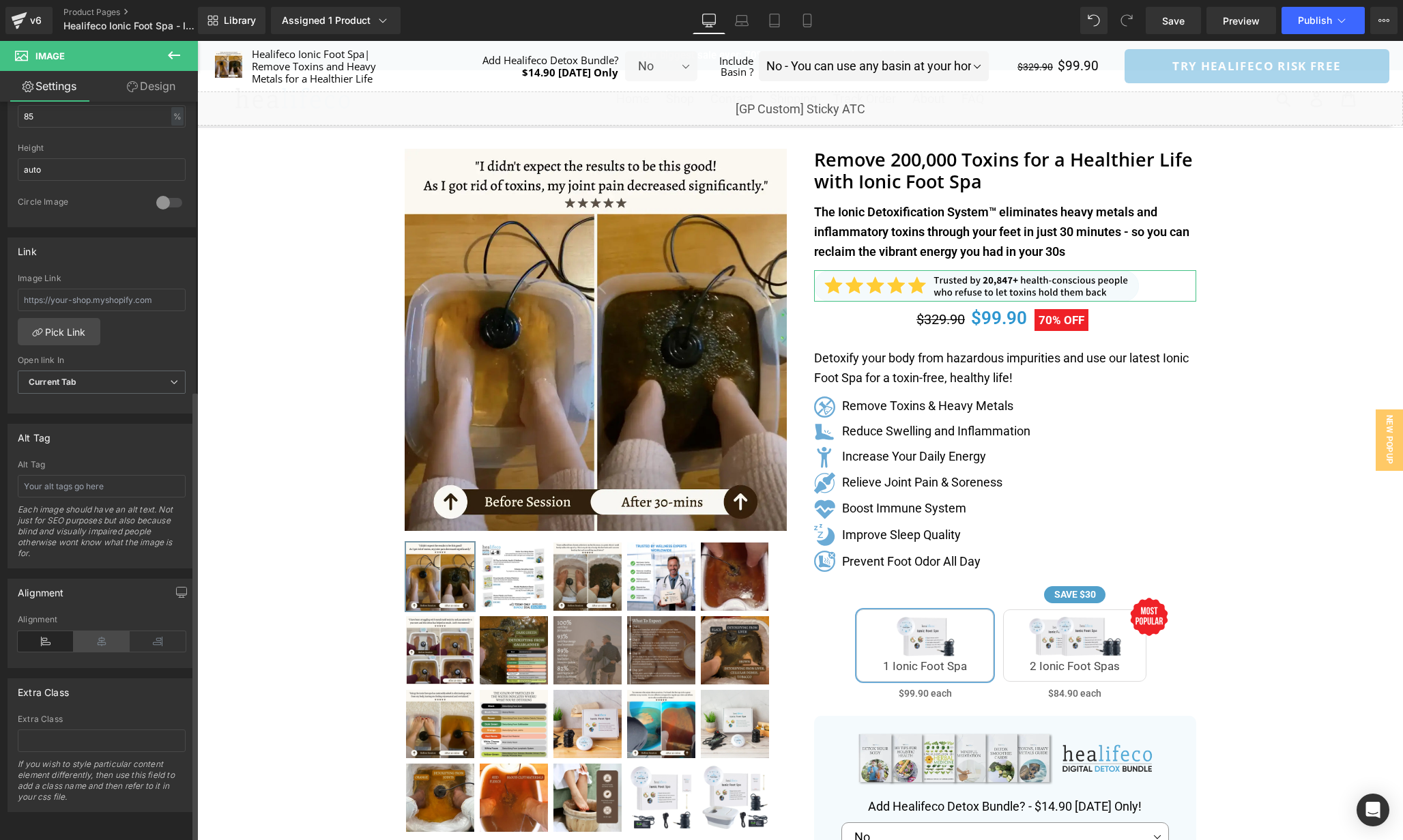
click at [89, 632] on icon at bounding box center [102, 642] width 56 height 20
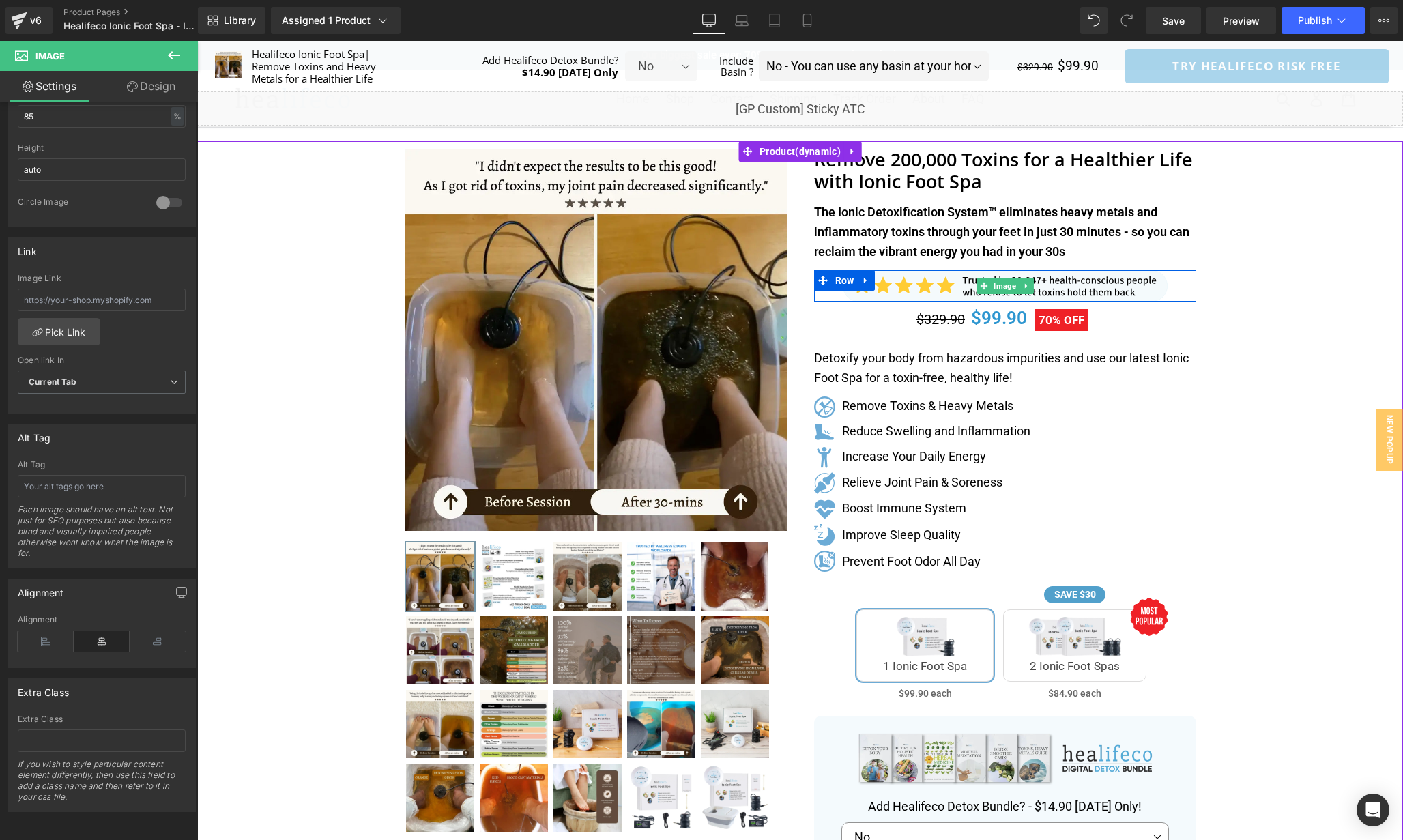
click at [1172, 285] on div at bounding box center [1005, 286] width 382 height 31
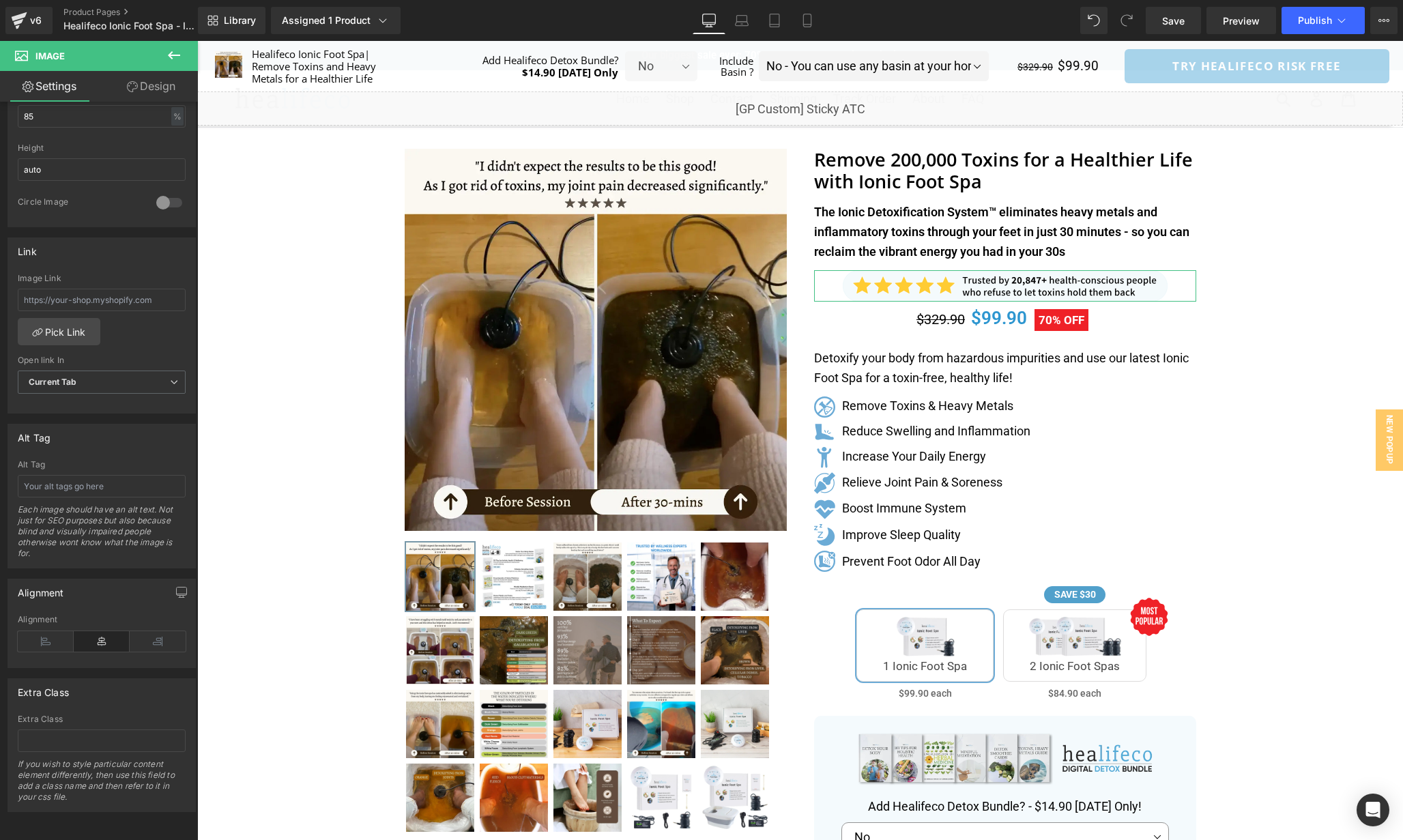
click at [155, 85] on link "Design" at bounding box center [151, 86] width 99 height 31
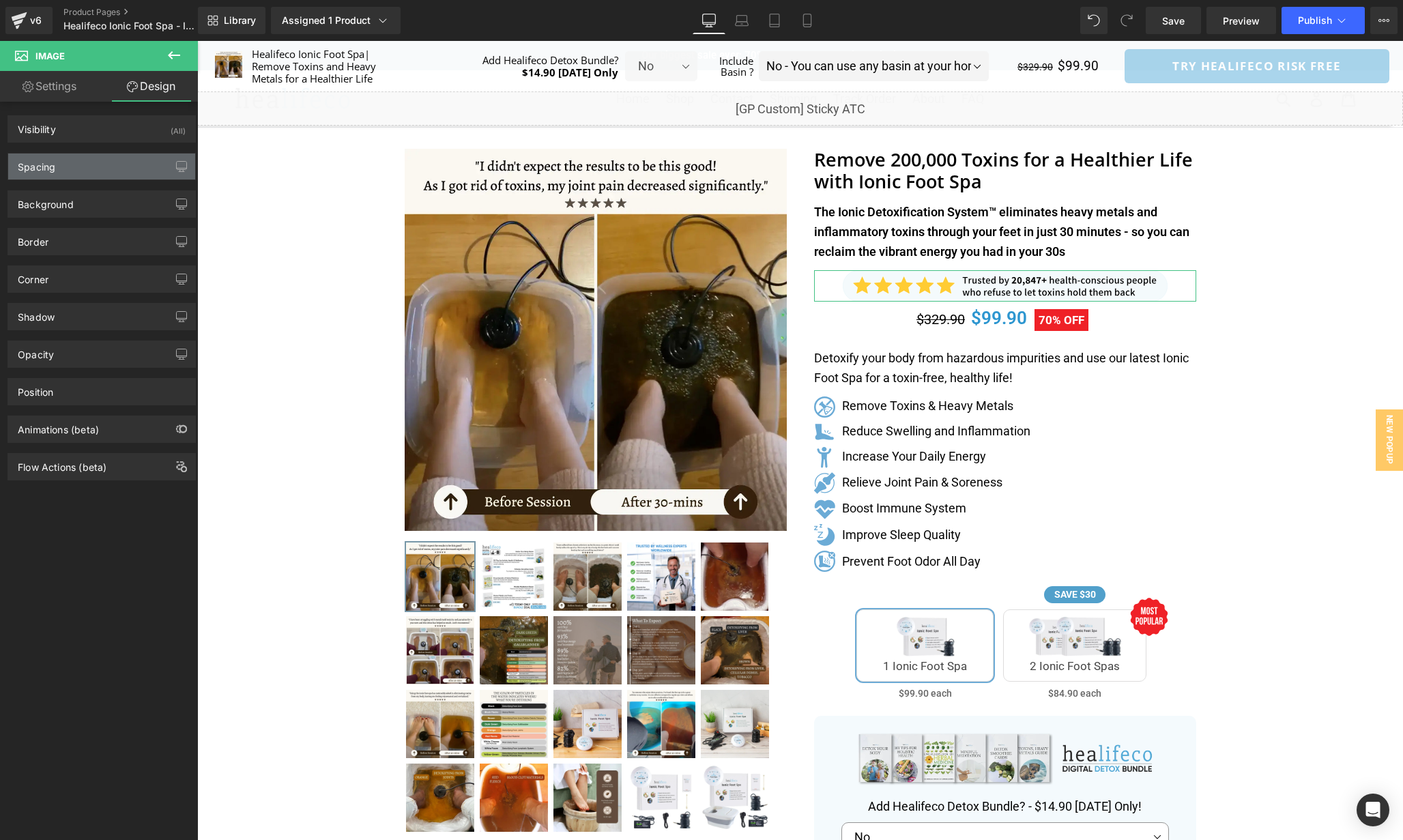
type input "0"
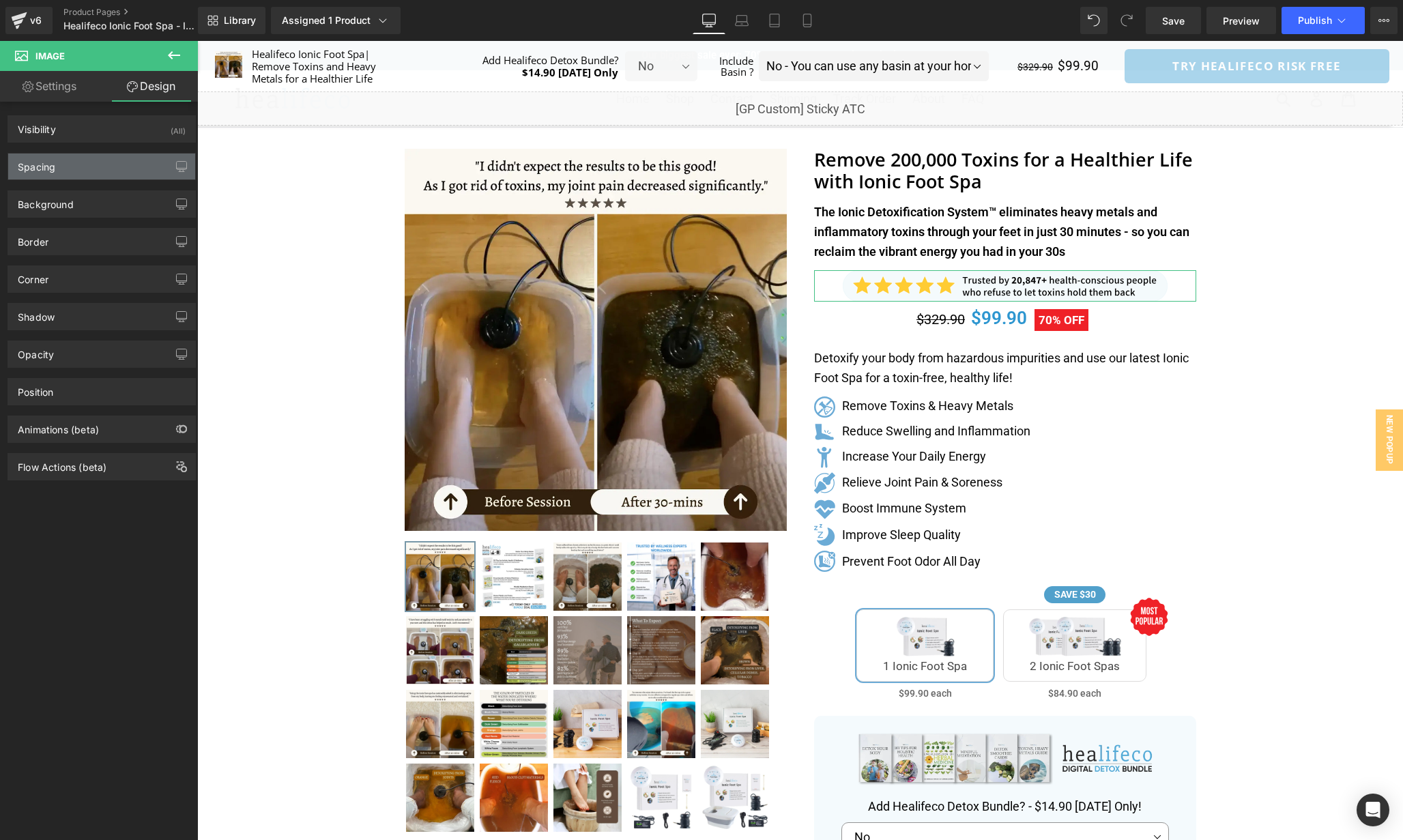
type input "0"
click at [114, 165] on div "Spacing" at bounding box center [102, 166] width 187 height 26
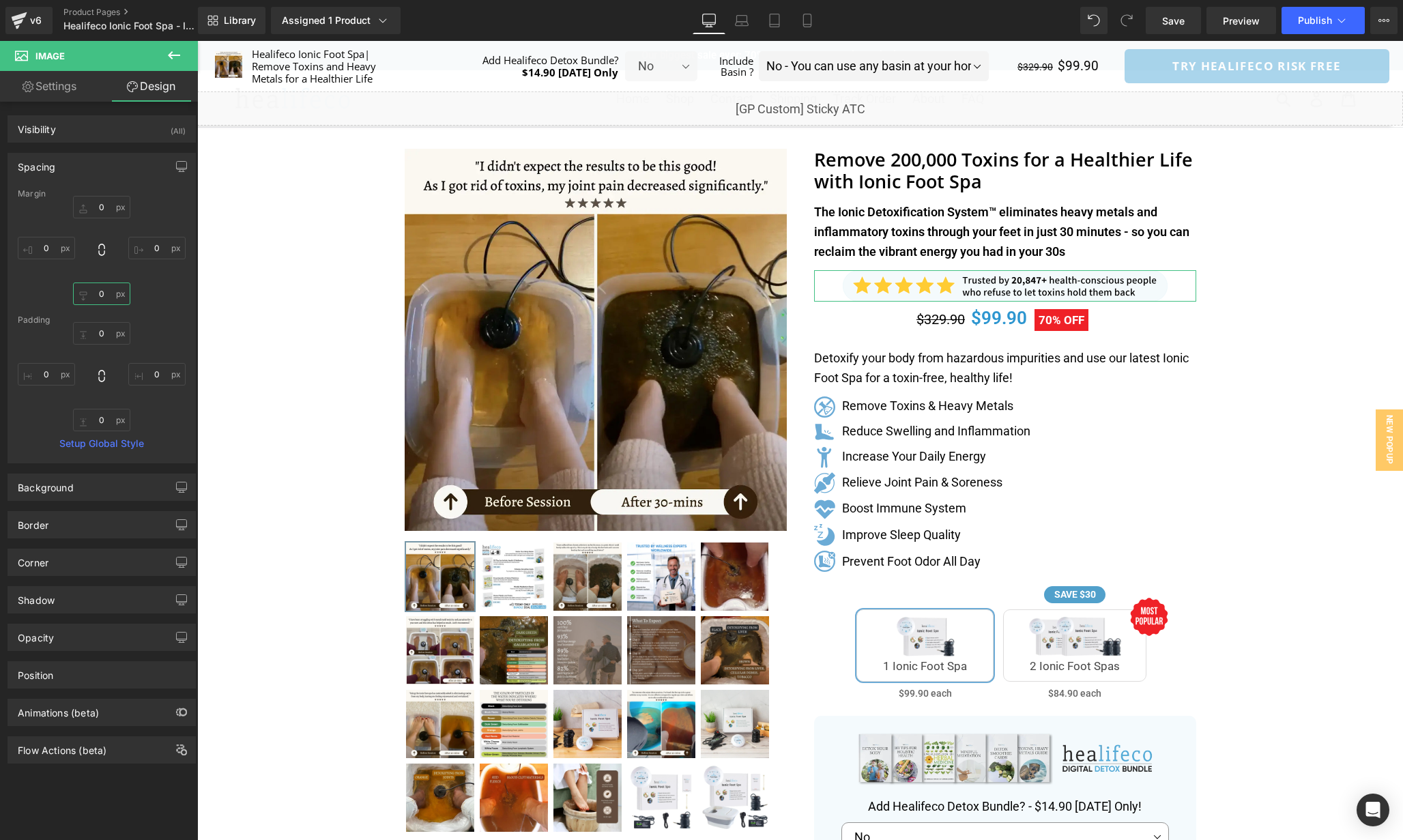
click at [106, 301] on input "0" at bounding box center [102, 293] width 57 height 23
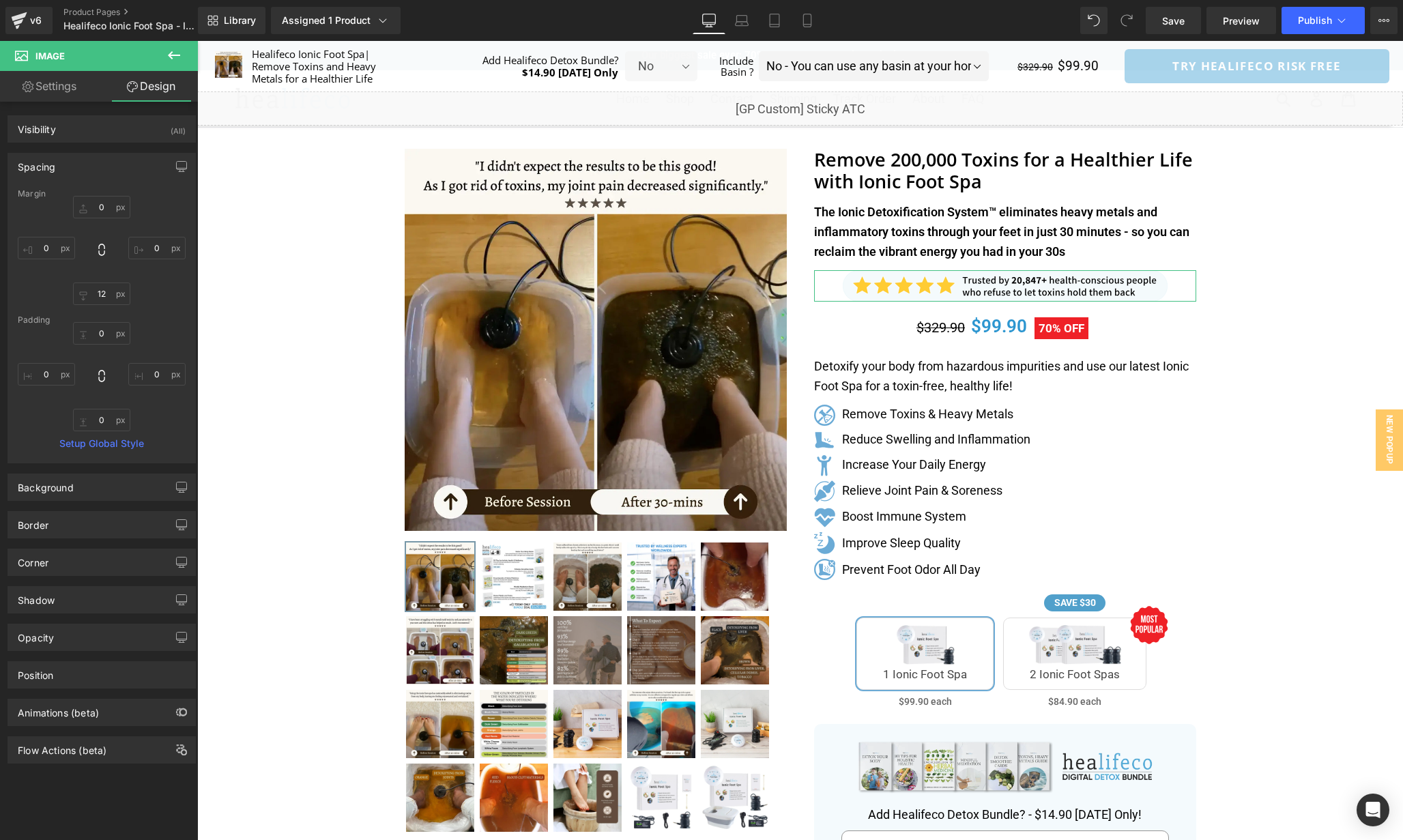
click at [136, 319] on div "Padding" at bounding box center [102, 319] width 168 height 9
click at [103, 297] on input "12" at bounding box center [102, 293] width 57 height 23
click at [110, 291] on input "12" at bounding box center [102, 293] width 57 height 23
type input "16"
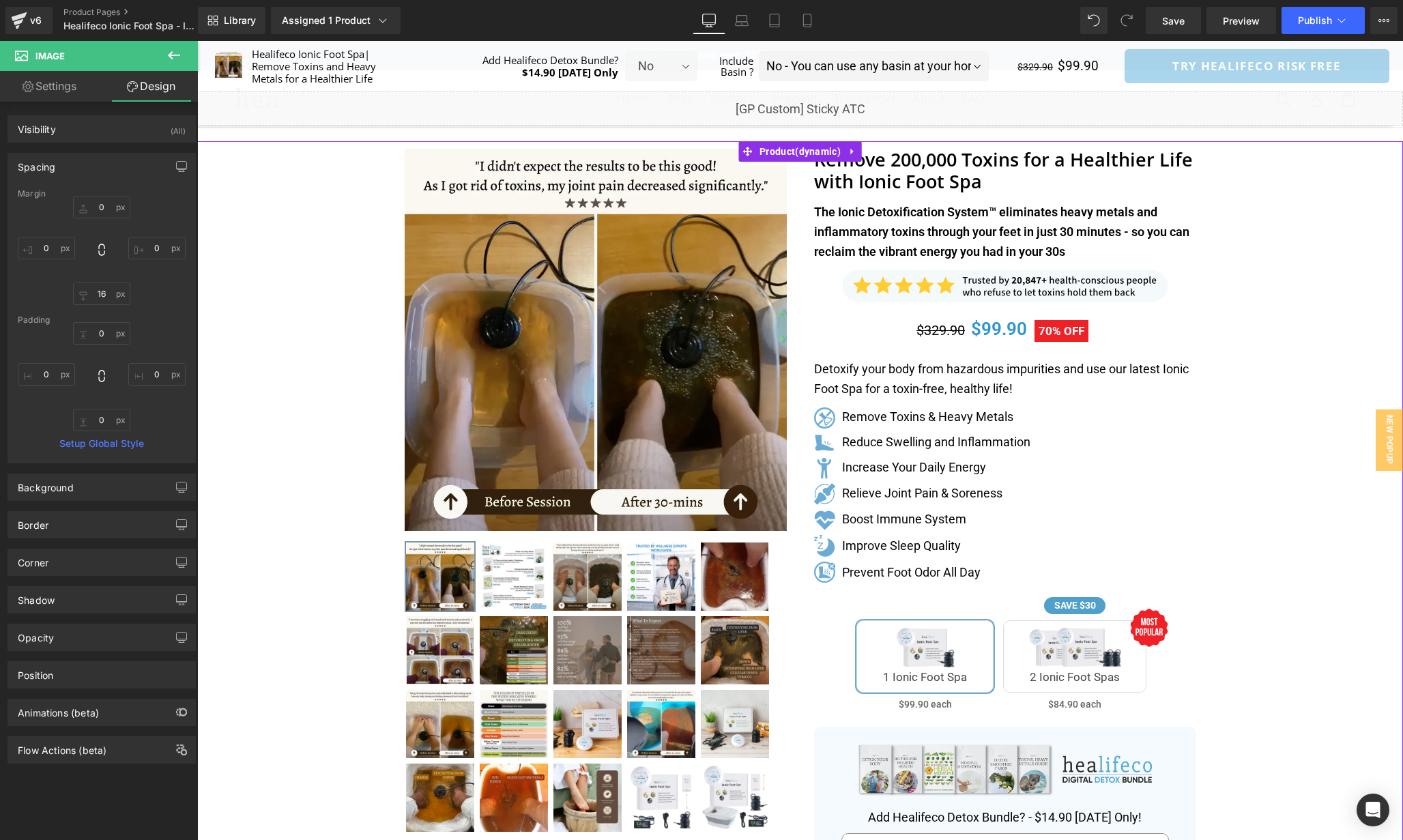
click at [1253, 355] on div "Separator" at bounding box center [801, 694] width 1206 height 1105
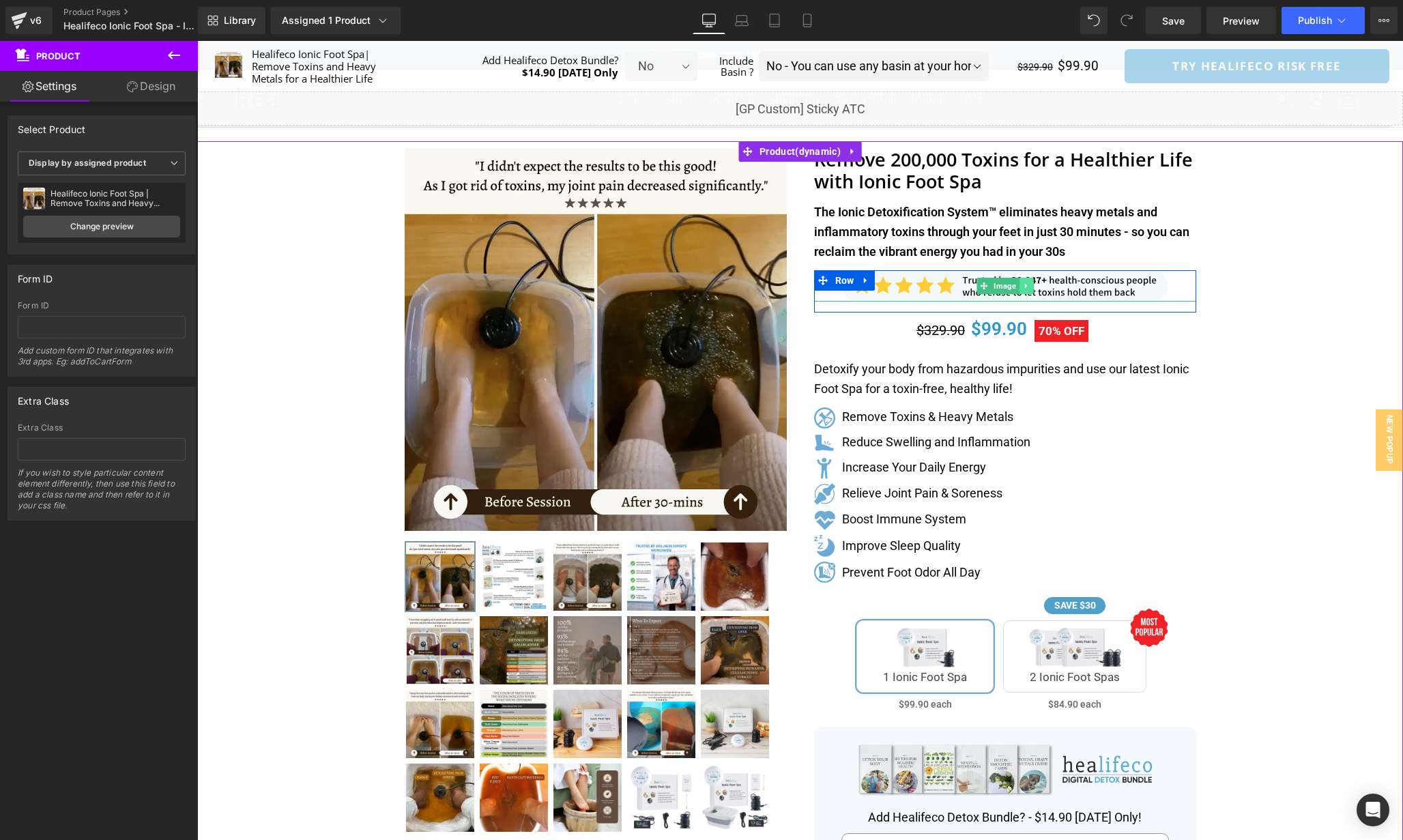
click at [1024, 282] on icon at bounding box center [1026, 286] width 8 height 8
click at [1012, 284] on link at bounding box center [1019, 286] width 14 height 16
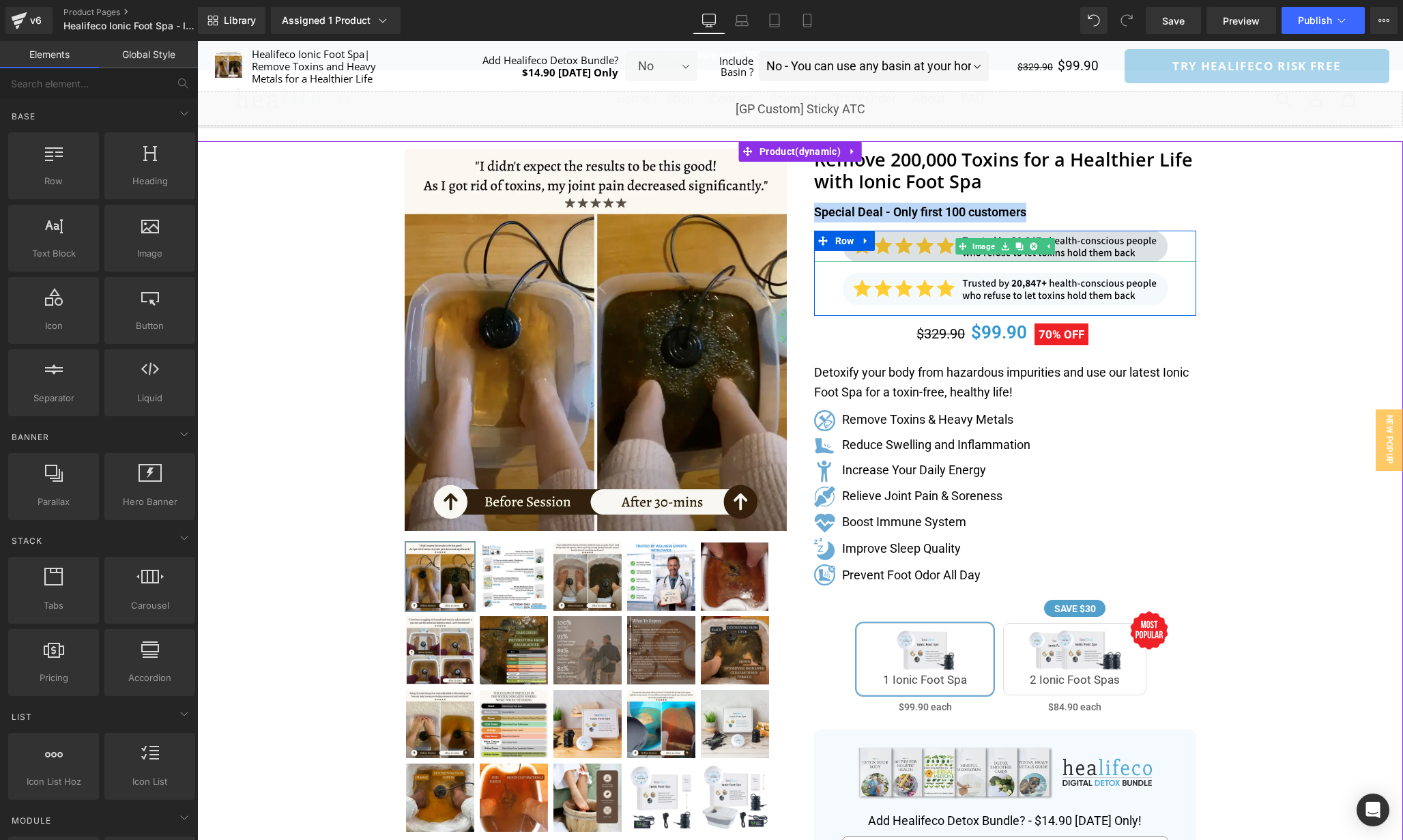
click at [1024, 249] on link at bounding box center [1019, 246] width 14 height 16
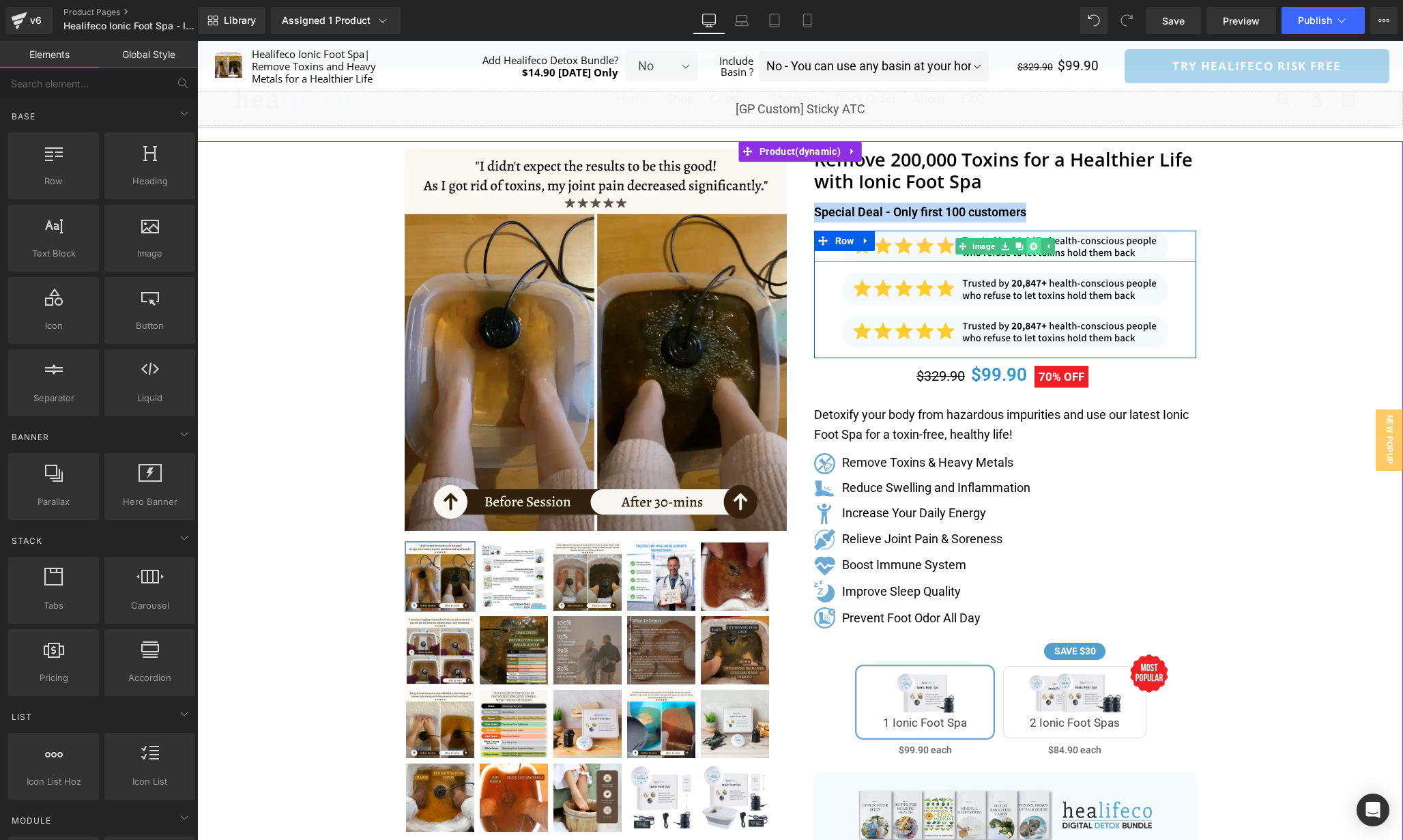
click at [1038, 249] on link at bounding box center [1033, 246] width 14 height 16
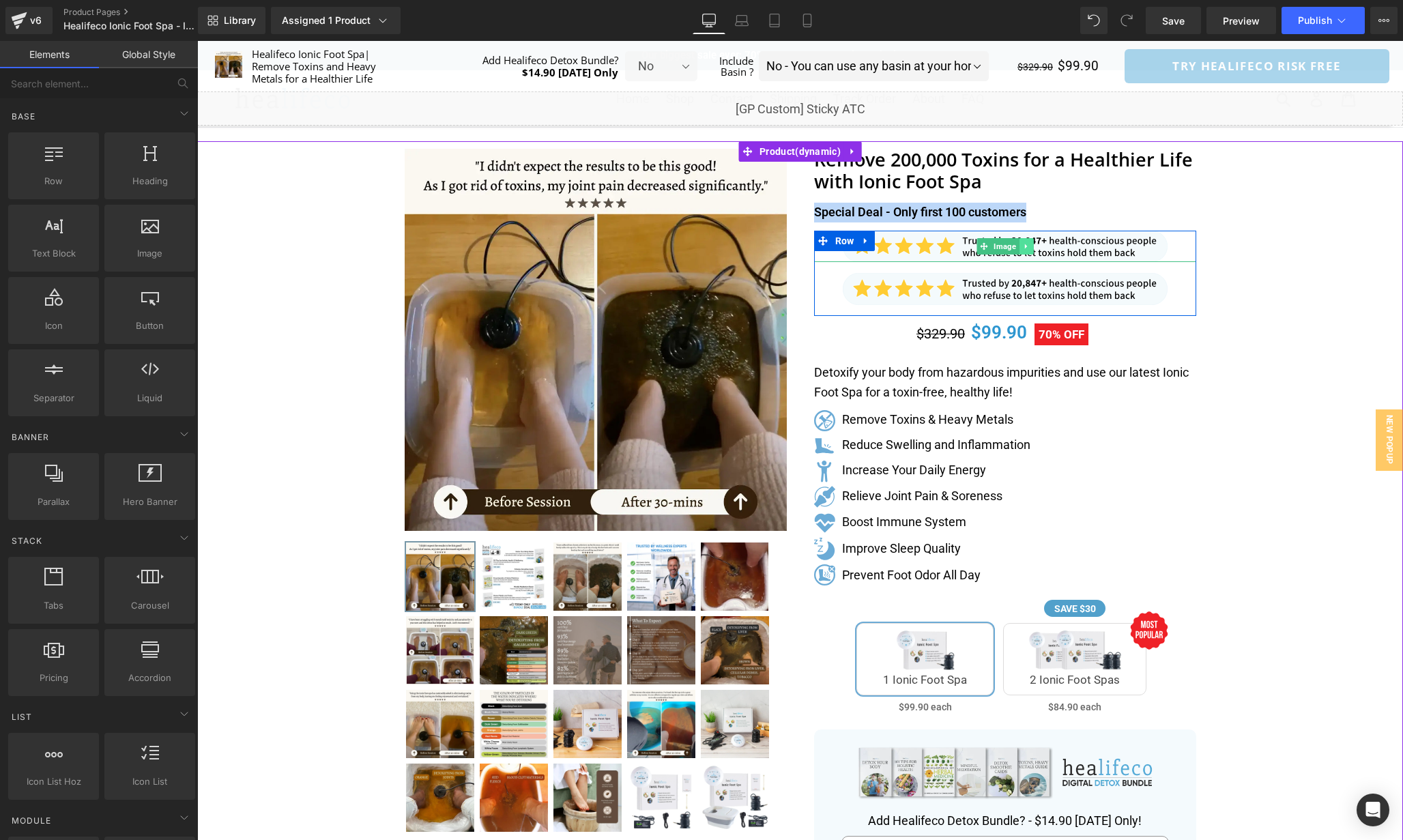
click at [1021, 245] on link at bounding box center [1026, 246] width 14 height 16
click at [1032, 245] on icon at bounding box center [1033, 246] width 8 height 8
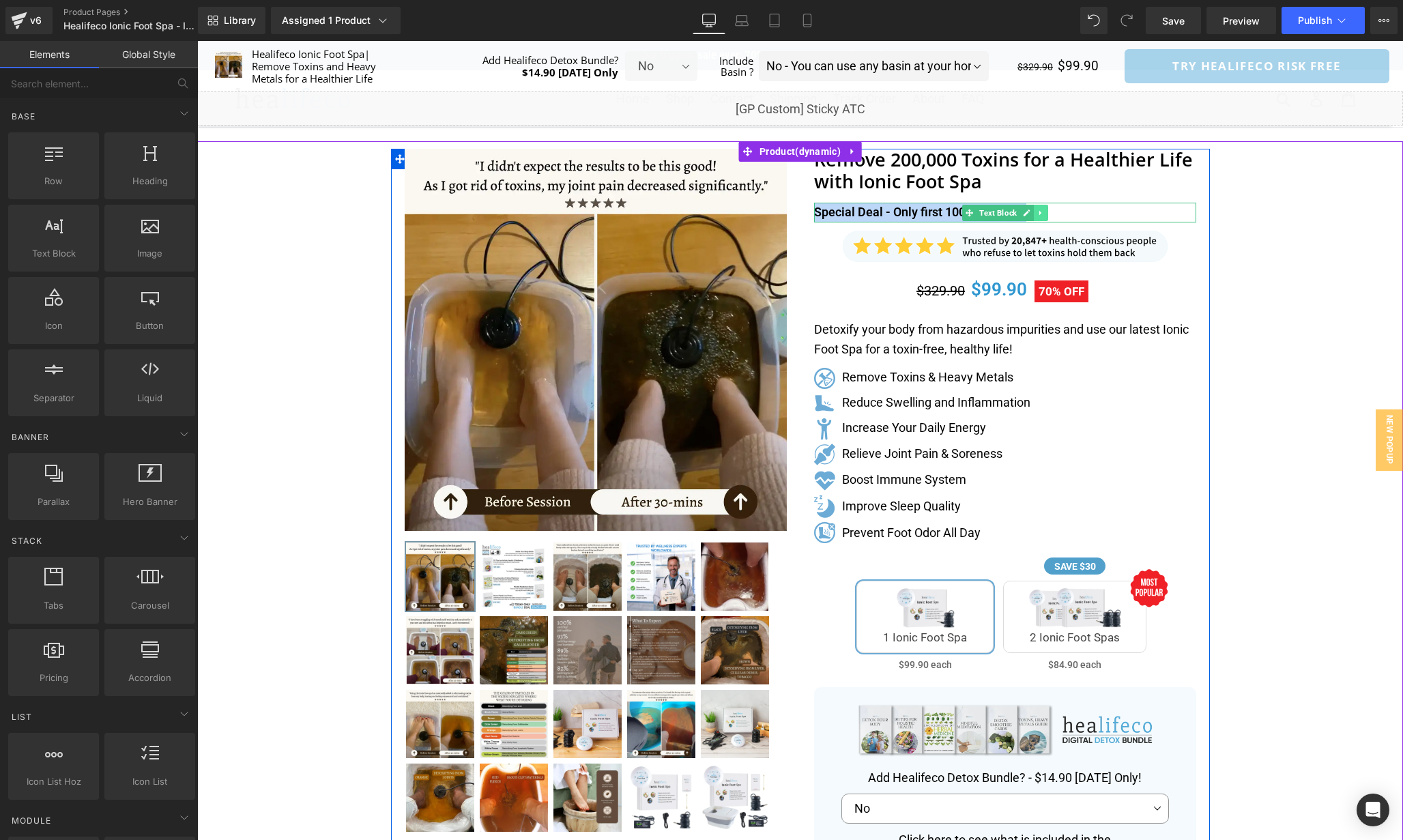
click at [1036, 208] on link at bounding box center [1041, 213] width 14 height 16
click at [1225, 218] on div "Separator" at bounding box center [801, 675] width 1206 height 1067
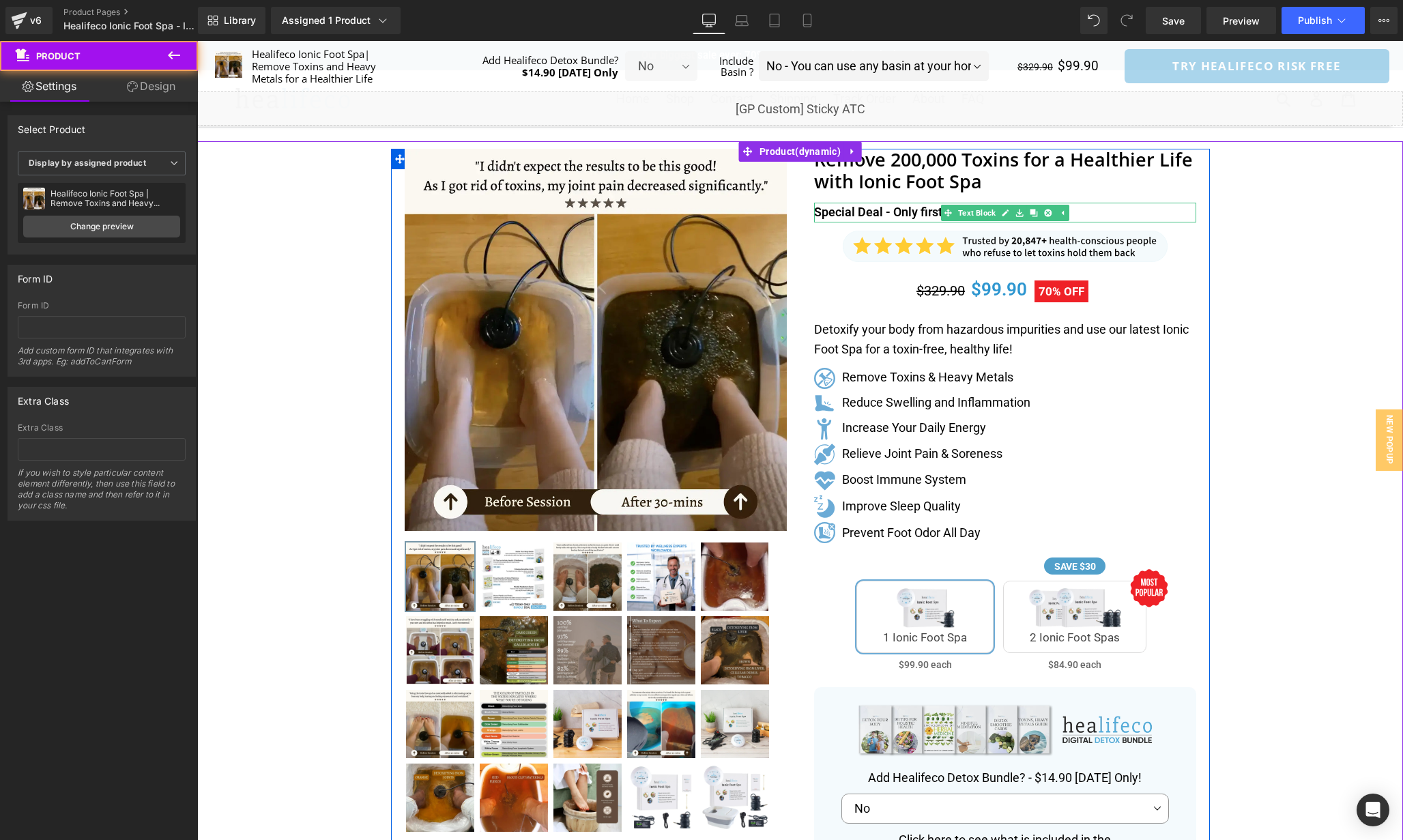
click at [843, 213] on p "Special Deal - Only first 100 customers" at bounding box center [1005, 213] width 382 height 20
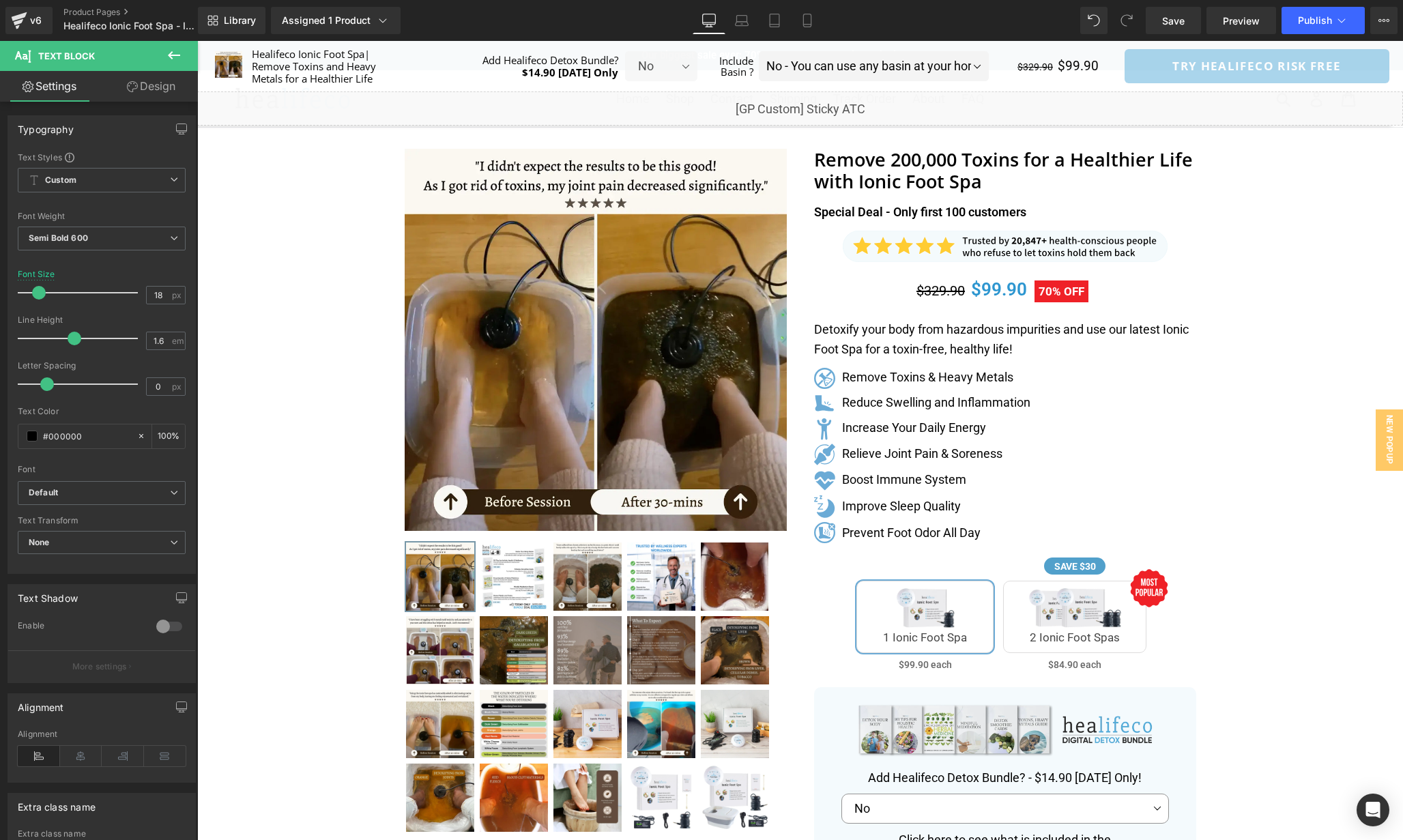
click at [1009, 207] on div "Special Deal - Only first 100 customers Text Block" at bounding box center [1005, 213] width 382 height 20
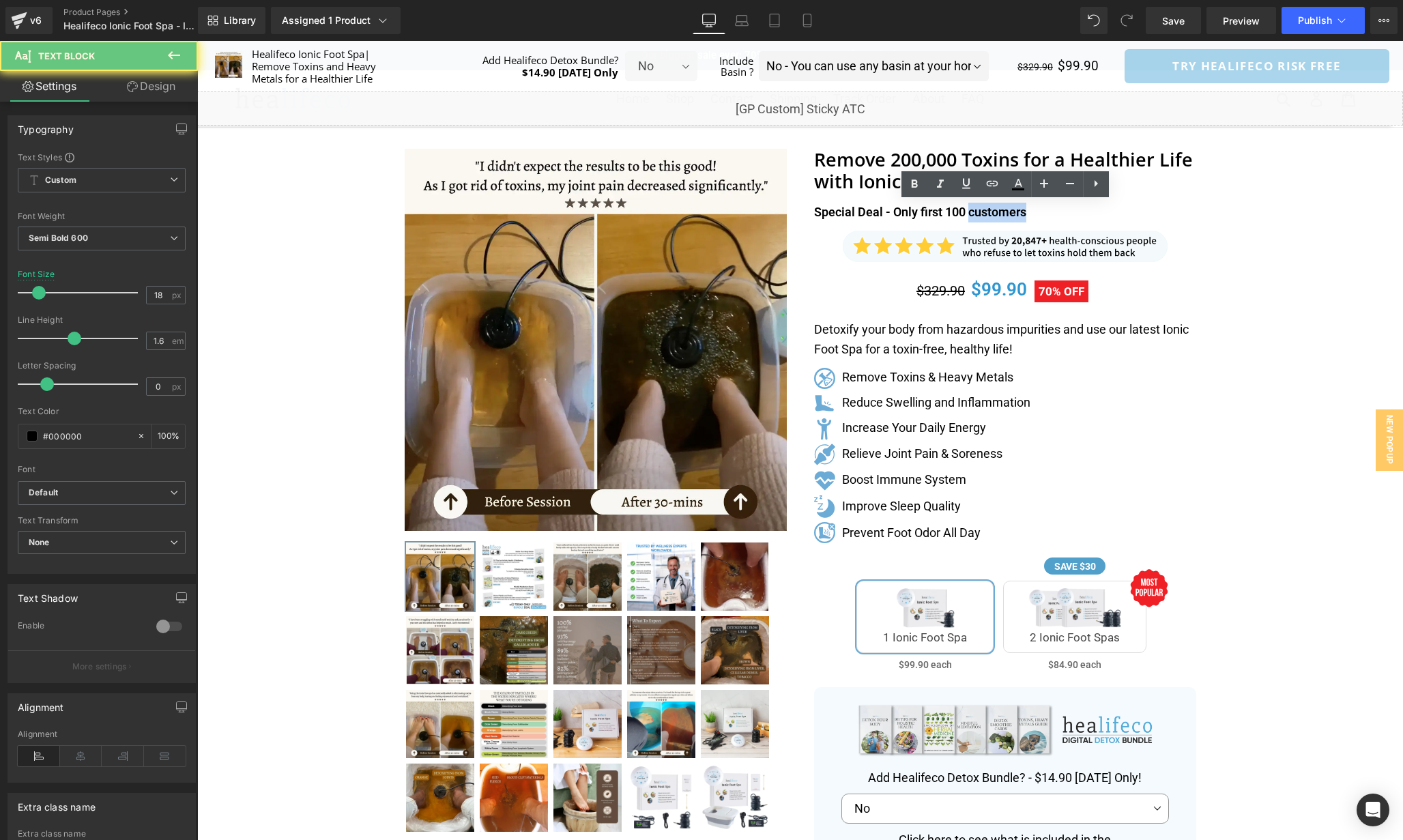
click at [1009, 207] on p "Special Deal - Only first 100 customers" at bounding box center [1005, 213] width 382 height 20
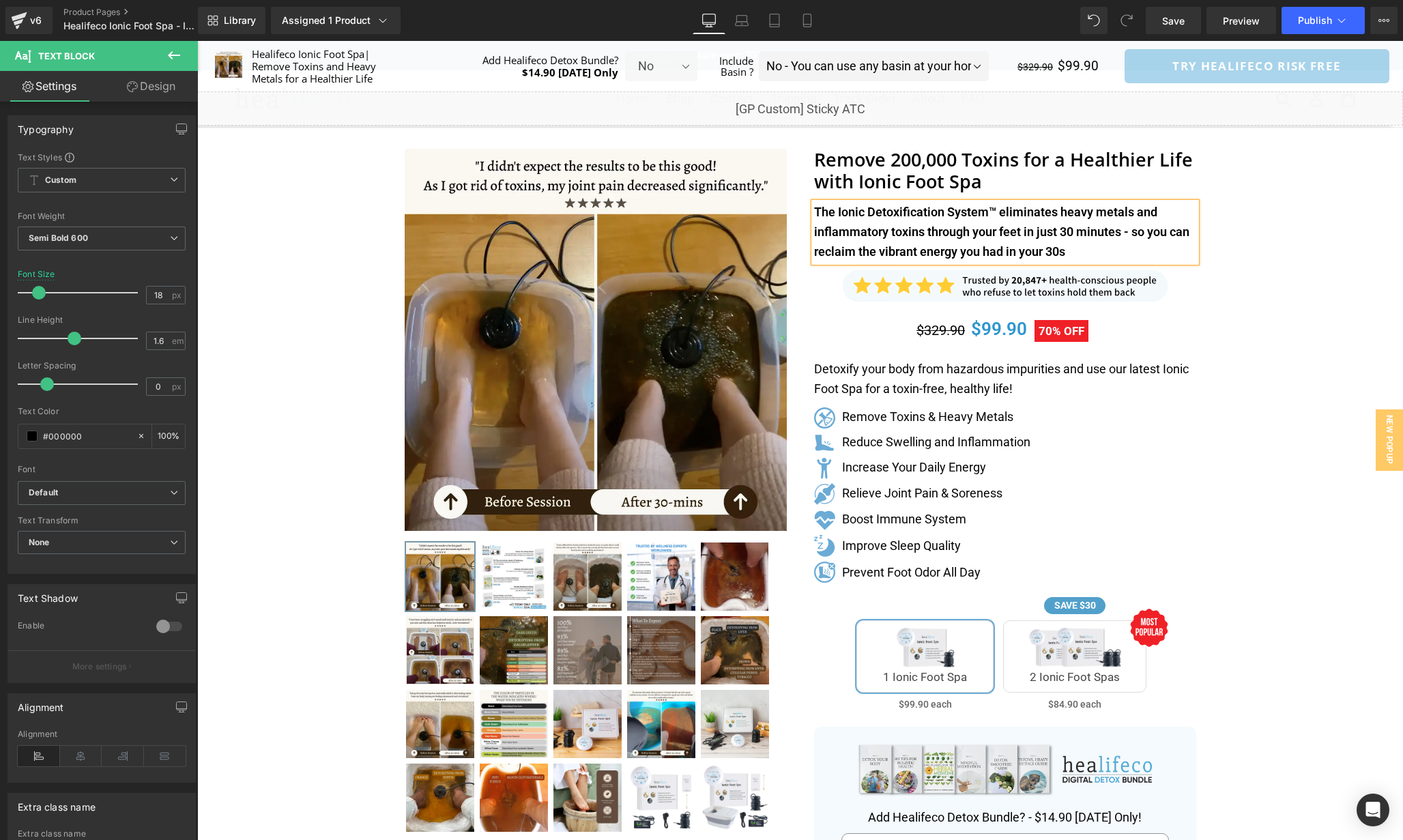
click at [1238, 351] on div "Separator" at bounding box center [801, 694] width 1206 height 1105
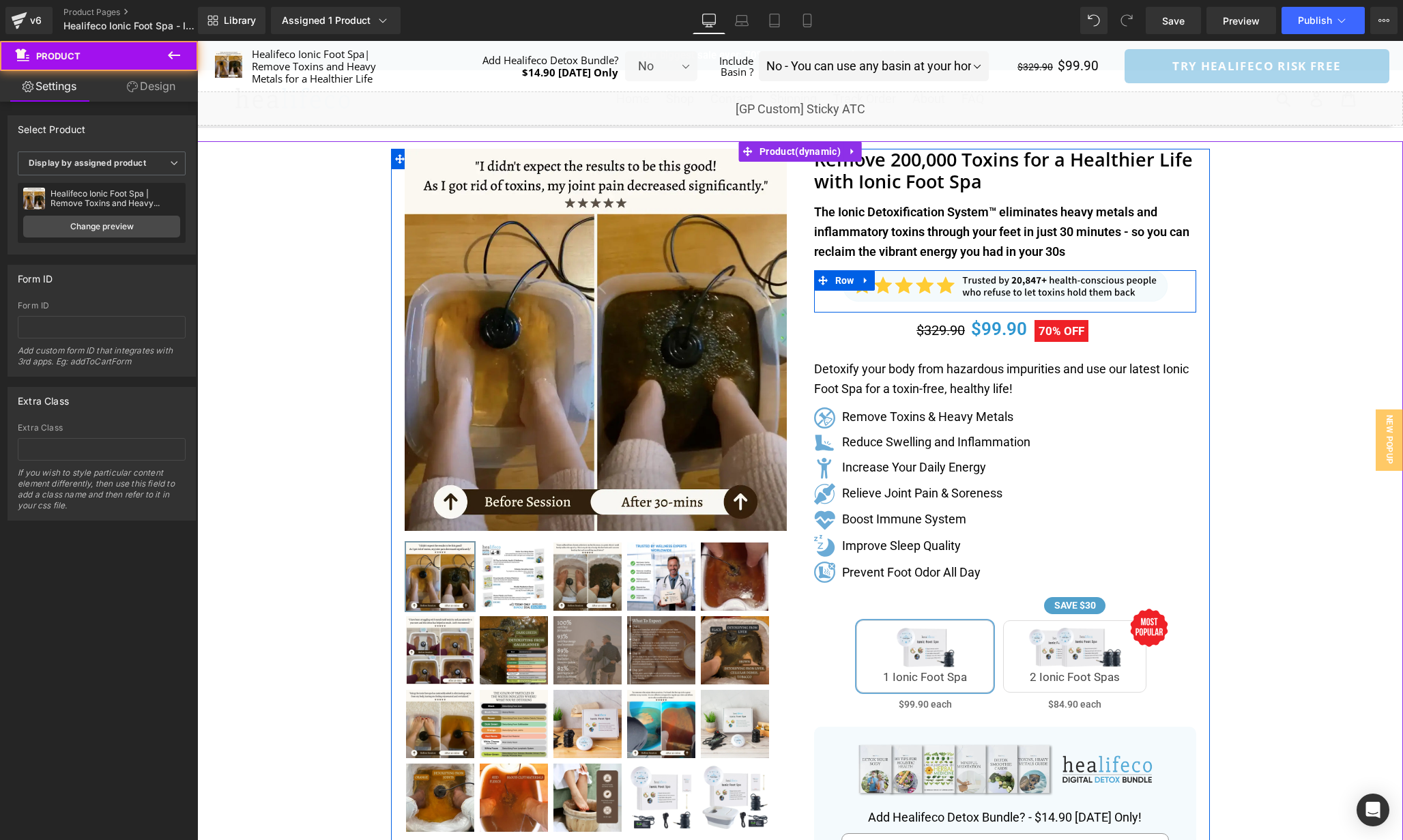
click at [1009, 289] on div "Image" at bounding box center [1005, 286] width 382 height 31
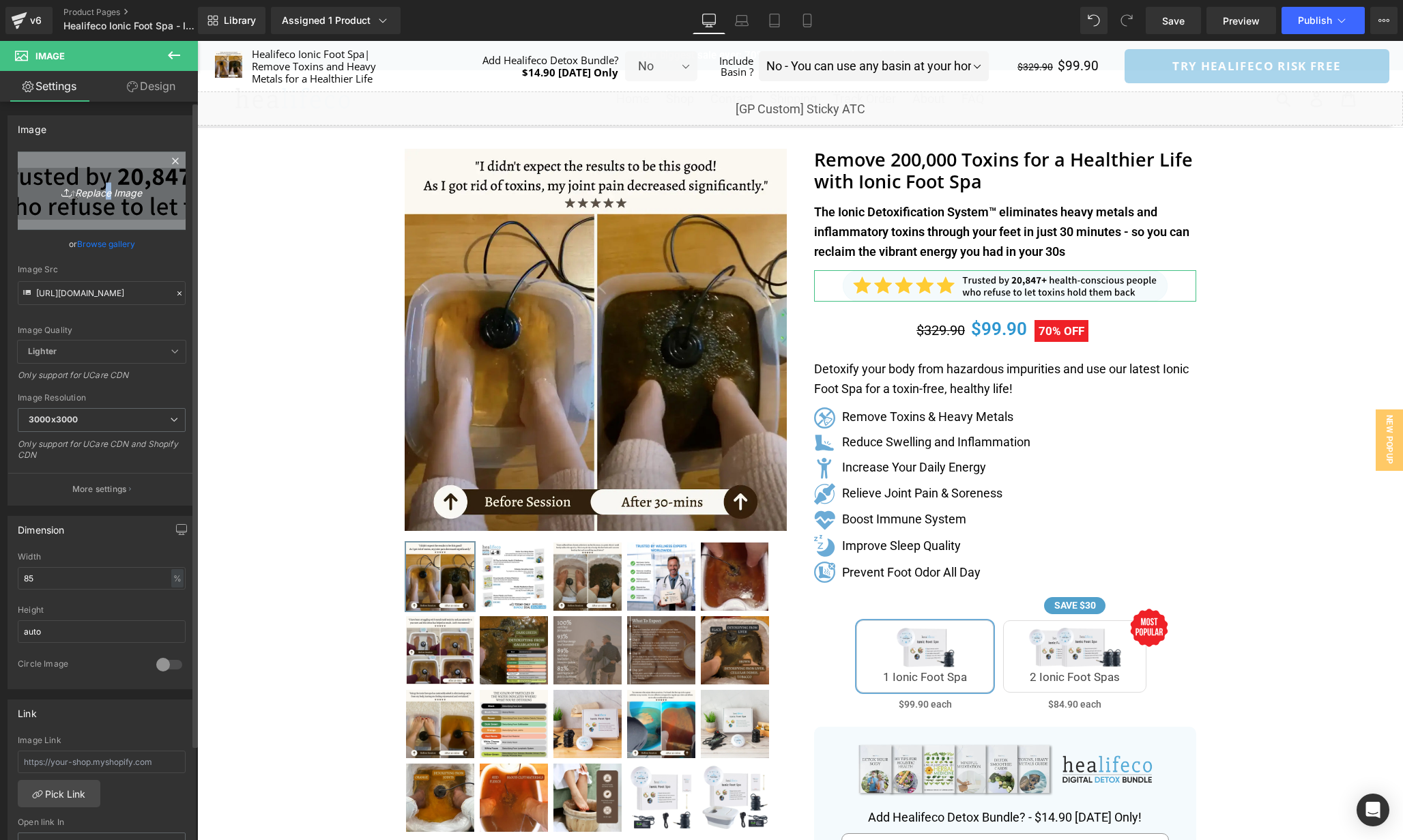
click at [102, 186] on icon "Replace Image" at bounding box center [102, 191] width 109 height 17
type input "C:\fakepath\sp_element_532524.svg"
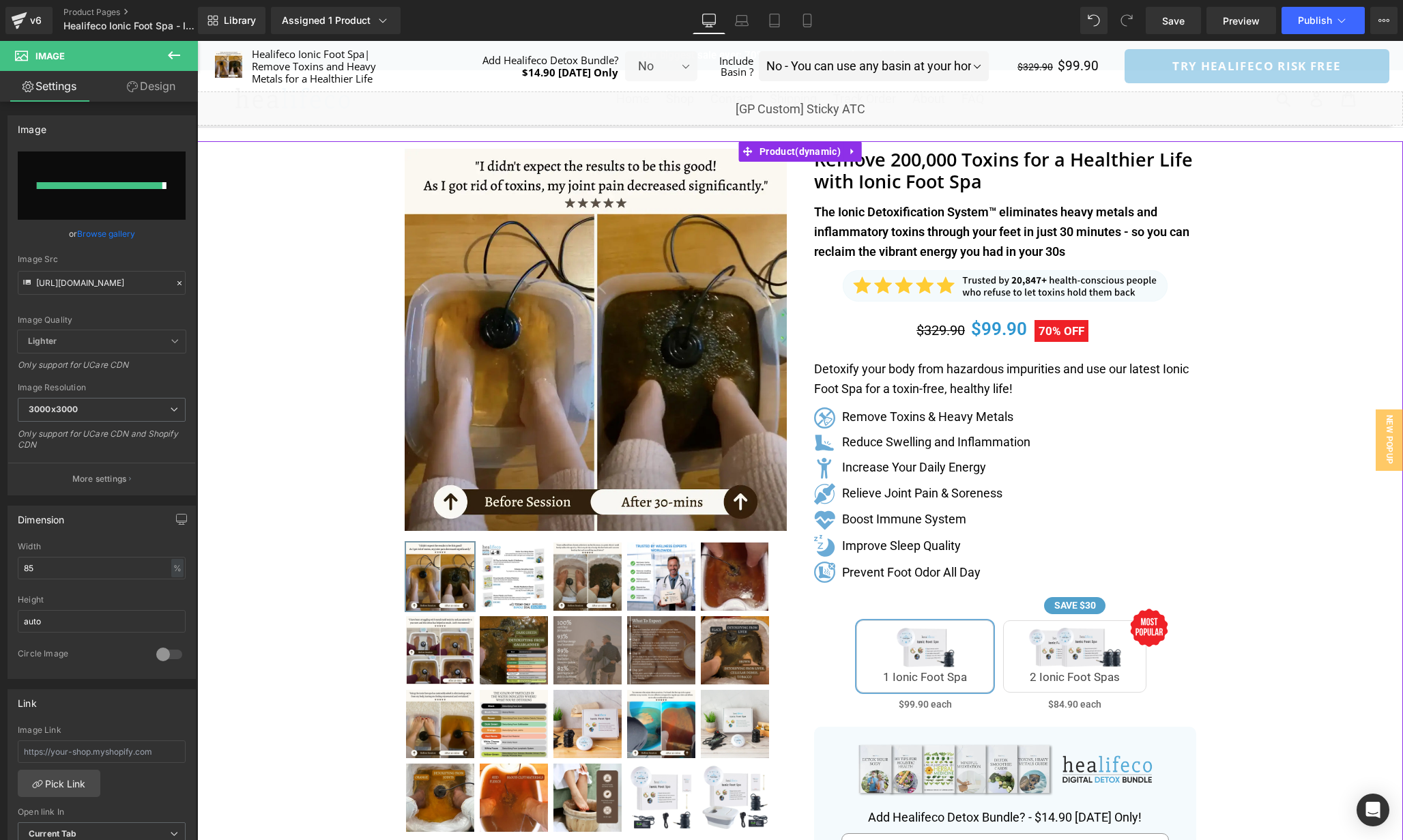
type input "[URL][DOMAIN_NAME]"
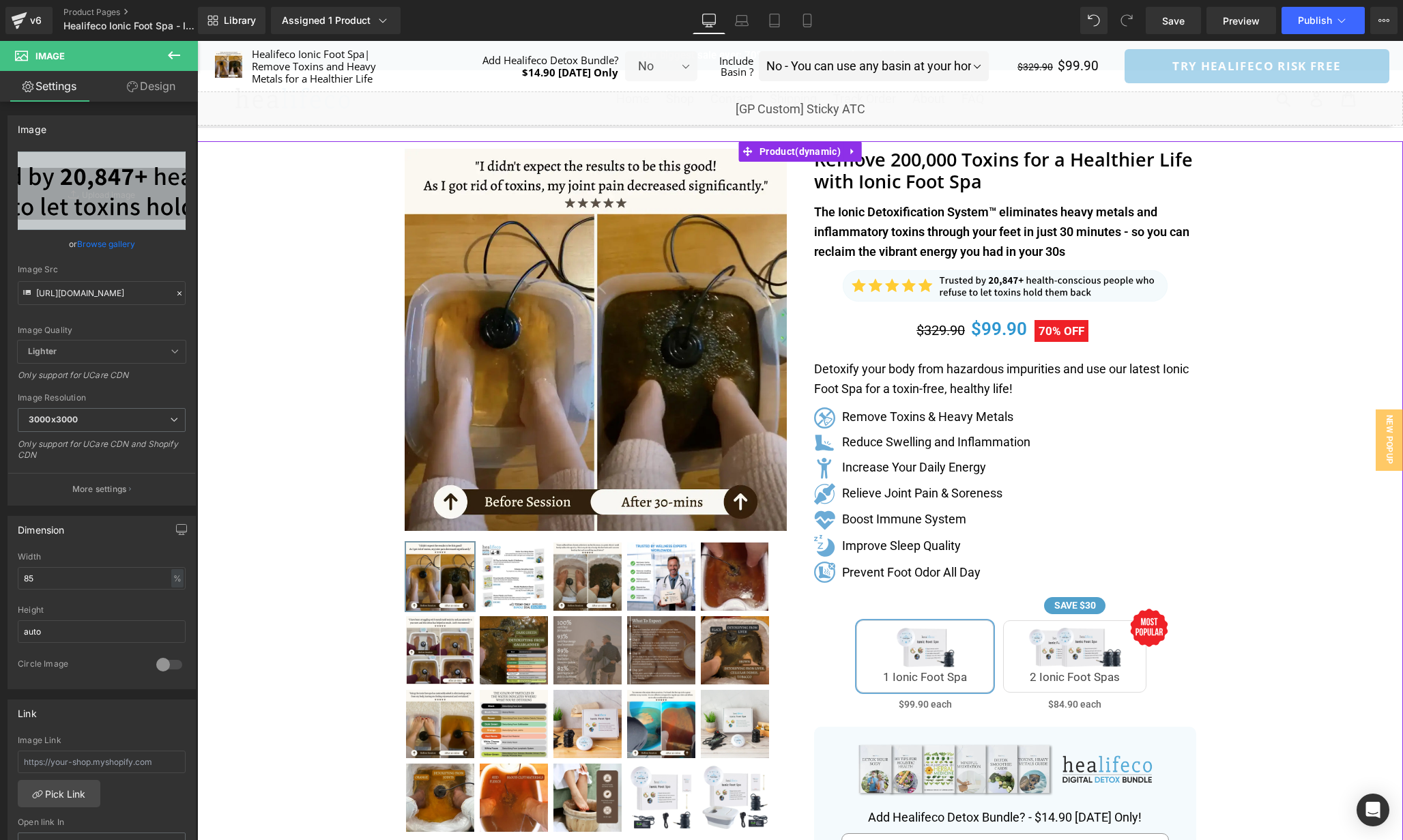
click at [1228, 313] on div "Separator" at bounding box center [801, 694] width 1206 height 1105
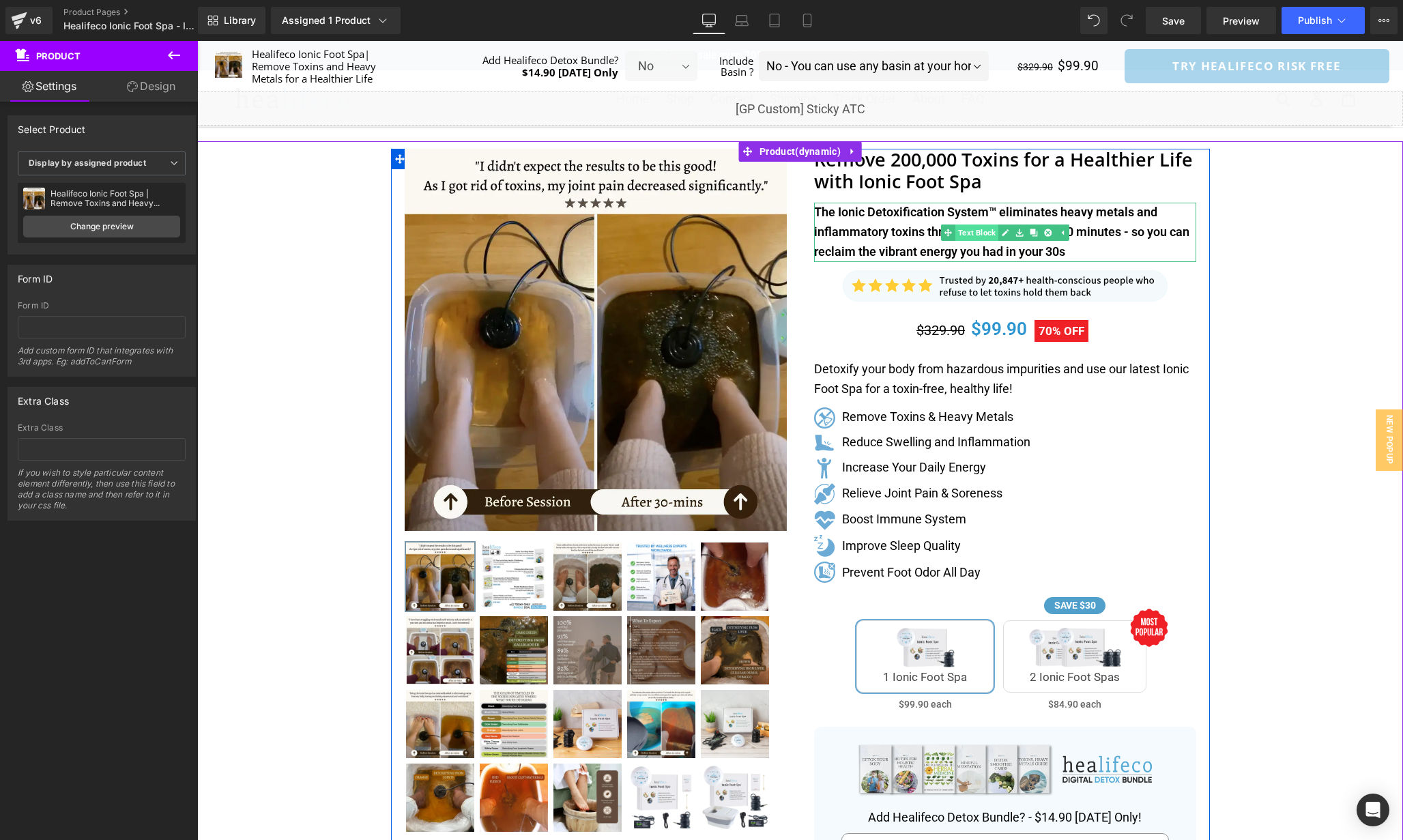
click at [969, 234] on link "Text Block" at bounding box center [969, 232] width 57 height 16
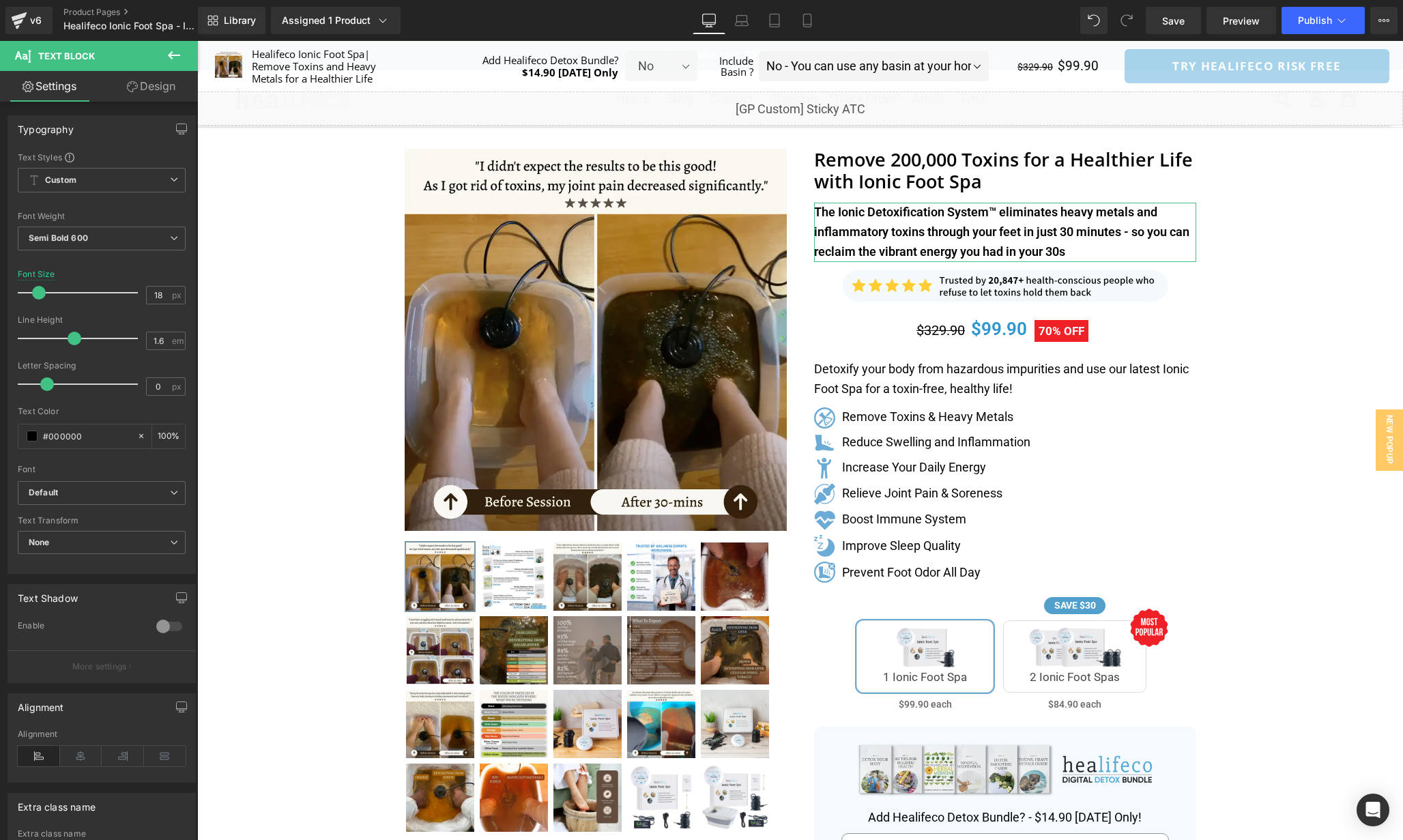
click at [145, 92] on link "Design" at bounding box center [151, 86] width 99 height 31
click at [0, 0] on div "Spacing" at bounding box center [0, 0] width 0 height 0
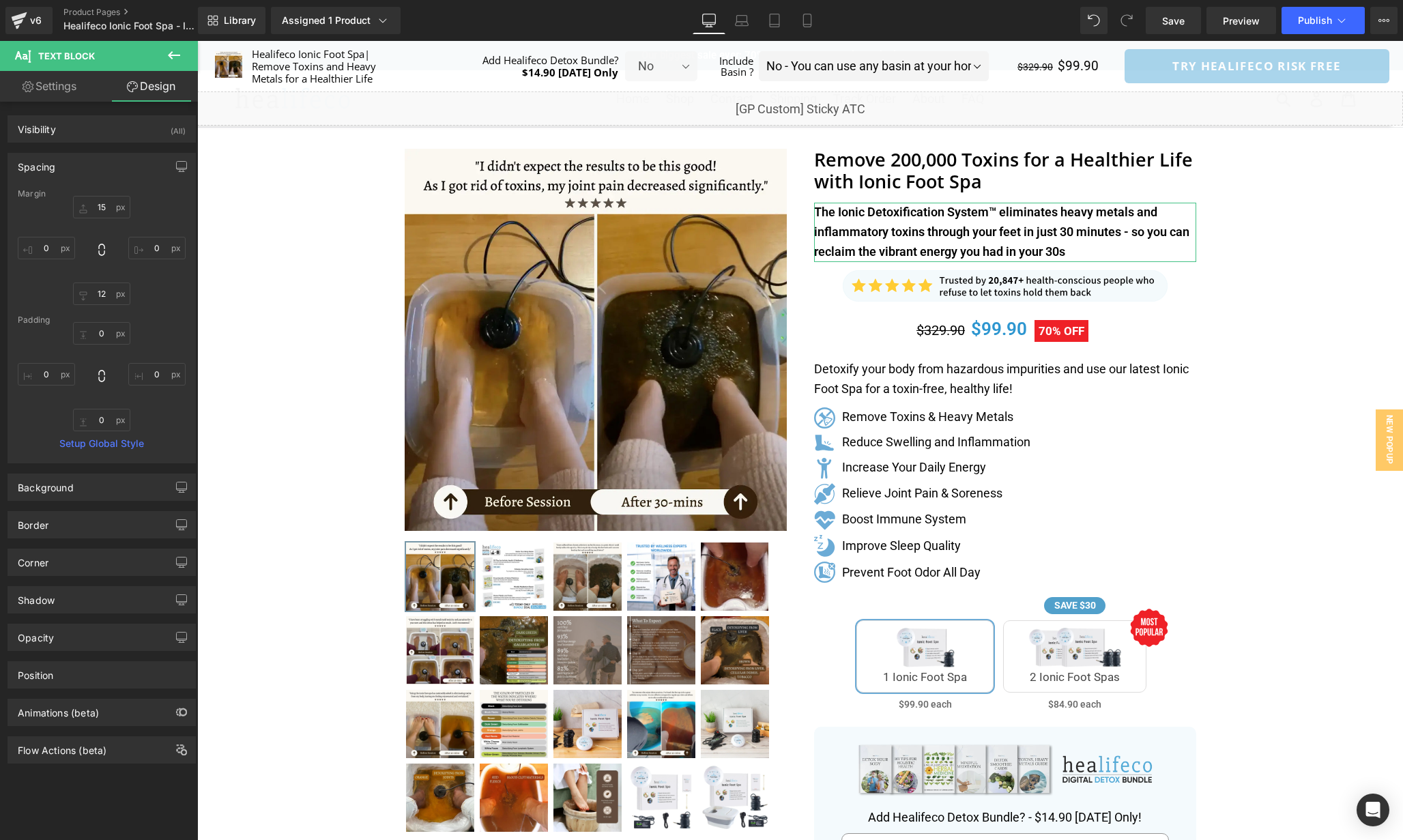
type input "15"
type input "0"
type input "12"
type input "0"
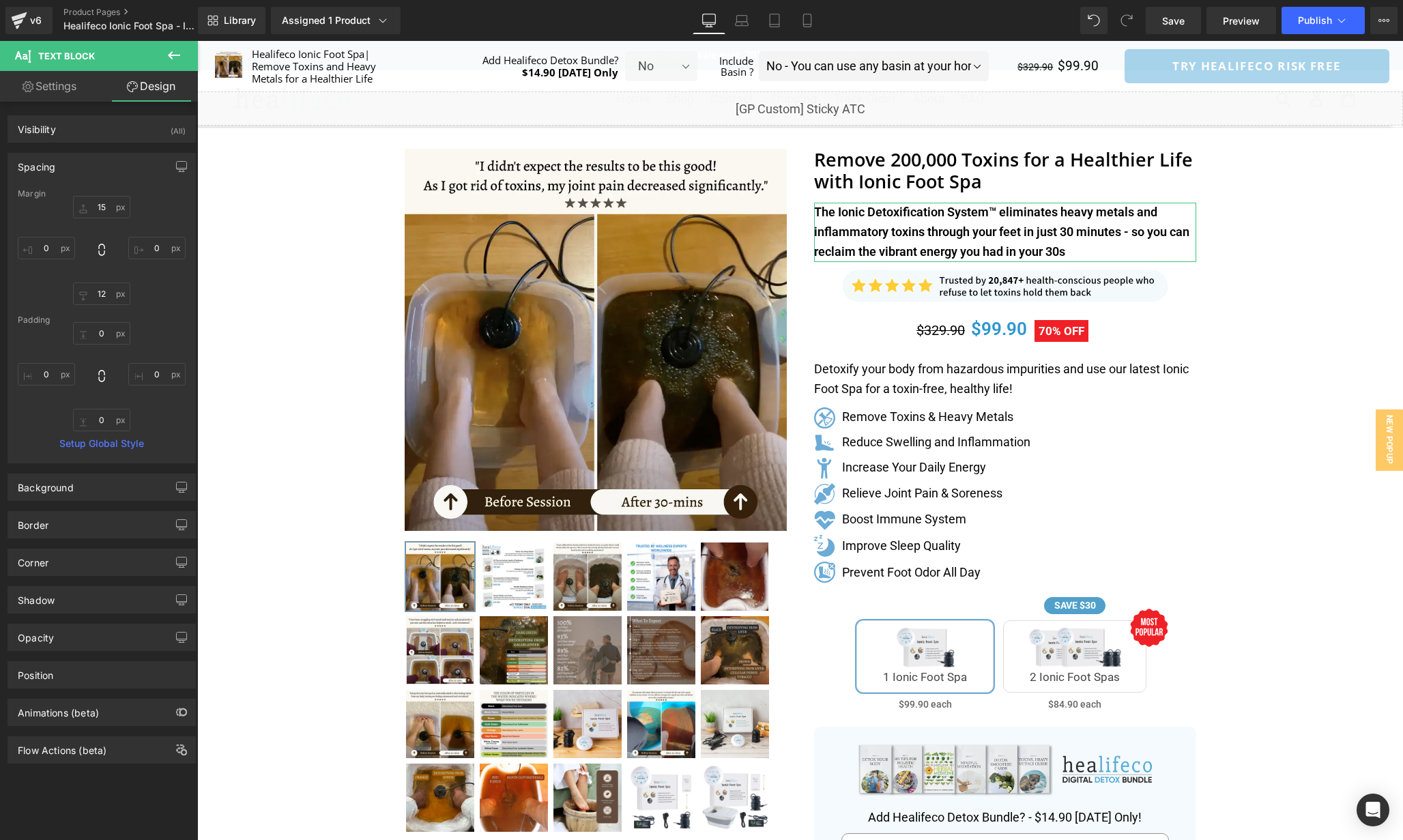
type input "0"
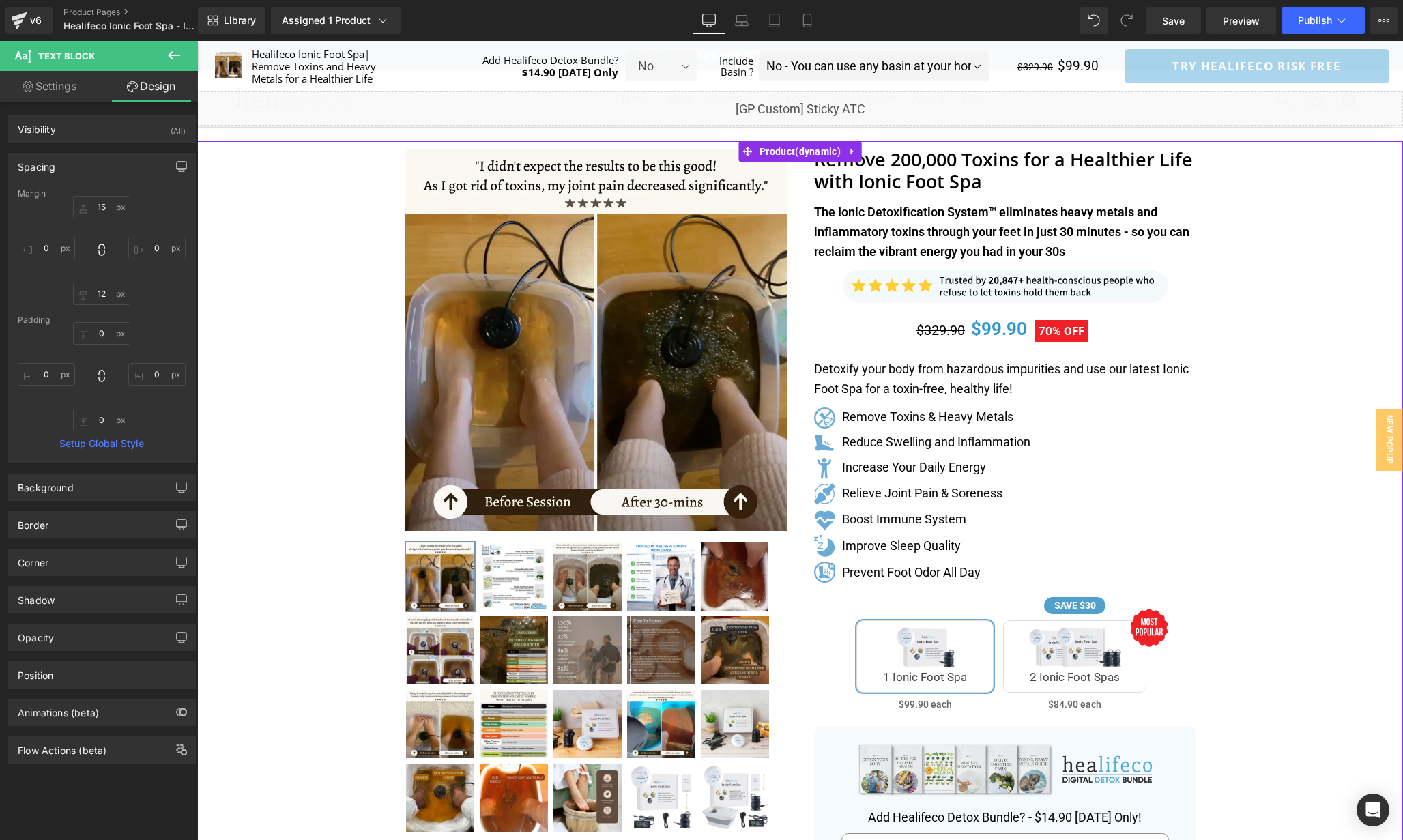
click at [1297, 297] on div "Separator" at bounding box center [801, 694] width 1206 height 1105
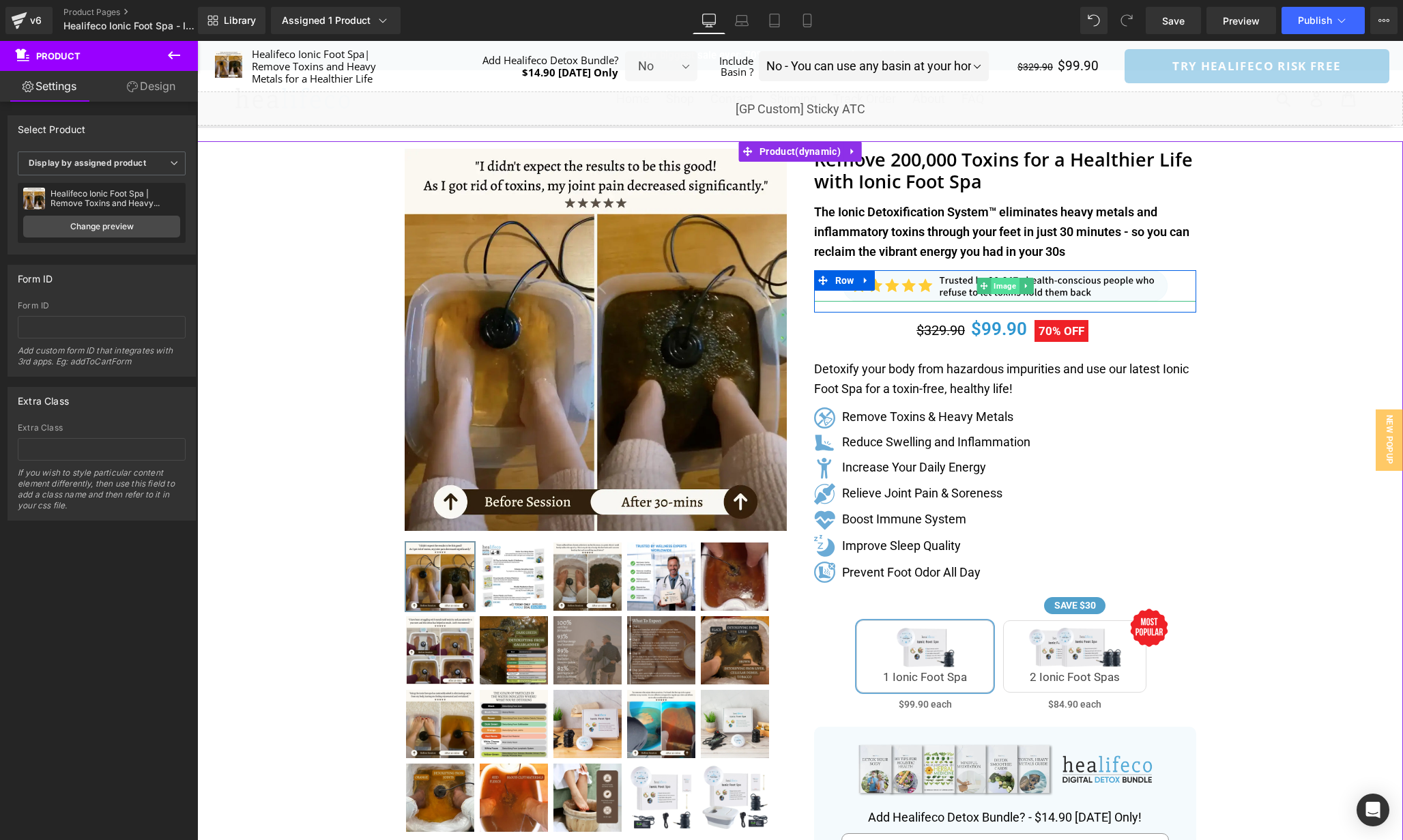
click at [1001, 290] on span "Image" at bounding box center [1005, 286] width 28 height 16
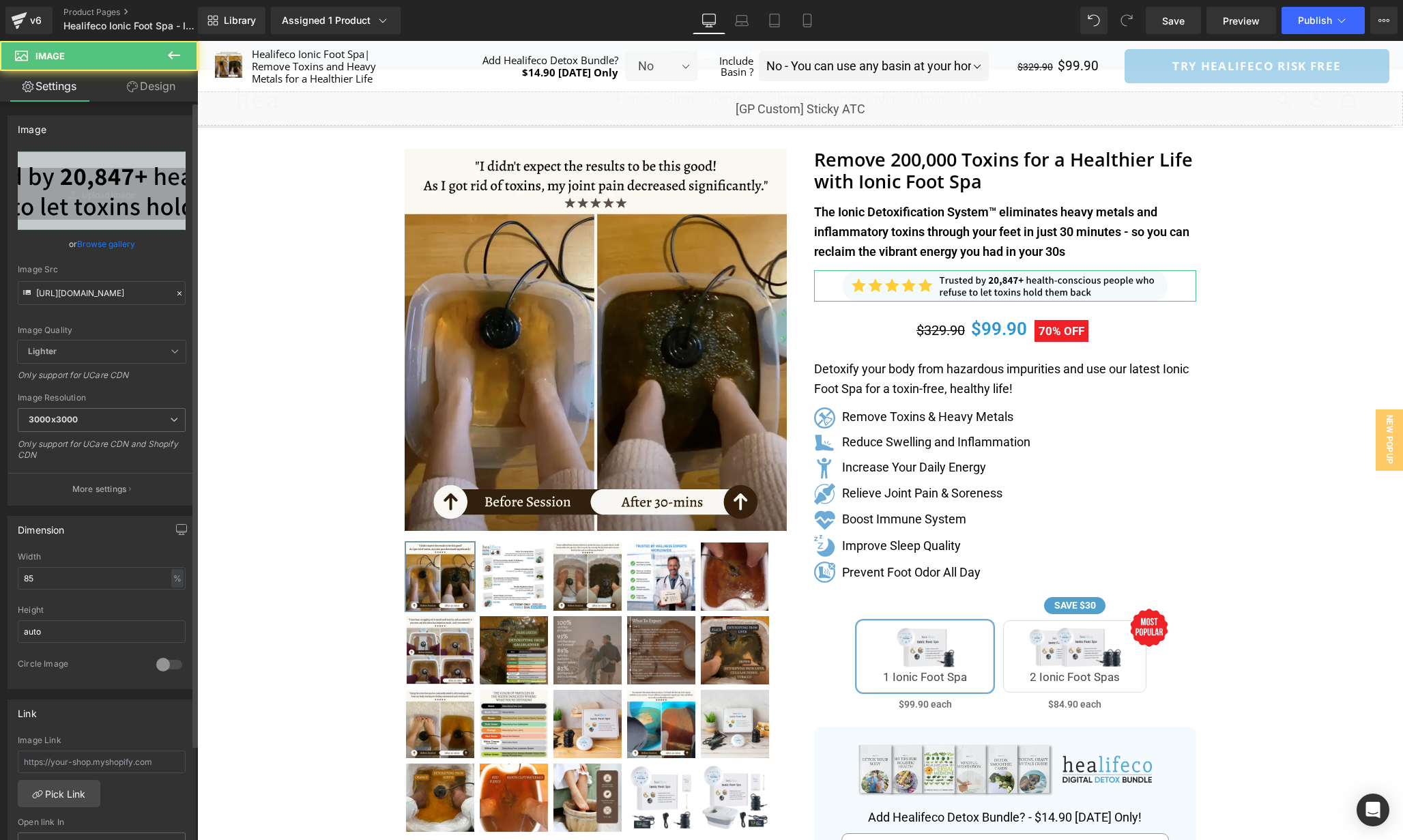
click at [58, 589] on div "Width 85 % % px" at bounding box center [102, 578] width 168 height 53
click at [55, 582] on input "85" at bounding box center [102, 578] width 168 height 23
type input "90"
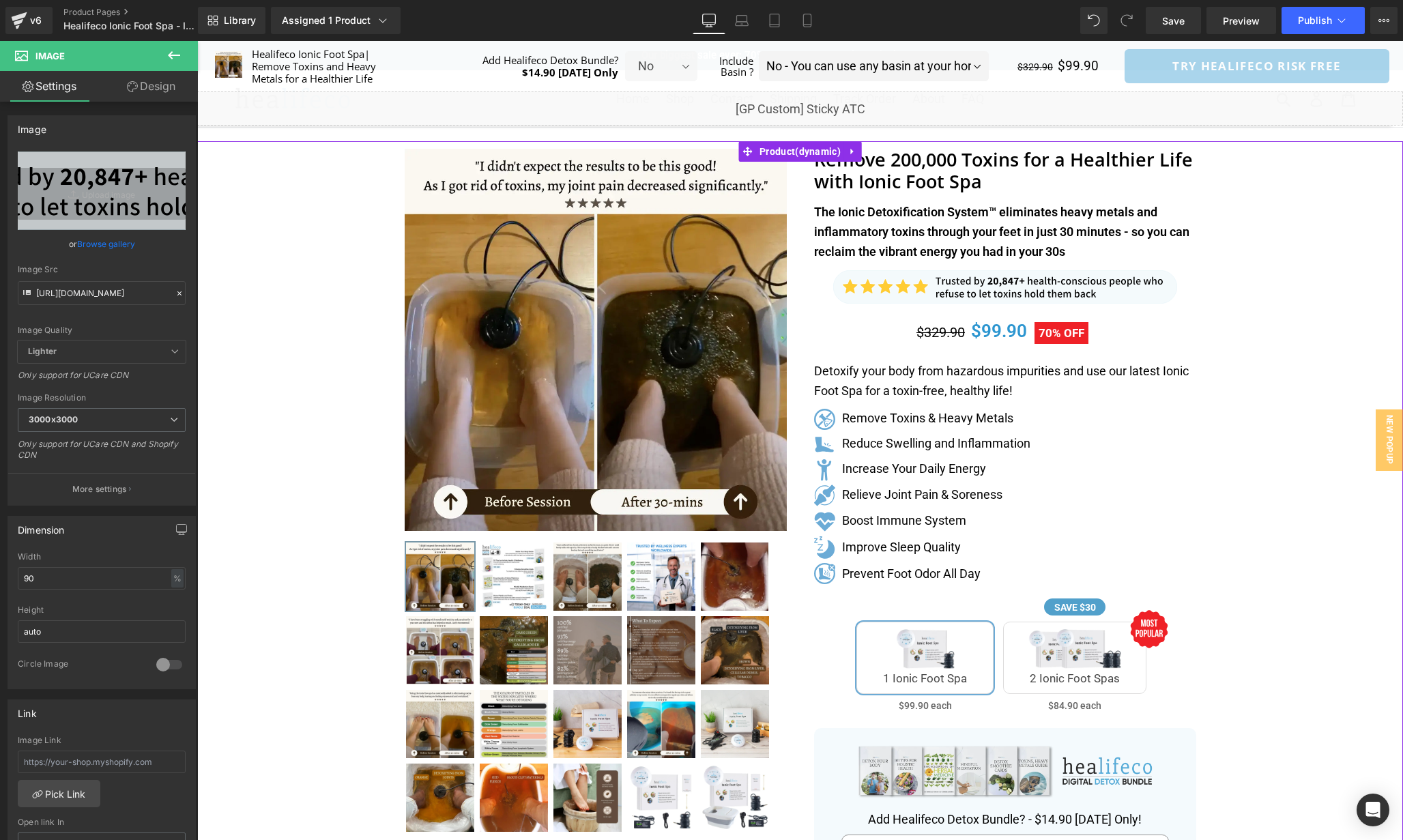
click at [1275, 374] on div "Separator" at bounding box center [801, 695] width 1206 height 1108
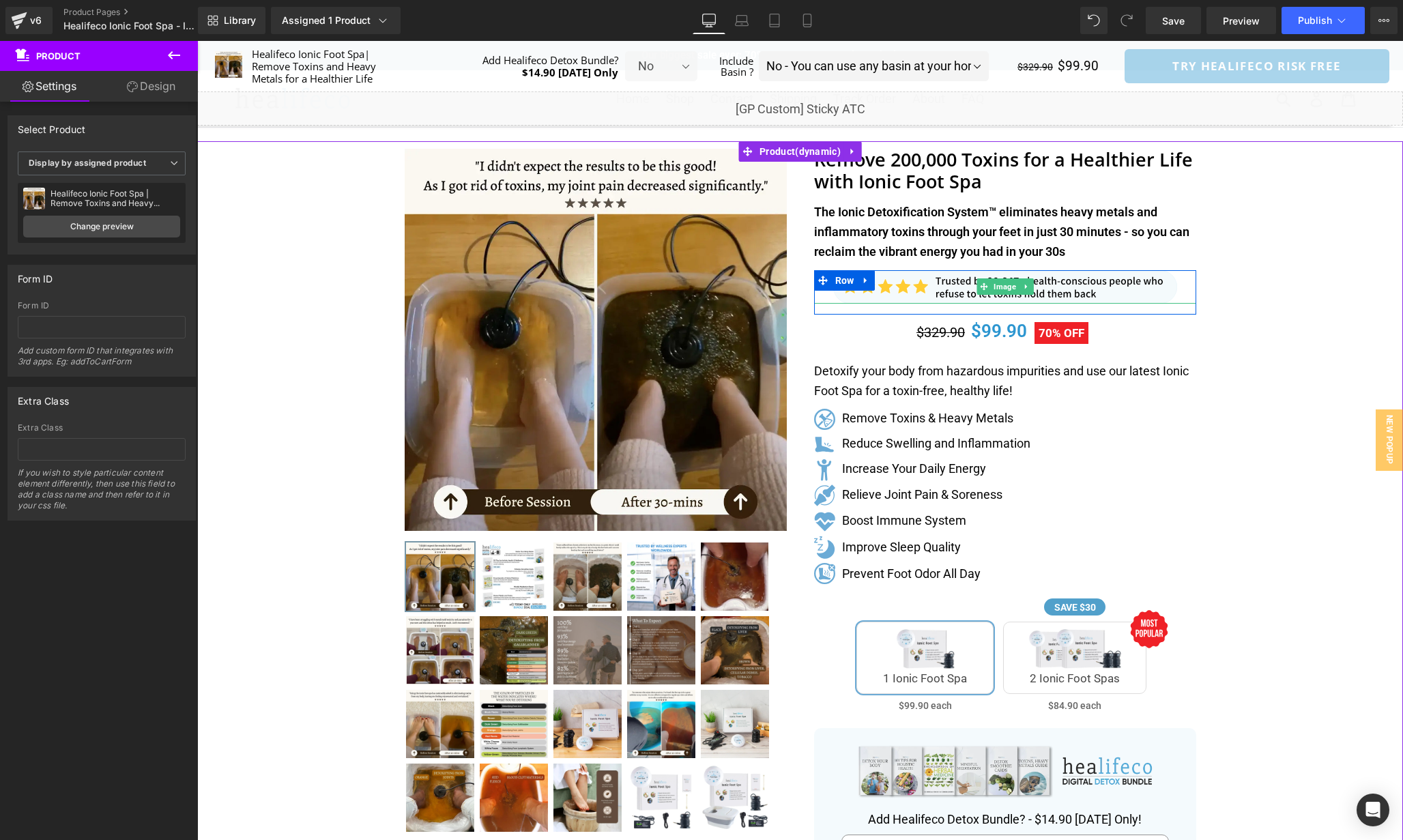
click at [1187, 288] on div at bounding box center [1005, 287] width 382 height 34
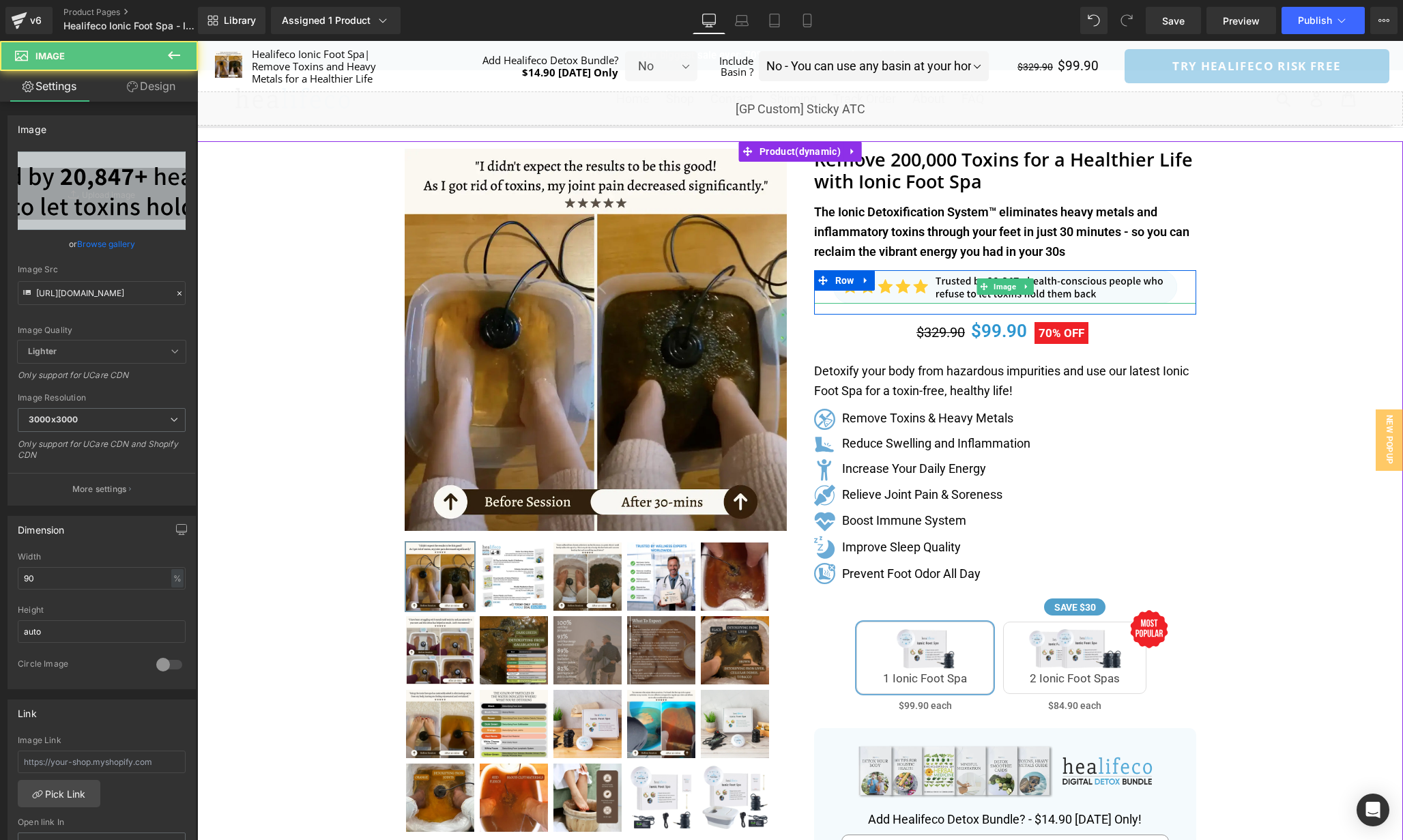
click at [1239, 369] on div "Separator" at bounding box center [801, 695] width 1206 height 1108
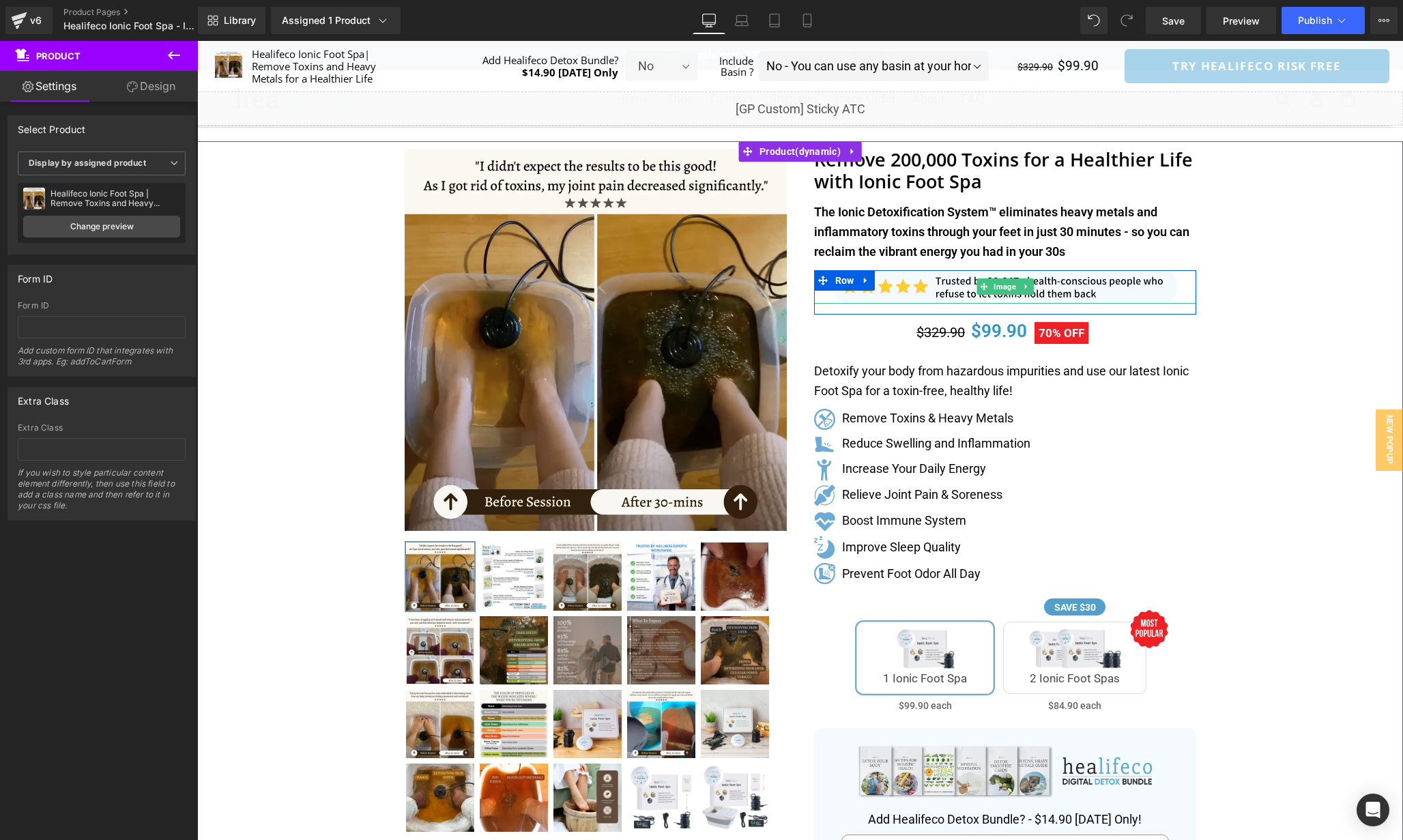
click at [1179, 286] on div at bounding box center [1005, 287] width 382 height 34
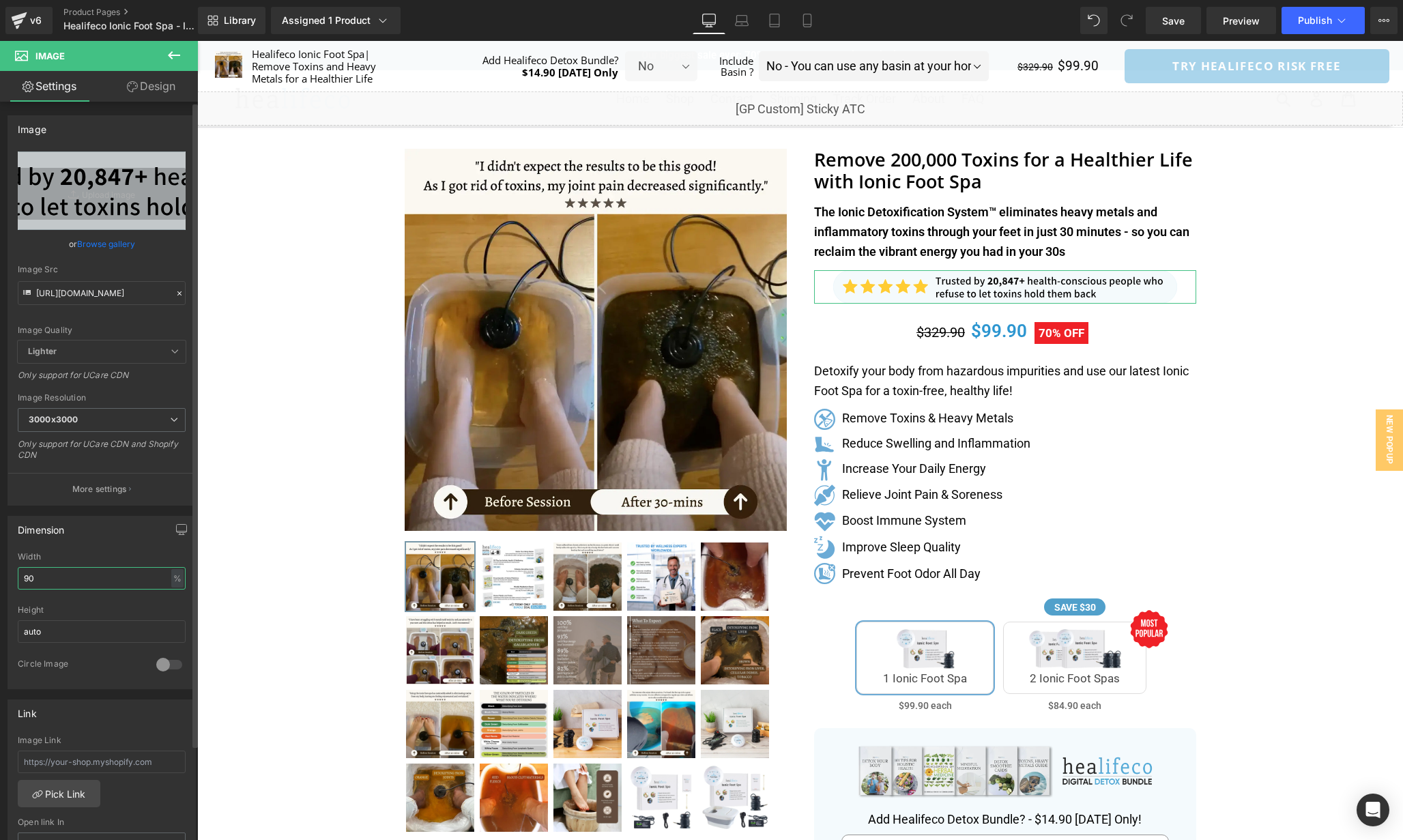
click at [45, 573] on input "90" at bounding box center [102, 578] width 168 height 23
type input "100"
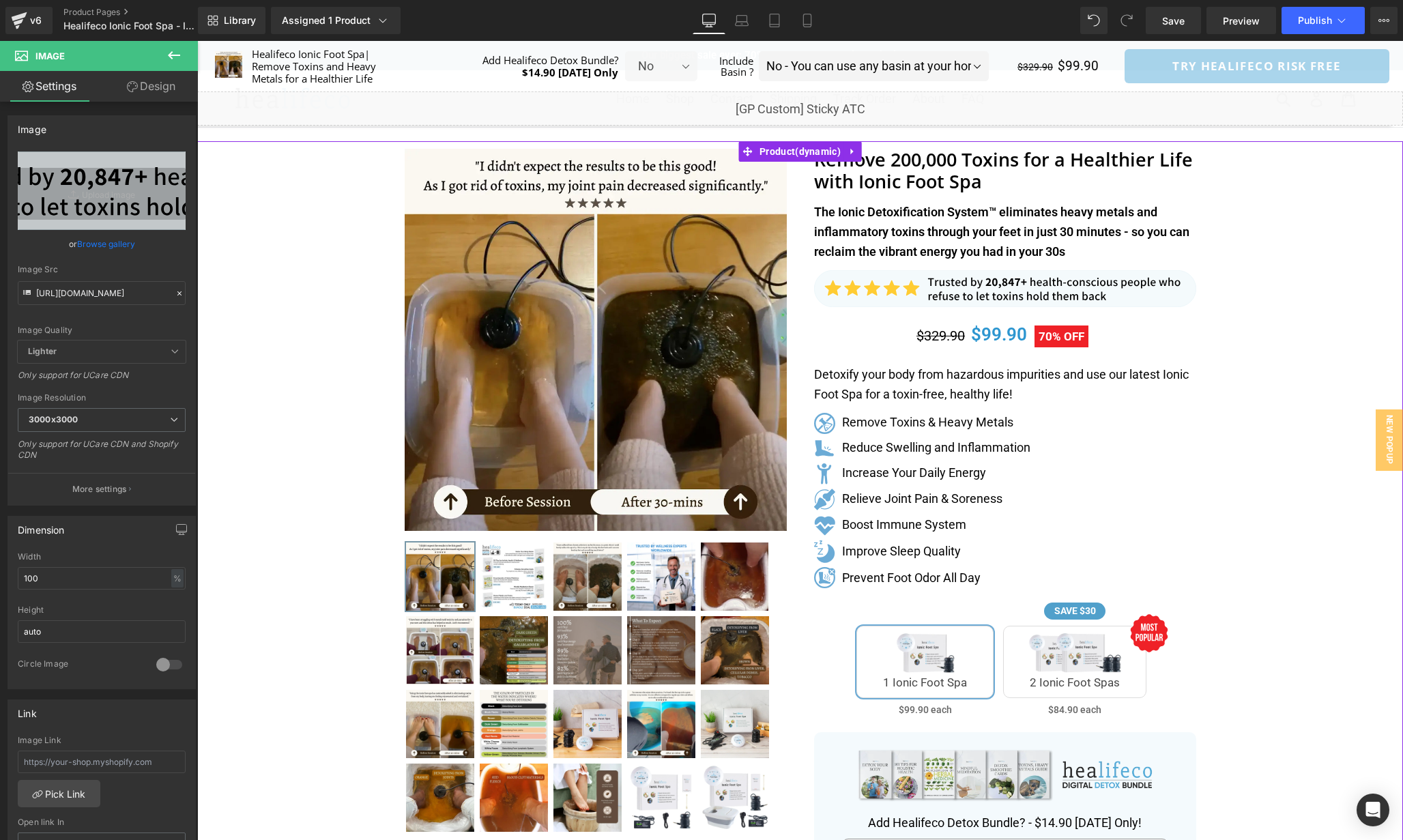
click at [1272, 365] on div "Separator" at bounding box center [801, 696] width 1206 height 1111
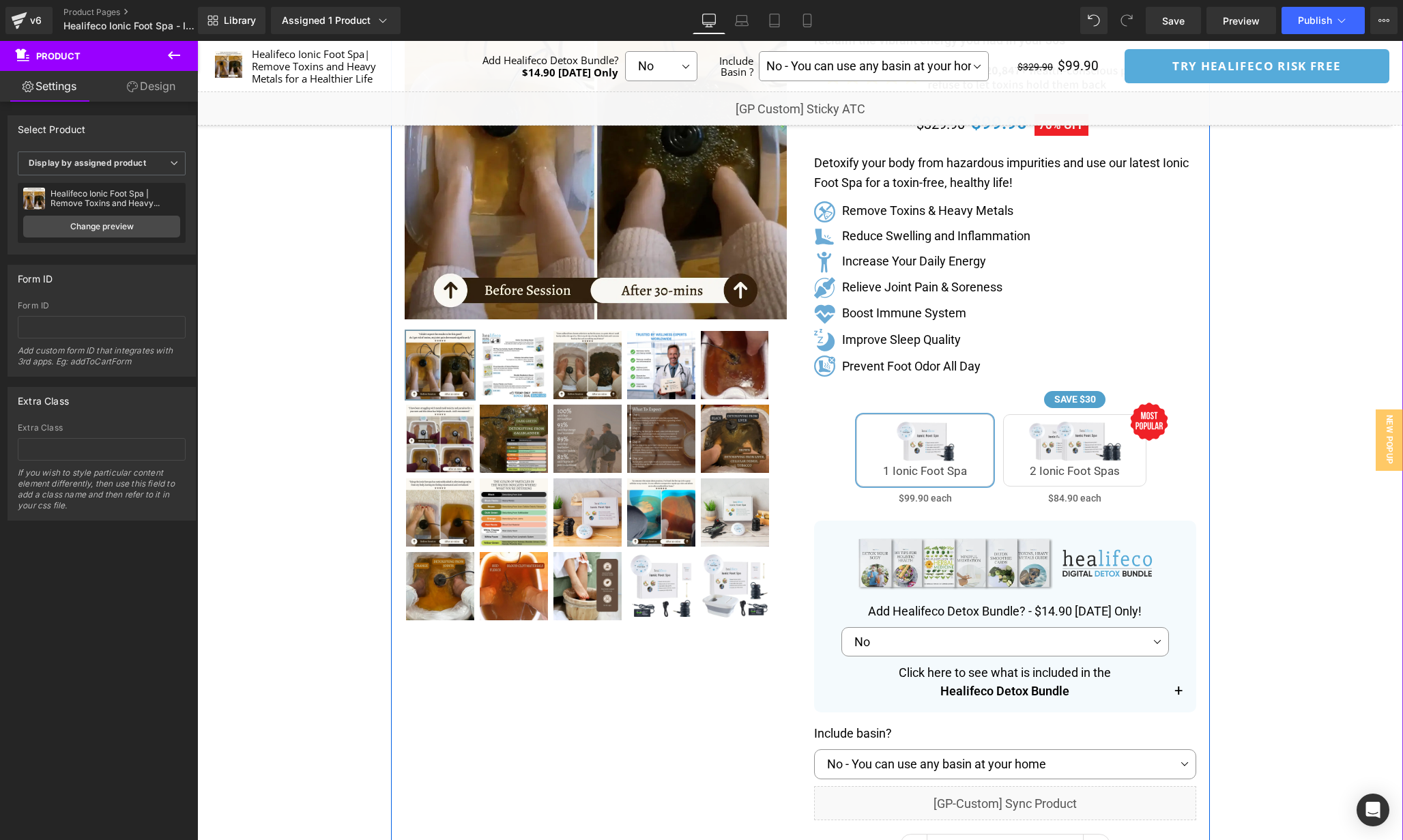
scroll to position [0, 0]
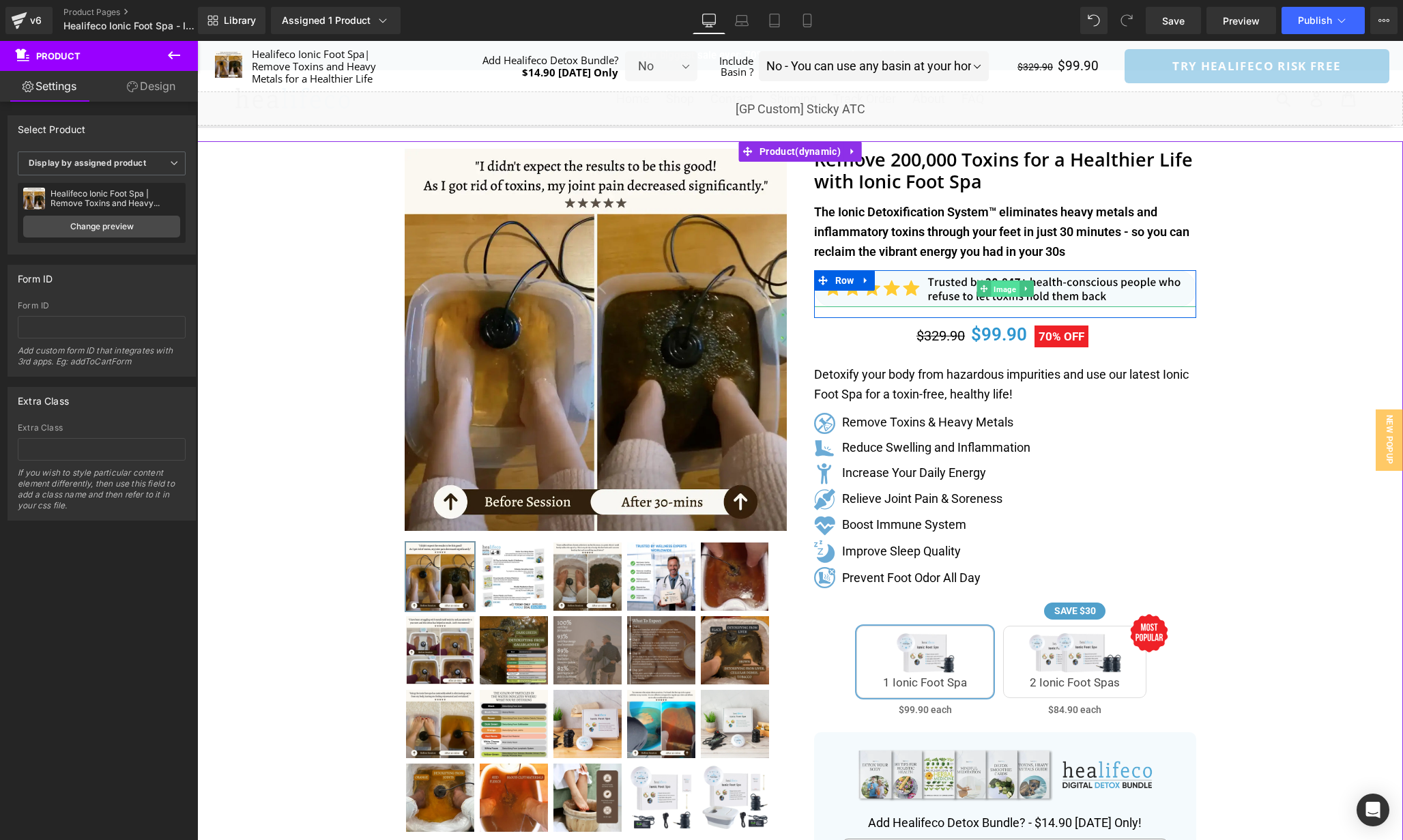
click at [1016, 289] on span "Image" at bounding box center [1005, 289] width 28 height 16
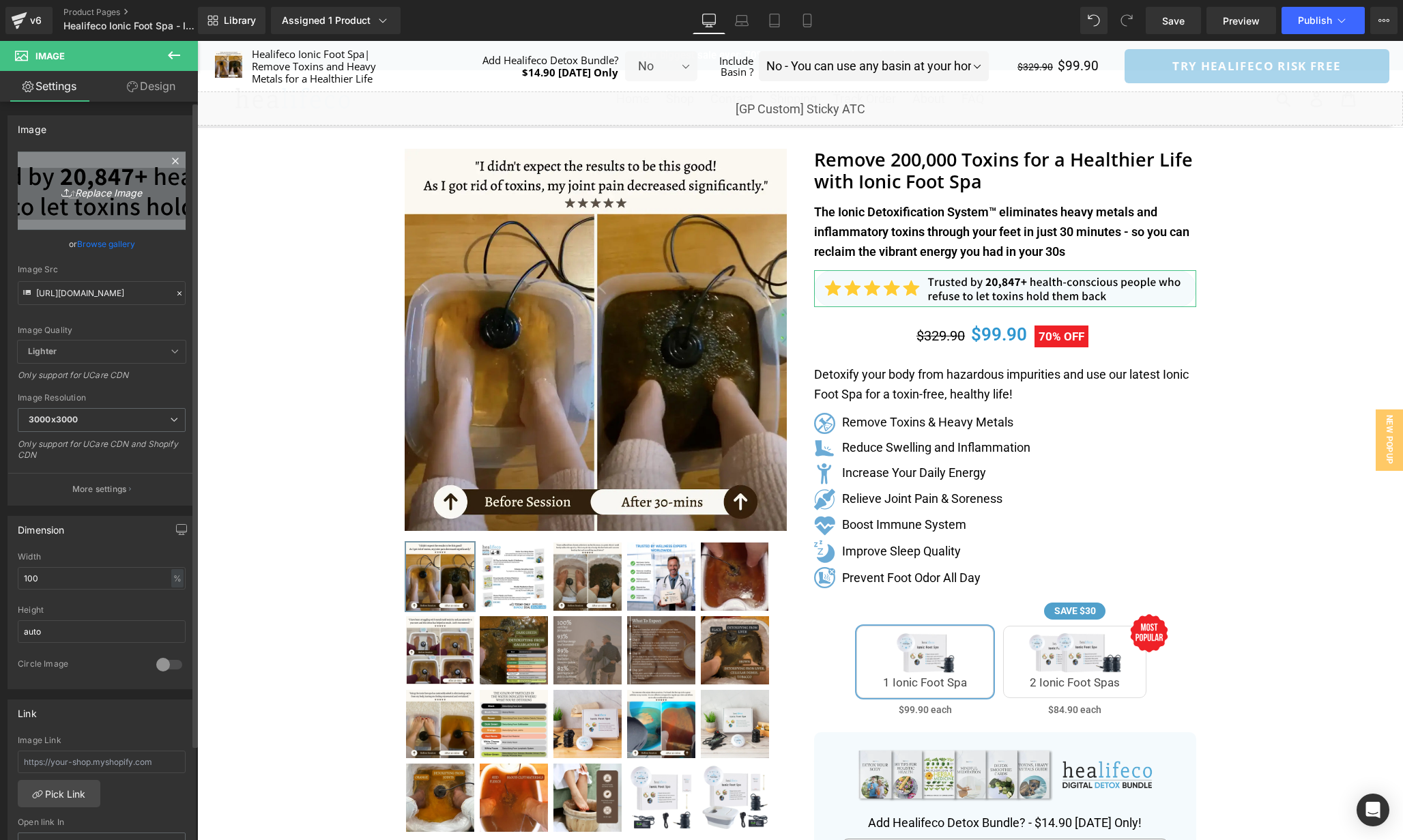
click at [105, 212] on link "Replace Image" at bounding box center [102, 190] width 168 height 78
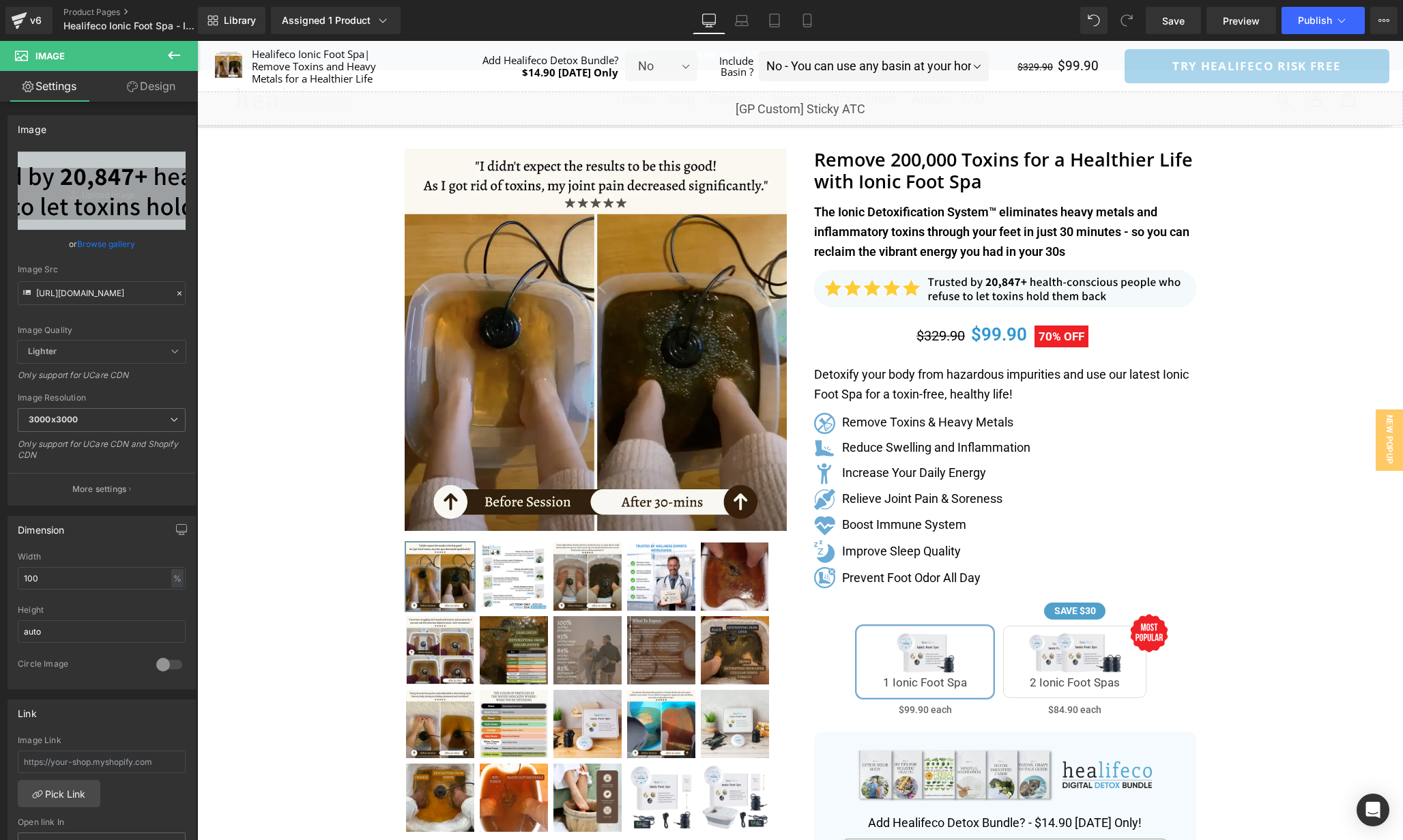
type input "C:\fakepath\sp_element_532529.svg"
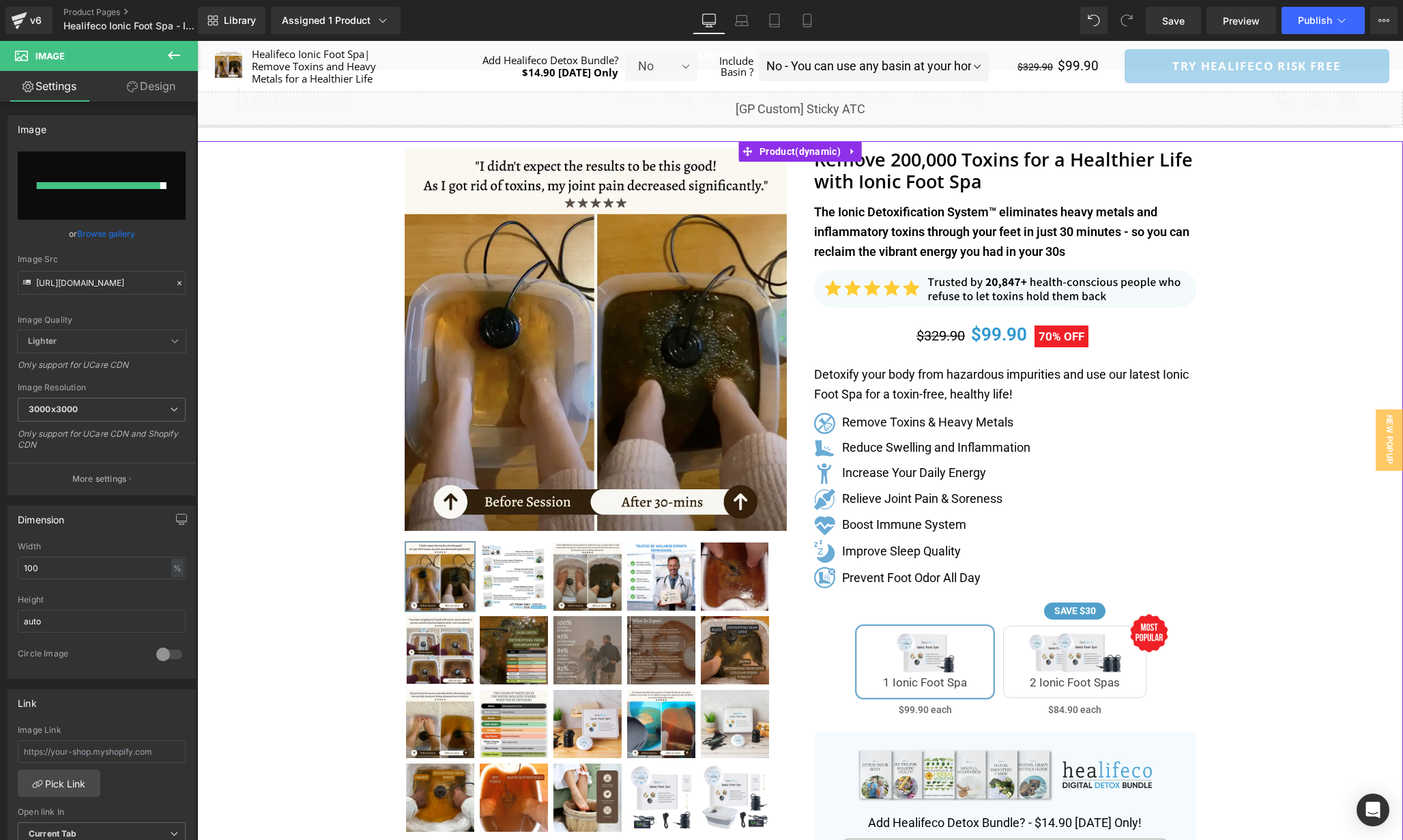
type input "[URL][DOMAIN_NAME]"
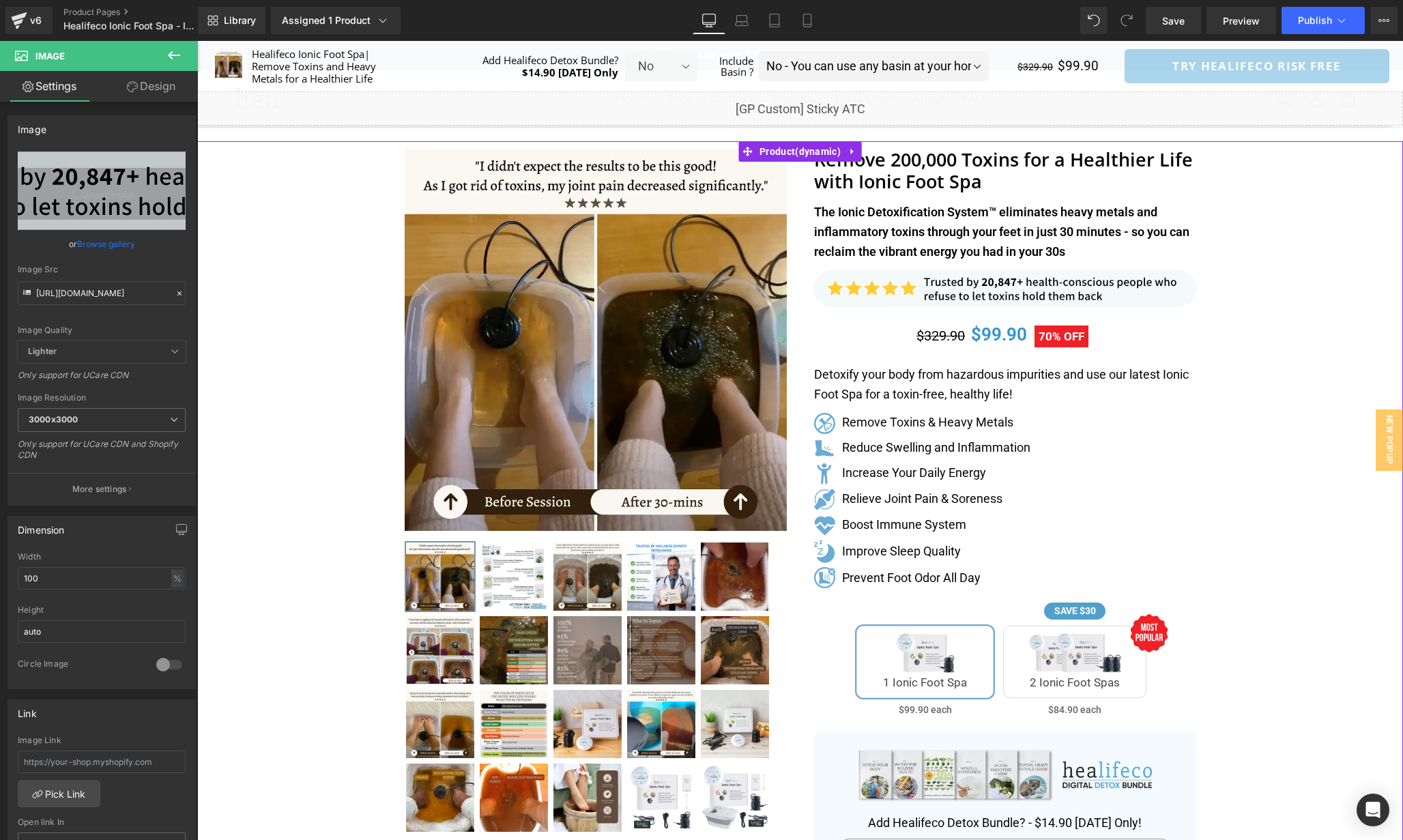
click at [1276, 323] on div "Separator" at bounding box center [801, 696] width 1206 height 1111
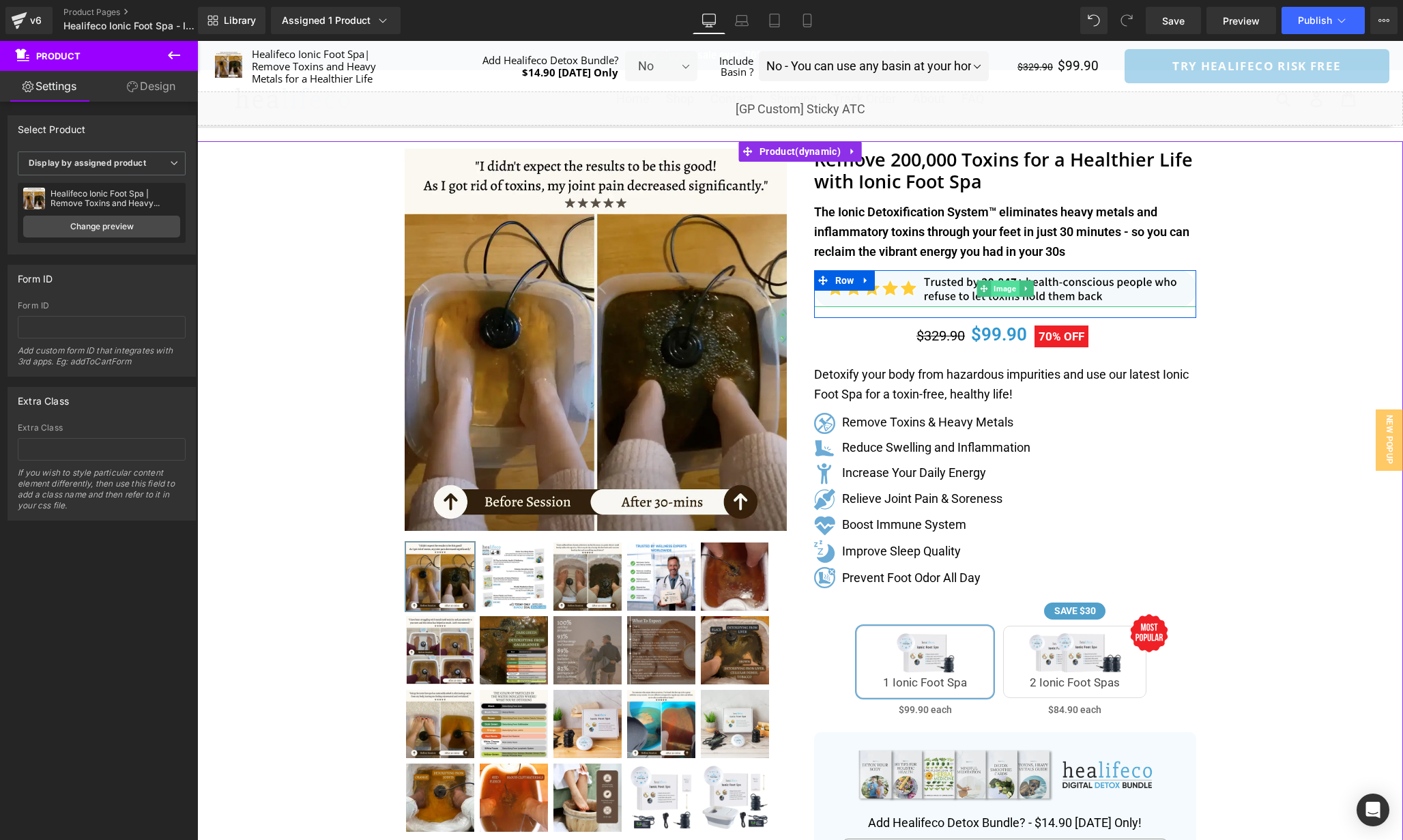
click at [1003, 286] on span "Image" at bounding box center [1005, 288] width 28 height 16
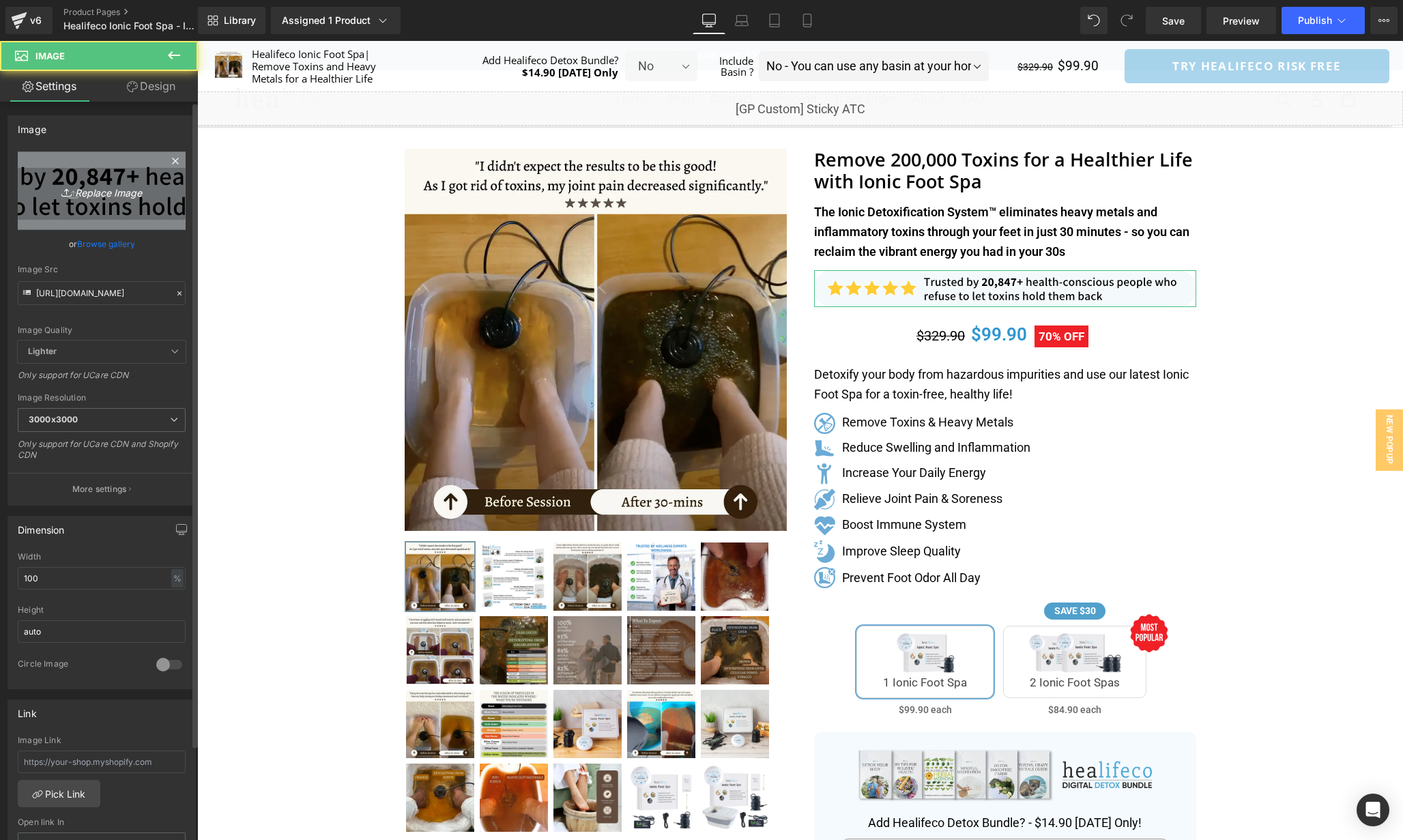
click at [80, 183] on icon "Replace Image" at bounding box center [102, 191] width 109 height 17
type input "C:\fakepath\sp_element_532526.svg"
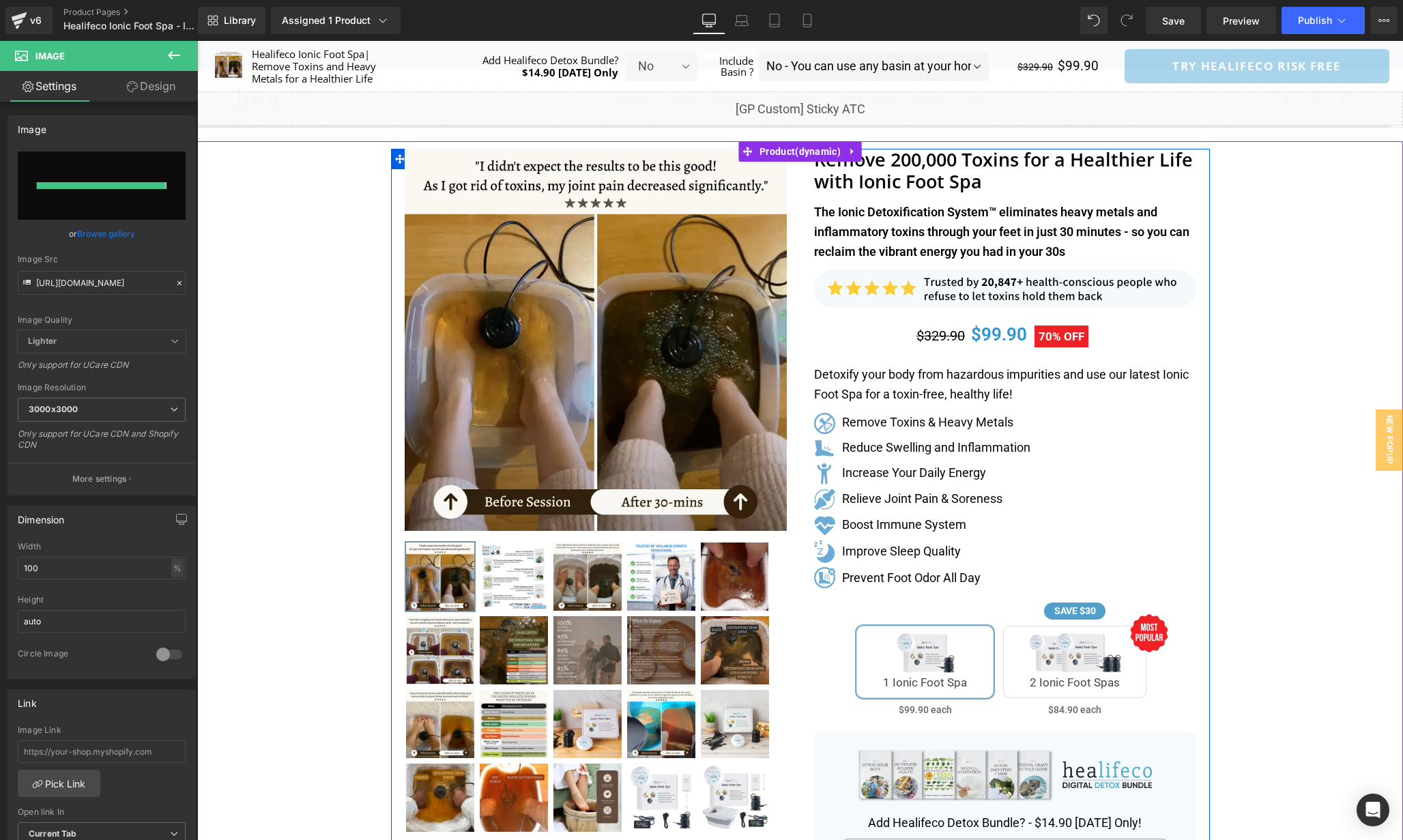
type input "[URL][DOMAIN_NAME]"
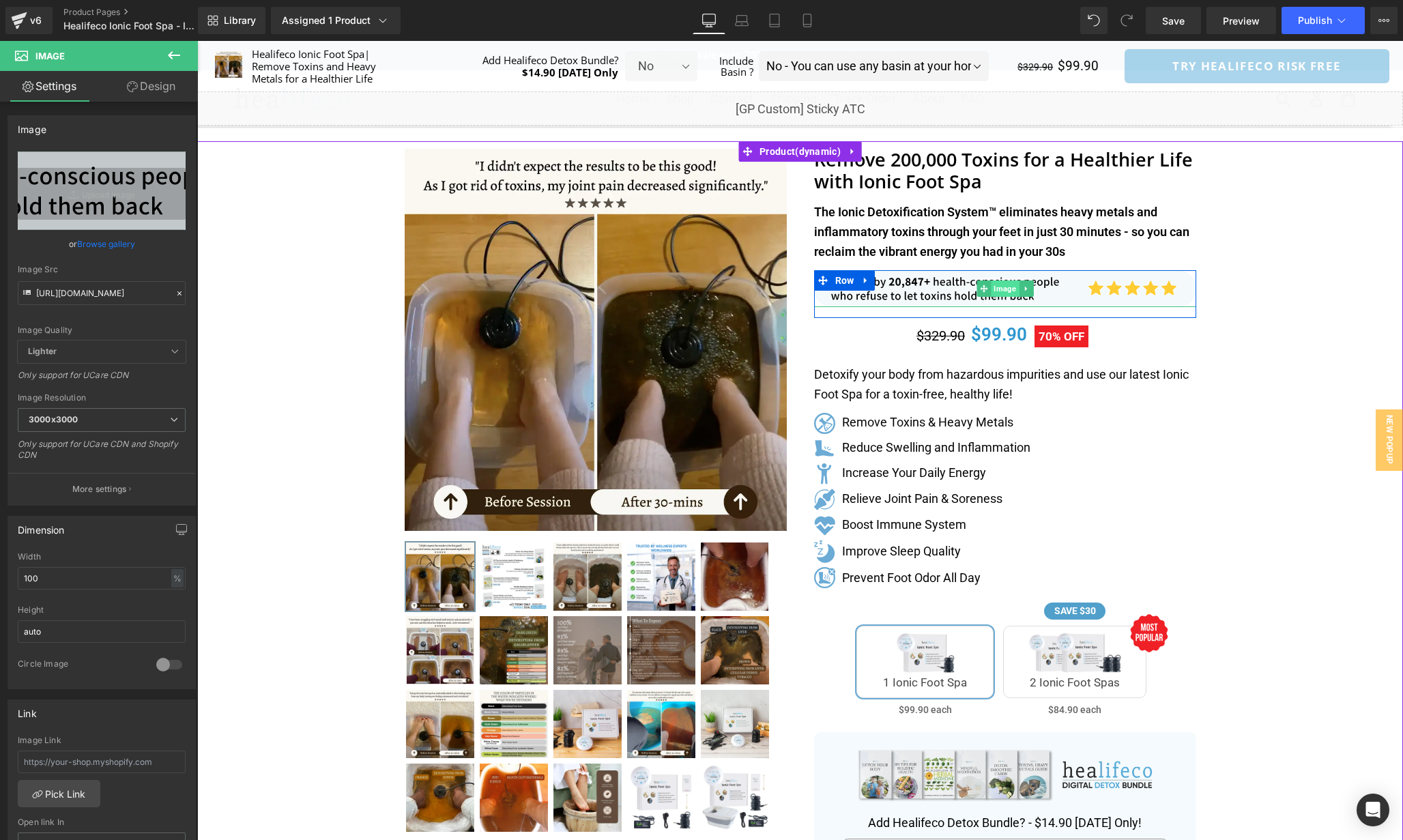
click at [1000, 287] on span "Image" at bounding box center [1005, 288] width 28 height 16
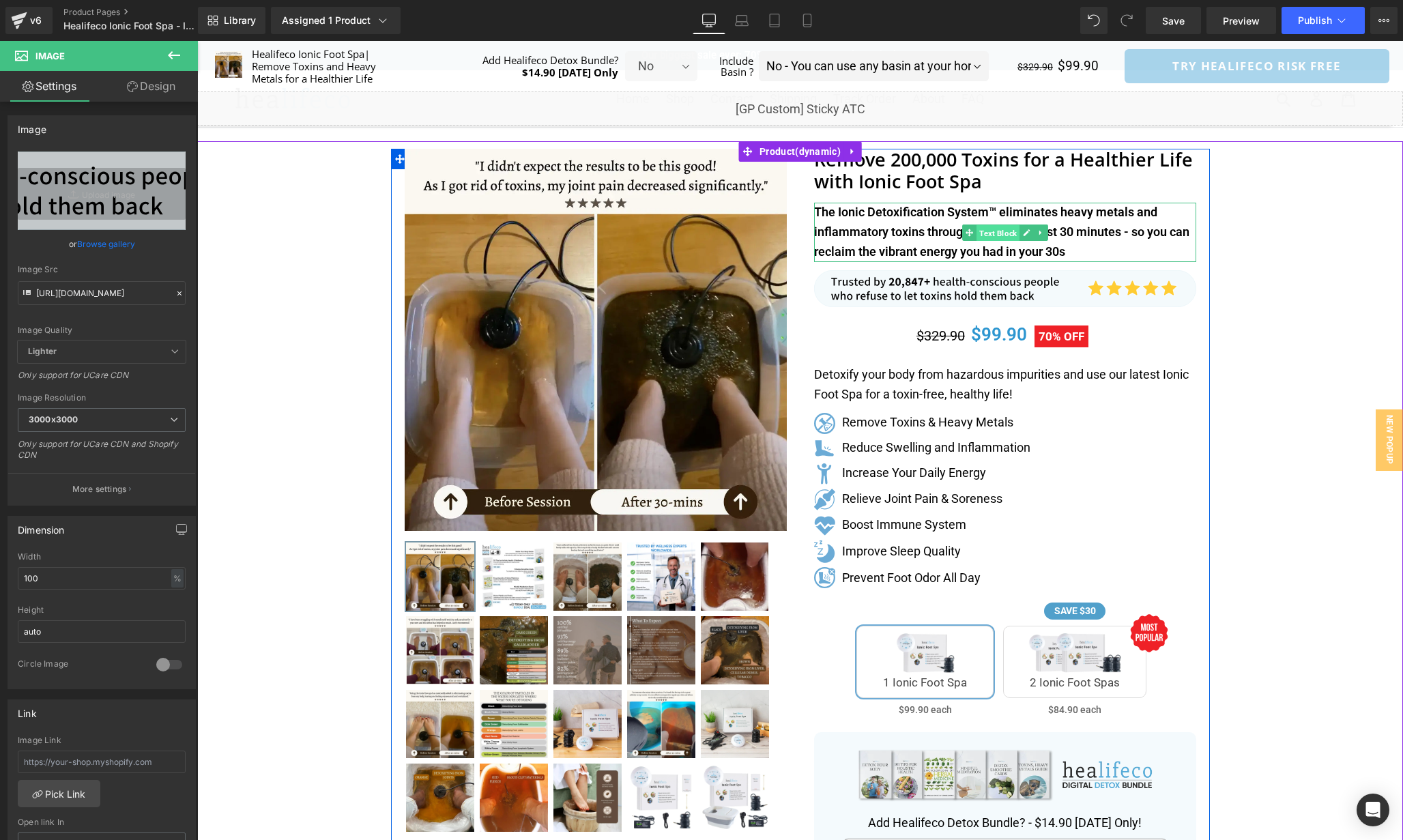
click at [998, 232] on span "Text Block" at bounding box center [998, 232] width 43 height 16
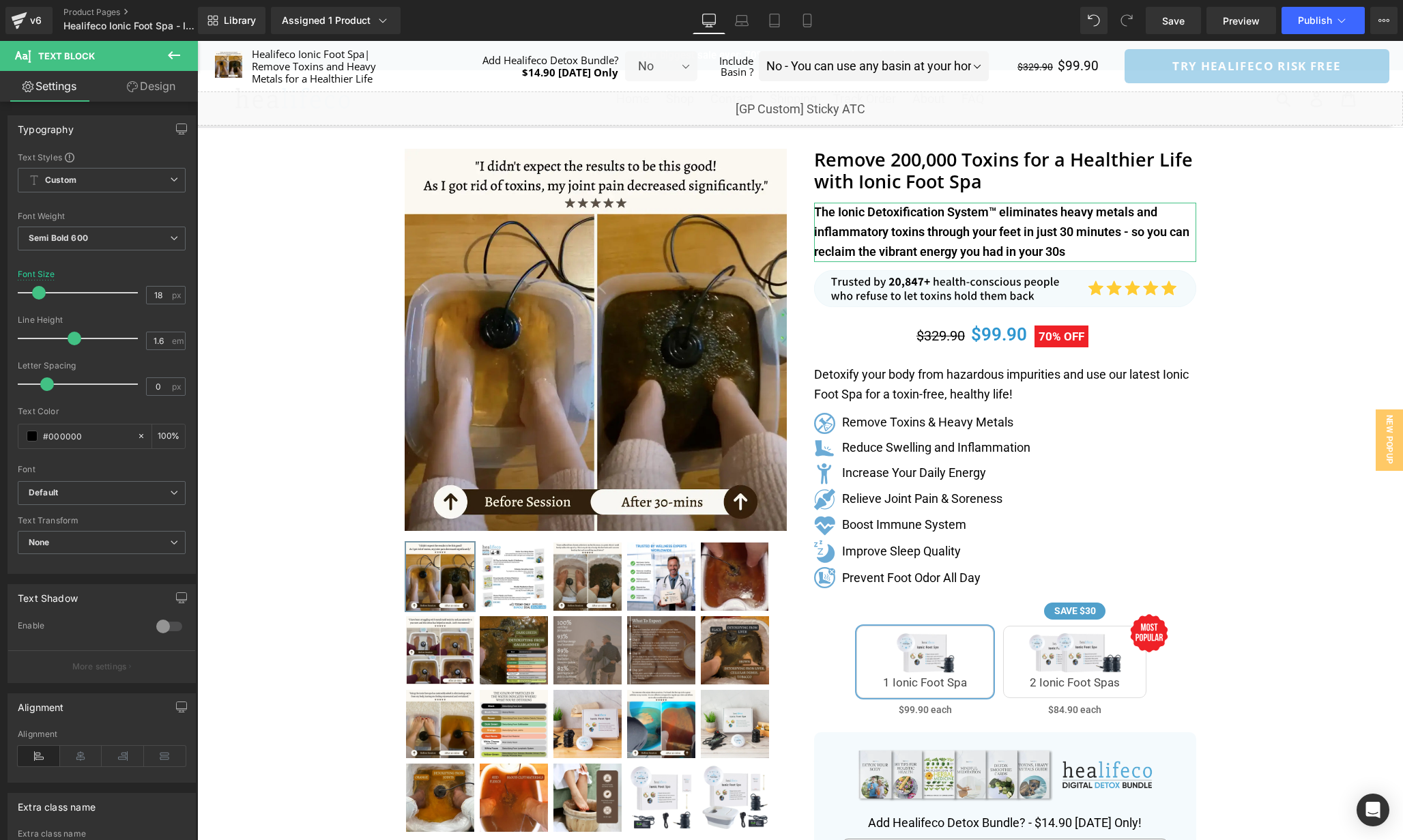
click at [150, 100] on link "Design" at bounding box center [151, 86] width 99 height 31
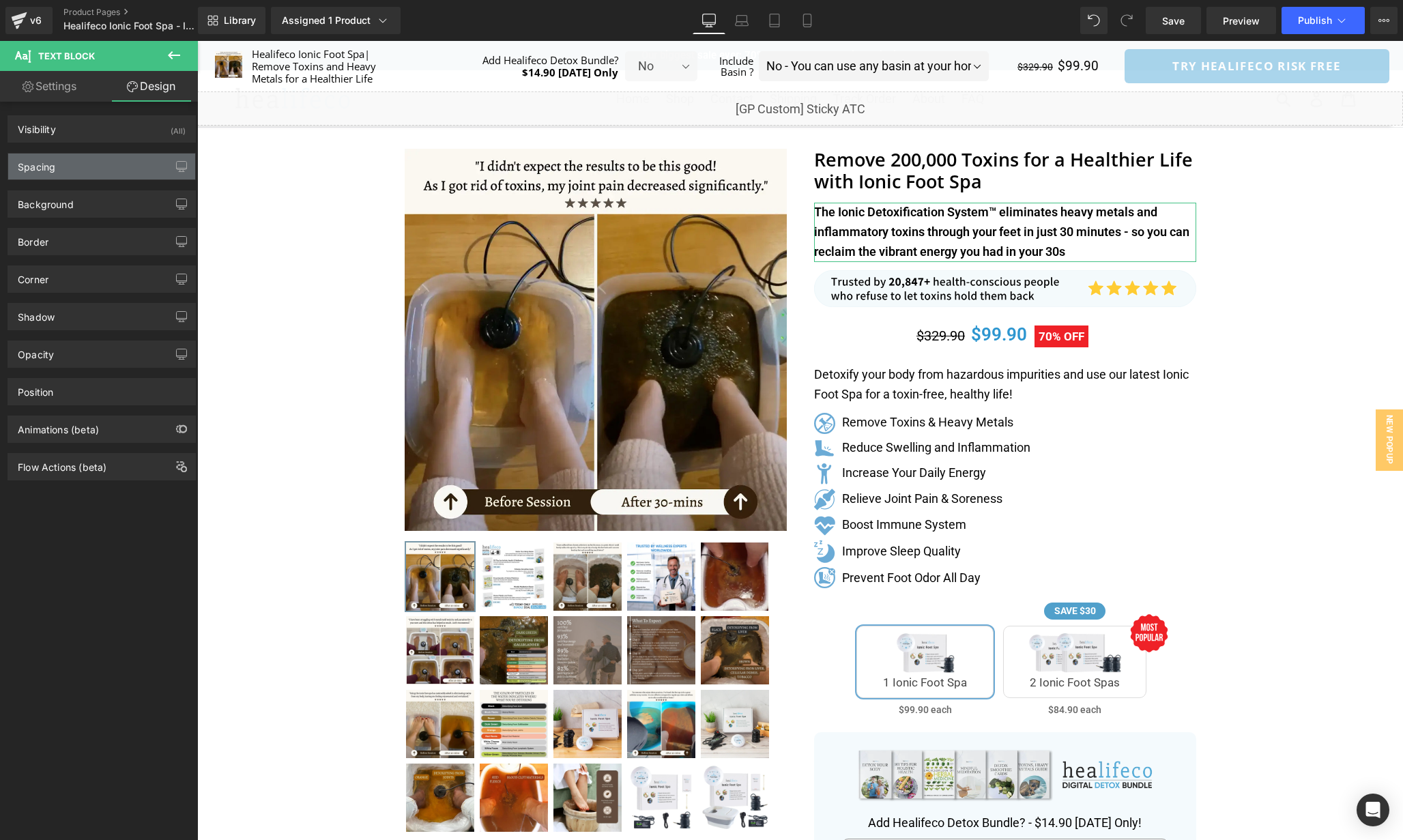
type input "15"
type input "0"
type input "12"
type input "0"
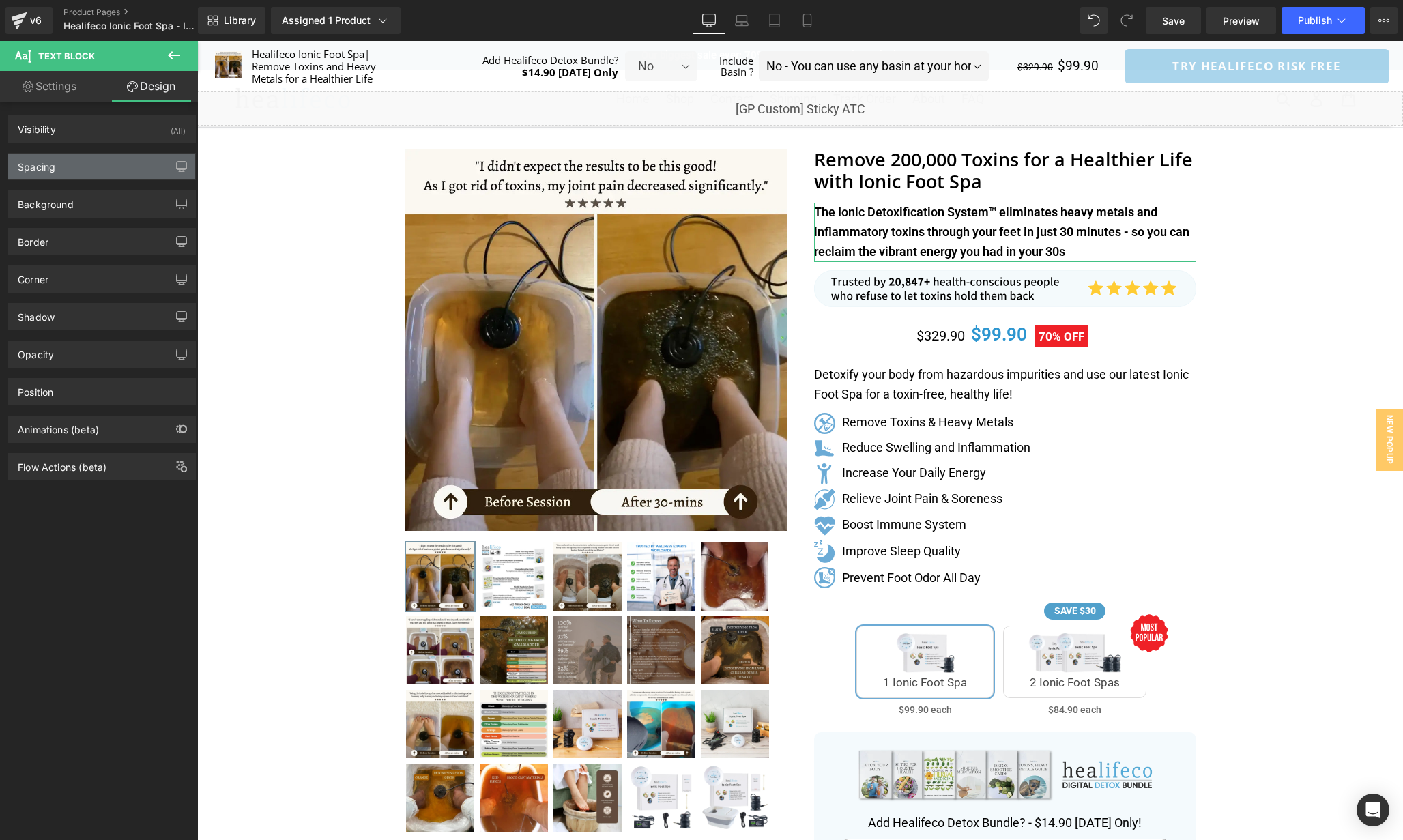
type input "0"
click at [88, 165] on div "Spacing" at bounding box center [102, 166] width 187 height 26
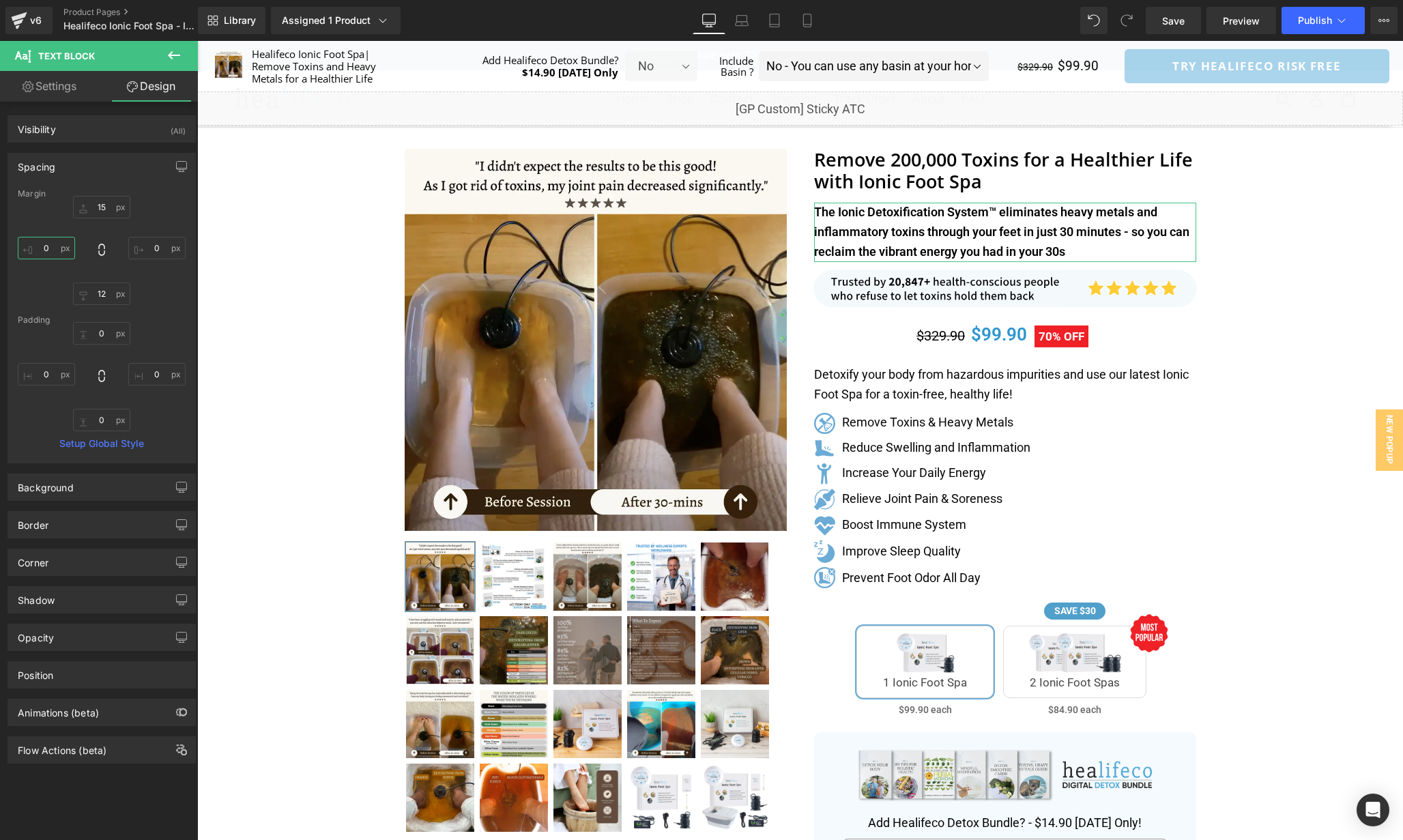
click at [49, 249] on input "0" at bounding box center [46, 248] width 57 height 23
type input "5"
click at [160, 248] on input "0" at bounding box center [157, 248] width 57 height 23
type input "5"
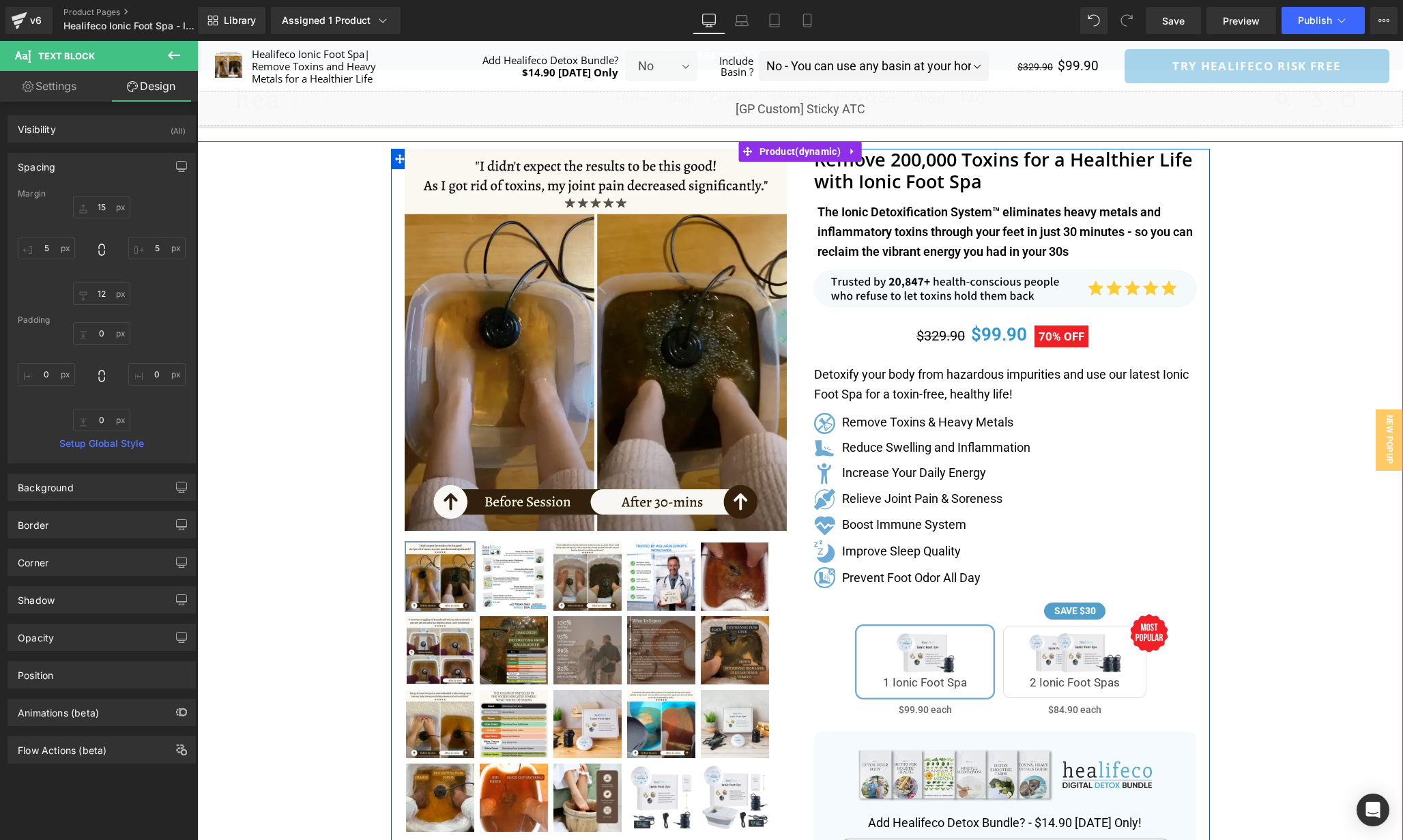
click at [1206, 318] on div "Remove 200,000 Toxins for a Healthier Life with Ionic Foot Spa Heading The Ioni…" at bounding box center [1005, 697] width 409 height 1097
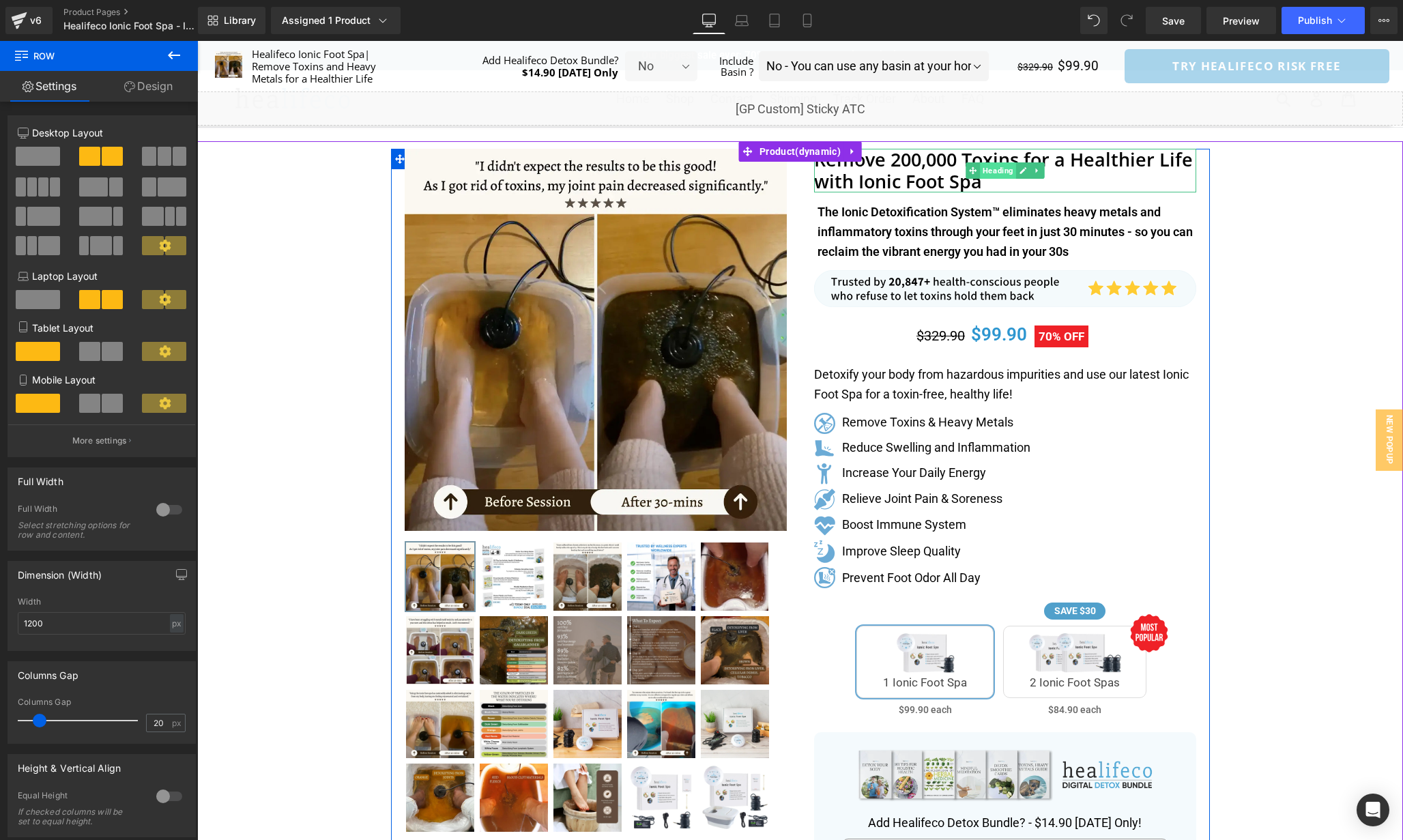
click at [1007, 176] on span "Heading" at bounding box center [998, 170] width 36 height 16
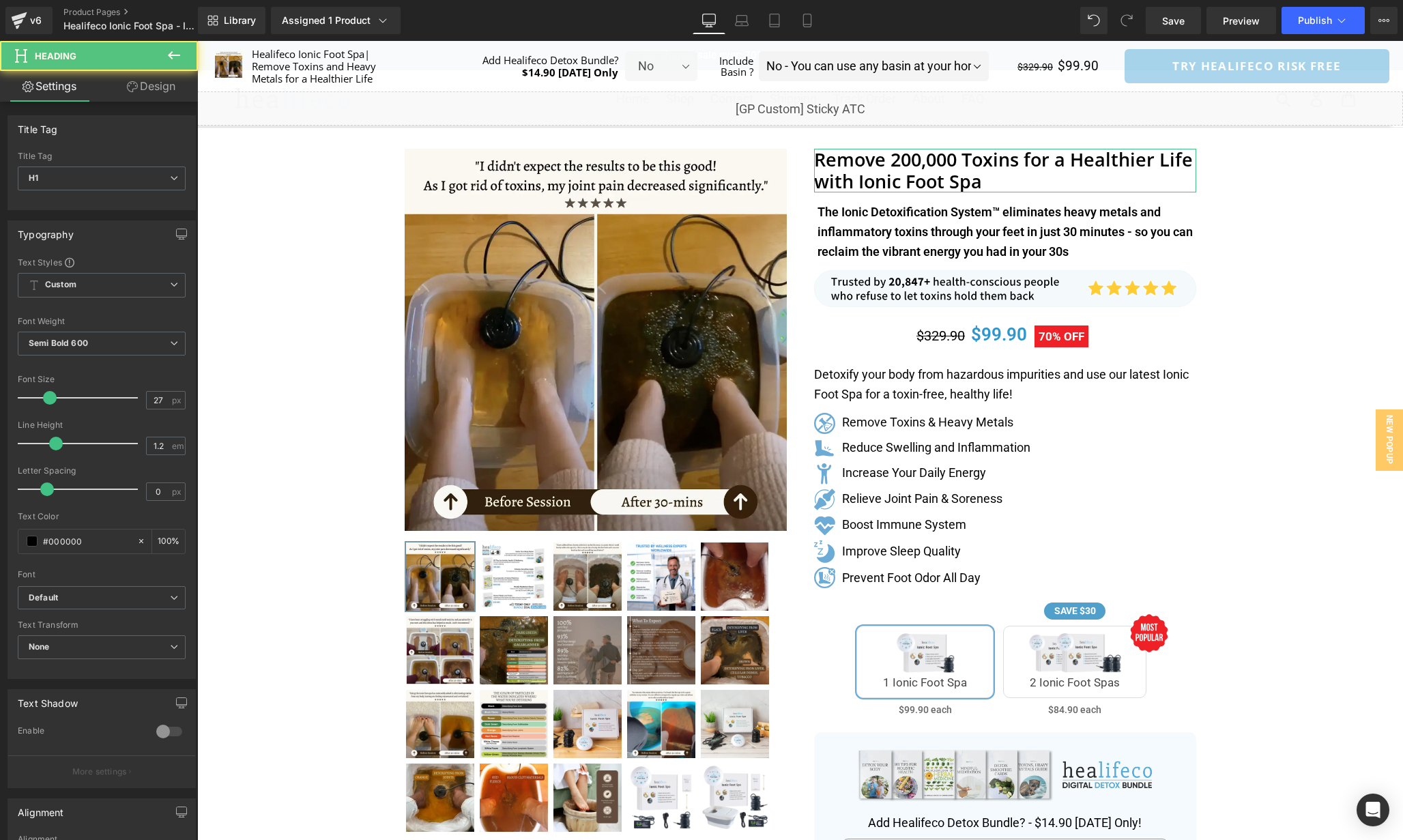
drag, startPoint x: 158, startPoint y: 92, endPoint x: 78, endPoint y: 173, distance: 113.8
click at [158, 91] on link "Design" at bounding box center [151, 86] width 99 height 31
click at [0, 0] on div "Spacing" at bounding box center [0, 0] width 0 height 0
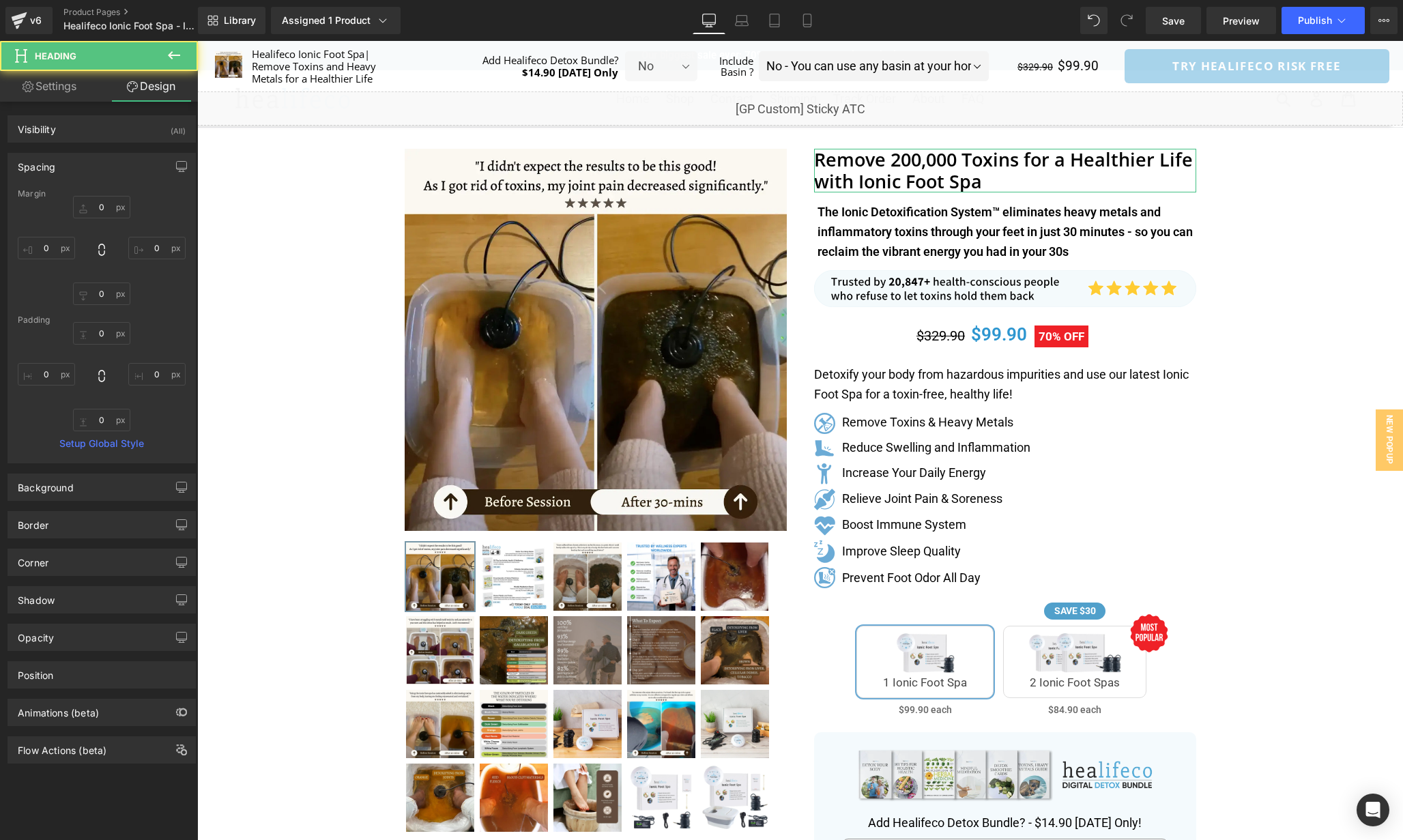
type input "0"
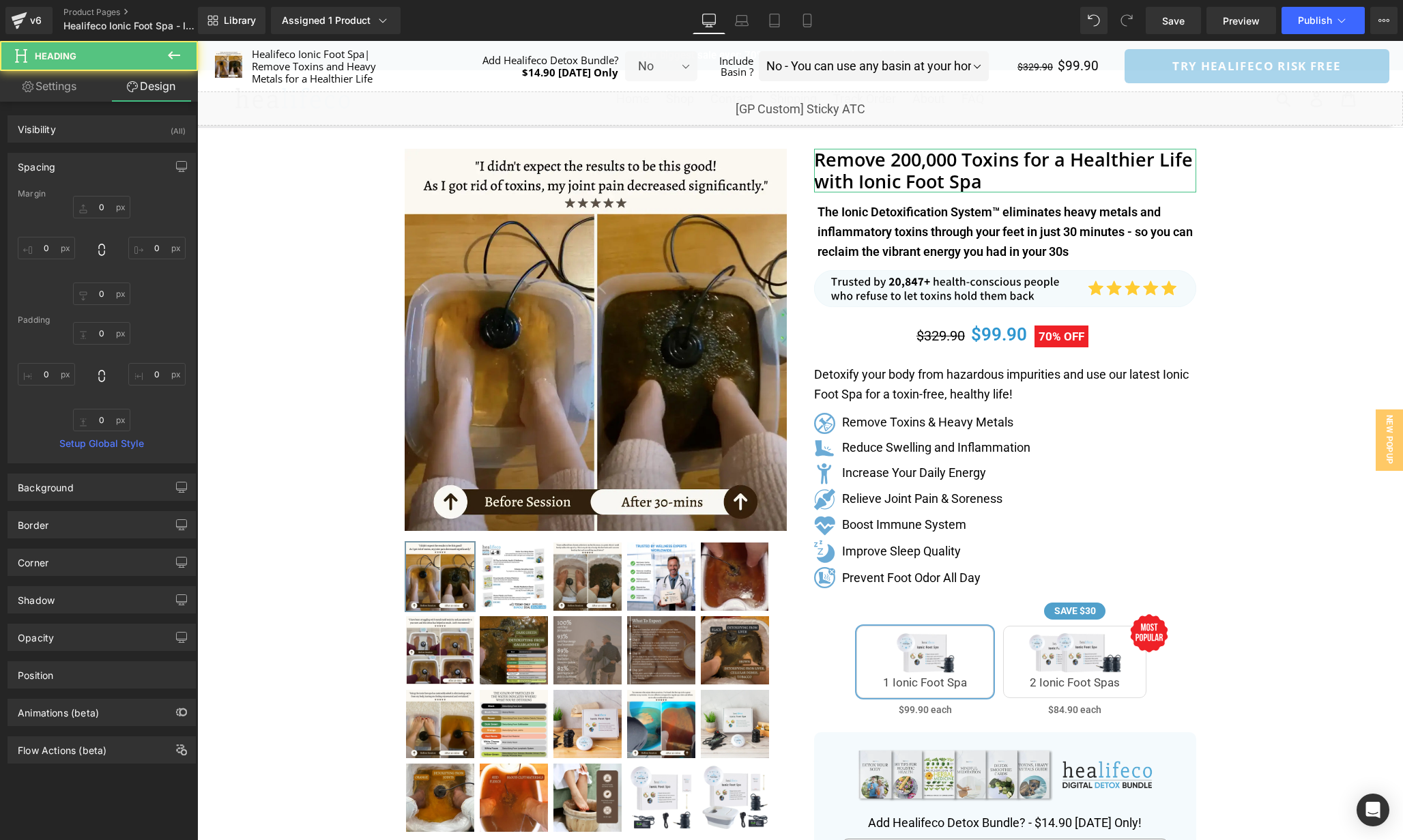
type input "0"
click at [54, 249] on input "0" at bounding box center [46, 248] width 57 height 23
type input "5"
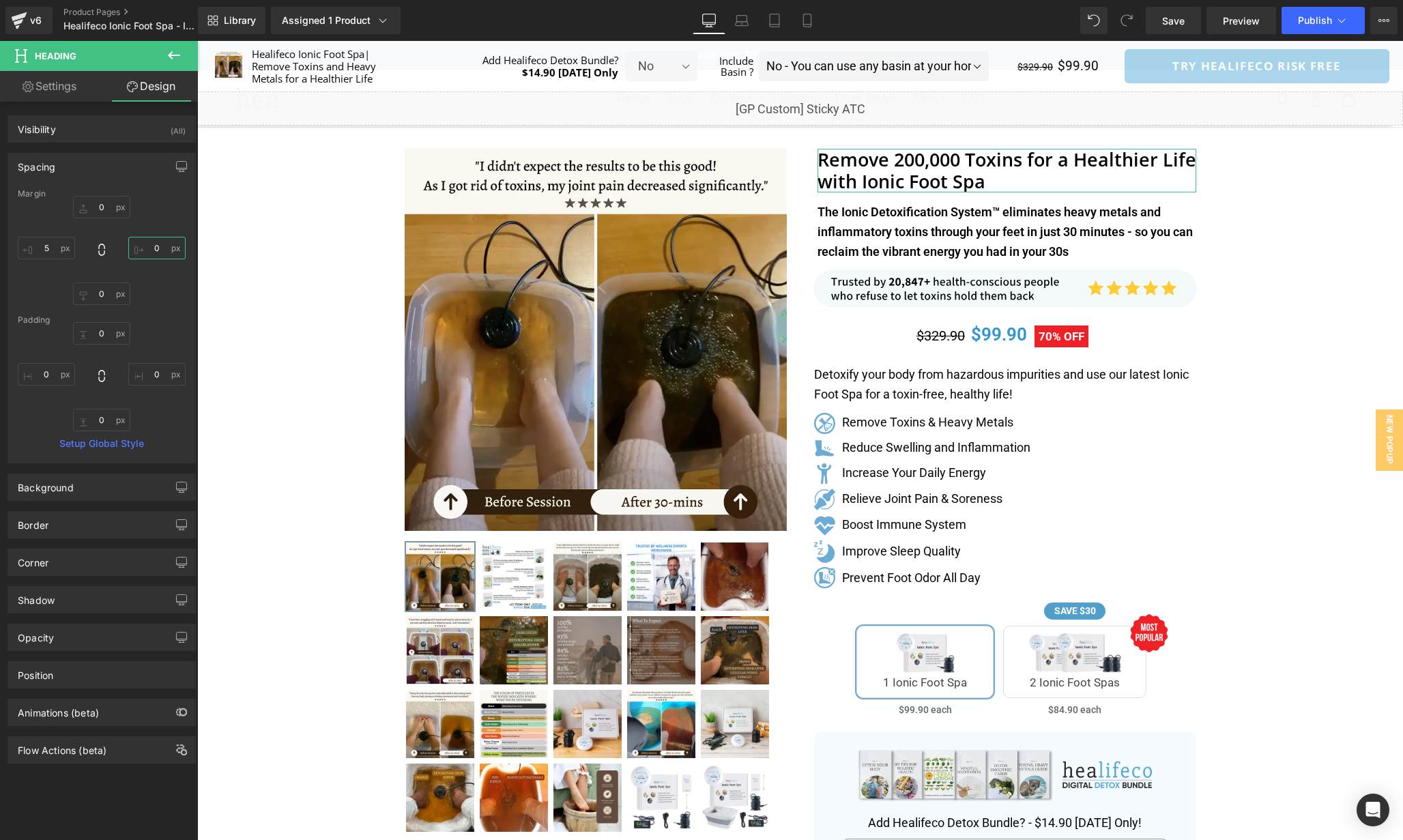
click at [153, 251] on input "0" at bounding box center [157, 248] width 57 height 23
type input "5"
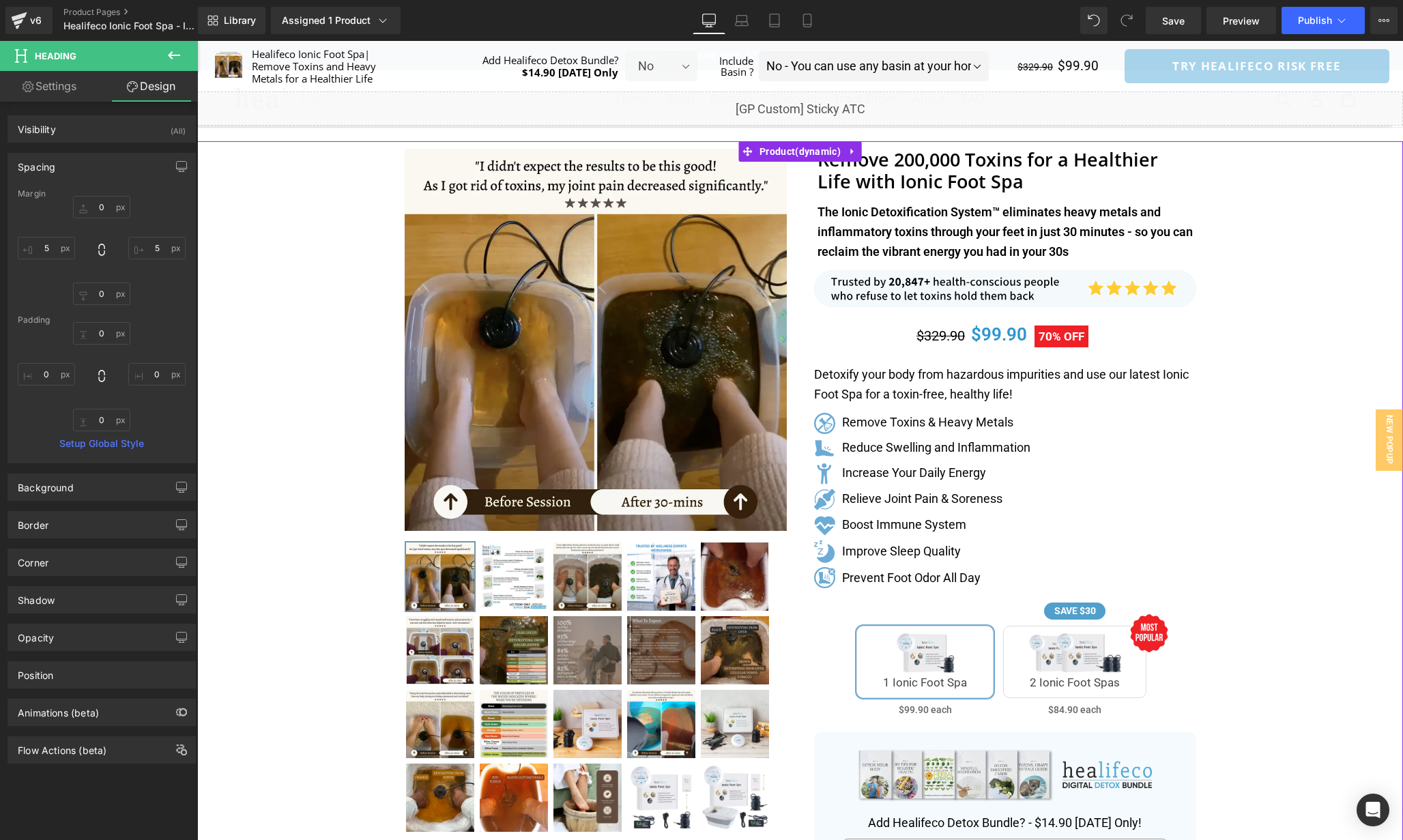
click at [1252, 286] on div "Separator" at bounding box center [801, 696] width 1206 height 1111
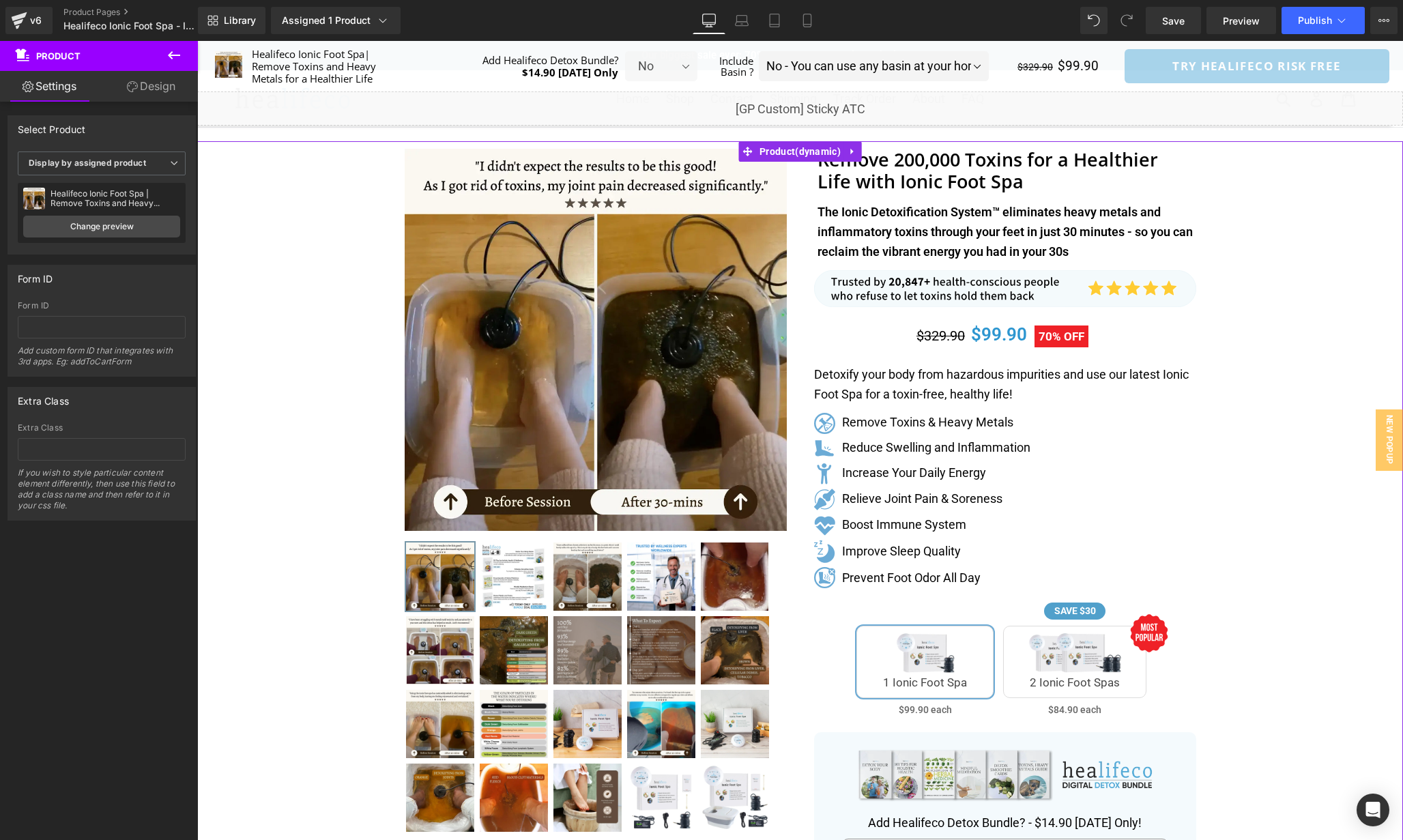
click at [1374, 205] on div "Separator" at bounding box center [801, 696] width 1206 height 1111
click at [384, 181] on div "Separator" at bounding box center [801, 696] width 1206 height 1111
click at [991, 176] on span "Heading" at bounding box center [998, 170] width 36 height 16
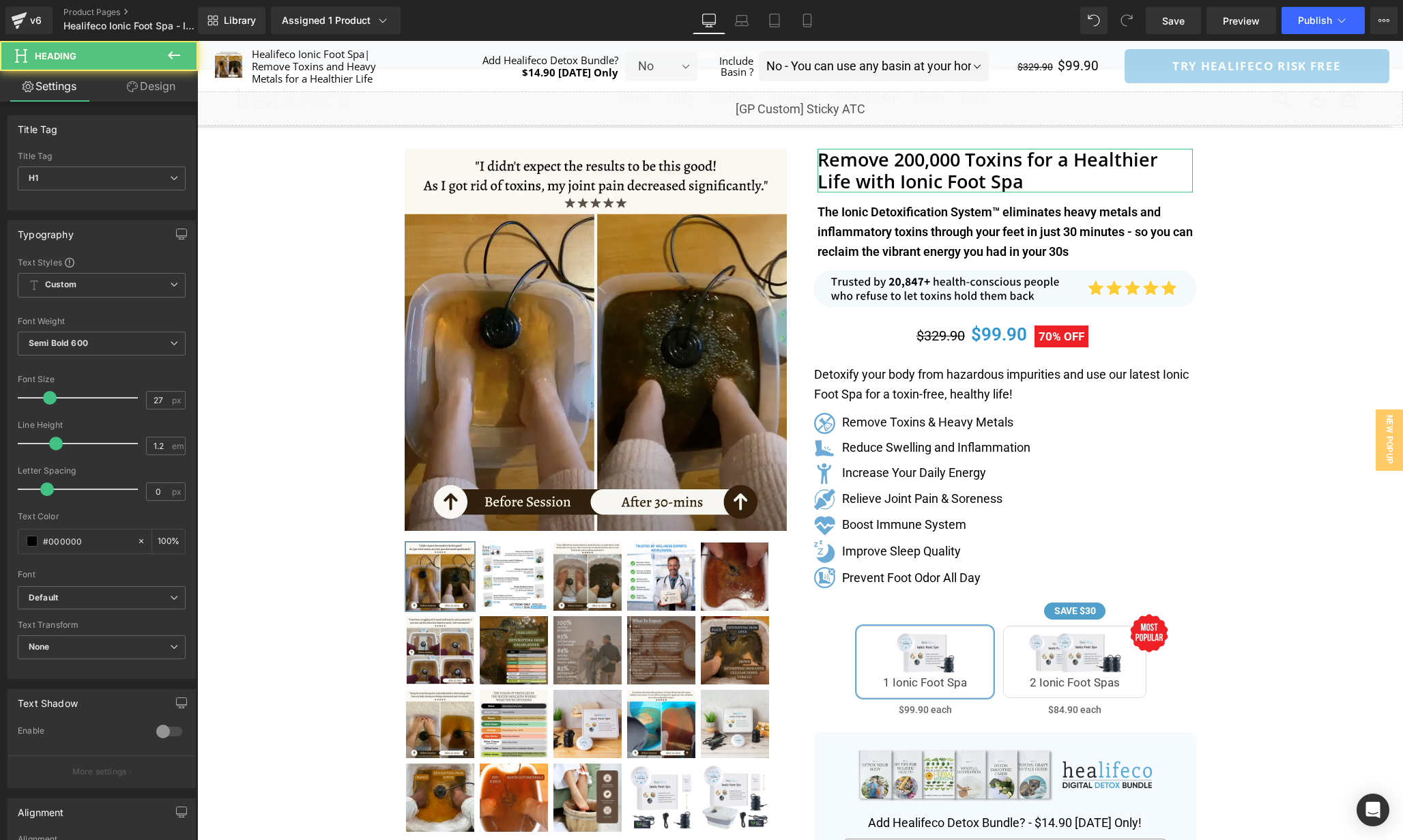
click at [136, 88] on link "Design" at bounding box center [151, 86] width 99 height 31
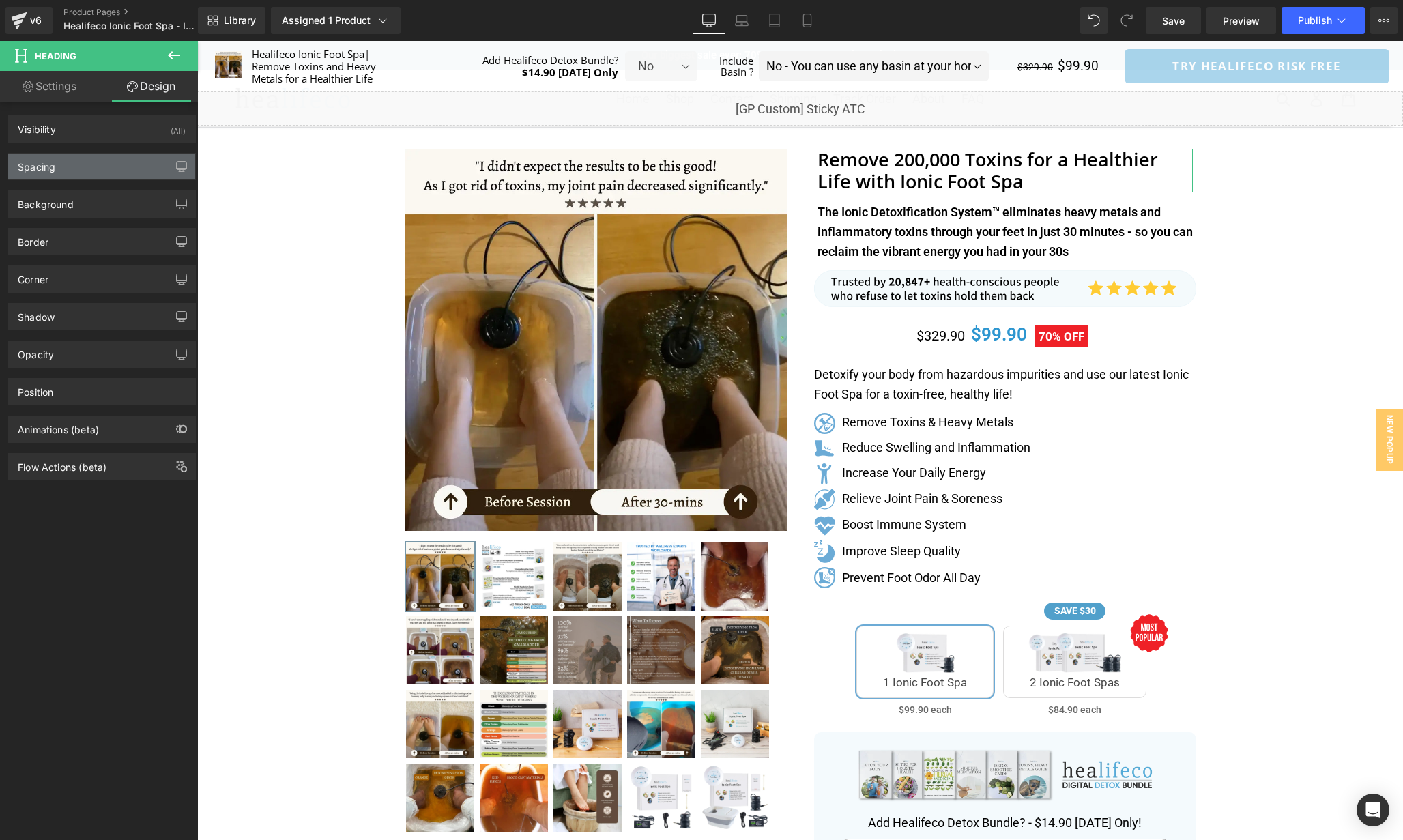
type input "0"
type input "5"
type input "0"
type input "5"
type input "0"
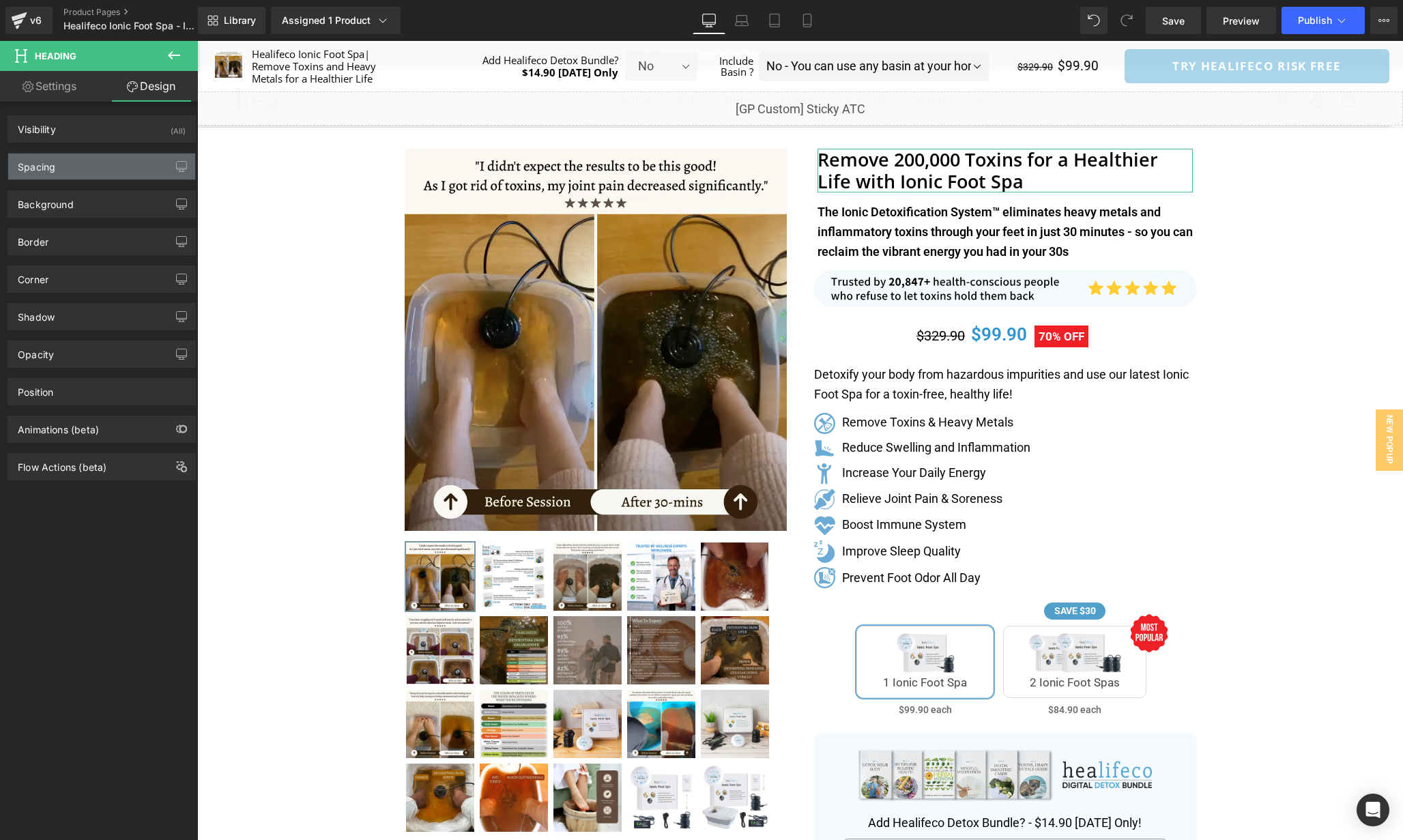
type input "0"
click at [82, 166] on div "Spacing" at bounding box center [102, 166] width 187 height 26
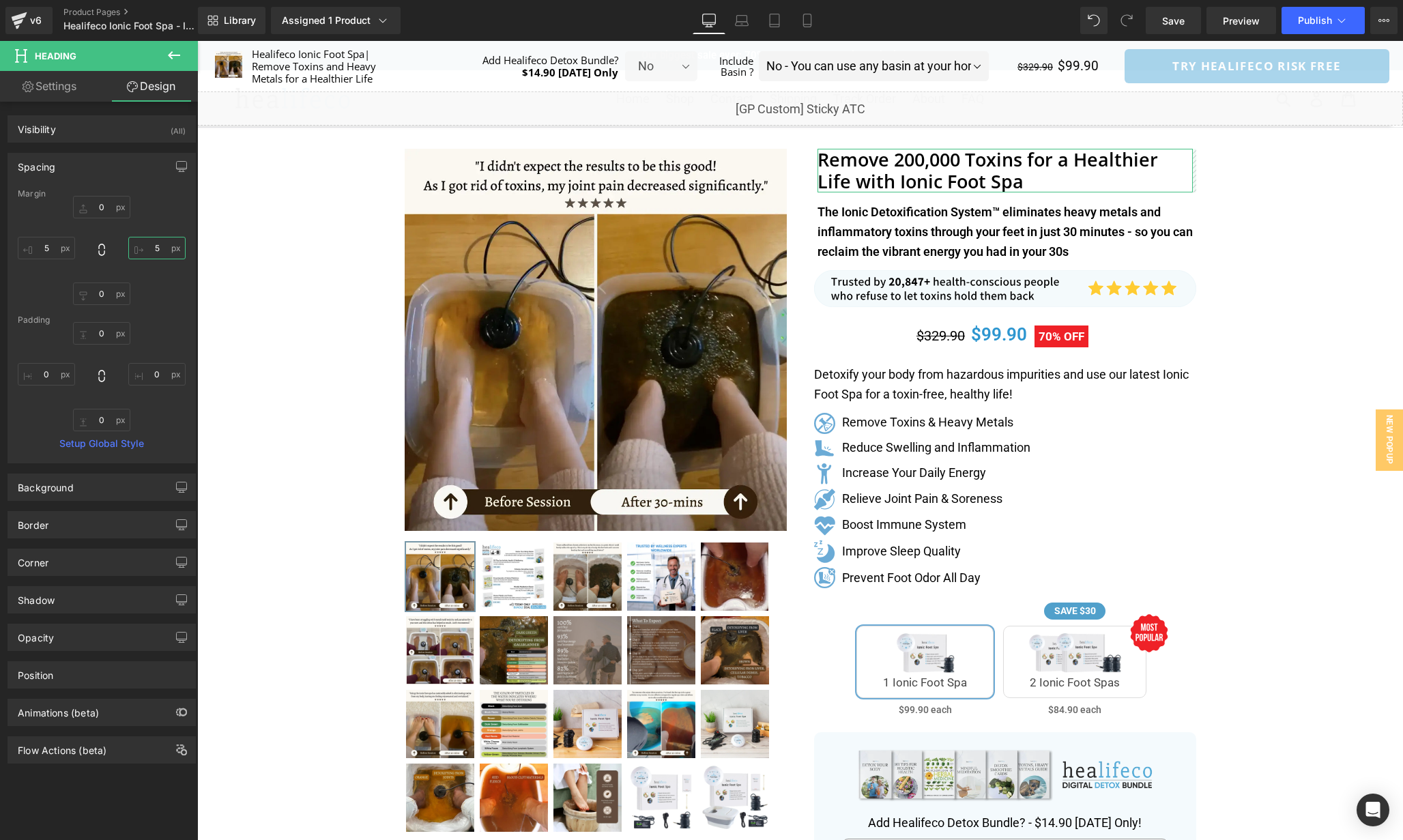
click at [158, 251] on input "5" at bounding box center [157, 248] width 57 height 23
type input "0"
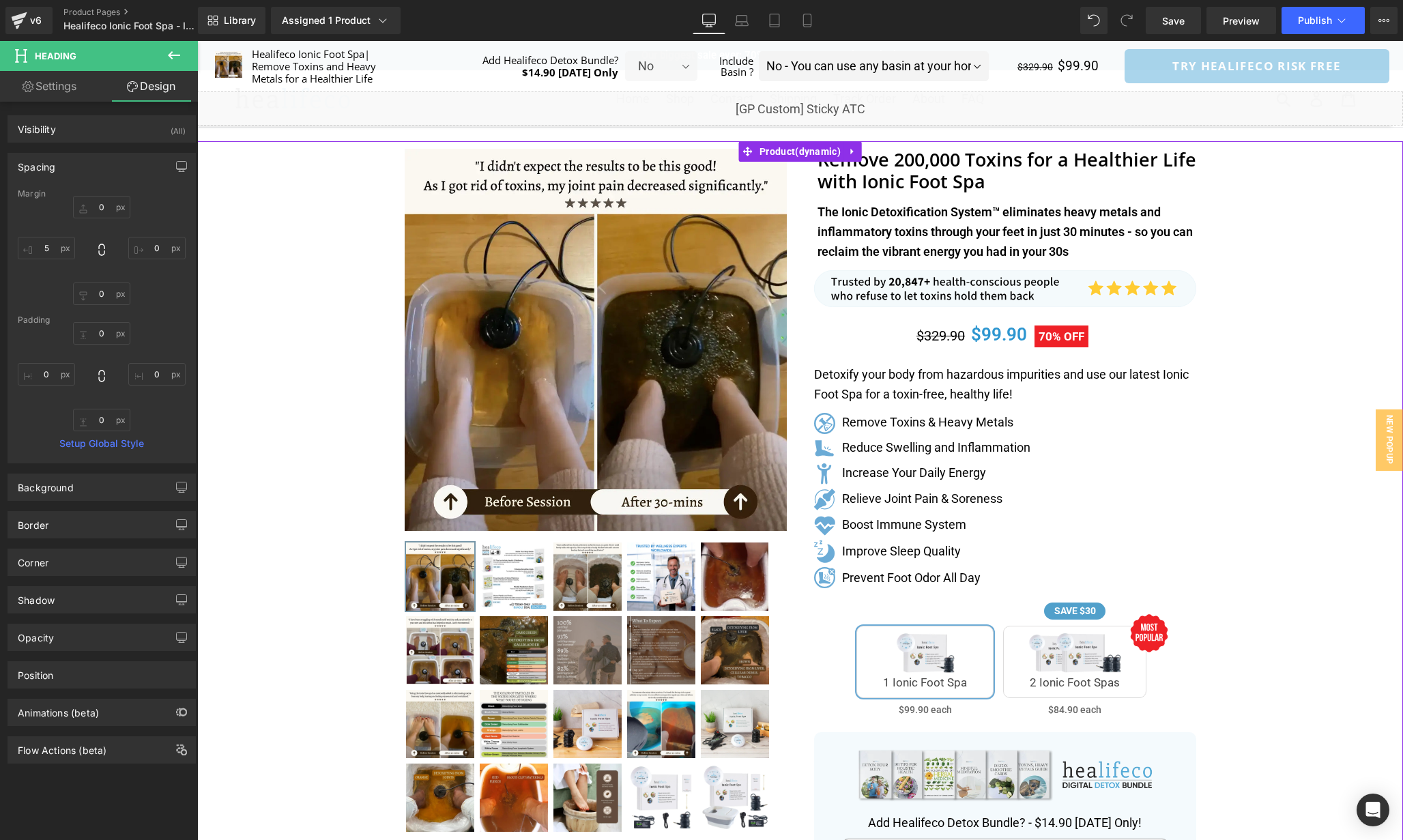
click at [1283, 417] on div "Separator" at bounding box center [801, 696] width 1206 height 1111
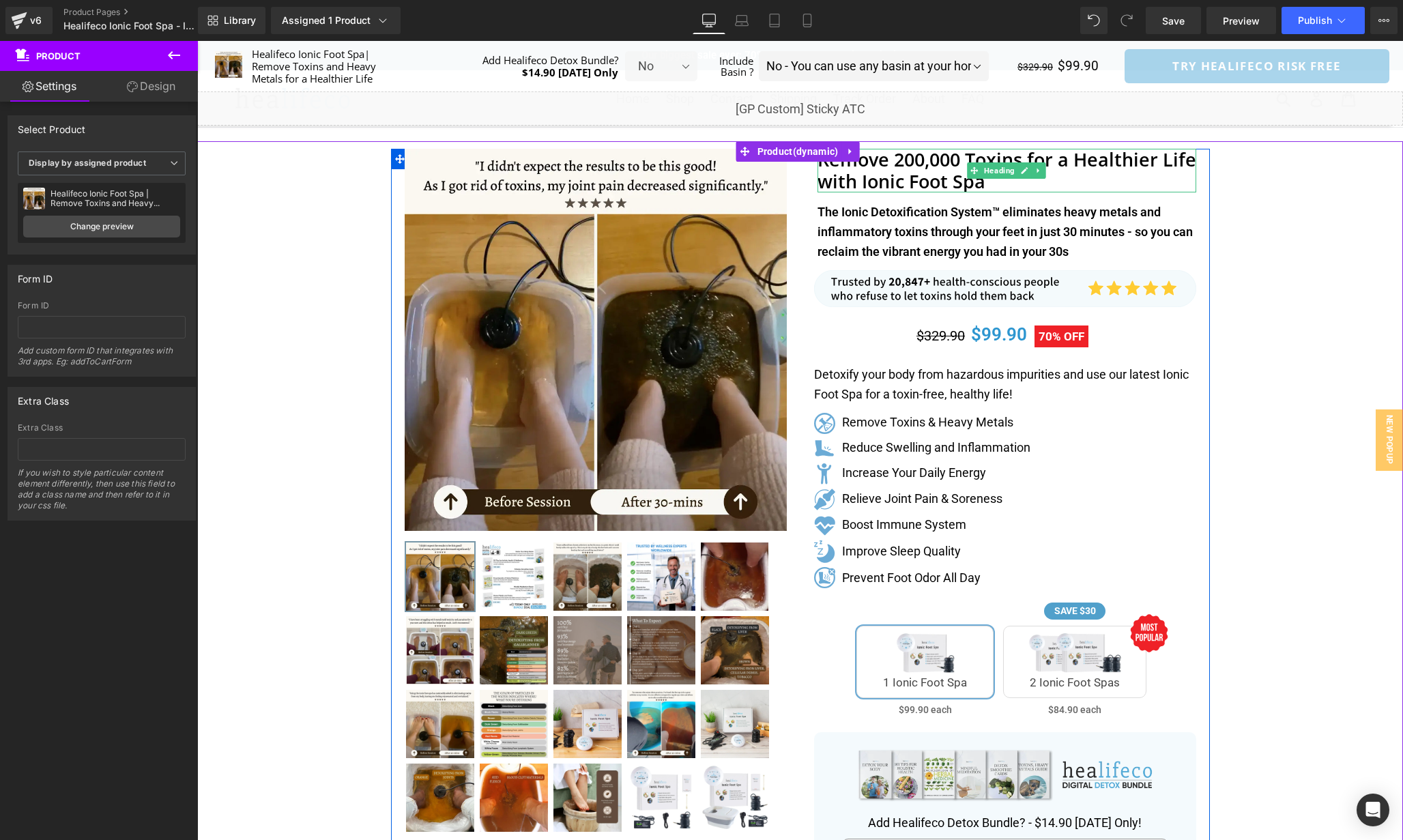
click at [1064, 184] on h1 "Remove 200,000 Toxins for a Healthier Life with Ionic Foot Spa" at bounding box center [1006, 171] width 379 height 45
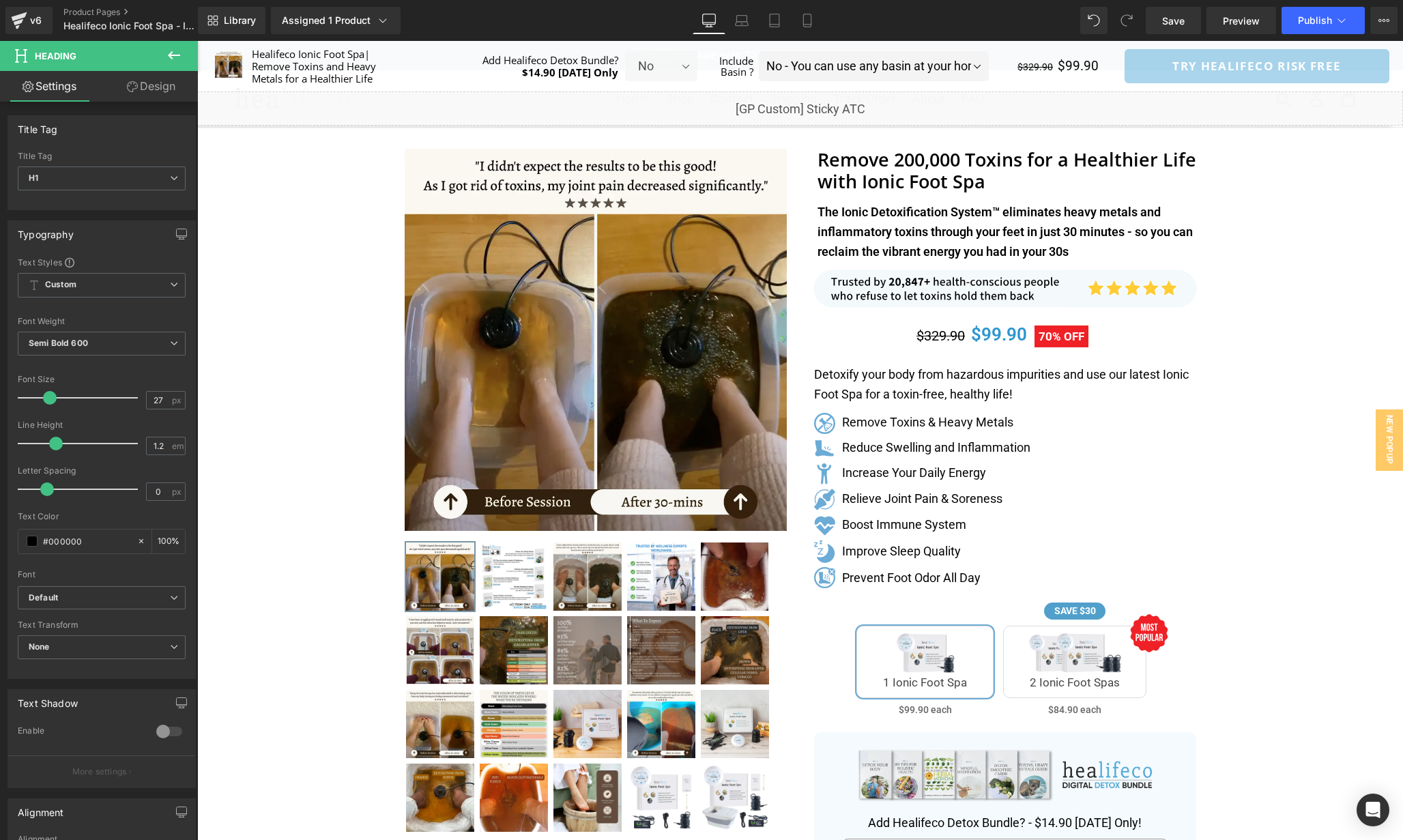
click at [149, 75] on link "Design" at bounding box center [151, 86] width 99 height 31
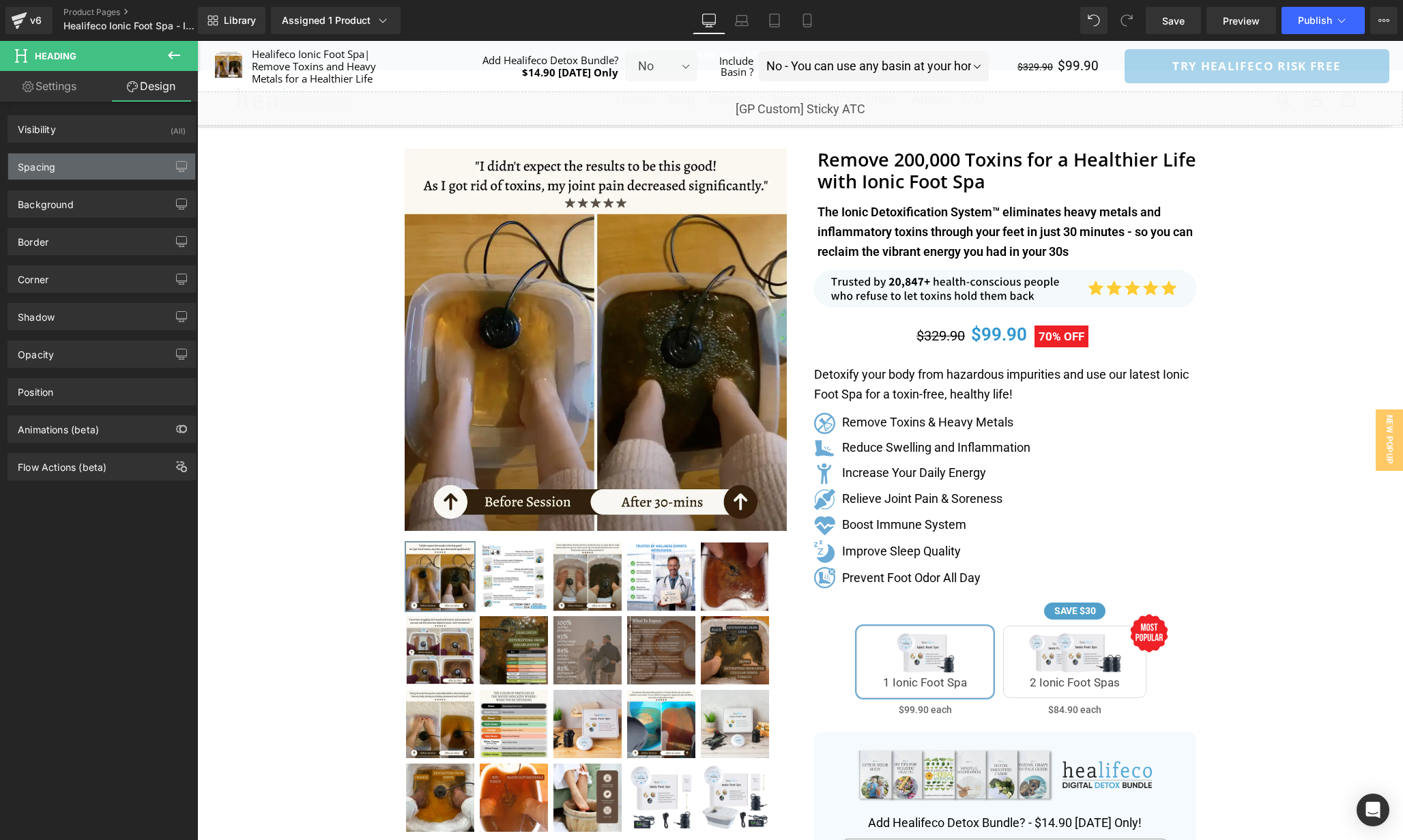
type input "0"
type input "5"
type input "0"
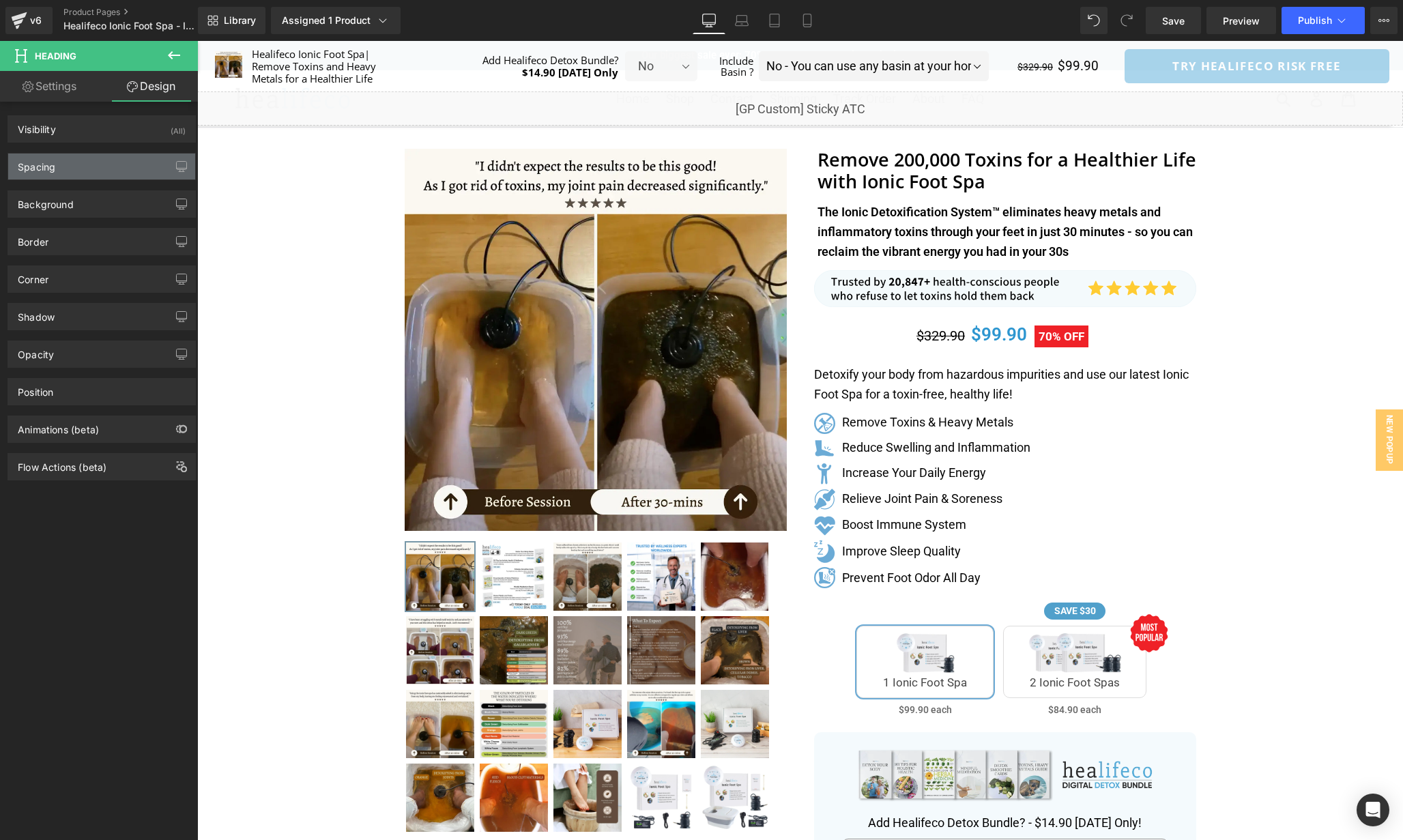
type input "0"
click at [105, 176] on div "Spacing" at bounding box center [102, 166] width 187 height 26
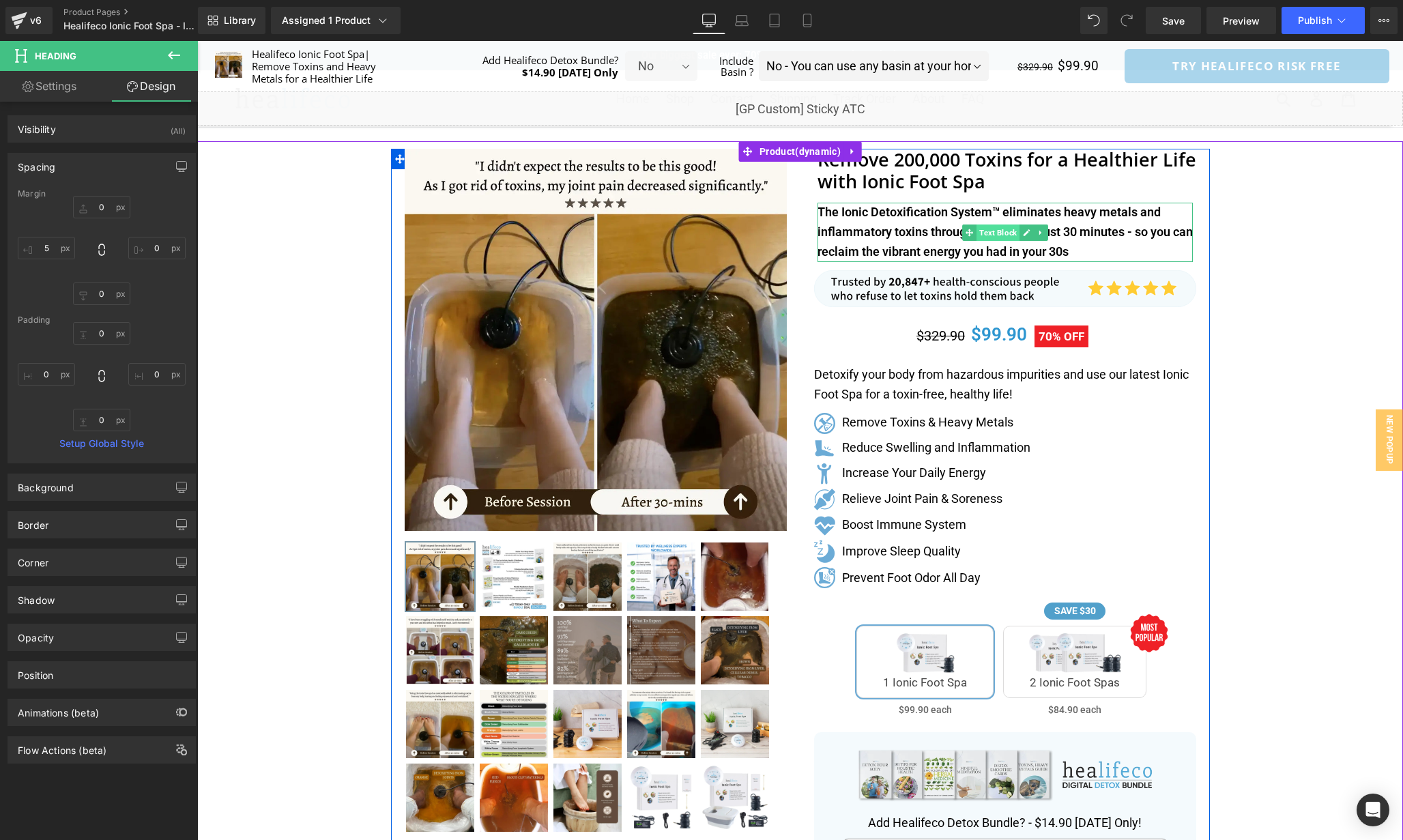
click at [1000, 234] on span "Text Block" at bounding box center [998, 232] width 43 height 16
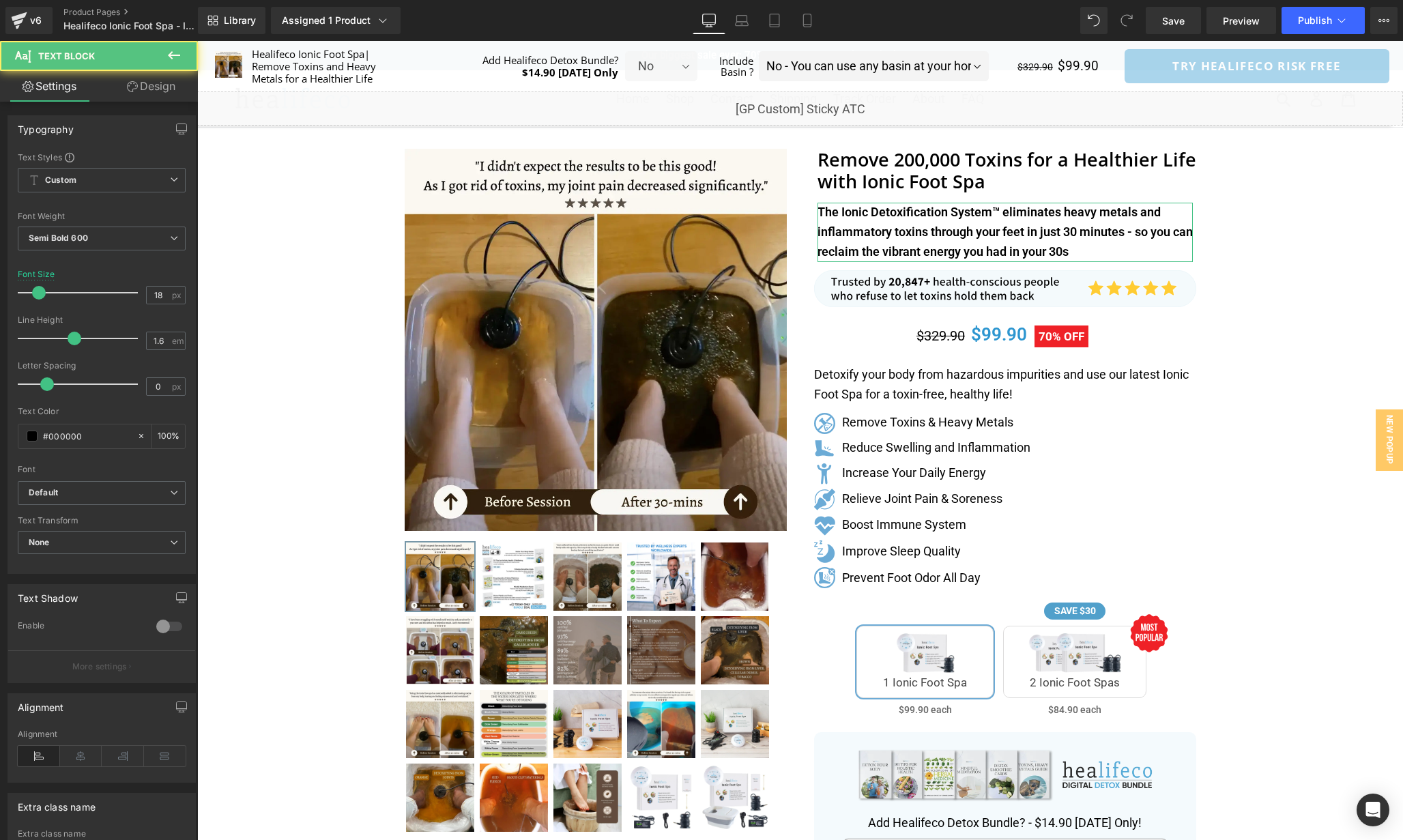
click at [144, 97] on link "Design" at bounding box center [151, 86] width 99 height 31
click at [0, 0] on div "Spacing" at bounding box center [0, 0] width 0 height 0
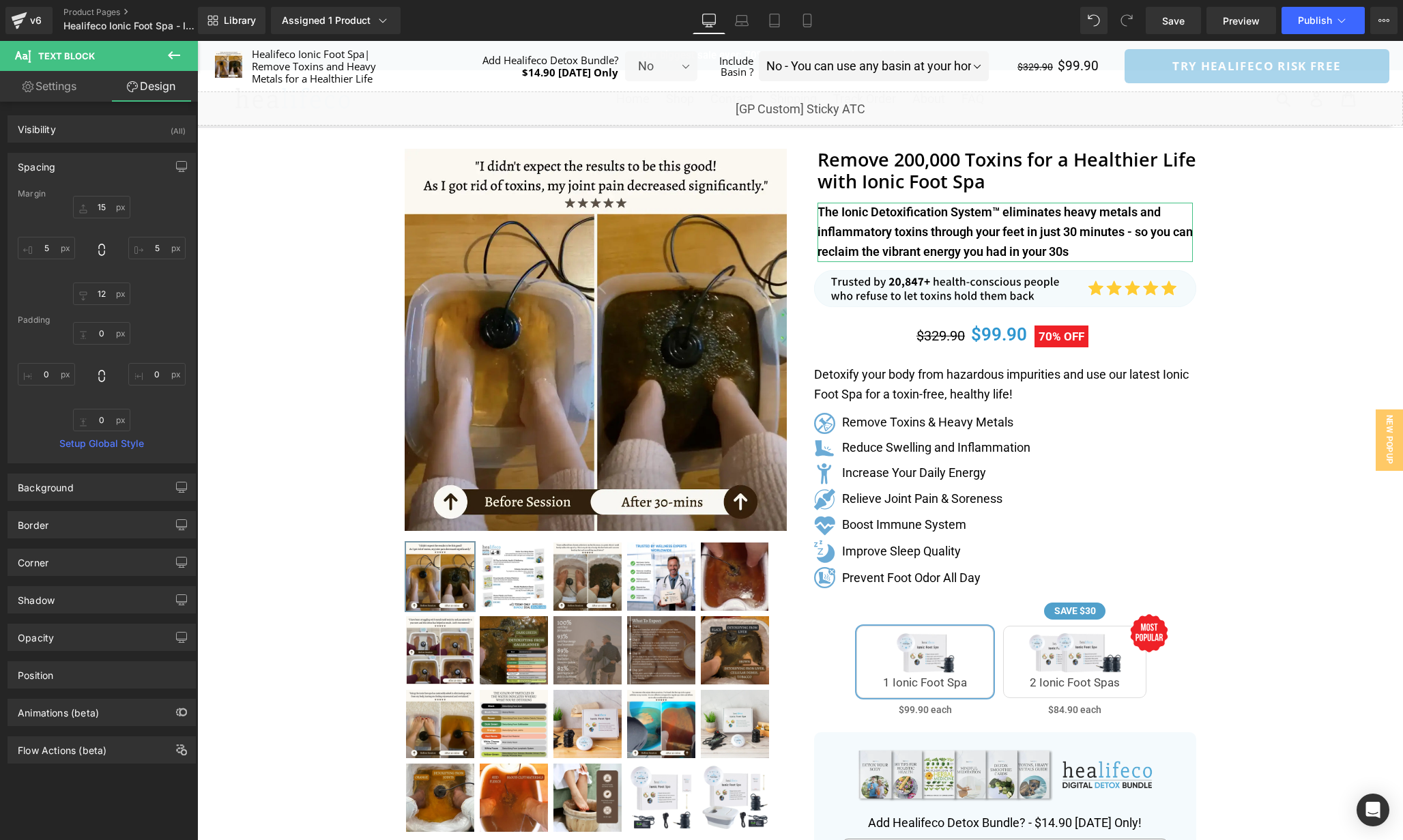
type input "15"
type input "5"
type input "12"
type input "5"
type input "0"
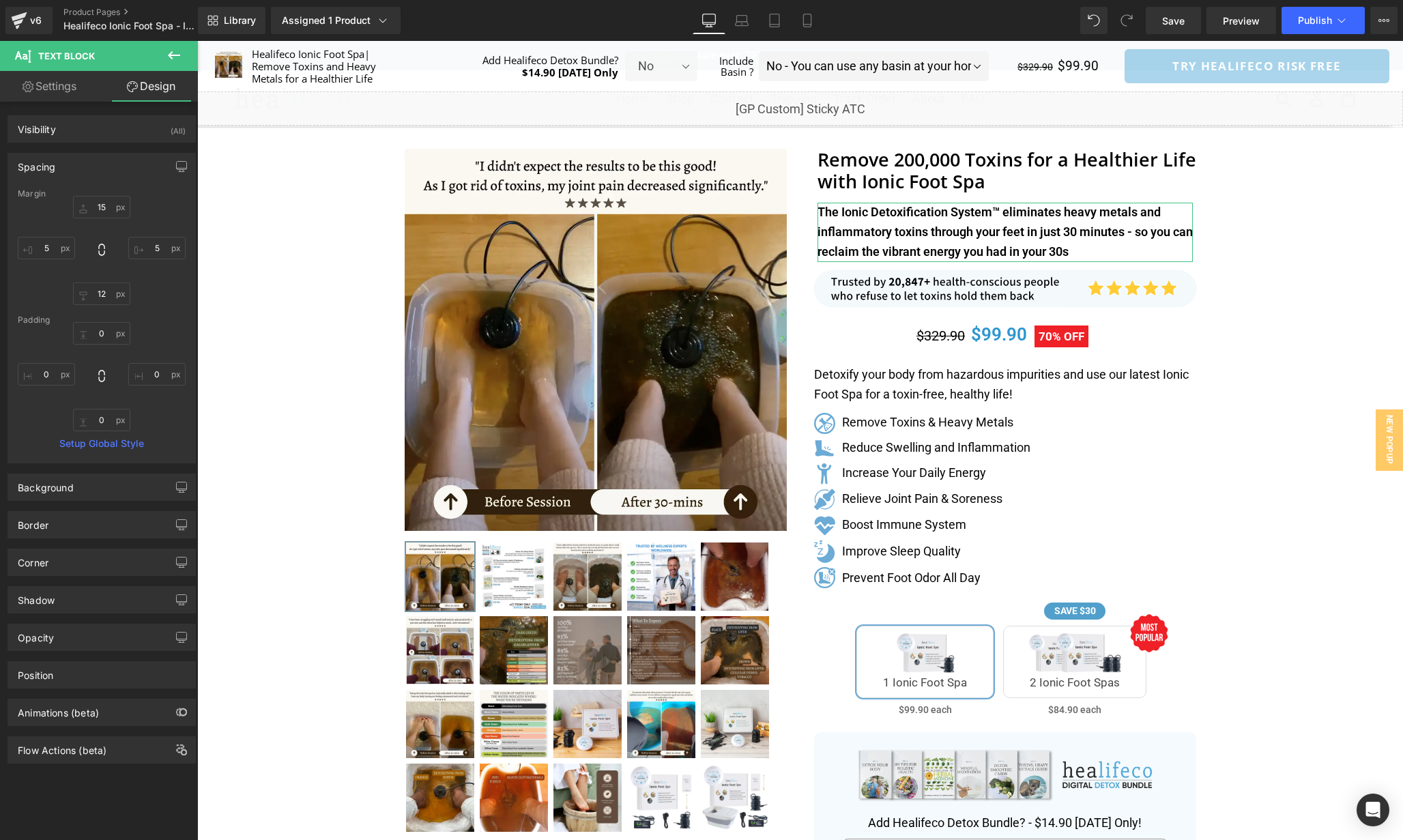
type input "0"
click at [108, 296] on input "12" at bounding box center [102, 293] width 57 height 23
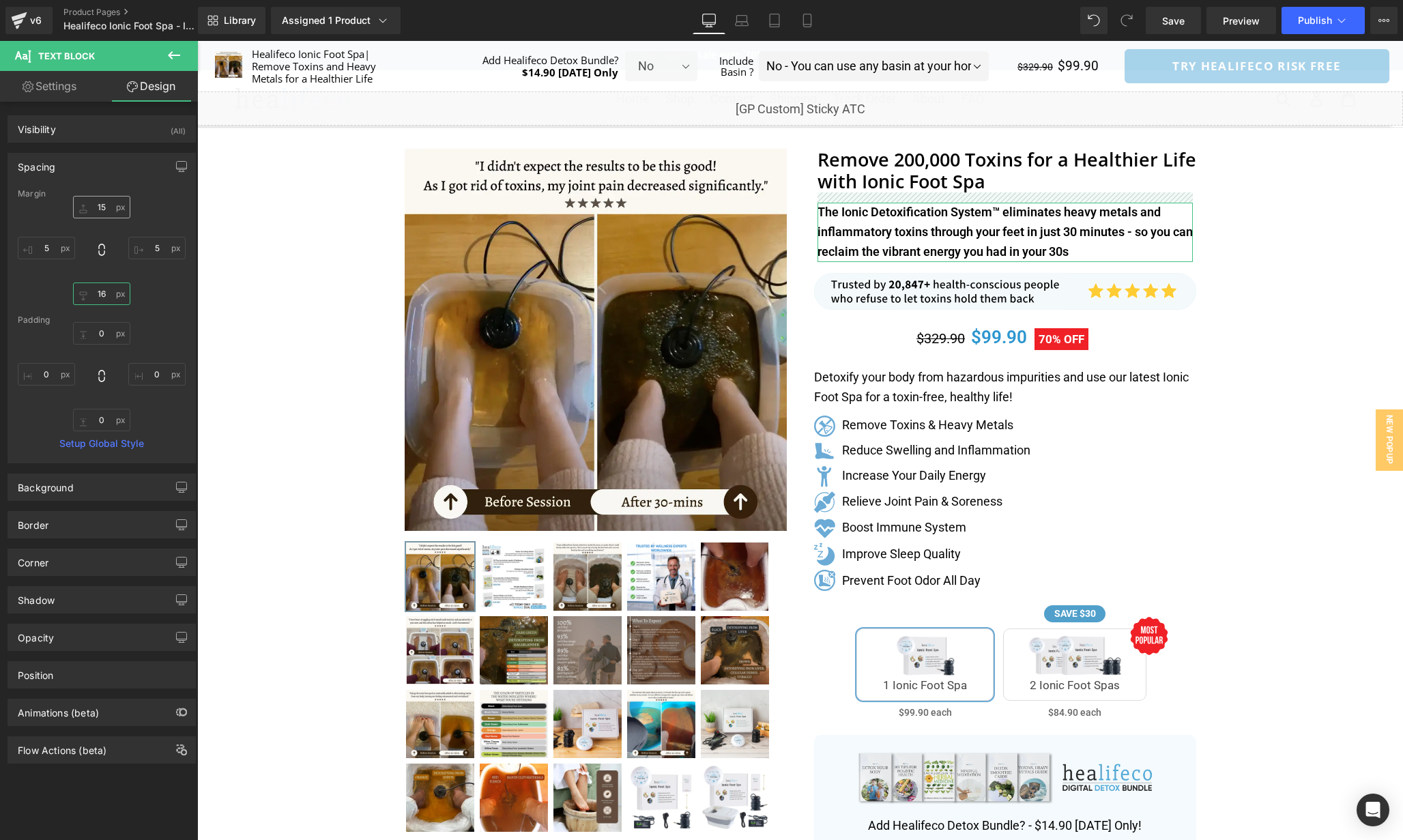
type input "16"
click at [108, 211] on input "15" at bounding box center [102, 207] width 57 height 23
type input "0"
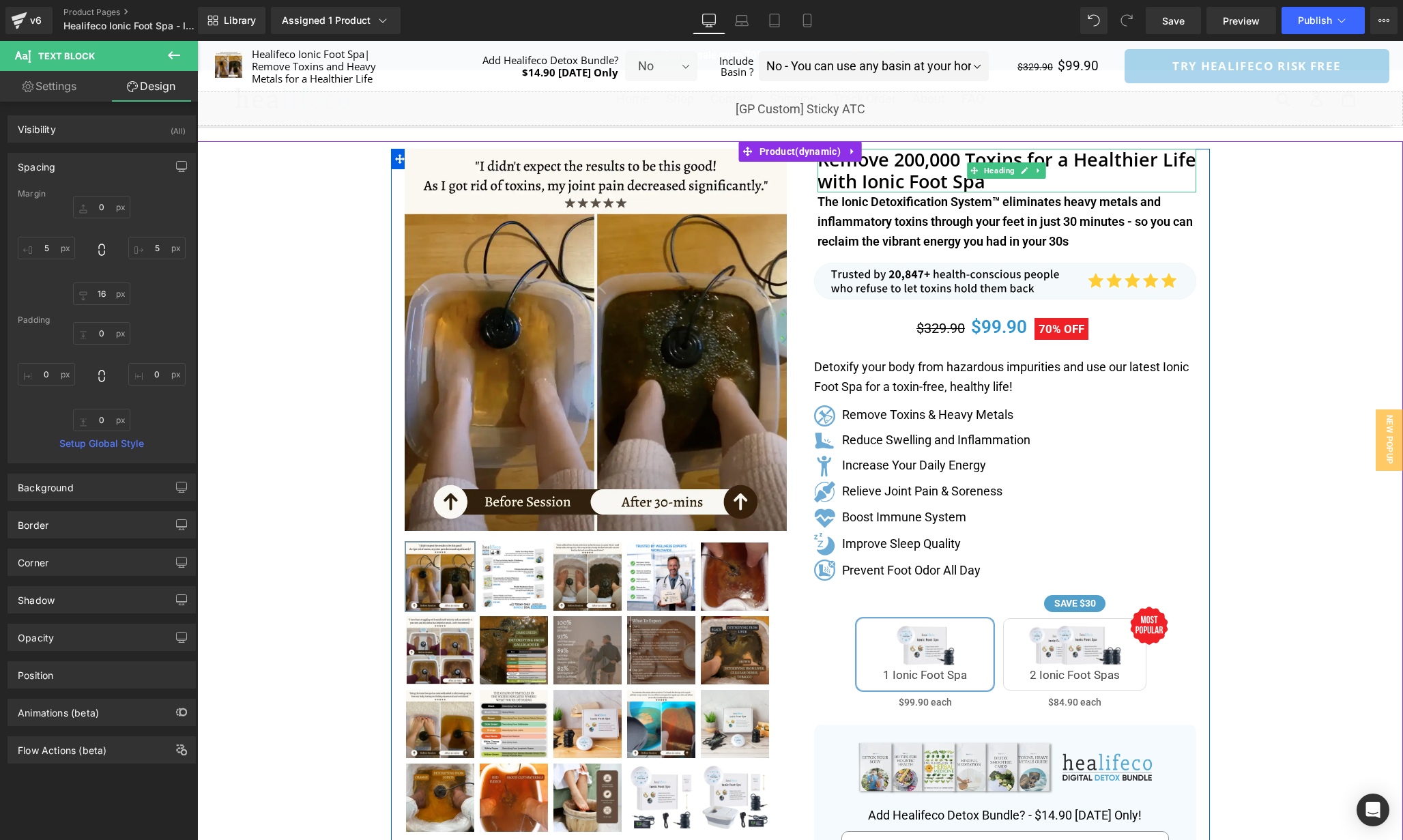
click at [999, 173] on span "Heading" at bounding box center [999, 170] width 36 height 16
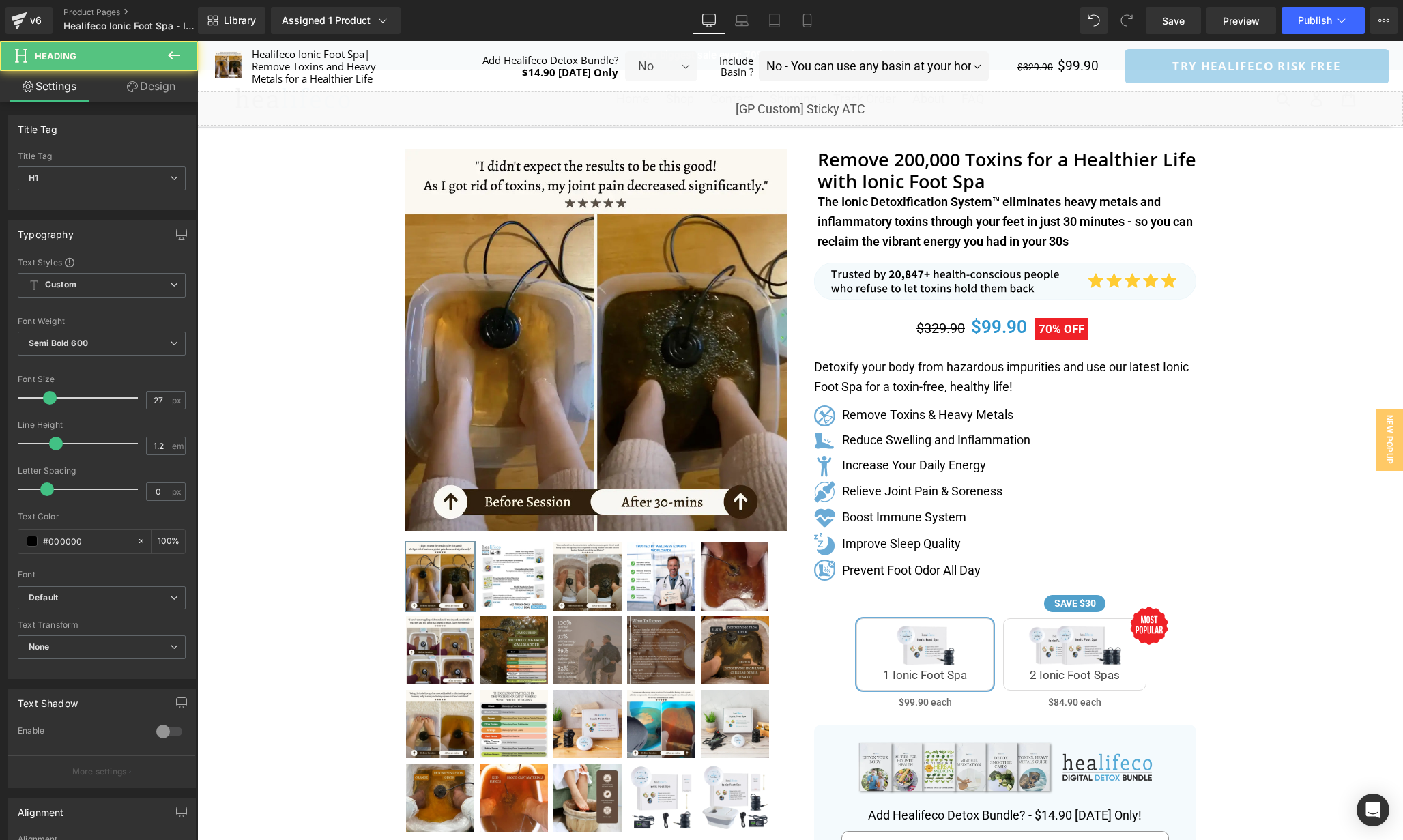
click at [181, 90] on link "Design" at bounding box center [151, 86] width 99 height 31
click at [0, 0] on div "Spacing" at bounding box center [0, 0] width 0 height 0
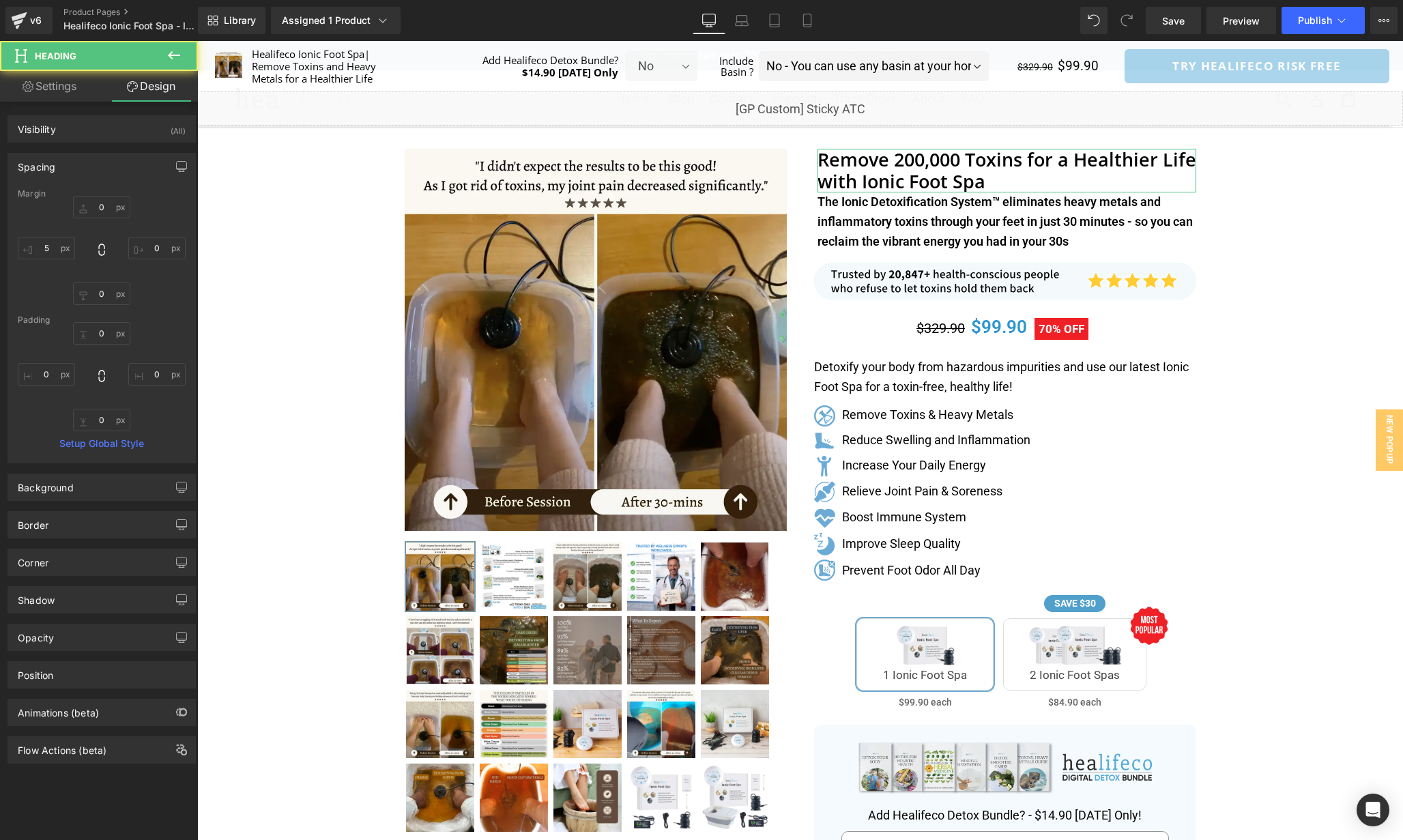
type input "0"
type input "5"
type input "0"
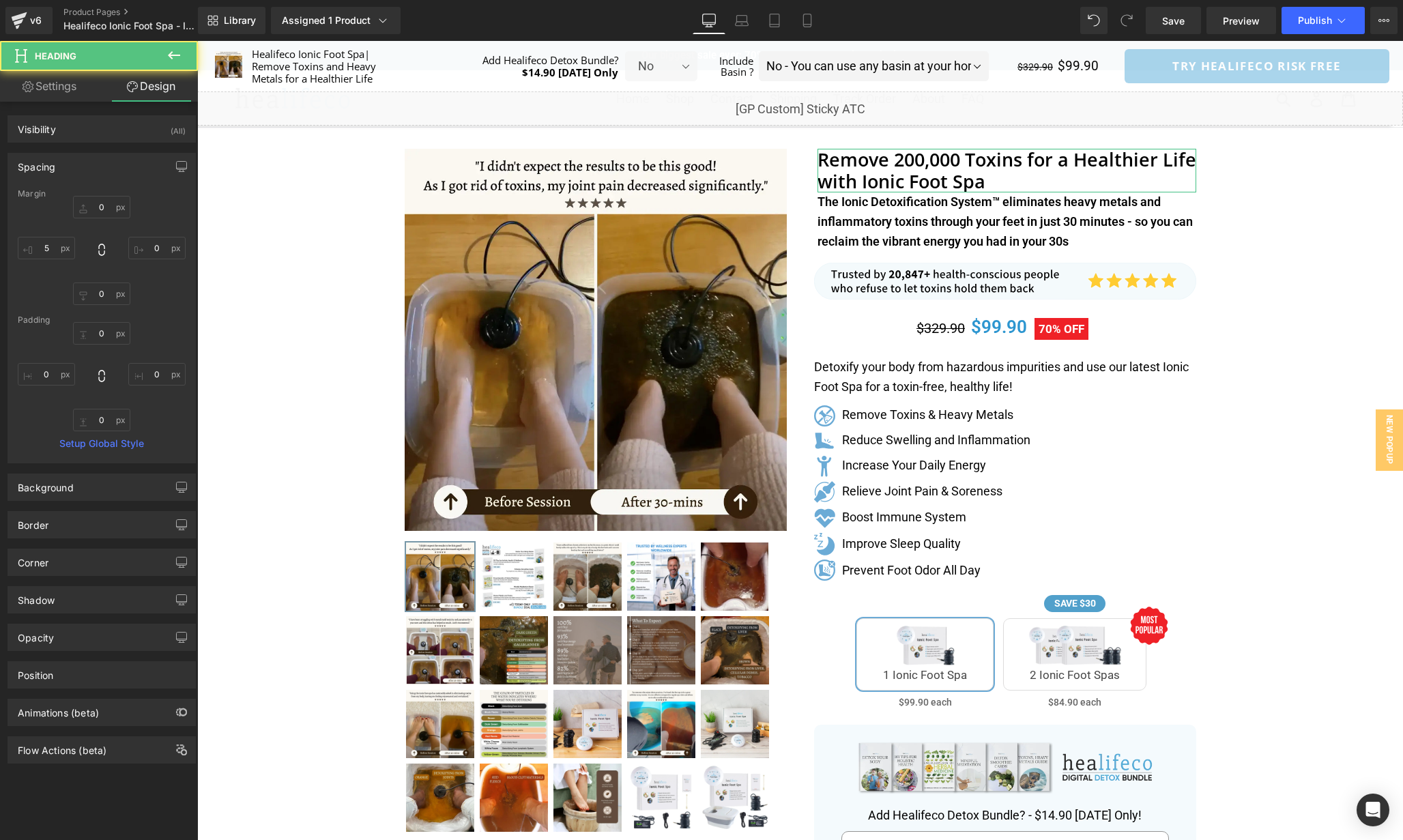
type input "0"
click at [108, 289] on input "0" at bounding box center [102, 293] width 57 height 23
type input "16"
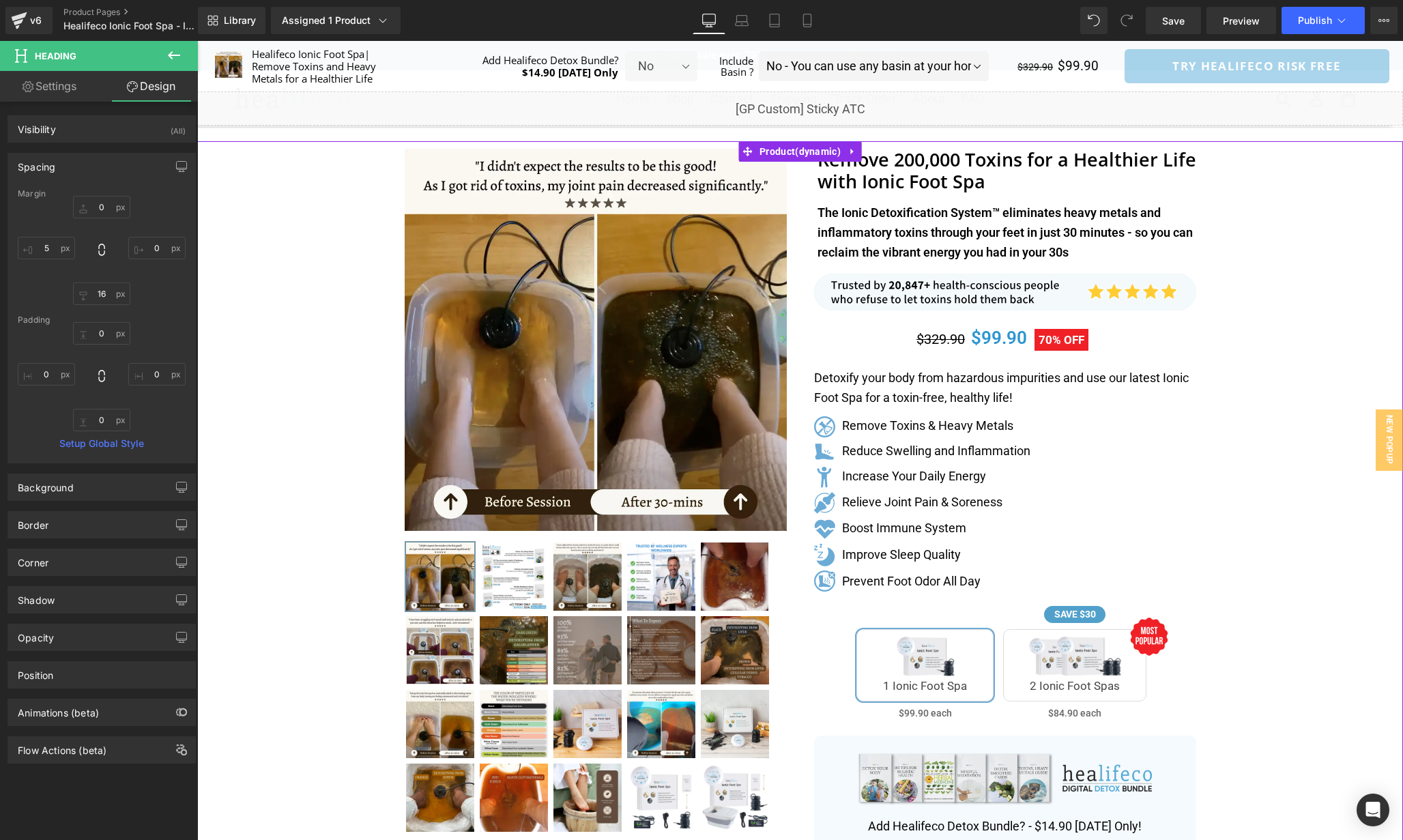
click at [1264, 342] on div "Separator" at bounding box center [801, 698] width 1206 height 1115
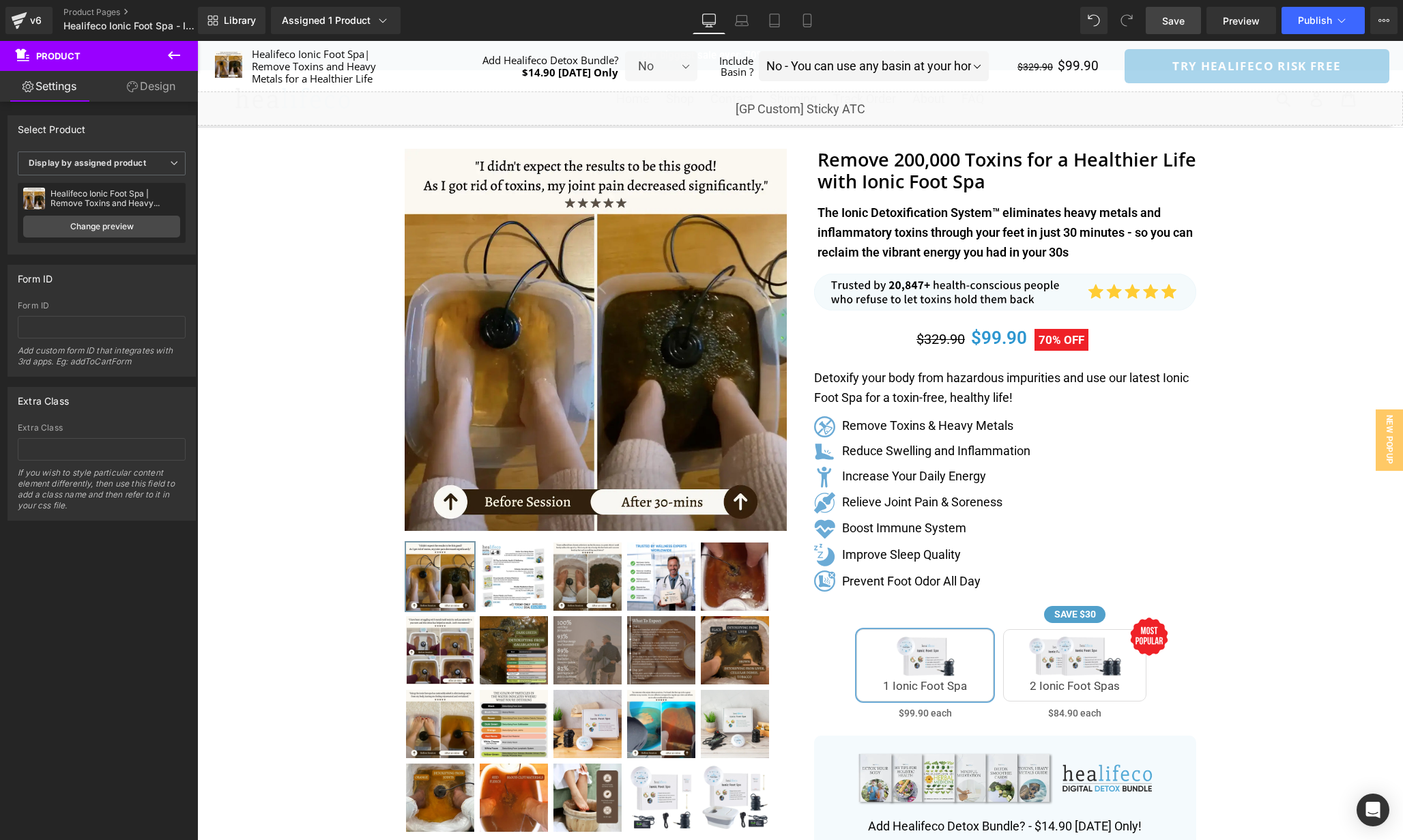
click at [1177, 21] on span "Save" at bounding box center [1174, 20] width 23 height 14
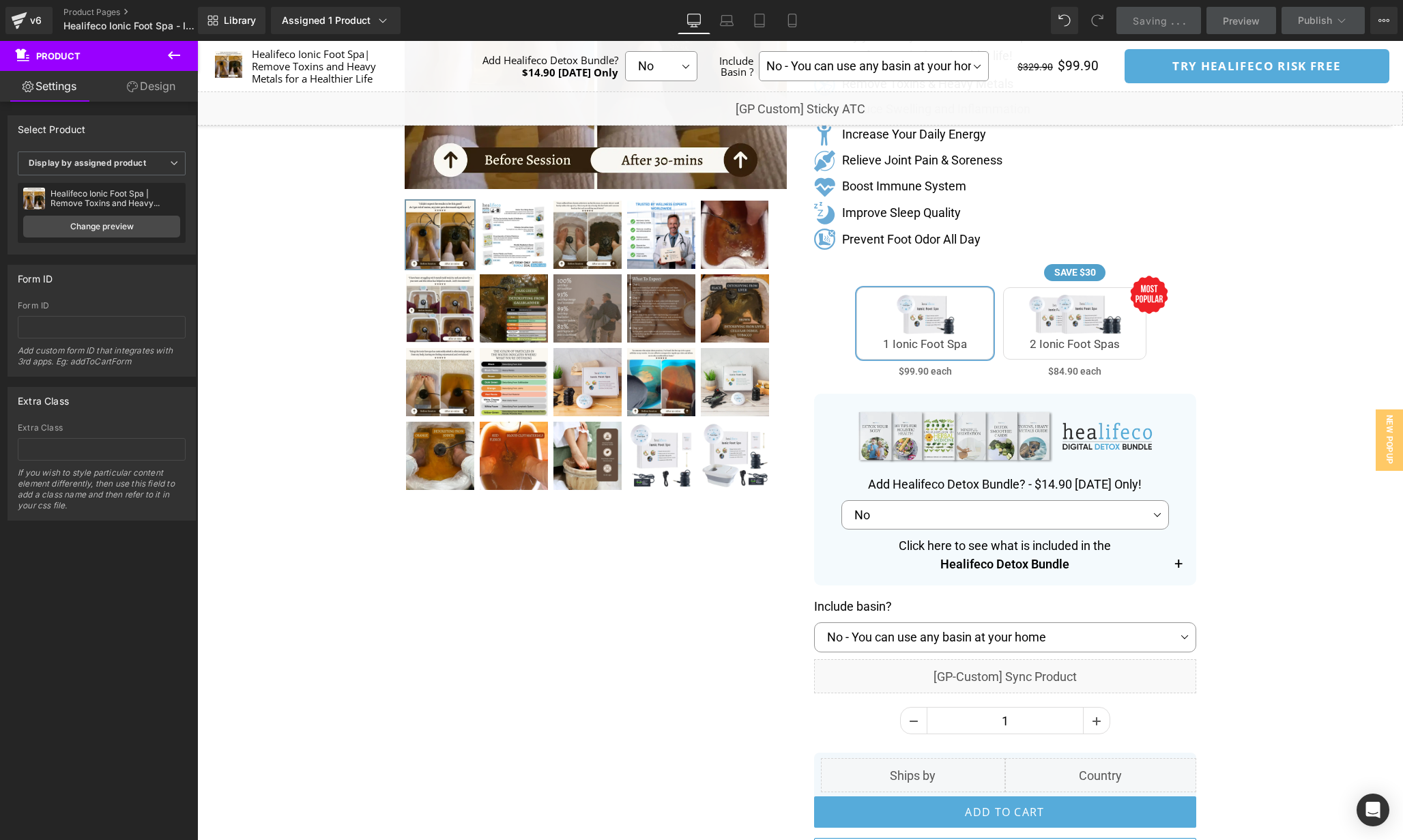
scroll to position [510, 0]
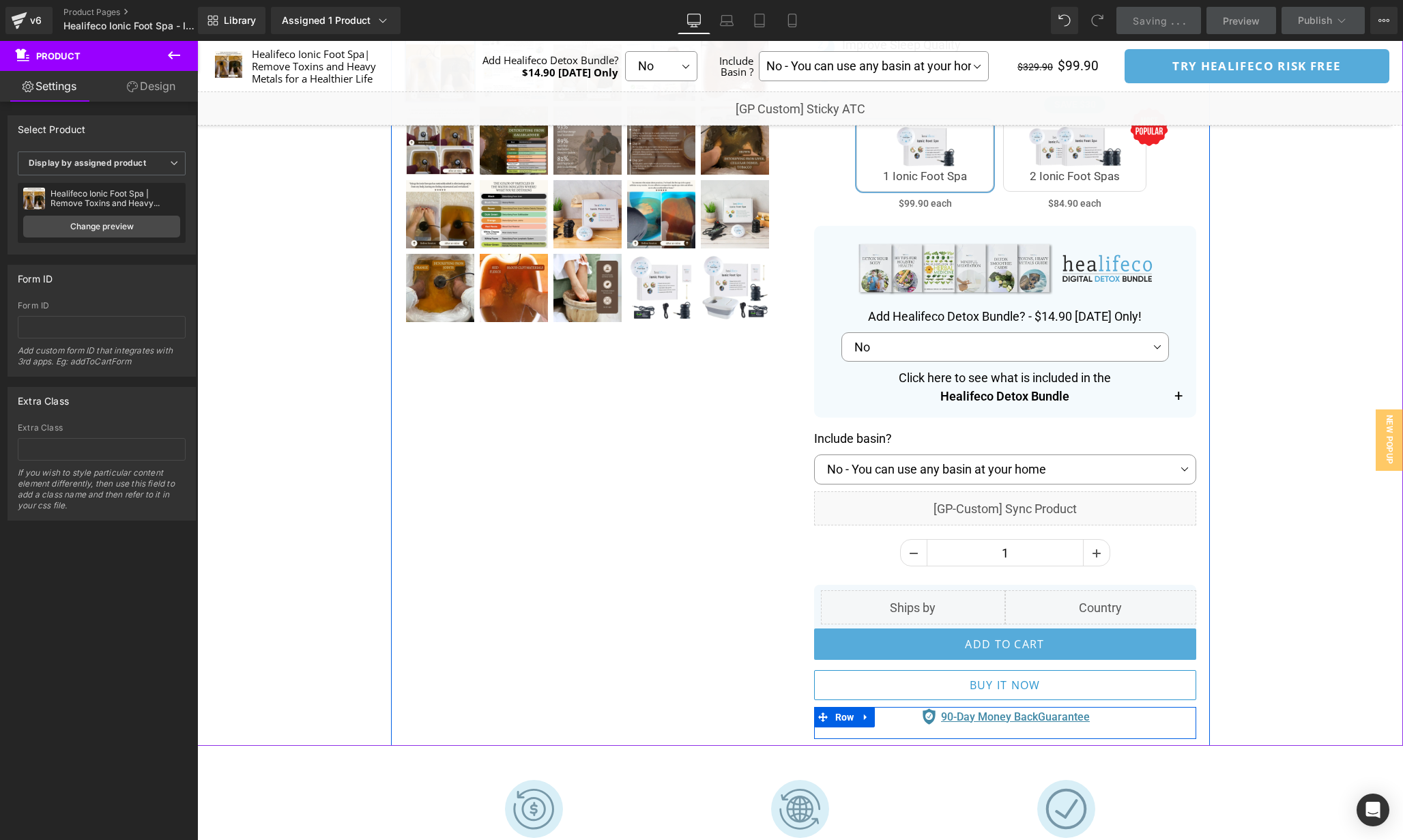
click at [1190, 726] on div "Image 90-Day Money Back Guarantee Text Block Icon List" at bounding box center [1005, 720] width 382 height 25
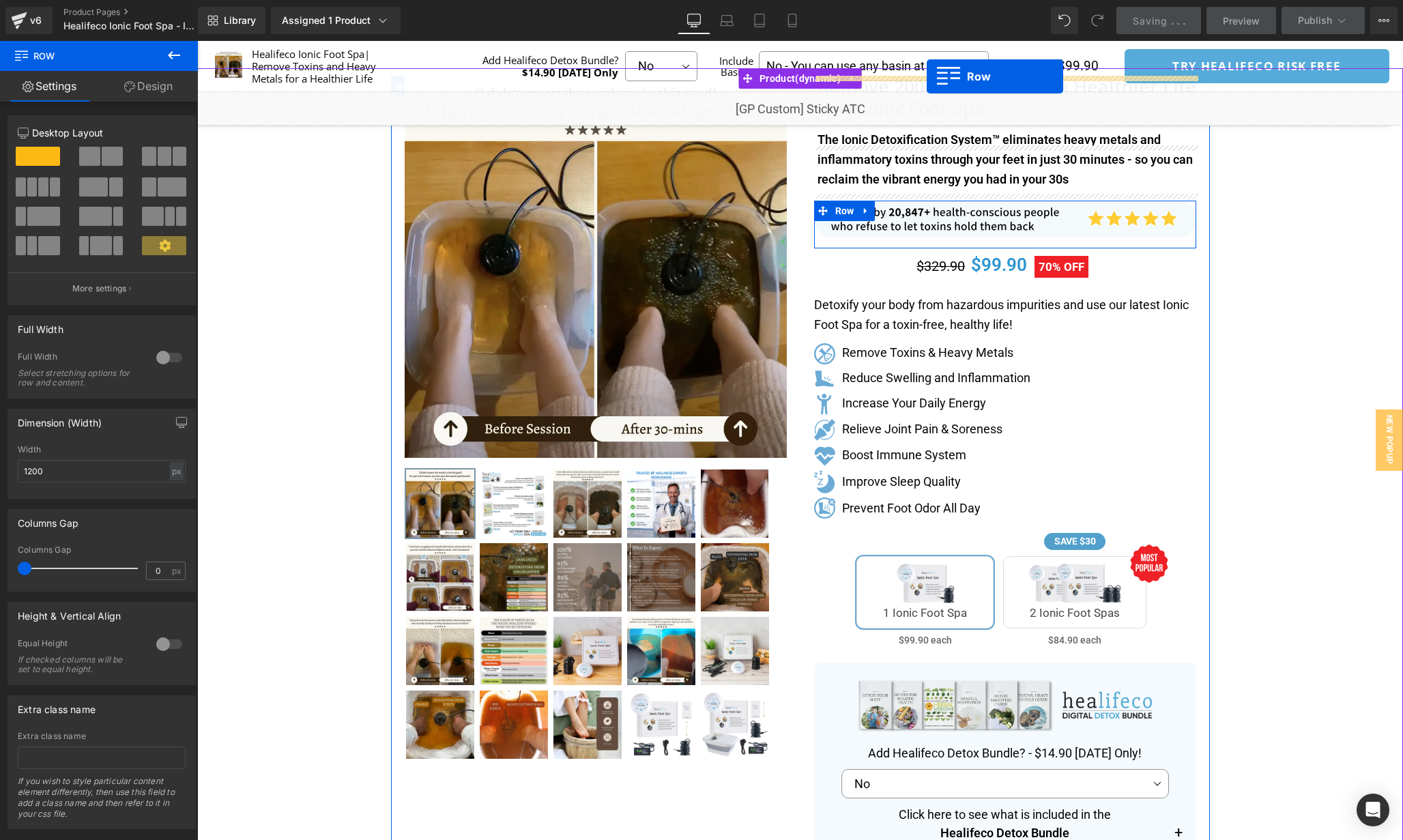
scroll to position [0, 0]
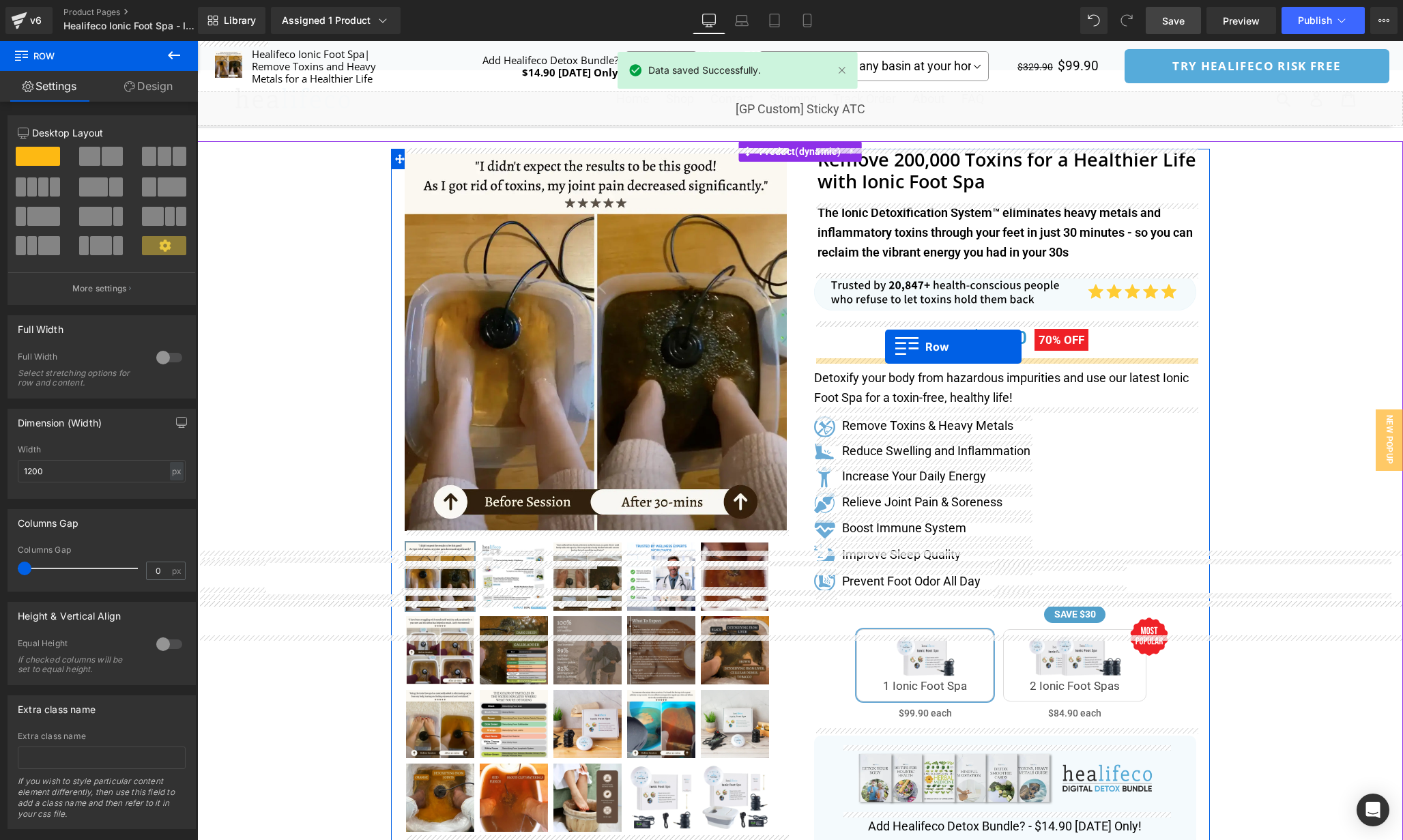
drag, startPoint x: 821, startPoint y: 719, endPoint x: 885, endPoint y: 347, distance: 377.5
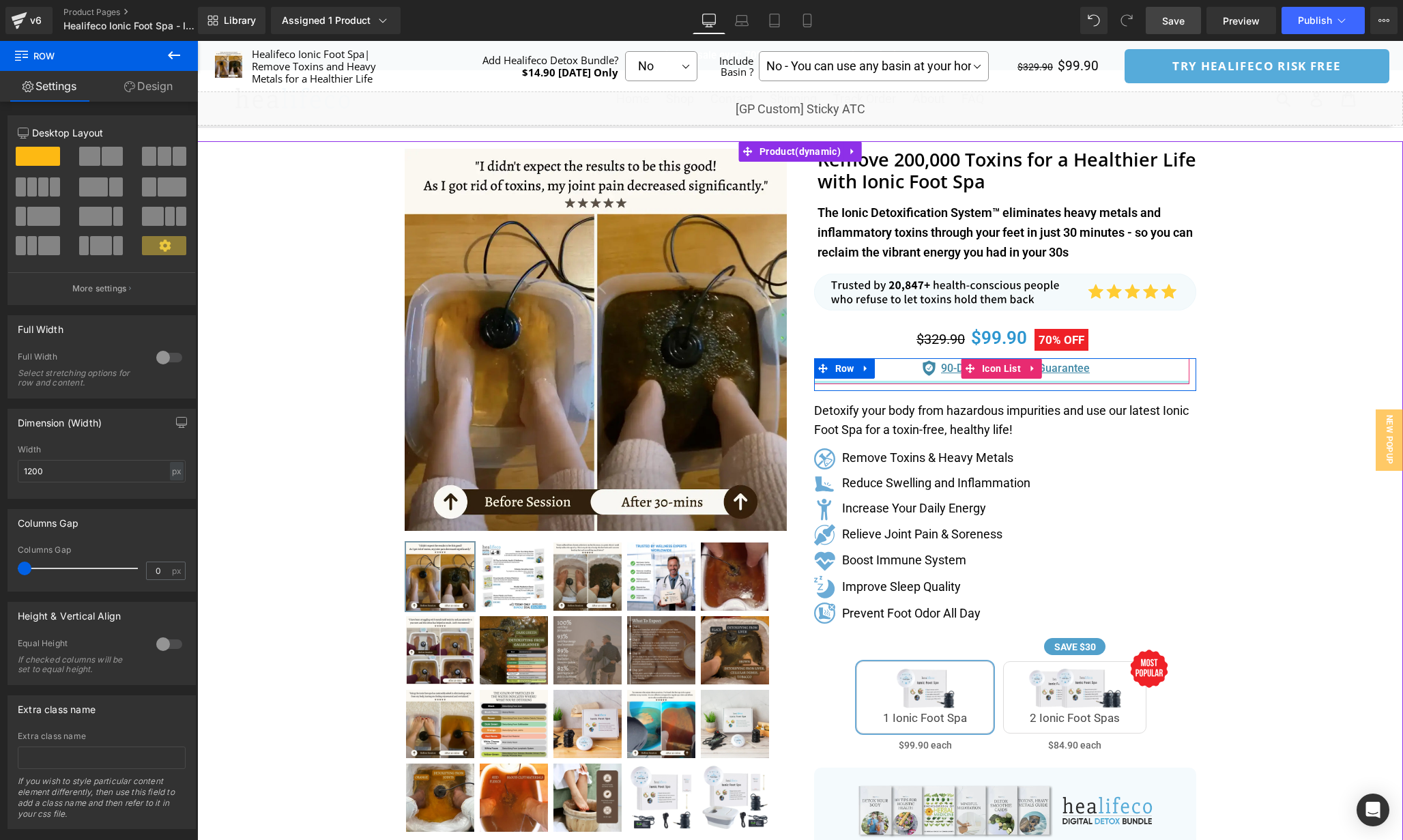
click at [901, 384] on div at bounding box center [1001, 382] width 376 height 3
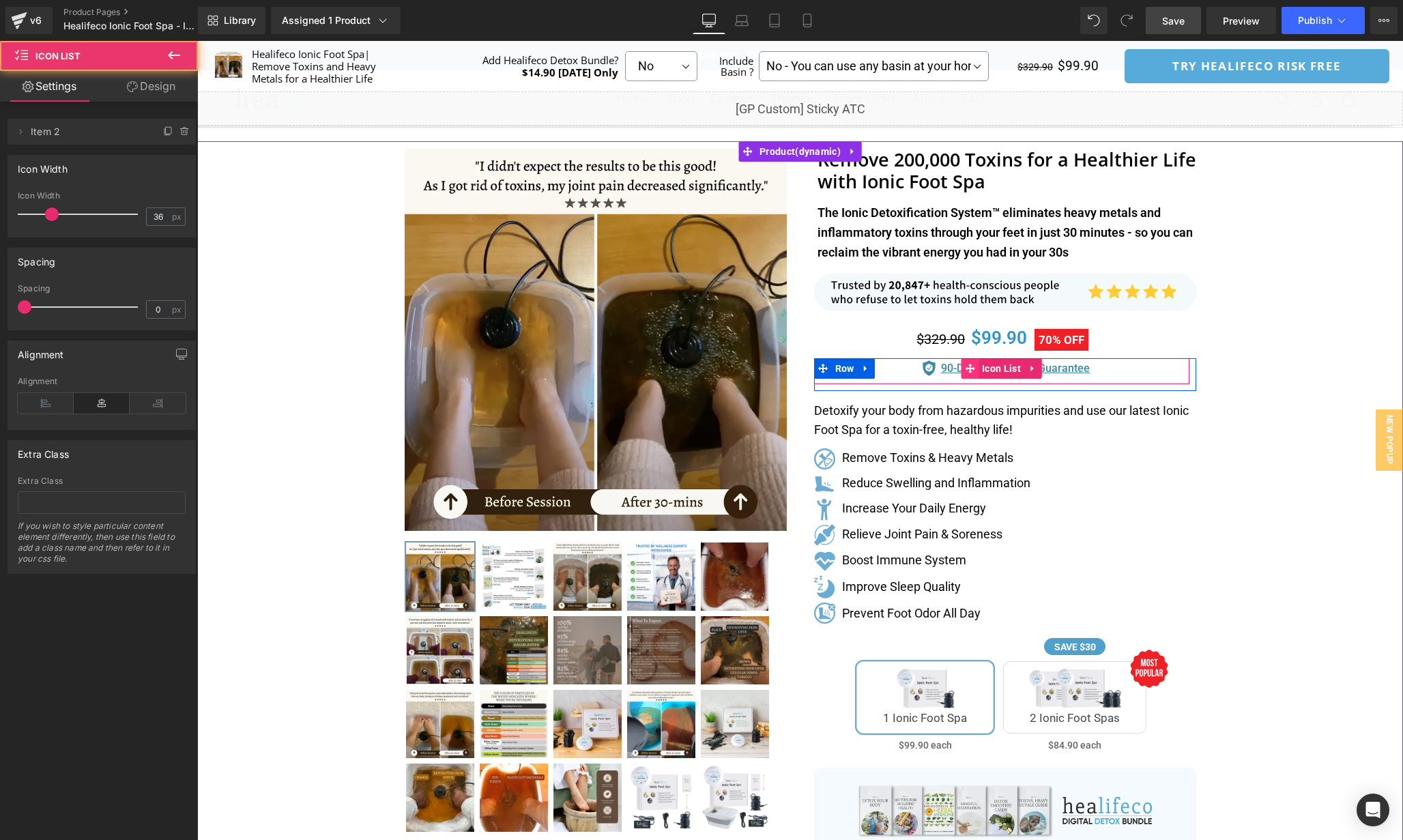
click at [974, 372] on icon at bounding box center [969, 369] width 9 height 10
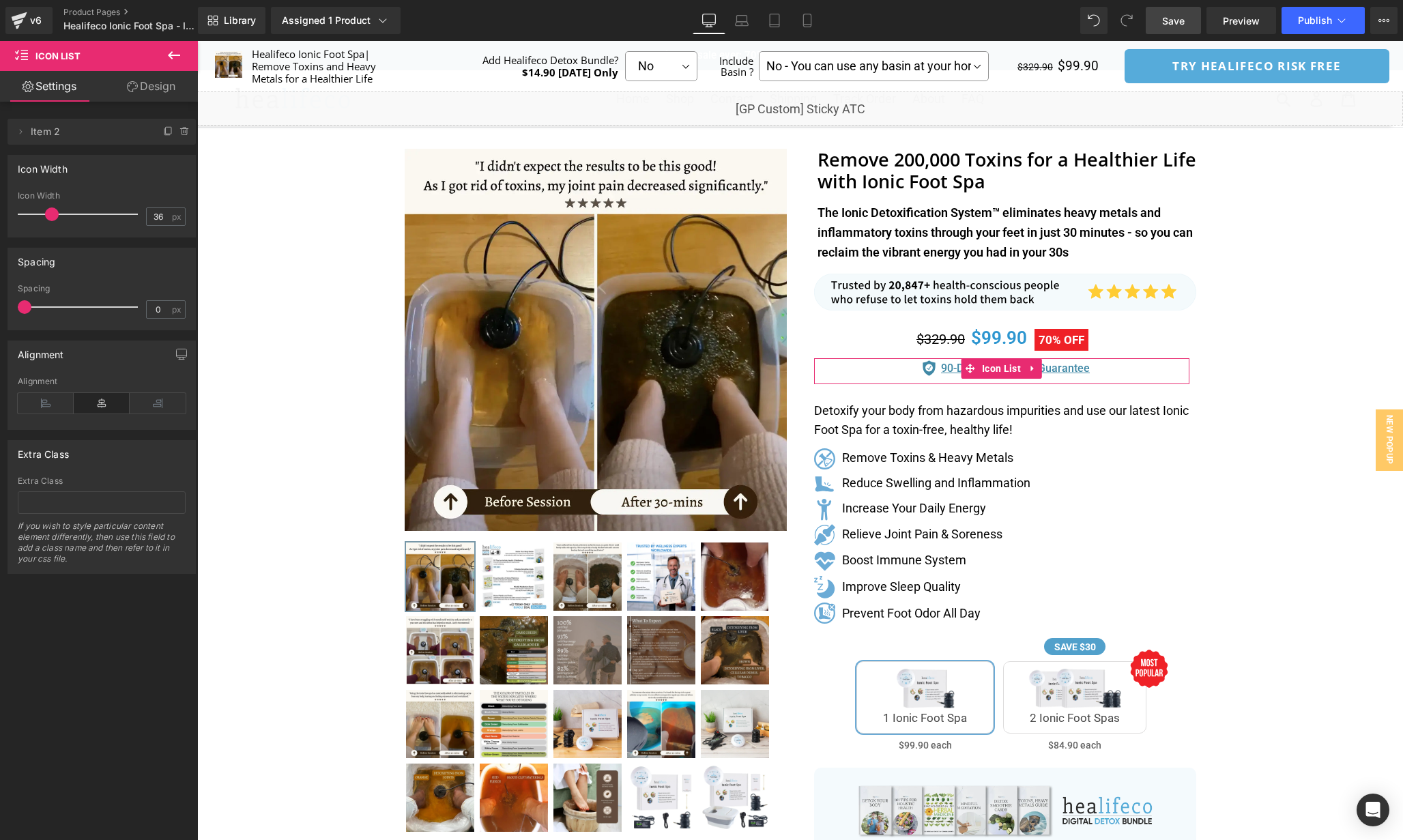
click at [161, 92] on link "Design" at bounding box center [151, 86] width 99 height 31
click at [0, 0] on div "Spacing" at bounding box center [0, 0] width 0 height 0
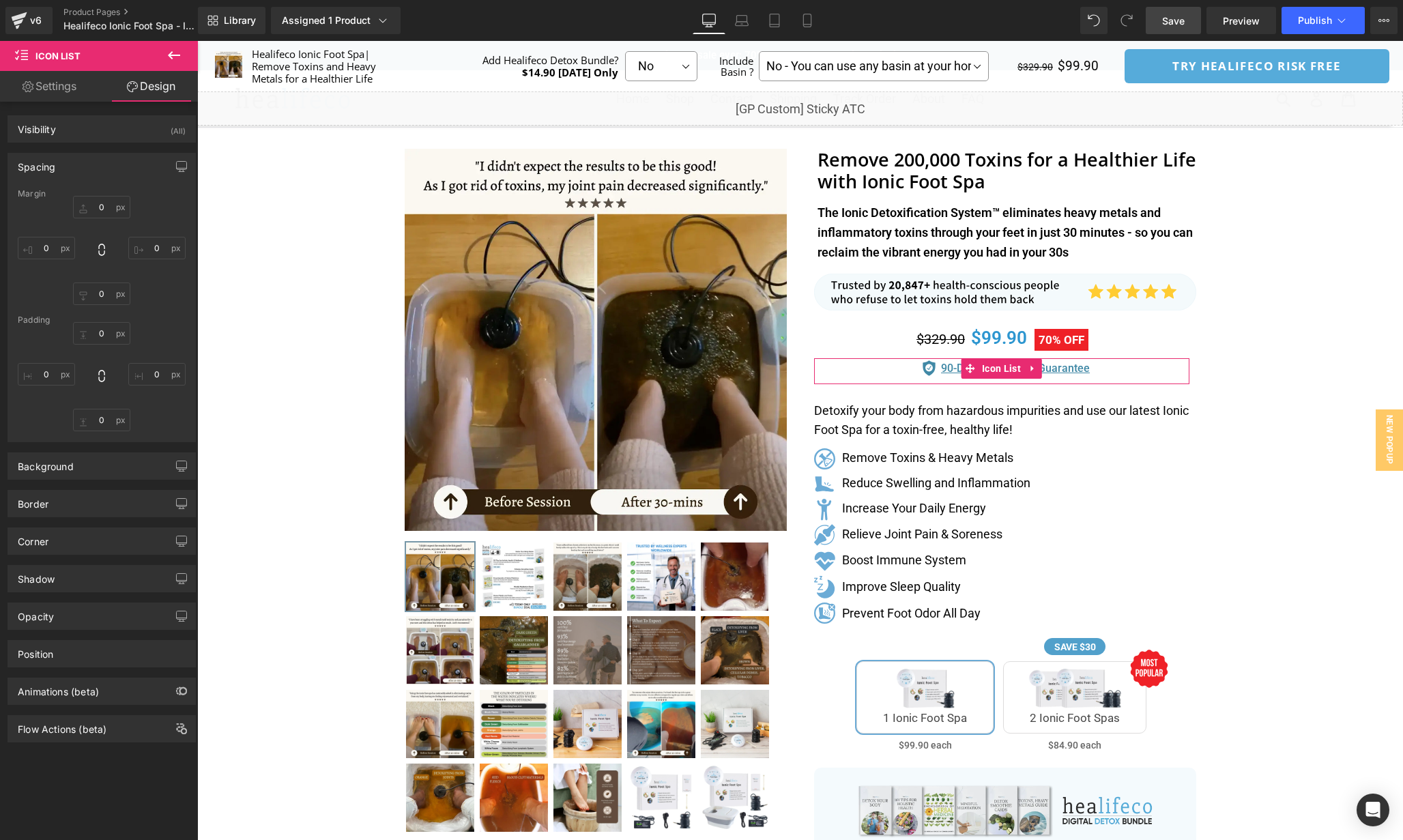
type input "0"
type input "10"
type input "0"
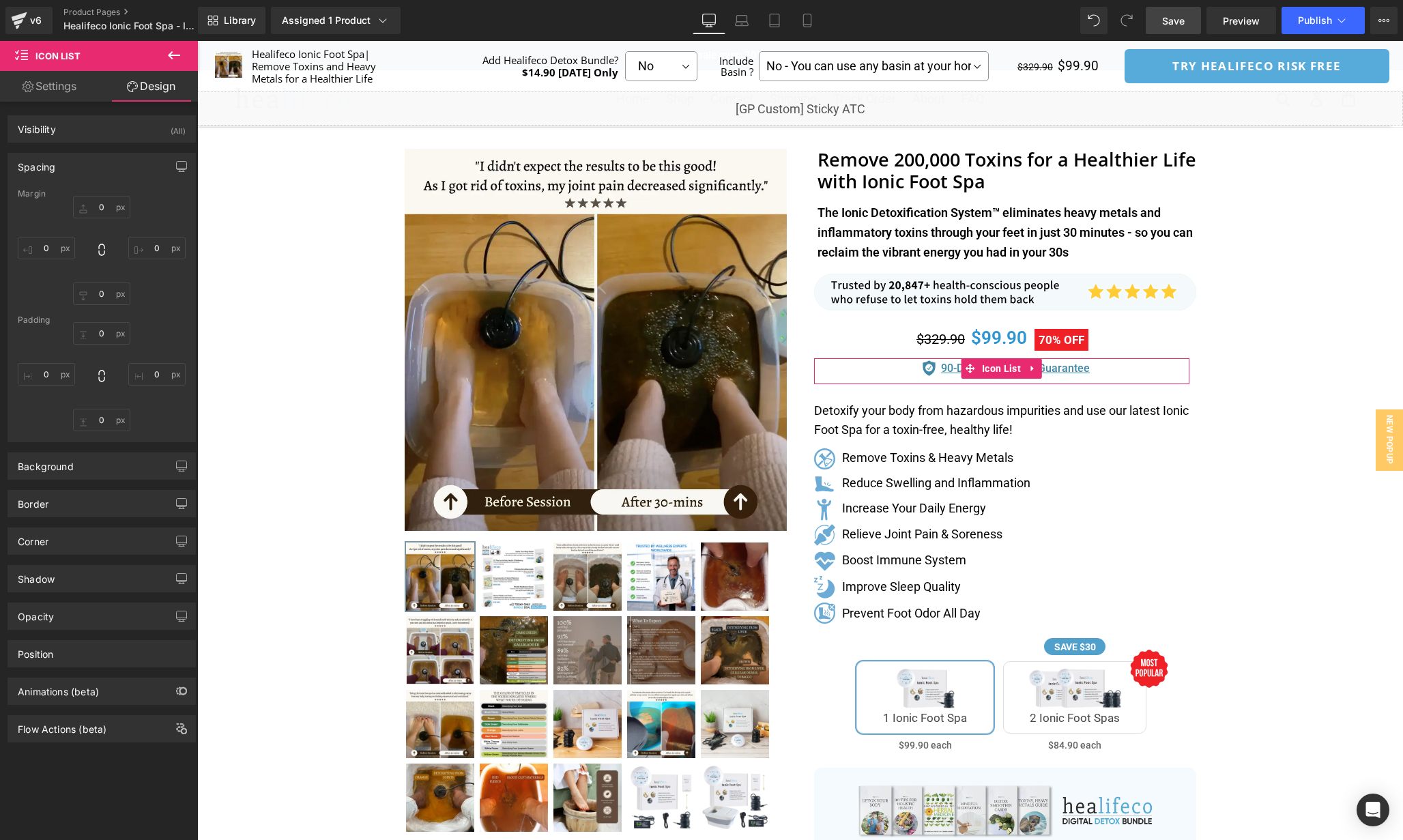
type input "0"
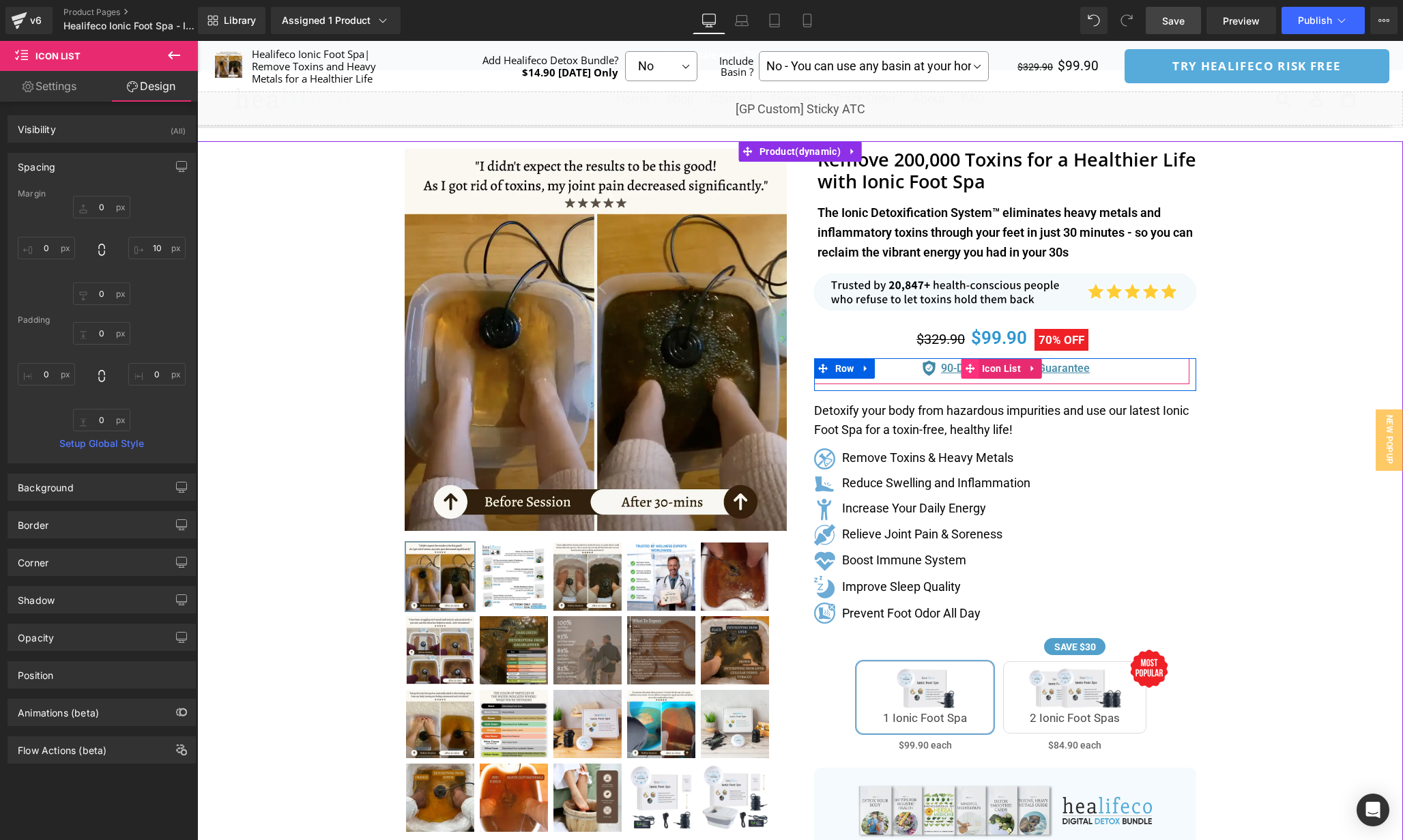
click at [966, 370] on icon at bounding box center [969, 369] width 9 height 10
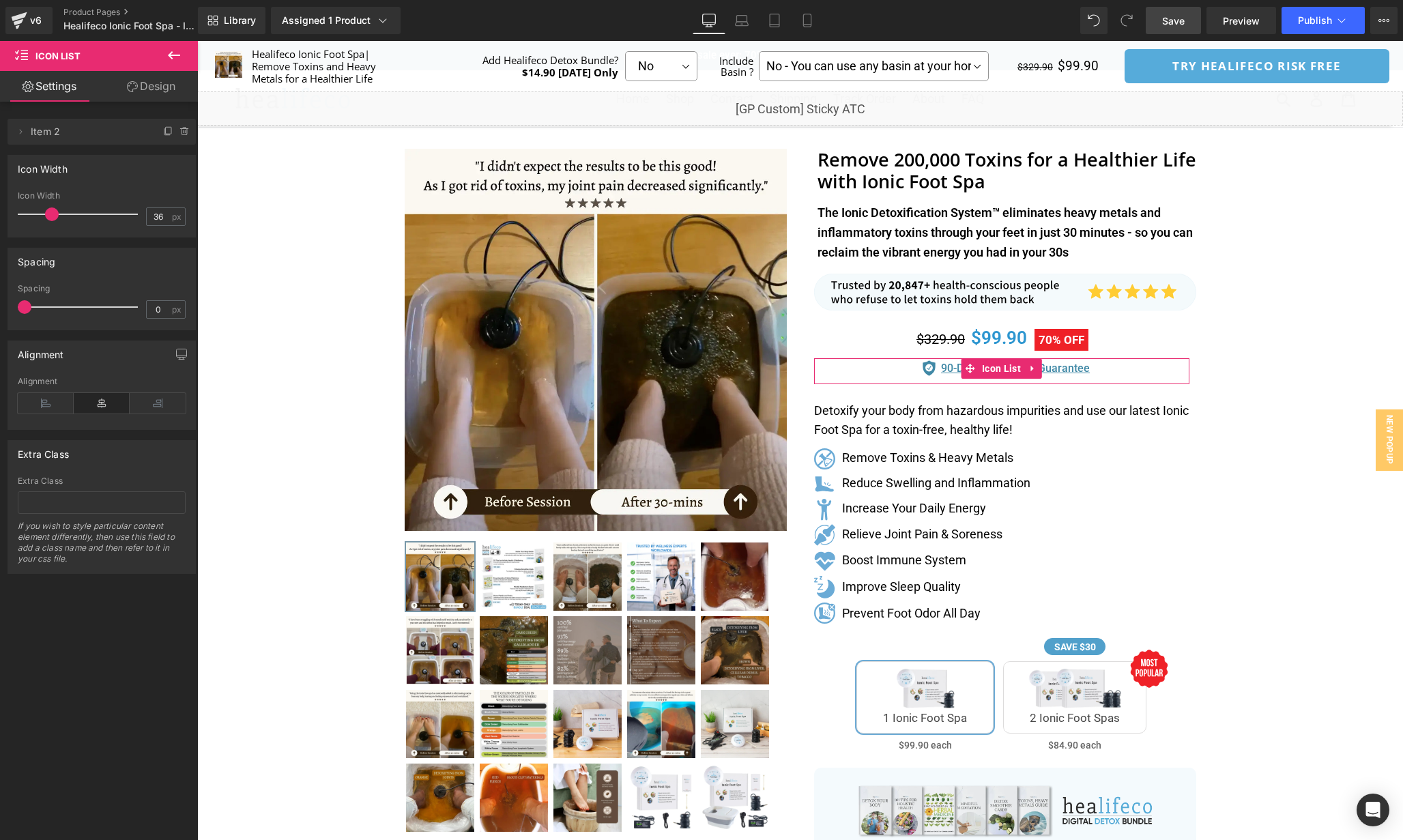
click at [147, 81] on link "Design" at bounding box center [151, 86] width 99 height 31
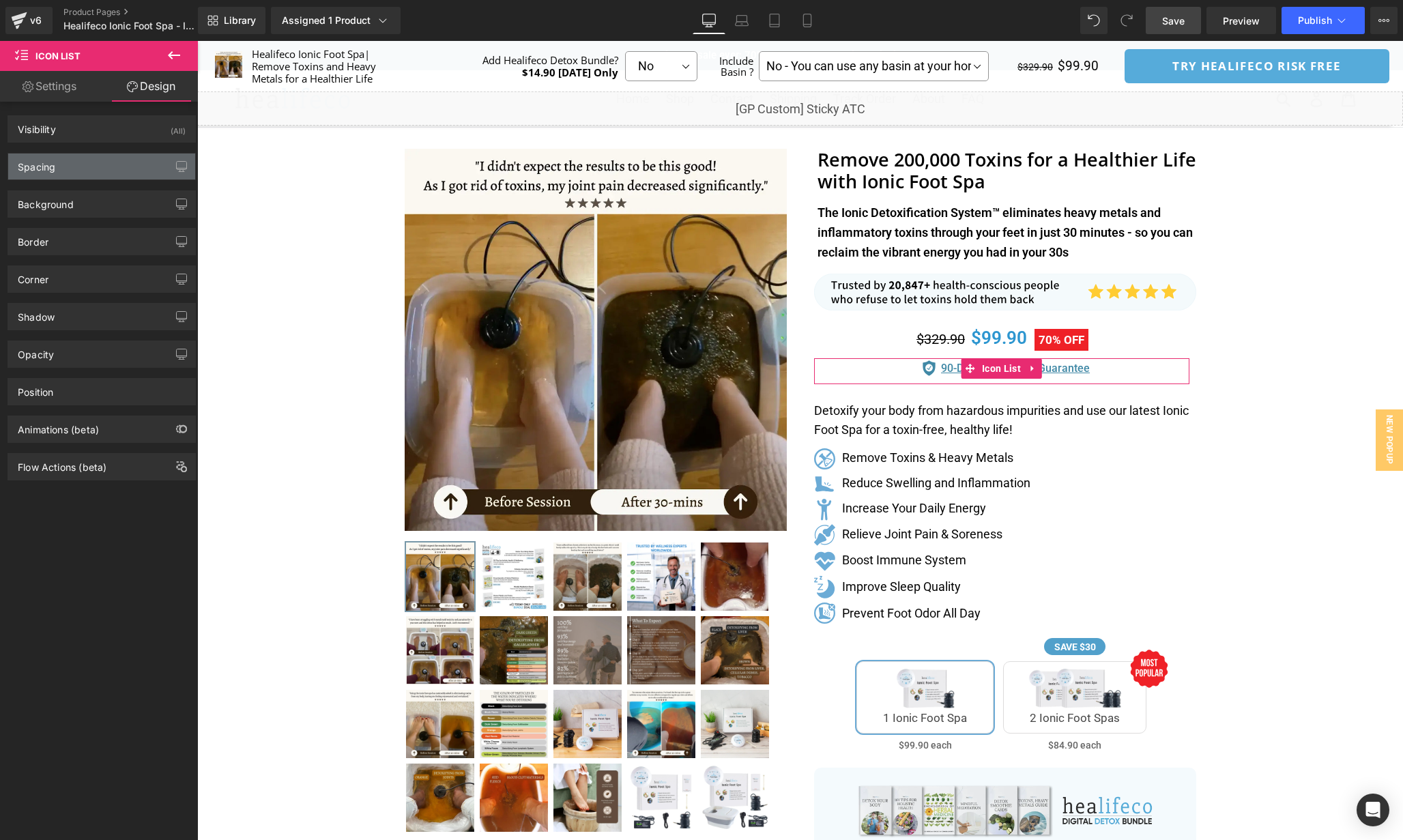
type input "0"
type input "10"
type input "0"
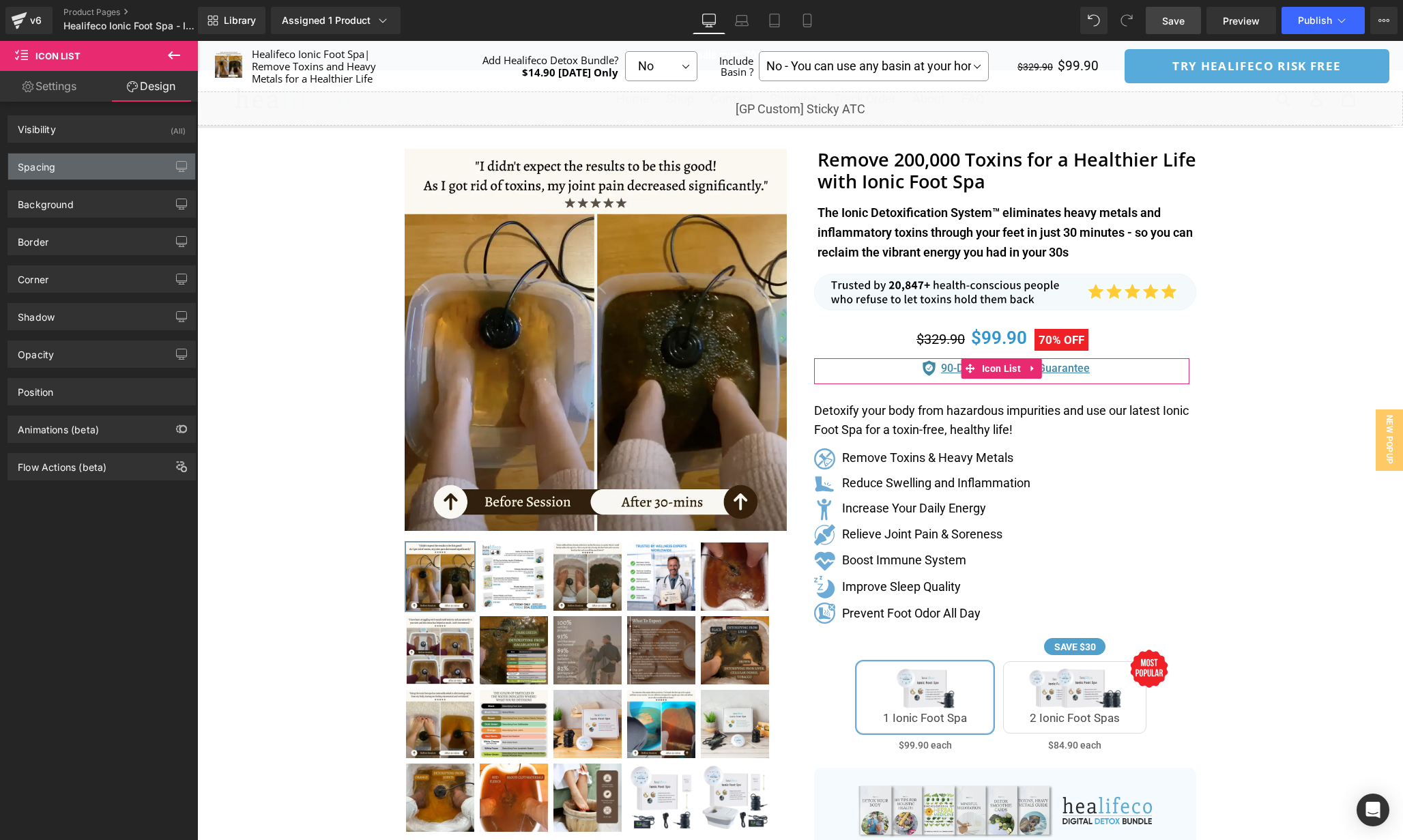
type input "0"
click at [110, 171] on div "Spacing" at bounding box center [102, 166] width 187 height 26
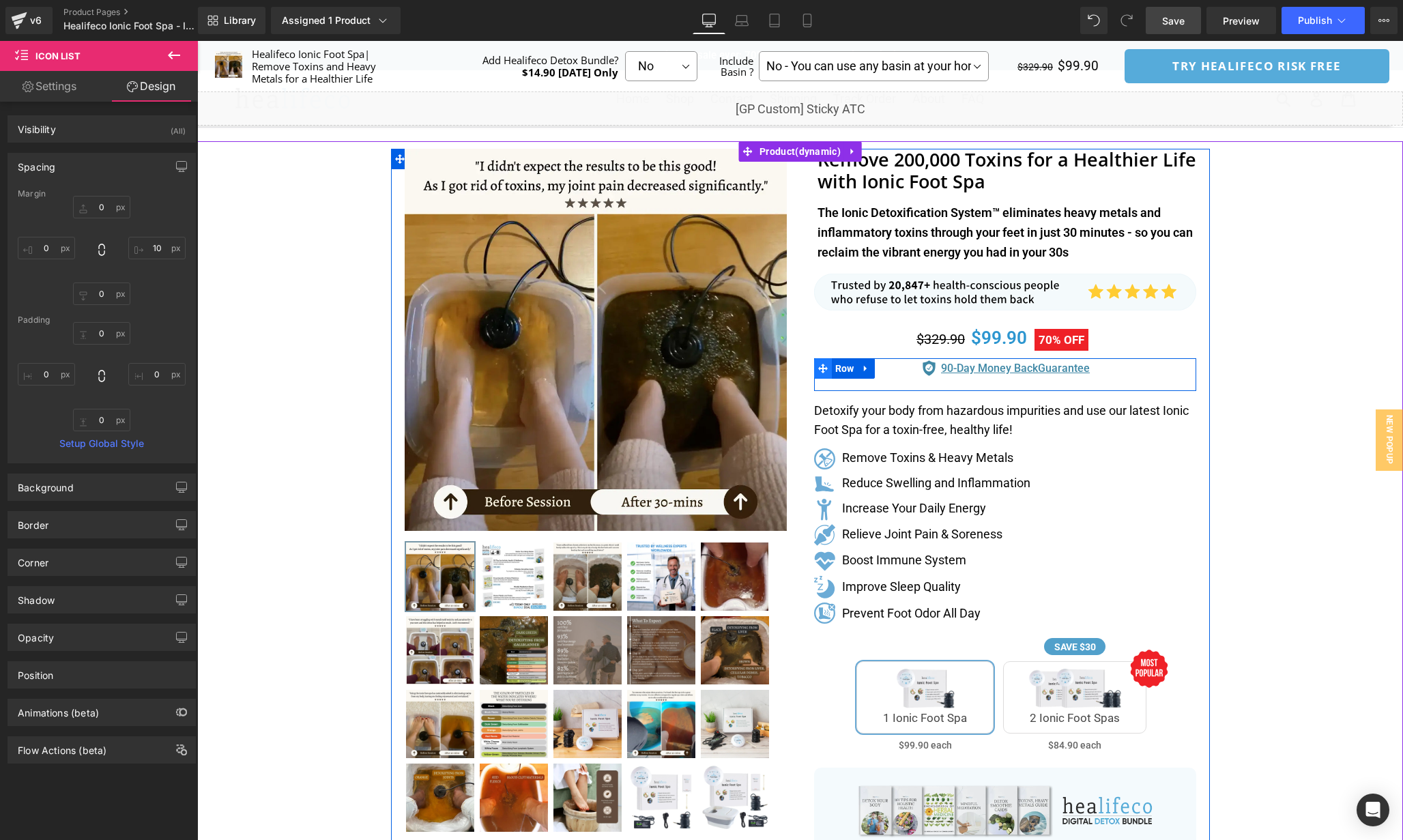
click at [818, 365] on icon at bounding box center [822, 369] width 9 height 10
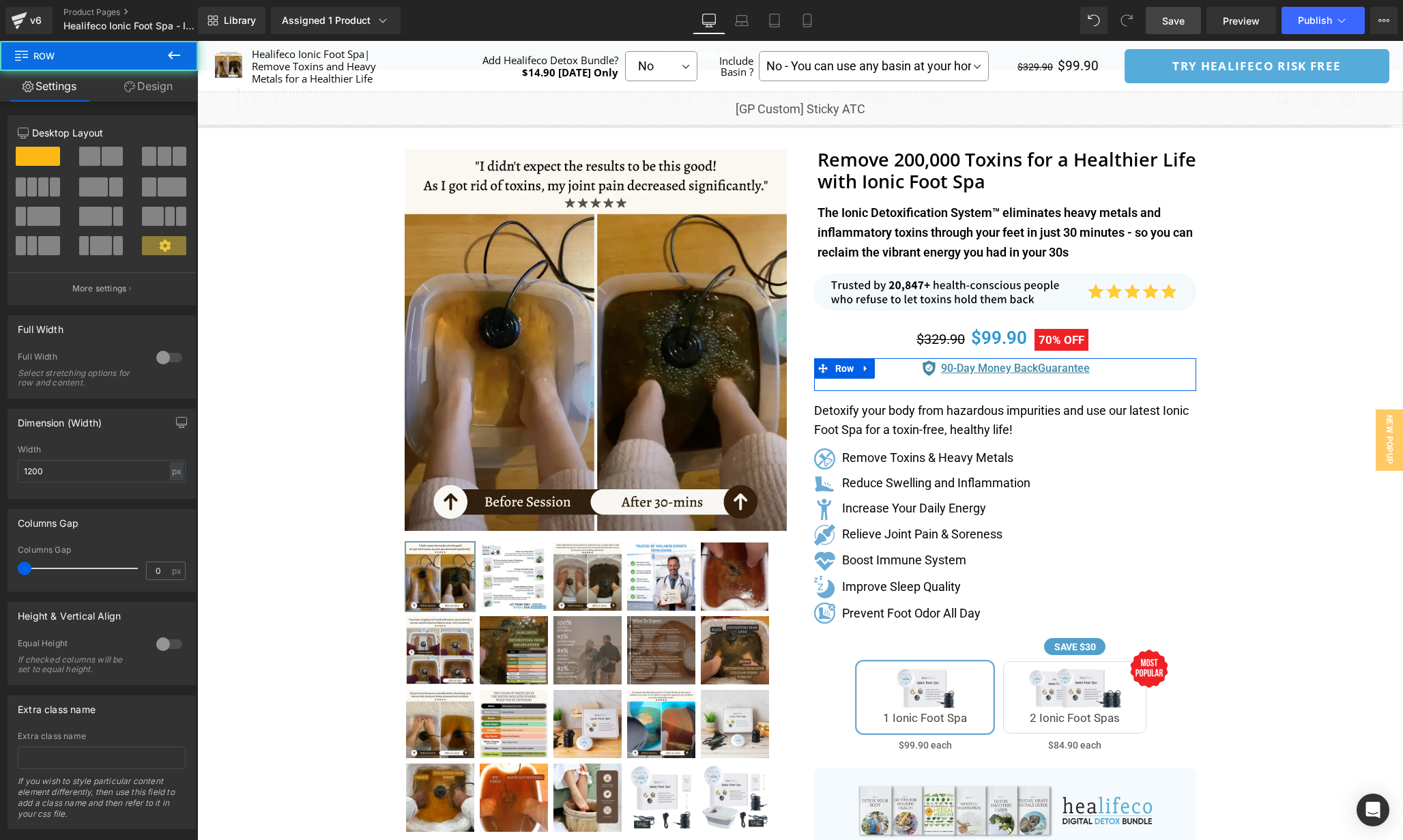
click at [166, 90] on link "Design" at bounding box center [149, 86] width 99 height 31
click at [0, 0] on div "Spacing" at bounding box center [0, 0] width 0 height 0
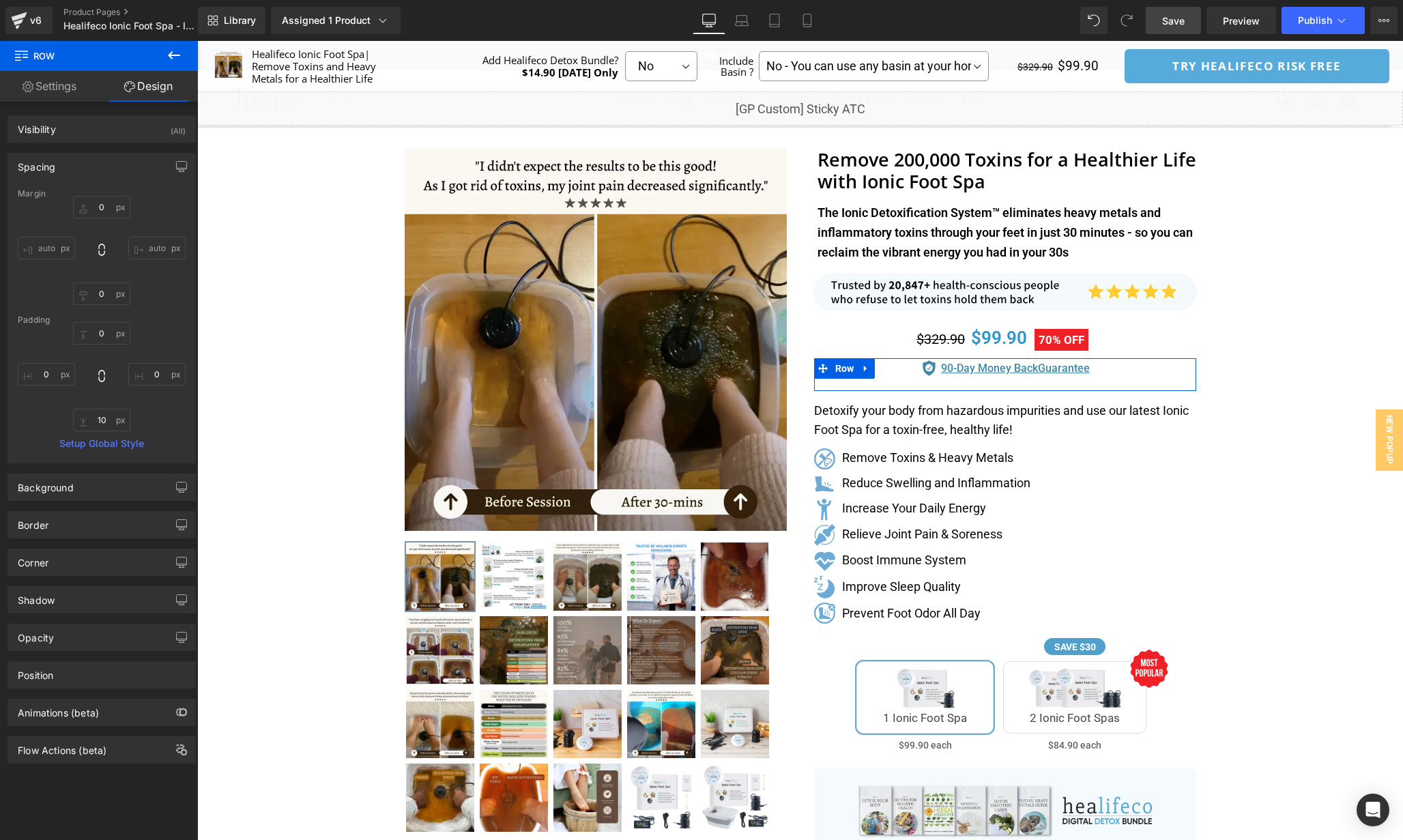
type input "0"
type input "10"
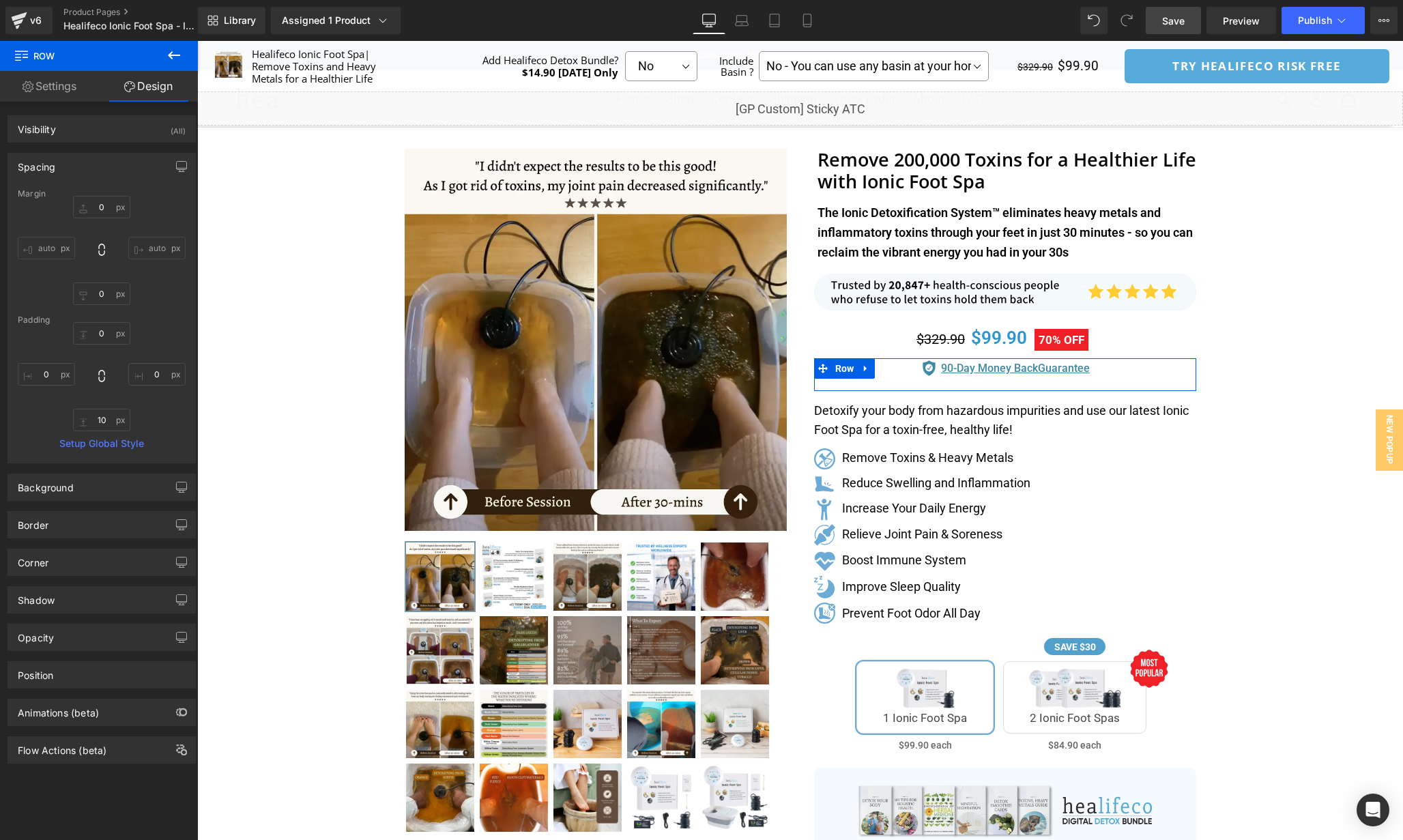
type input "0"
click at [108, 417] on input "10" at bounding box center [102, 420] width 57 height 23
type input "-"
type input "0"
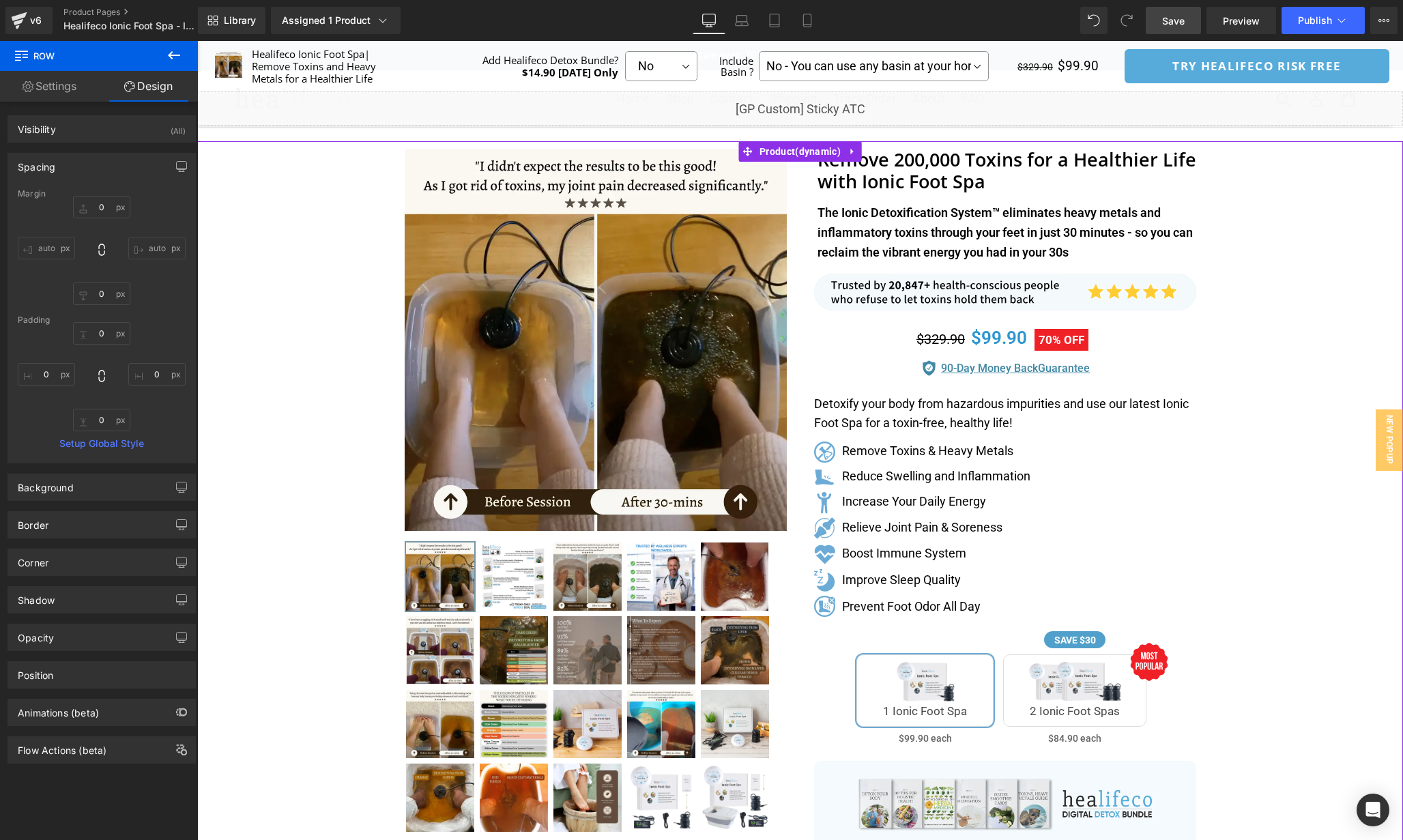
click at [1268, 407] on div "Separator" at bounding box center [801, 695] width 1206 height 1108
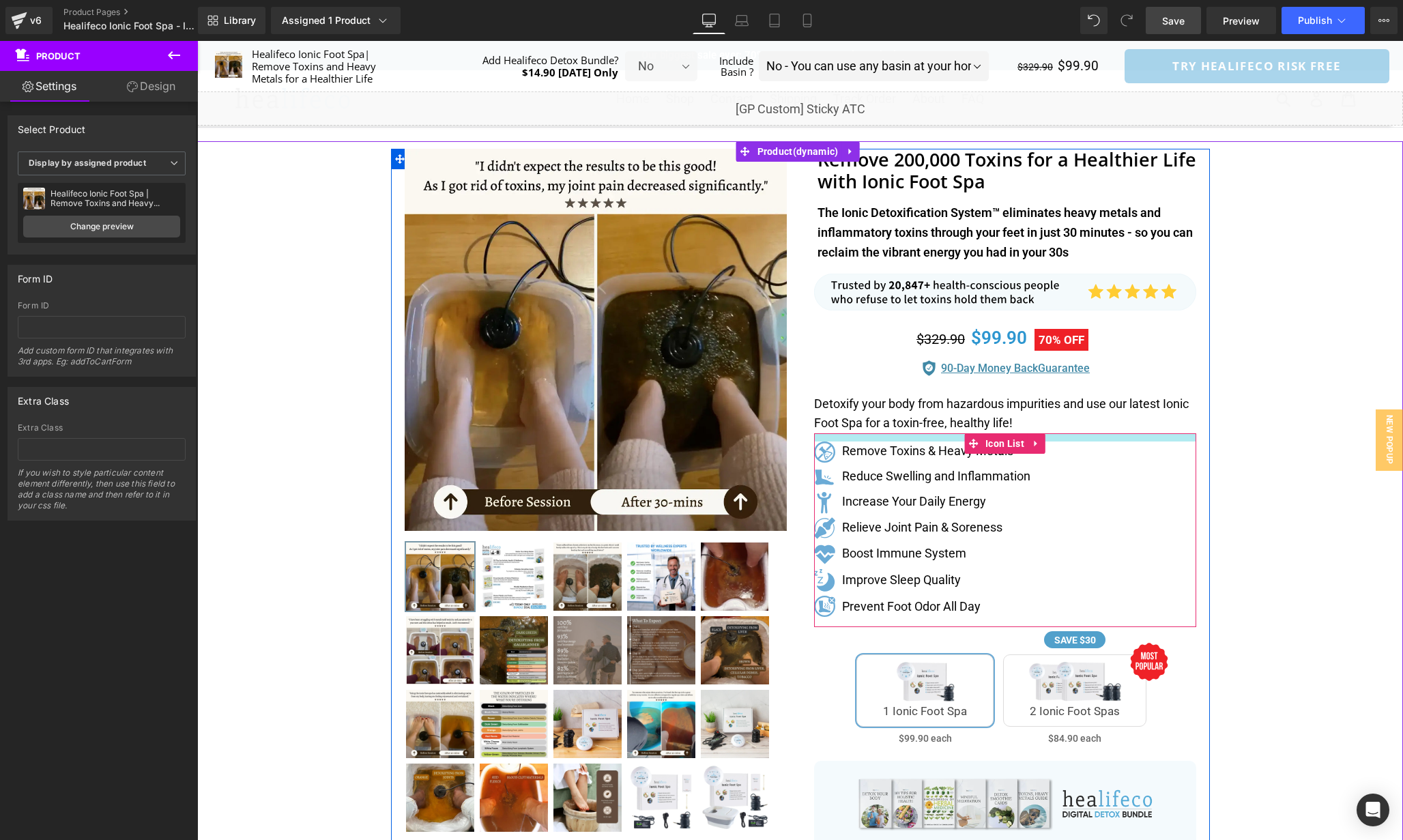
click at [1063, 434] on div at bounding box center [1005, 438] width 382 height 8
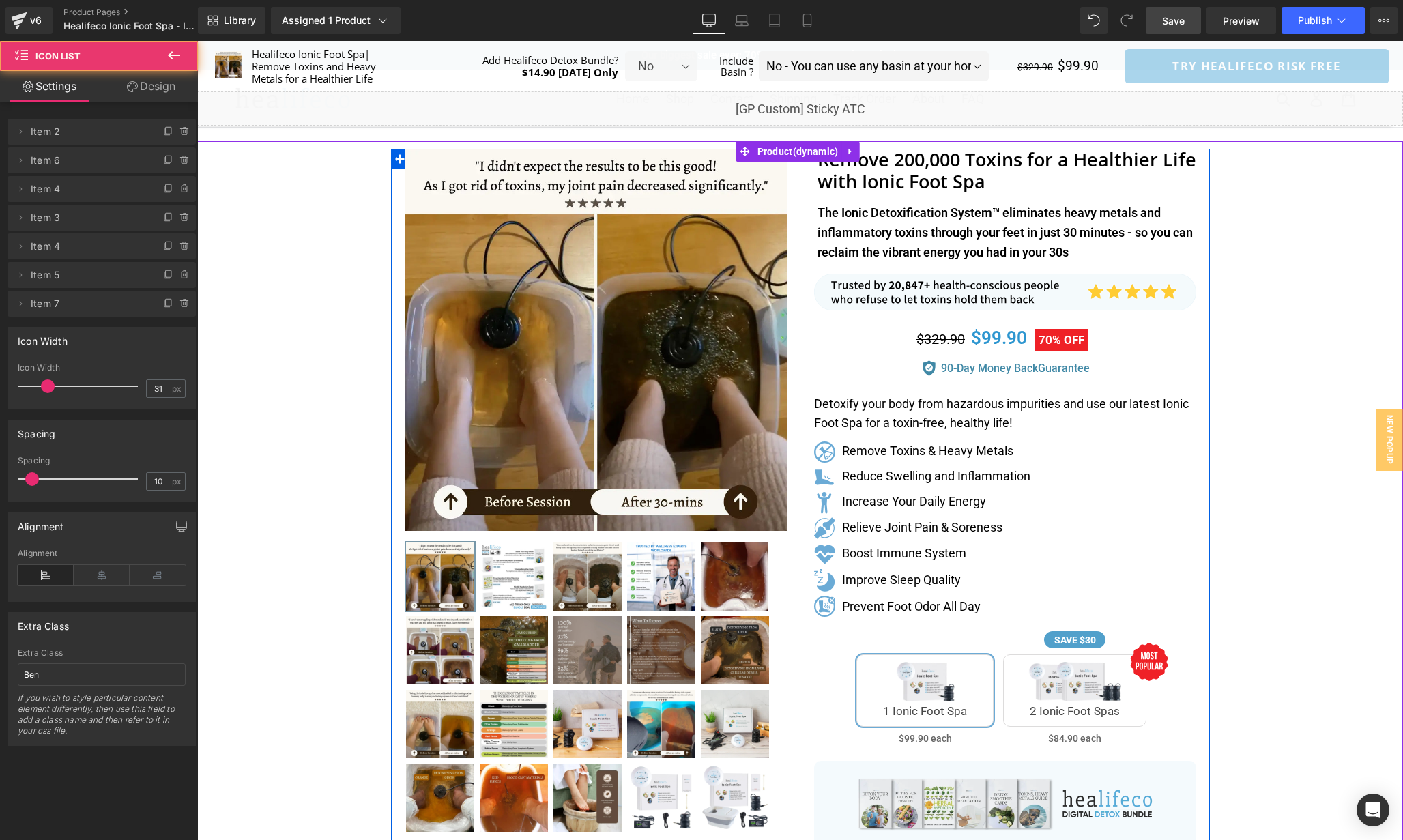
click at [1061, 425] on p "Detoxify your body from hazardous impurities and use our latest Ionic Foot Spa …" at bounding box center [1005, 414] width 382 height 39
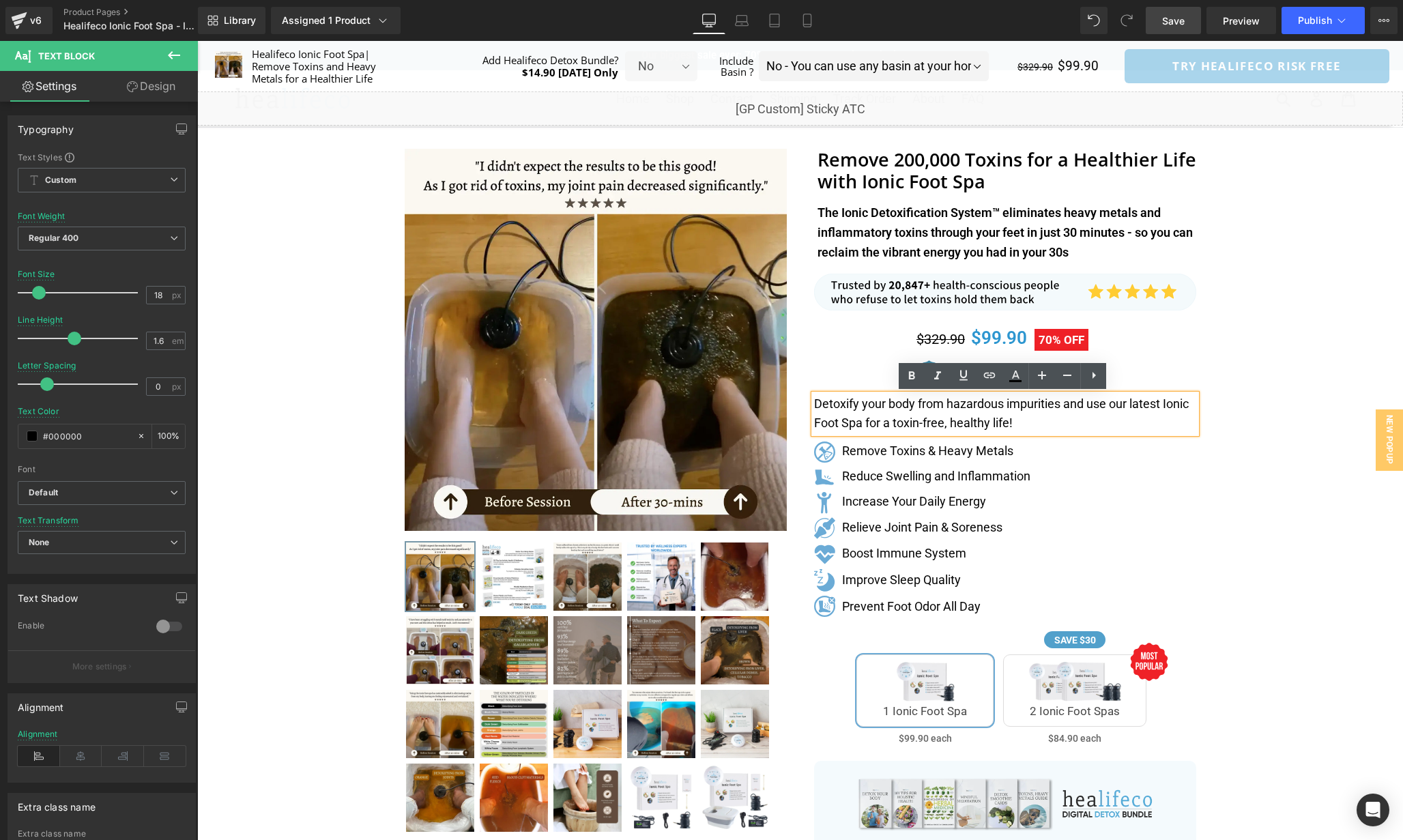
click at [1237, 423] on div "Separator" at bounding box center [801, 695] width 1206 height 1108
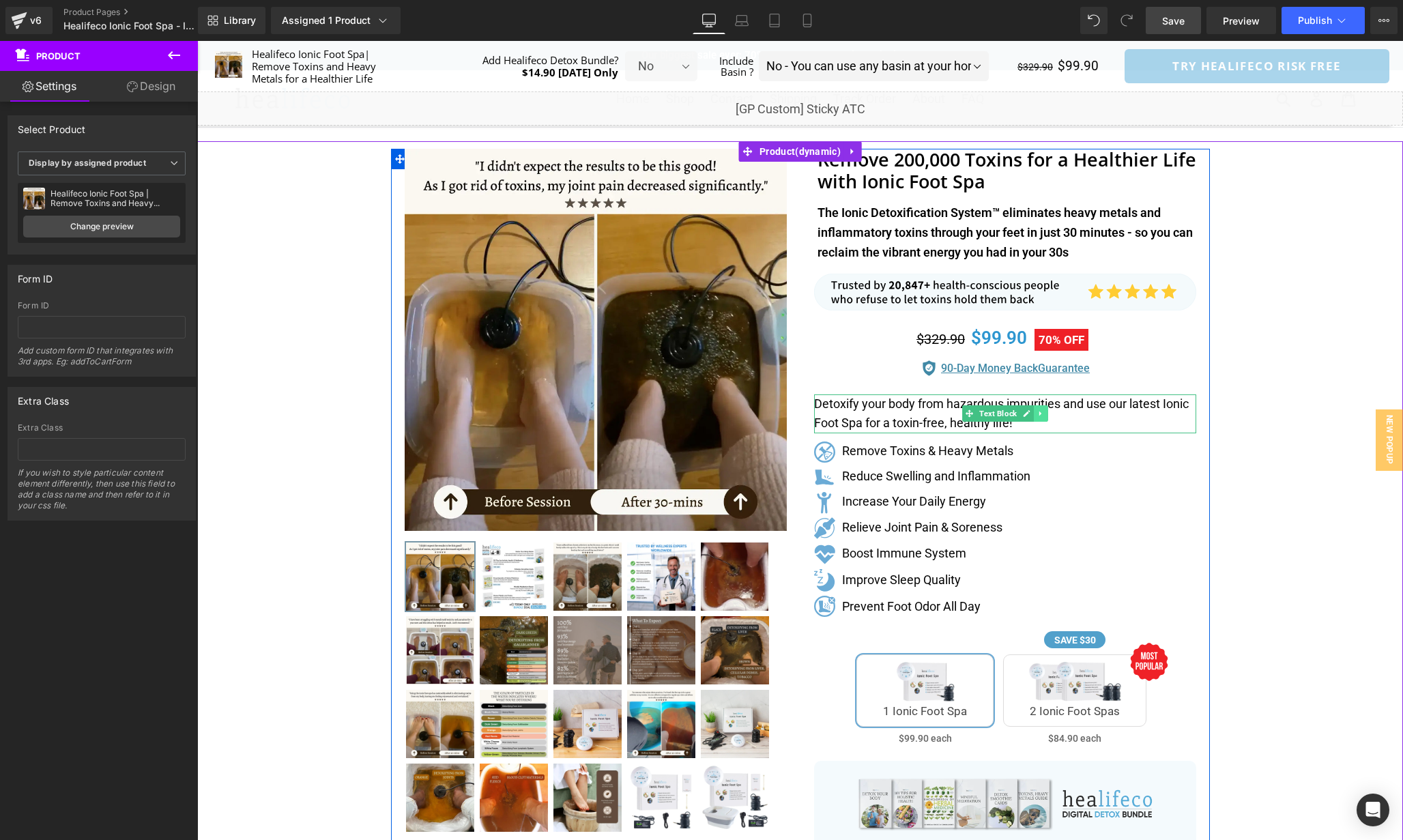
click at [1039, 417] on icon at bounding box center [1040, 414] width 2 height 5
click at [1045, 417] on icon at bounding box center [1048, 413] width 8 height 8
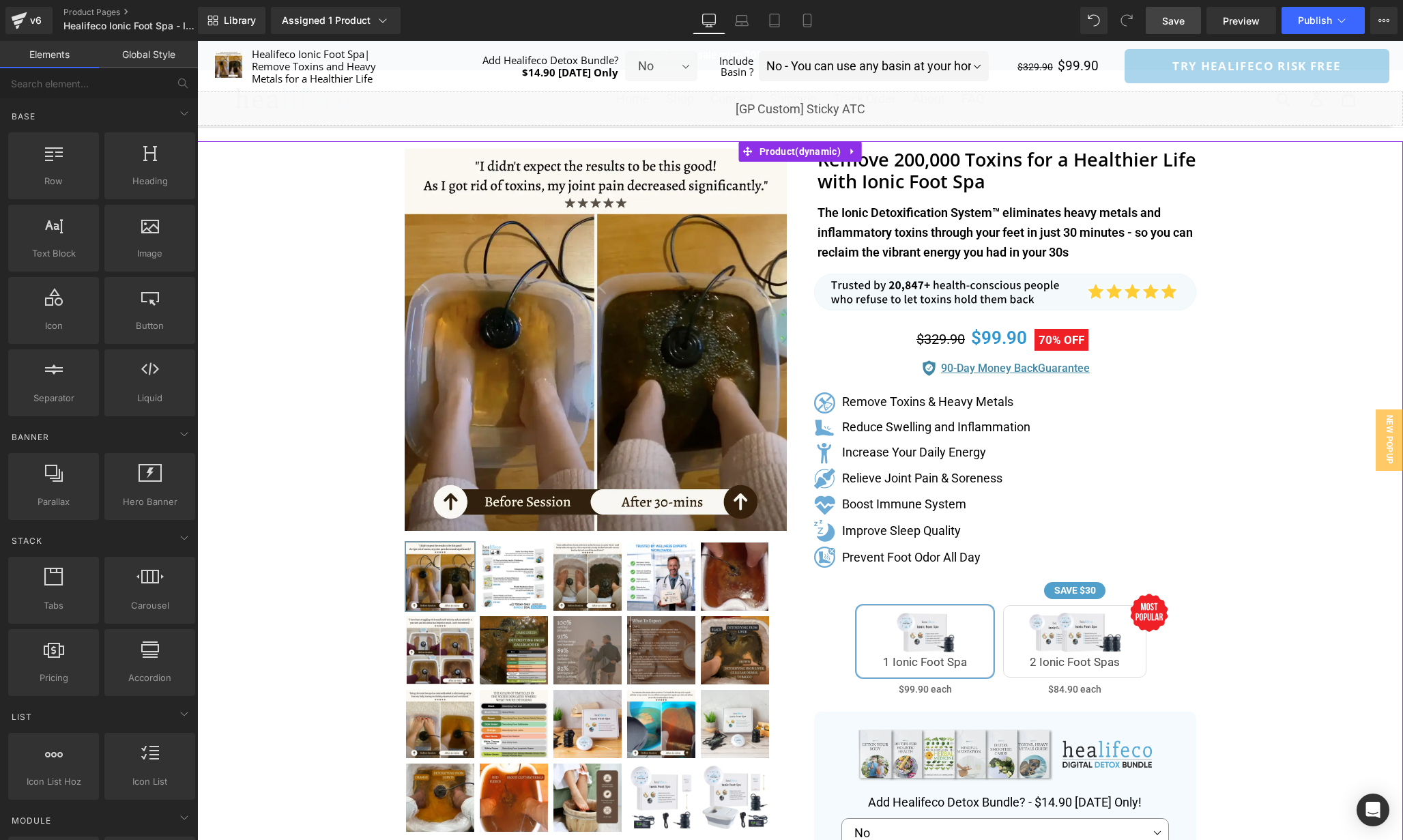
click at [1263, 495] on div "Separator" at bounding box center [801, 670] width 1206 height 1058
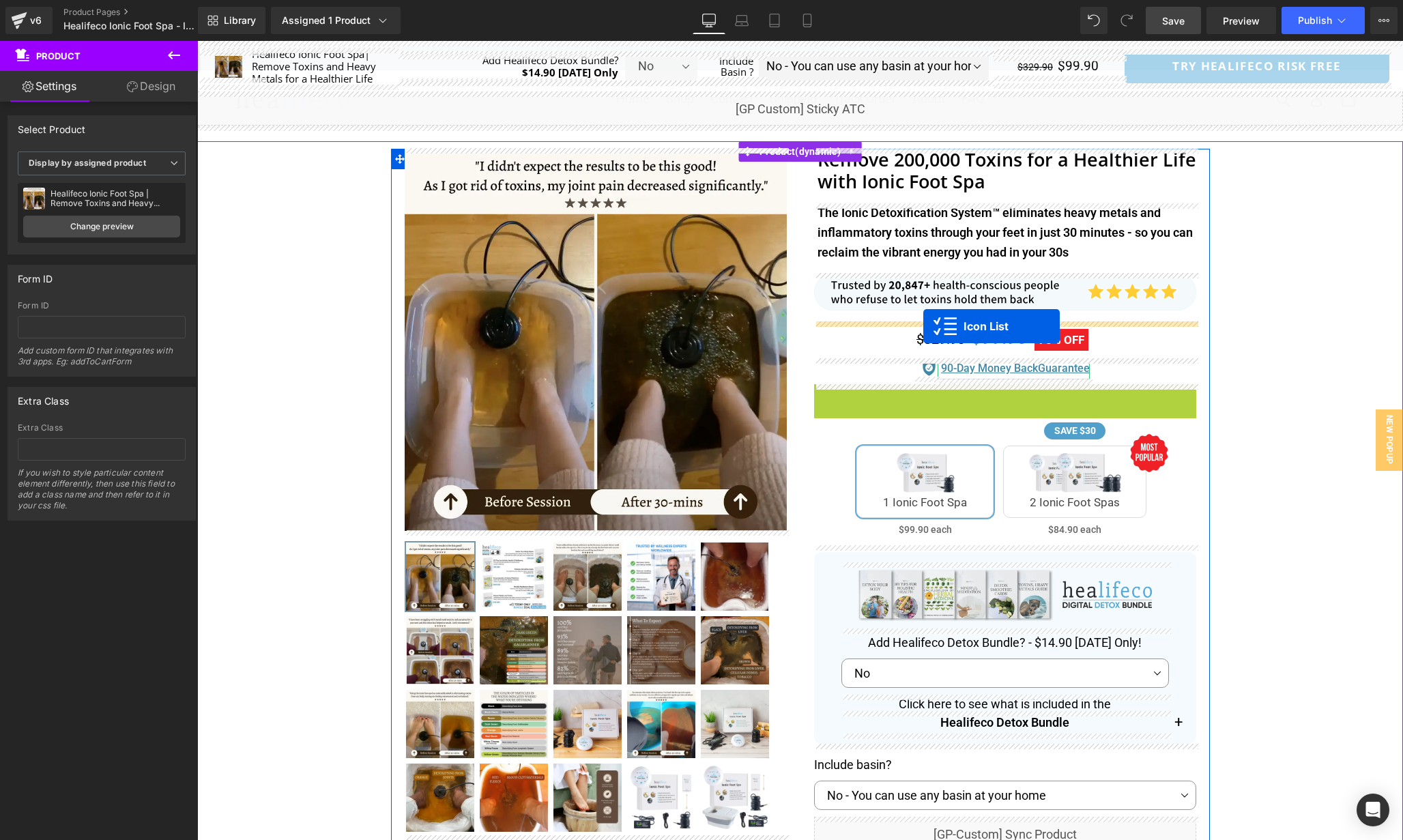
drag, startPoint x: 966, startPoint y: 390, endPoint x: 924, endPoint y: 326, distance: 76.6
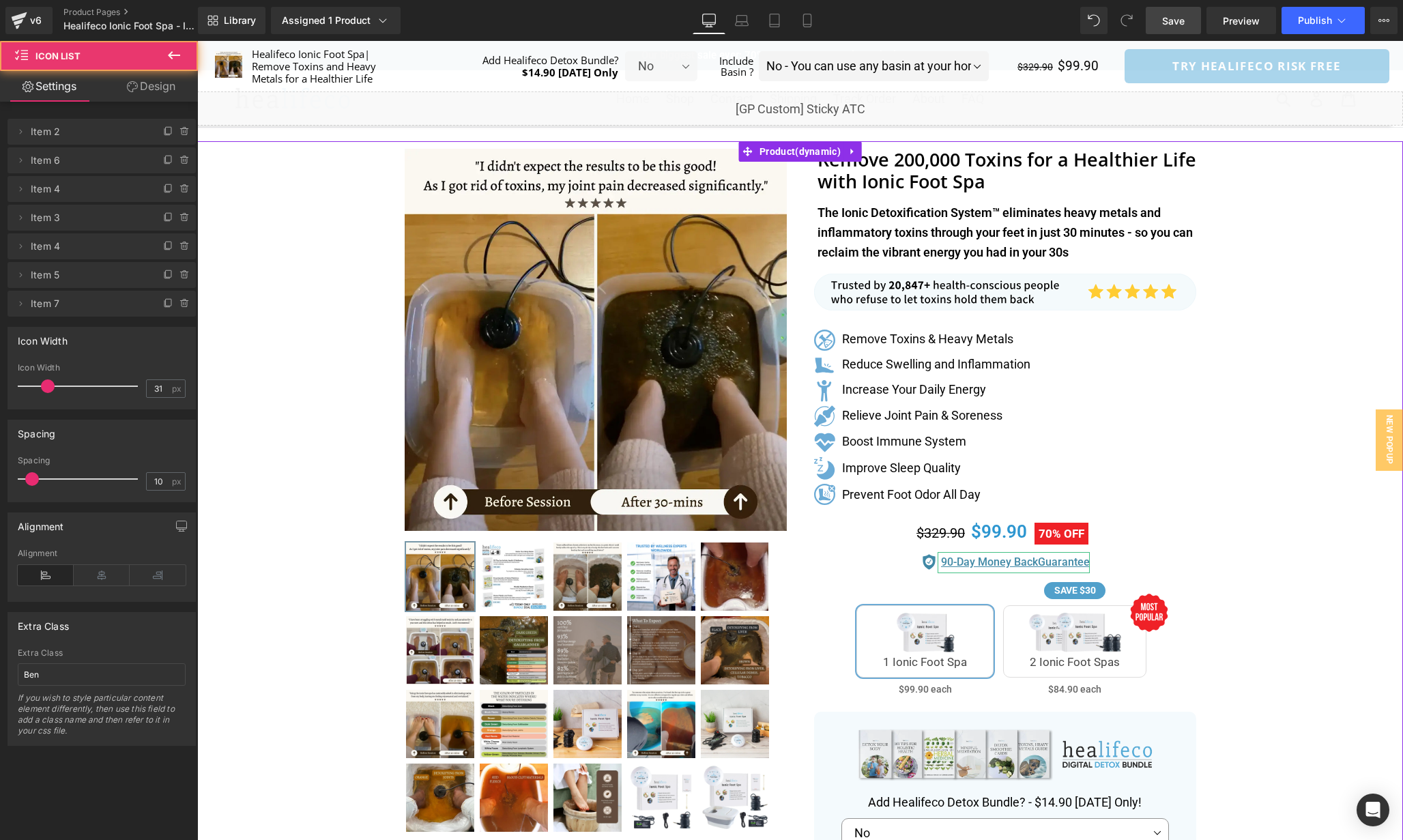
click at [1255, 470] on div "Separator" at bounding box center [801, 670] width 1206 height 1058
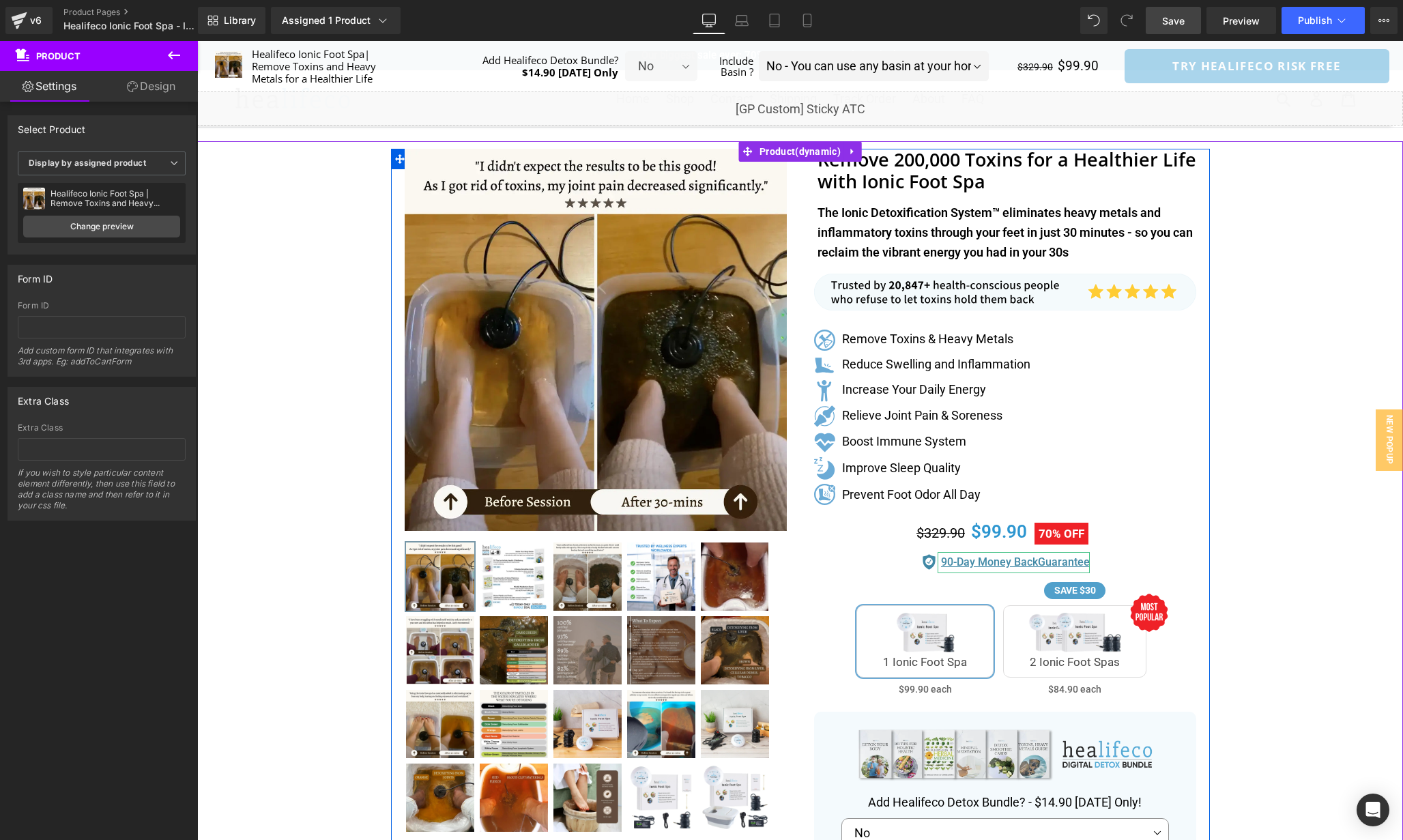
click at [1163, 566] on div "Image 90-Day Money Back Guarantee Text Block" at bounding box center [1001, 564] width 376 height 25
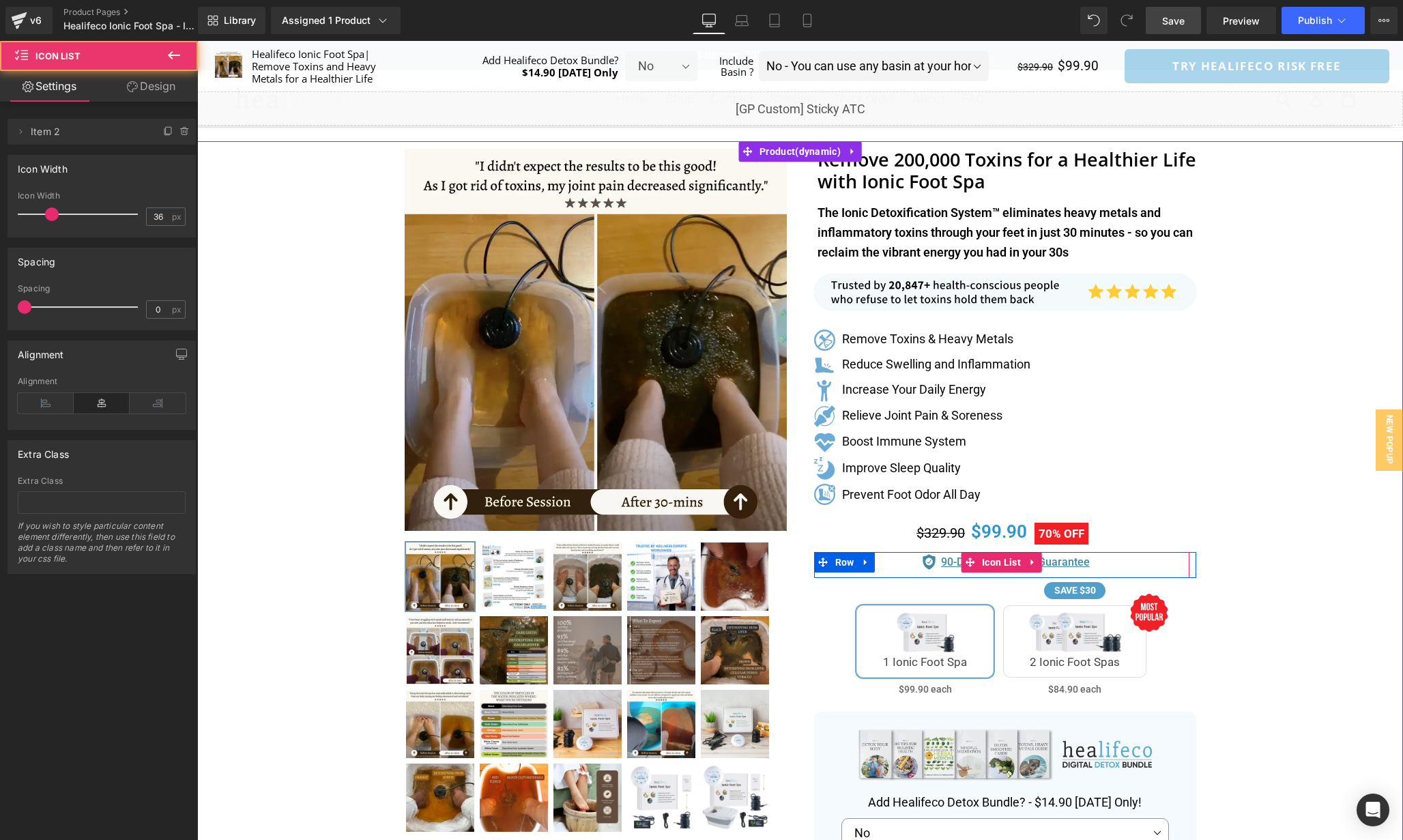
click at [1237, 549] on div "Separator" at bounding box center [801, 670] width 1206 height 1058
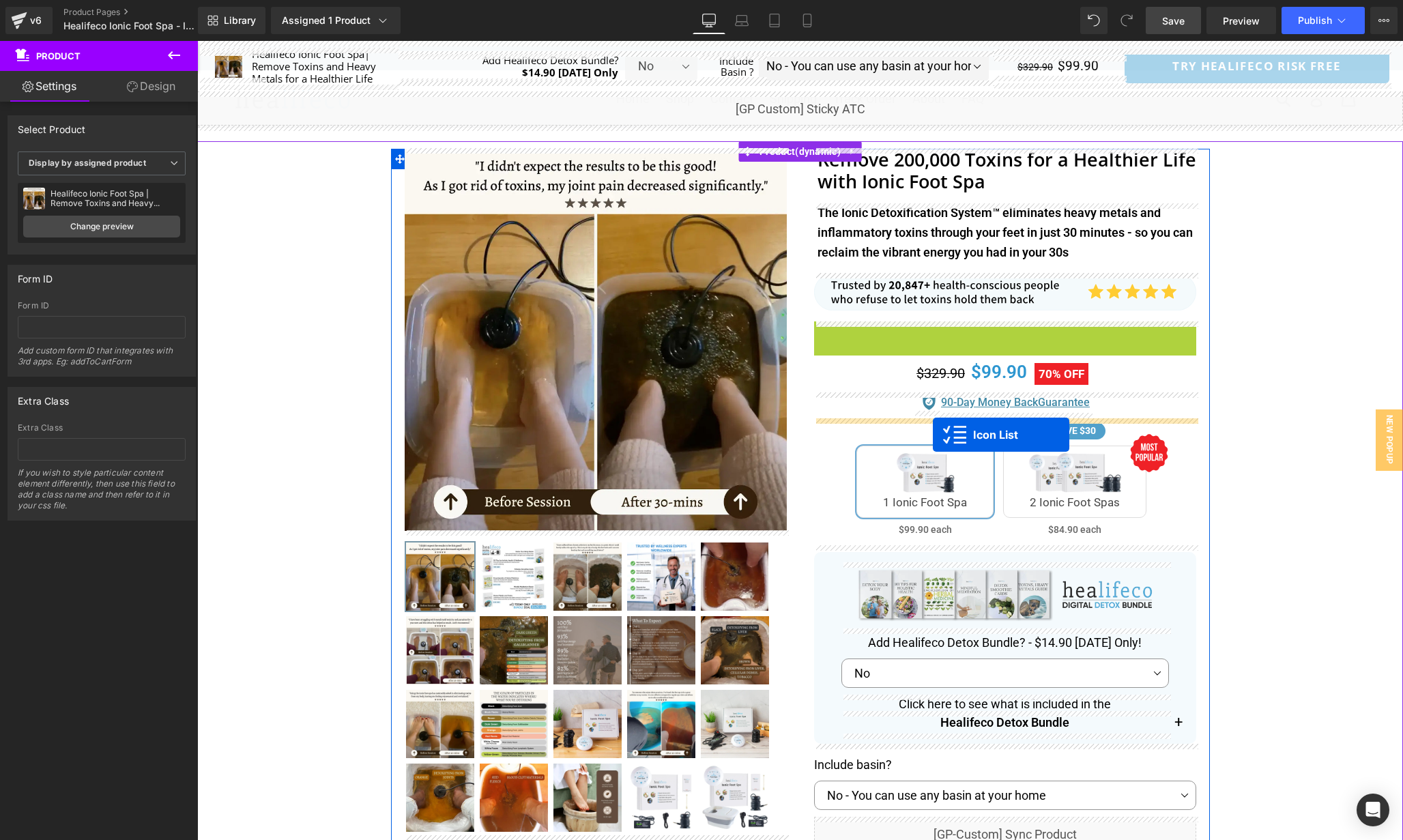
drag, startPoint x: 967, startPoint y: 330, endPoint x: 933, endPoint y: 435, distance: 110.4
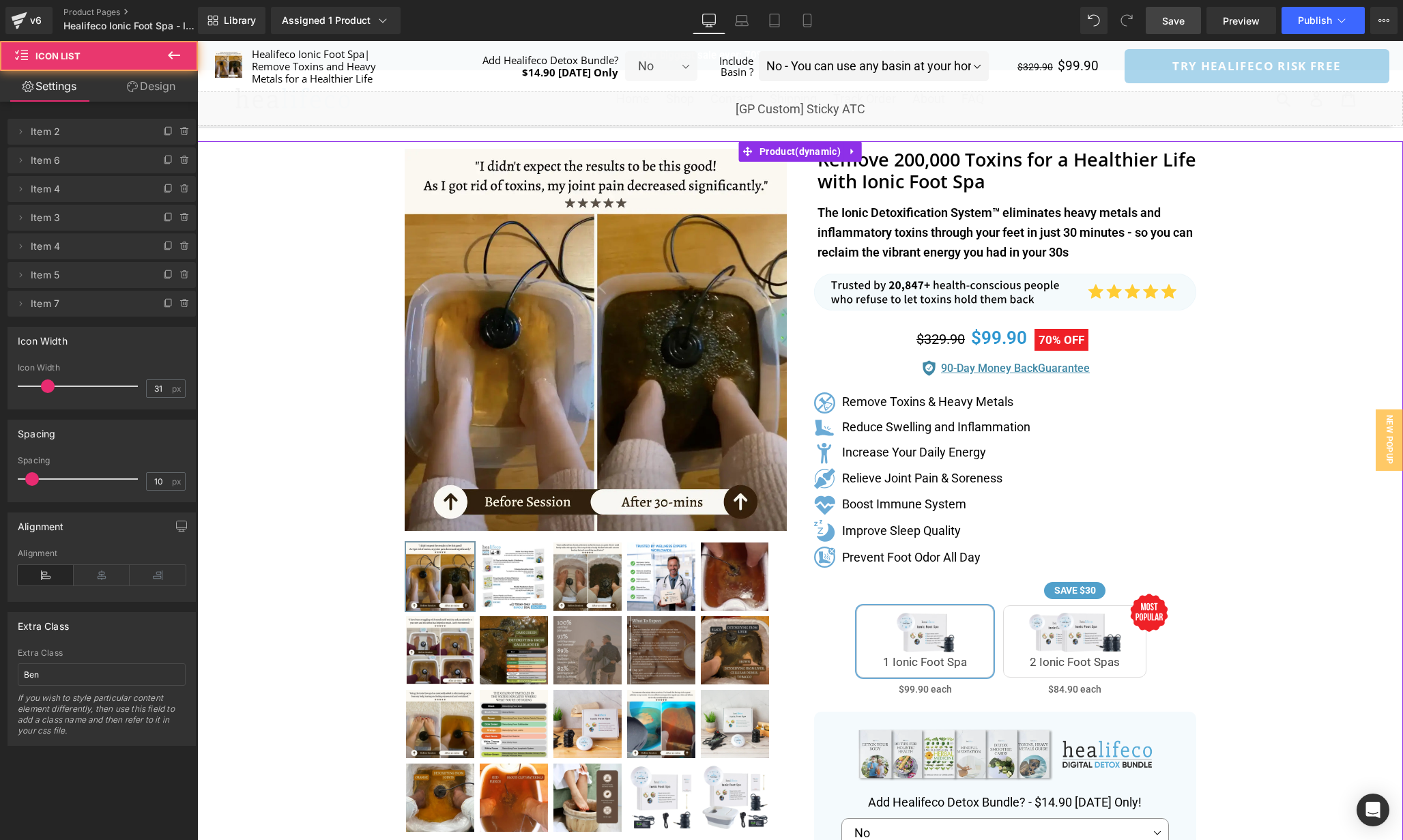
click at [1266, 471] on div "Separator" at bounding box center [801, 670] width 1206 height 1058
